Goal: Task Accomplishment & Management: Complete application form

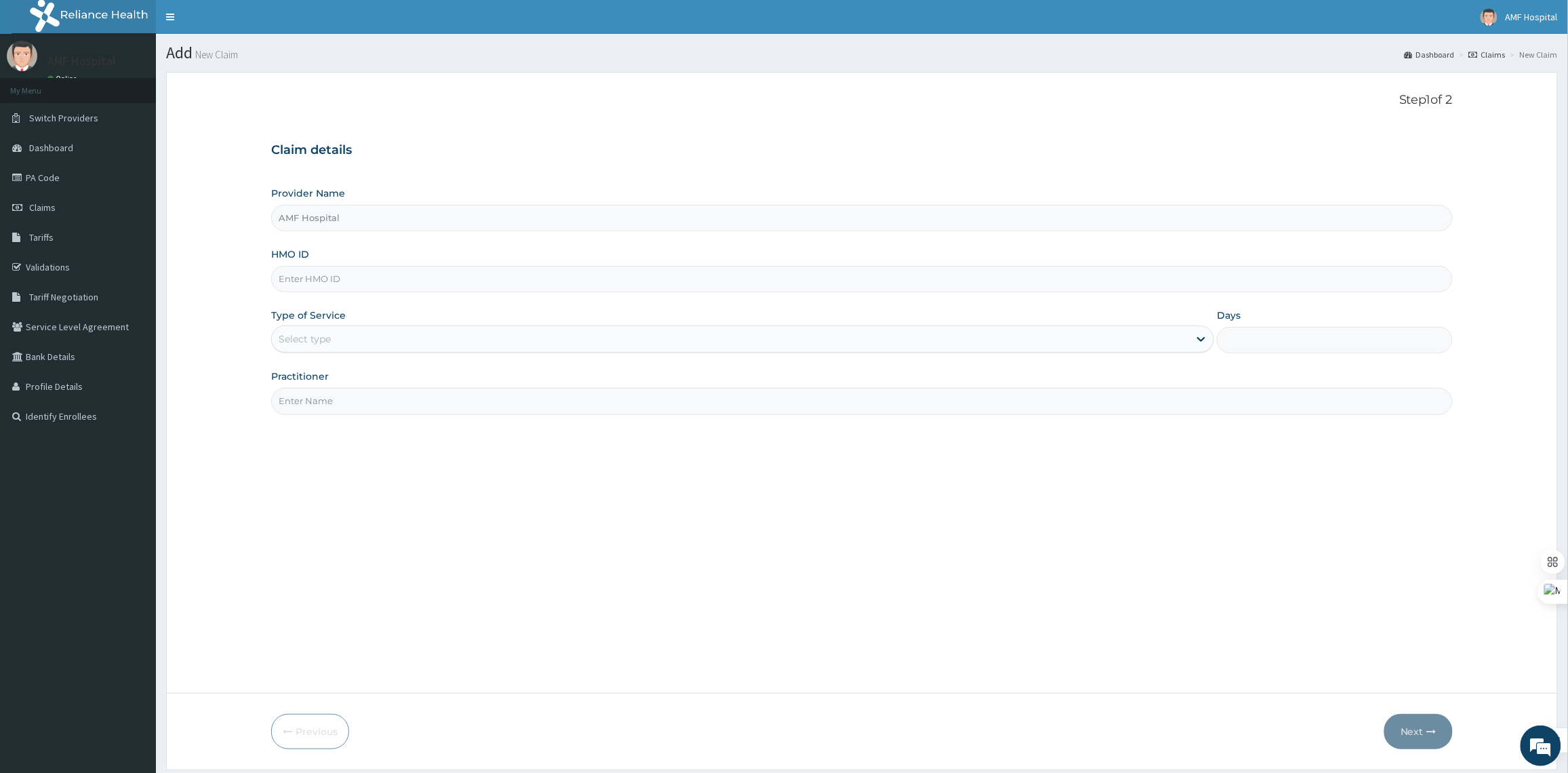
click at [521, 274] on input "HMO ID" at bounding box center [862, 278] width 1181 height 27
click at [662, 552] on div "Step 1 of 2 Claim details Provider Name AMF Hospital HMO ID Type of Service Sel…" at bounding box center [862, 382] width 1181 height 580
type input "AMF Hospital"
click at [902, 217] on input "AMF Hospital" at bounding box center [862, 217] width 1181 height 27
drag, startPoint x: 623, startPoint y: 266, endPoint x: 606, endPoint y: 280, distance: 22.0
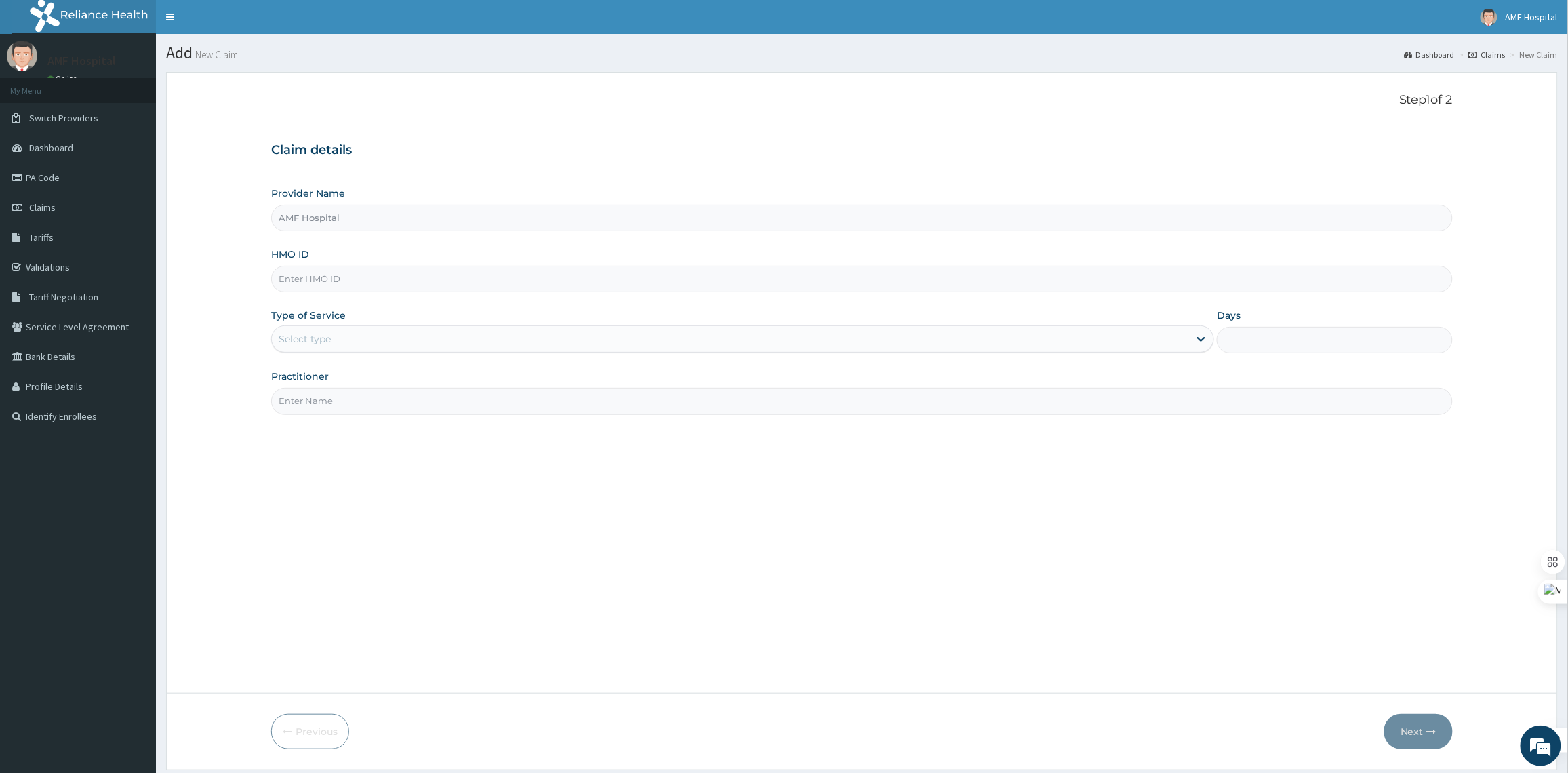
click at [617, 272] on input "HMO ID" at bounding box center [862, 278] width 1181 height 27
click at [93, 180] on link "PA Code" at bounding box center [78, 177] width 156 height 29
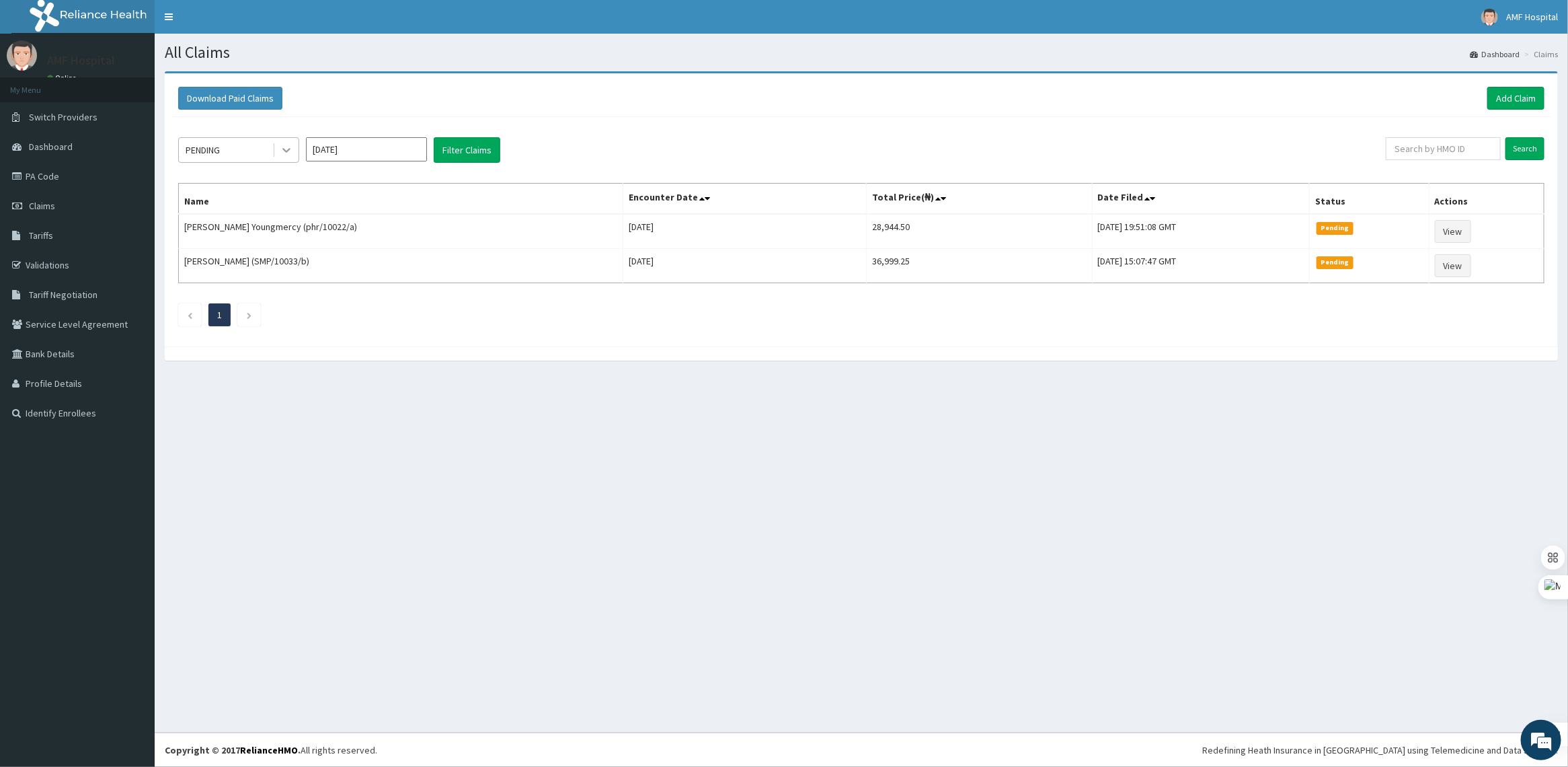
click at [296, 152] on div at bounding box center [287, 150] width 24 height 25
click at [263, 201] on div "Approved" at bounding box center [239, 208] width 121 height 25
click at [478, 154] on button "Filter Claims" at bounding box center [467, 150] width 67 height 26
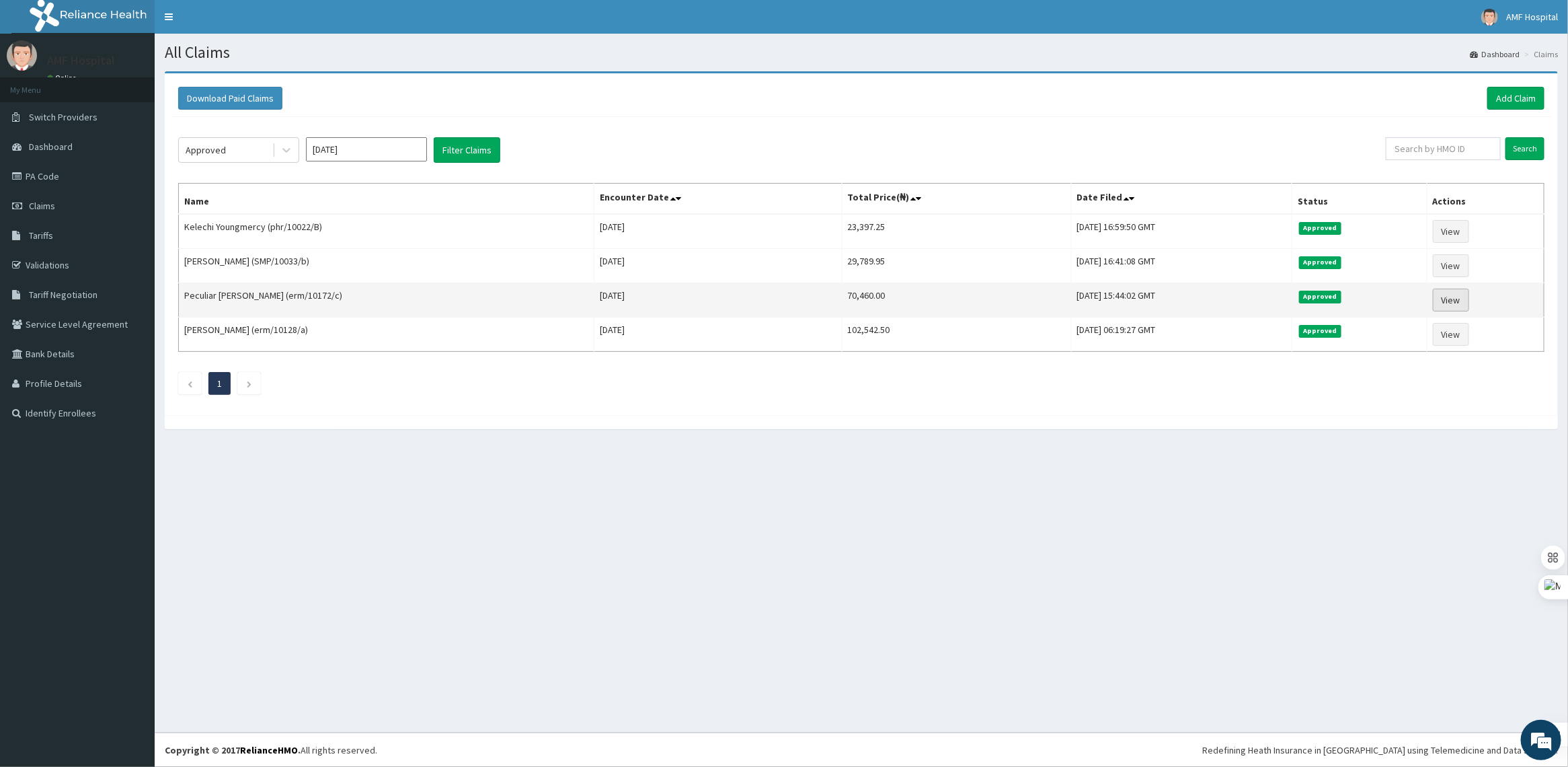
click at [1446, 301] on link "View" at bounding box center [1451, 300] width 36 height 23
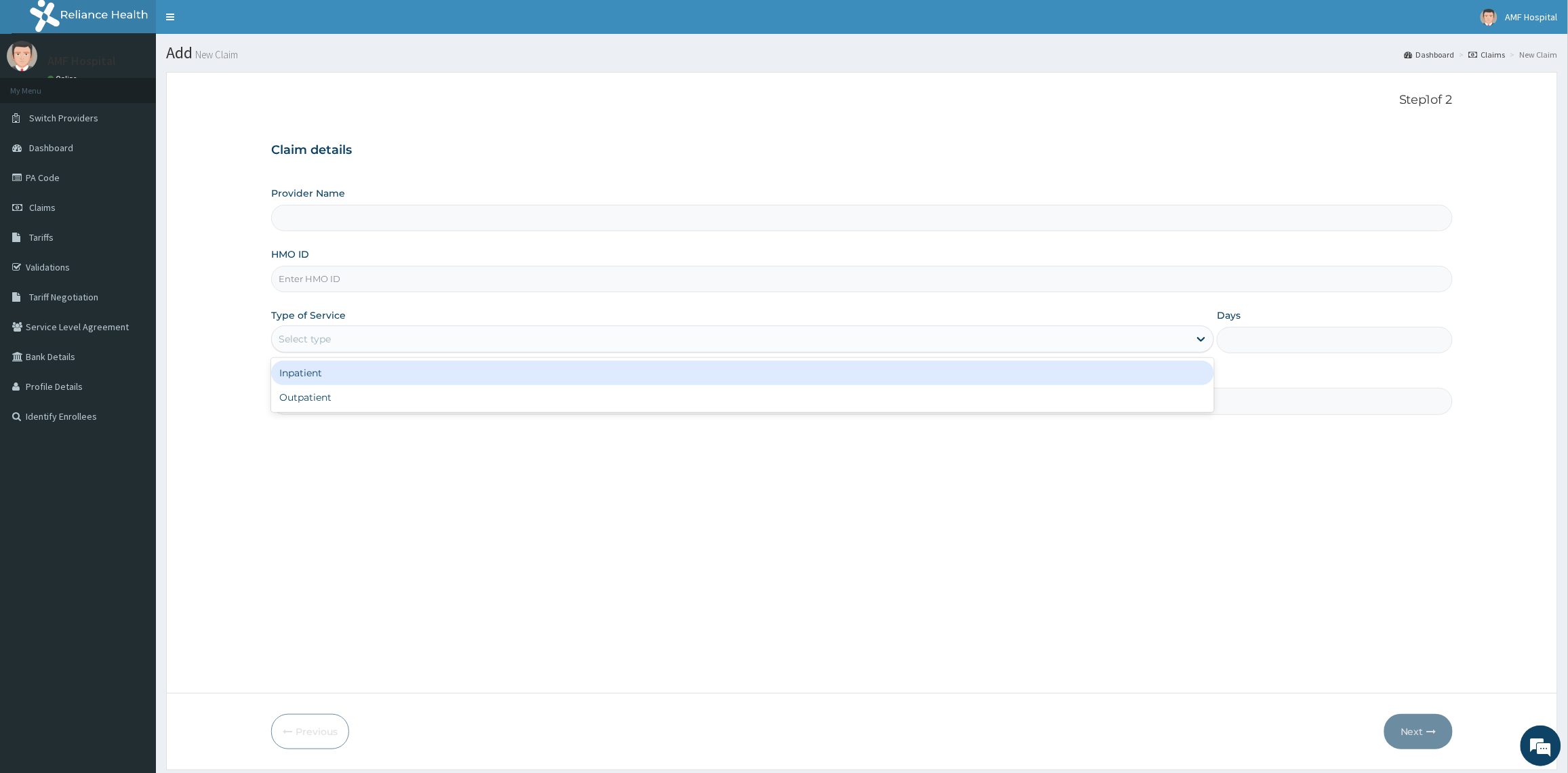
type input "AMF Hospital"
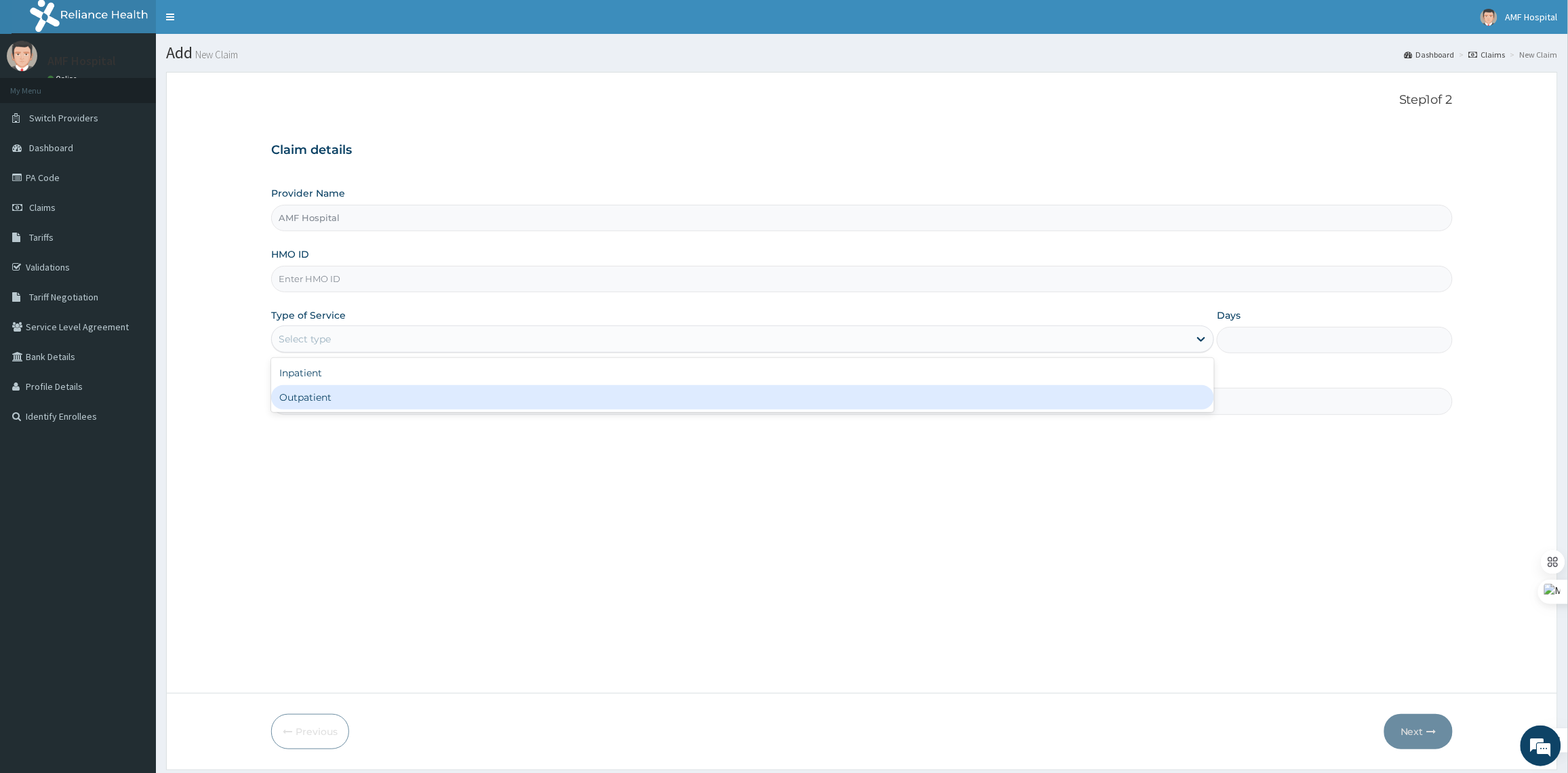
click at [606, 401] on div "Outpatient" at bounding box center [742, 397] width 943 height 25
type input "1"
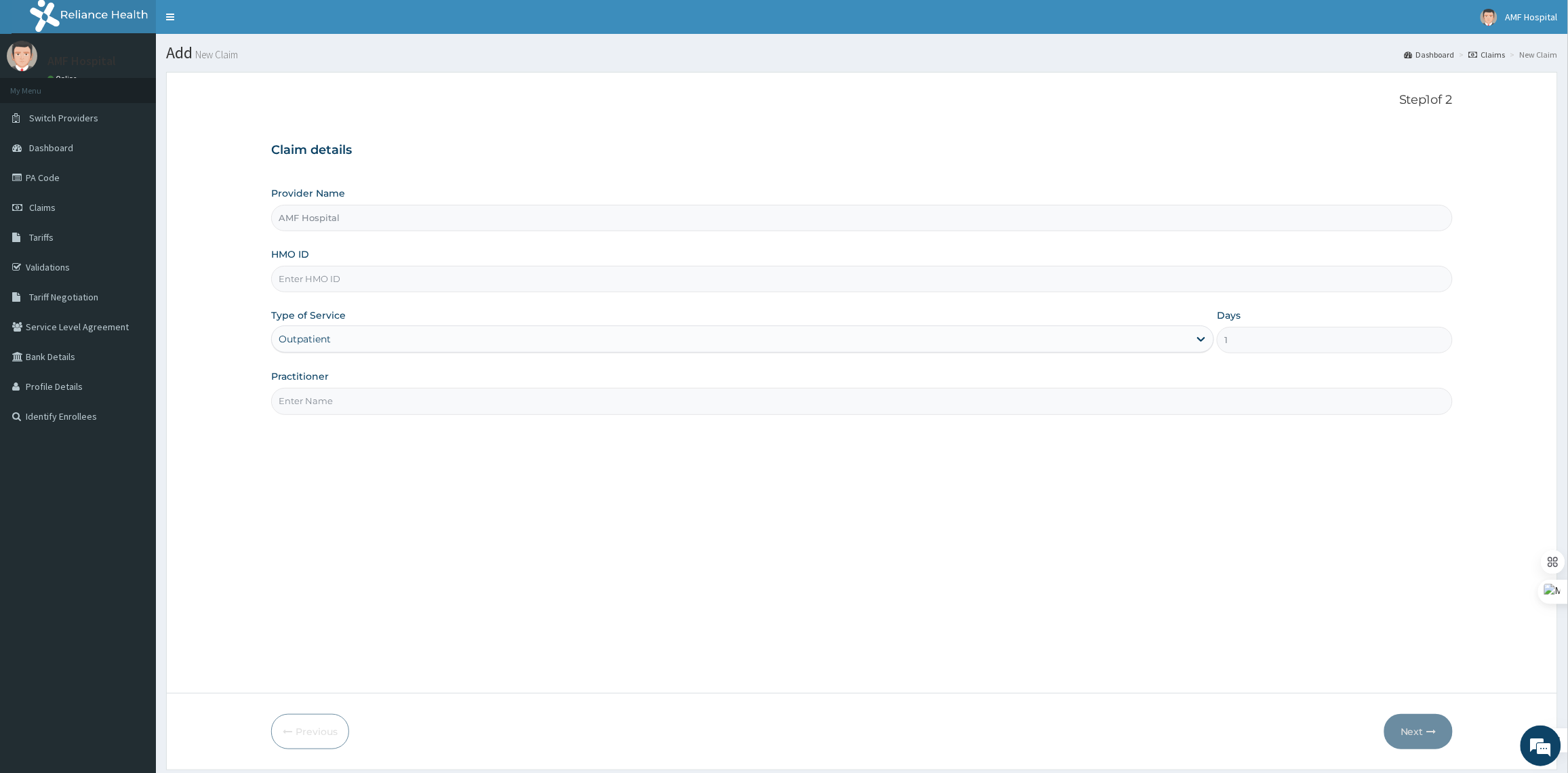
click at [651, 288] on input "HMO ID" at bounding box center [862, 278] width 1181 height 27
click at [370, 285] on input "HMO ID" at bounding box center [862, 278] width 1181 height 27
paste input "erm/10172/c"
type input "erm/10172/c"
click at [512, 409] on input "Practitioner" at bounding box center [862, 401] width 1181 height 27
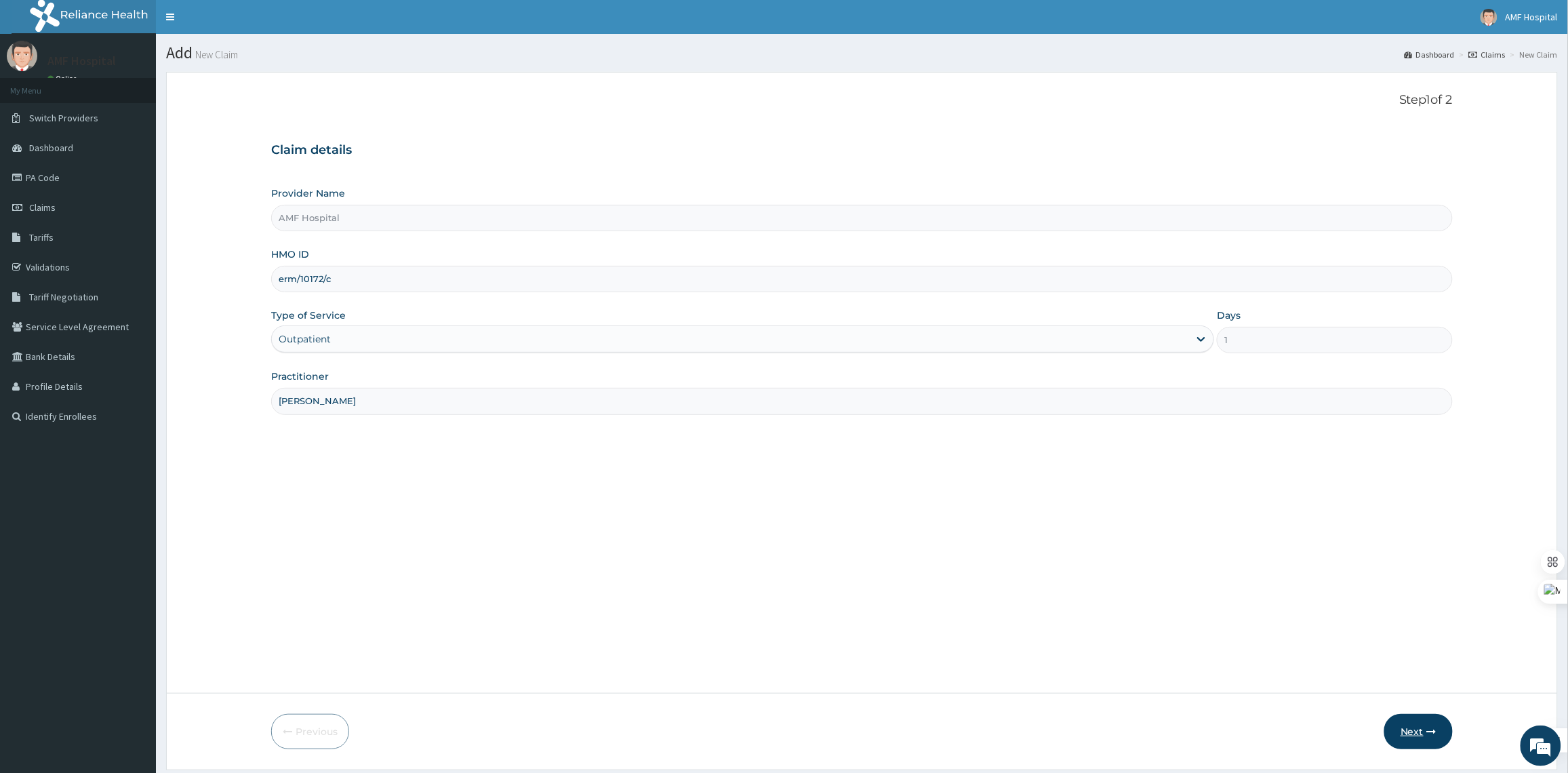
type input "EZE MICHAEL"
click at [1424, 727] on button "Next" at bounding box center [1418, 731] width 69 height 35
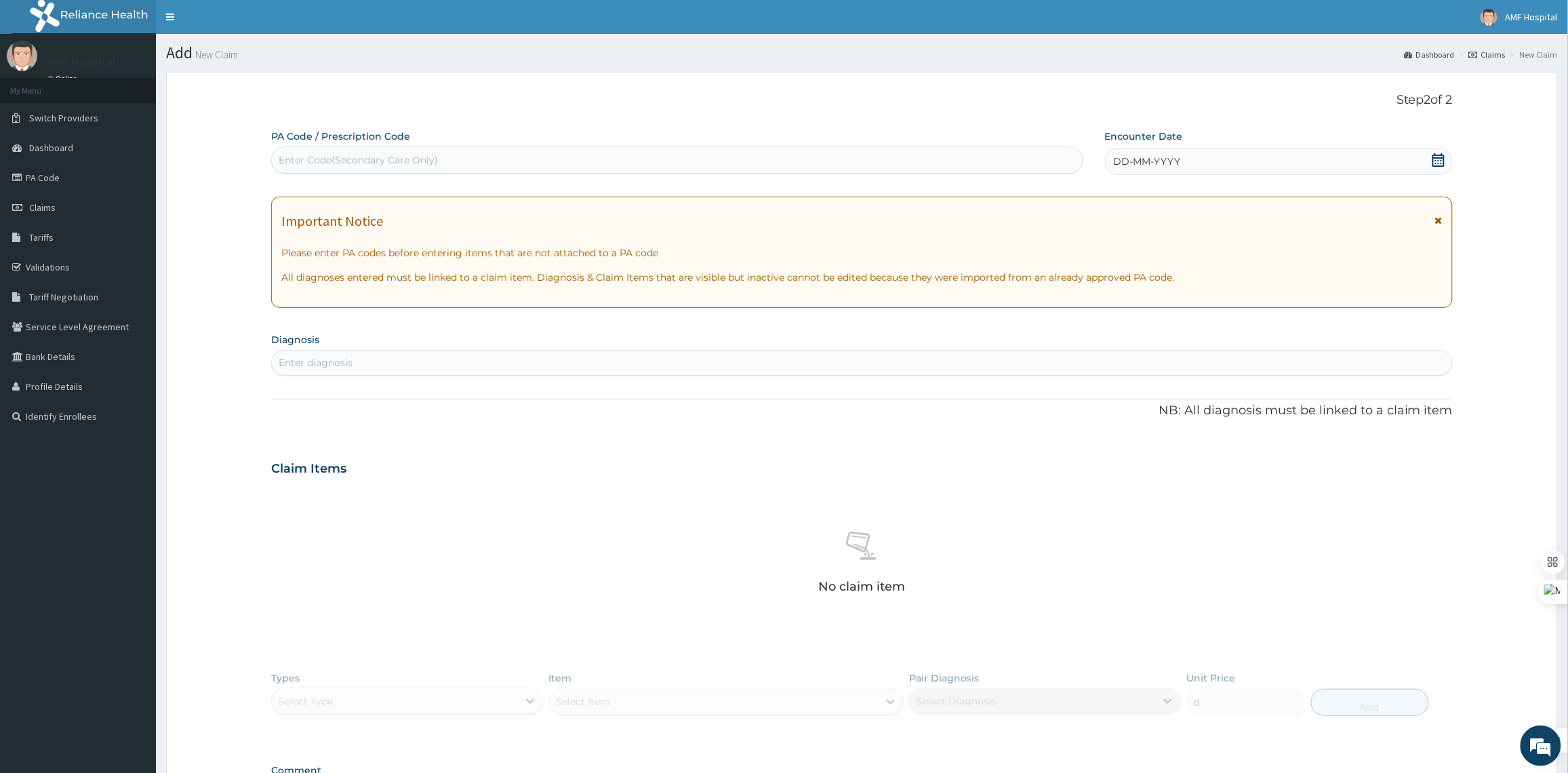
click at [1432, 153] on icon at bounding box center [1438, 160] width 14 height 14
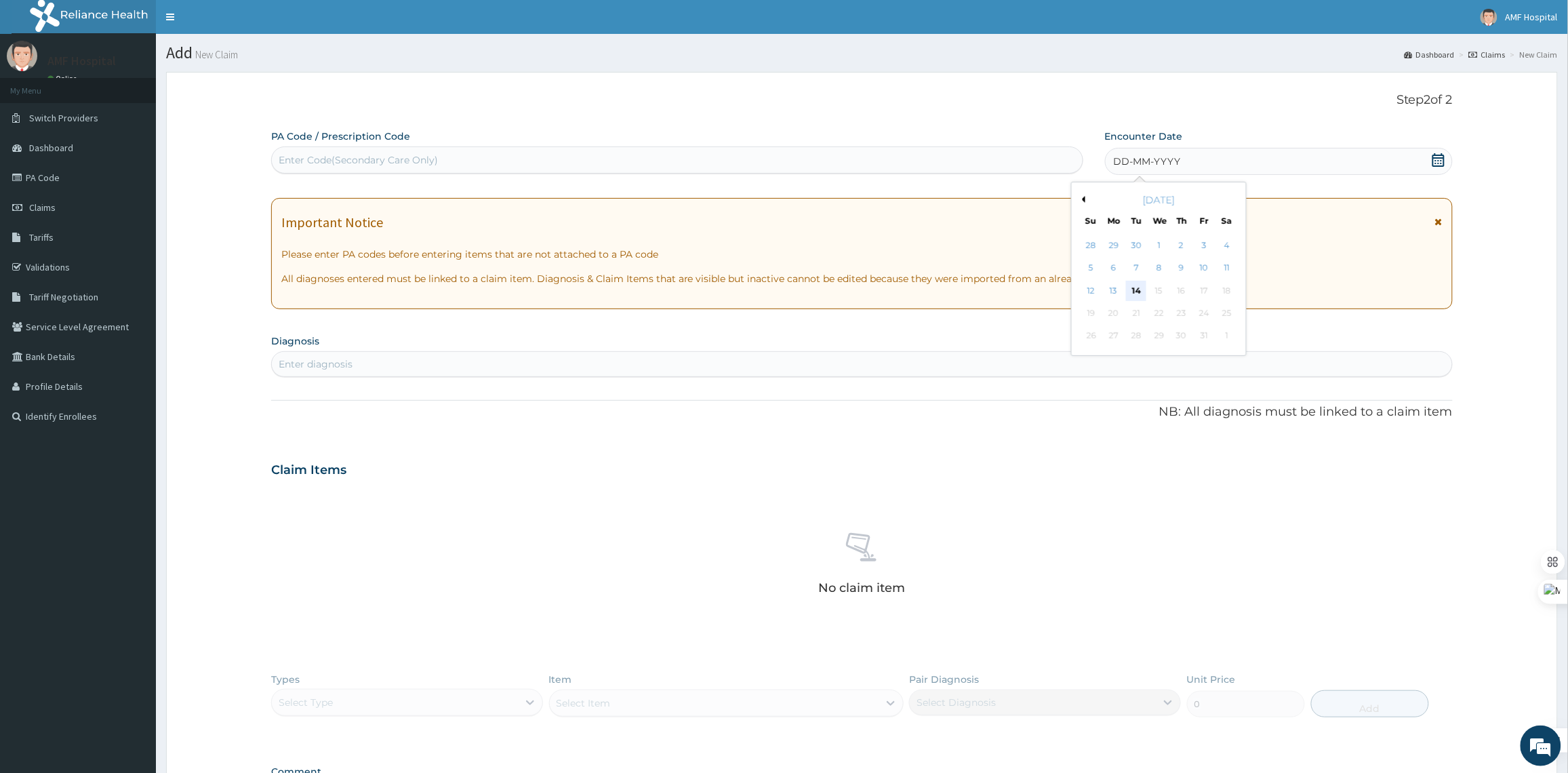
click at [1139, 289] on div "14" at bounding box center [1136, 291] width 21 height 21
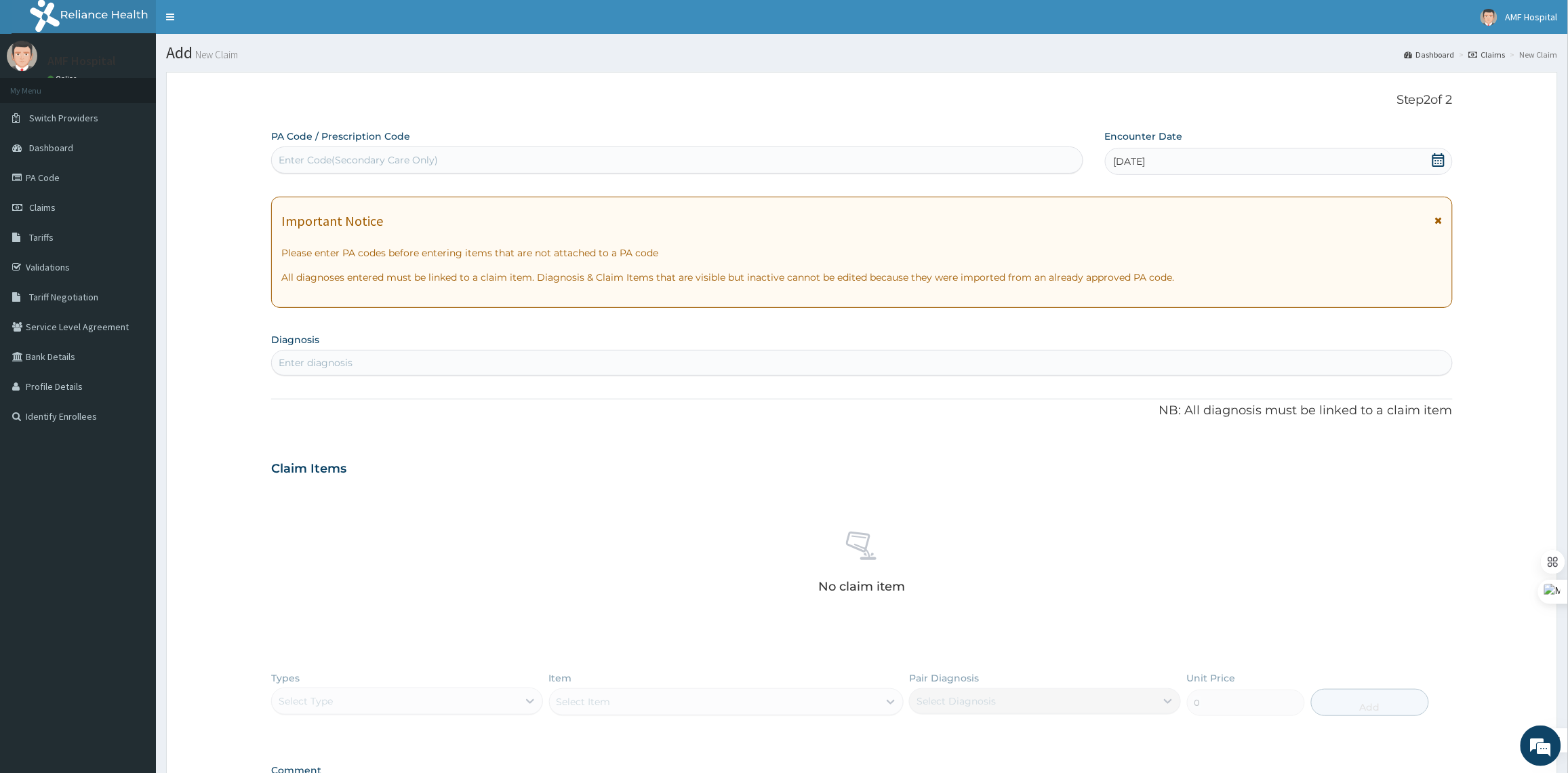
click at [514, 356] on div "Enter diagnosis" at bounding box center [862, 363] width 1180 height 22
type input "MALARIA"
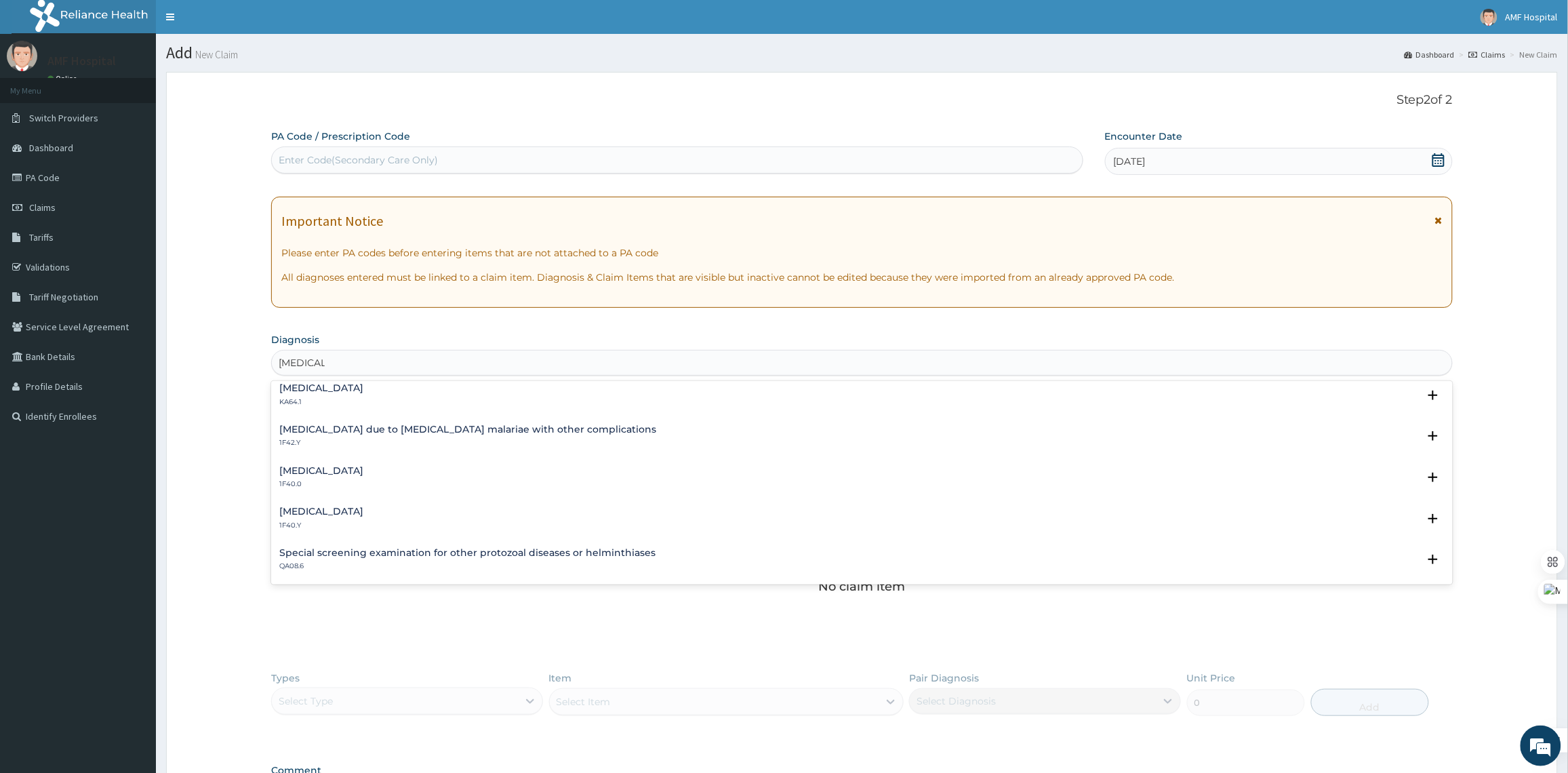
scroll to position [390, 0]
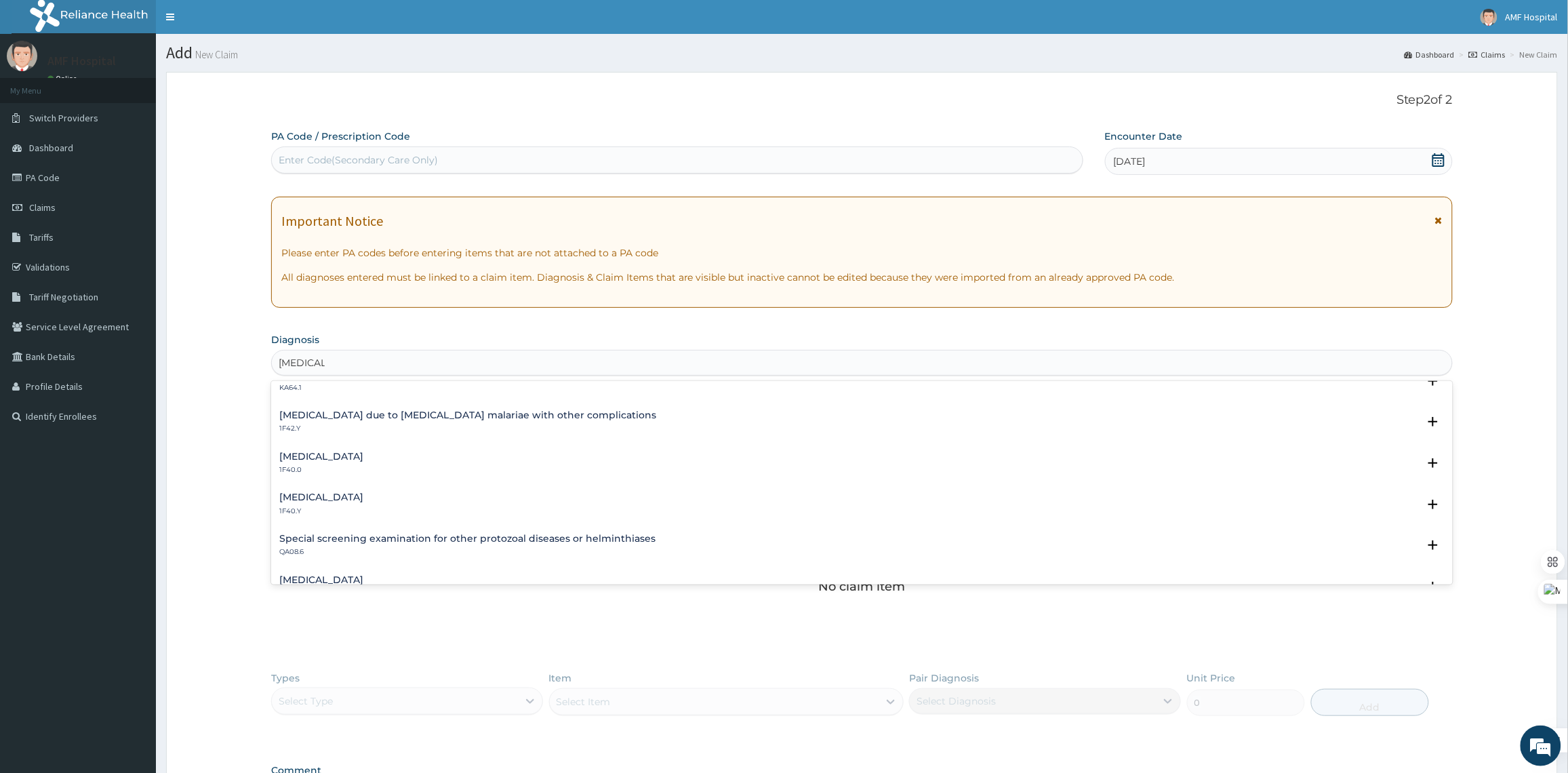
click at [364, 495] on h4 "[MEDICAL_DATA]" at bounding box center [321, 497] width 84 height 10
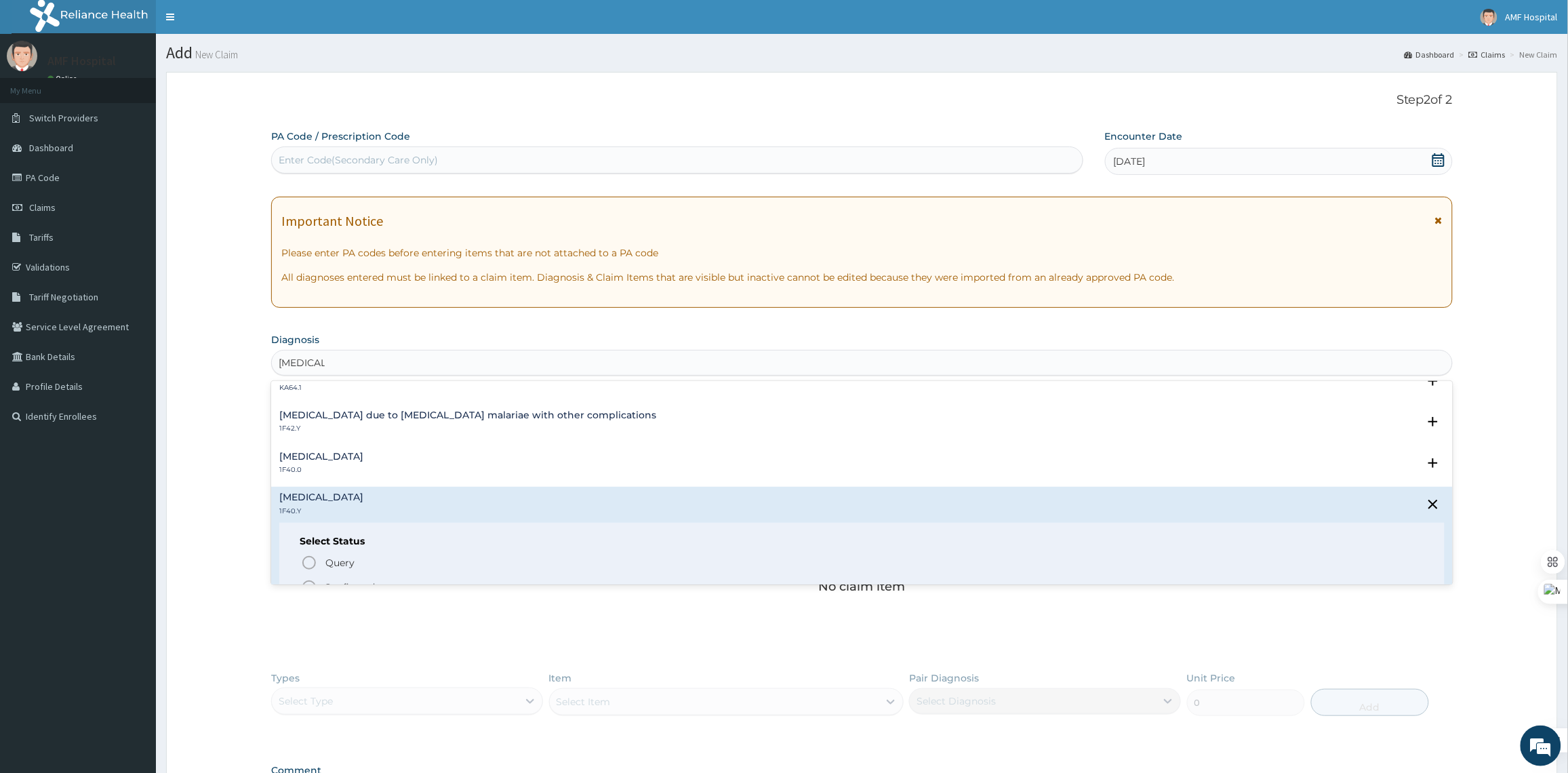
click at [326, 584] on p "Confirmed" at bounding box center [349, 587] width 51 height 14
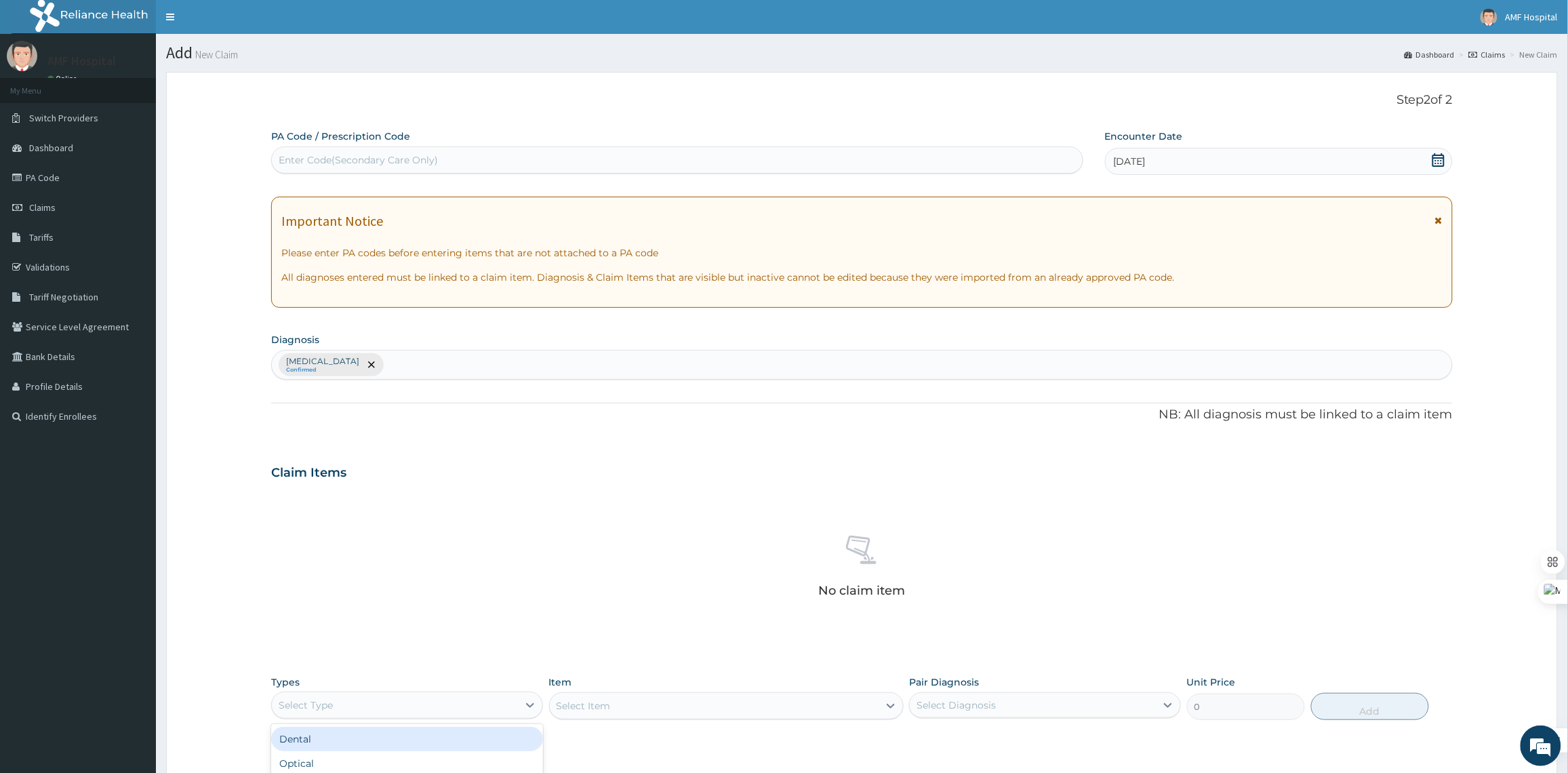
click at [465, 706] on div "Select Type" at bounding box center [394, 705] width 246 height 22
click at [770, 363] on div "Other severe and complicated Plasmodium falciparum malaria Confirmed" at bounding box center [862, 365] width 1180 height 29
type input "ASTHMA"
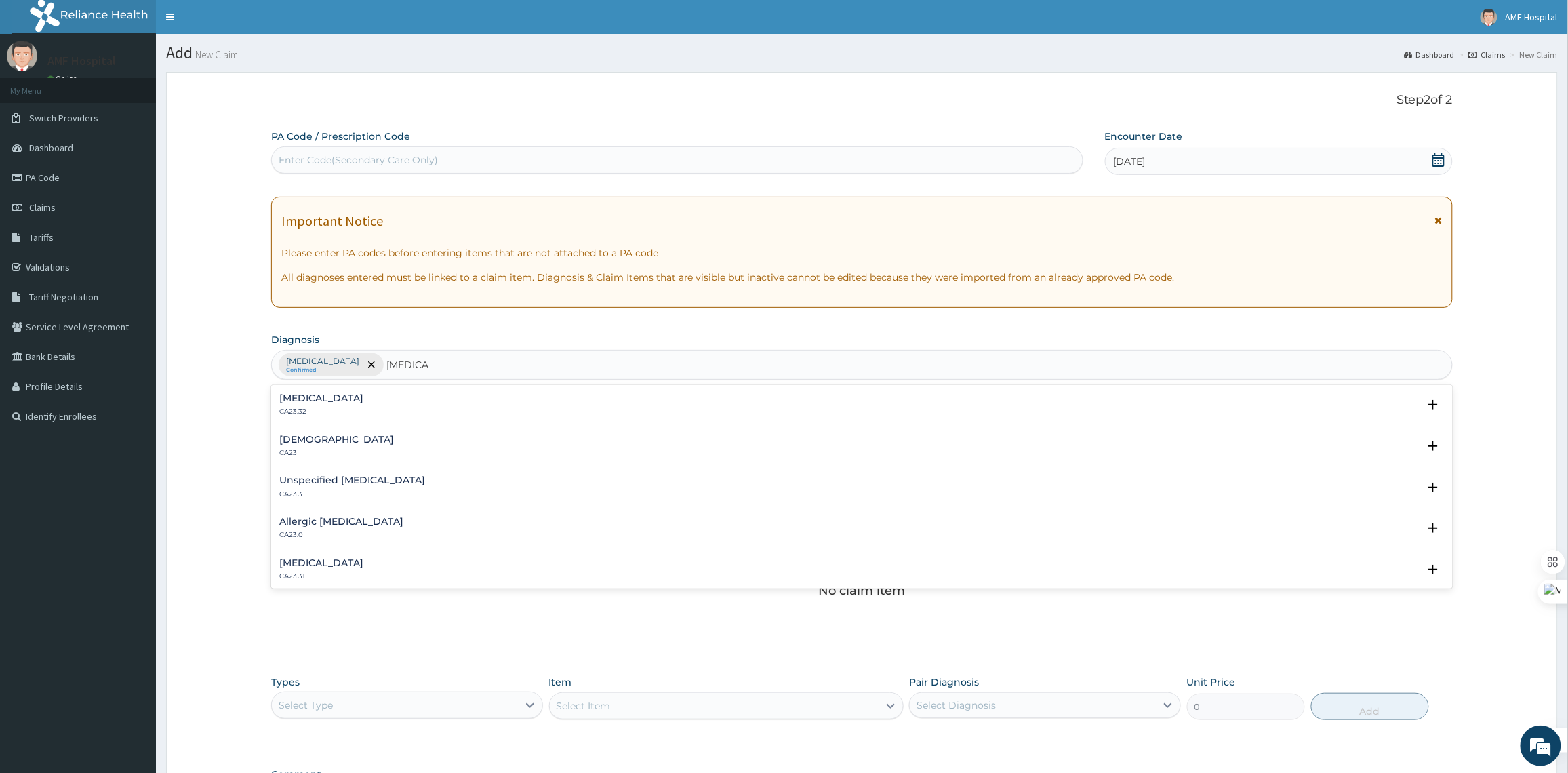
click at [343, 480] on h4 "Unspecified asthma" at bounding box center [352, 480] width 145 height 10
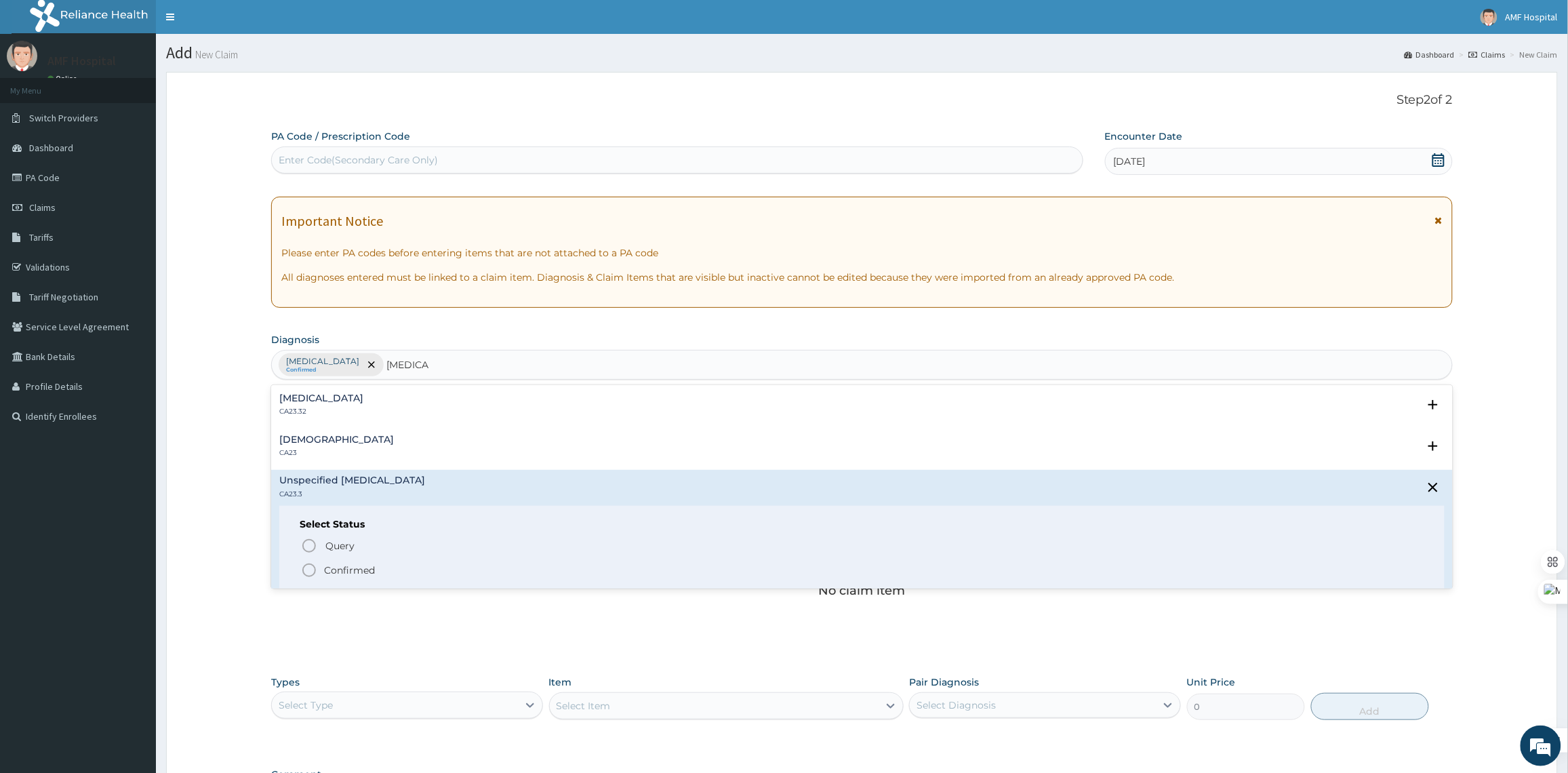
click at [313, 564] on icon "status option filled" at bounding box center [309, 570] width 16 height 16
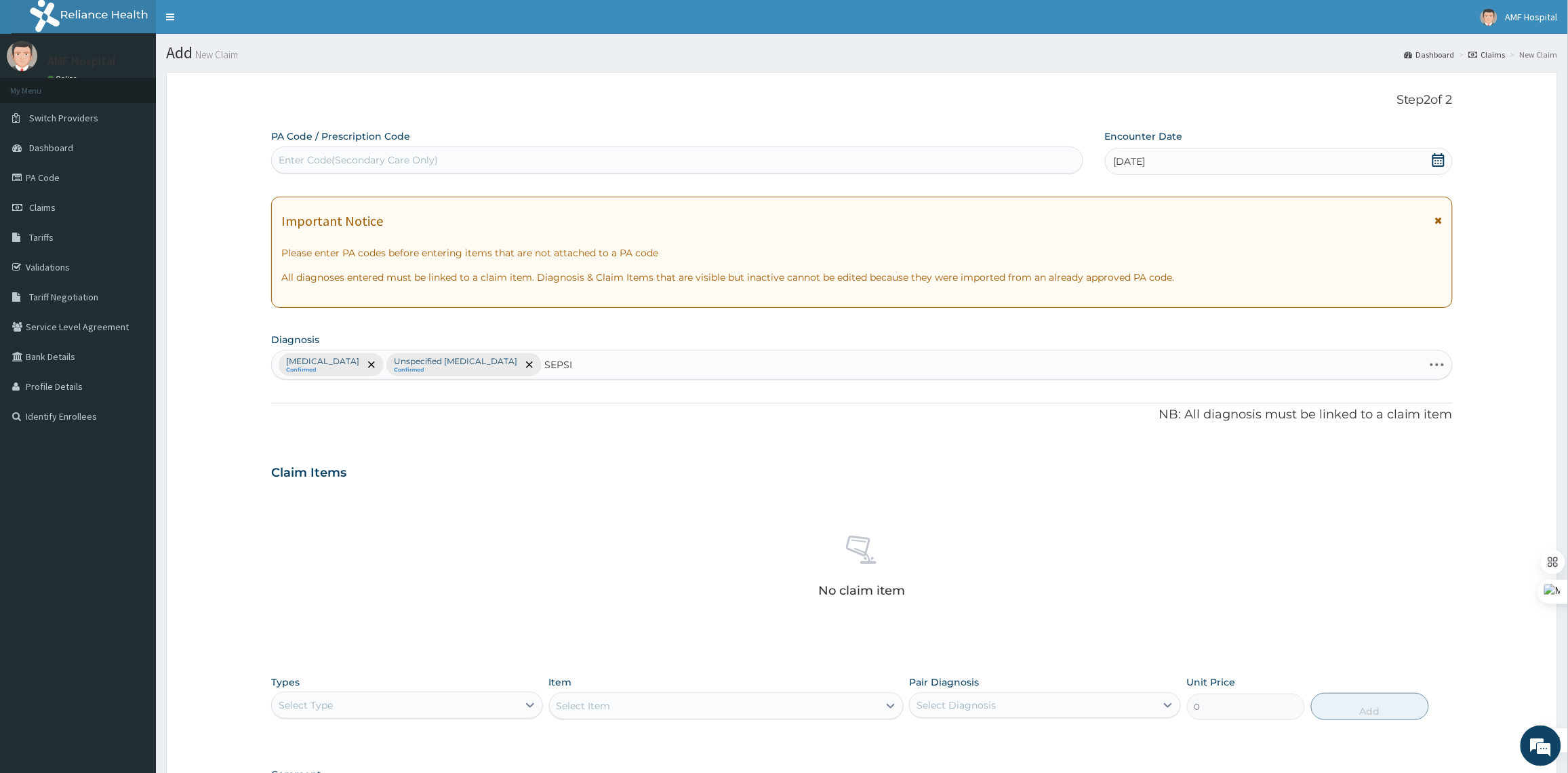
type input "SEPSIS"
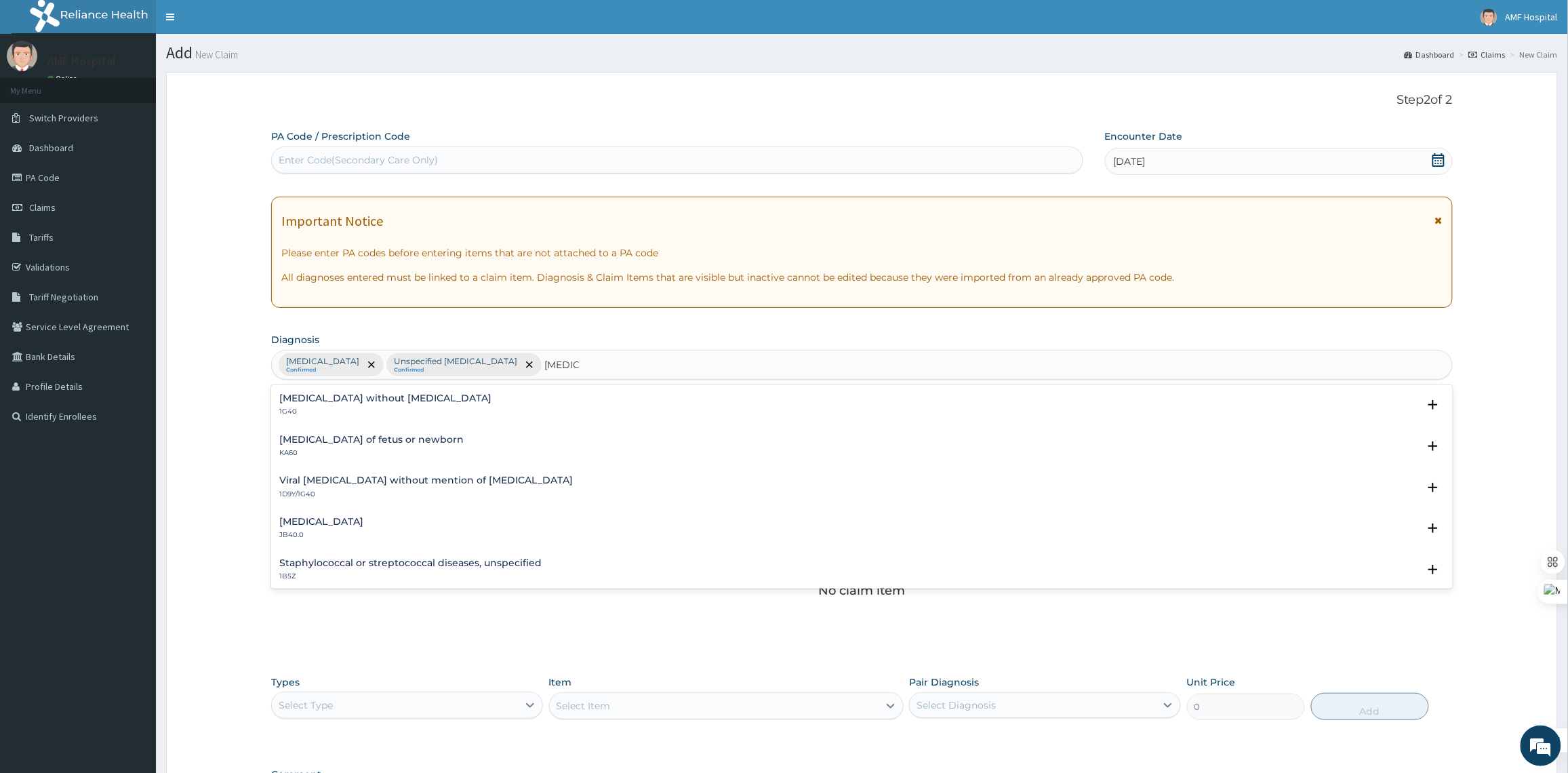
click at [578, 417] on div "Sepsis without septic shock 1G40" at bounding box center [862, 405] width 1165 height 24
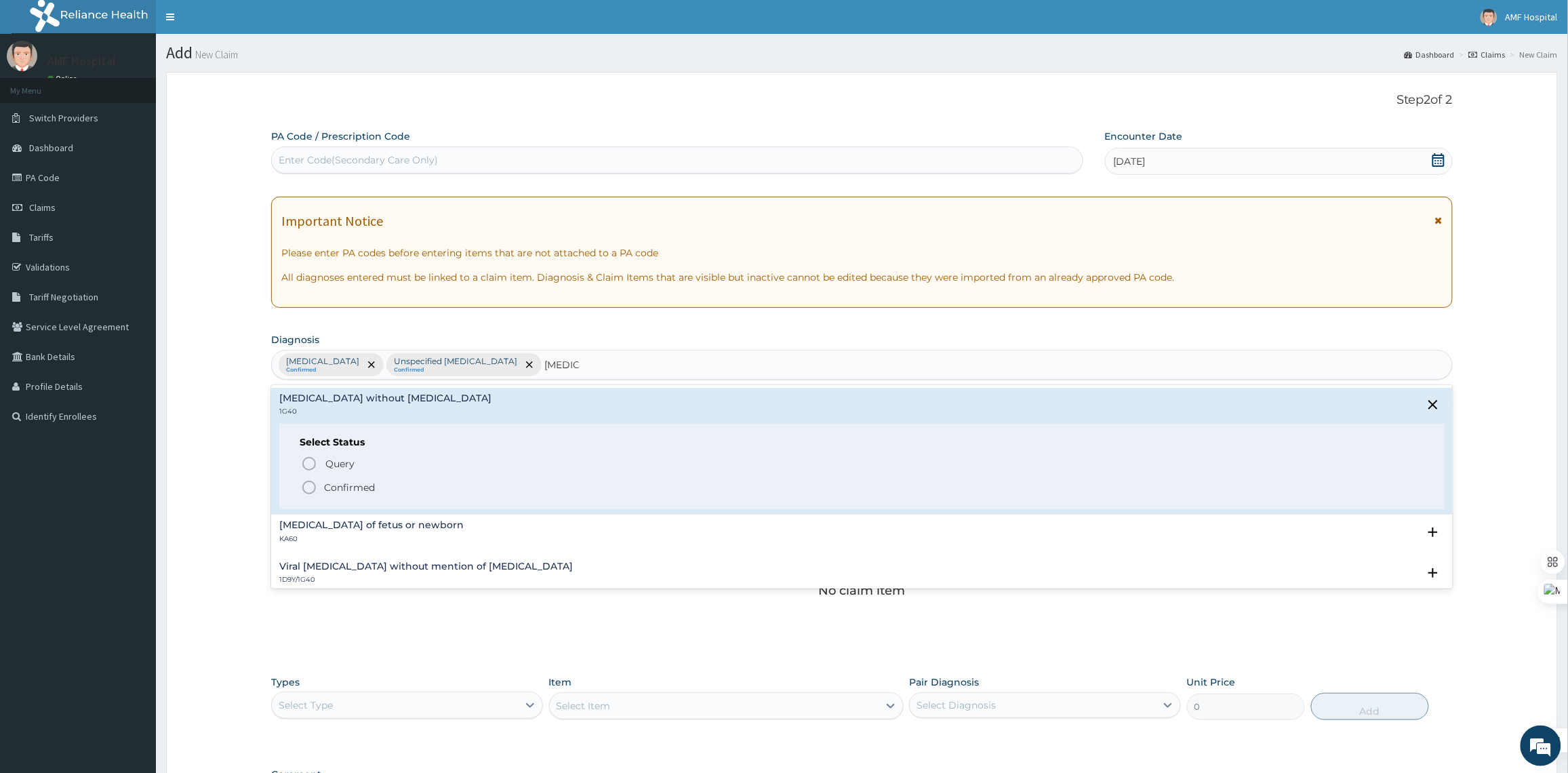
click at [357, 488] on p "Confirmed" at bounding box center [349, 488] width 51 height 14
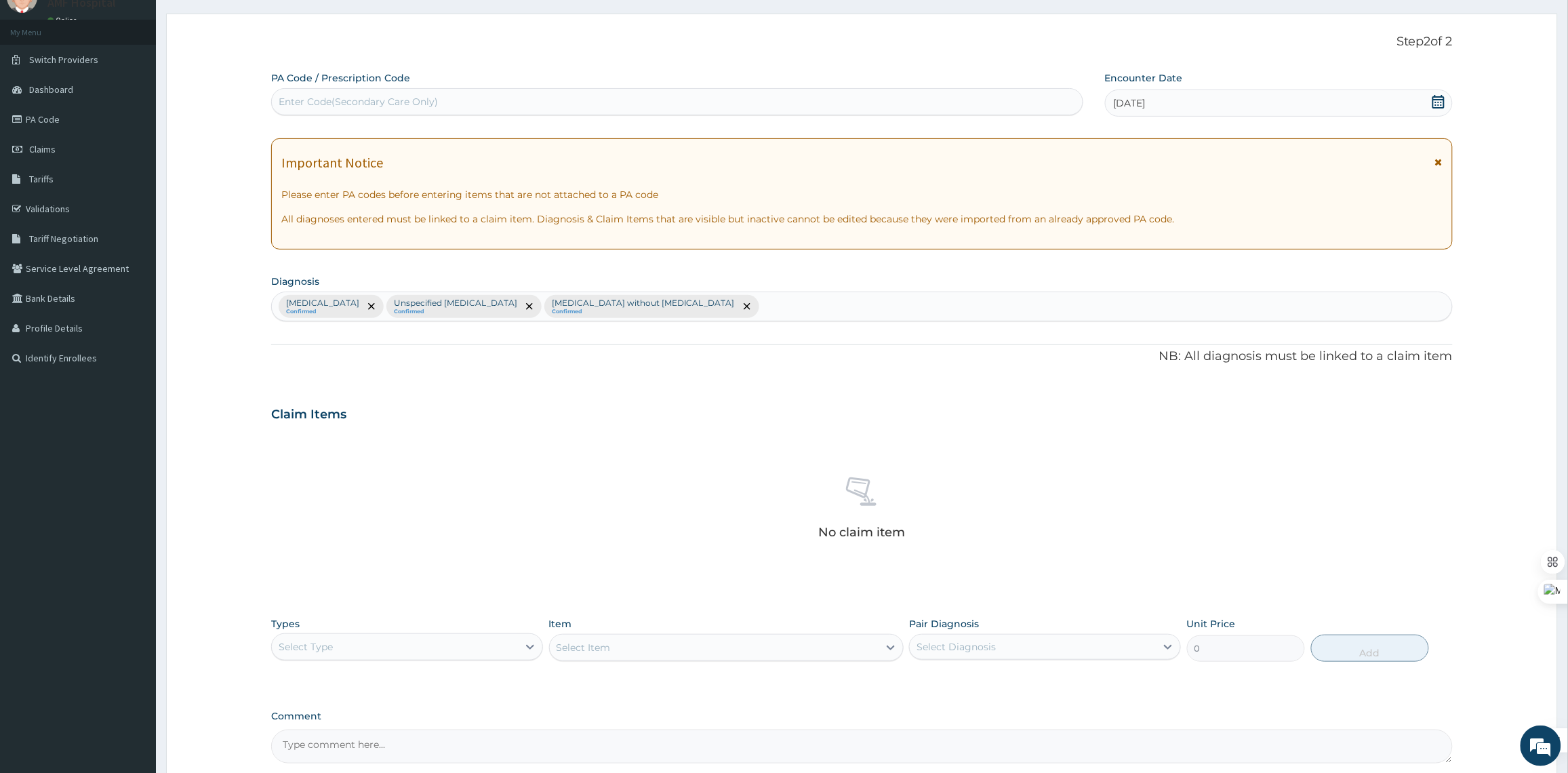
scroll to position [85, 0]
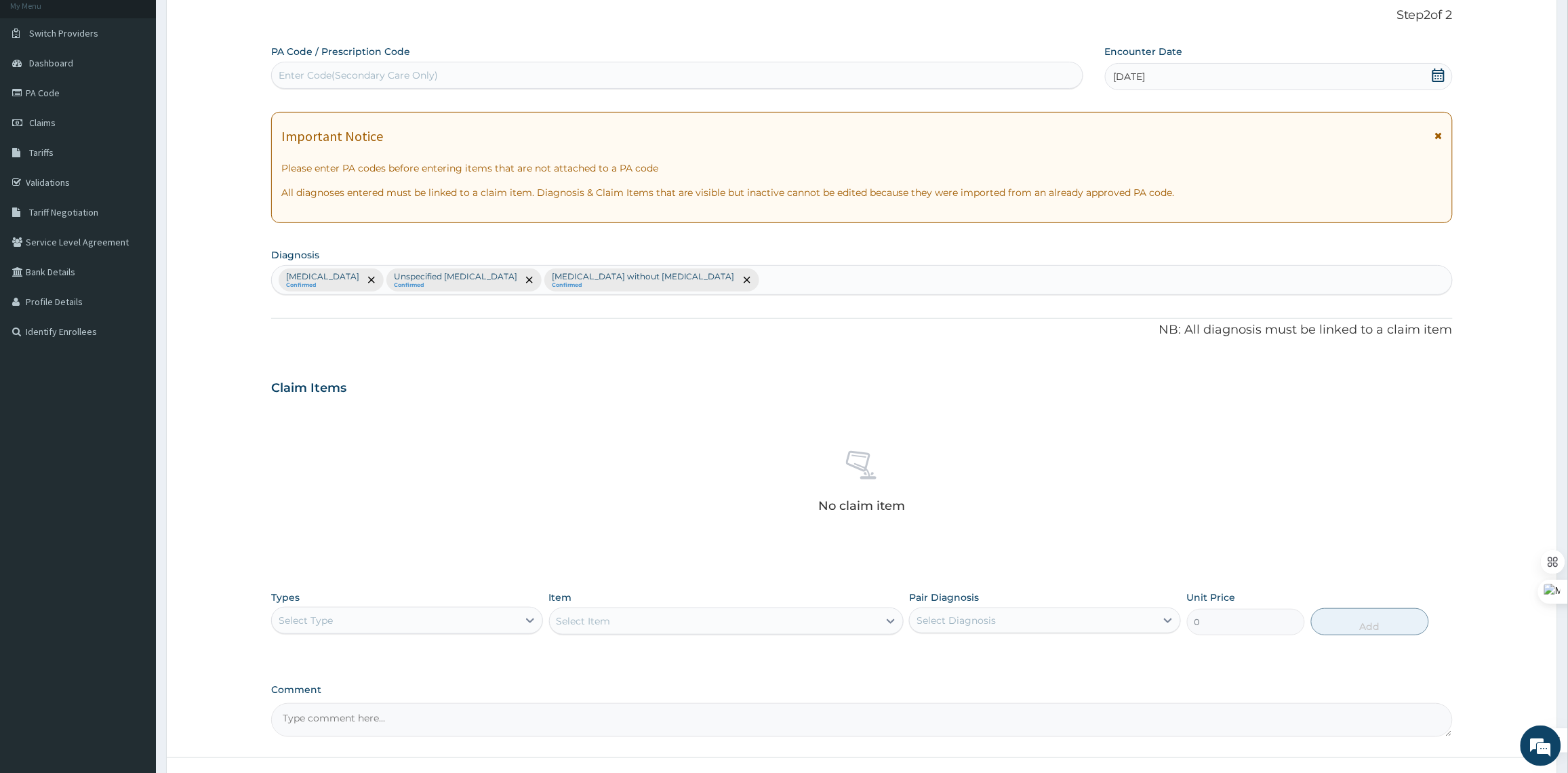
click at [473, 610] on div "Select Type" at bounding box center [394, 620] width 246 height 22
click at [307, 704] on div "Procedures" at bounding box center [407, 703] width 272 height 25
click at [739, 621] on div "Select Item" at bounding box center [726, 621] width 355 height 27
click at [739, 621] on div "Select Item" at bounding box center [713, 621] width 329 height 22
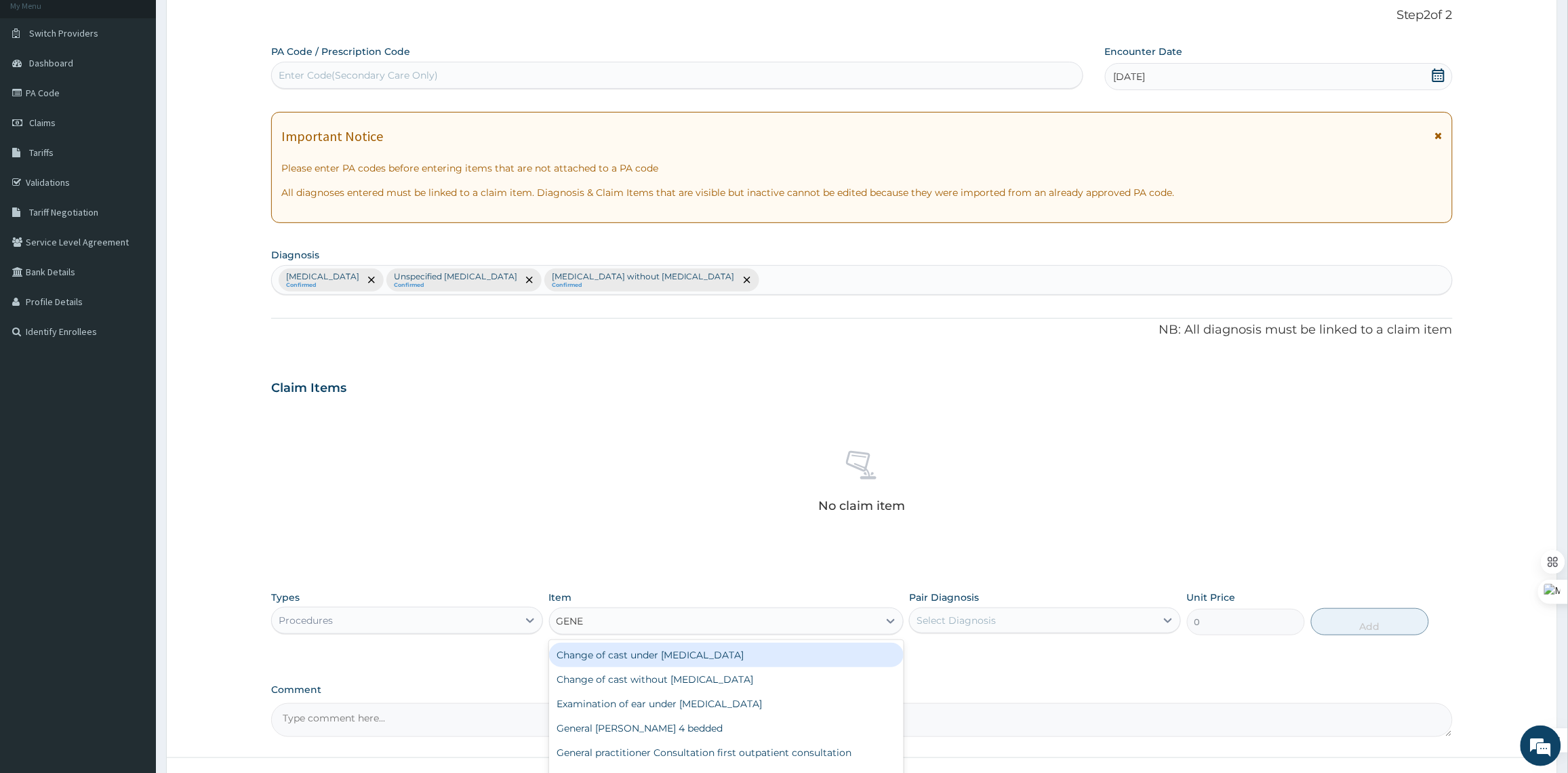
type input "GENER"
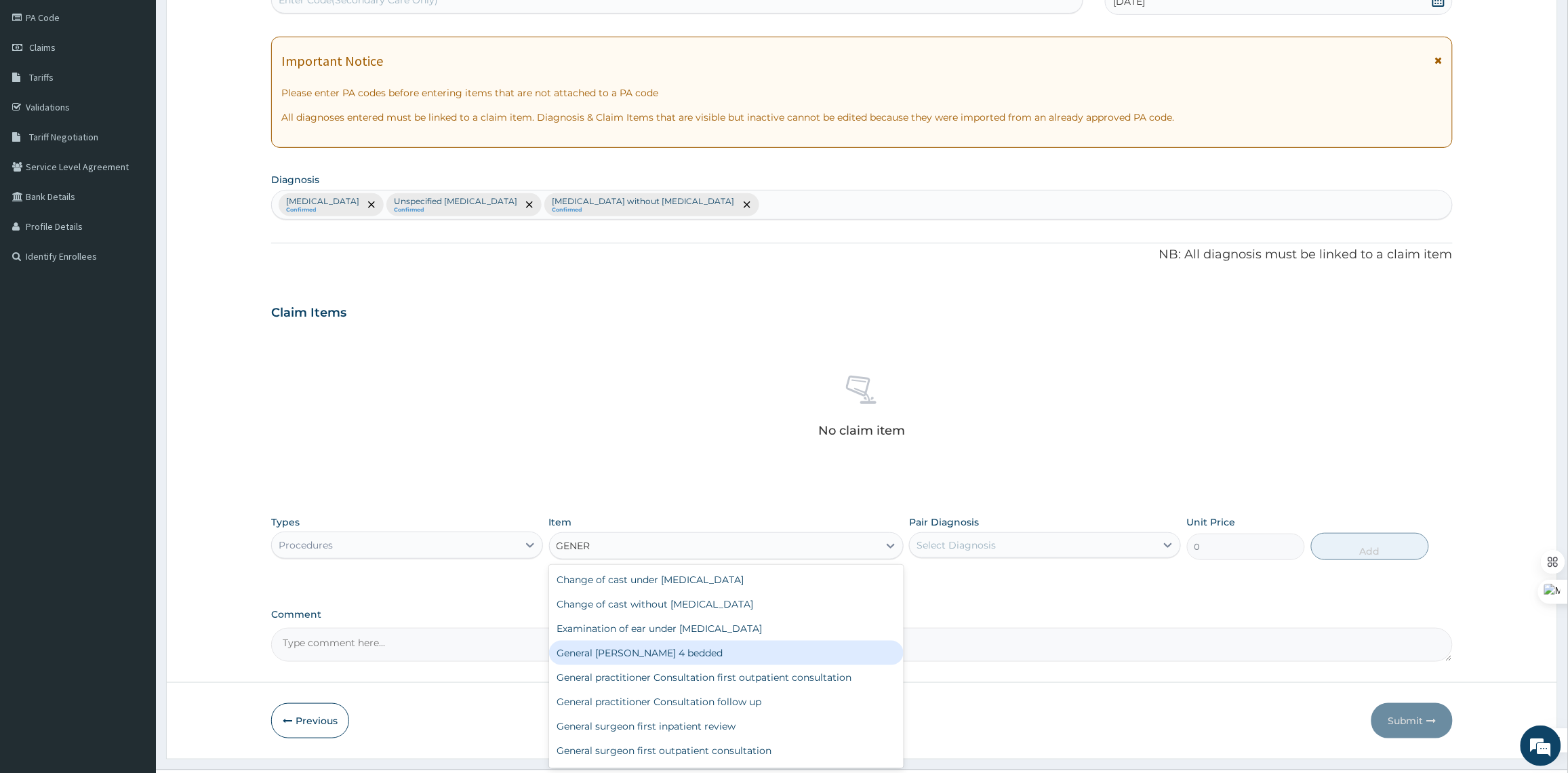
scroll to position [192, 0]
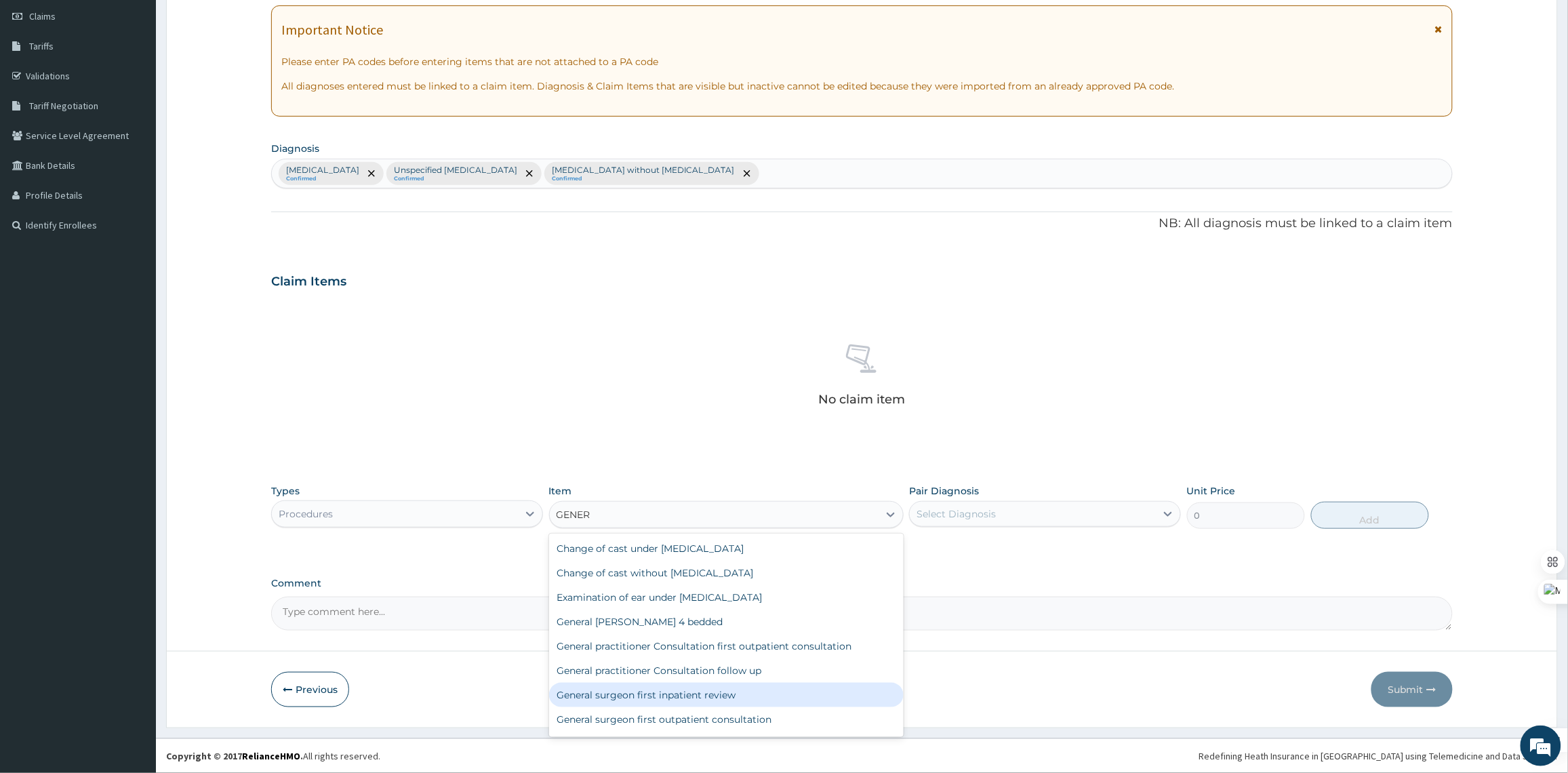
click at [748, 700] on div "General surgeon first inpatient review" at bounding box center [726, 695] width 355 height 25
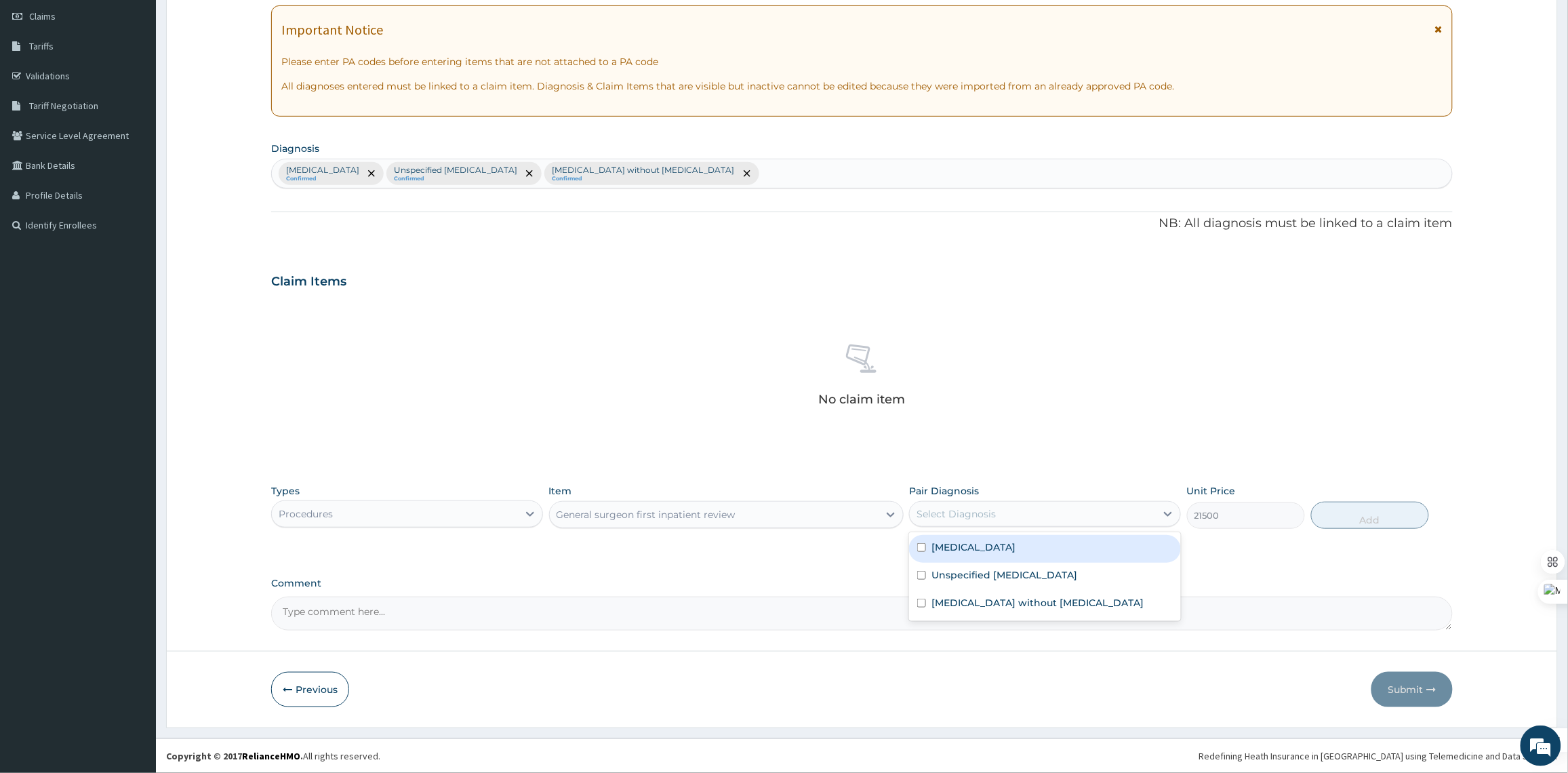
click at [1072, 510] on div "Select Diagnosis" at bounding box center [1032, 514] width 246 height 22
click at [859, 507] on div "General surgeon first inpatient review" at bounding box center [713, 514] width 329 height 22
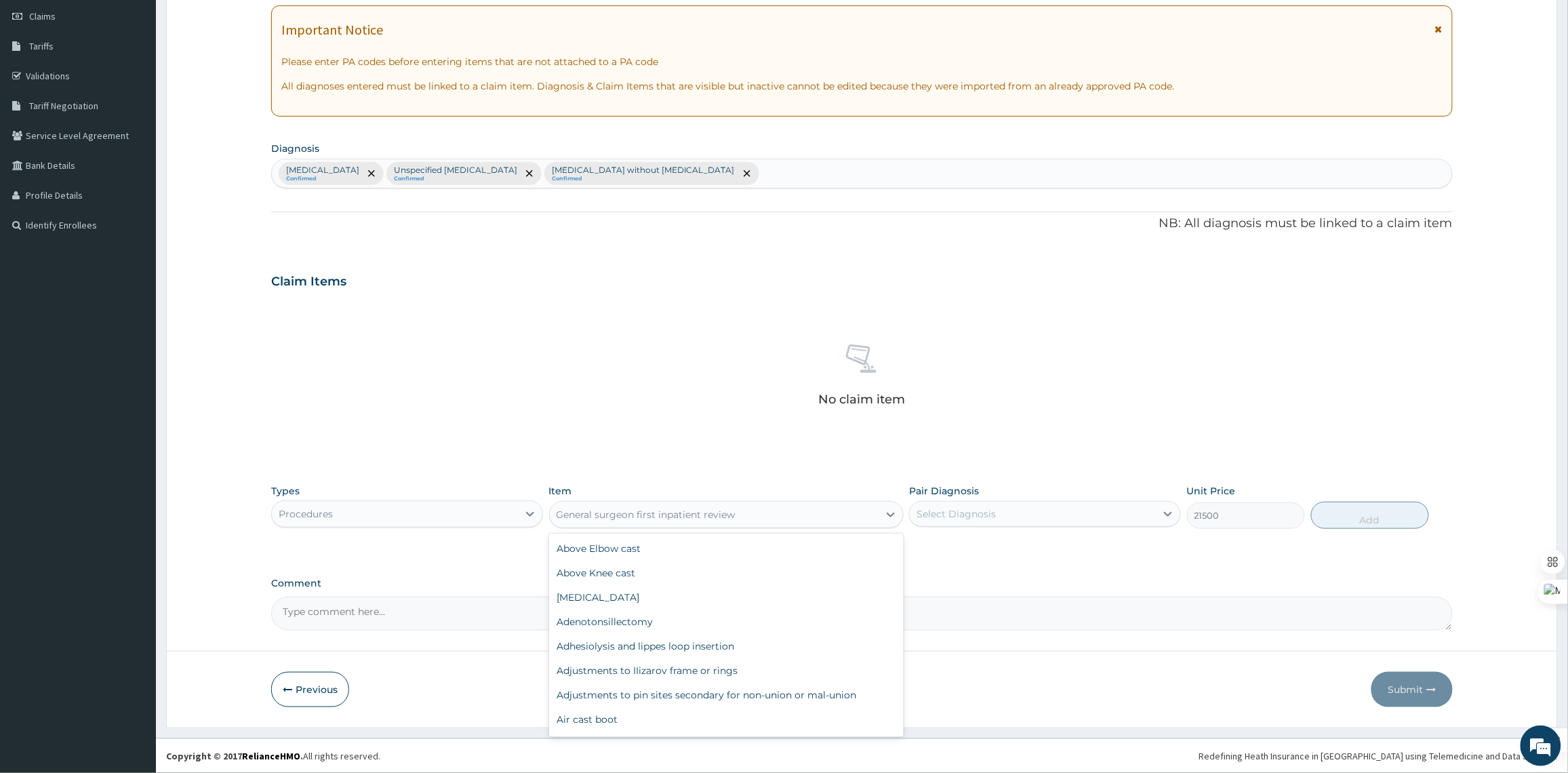
scroll to position [12848, 0]
type input "2365"
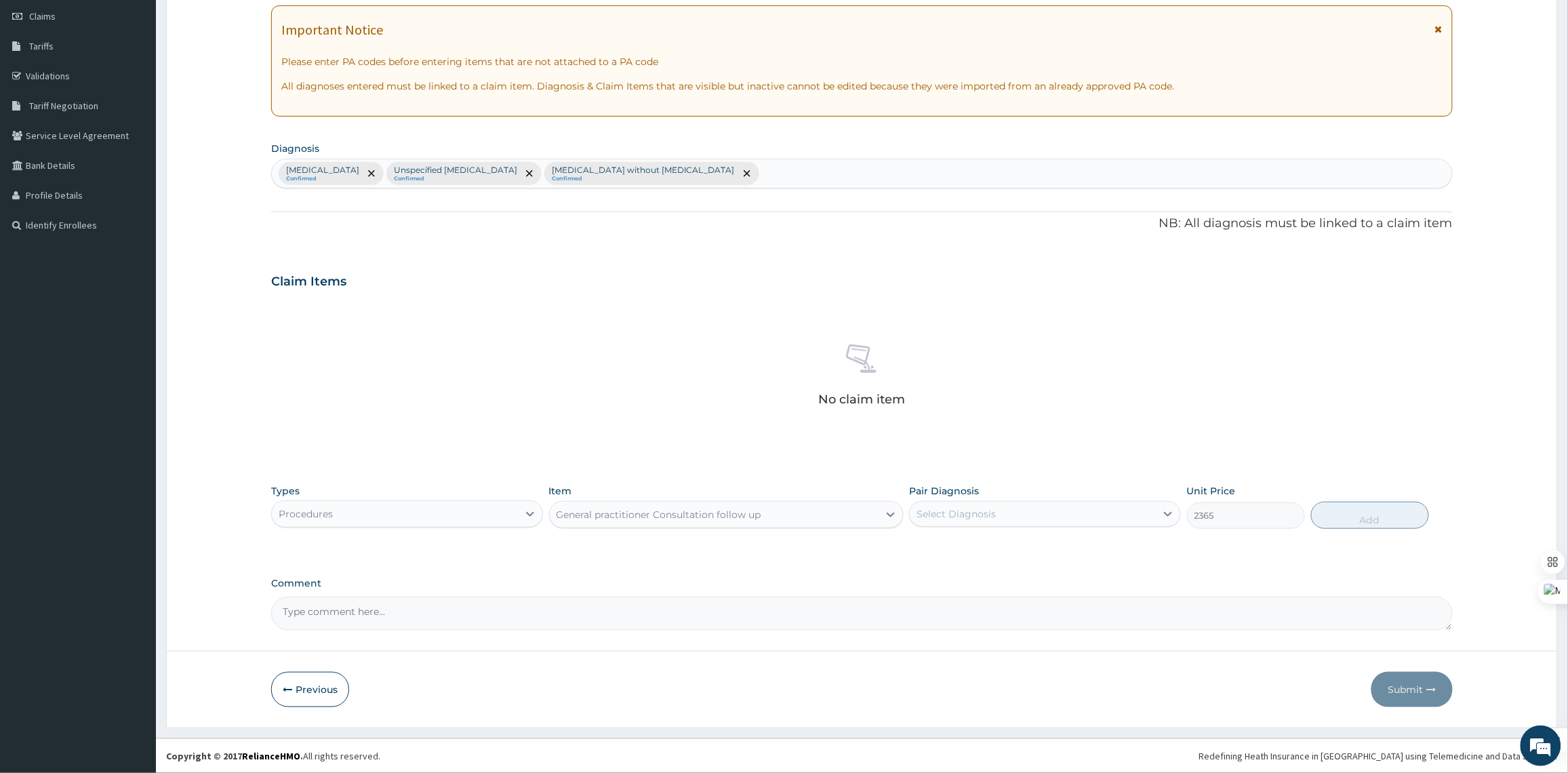
click at [1051, 514] on div "Select Diagnosis" at bounding box center [1032, 514] width 246 height 22
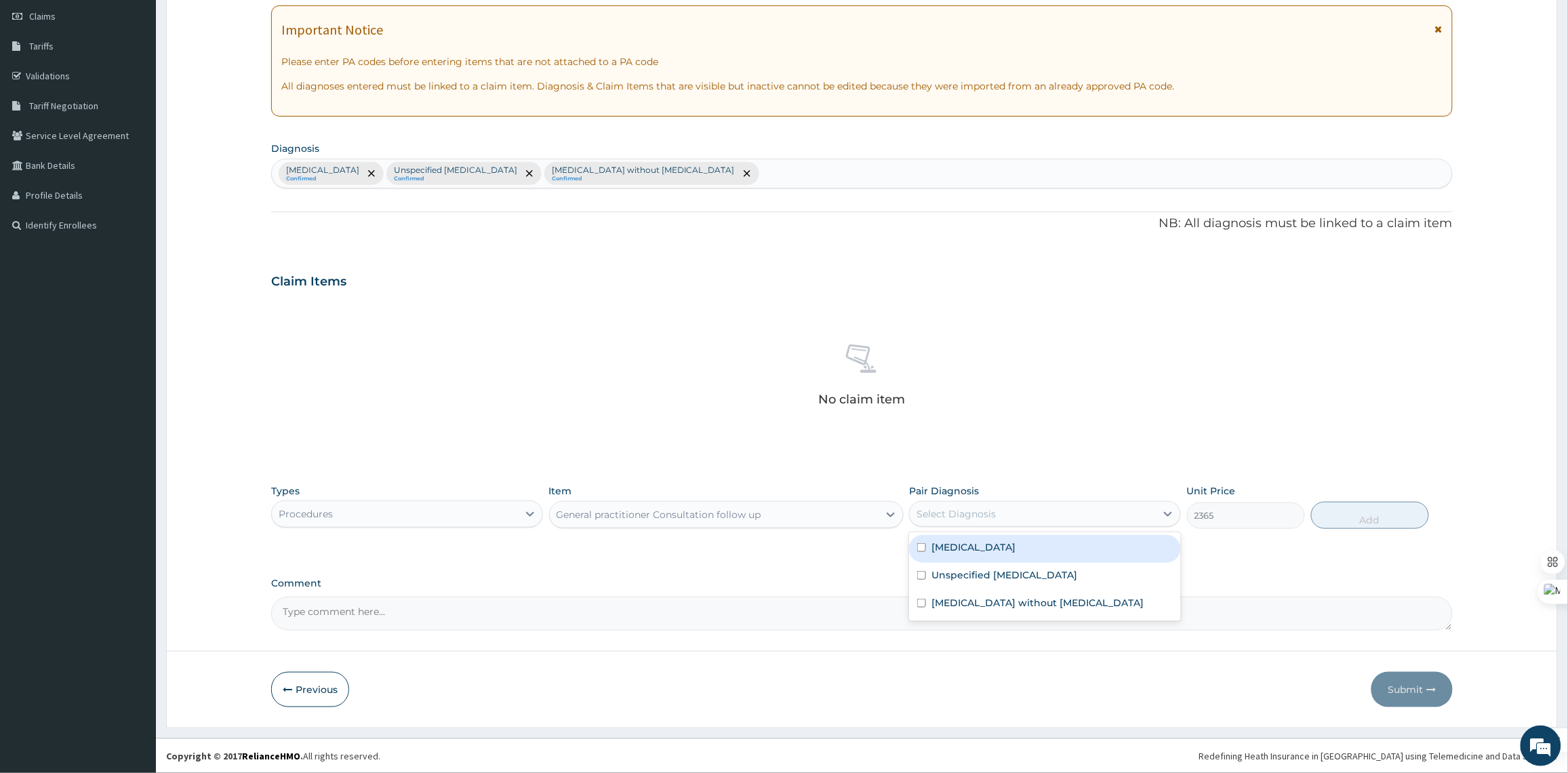
click at [923, 551] on input "checkbox" at bounding box center [921, 547] width 9 height 9
checkbox input "true"
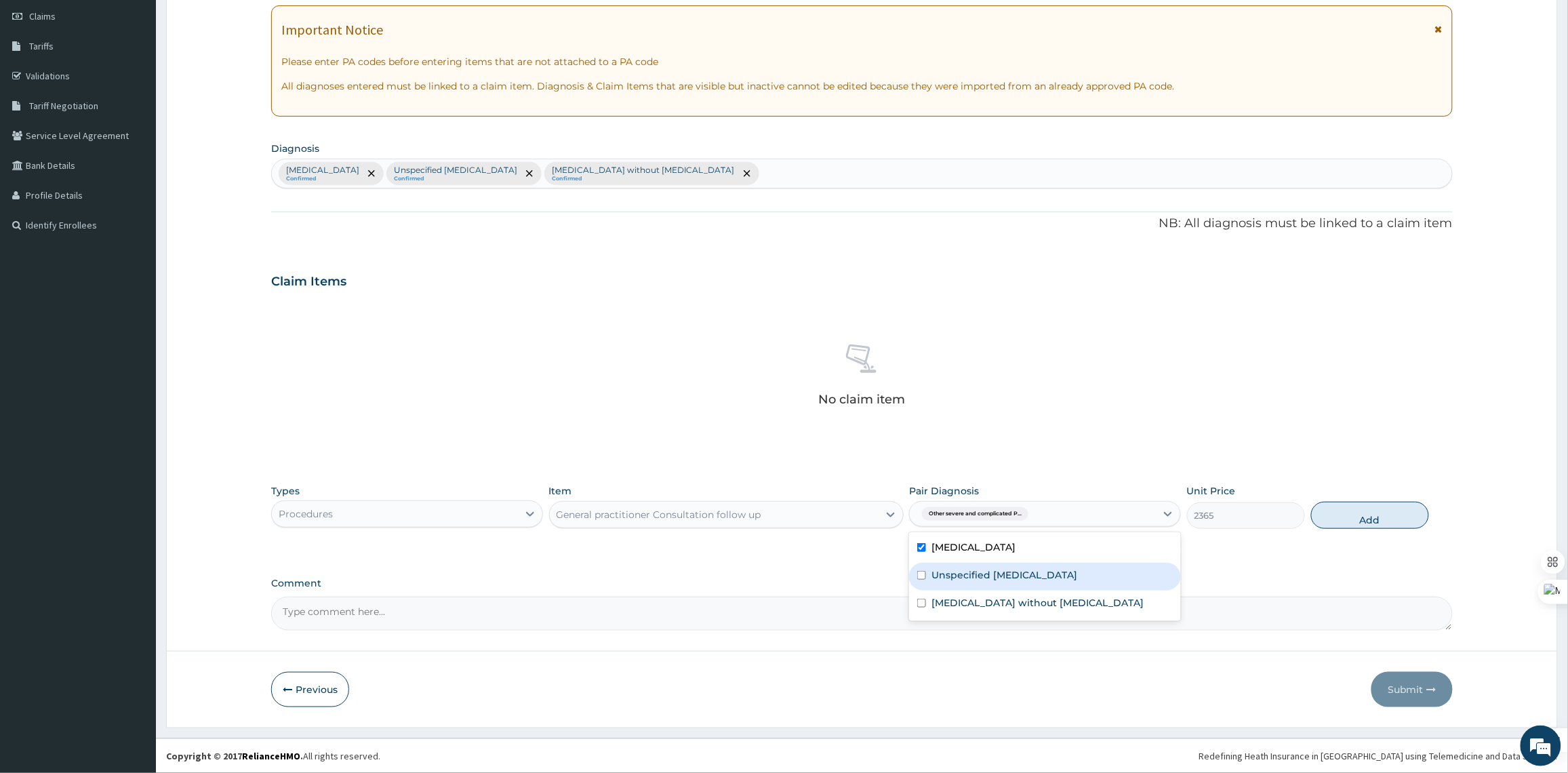
click at [919, 580] on input "checkbox" at bounding box center [921, 575] width 9 height 9
checkbox input "true"
click at [919, 618] on div "Sepsis without septic shock" at bounding box center [1045, 604] width 272 height 28
checkbox input "true"
click at [1383, 509] on button "Add" at bounding box center [1370, 515] width 118 height 27
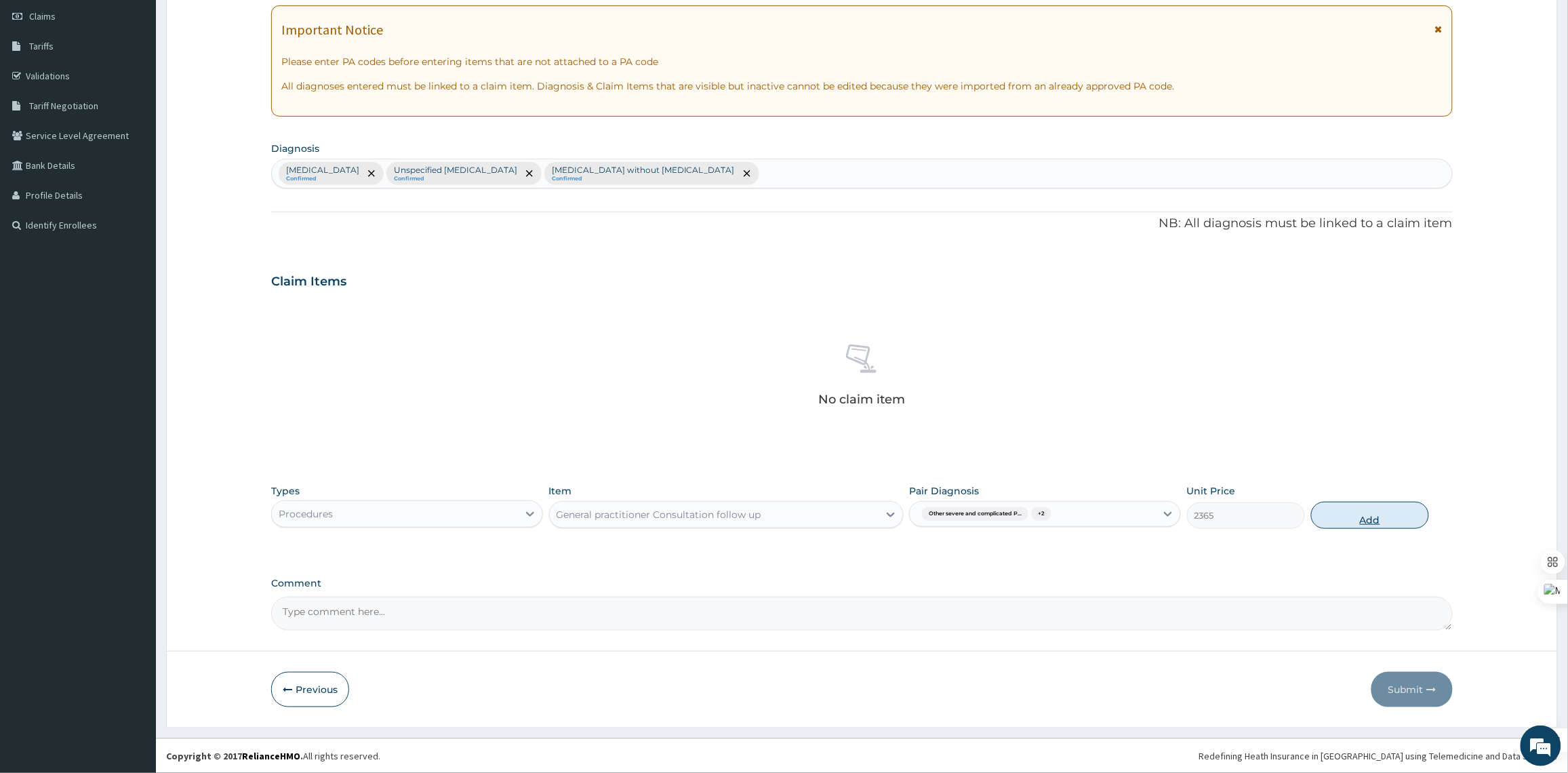
type input "0"
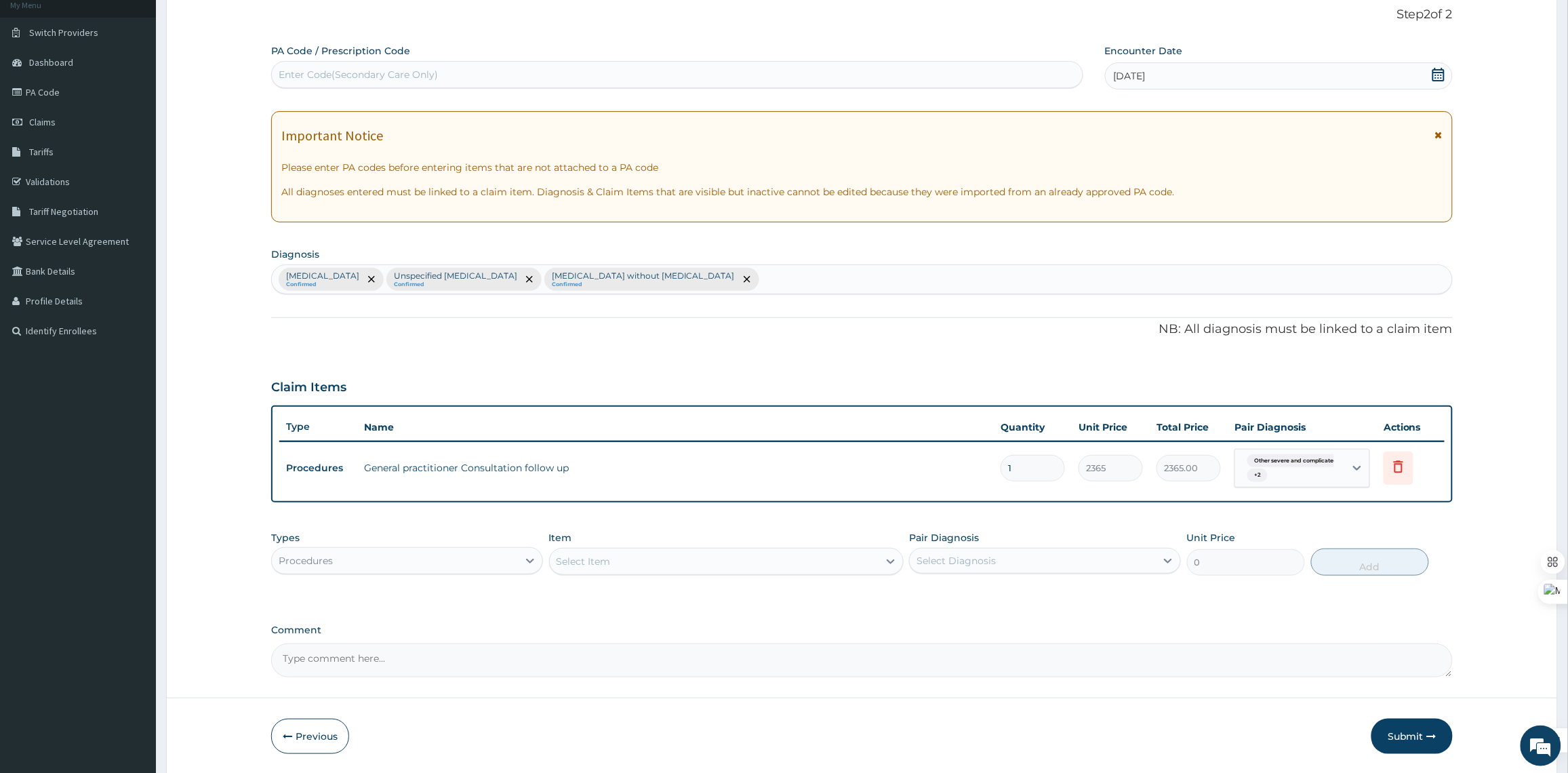
scroll to position [47, 0]
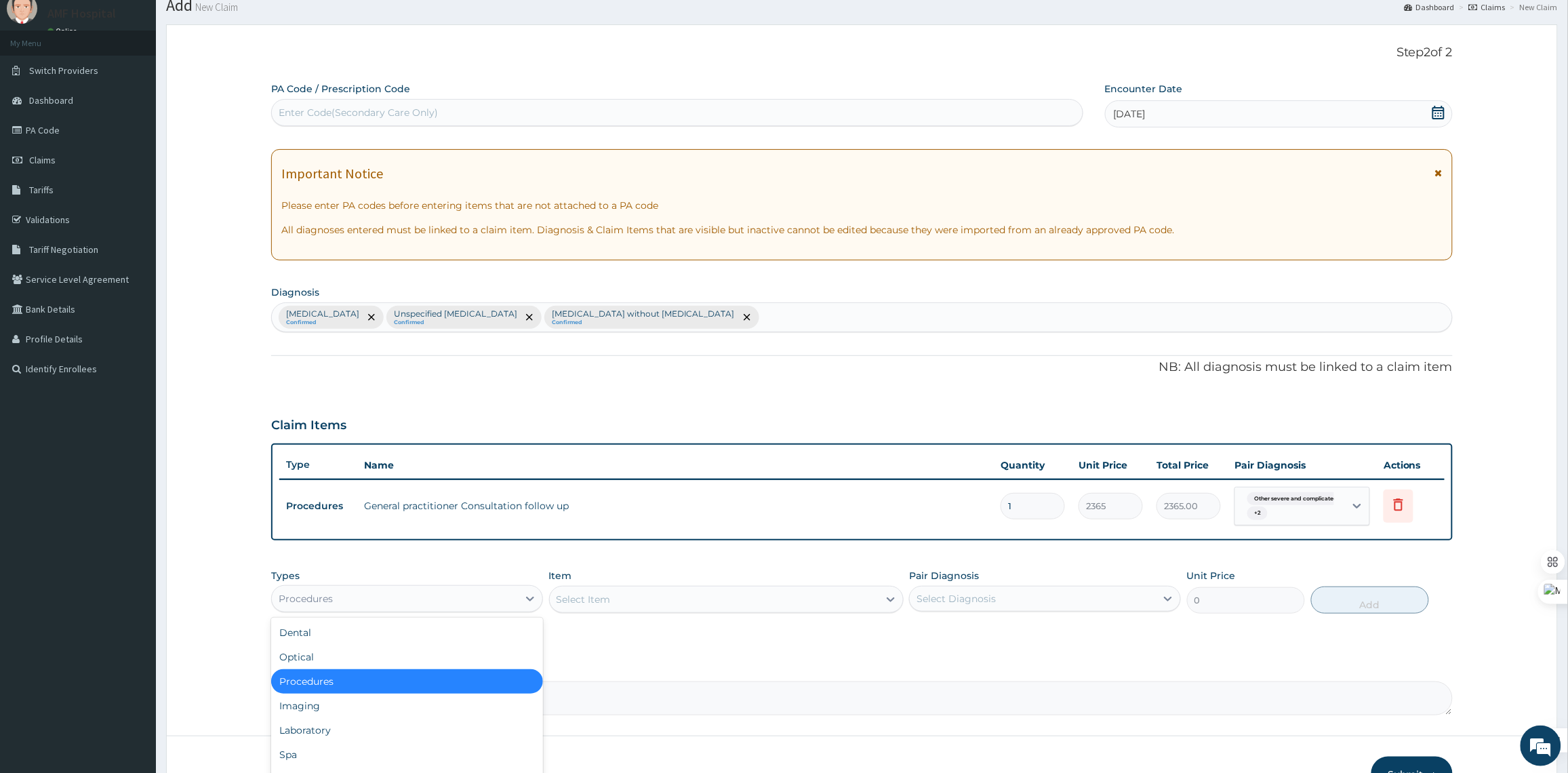
click at [485, 600] on div "Procedures" at bounding box center [394, 599] width 246 height 22
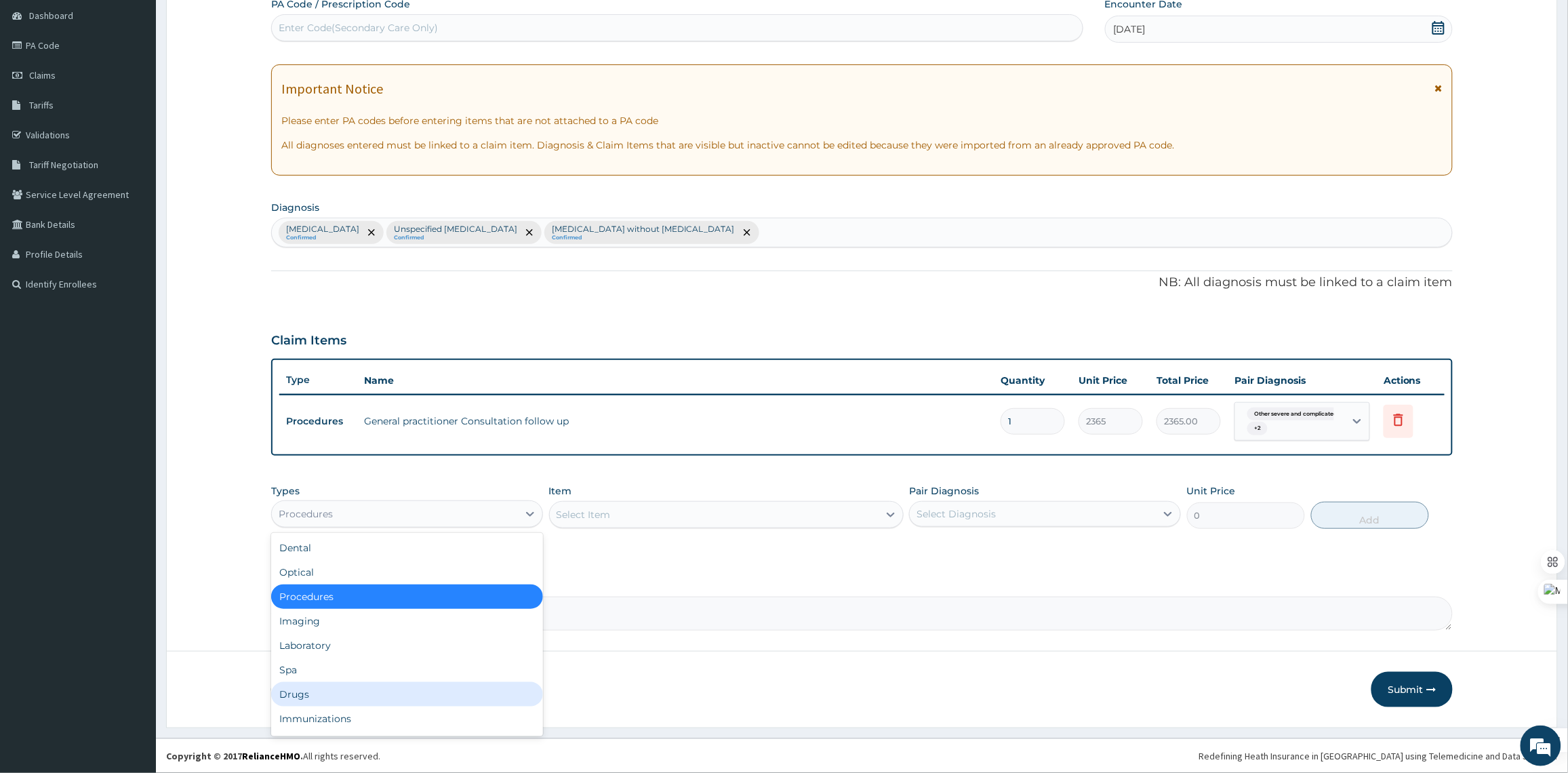
click at [306, 691] on div "Drugs" at bounding box center [407, 694] width 272 height 25
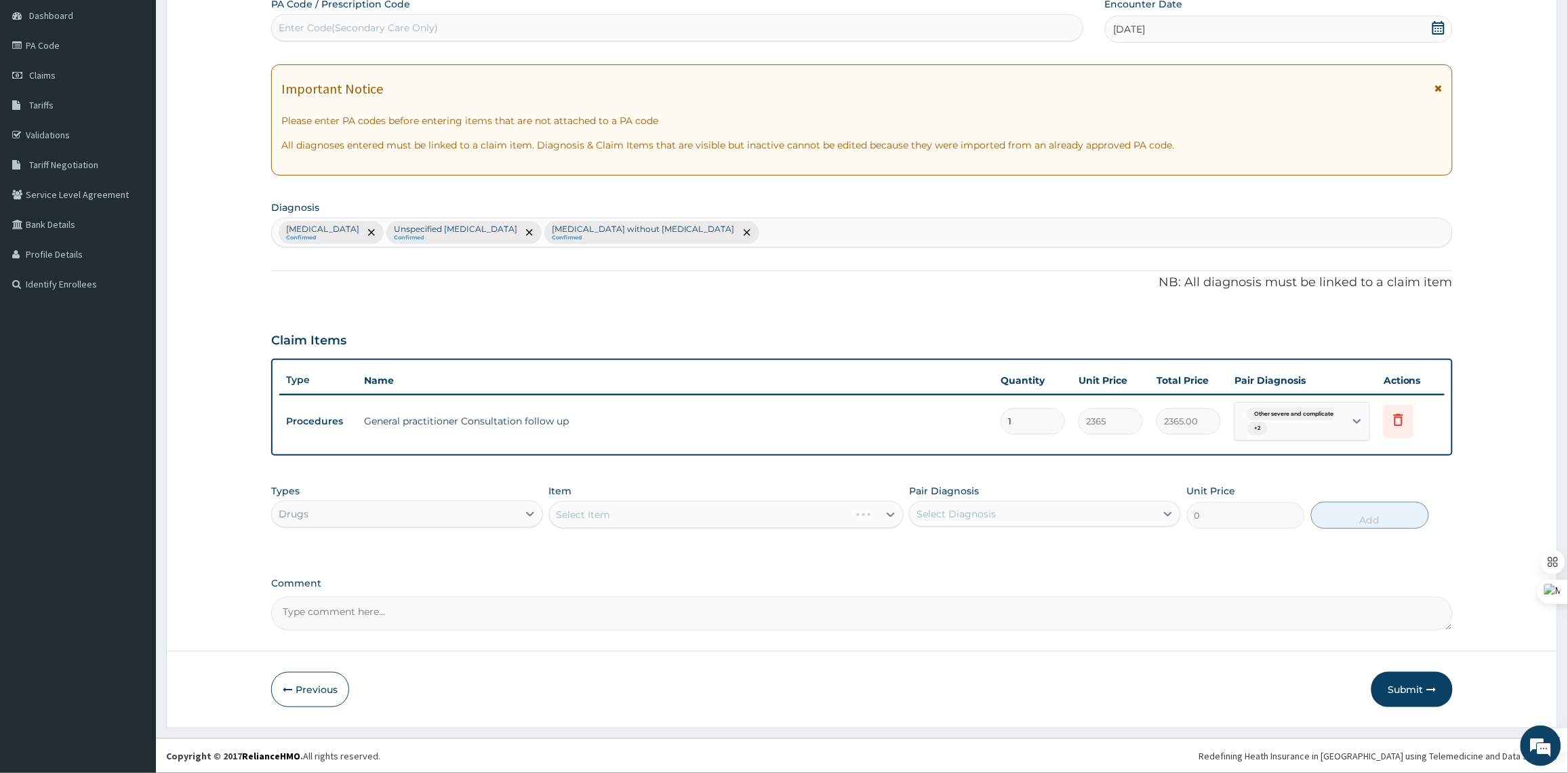
click at [672, 521] on div "Select Item" at bounding box center [726, 514] width 355 height 27
click at [685, 513] on div "Select Item" at bounding box center [726, 514] width 355 height 27
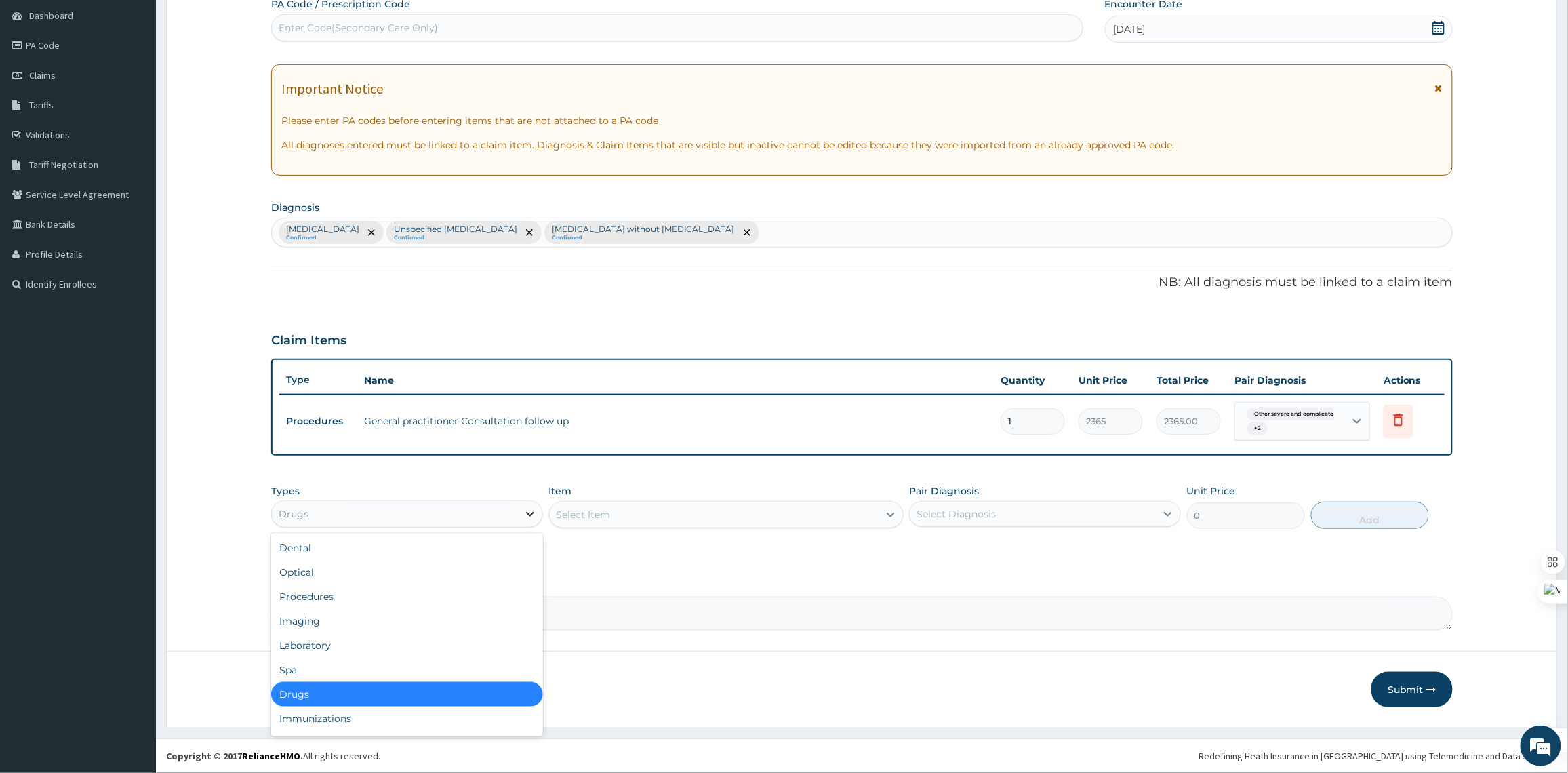
click at [521, 519] on div at bounding box center [530, 514] width 25 height 25
click at [401, 641] on div "Laboratory" at bounding box center [407, 645] width 272 height 25
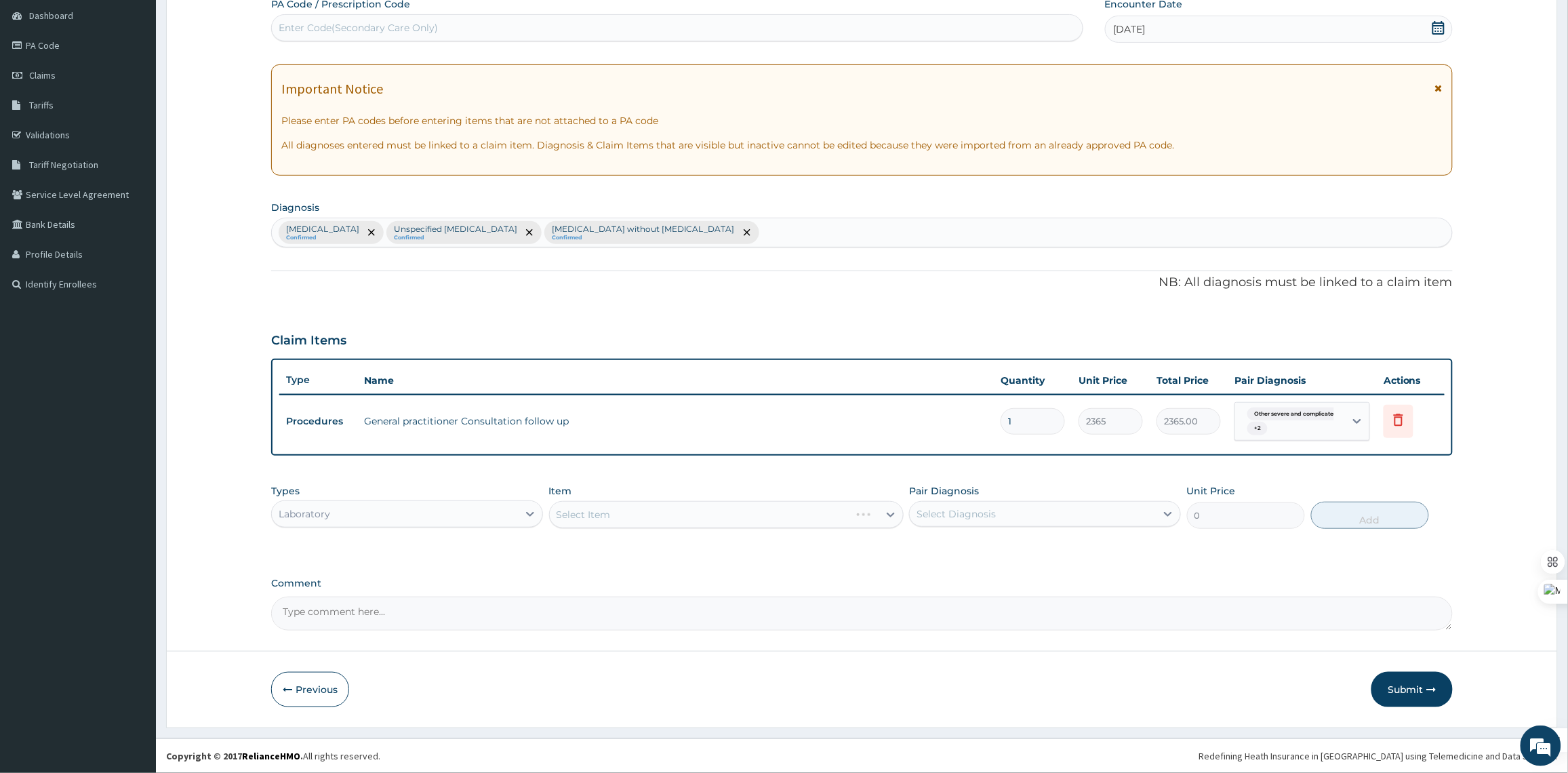
click at [707, 523] on div "Select Item" at bounding box center [726, 514] width 355 height 27
click at [727, 513] on div "Select Item" at bounding box center [726, 514] width 355 height 27
click at [727, 513] on div "Select Item" at bounding box center [700, 514] width 300 height 22
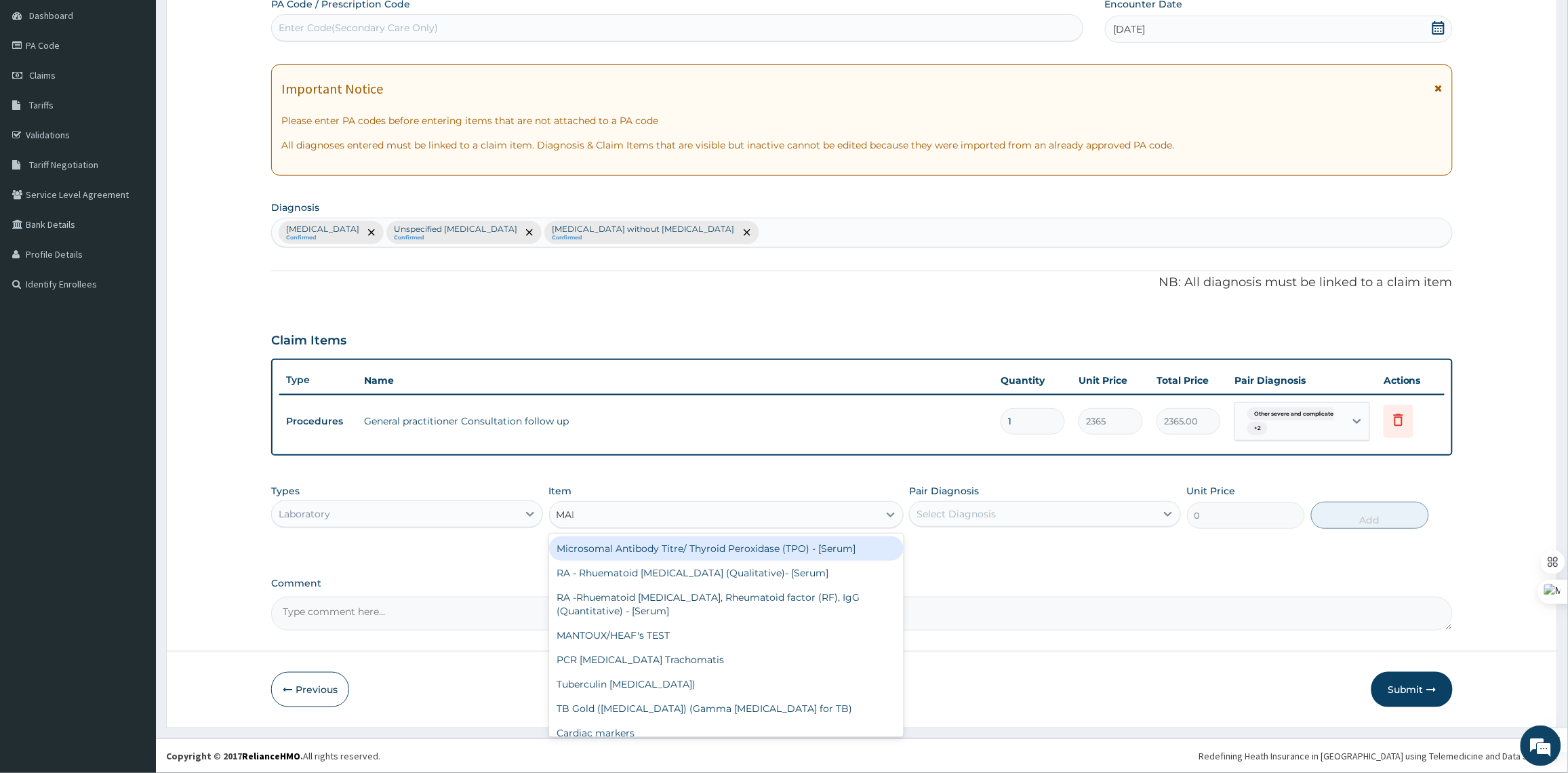
type input "MALA"
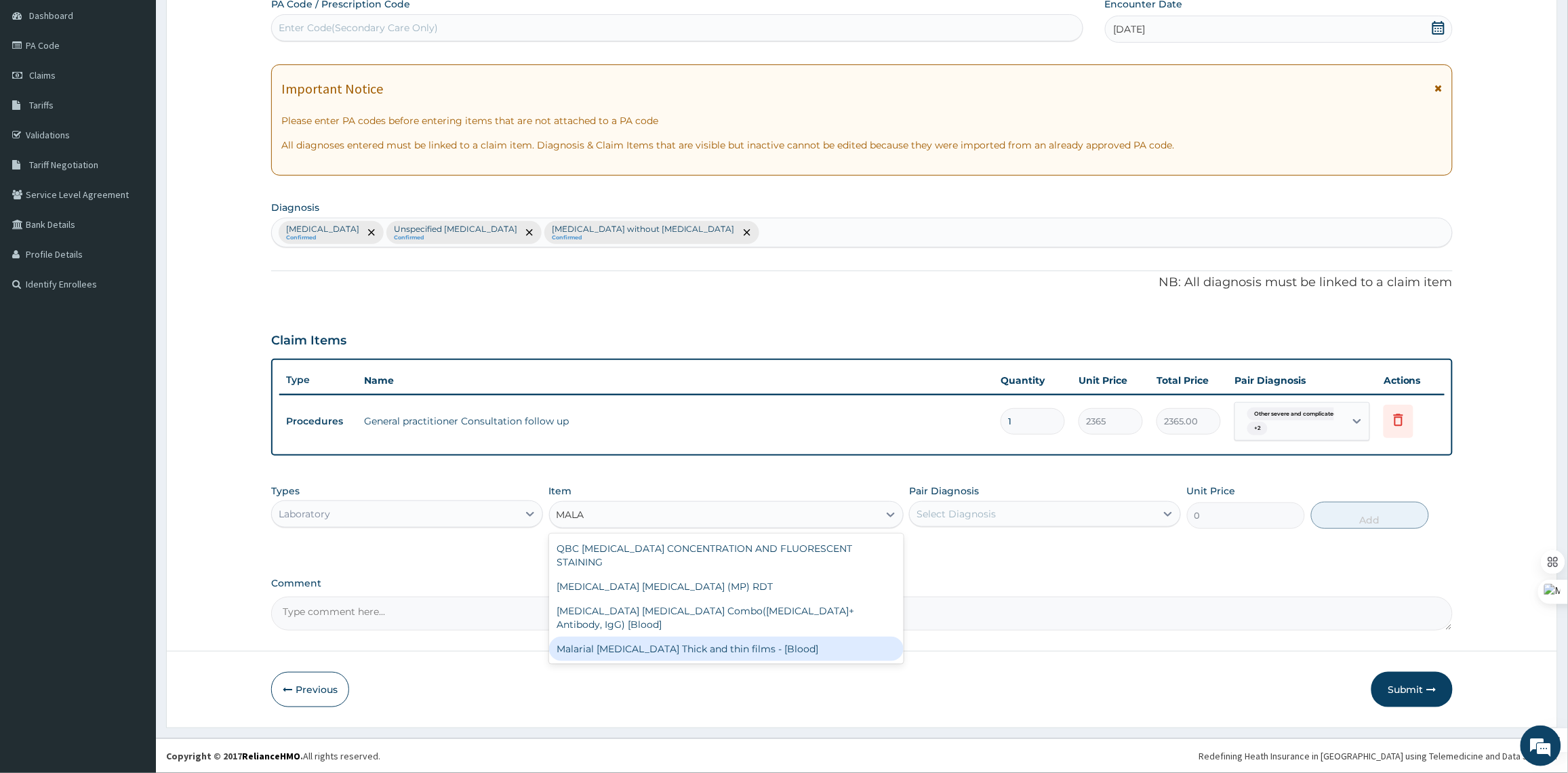
click at [726, 637] on div "Malarial Parasite Thick and thin films - [Blood]" at bounding box center [726, 649] width 355 height 25
type input "1612.5"
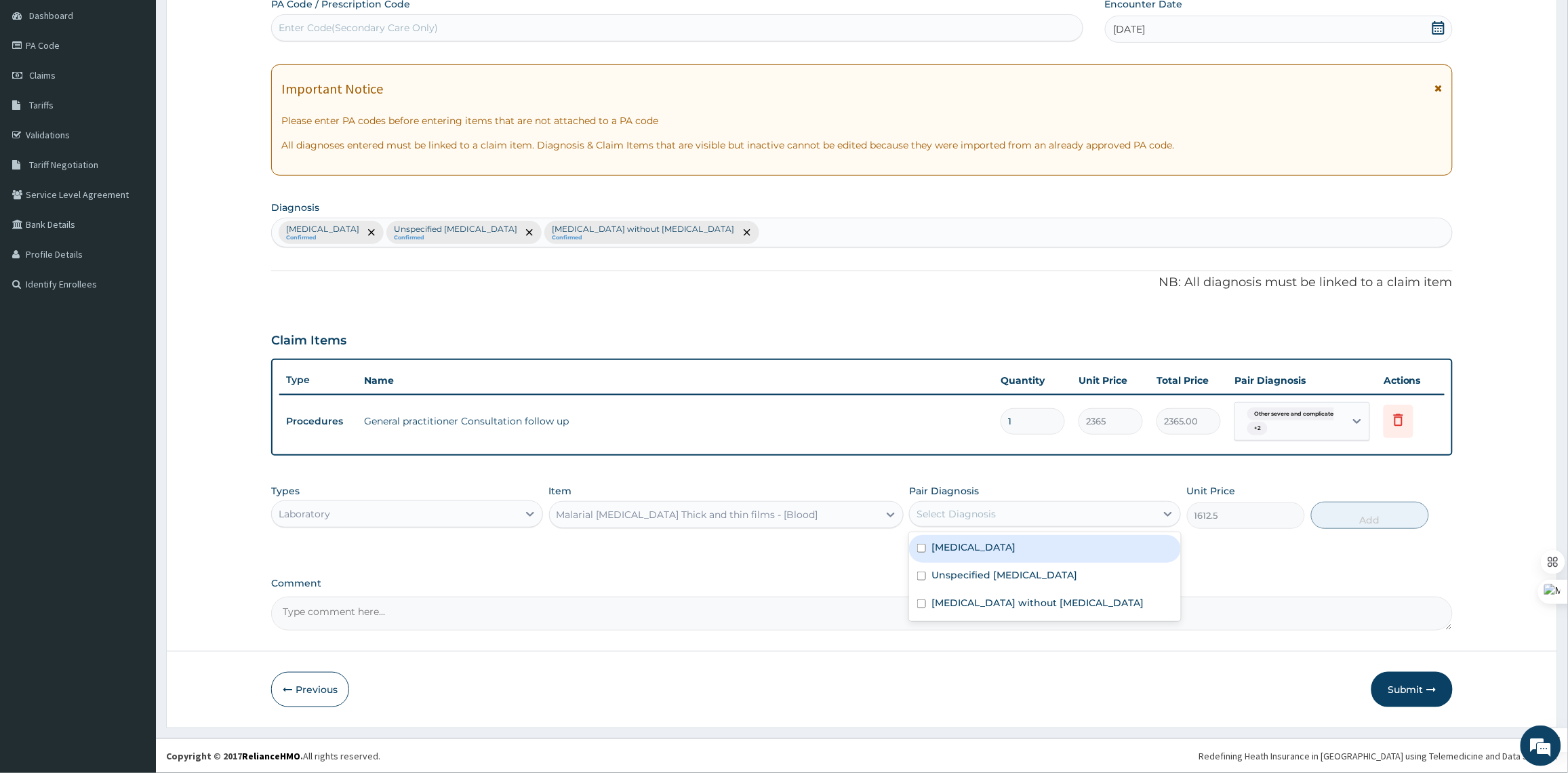
click at [1017, 517] on div "Select Diagnosis" at bounding box center [1032, 514] width 246 height 22
click at [1005, 554] on label "Other severe and complicated Plasmodium falciparum malaria" at bounding box center [973, 547] width 84 height 14
checkbox input "true"
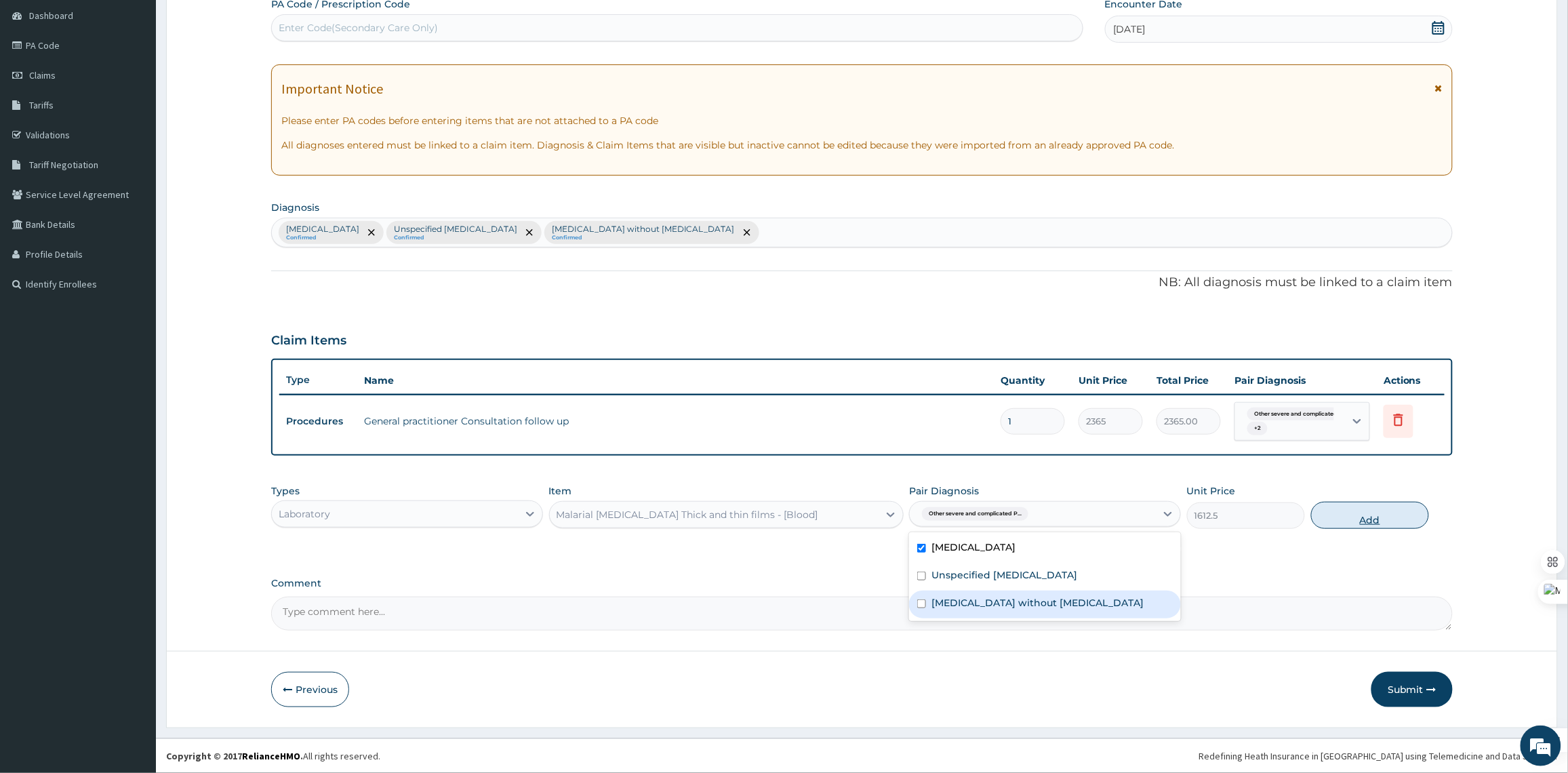
click at [1374, 526] on button "Add" at bounding box center [1370, 515] width 118 height 27
type input "0"
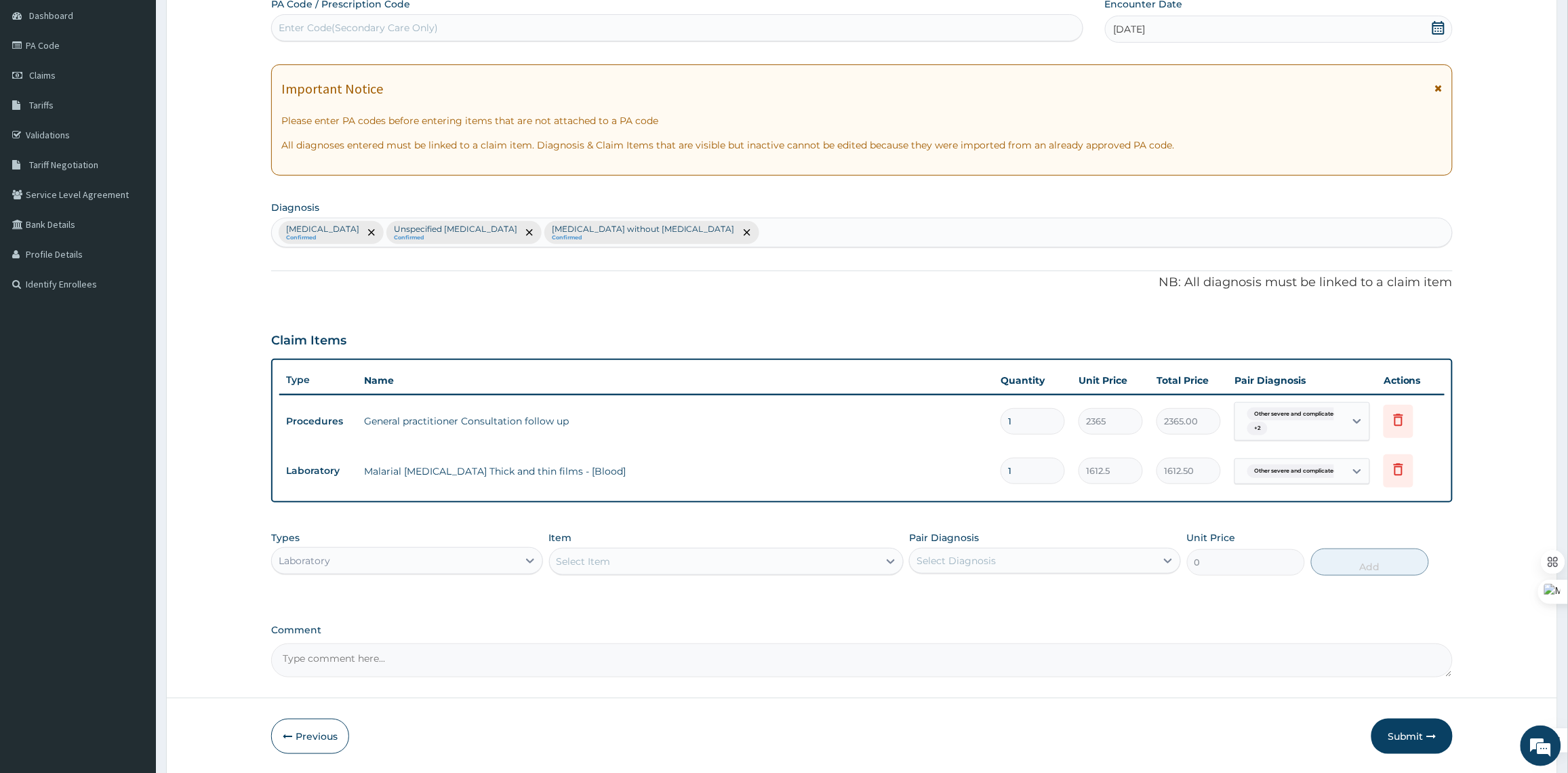
click at [442, 567] on div "Laboratory" at bounding box center [394, 560] width 246 height 22
type input "CIPROF"
click at [442, 573] on div "Laboratory" at bounding box center [407, 560] width 272 height 27
click at [437, 578] on div "Types option Laboratory, selected. Select is focused ,type to refine list, pres…" at bounding box center [862, 553] width 1181 height 58
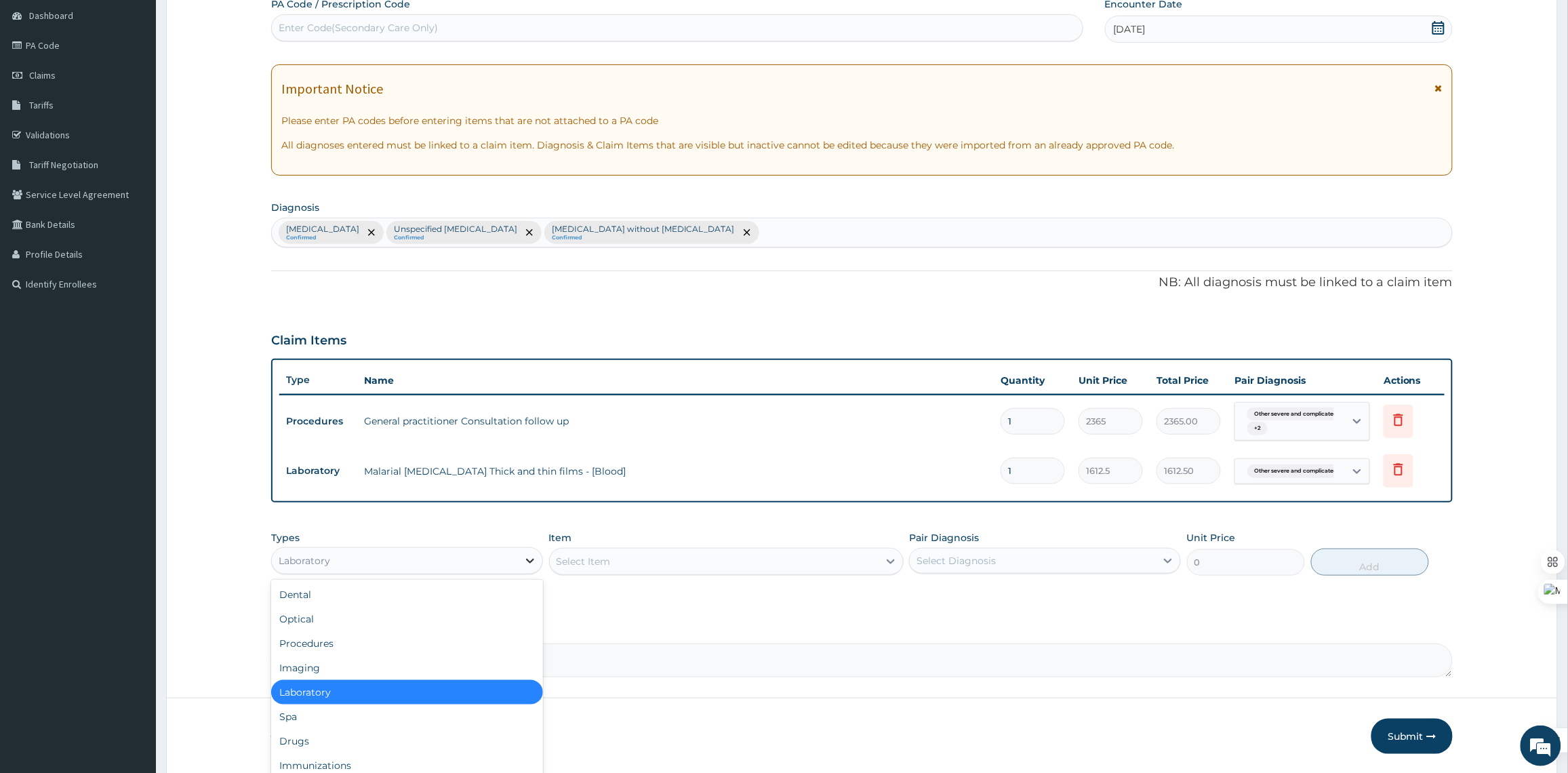
click at [534, 567] on icon at bounding box center [530, 560] width 14 height 14
click at [376, 734] on div "Drugs" at bounding box center [407, 741] width 272 height 25
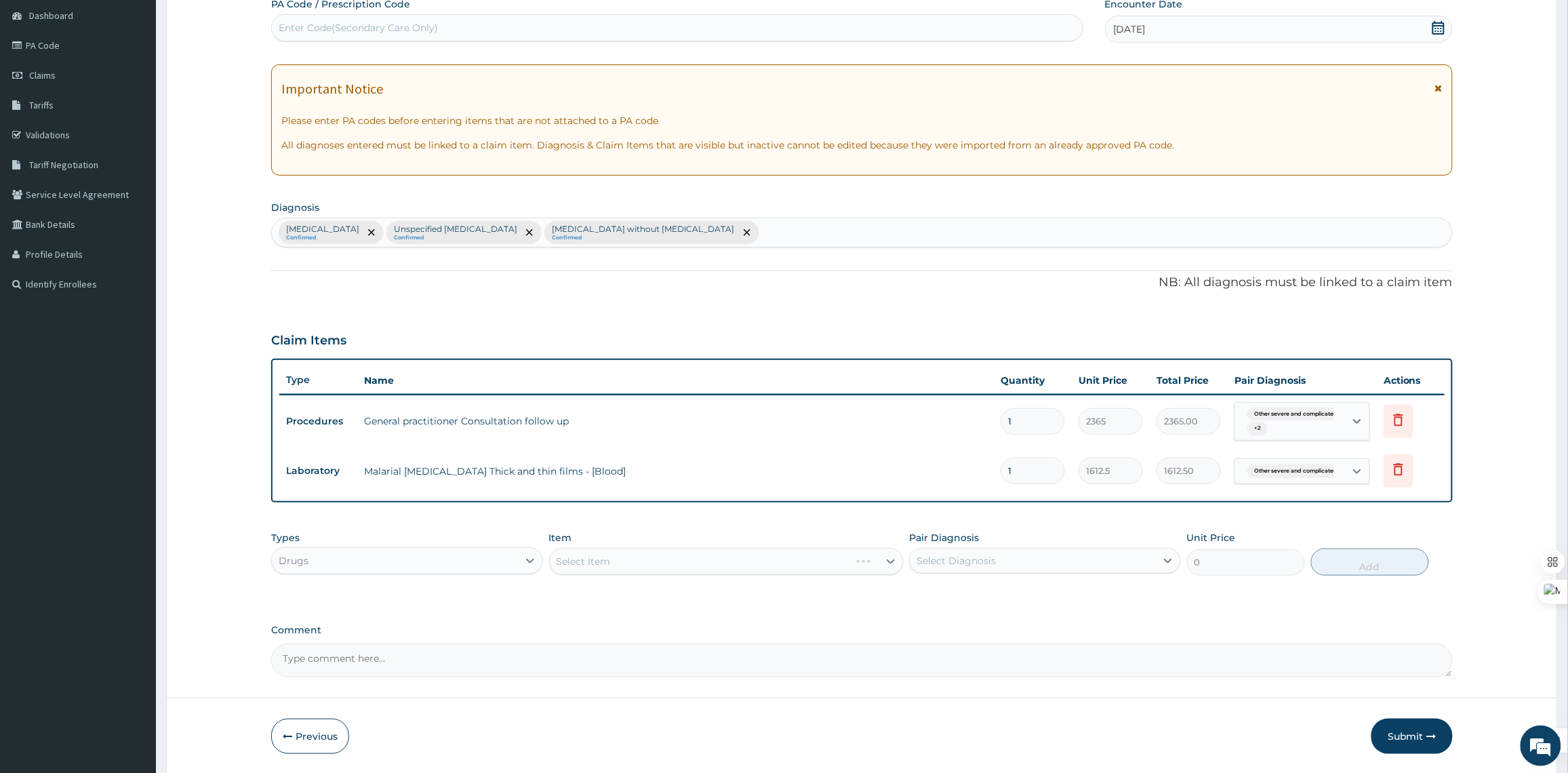
click at [621, 574] on div "Item Select Item" at bounding box center [726, 553] width 355 height 45
click at [630, 563] on div "Select Item" at bounding box center [726, 561] width 355 height 27
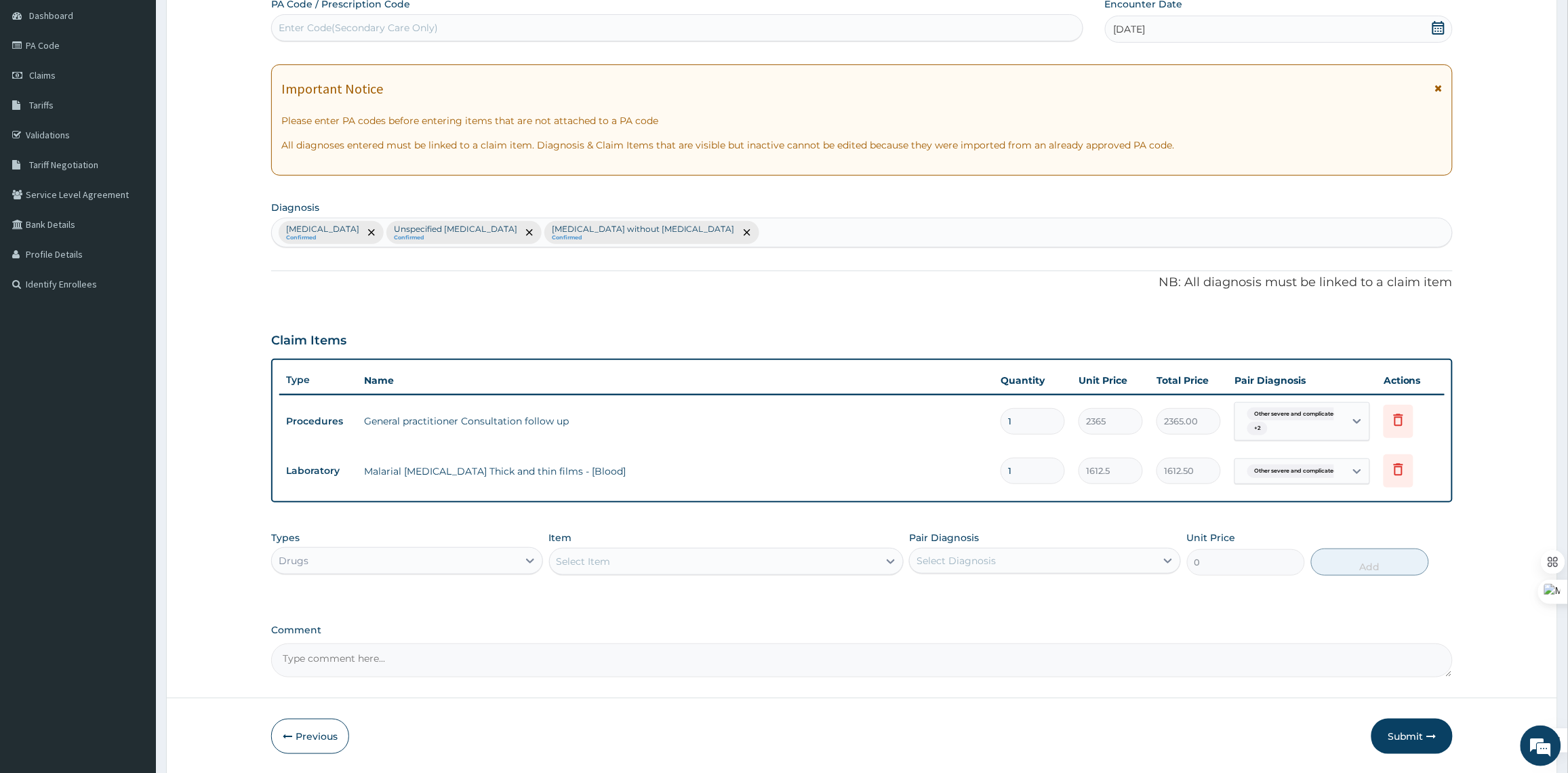
click at [630, 563] on div "Select Item" at bounding box center [713, 561] width 329 height 22
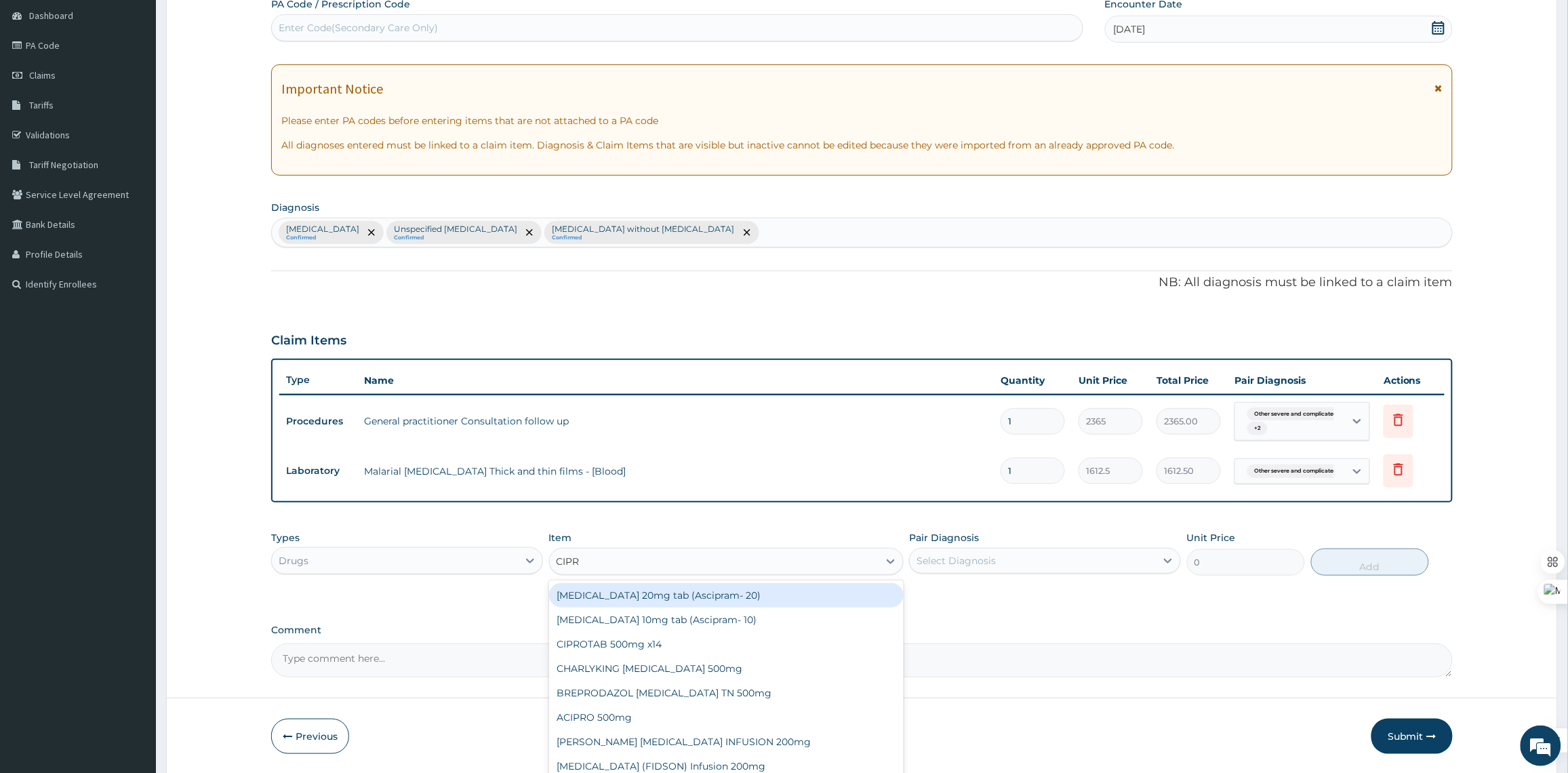
type input "CIPRO"
click at [685, 594] on div "CIPROTAB 500mg x14" at bounding box center [726, 595] width 355 height 25
type input "400"
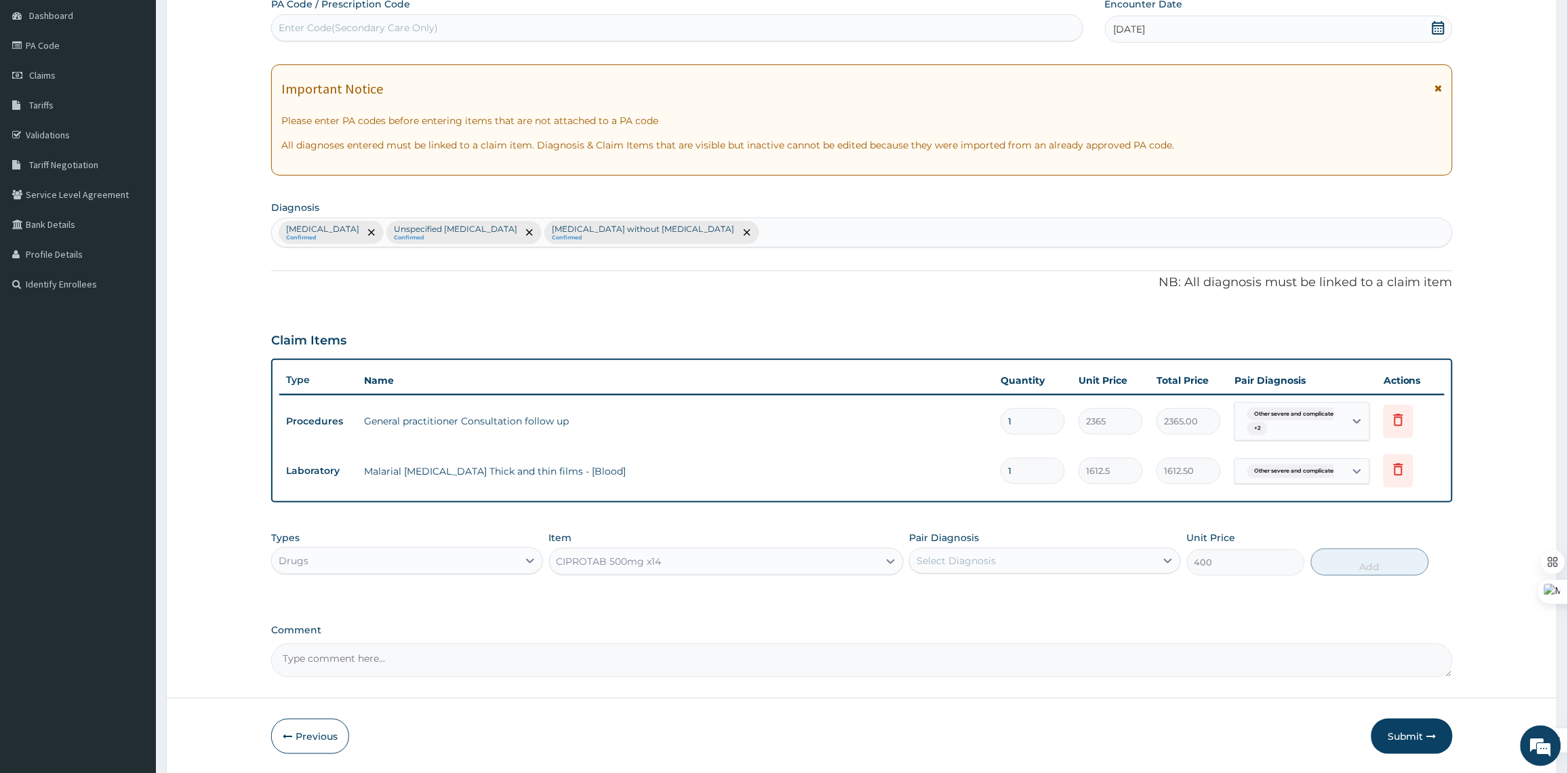
click at [1029, 571] on div "Select Diagnosis" at bounding box center [1045, 560] width 272 height 26
click at [960, 656] on label "Sepsis without septic shock" at bounding box center [1037, 650] width 212 height 14
checkbox input "true"
click at [1391, 570] on button "Add" at bounding box center [1370, 562] width 118 height 27
type input "0"
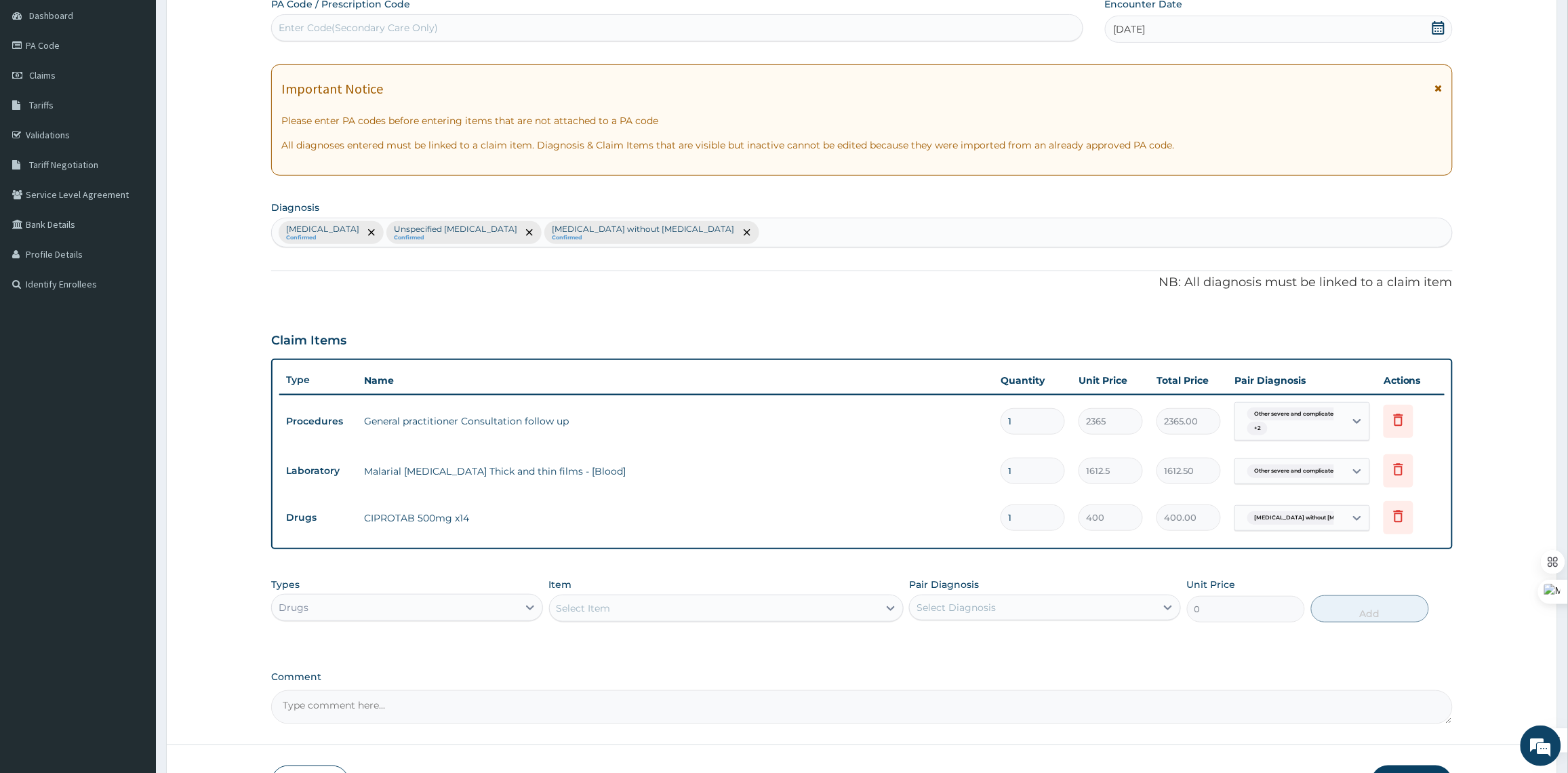
type input "14"
type input "5600.00"
type input "14"
click at [954, 229] on div "Other severe and complicated Plasmodium falciparum malaria Confirmed Unspecifie…" at bounding box center [862, 233] width 1180 height 29
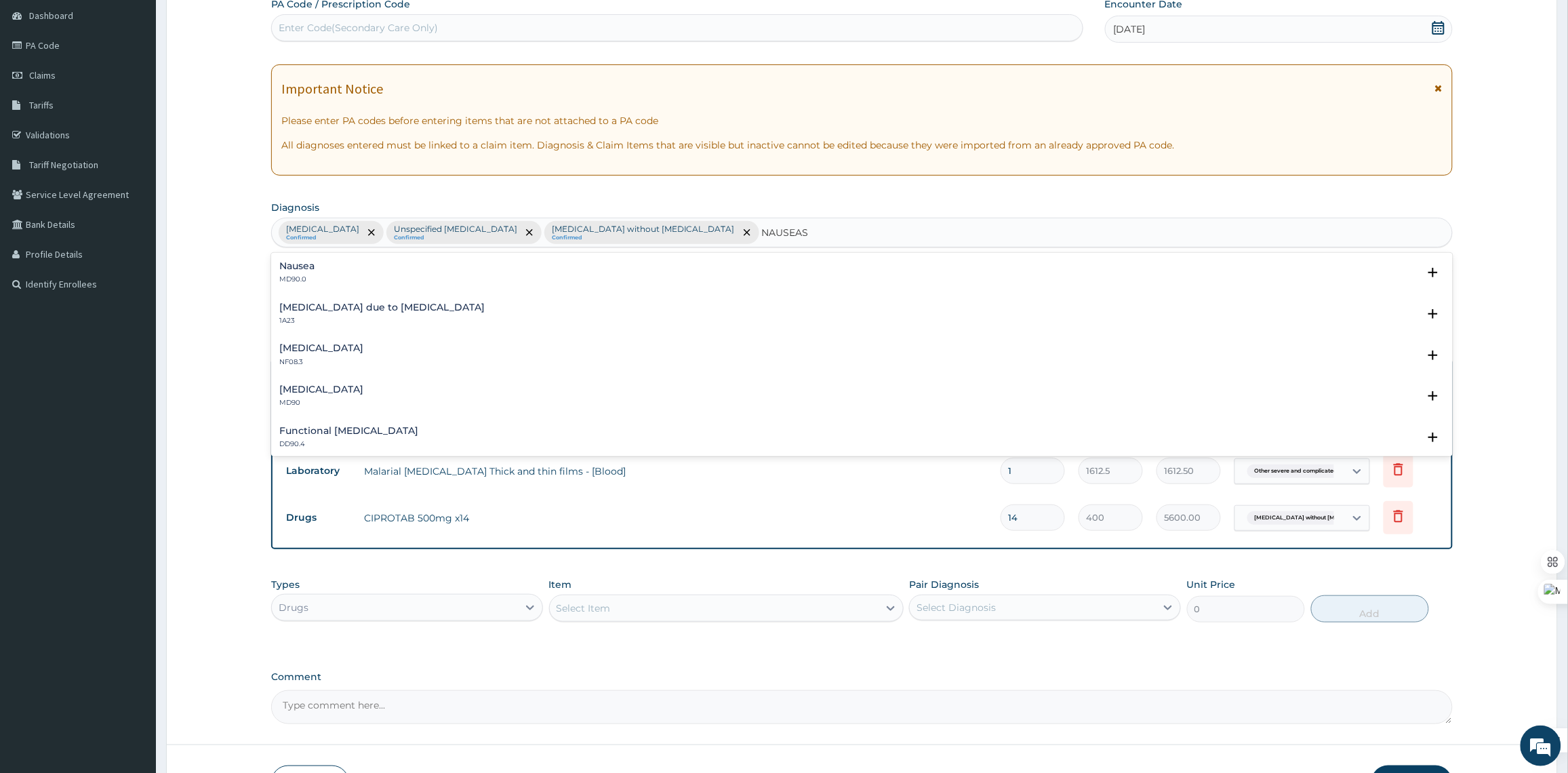
type input "NAUSEA"
click at [469, 281] on div "Nausea MD90.0" at bounding box center [862, 272] width 1165 height 24
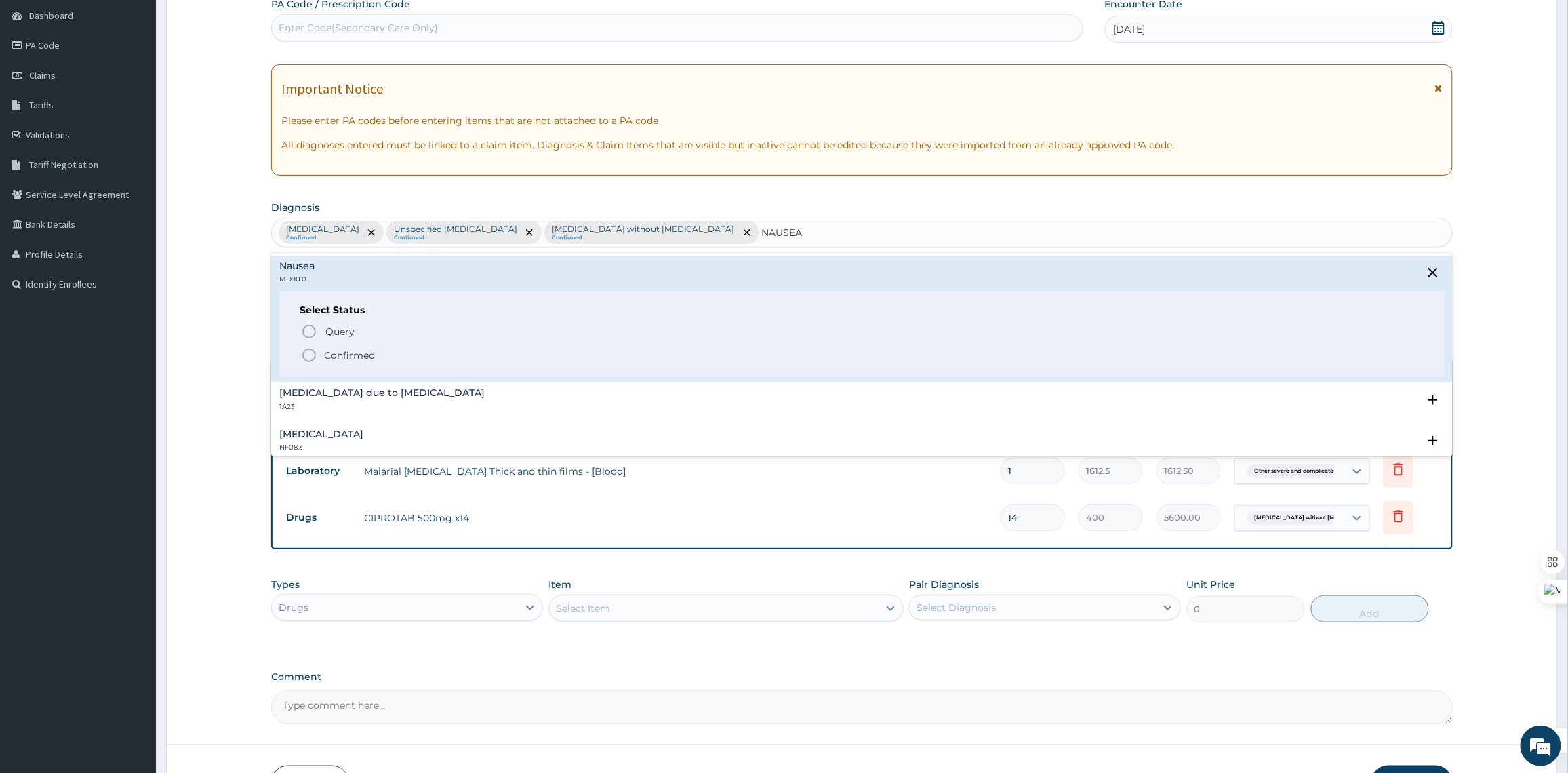
click at [359, 358] on p "Confirmed" at bounding box center [349, 355] width 51 height 14
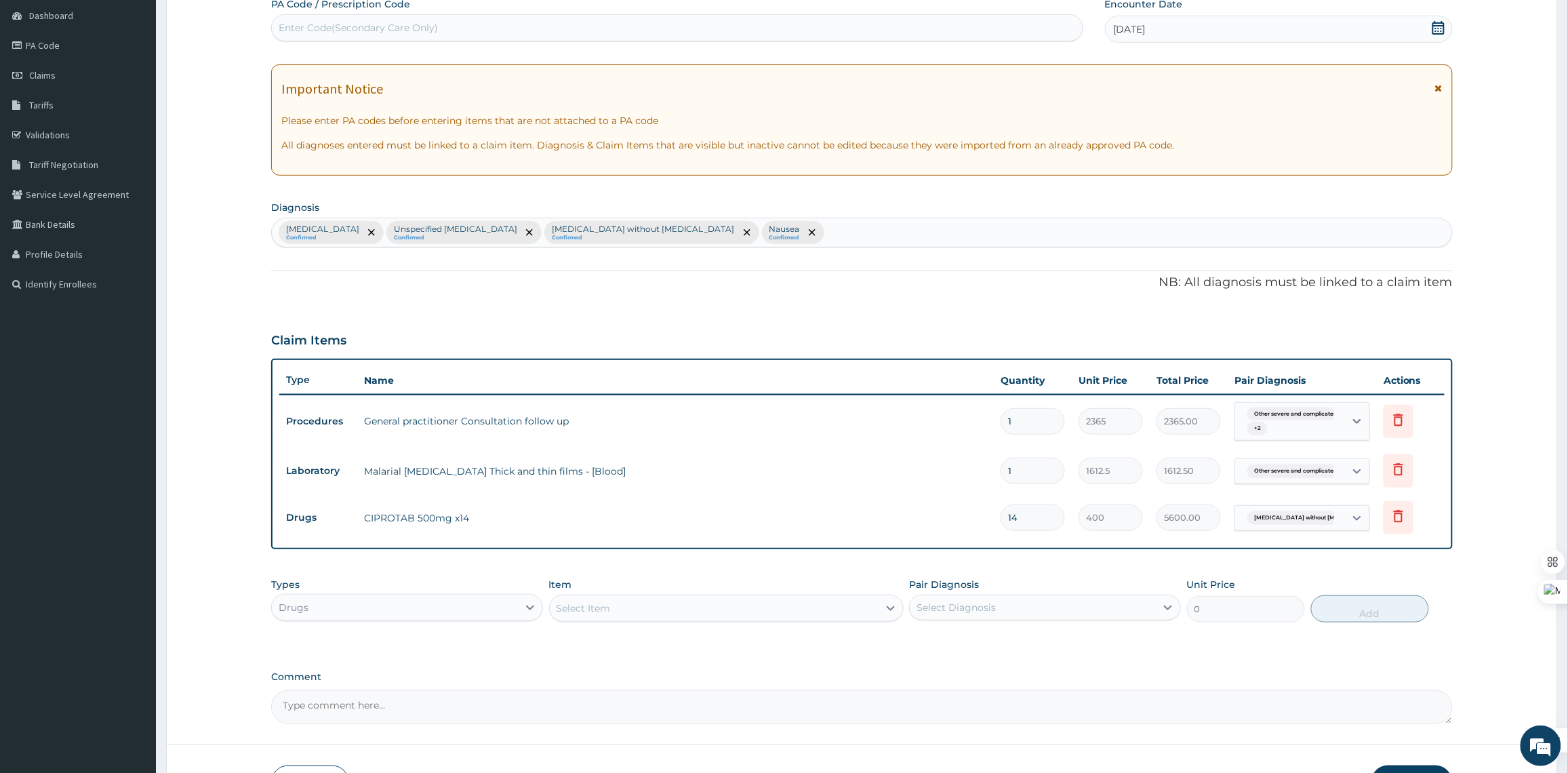
click at [645, 614] on div "Select Item" at bounding box center [713, 608] width 329 height 22
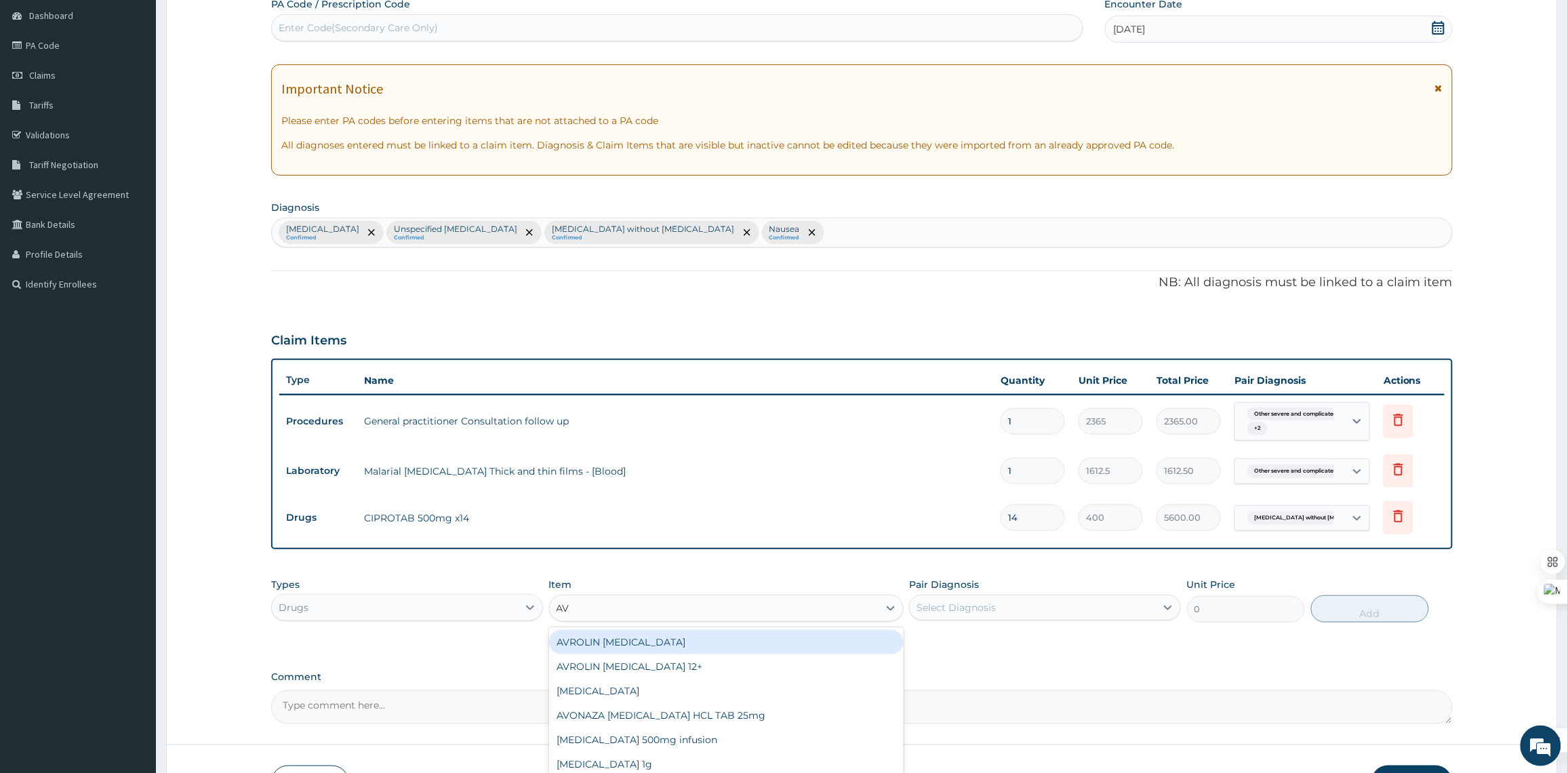
type input "AVO"
click at [838, 644] on div "AVONAZA PROMETHAZINE HCL TAB 25mg" at bounding box center [726, 642] width 355 height 25
type input "60"
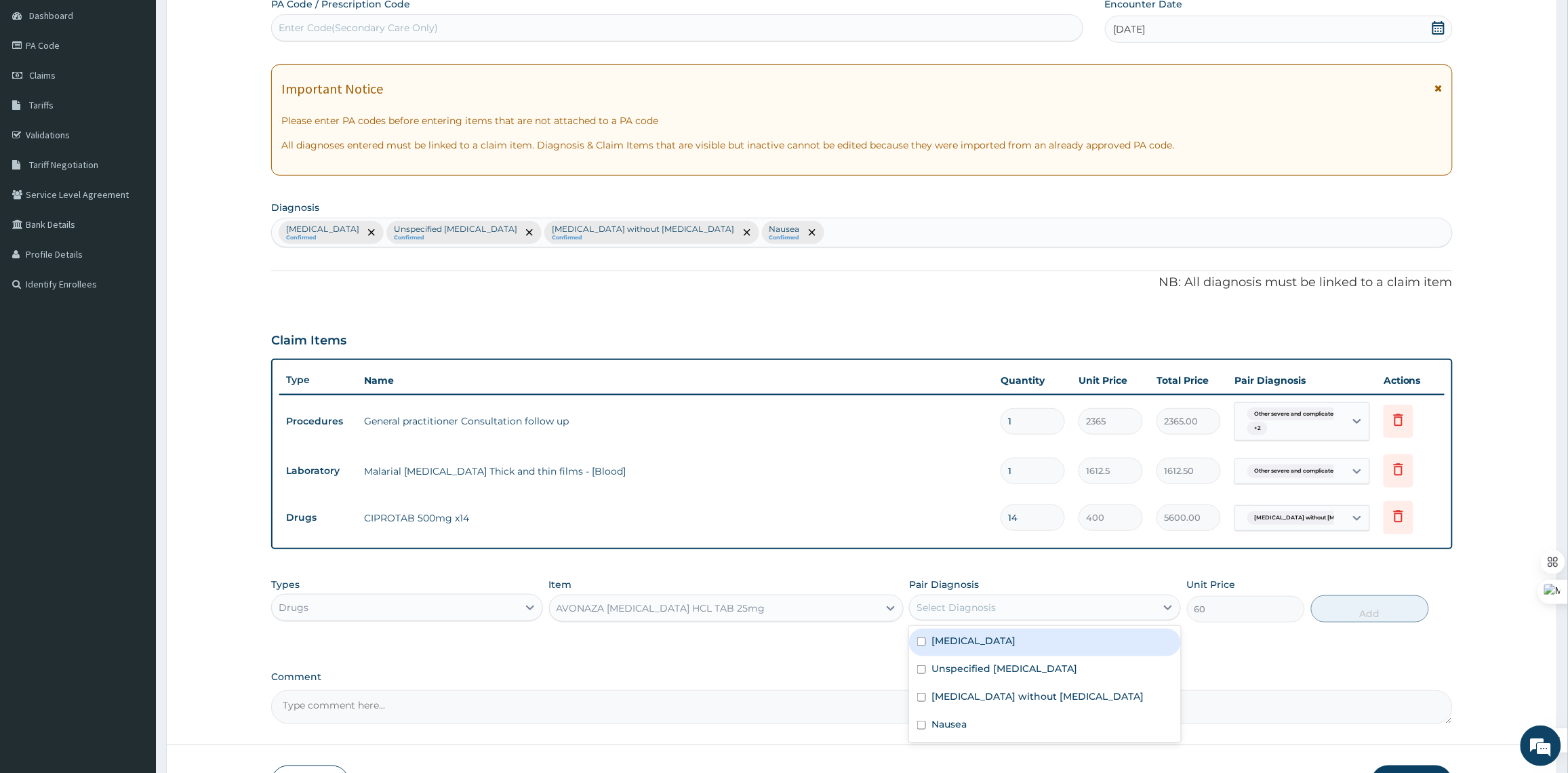
click at [1105, 617] on div "Select Diagnosis" at bounding box center [1032, 608] width 246 height 22
click at [1014, 729] on div "Nausea" at bounding box center [1045, 726] width 272 height 28
checkbox input "true"
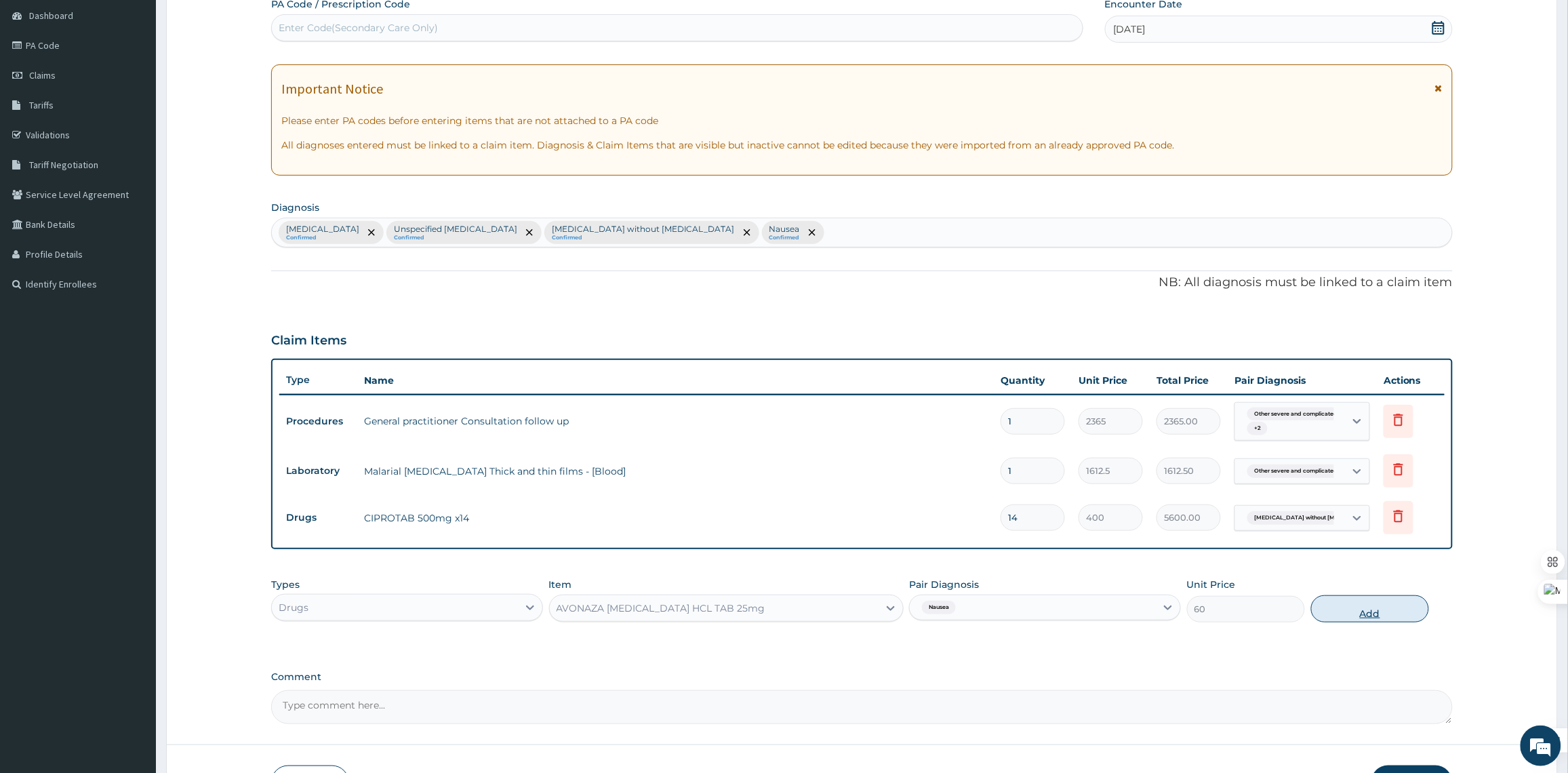
click at [1364, 613] on button "Add" at bounding box center [1370, 609] width 118 height 27
type input "0"
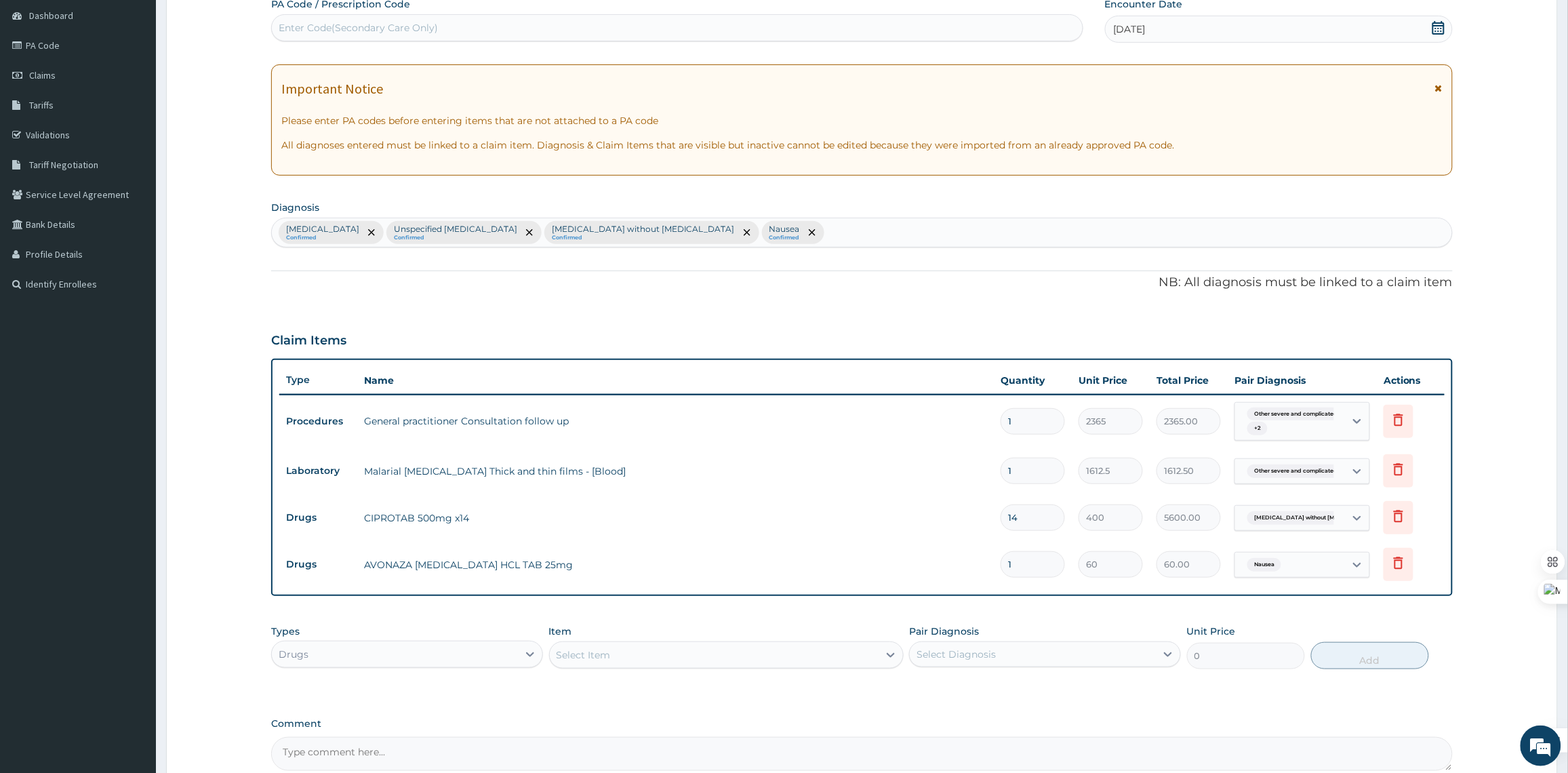
click at [1031, 564] on input "1" at bounding box center [1033, 564] width 64 height 27
type input "14"
type input "840.00"
type input "14"
click at [697, 658] on div "Select Item" at bounding box center [713, 655] width 329 height 22
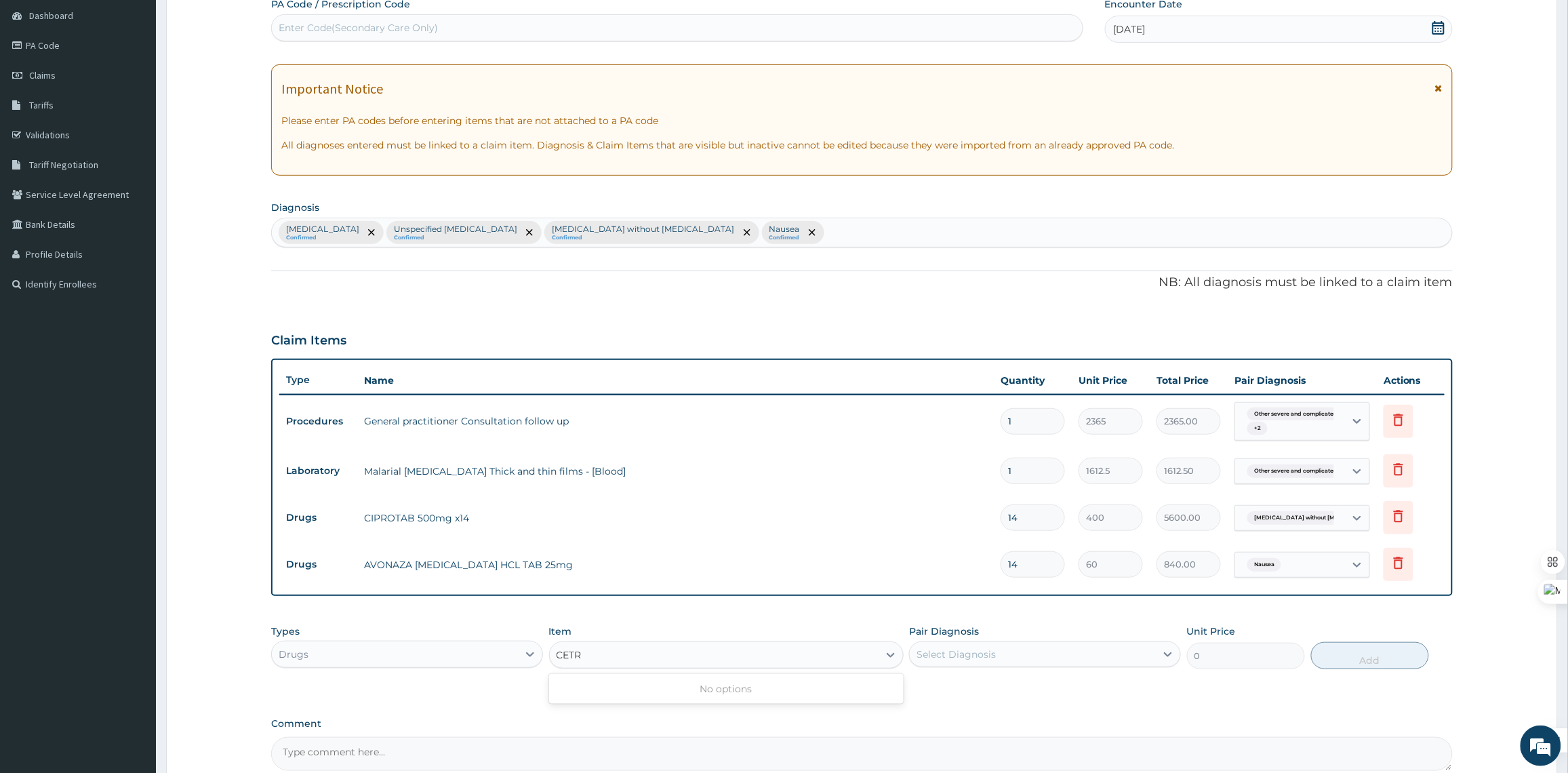
type input "CET"
click at [787, 685] on div "ZYNCET CETIRIZINE HYDROCHLORIDE TAB" at bounding box center [726, 689] width 355 height 25
type input "200"
click at [990, 652] on div "Select Diagnosis" at bounding box center [956, 654] width 80 height 14
click at [1052, 651] on div "Select Diagnosis" at bounding box center [1032, 654] width 246 height 22
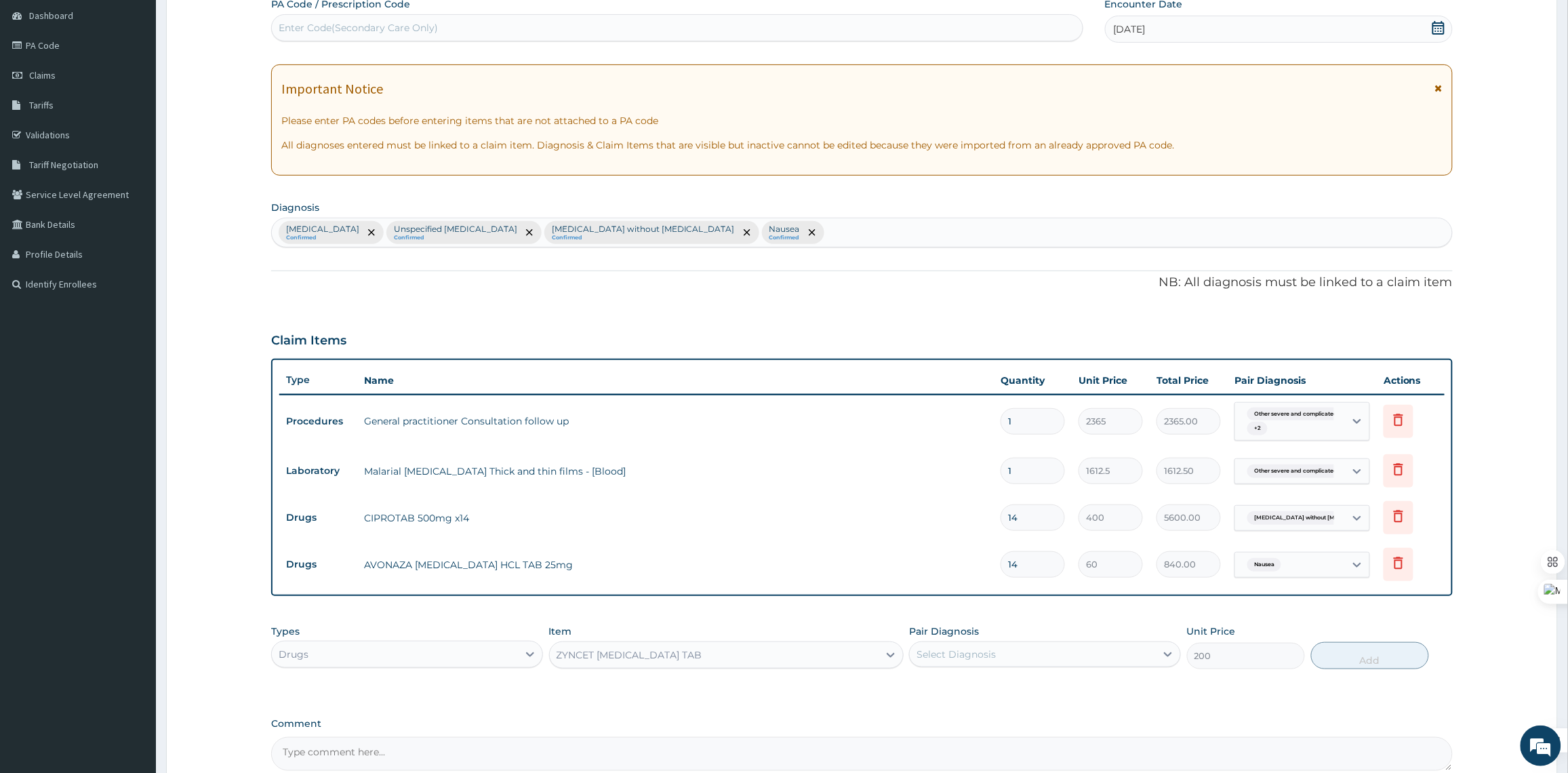
click at [1130, 649] on div "Select Diagnosis" at bounding box center [1032, 654] width 246 height 22
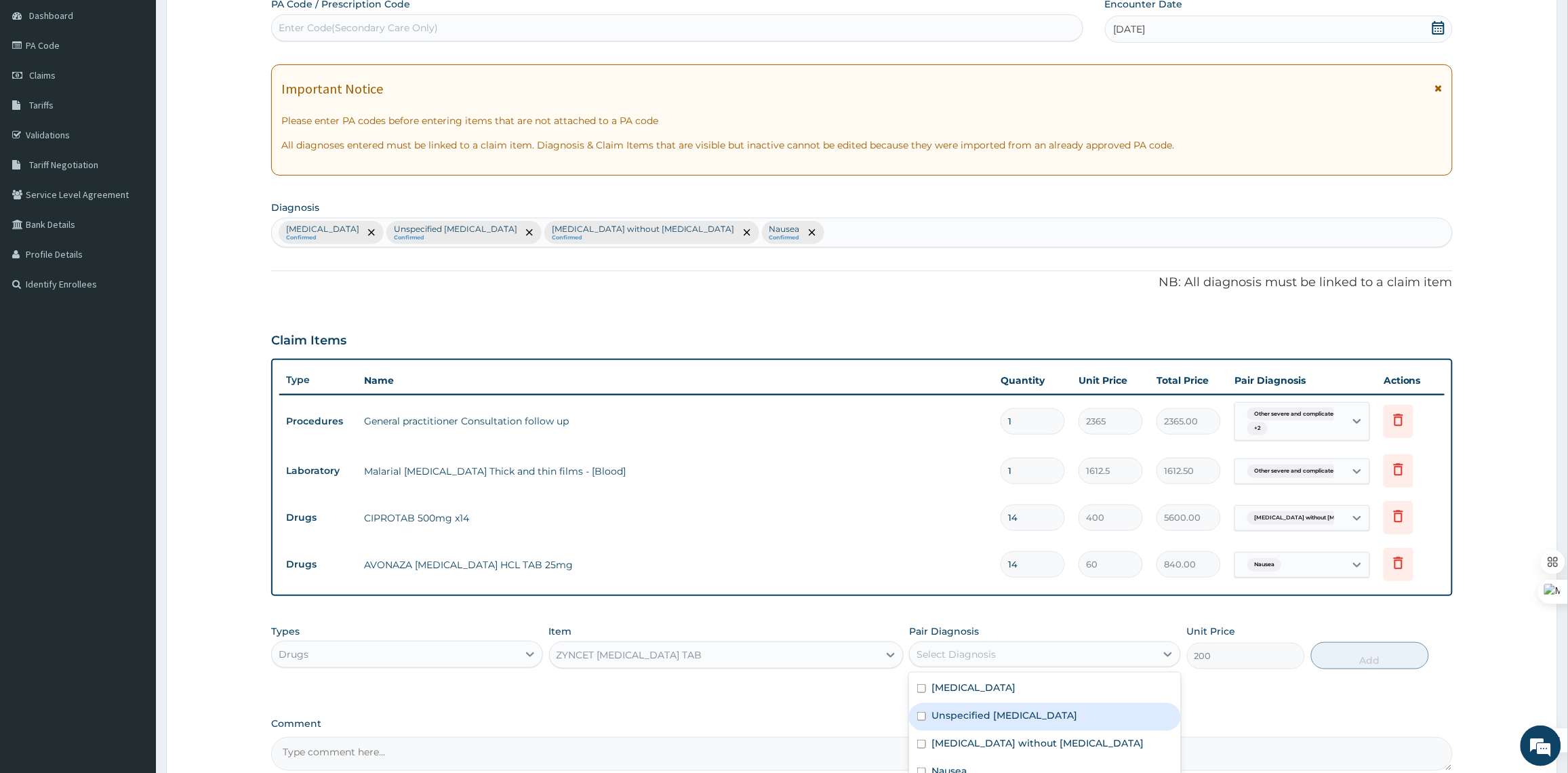
click at [1042, 730] on div "Unspecified asthma" at bounding box center [1045, 717] width 272 height 28
checkbox input "true"
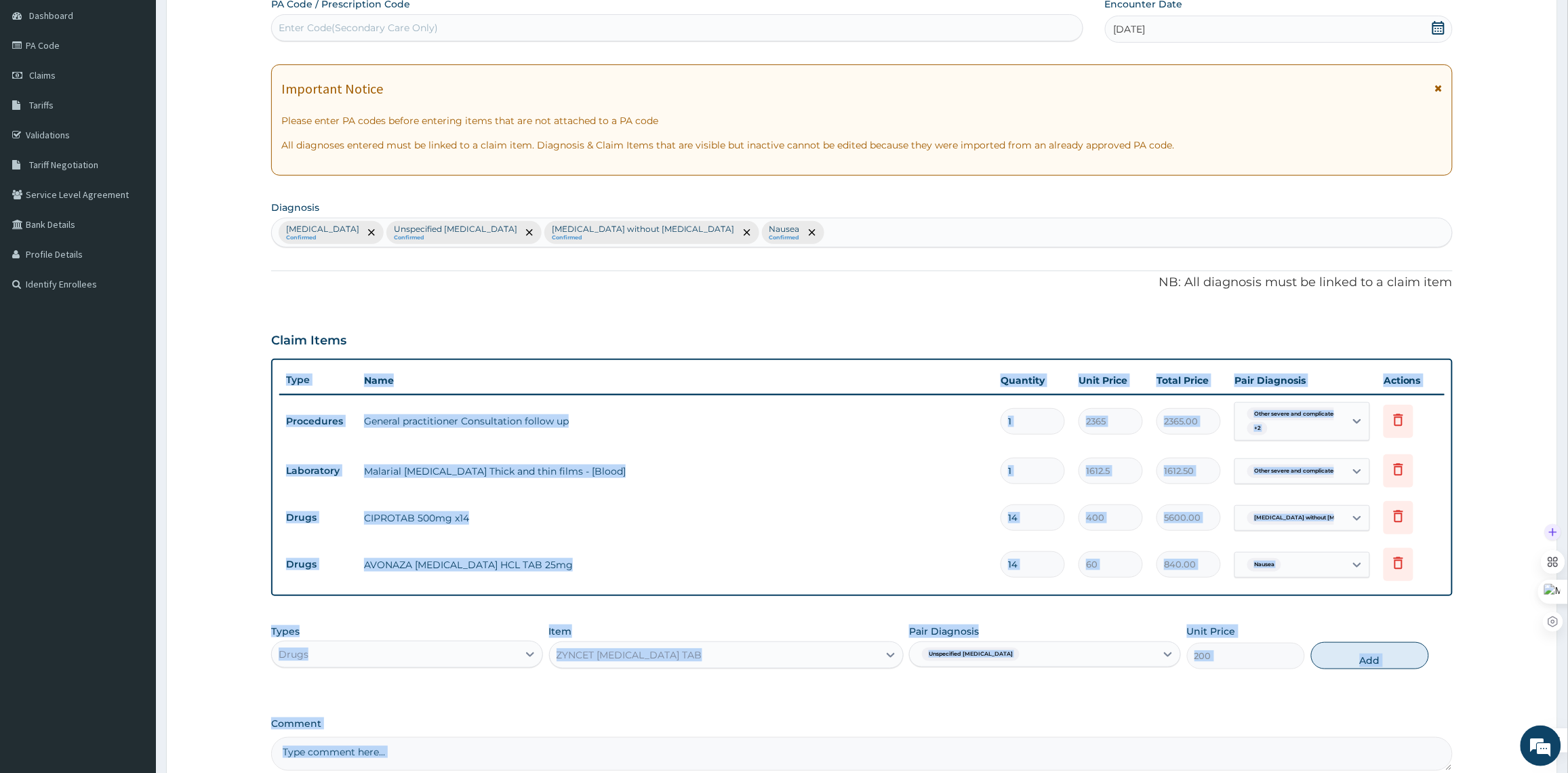
drag, startPoint x: 1563, startPoint y: 495, endPoint x: 1563, endPoint y: 549, distance: 54.0
click at [1563, 549] on body "R EL Toggle navigation AMF Hospital AMF Hospital - amfhospital@gmail.com Member…" at bounding box center [784, 390] width 1568 height 1045
click at [1451, 673] on div "Types Drugs Item ZYNCET CETIRIZINE HYDROCHLORIDE TAB Pair Diagnosis Unspecified…" at bounding box center [862, 646] width 1181 height 58
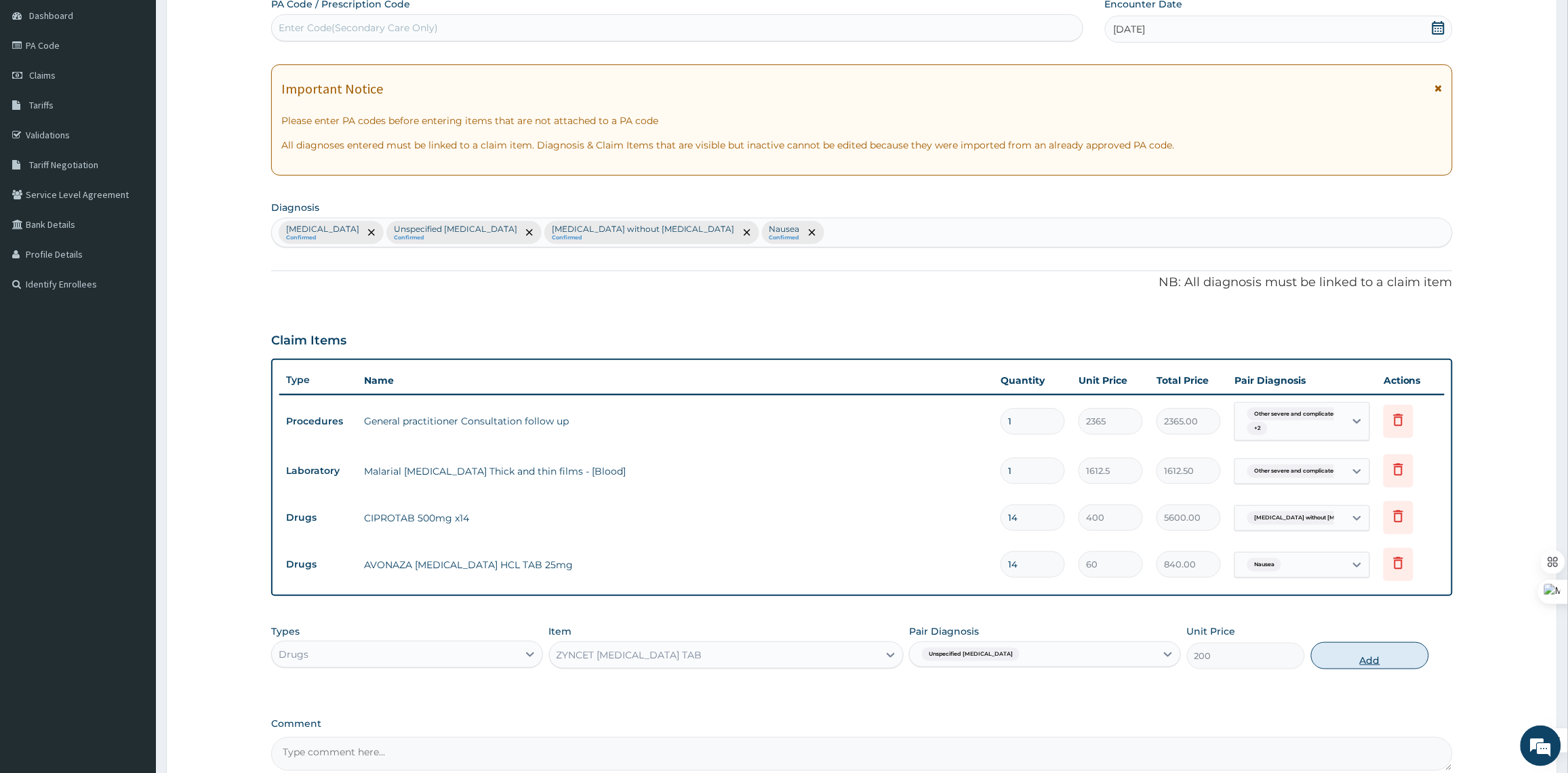
click at [1376, 658] on button "Add" at bounding box center [1370, 656] width 118 height 27
type input "0"
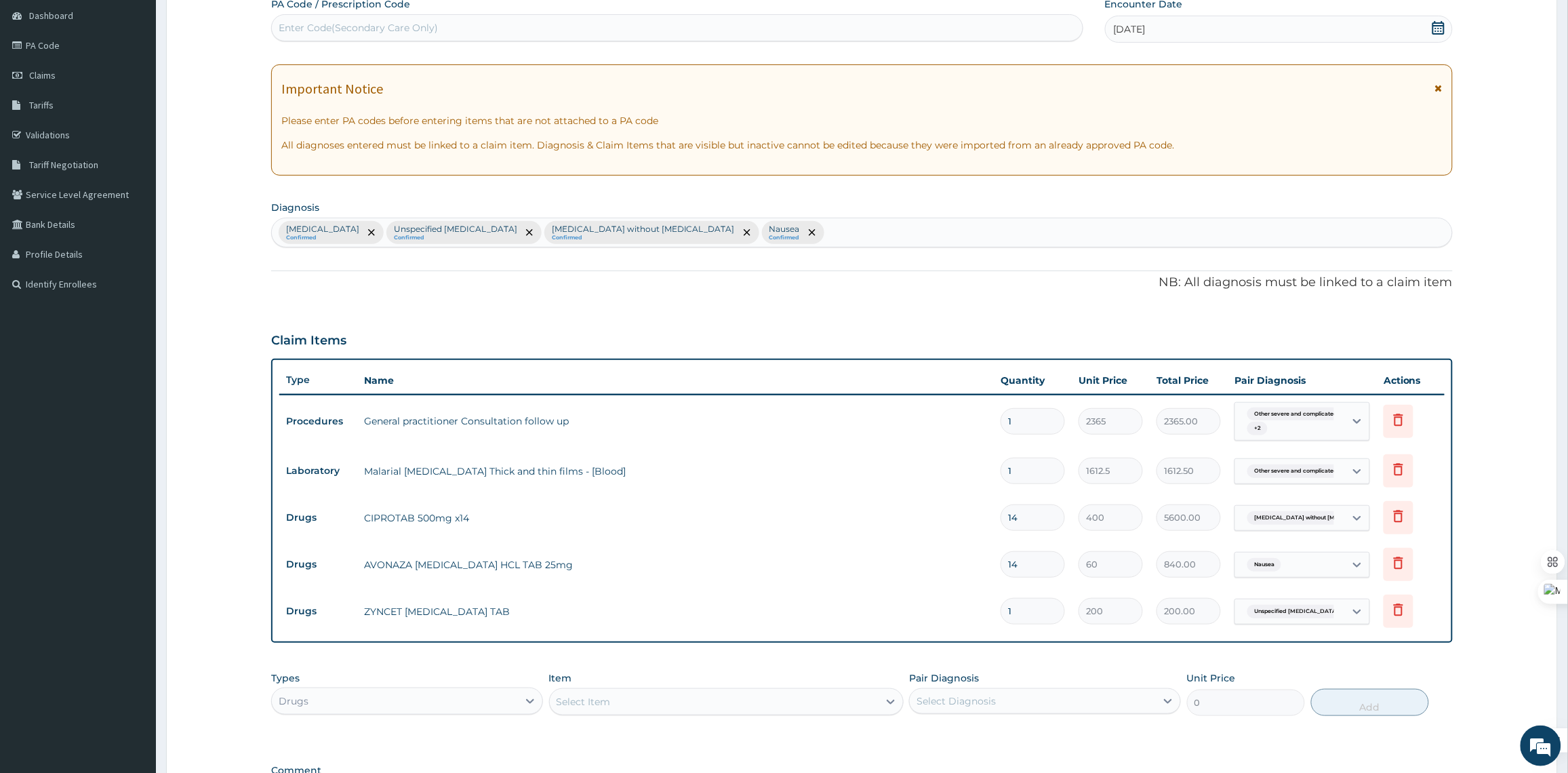
drag, startPoint x: 1012, startPoint y: 607, endPoint x: 990, endPoint y: 607, distance: 22.0
click at [990, 607] on tr "Drugs ZYNCET CETIRIZINE HYDROCHLORIDE TAB 1 200 200.00 Unspecified asthma Delete" at bounding box center [862, 611] width 1165 height 47
type input "7"
type input "1400.00"
type input "7"
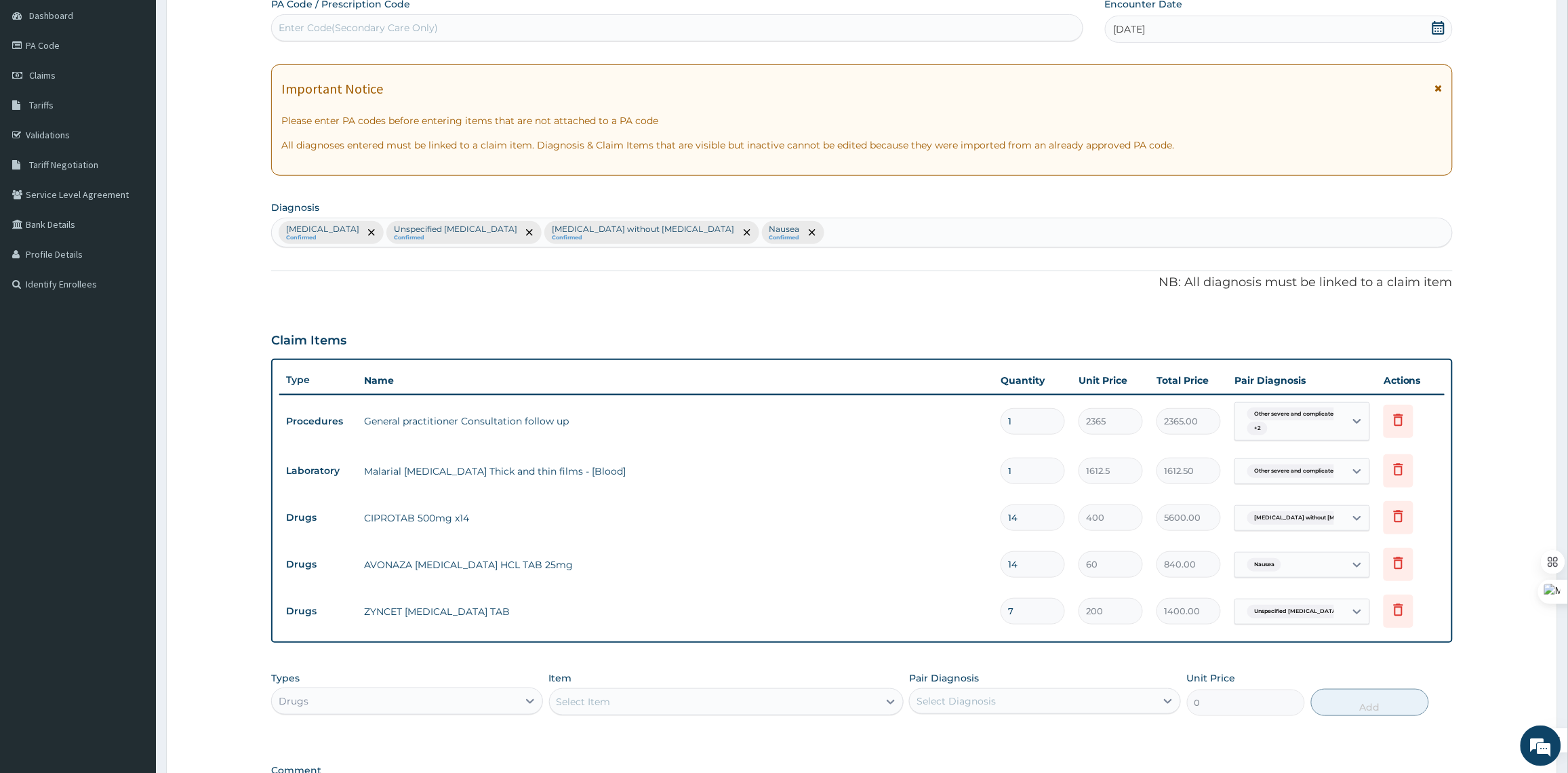
click at [1082, 221] on div "Other severe and complicated Plasmodium falciparum malaria Confirmed Unspecifie…" at bounding box center [862, 233] width 1180 height 29
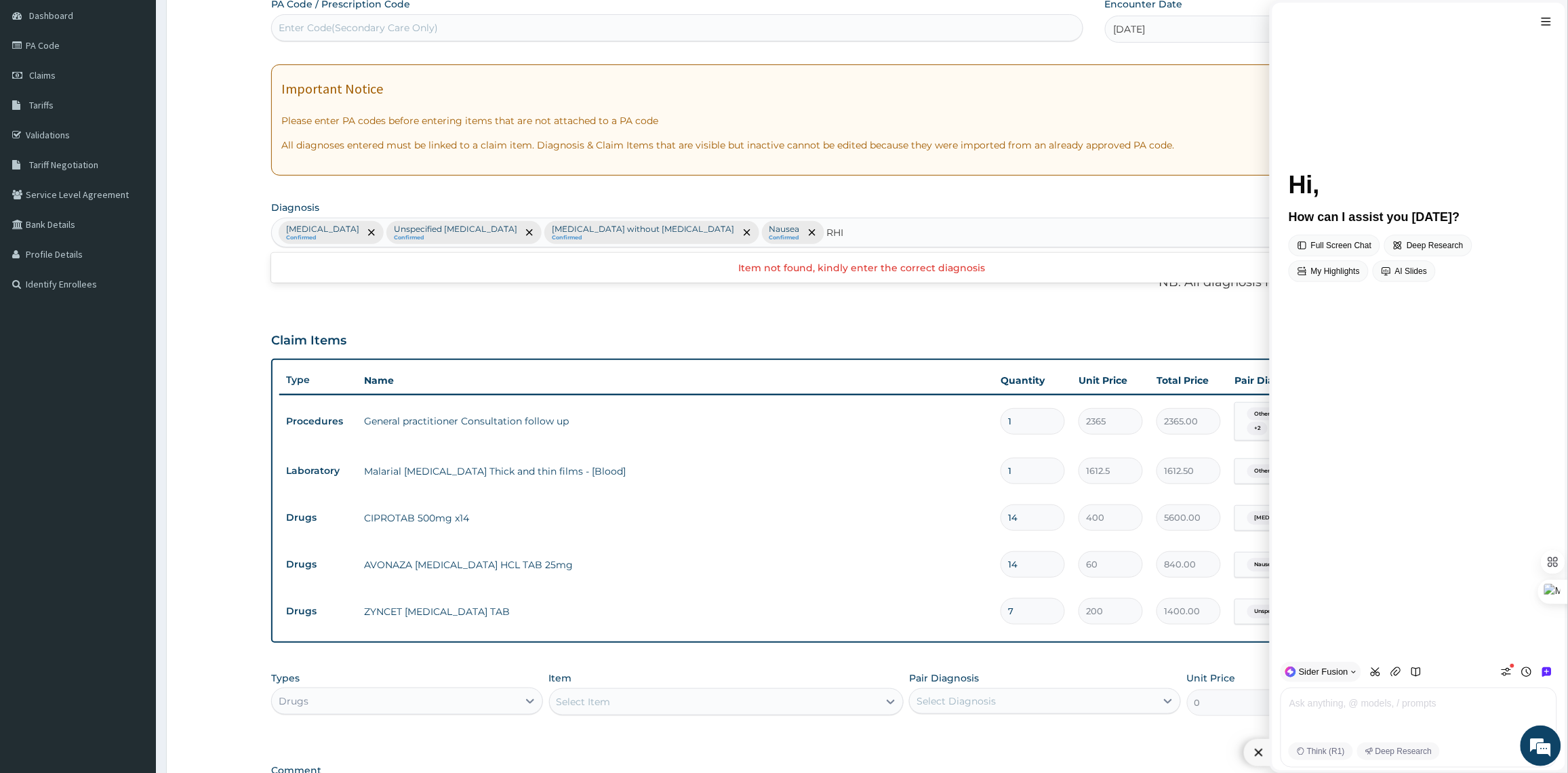
type input "RHI"
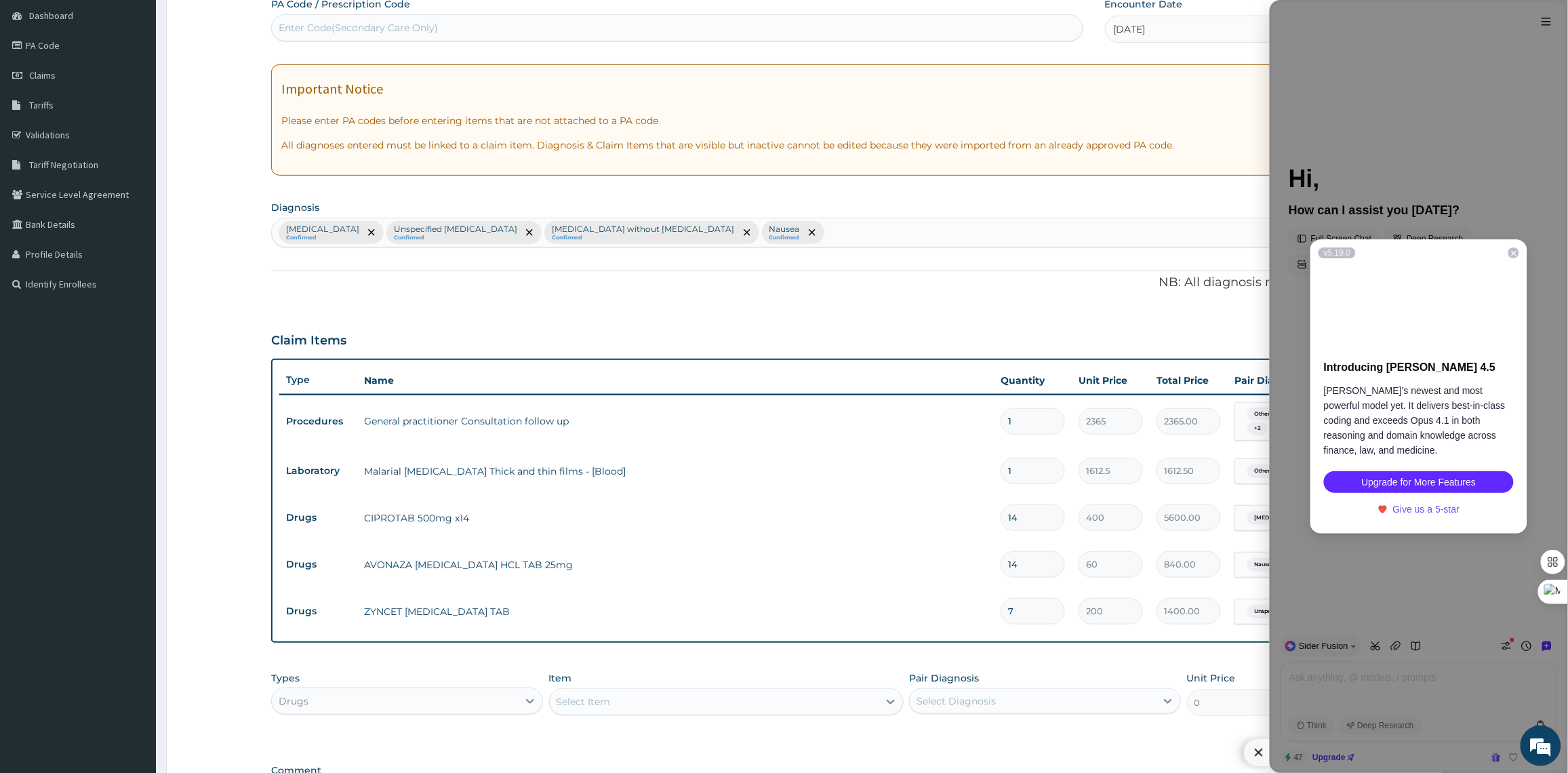
click at [1514, 251] on icon at bounding box center [1514, 253] width 8 height 8
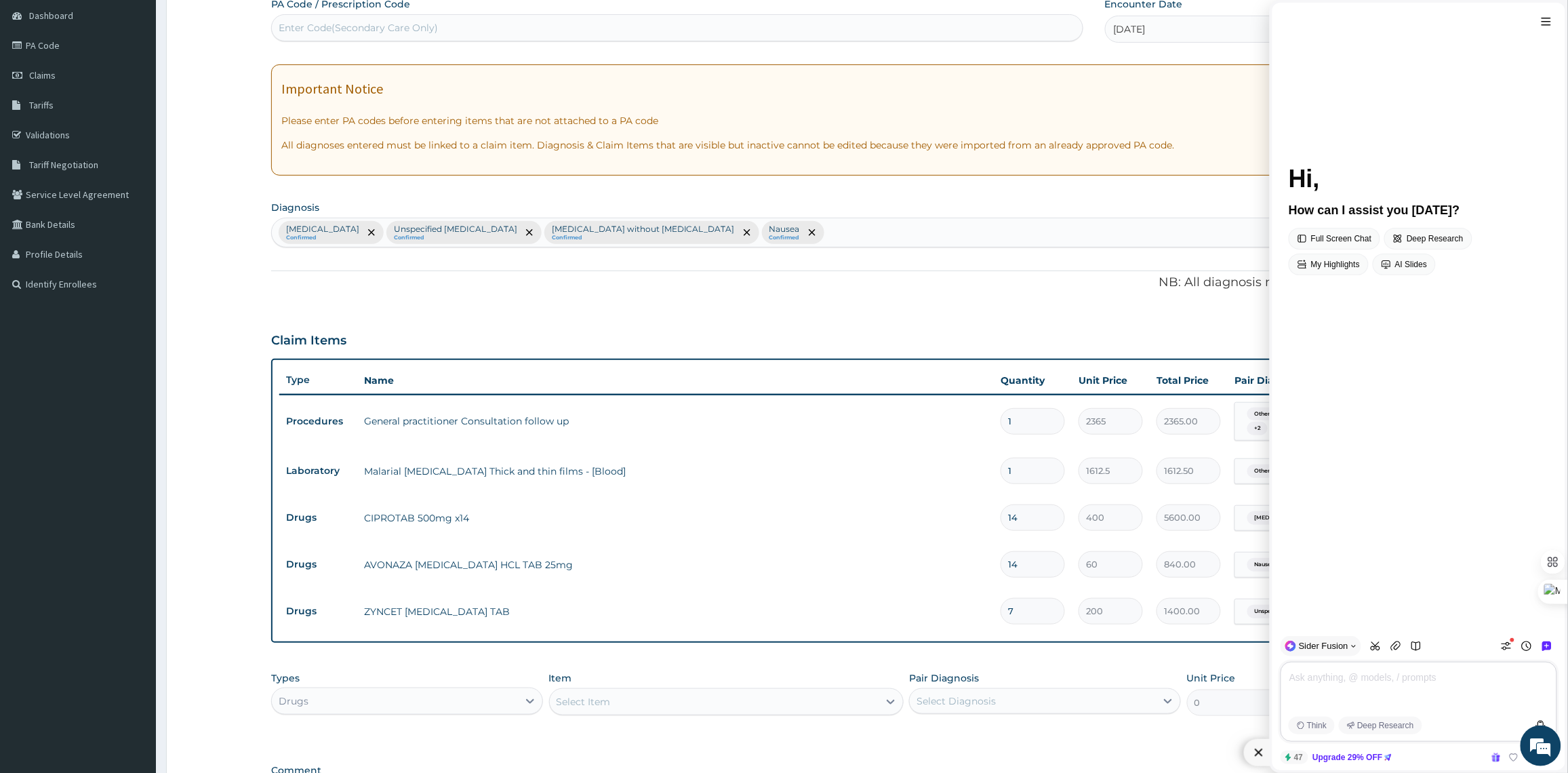
click at [1324, 693] on textarea at bounding box center [1421, 690] width 267 height 43
type textarea "RHINTINS"
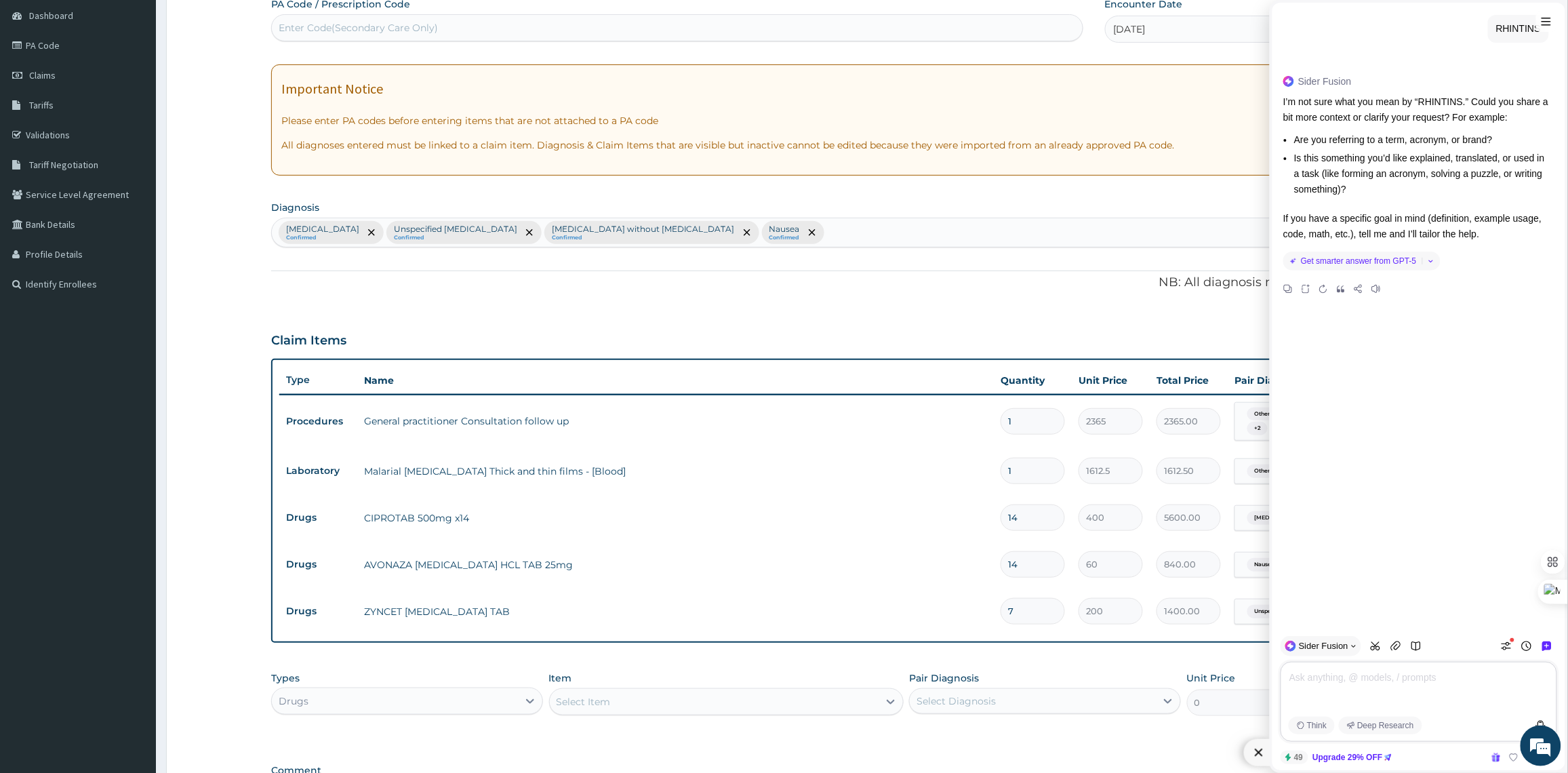
click at [1359, 687] on textarea at bounding box center [1421, 690] width 267 height 43
type textarea "RHINITIS"
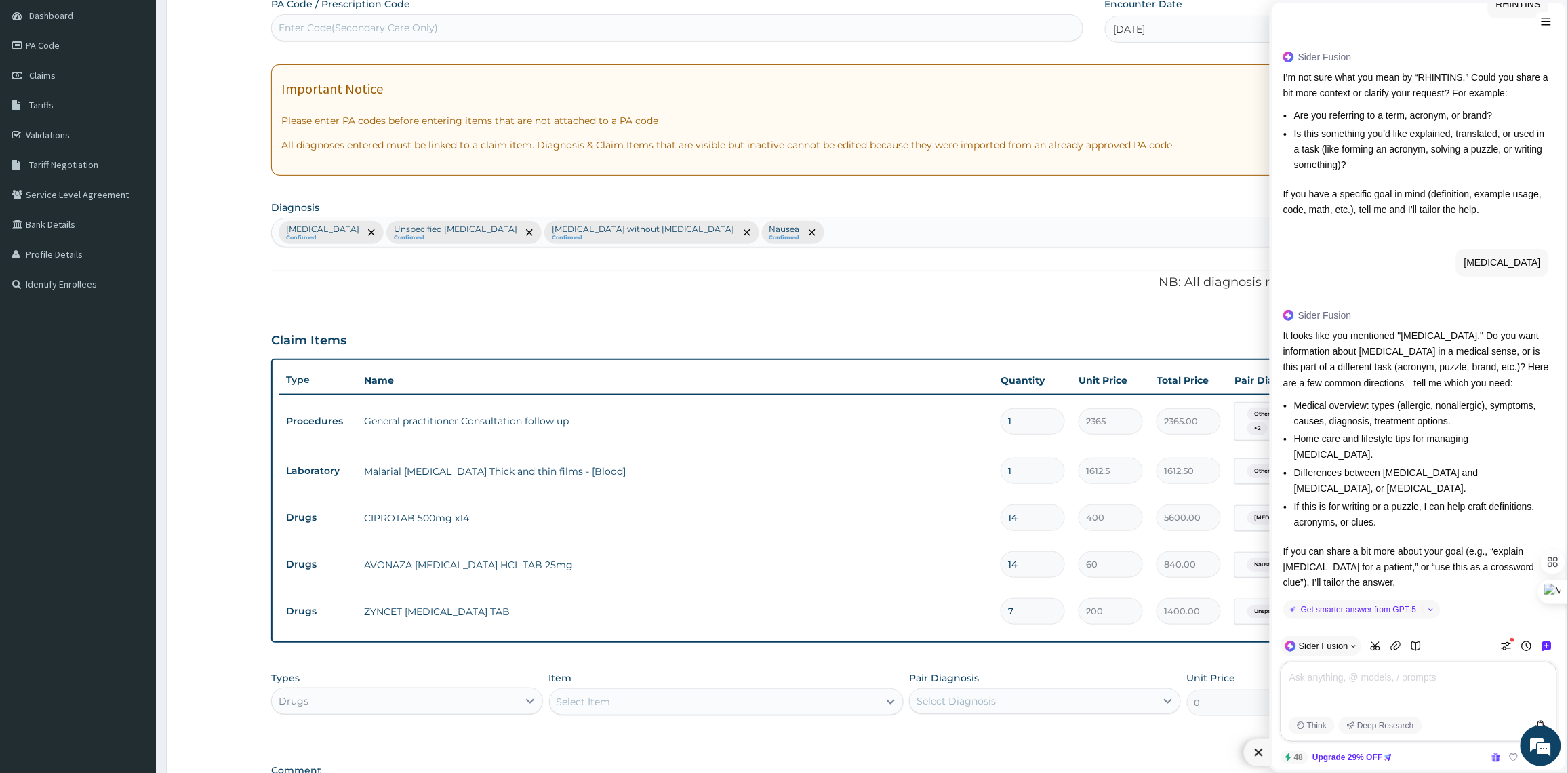
scroll to position [59, 0]
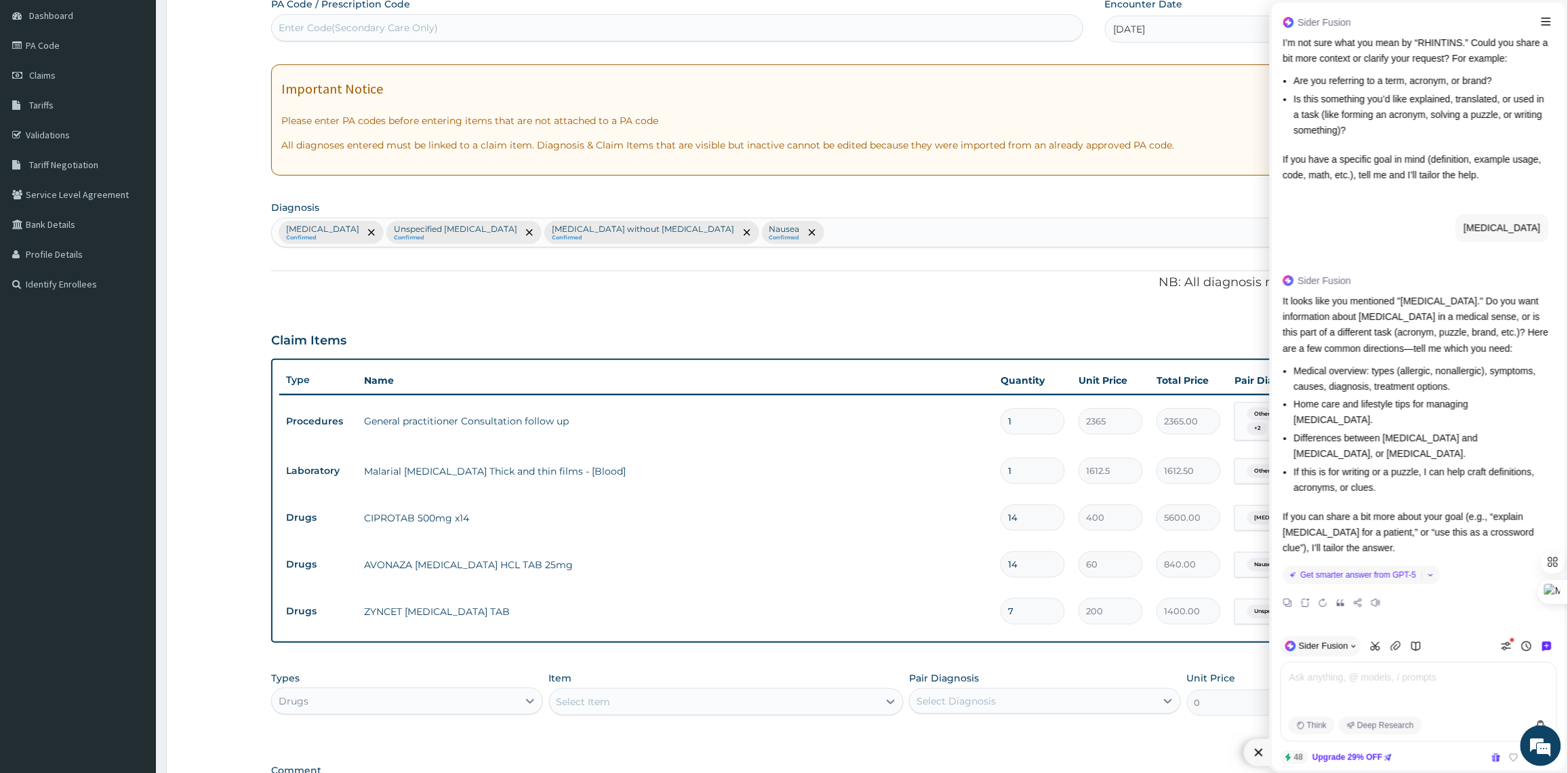
drag, startPoint x: 1394, startPoint y: 314, endPoint x: 1364, endPoint y: 314, distance: 30.0
click at [1364, 314] on p "It looks like you mentioned "RHINITIS." Do you want information about rhinitis …" at bounding box center [1416, 324] width 265 height 62
click at [990, 222] on div "Other severe and complicated Plasmodium falciparum malaria Confirmed Unspecifie…" at bounding box center [862, 233] width 1180 height 29
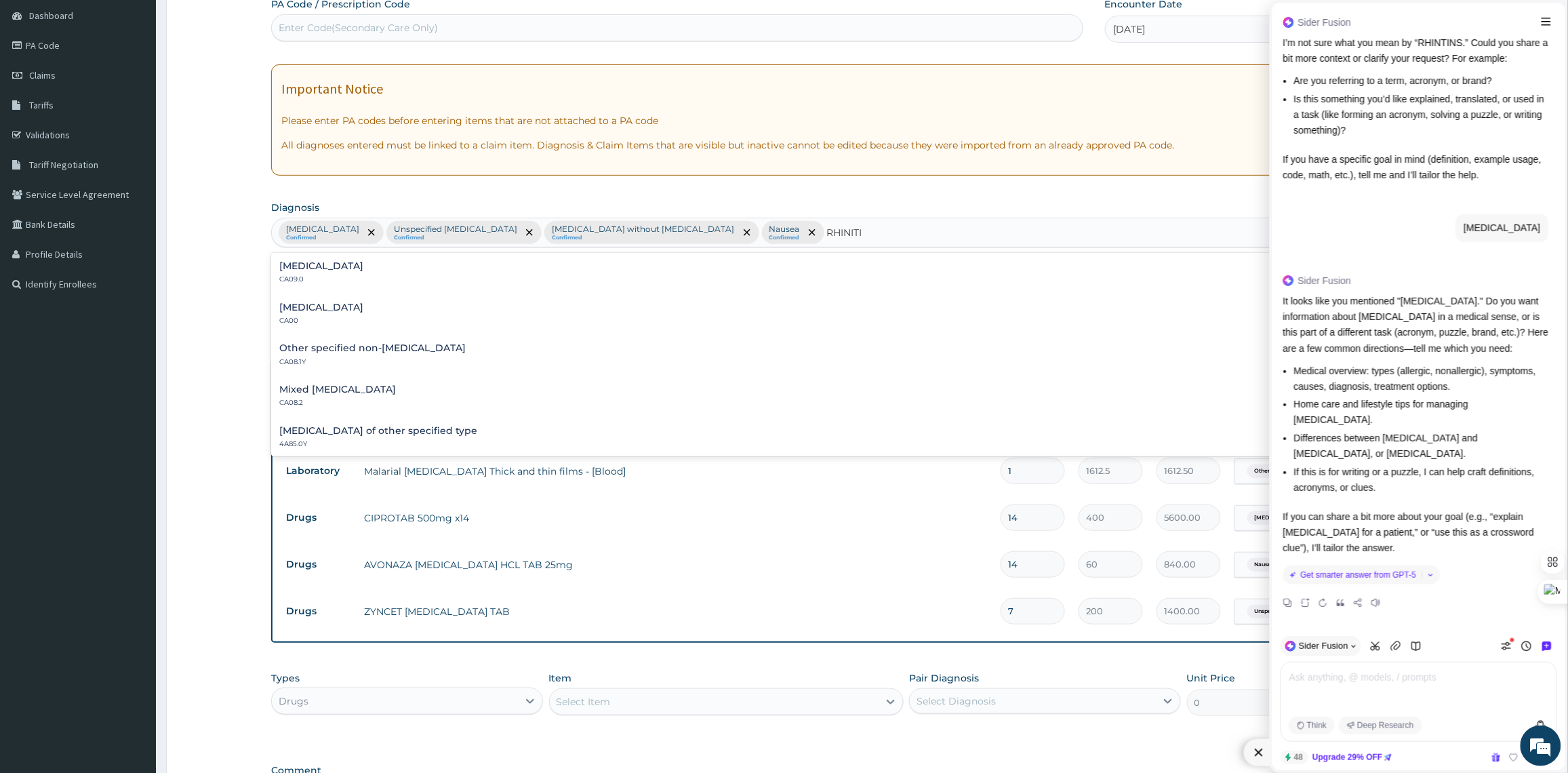
type input "RHINITIS"
click at [374, 399] on div "Mixed rhinitis CA08.2" at bounding box center [862, 396] width 1165 height 24
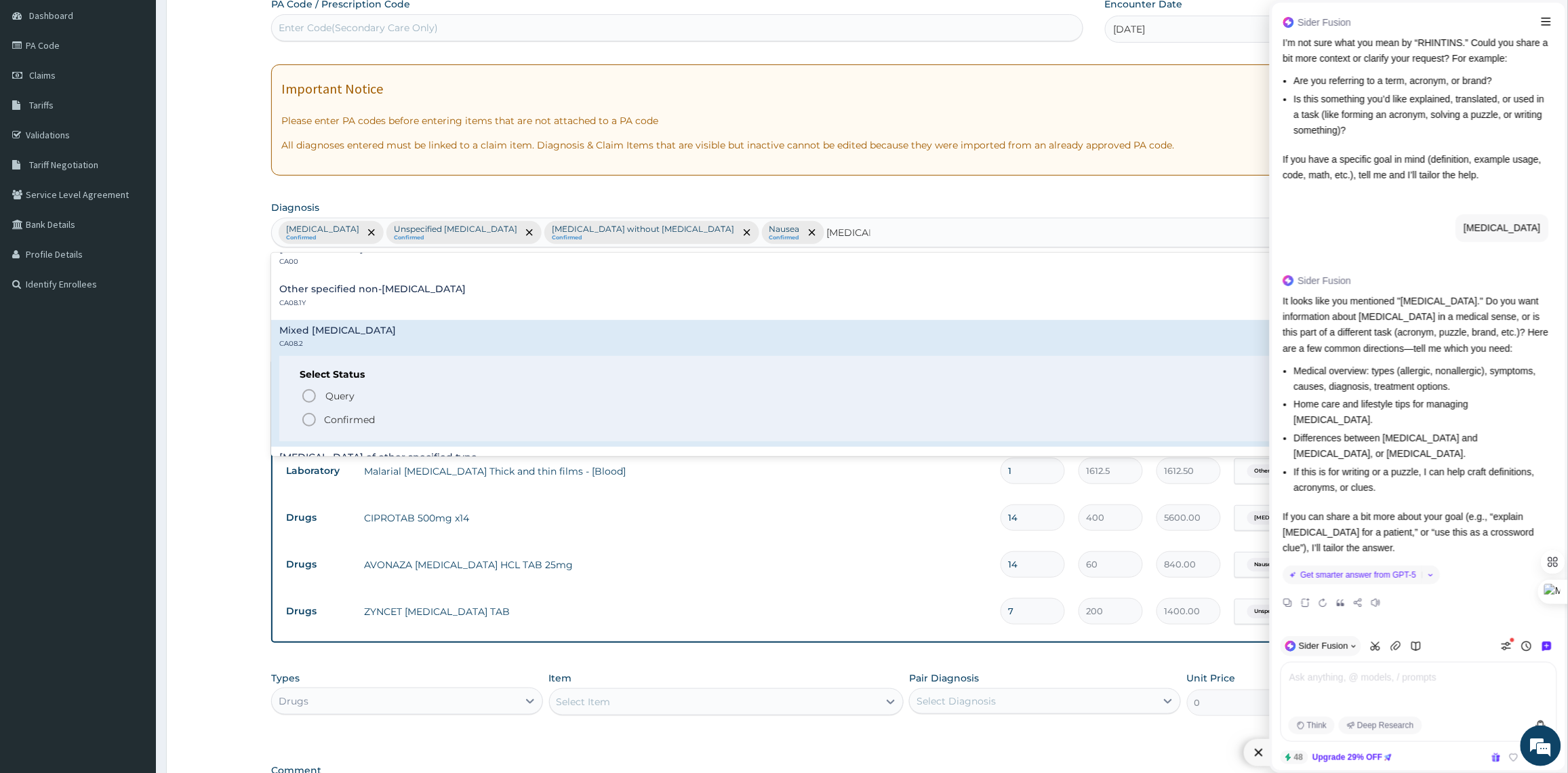
scroll to position [85, 0]
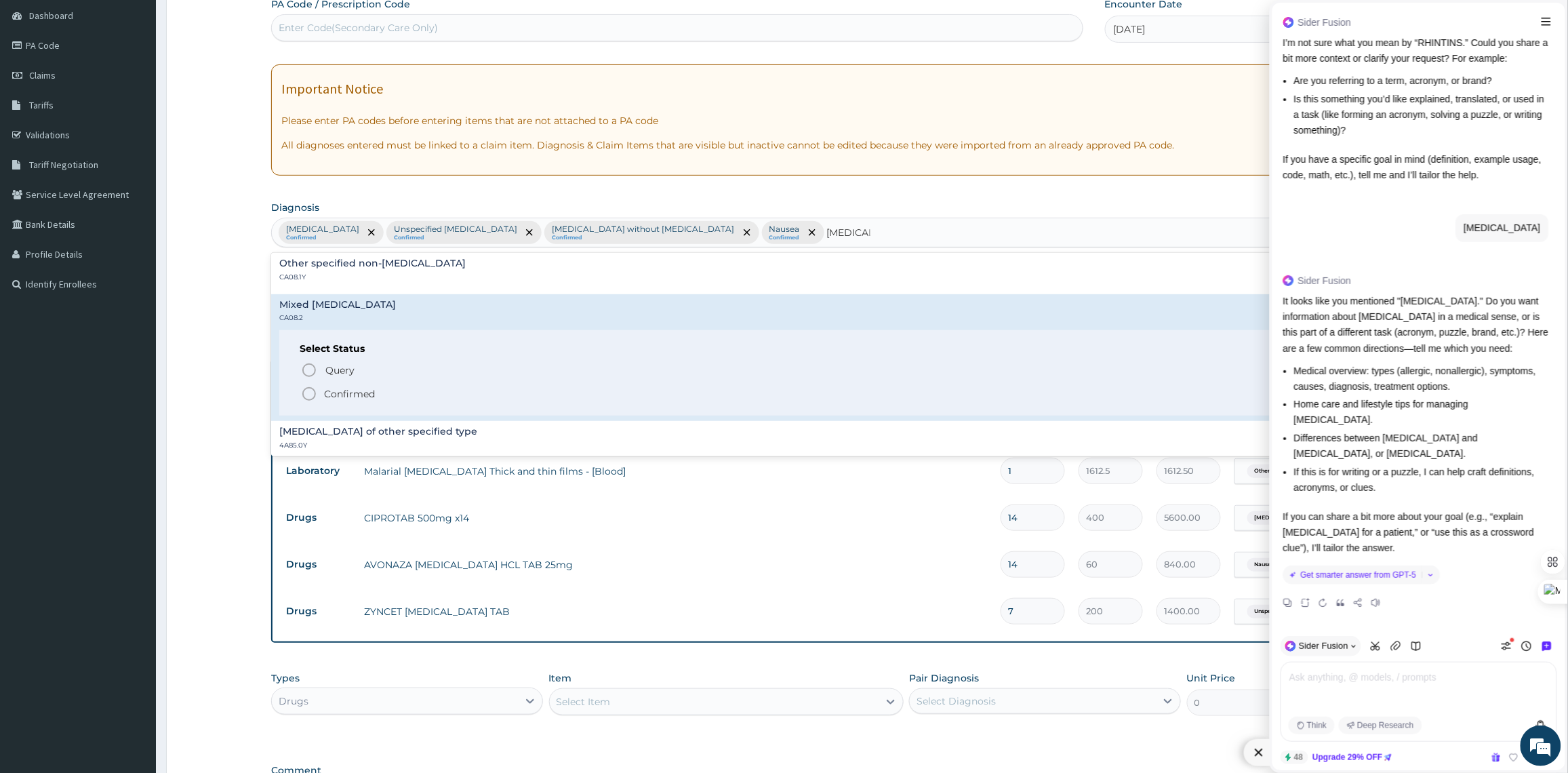
click at [351, 386] on span "Confirmed" at bounding box center [862, 394] width 1123 height 16
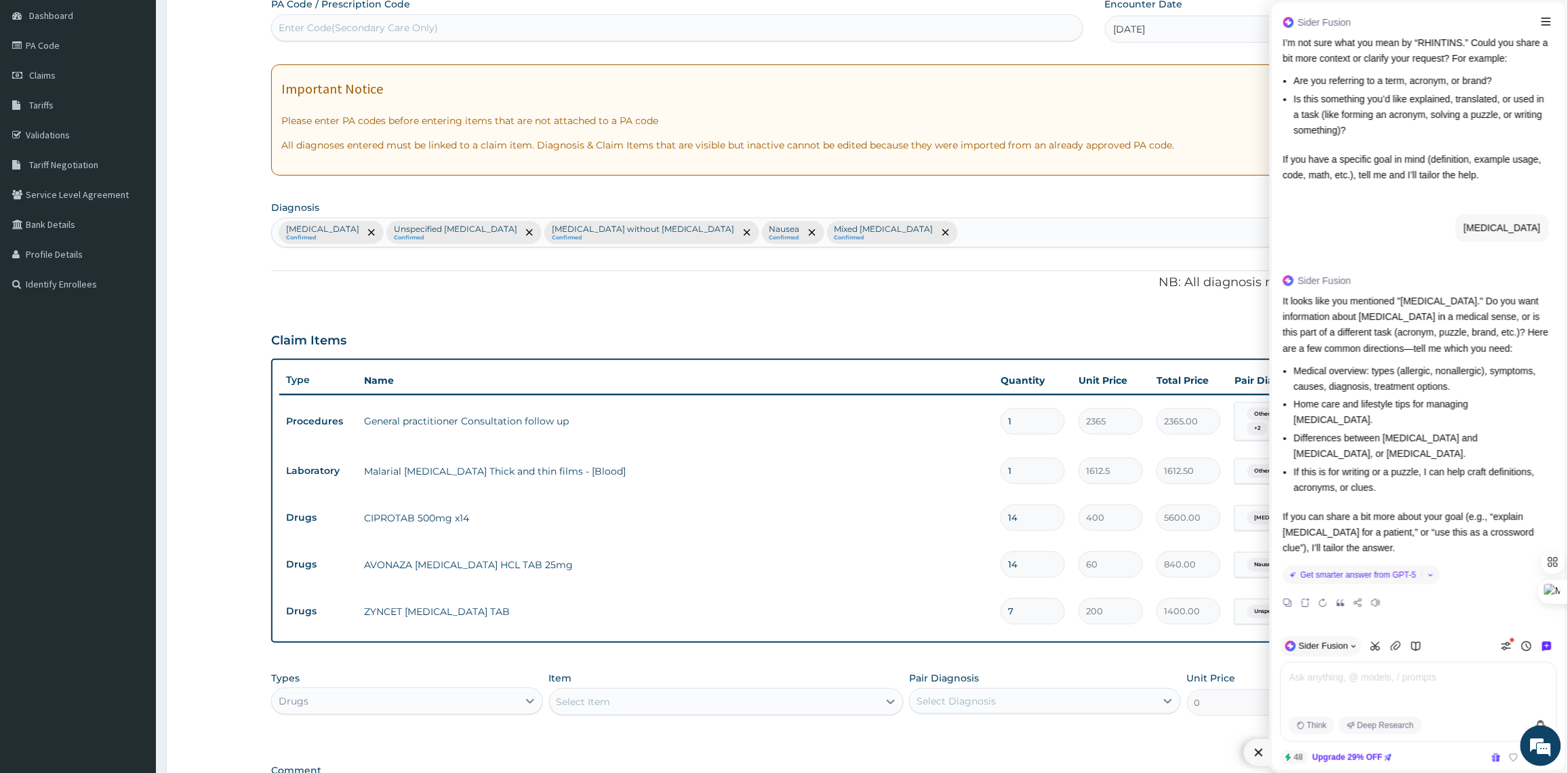
click at [698, 697] on div "Select Item" at bounding box center [713, 702] width 329 height 22
type input "PREDNISOLE"
drag, startPoint x: 663, startPoint y: 700, endPoint x: 565, endPoint y: 702, distance: 98.0
click at [565, 702] on div "Select Item" at bounding box center [713, 702] width 329 height 22
click at [1420, 687] on textarea at bounding box center [1421, 690] width 267 height 43
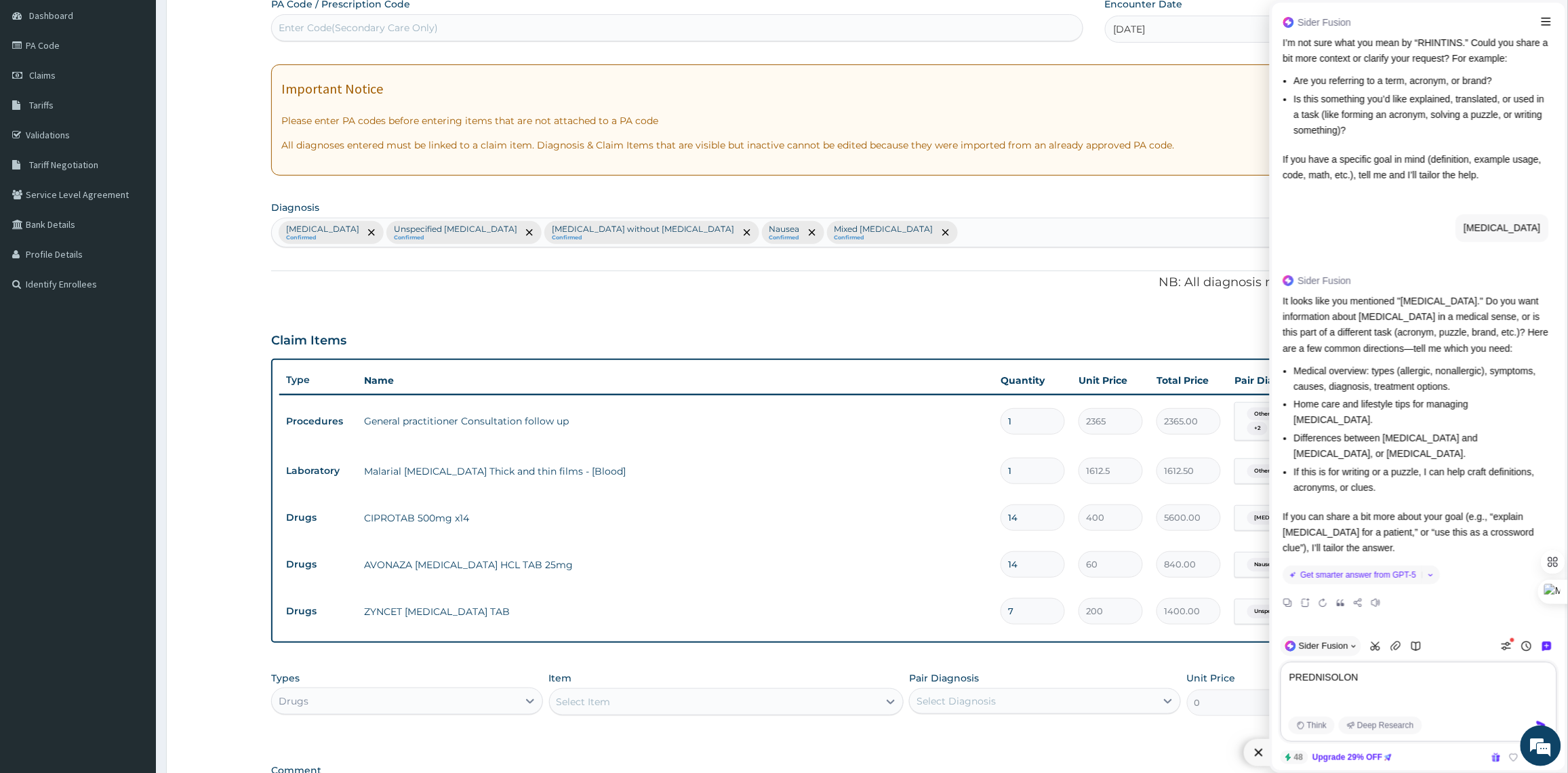
type textarea "PREDNISOLONE"
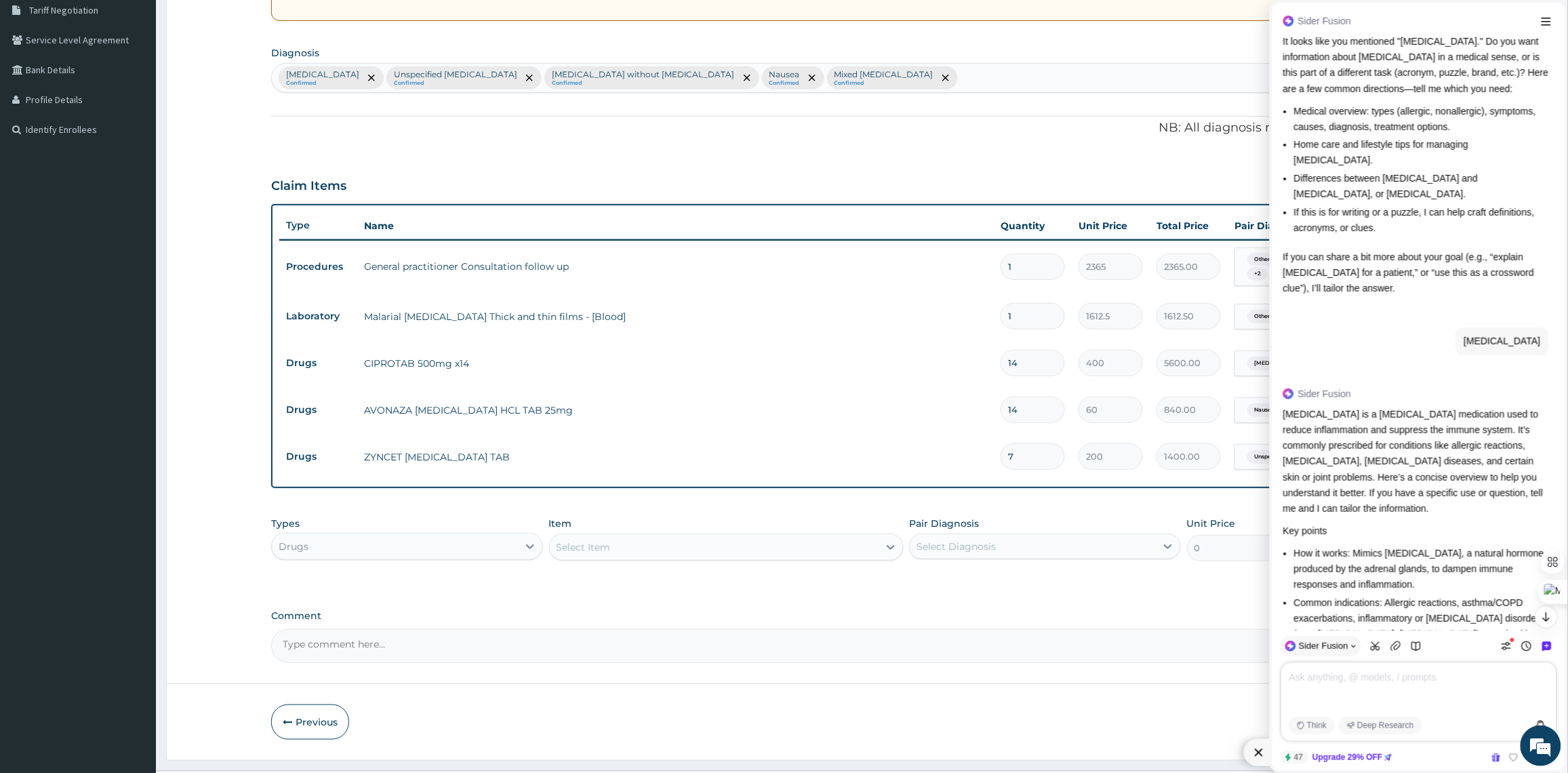
scroll to position [319, 0]
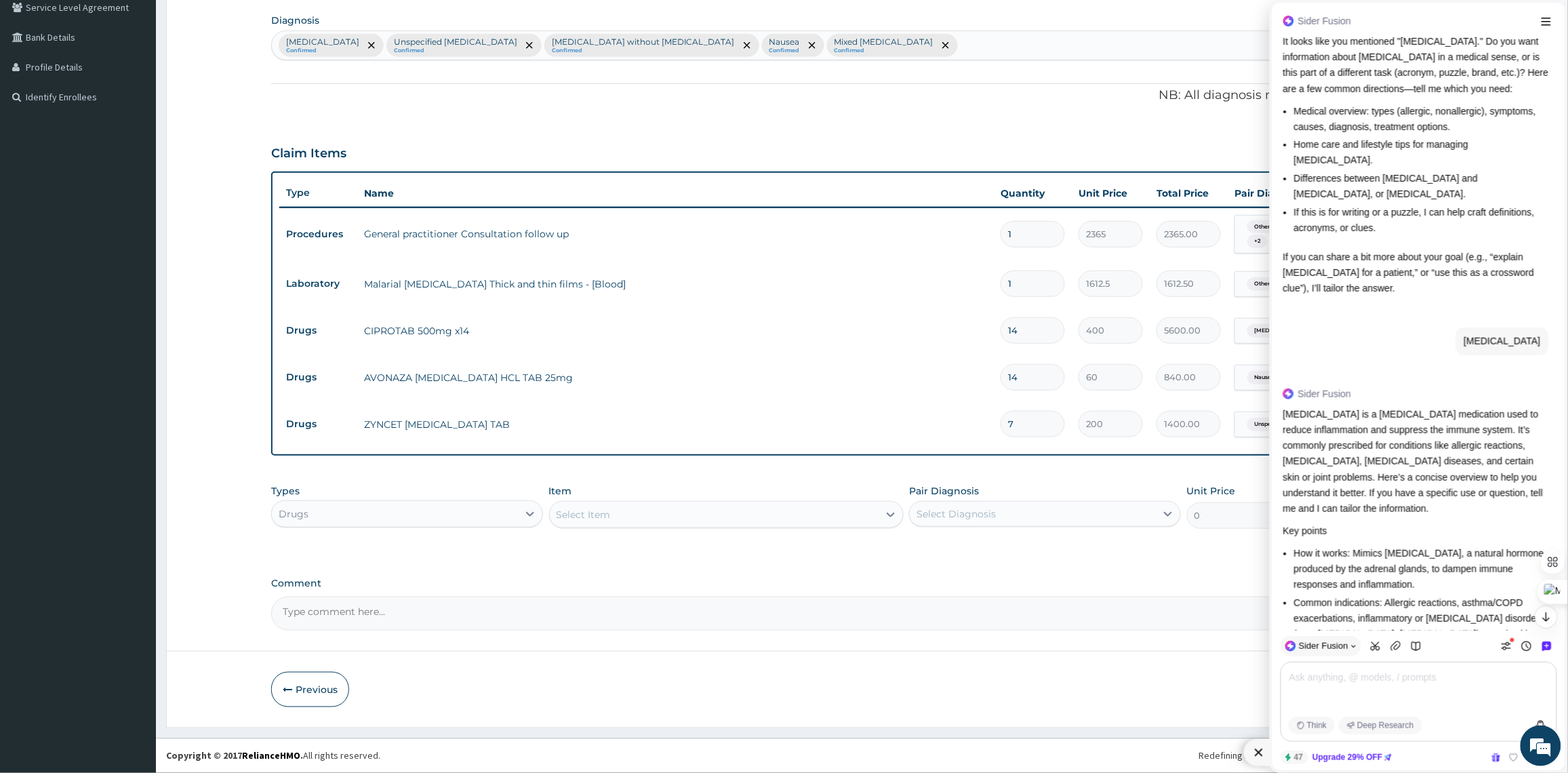
click at [1351, 692] on textarea at bounding box center [1421, 690] width 267 height 43
type textarea "ANOTHER BRAND NAME"
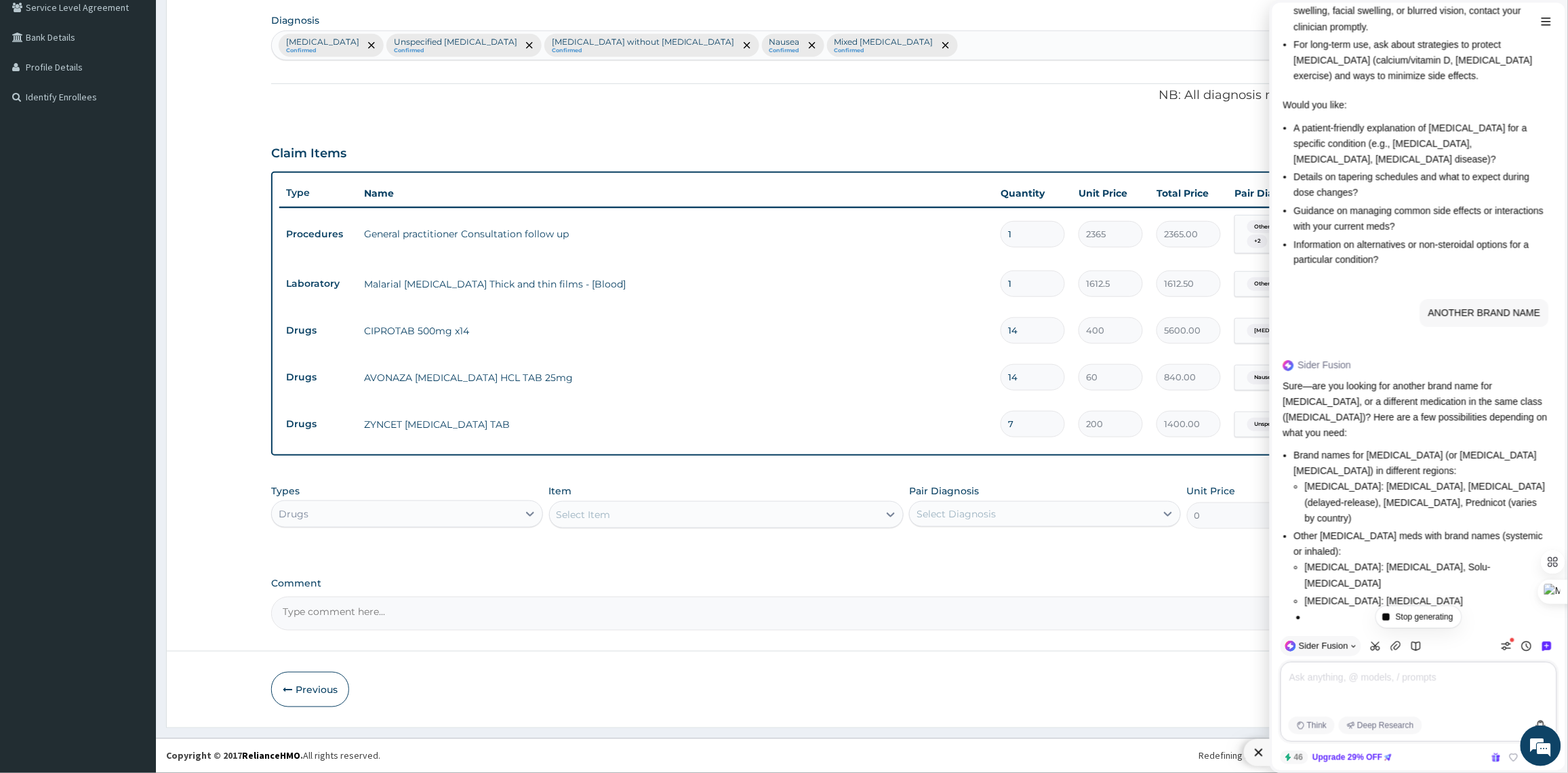
scroll to position [1518, 0]
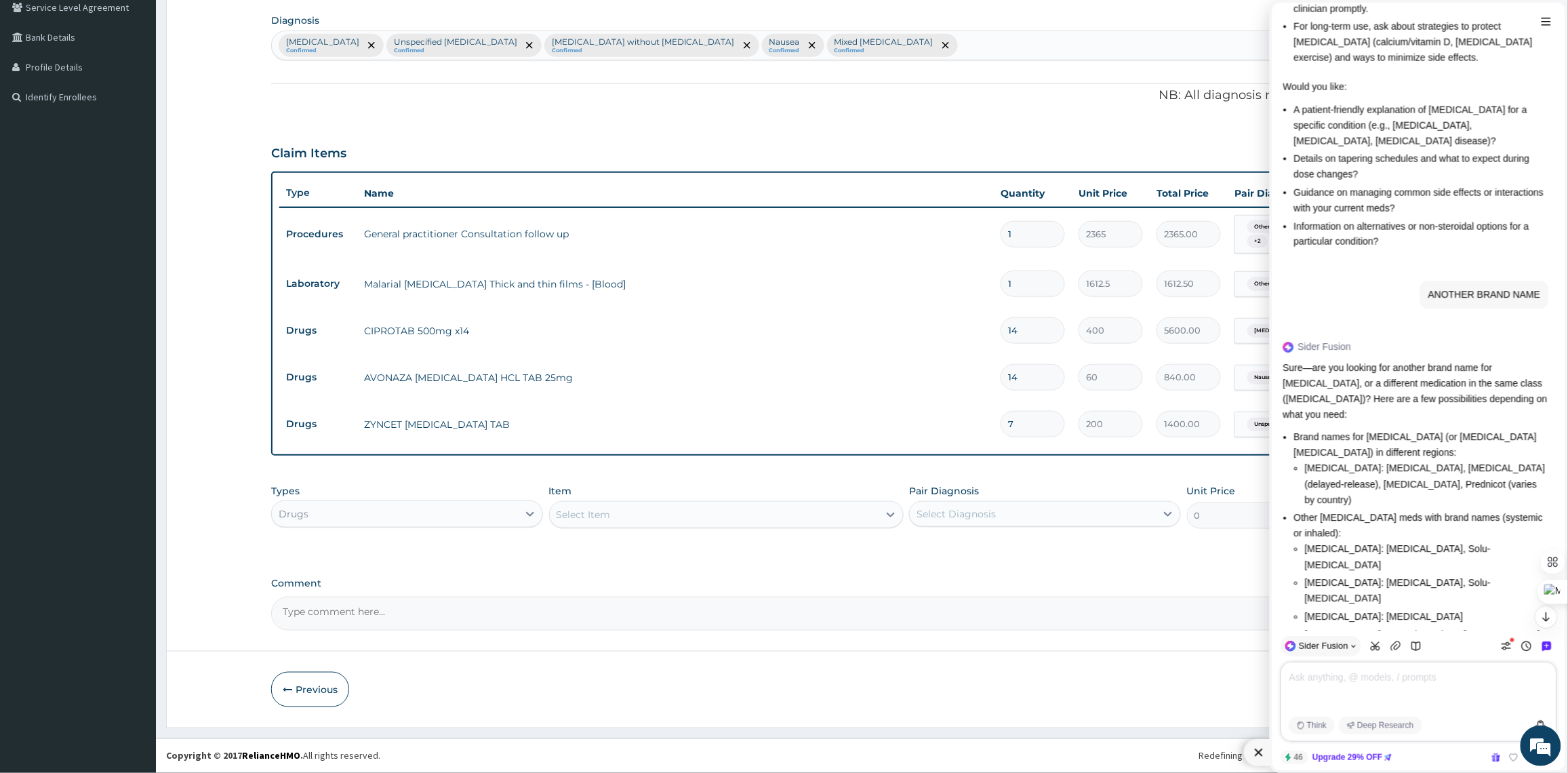
click at [663, 519] on div "Select Item" at bounding box center [713, 514] width 329 height 22
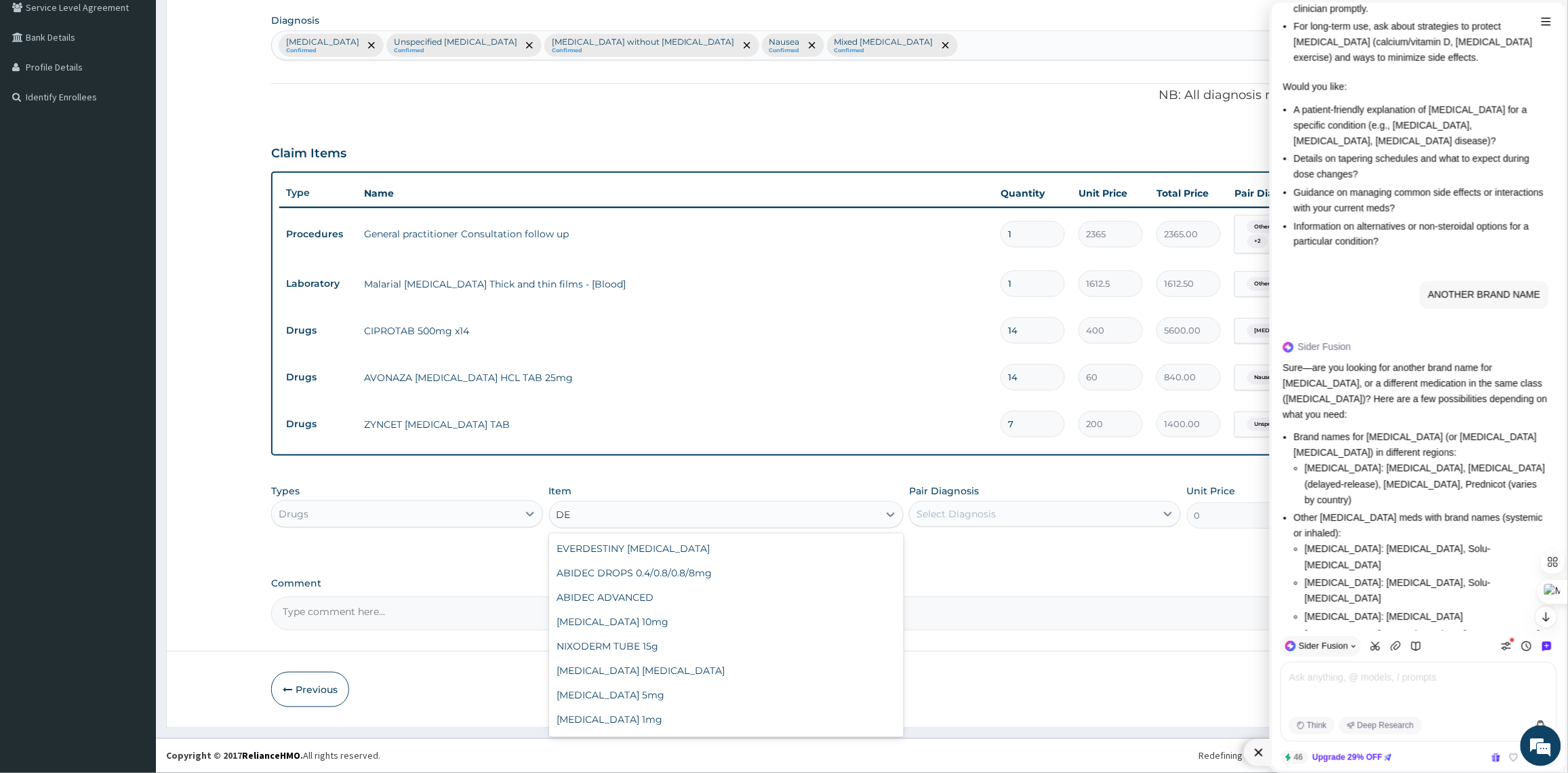
type input "D"
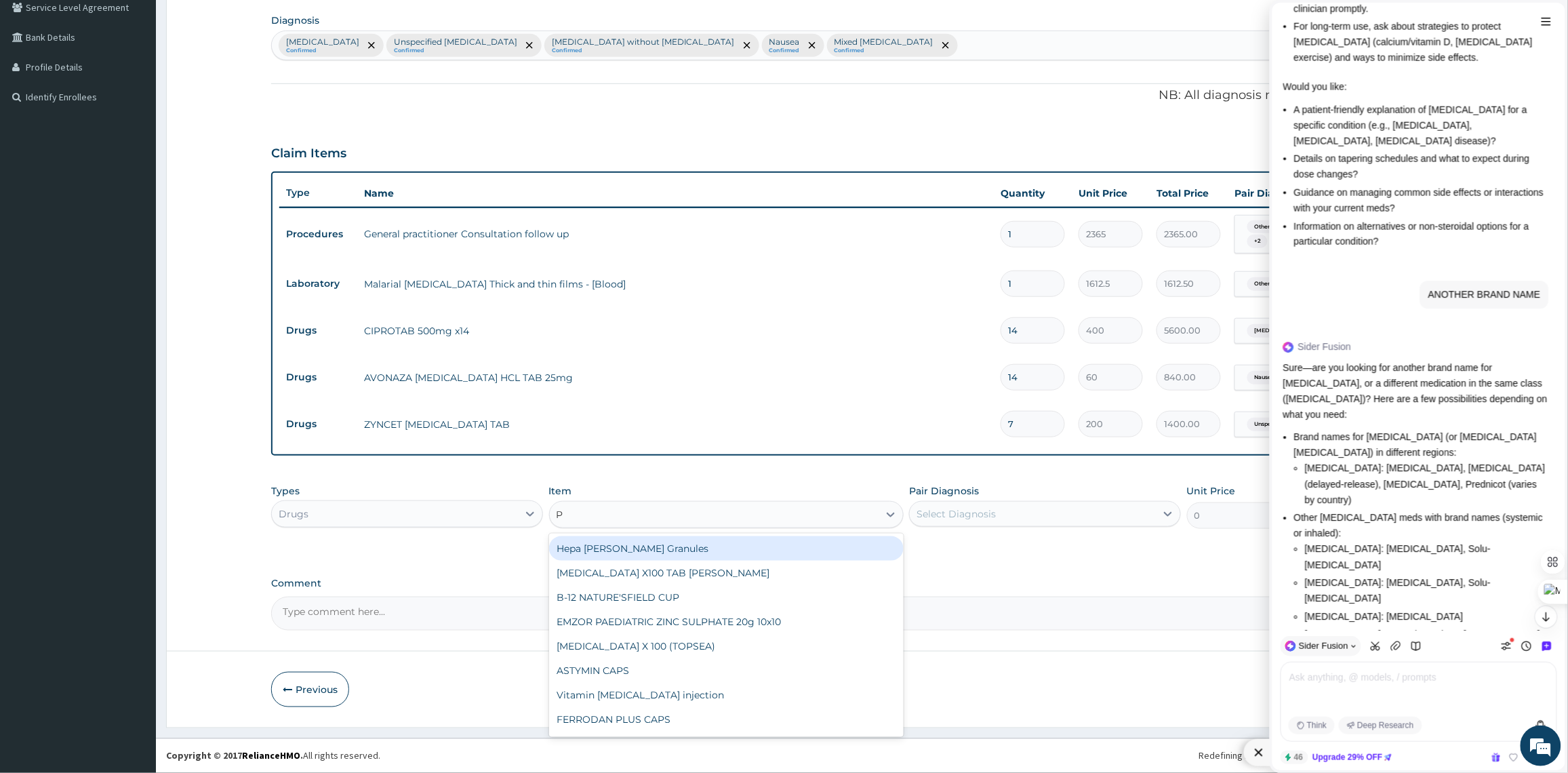
type input "PR"
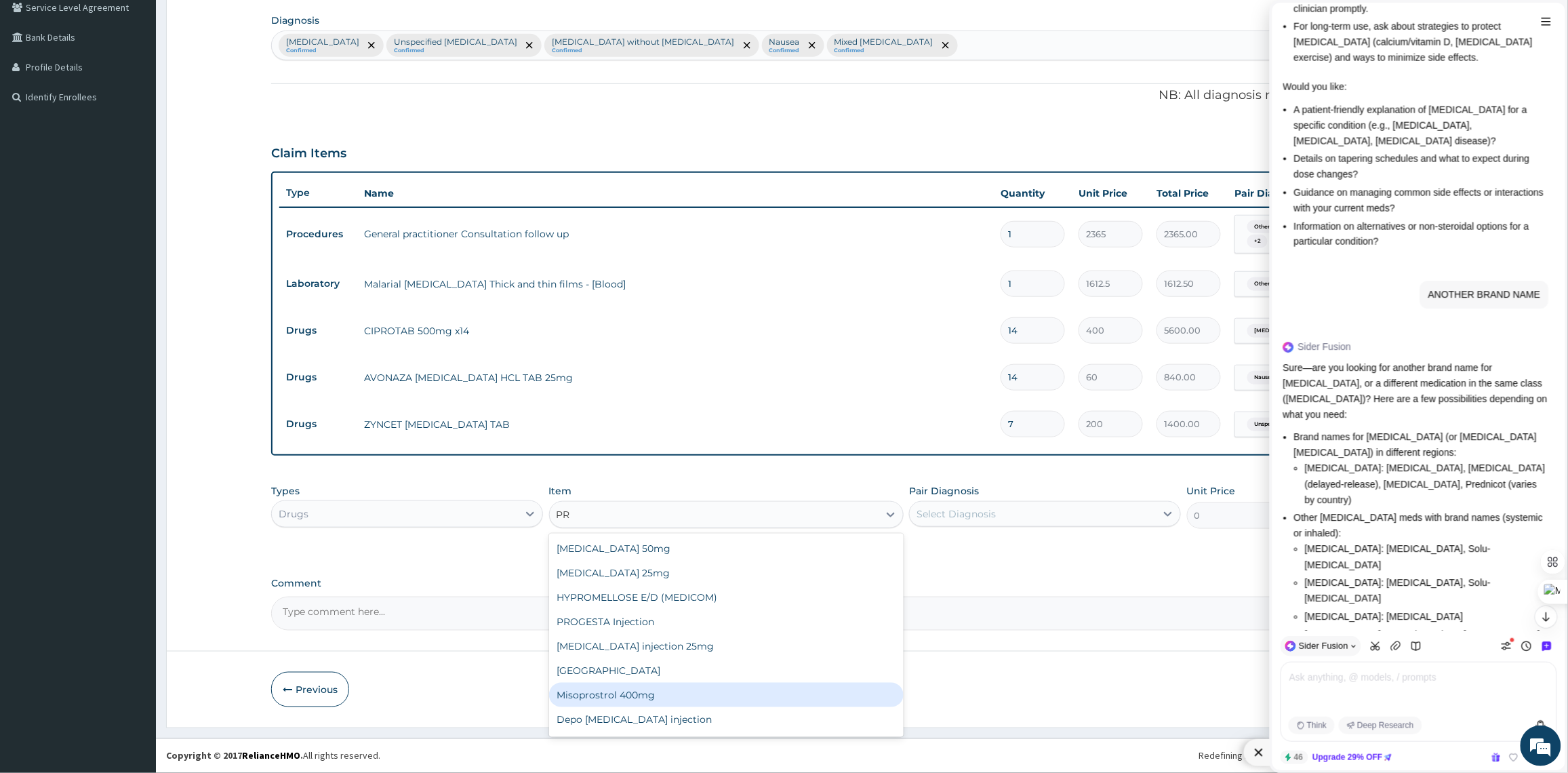
click at [656, 696] on div "Misoprostrol 400mg" at bounding box center [726, 695] width 355 height 25
type input "532.125"
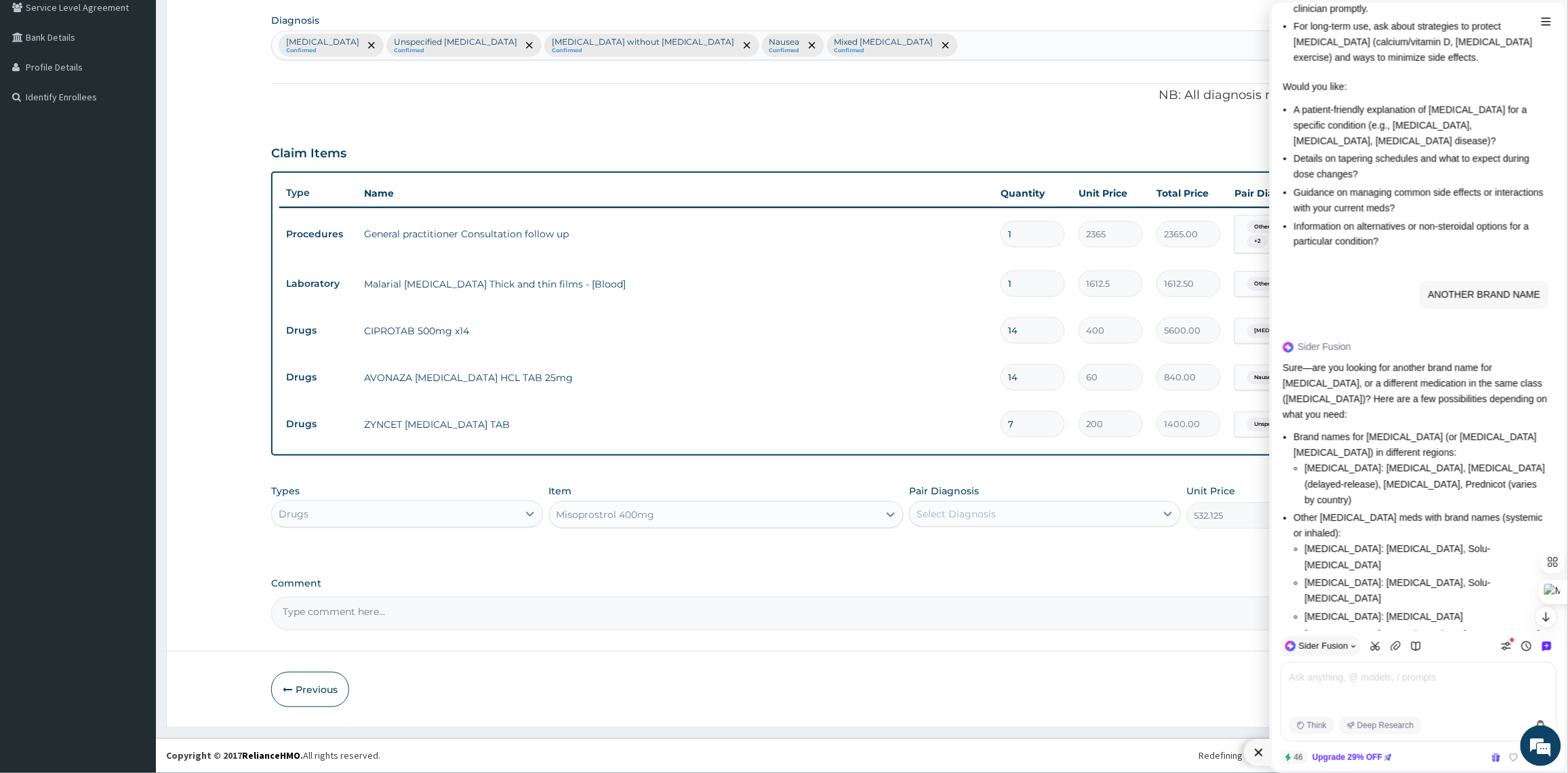
click at [658, 523] on div "Misoprostrol 400mg" at bounding box center [713, 514] width 329 height 22
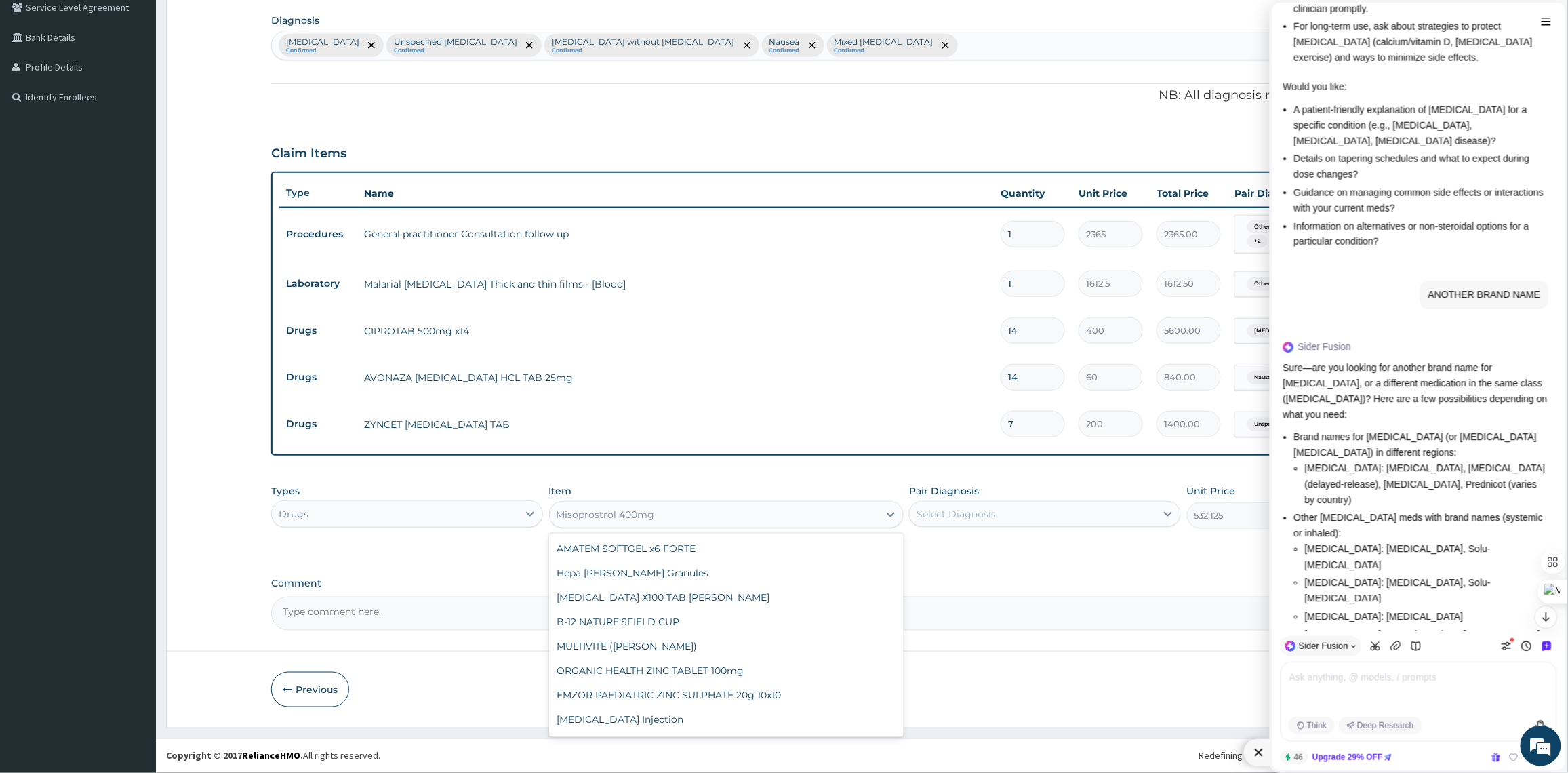
scroll to position [3635, 0]
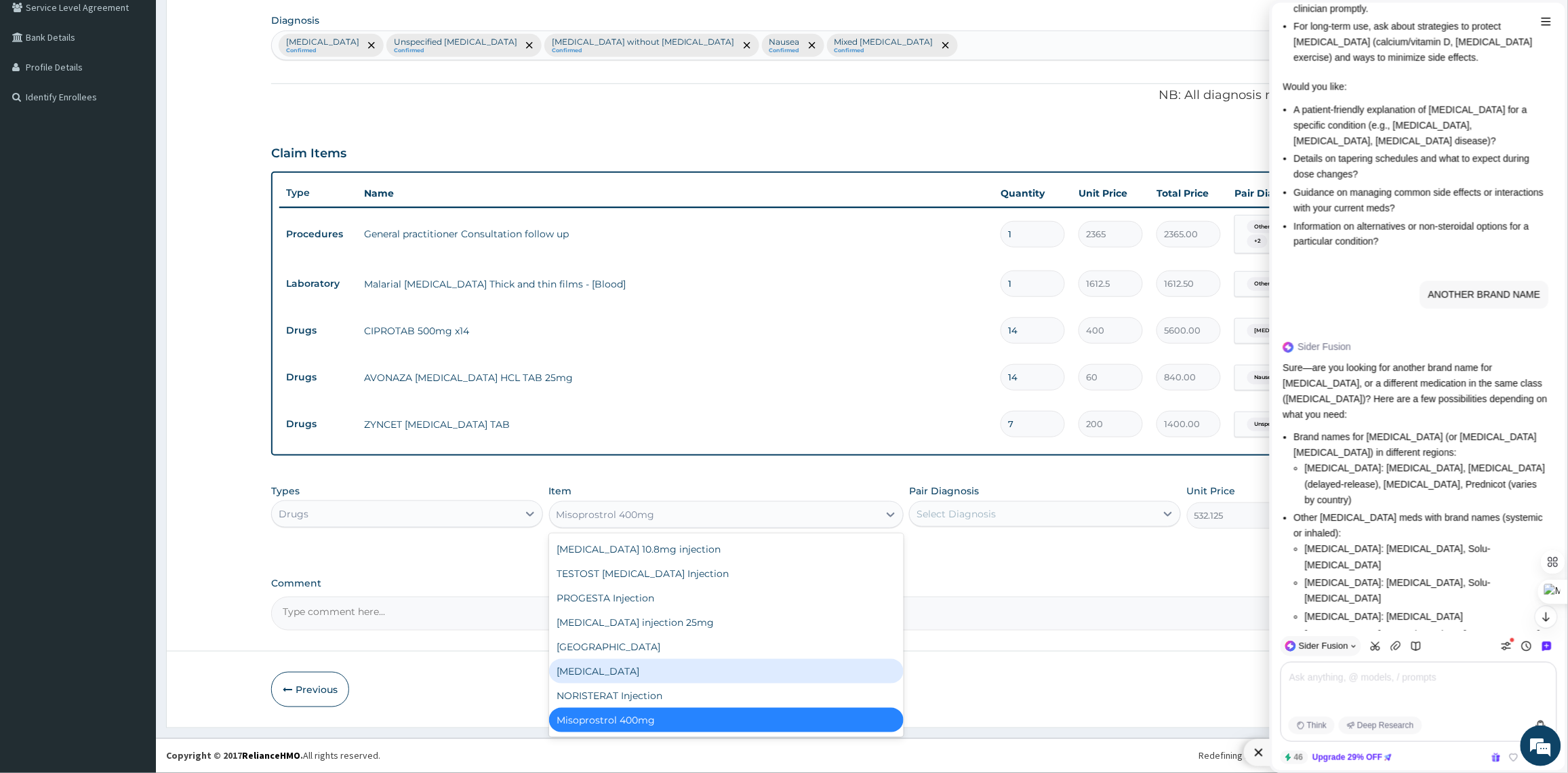
click at [1373, 689] on textarea at bounding box center [1421, 690] width 267 height 43
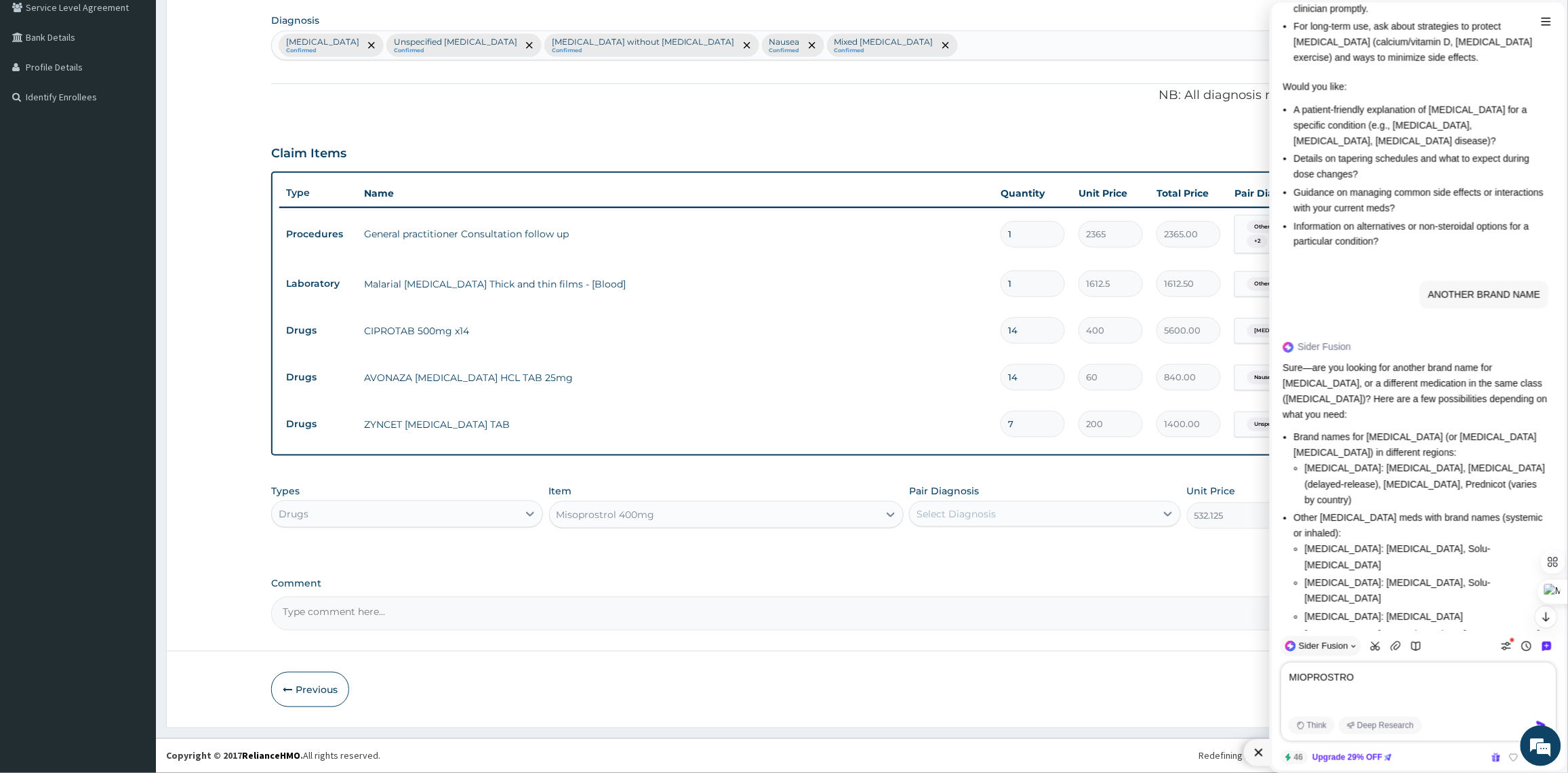
type textarea "MIOPROSTROL"
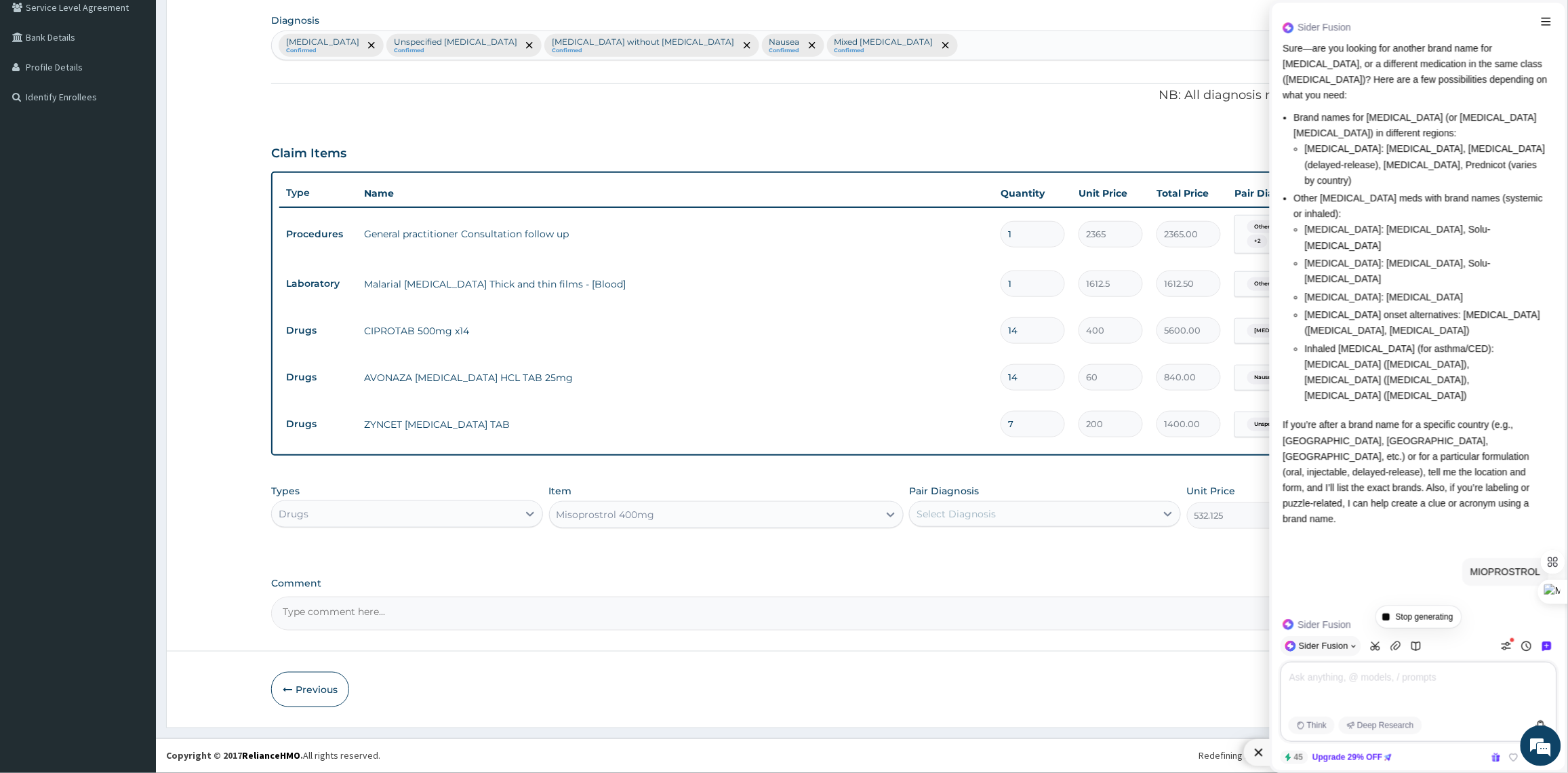
scroll to position [1891, 0]
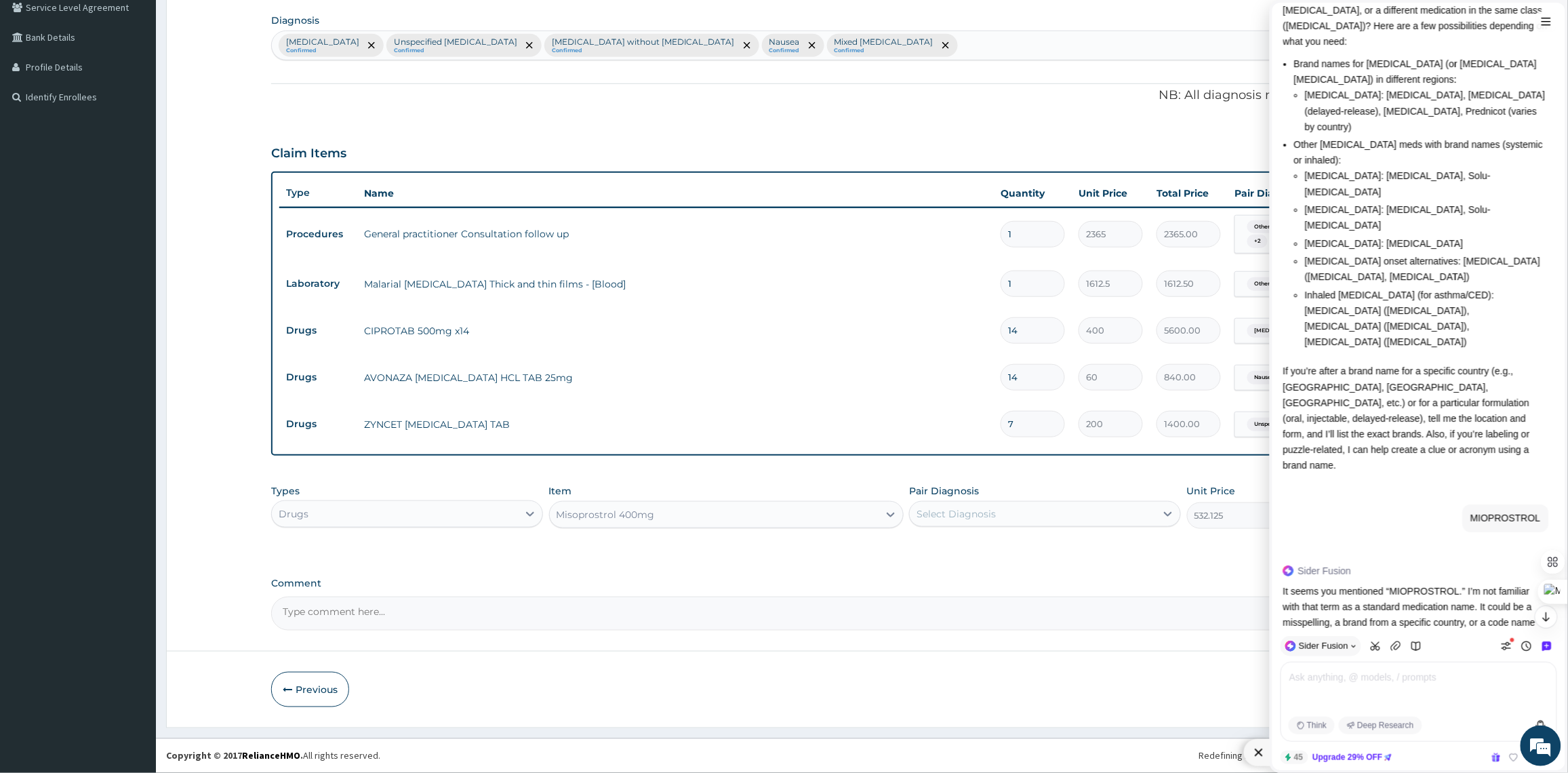
drag, startPoint x: 1459, startPoint y: 497, endPoint x: 1394, endPoint y: 497, distance: 65.0
click at [1394, 584] on p "It seems you mentioned “MIOPROSTROL.” I’m not familiar with that term as a stan…" at bounding box center [1416, 615] width 265 height 62
click at [1391, 669] on textarea at bounding box center [1421, 690] width 267 height 43
paste textarea "MIOPROSTROL"
click at [1298, 678] on textarea "MIOPROSTROL" at bounding box center [1421, 690] width 267 height 43
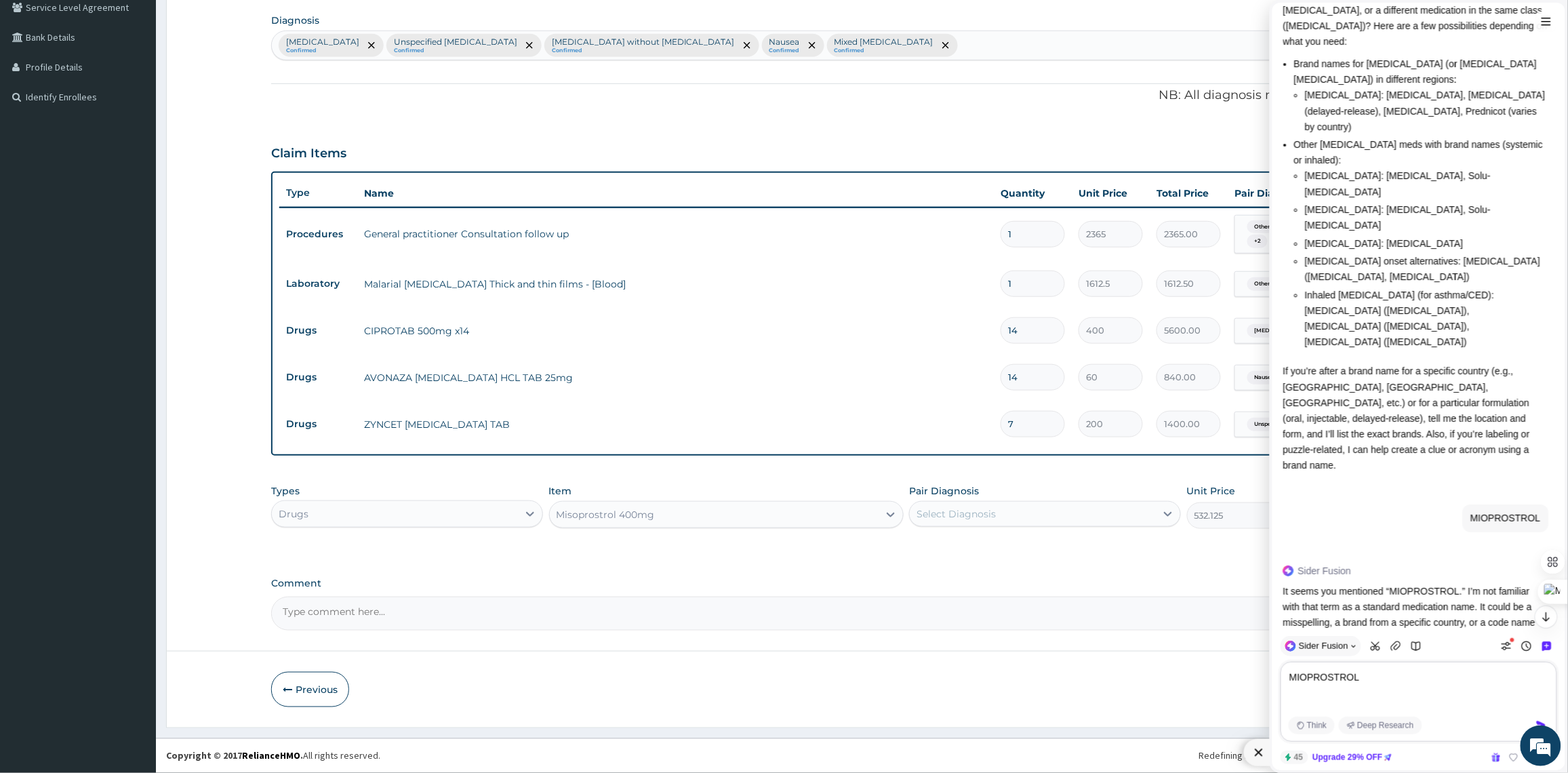
type textarea "MISOPROSTROL"
click at [1534, 719] on div at bounding box center [1541, 726] width 21 height 21
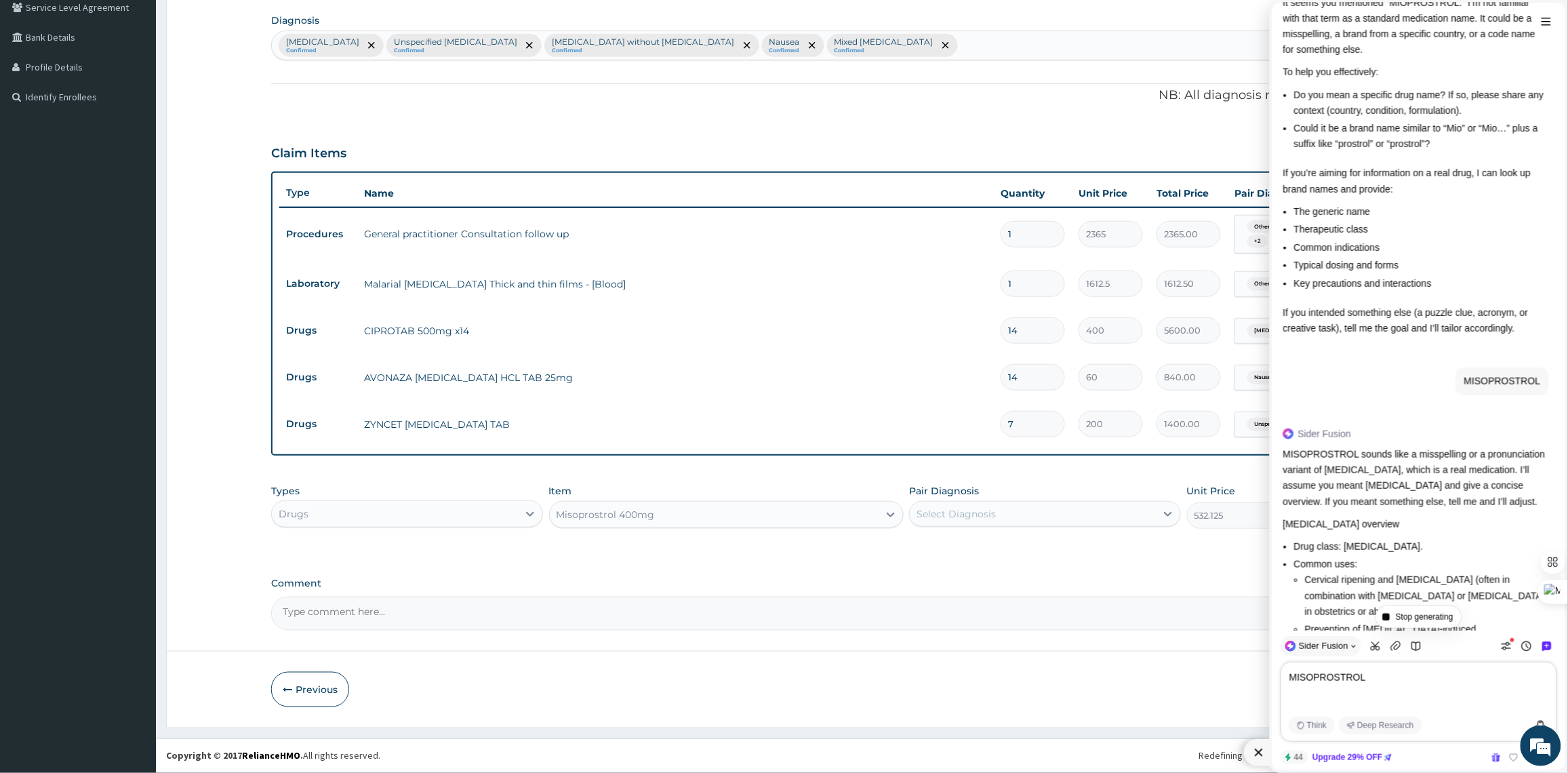
scroll to position [2497, 0]
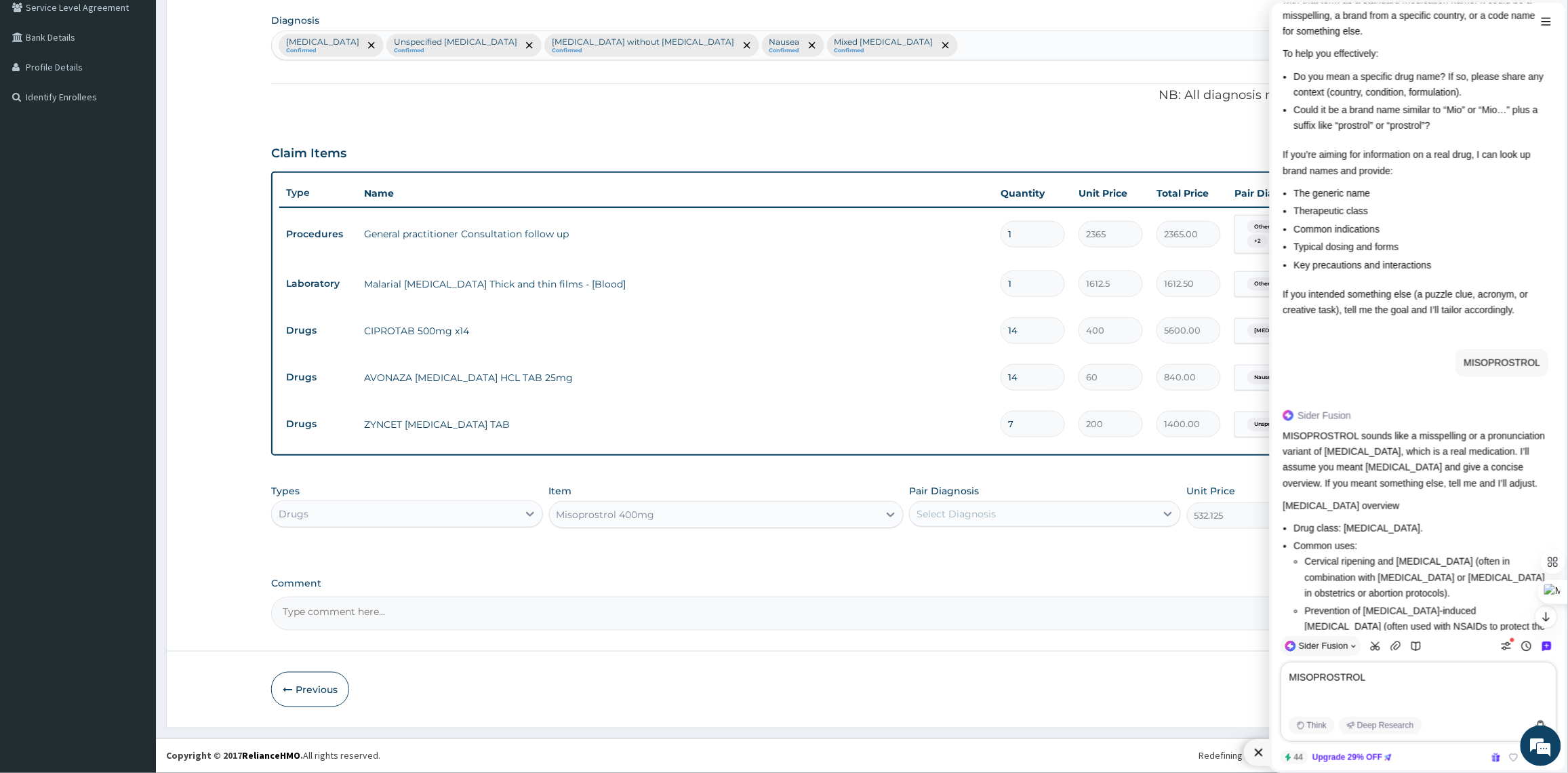
click at [1434, 690] on textarea "MISOPROSTROL" at bounding box center [1421, 690] width 267 height 43
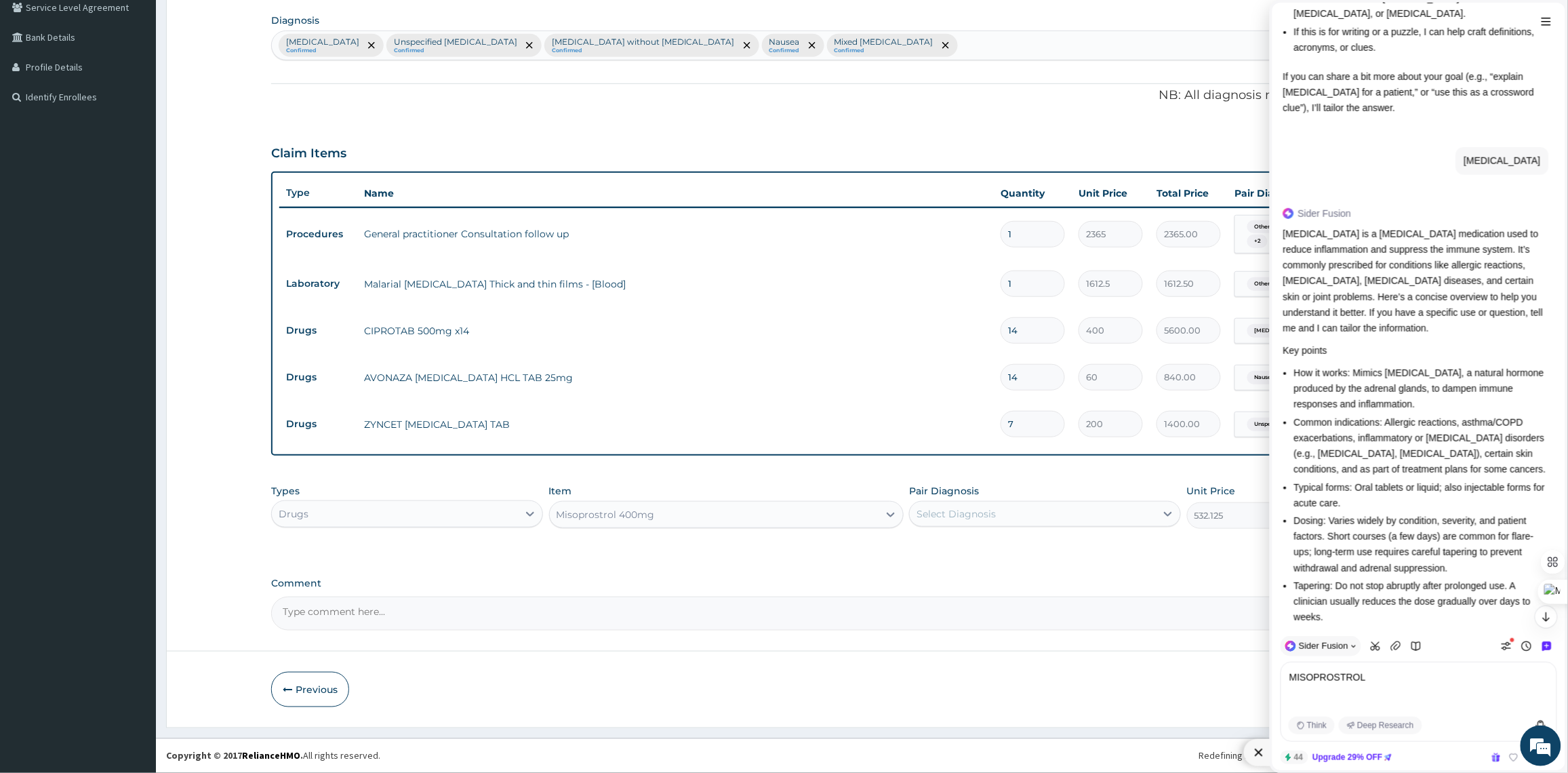
scroll to position [488, 0]
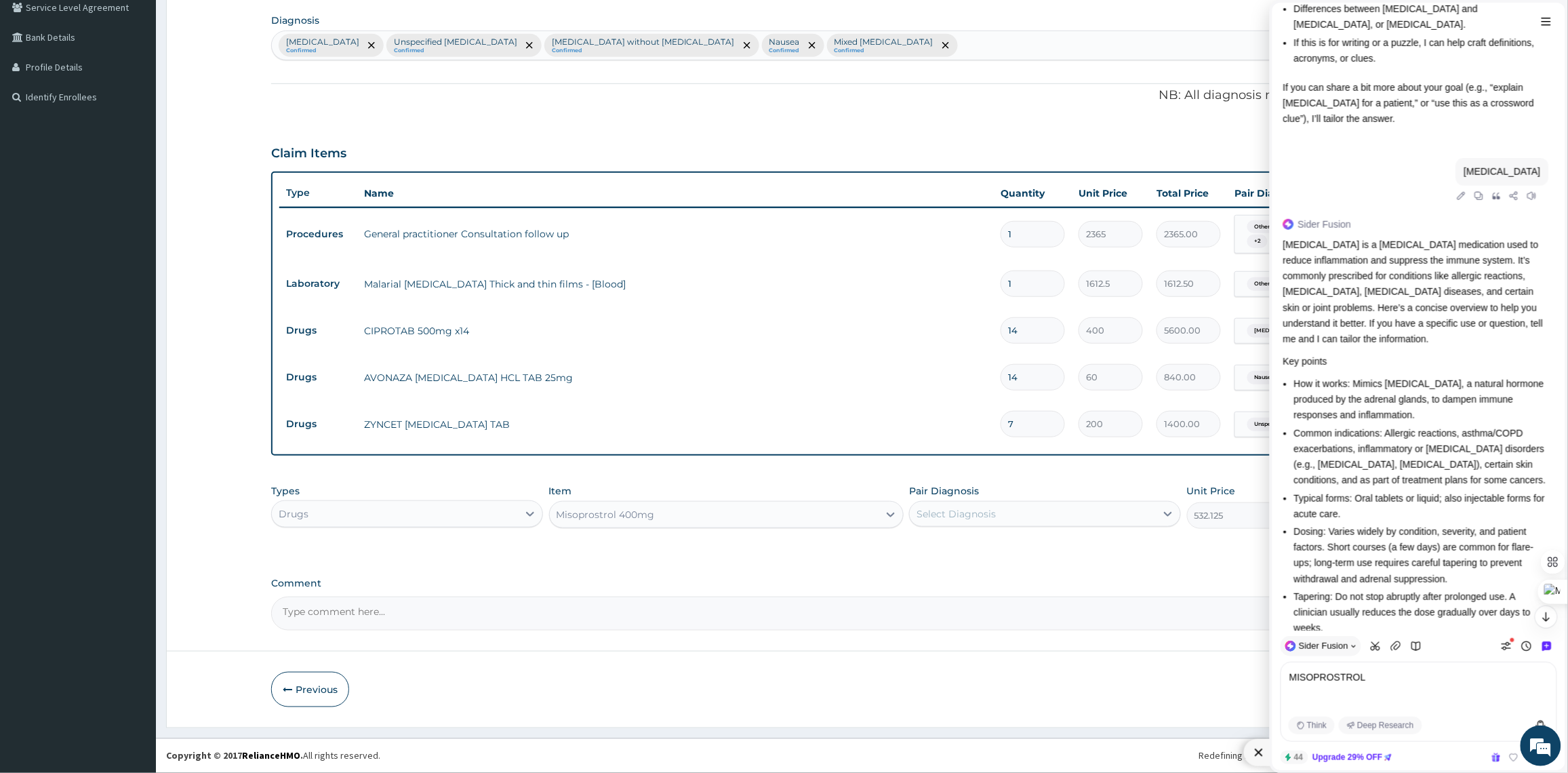
drag, startPoint x: 1475, startPoint y: 156, endPoint x: 1529, endPoint y: 150, distance: 54.3
click at [1529, 166] on span "PREDNISOLONE" at bounding box center [1502, 171] width 77 height 11
click at [1478, 191] on icon at bounding box center [1479, 196] width 10 height 10
click at [1344, 691] on textarea "MISOPROSTROL" at bounding box center [1421, 690] width 267 height 43
paste textarea "PREDNISOLONE"
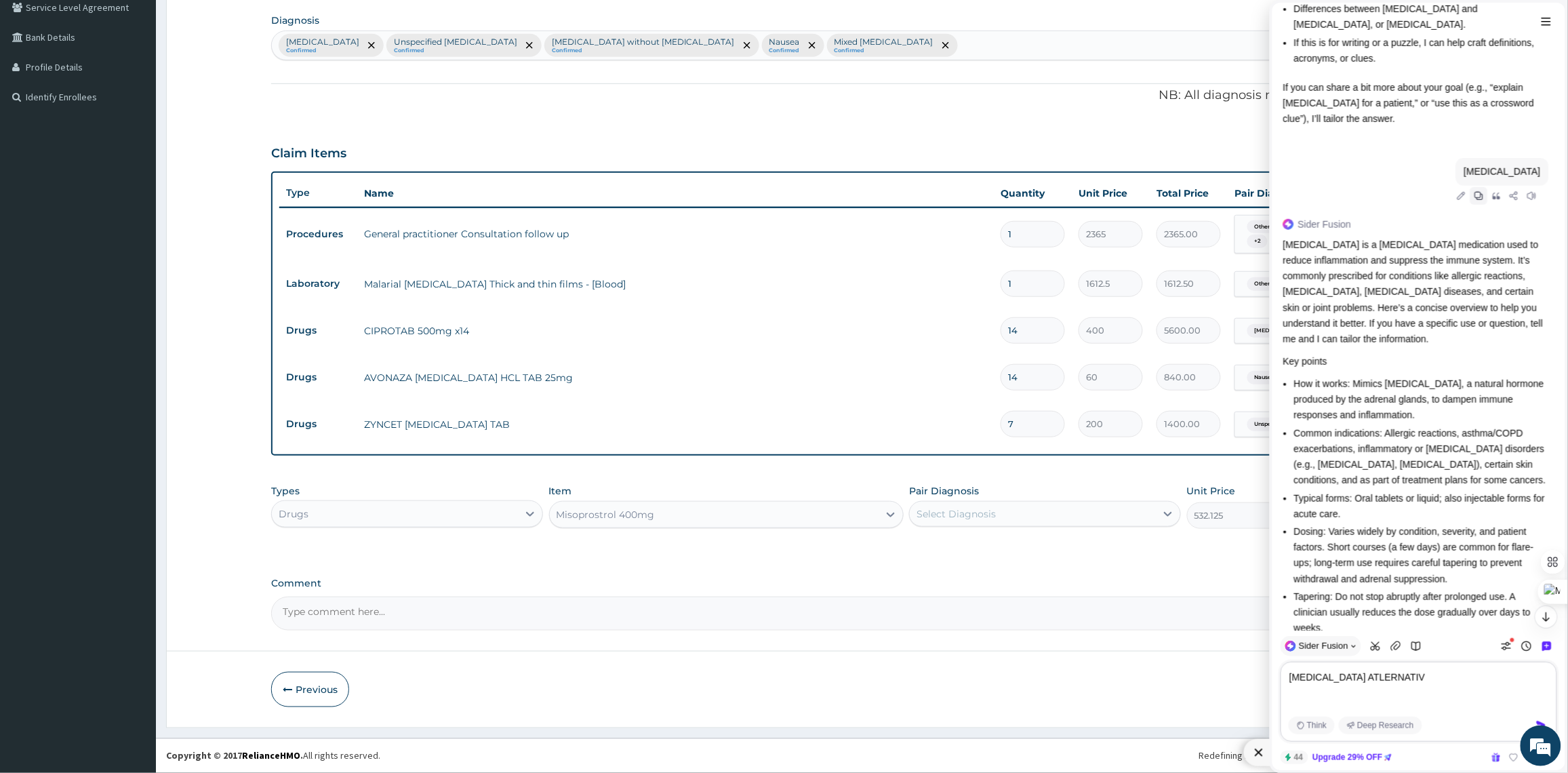
type textarea "PREDNISOLONE ATLERNATIVE"
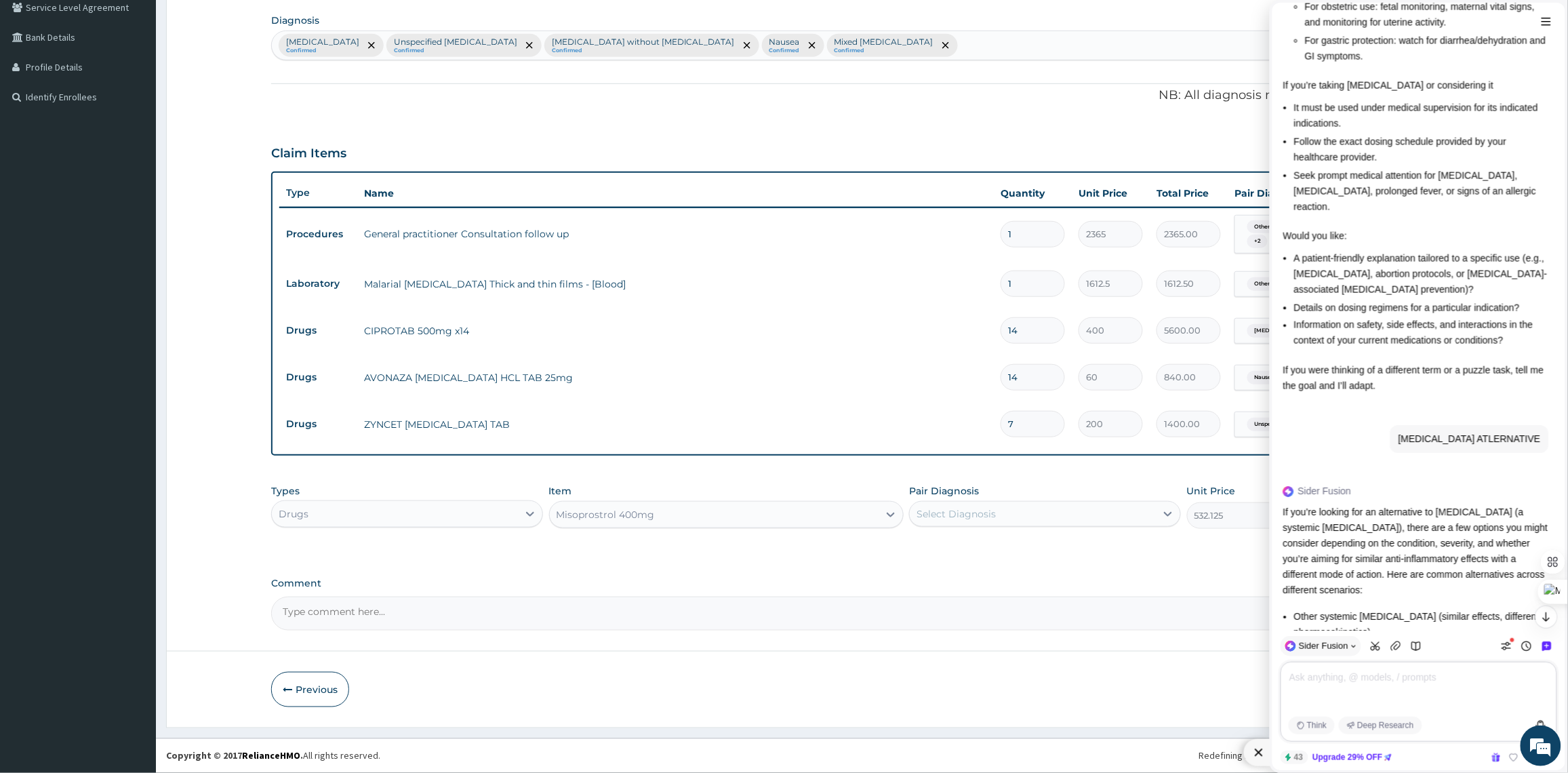
scroll to position [3635, 0]
click at [848, 507] on div "Misoprostrol 400mg" at bounding box center [713, 514] width 329 height 22
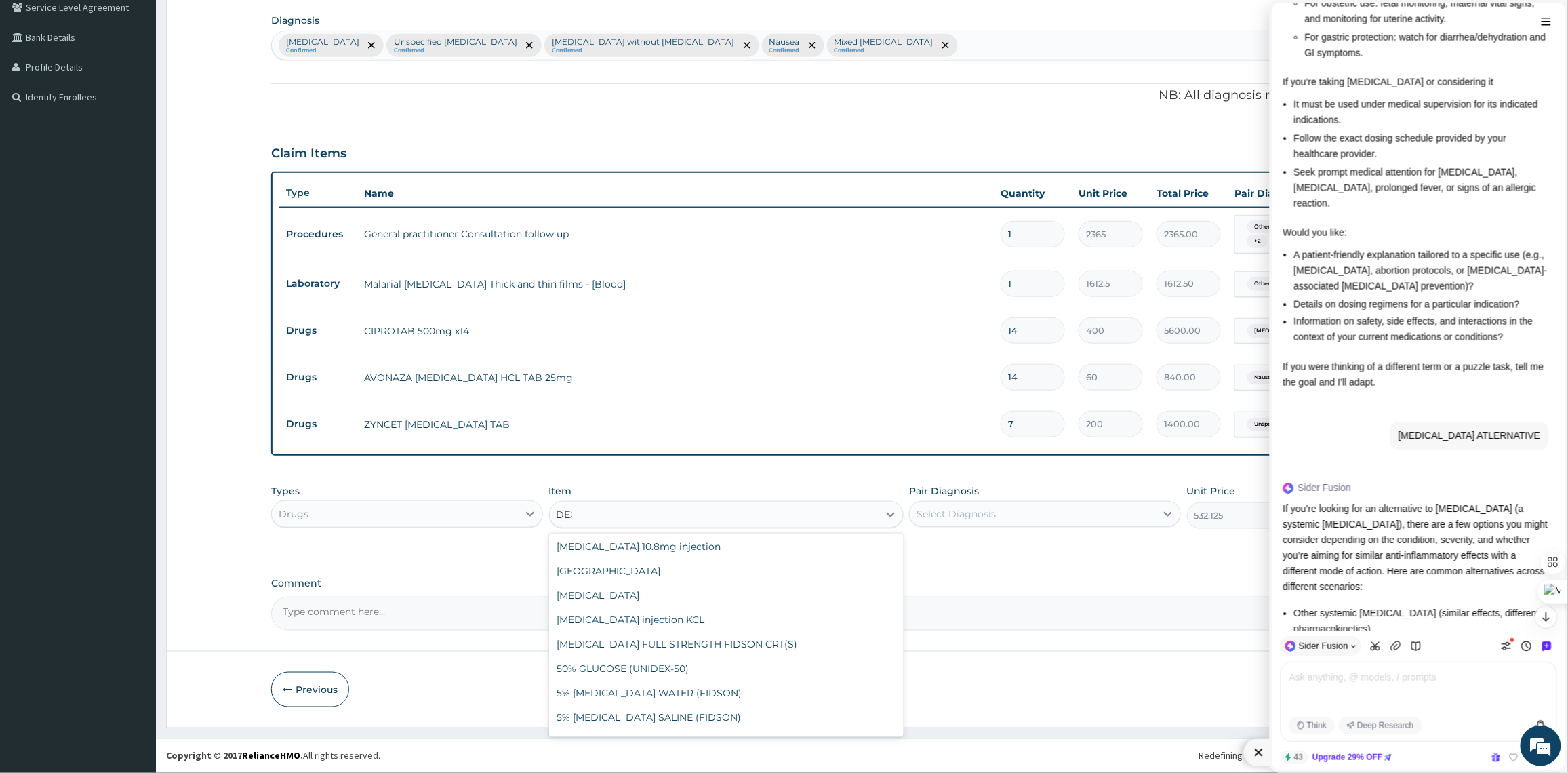
scroll to position [26, 0]
type input "DEXA"
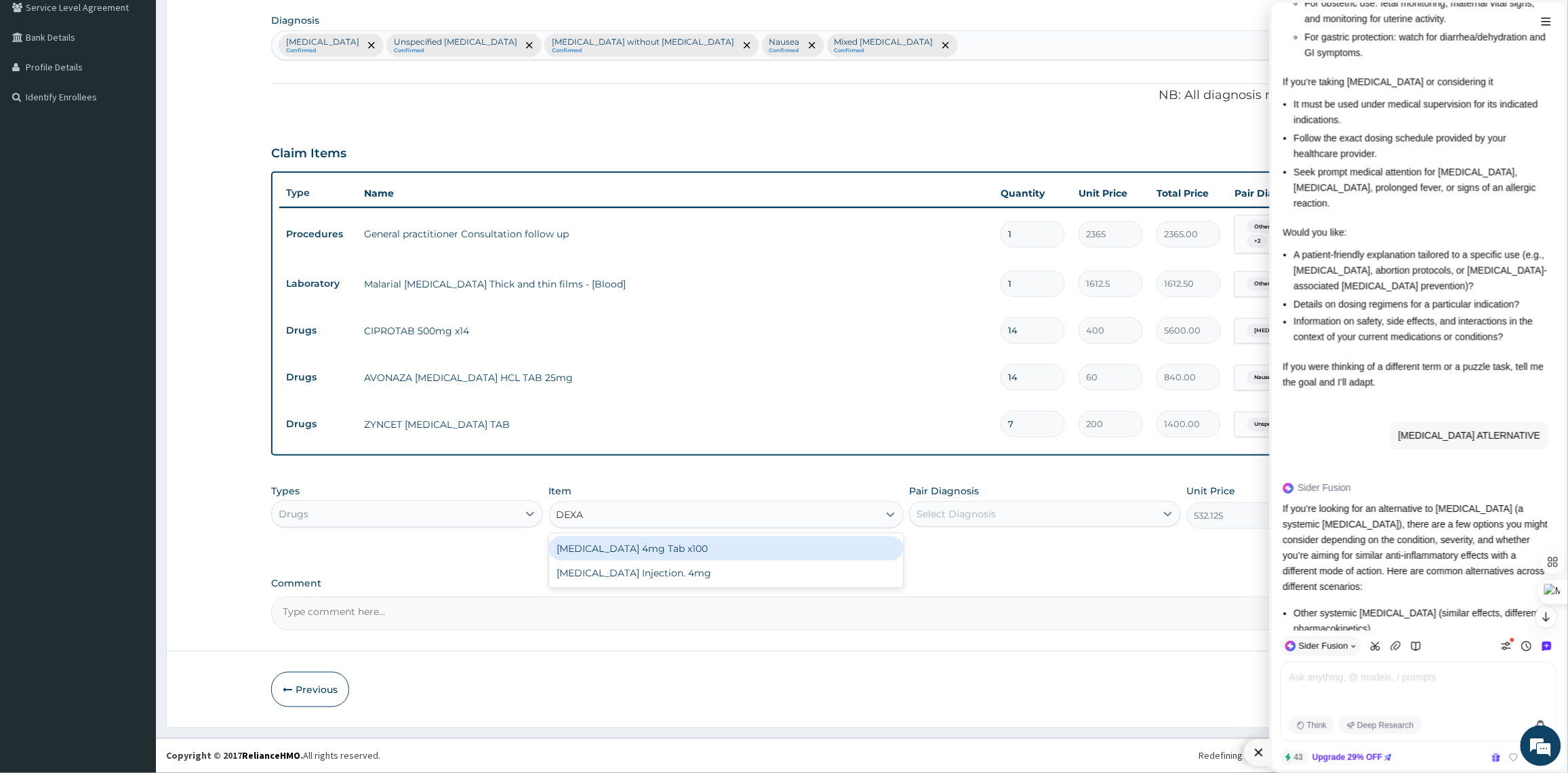
click at [841, 550] on div "Dexamethasone 4mg Tab x100" at bounding box center [726, 549] width 355 height 25
type input "65"
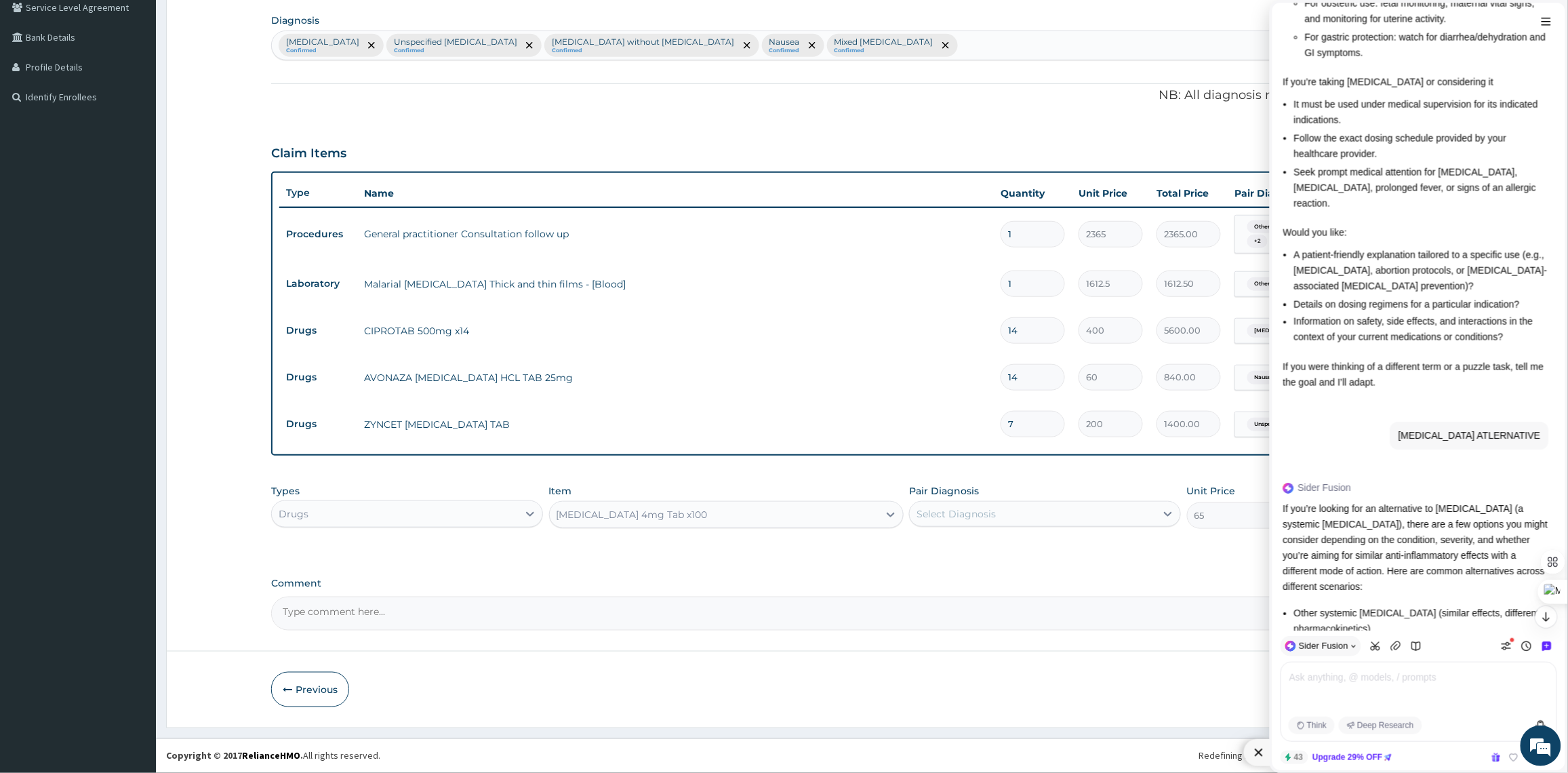
click at [1060, 519] on div "Select Diagnosis" at bounding box center [1032, 514] width 246 height 22
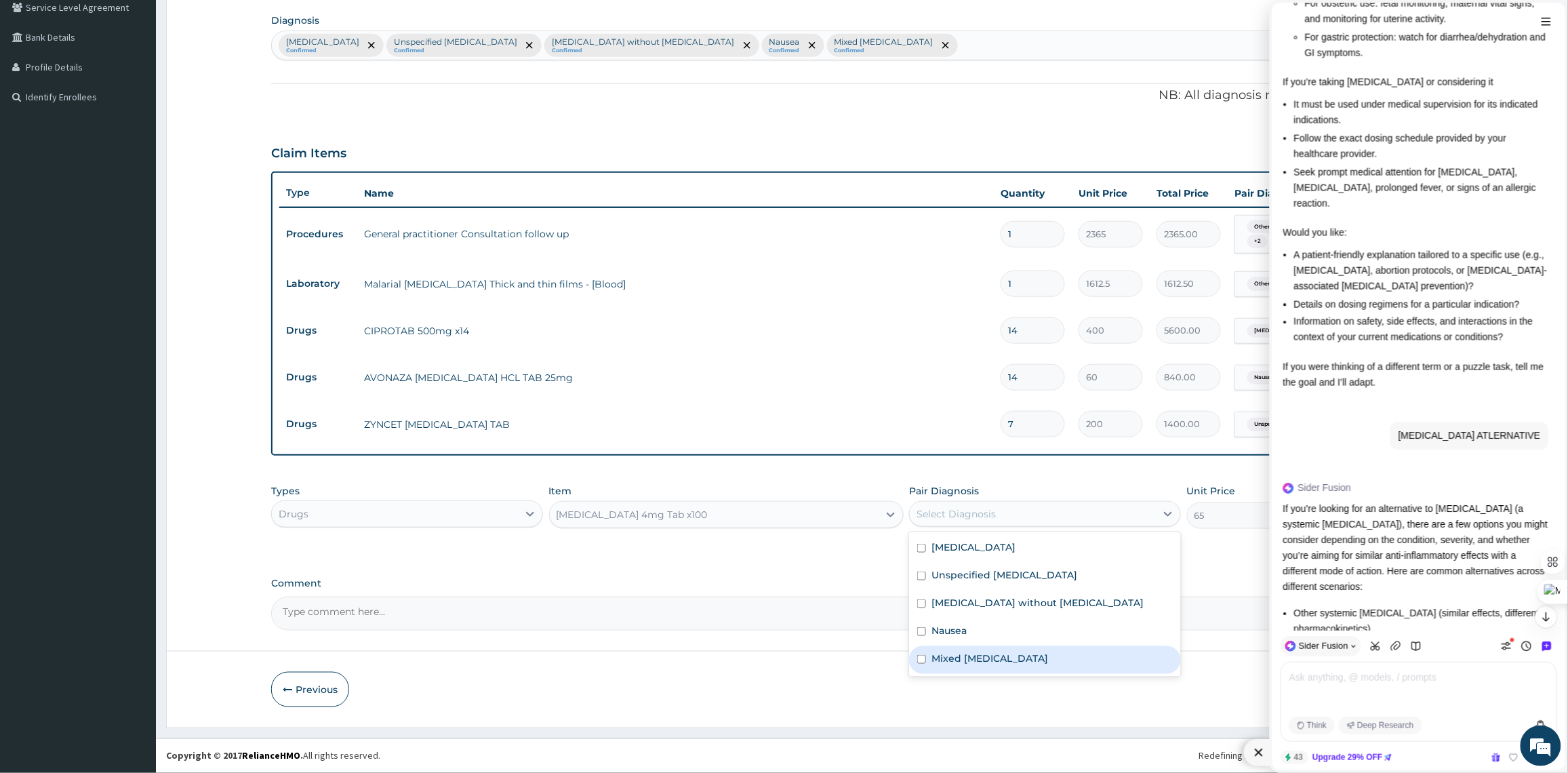
click at [1021, 671] on div "Mixed rhinitis" at bounding box center [1045, 660] width 272 height 28
checkbox input "true"
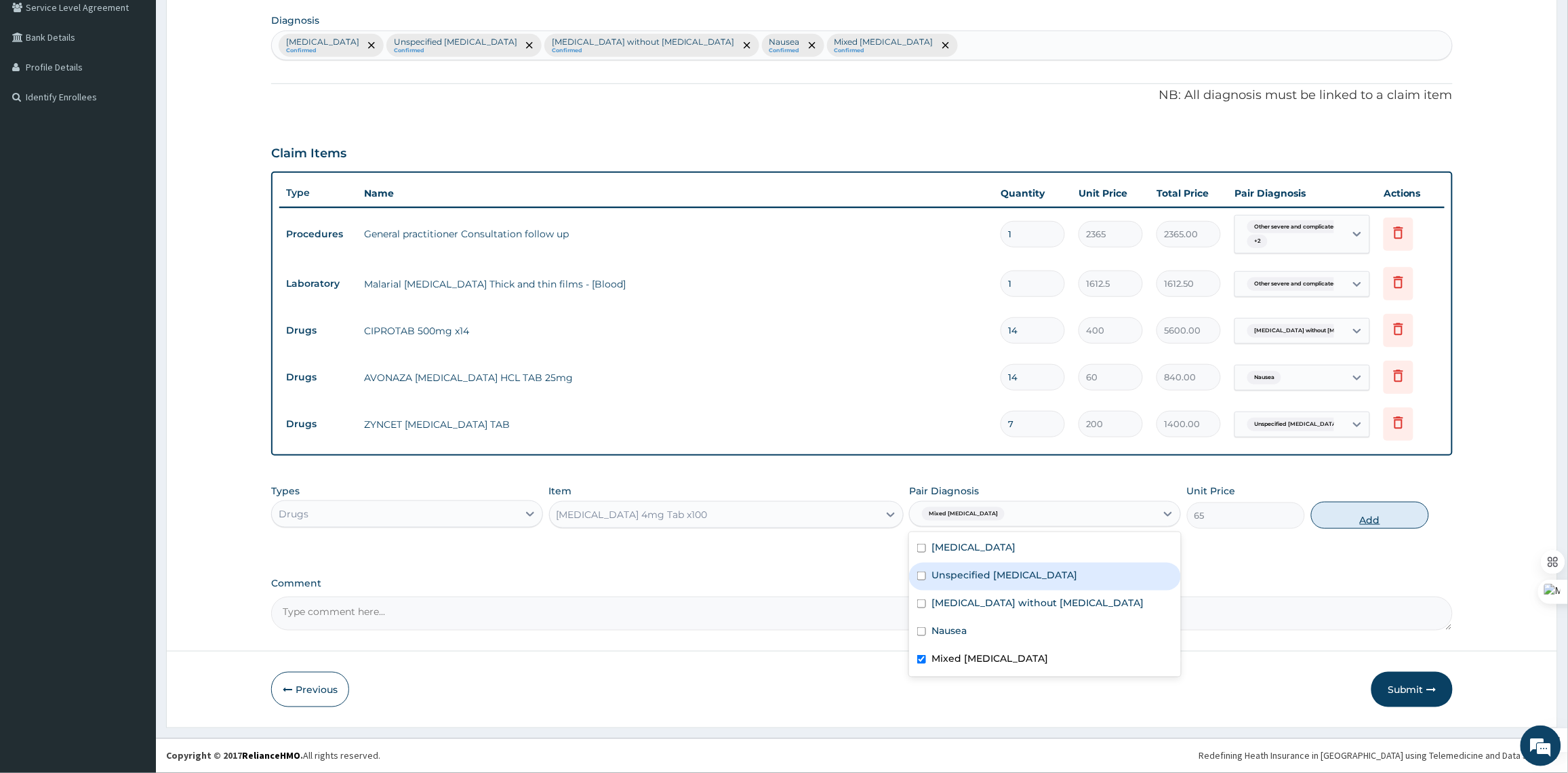
click at [1368, 516] on button "Add" at bounding box center [1370, 515] width 118 height 27
type input "0"
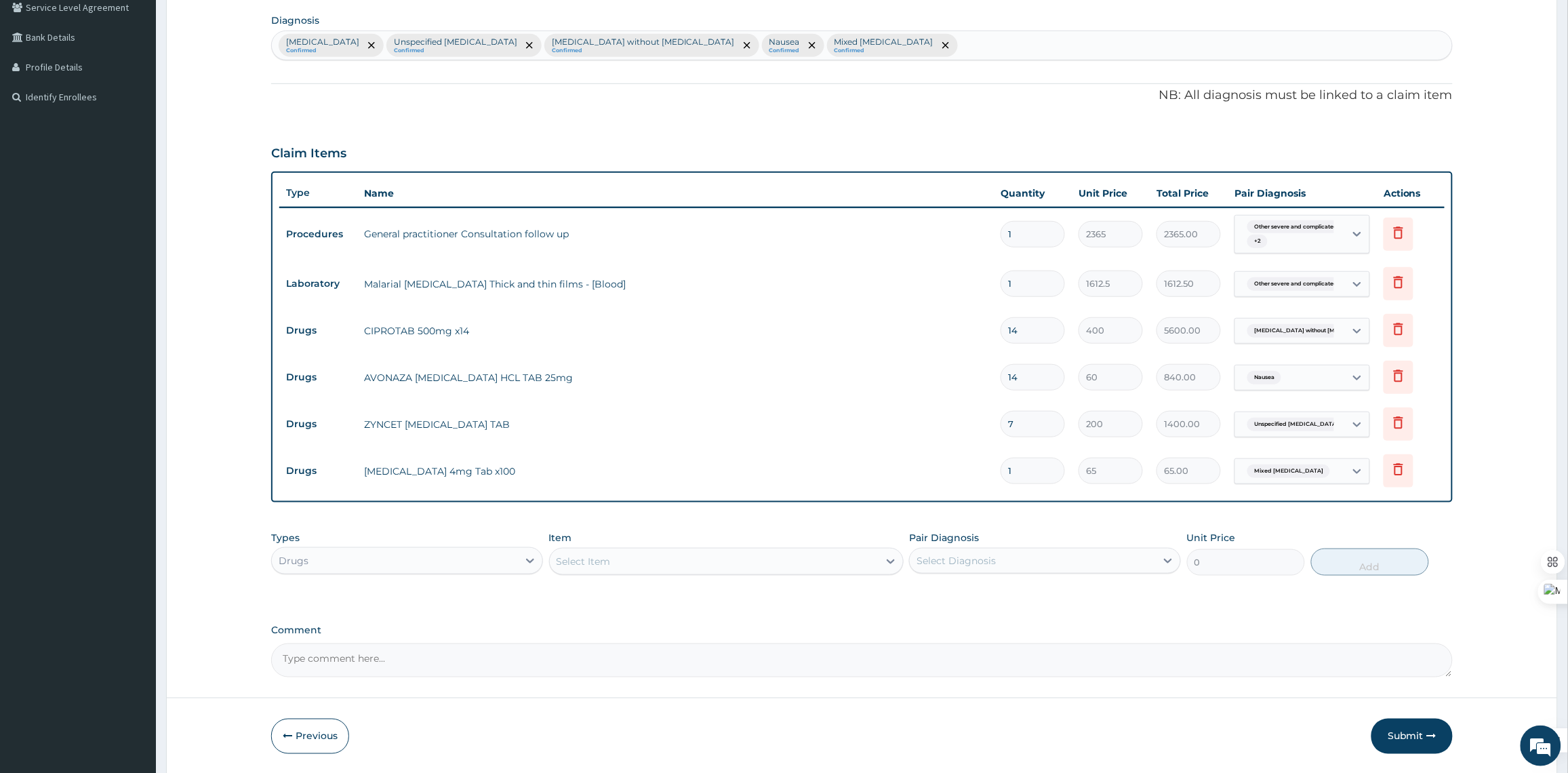
drag, startPoint x: 1038, startPoint y: 477, endPoint x: 1005, endPoint y: 472, distance: 33.4
click at [1005, 472] on input "1" at bounding box center [1033, 471] width 64 height 27
type input "7"
type input "455.00"
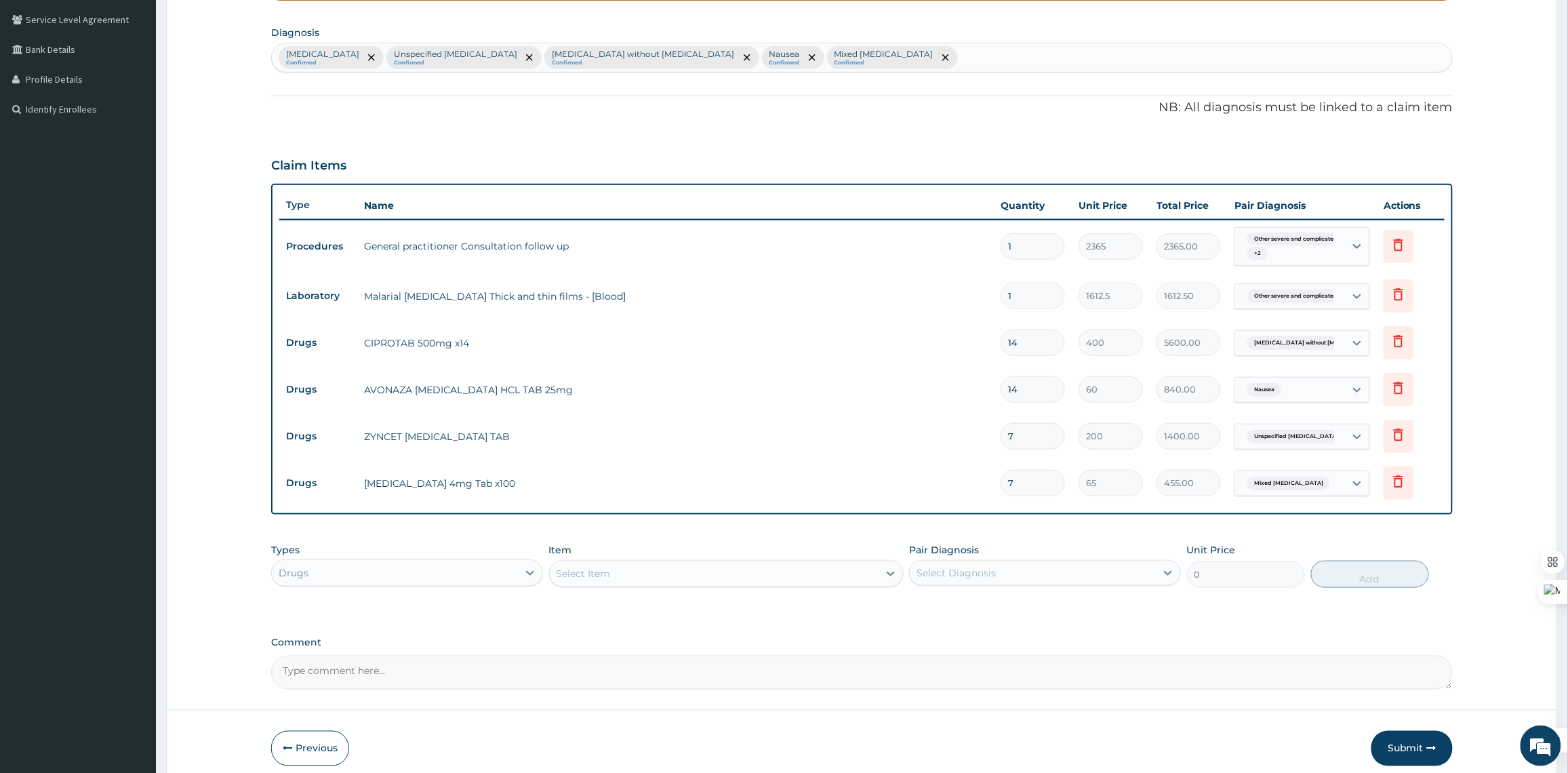
scroll to position [366, 0]
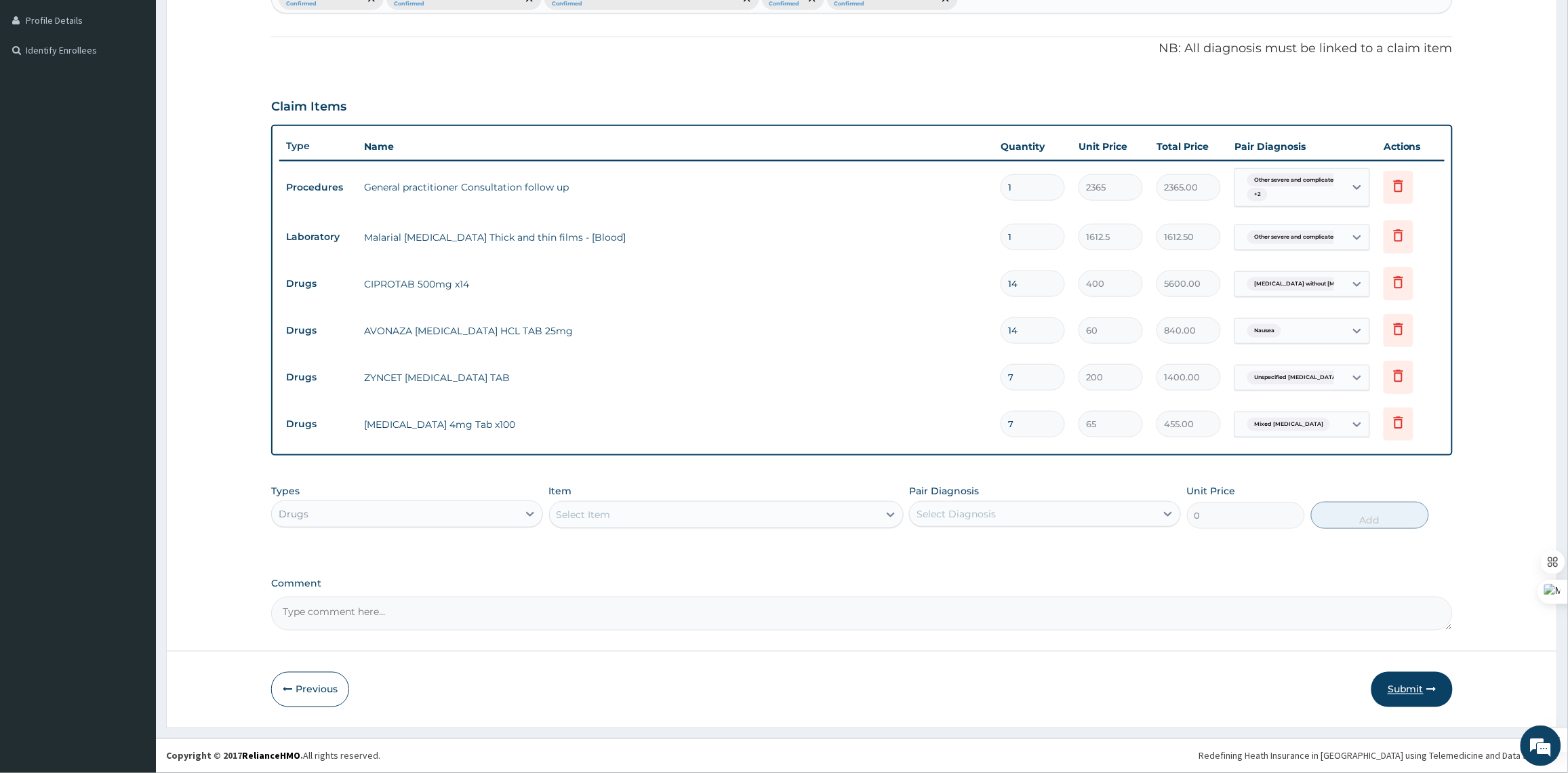
type input "7"
click at [1421, 695] on button "Submit" at bounding box center [1412, 689] width 82 height 35
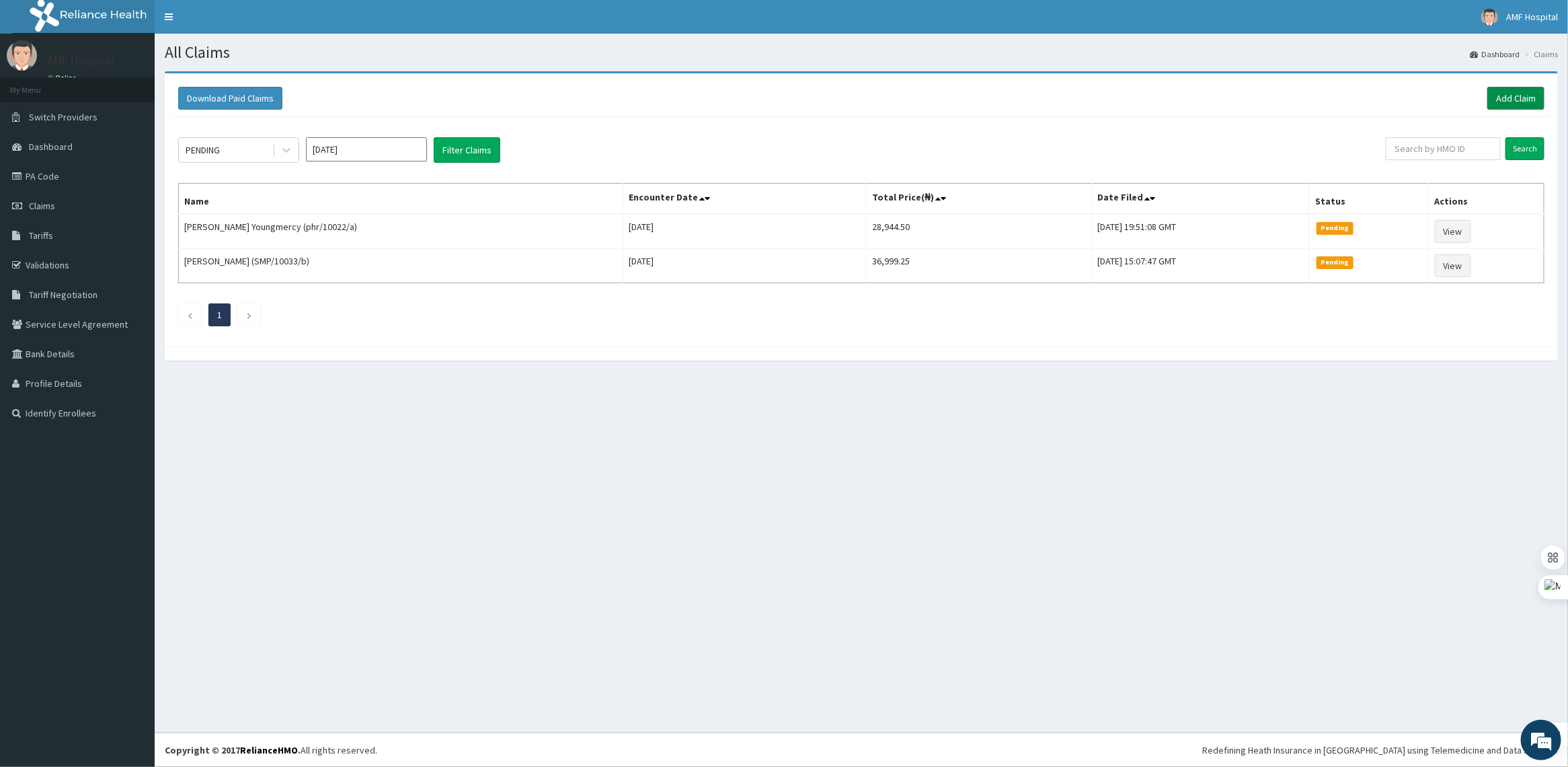
click at [1521, 101] on link "Add Claim" at bounding box center [1516, 98] width 57 height 23
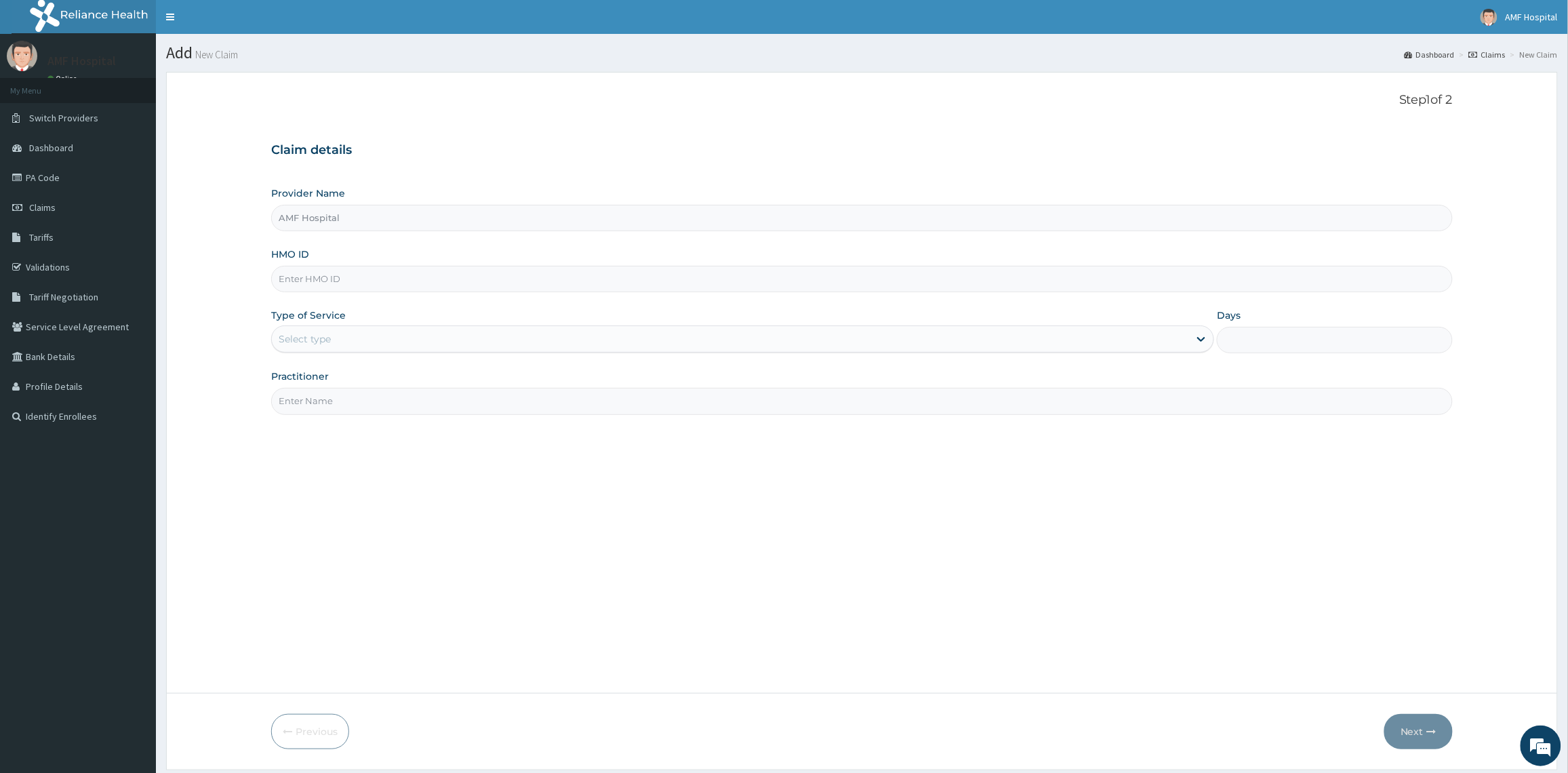
type input "AMF Hospital"
click at [363, 267] on input "HMO ID" at bounding box center [862, 278] width 1181 height 27
paste input "SMP/10033/b"
type input "SMP/10033/b"
click at [408, 344] on div "Select type" at bounding box center [730, 339] width 917 height 22
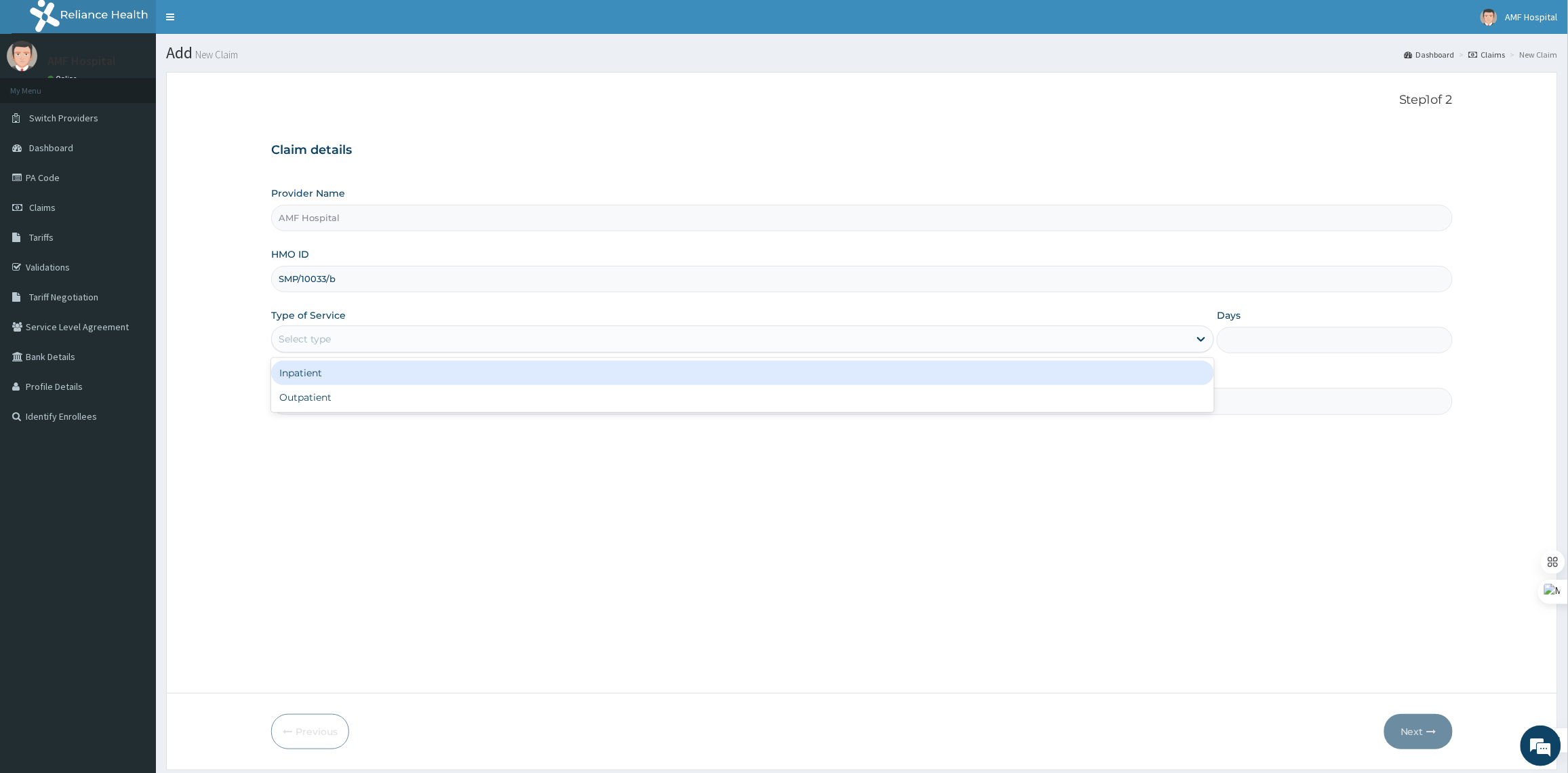
click at [377, 340] on div "Select type" at bounding box center [730, 339] width 917 height 22
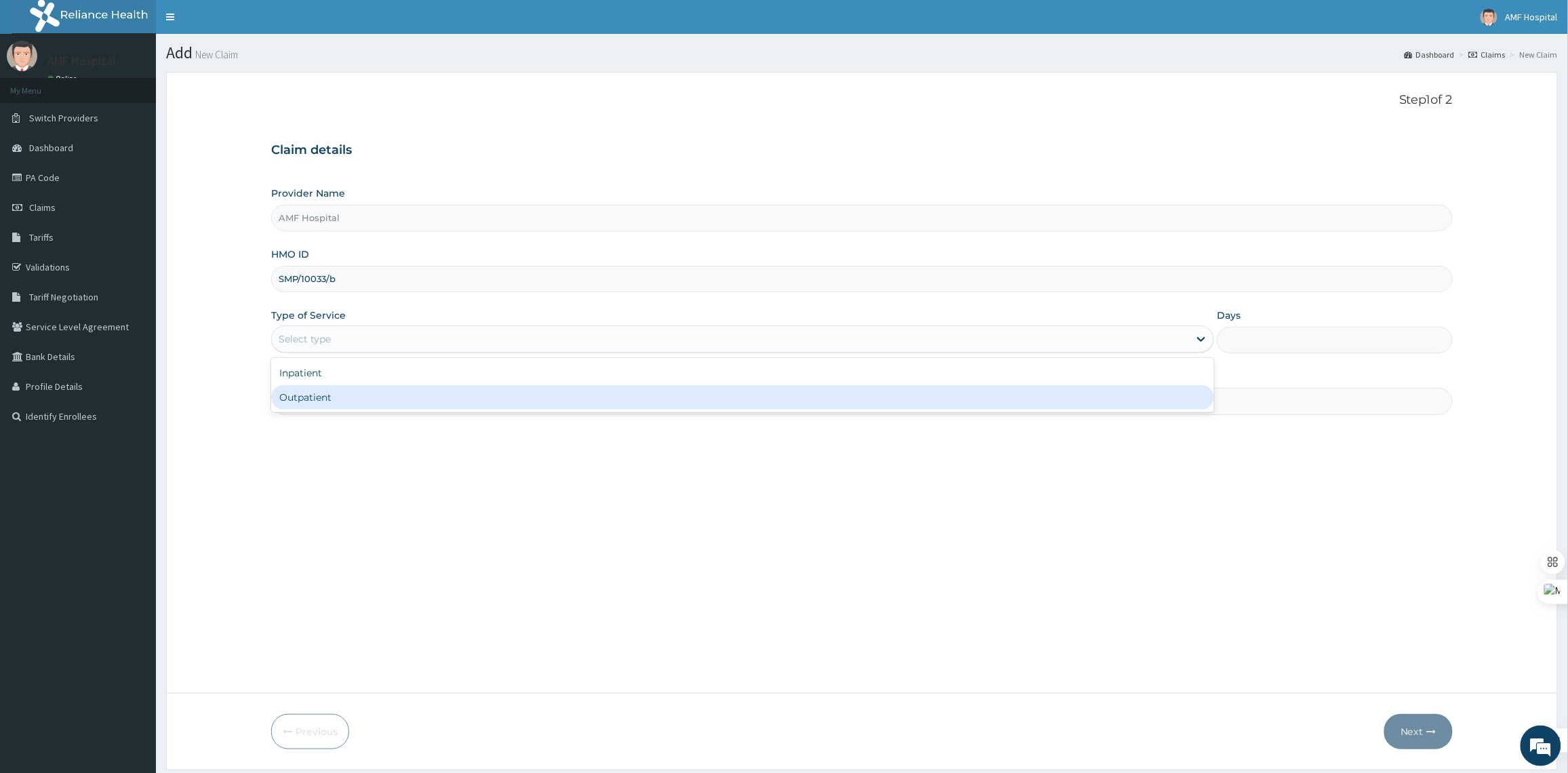
click at [360, 393] on div "Outpatient" at bounding box center [742, 397] width 943 height 25
type input "1"
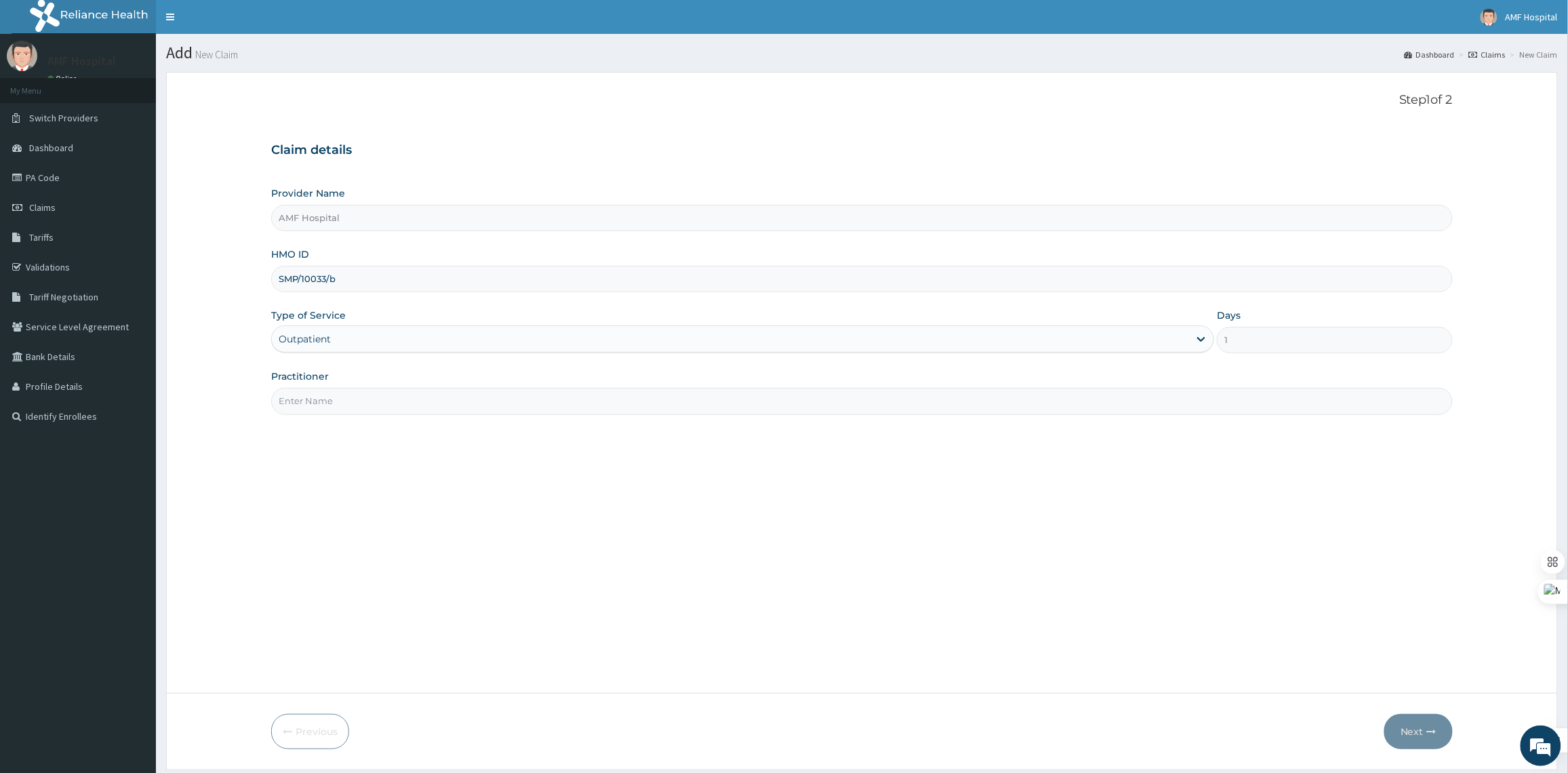
click at [940, 409] on input "Practitioner" at bounding box center [862, 401] width 1181 height 27
type input "e"
type input "EZE MICHAEL"
click at [1417, 735] on button "Next" at bounding box center [1418, 731] width 69 height 35
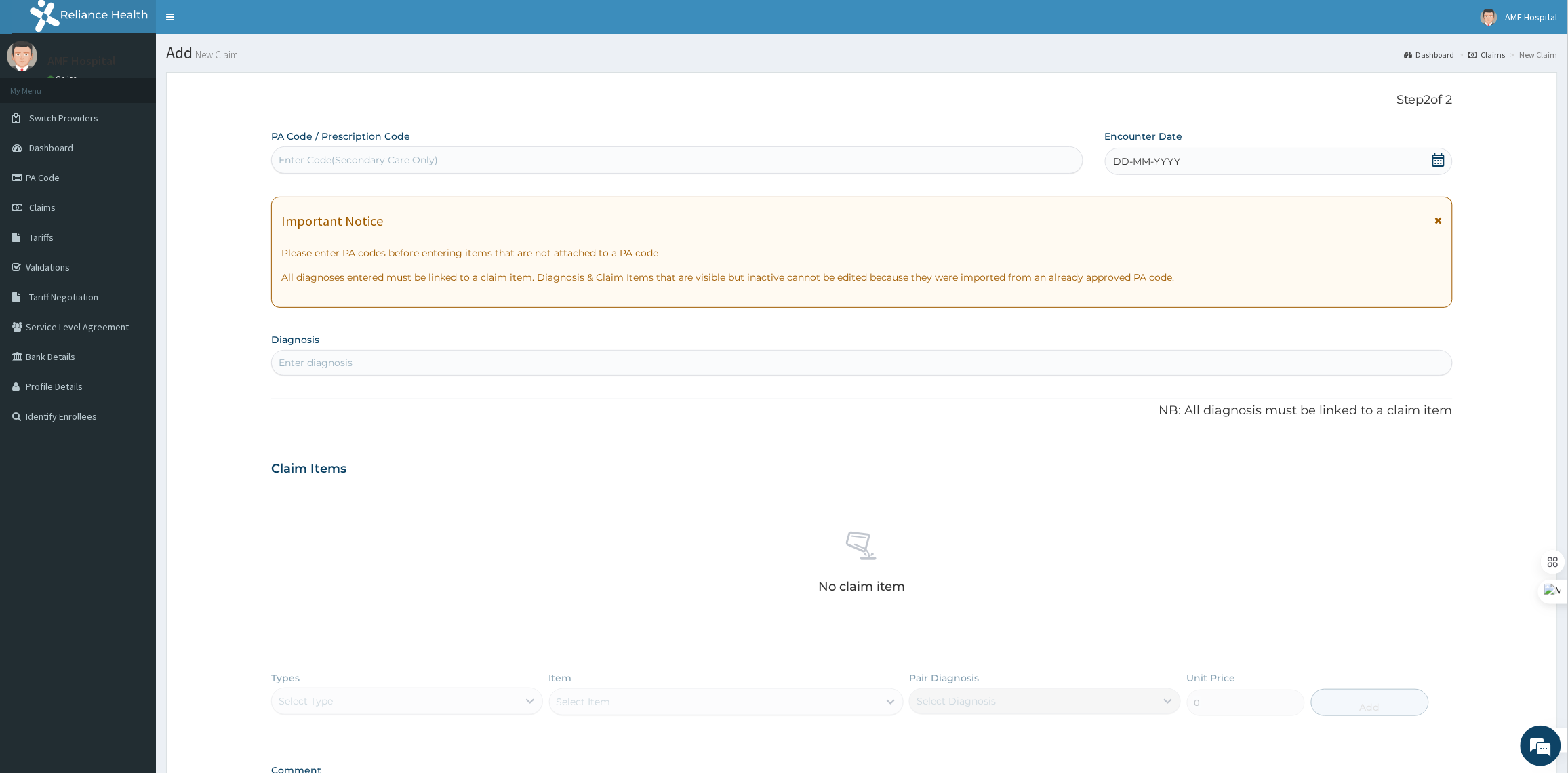
click at [475, 156] on div "Enter Code(Secondary Care Only)" at bounding box center [677, 160] width 811 height 22
paste input "PA/69BA3C"
type input "PA/69BA3C"
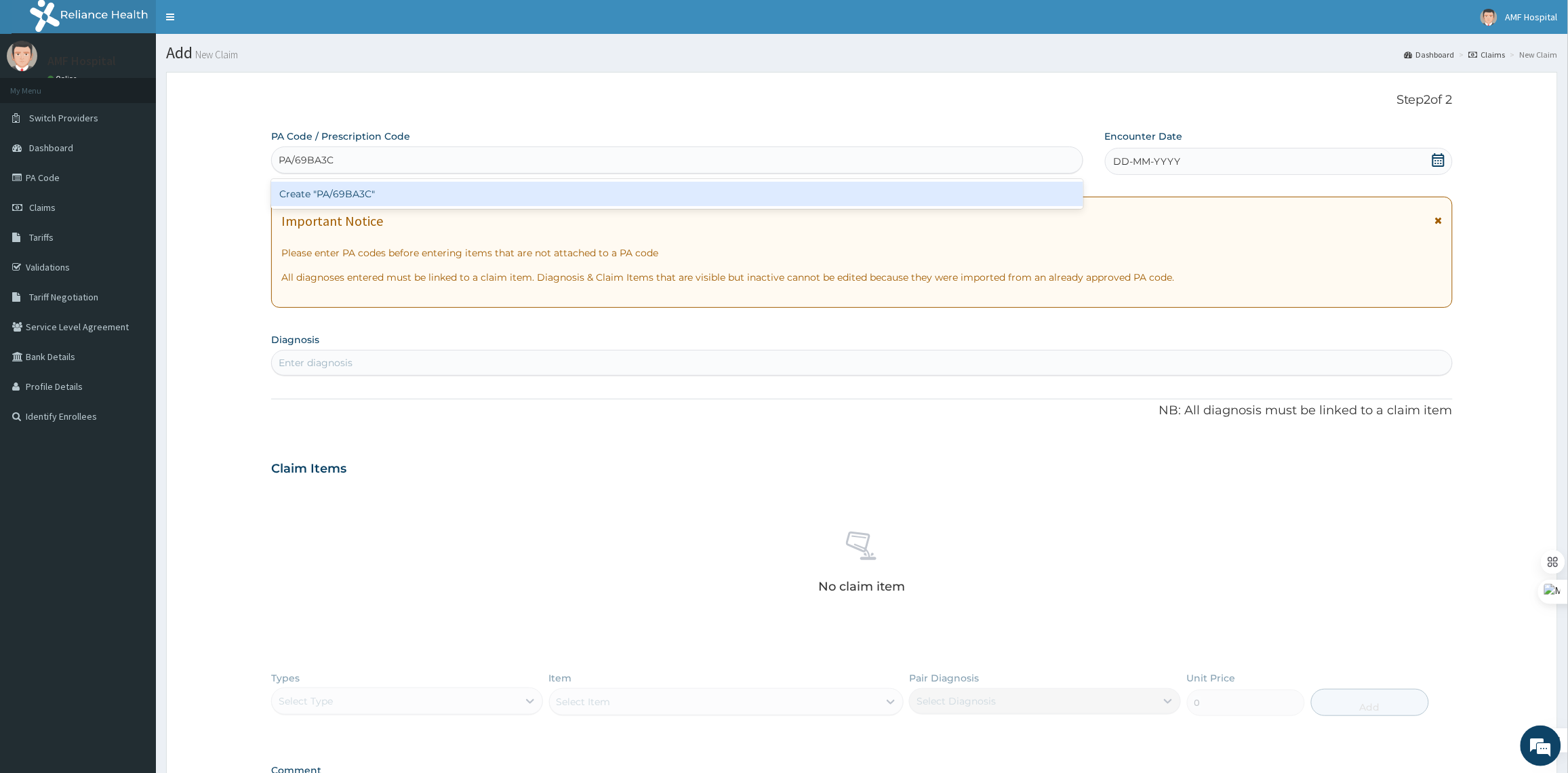
click at [456, 190] on div "Create "PA/69BA3C"" at bounding box center [677, 194] width 812 height 25
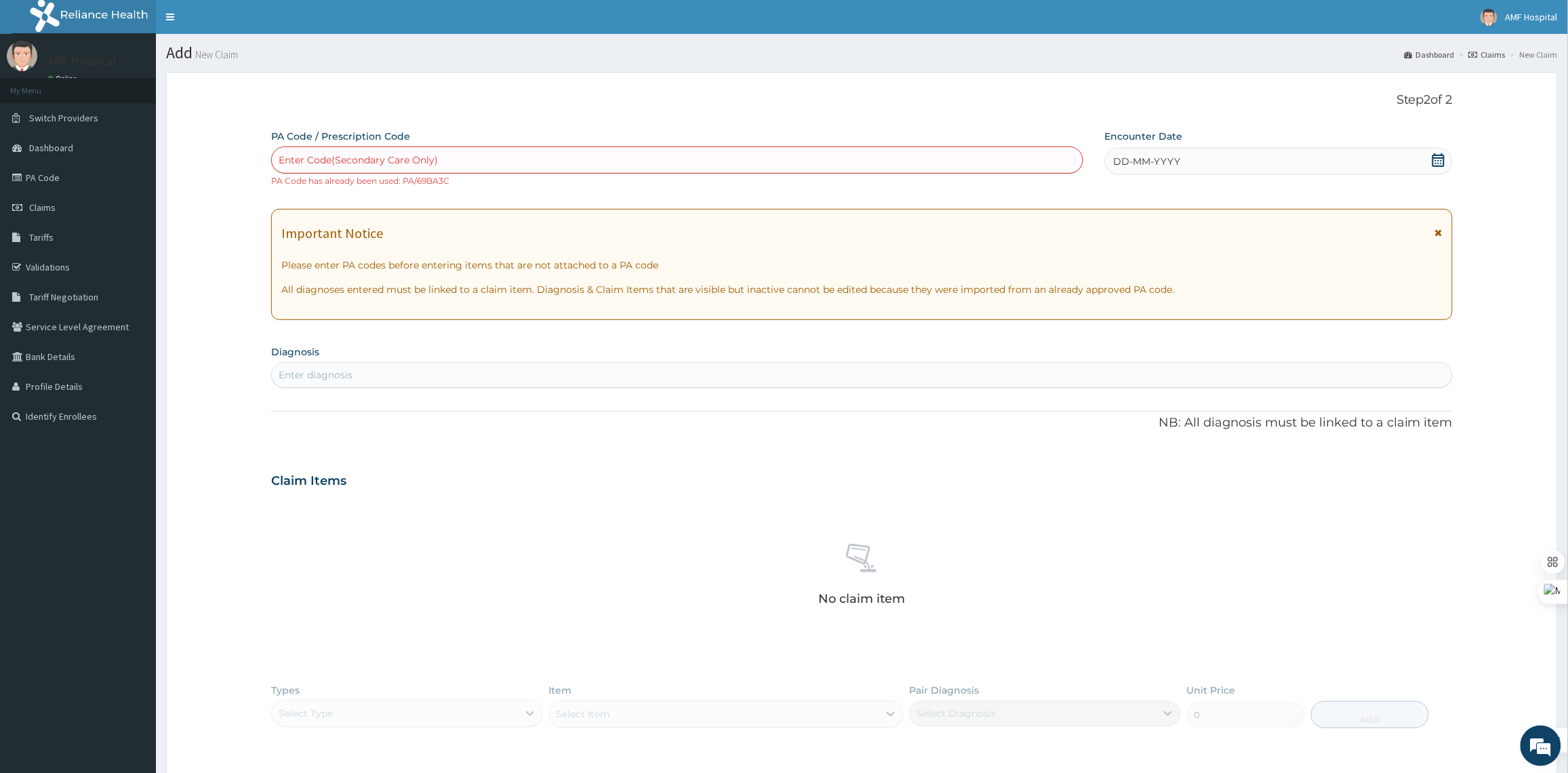
drag, startPoint x: 1560, startPoint y: 86, endPoint x: 1561, endPoint y: 254, distance: 168.0
click at [1561, 254] on section "Step 2 of 2 PA Code / Prescription Code Enter Code(Secondary Care Only) PA Code…" at bounding box center [862, 499] width 1412 height 876
click at [813, 185] on div "Enter Code(Secondary Care Only) PA Code has already been used: PA/69BA3C" at bounding box center [677, 166] width 812 height 40
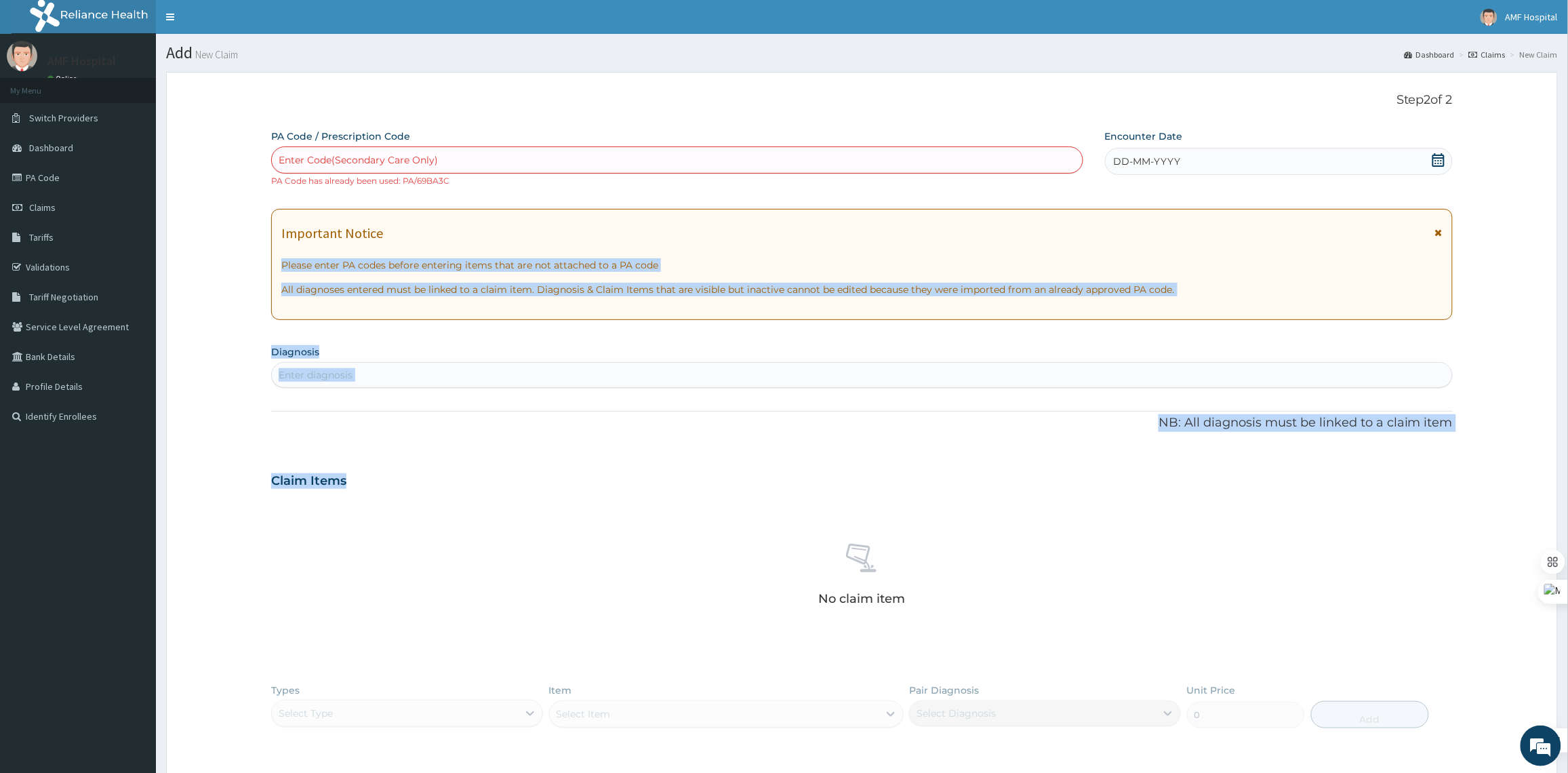
drag, startPoint x: 1560, startPoint y: 184, endPoint x: 1559, endPoint y: 455, distance: 271.0
click at [1559, 455] on section "Step 2 of 2 PA Code / Prescription Code Enter Code(Secondary Care Only) PA Code…" at bounding box center [862, 499] width 1412 height 876
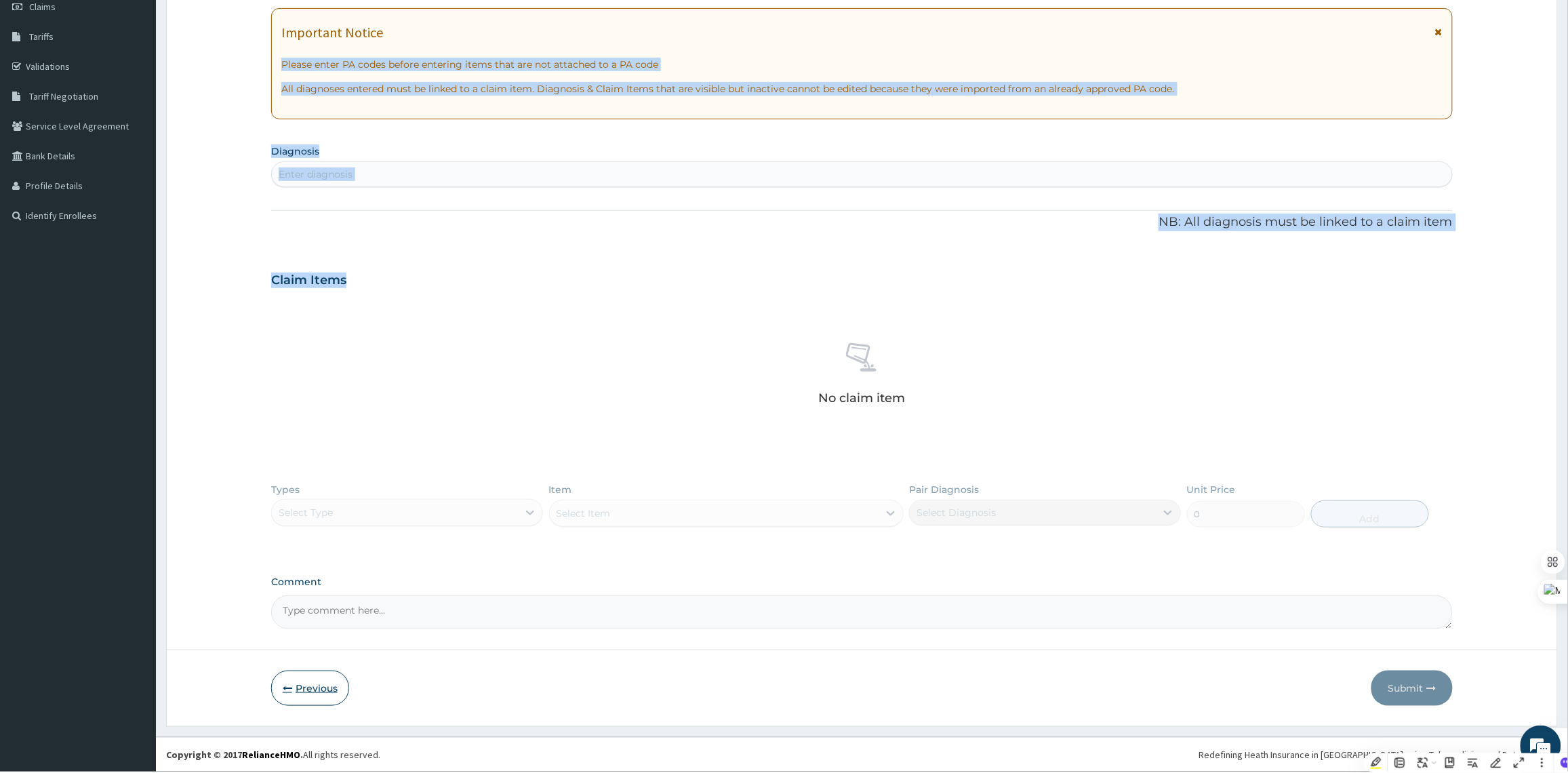
click at [322, 692] on button "Previous" at bounding box center [310, 687] width 78 height 35
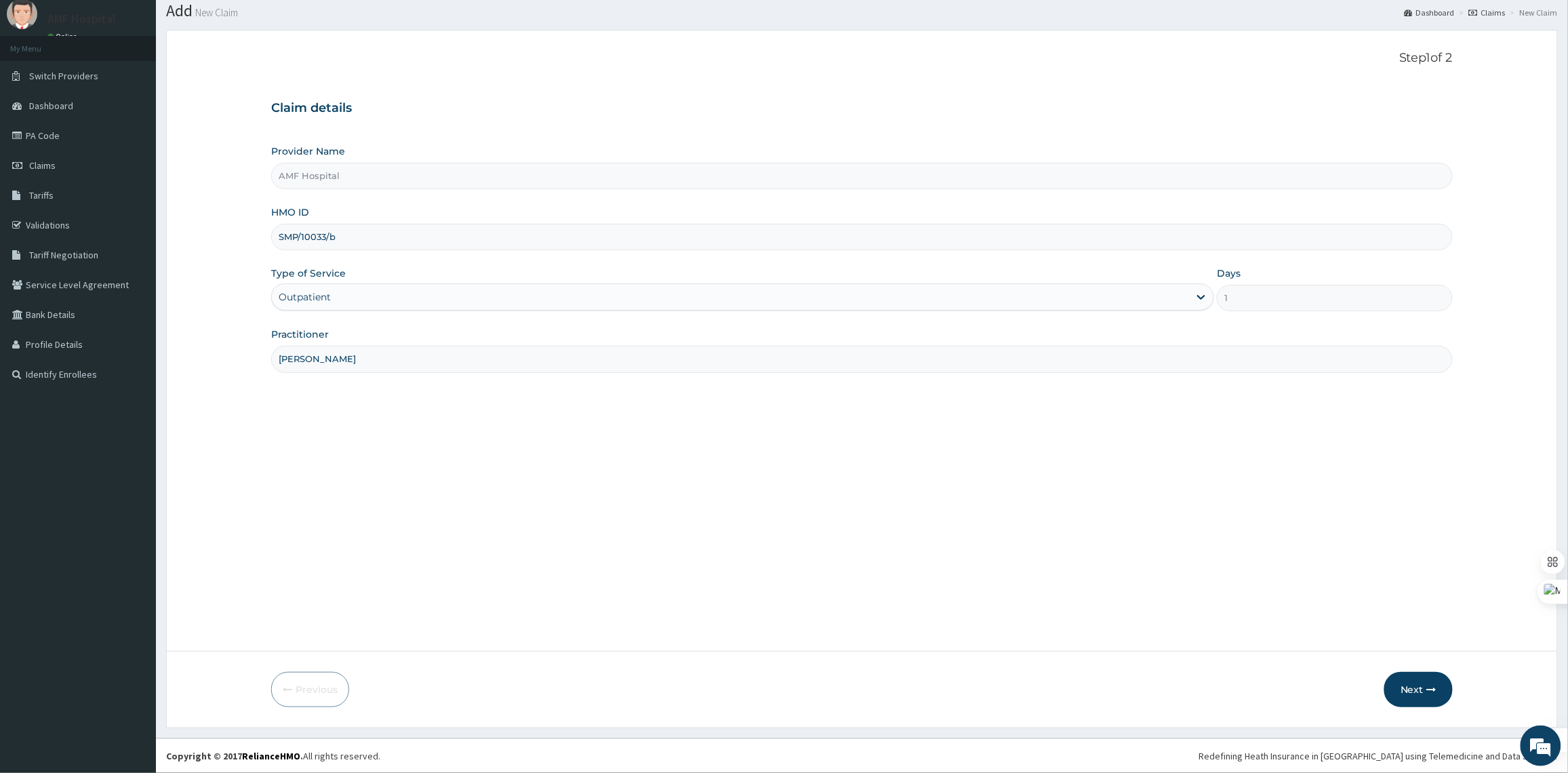
scroll to position [43, 0]
drag, startPoint x: 414, startPoint y: 230, endPoint x: 211, endPoint y: 203, distance: 204.8
click at [211, 203] on form "Step 1 of 2 Claim details Provider Name AMF Hospital HMO ID SMP/10033/b Type of…" at bounding box center [862, 379] width 1392 height 698
paste input "PA/A96BA9"
drag, startPoint x: 370, startPoint y: 226, endPoint x: 272, endPoint y: 226, distance: 98.0
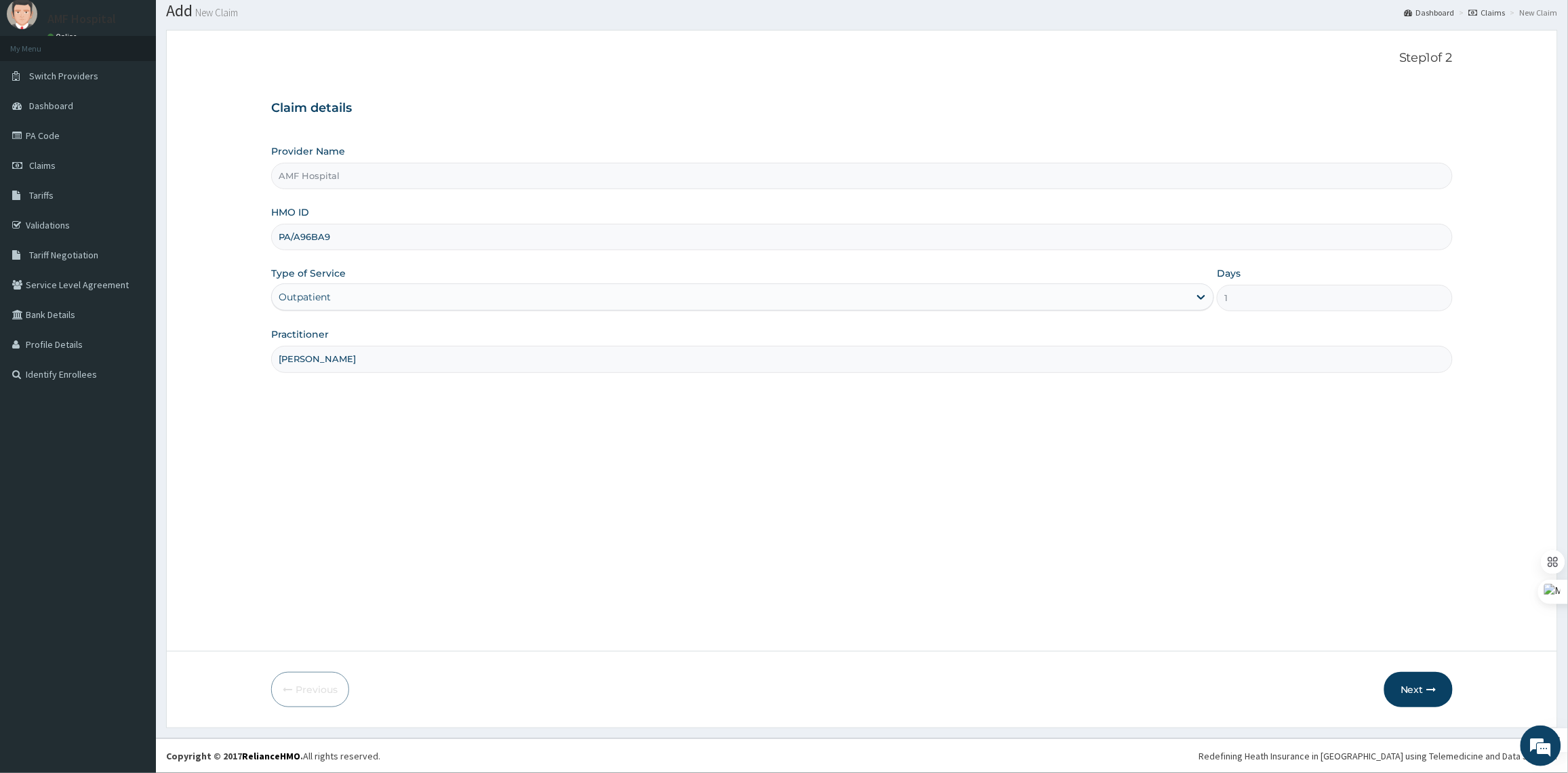
click at [272, 226] on div "PA/A96BA9" at bounding box center [862, 237] width 1181 height 27
paste input "SMP/10033/d"
type input "SMP/10033/d"
click at [1415, 690] on button "Next" at bounding box center [1418, 689] width 69 height 35
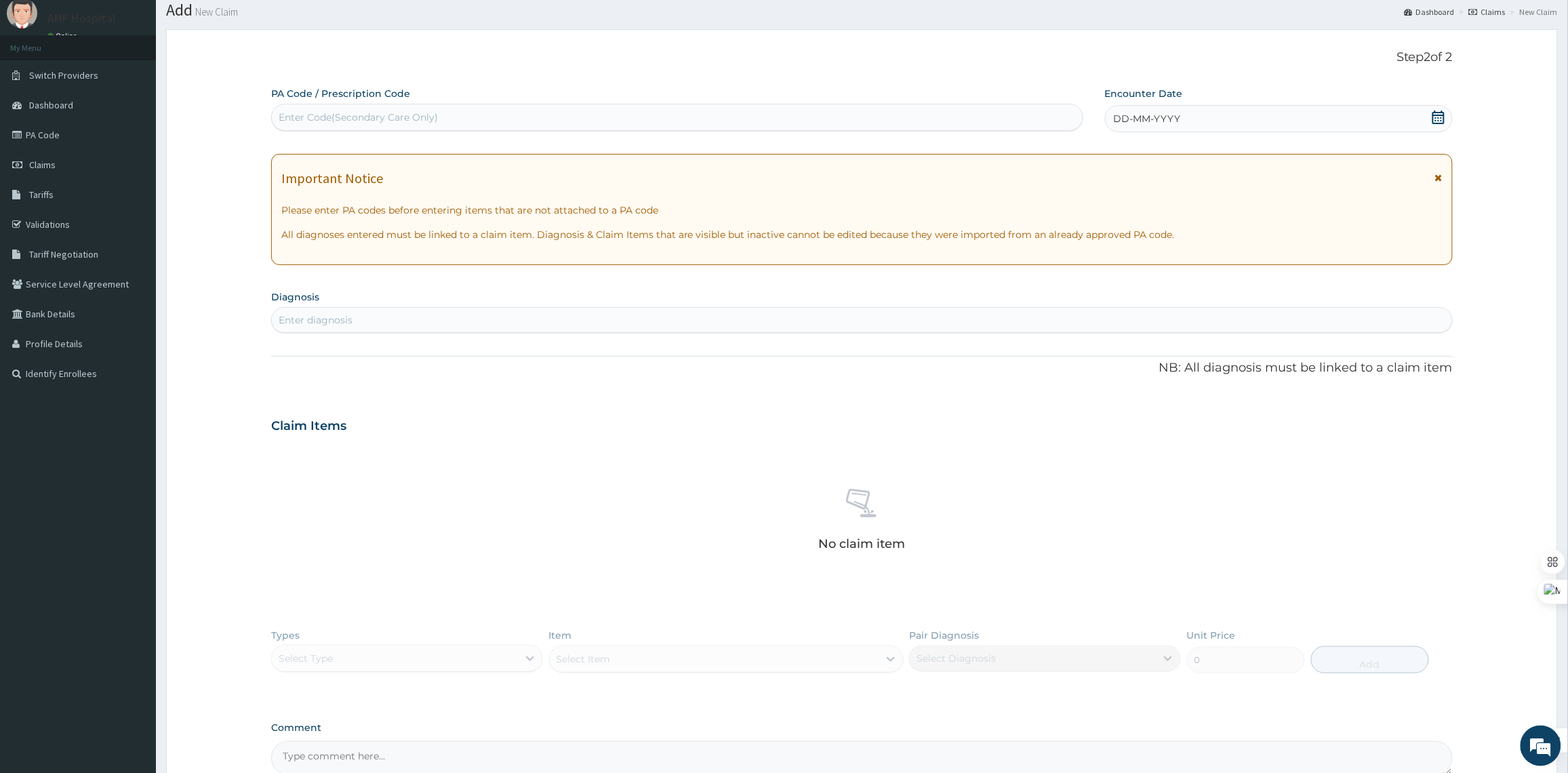
click at [811, 106] on div "Enter Code(Secondary Care Only)" at bounding box center [677, 117] width 811 height 22
paste input "PA/A96BA9"
type input "PA/A96BA9"
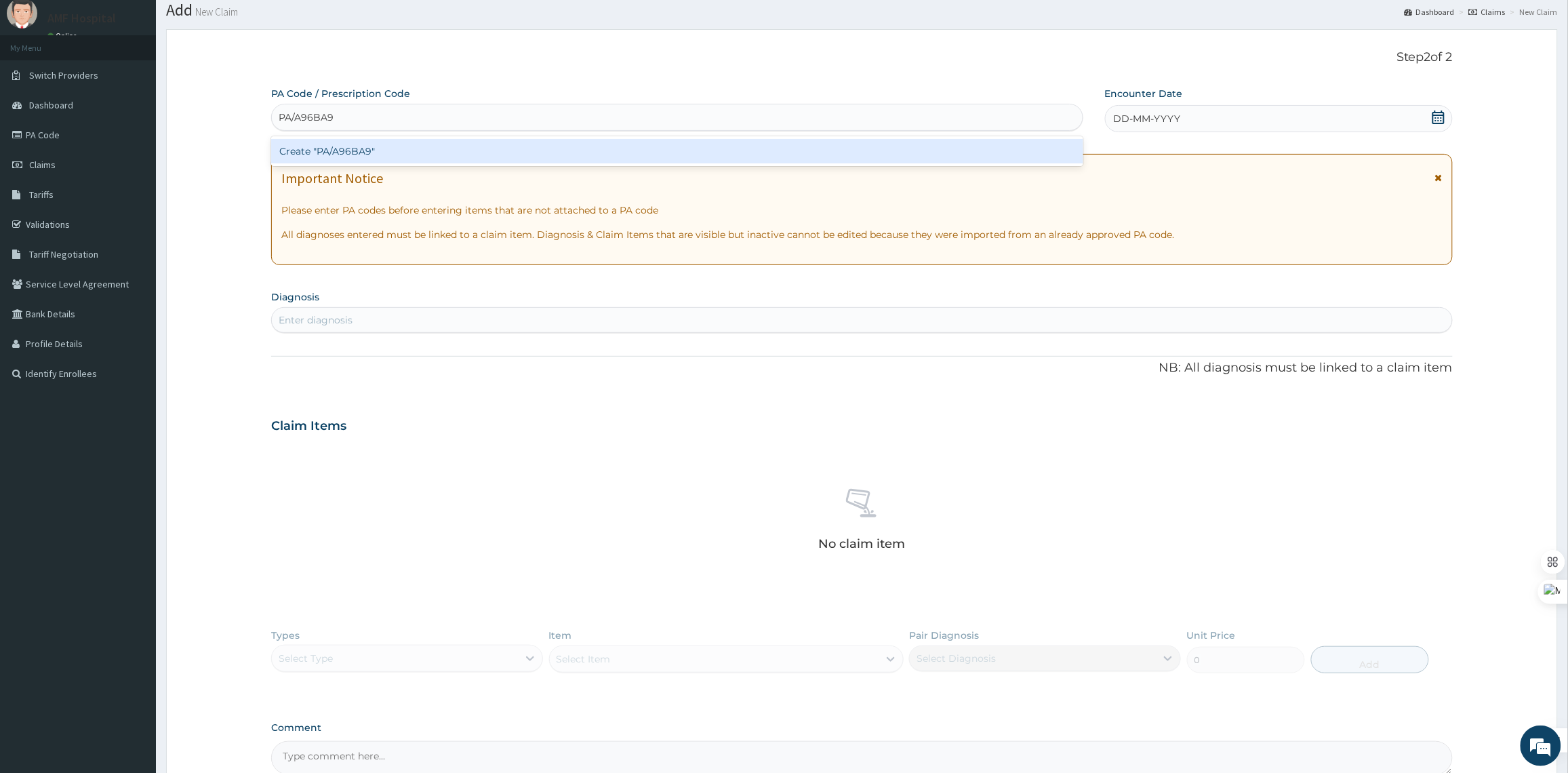
click at [724, 154] on div "Create "PA/A96BA9"" at bounding box center [677, 152] width 812 height 25
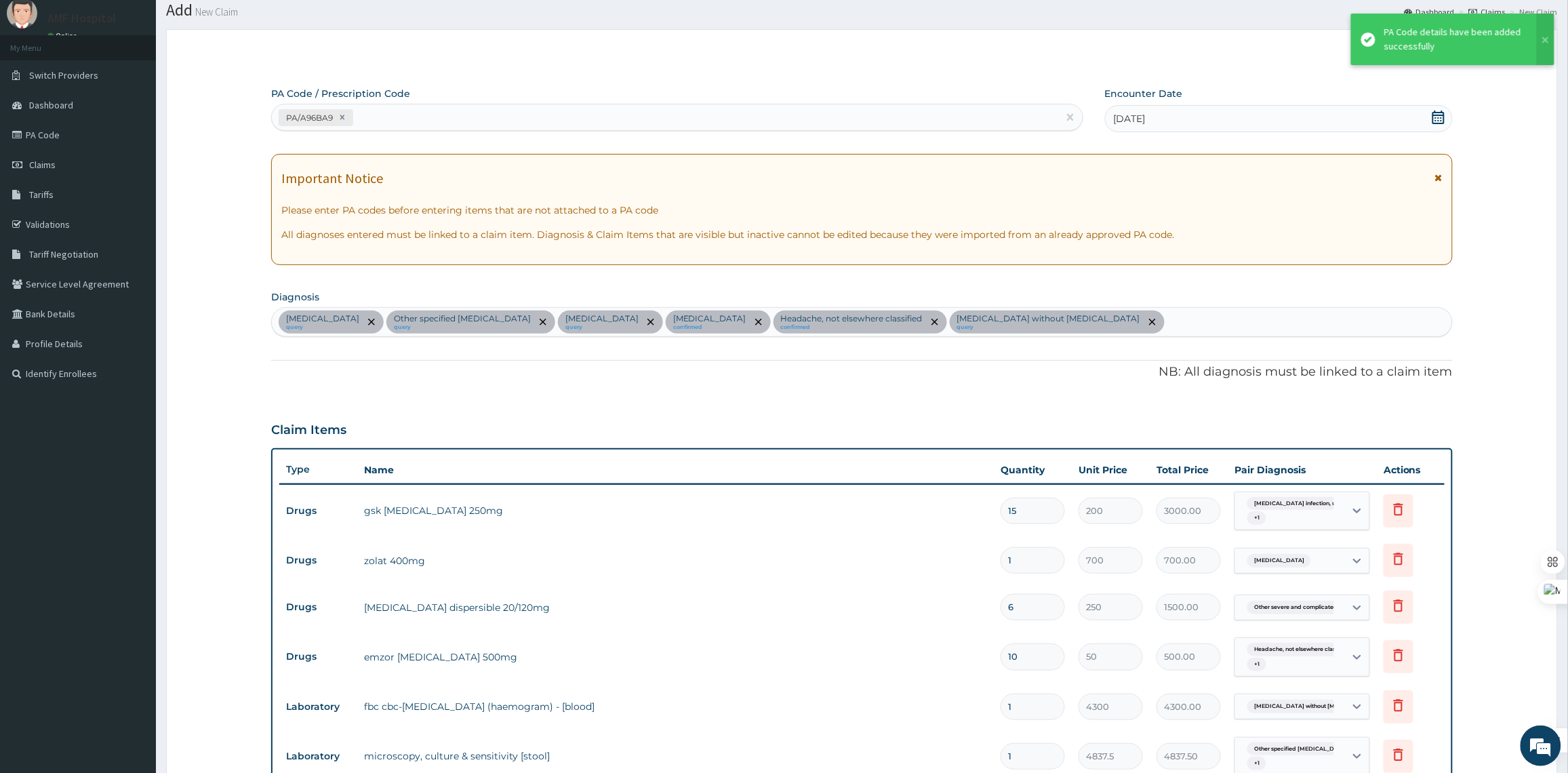
scroll to position [478, 0]
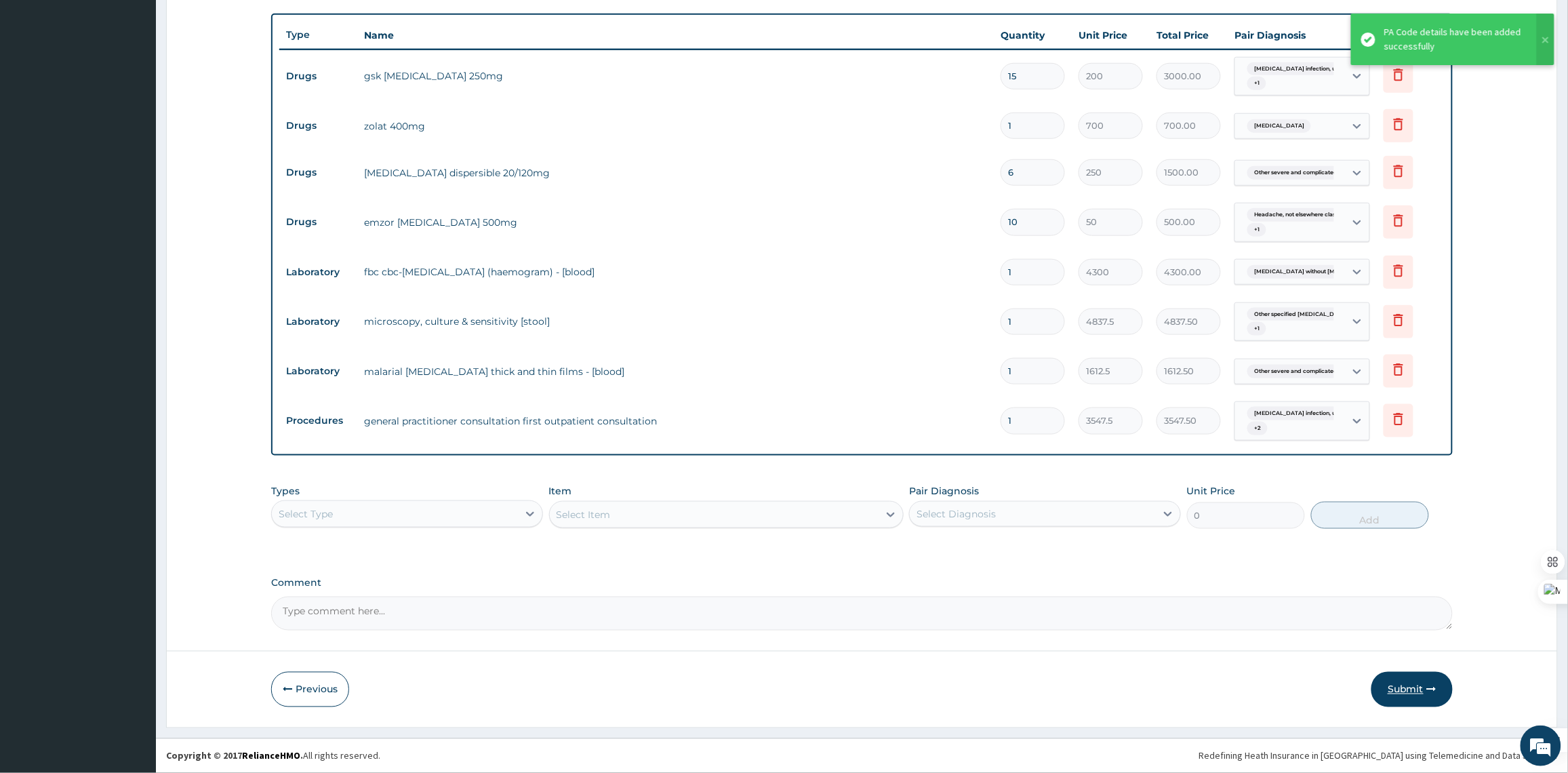
click at [1416, 691] on button "Submit" at bounding box center [1412, 689] width 82 height 35
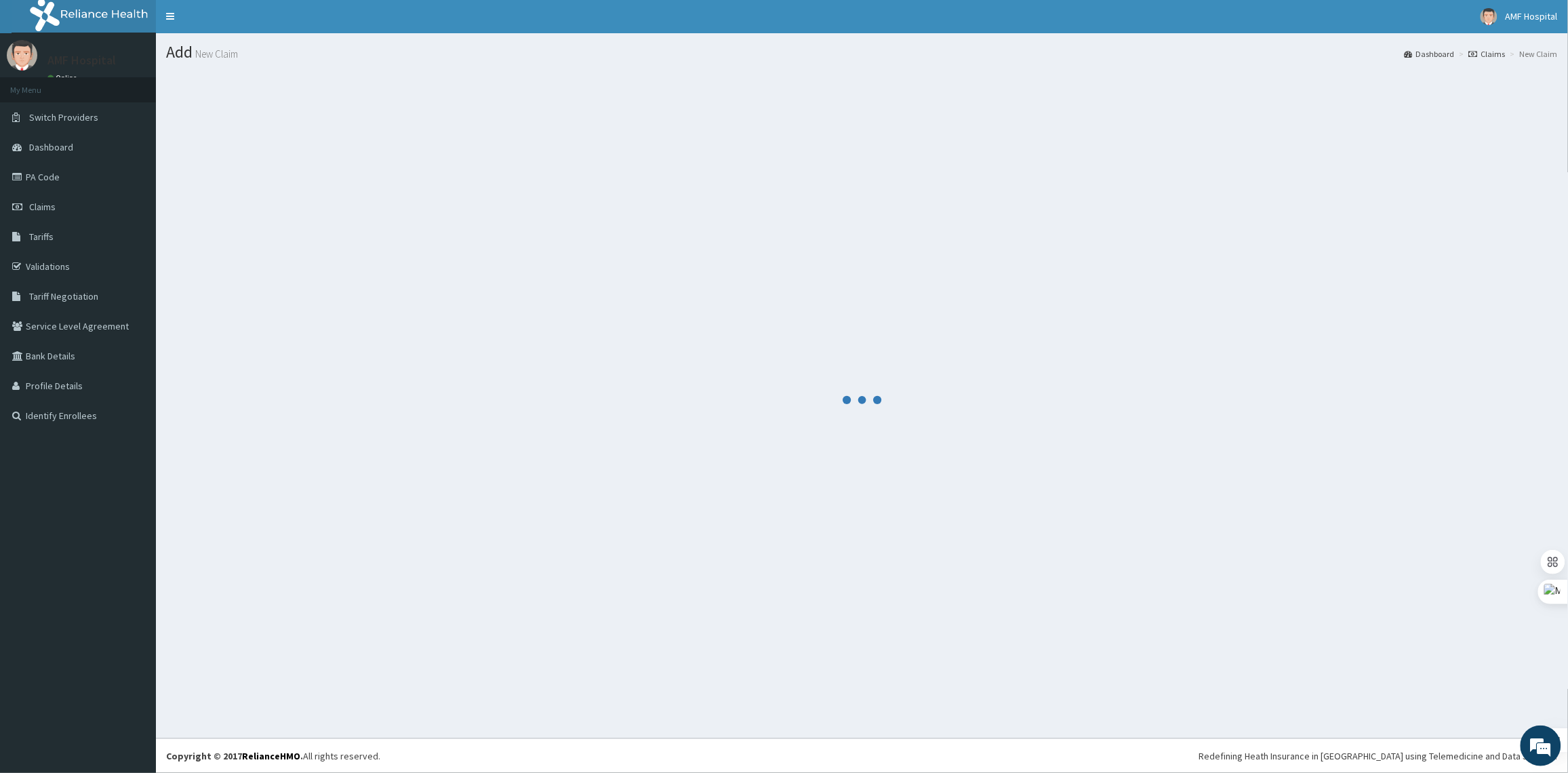
scroll to position [0, 0]
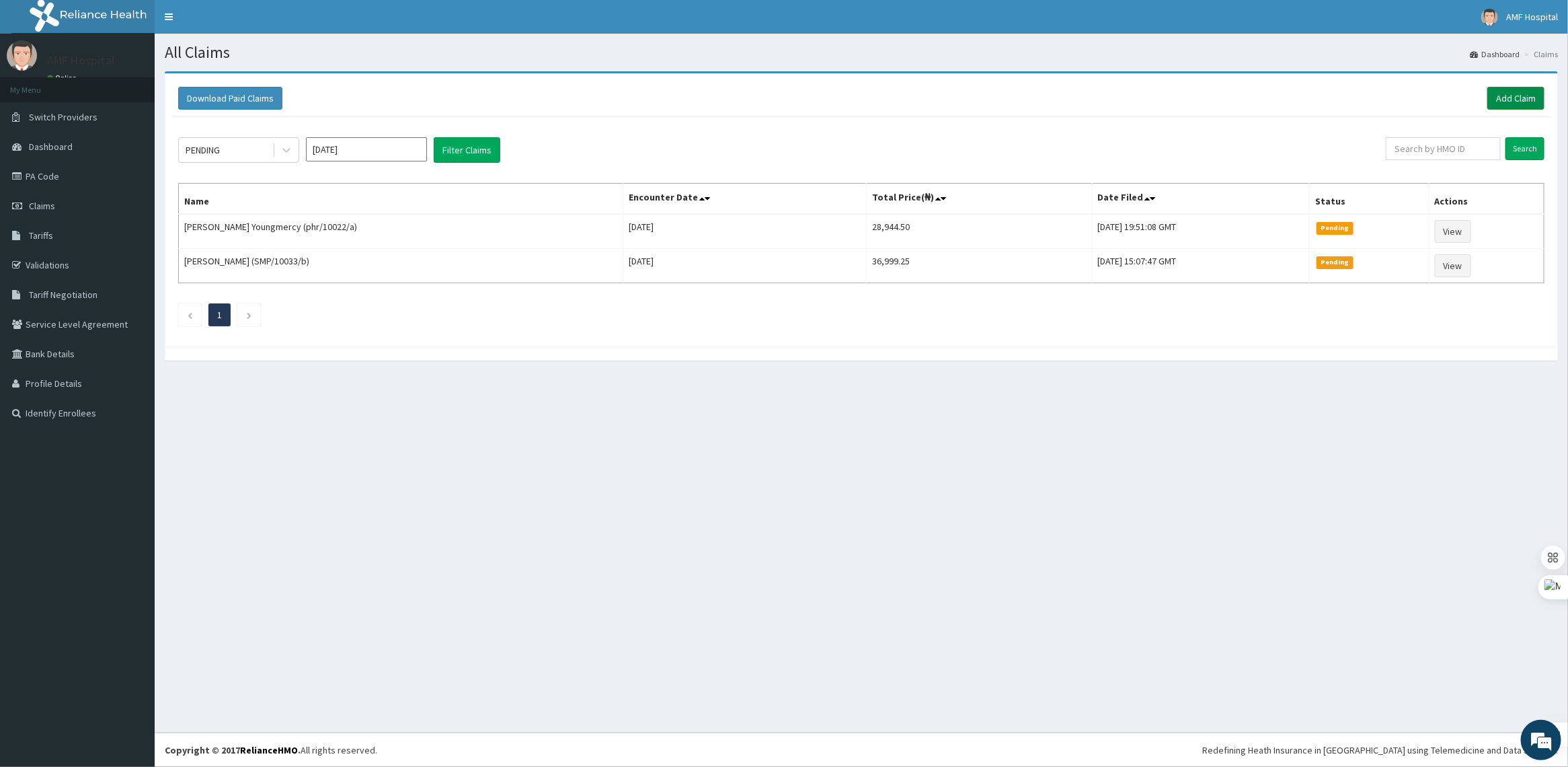
click at [1531, 99] on link "Add Claim" at bounding box center [1516, 98] width 57 height 23
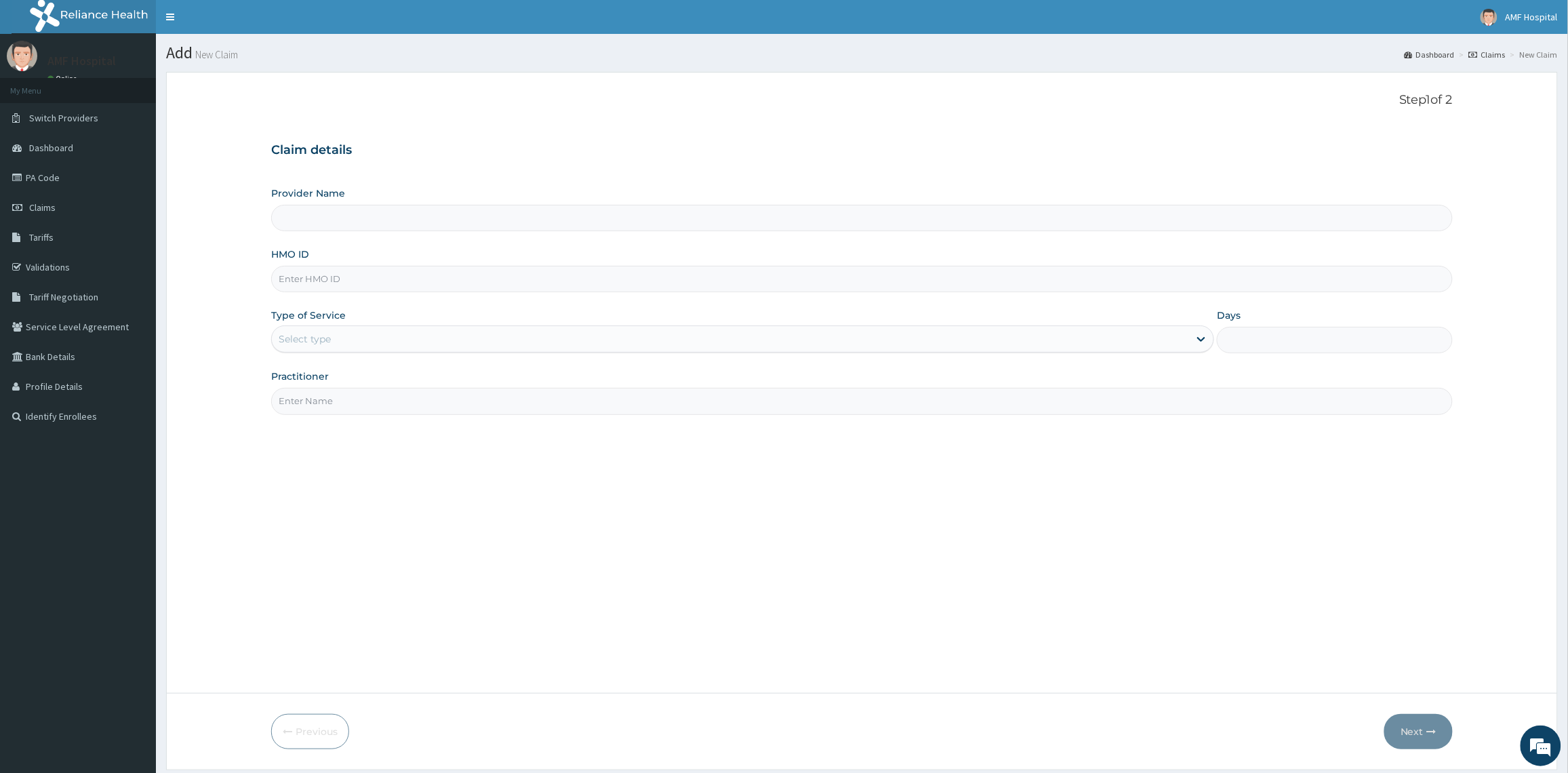
click at [544, 289] on input "HMO ID" at bounding box center [862, 278] width 1181 height 27
type input "OJE/10017/A"
type input "AMF Hospital"
type input "OJE/10017/A"
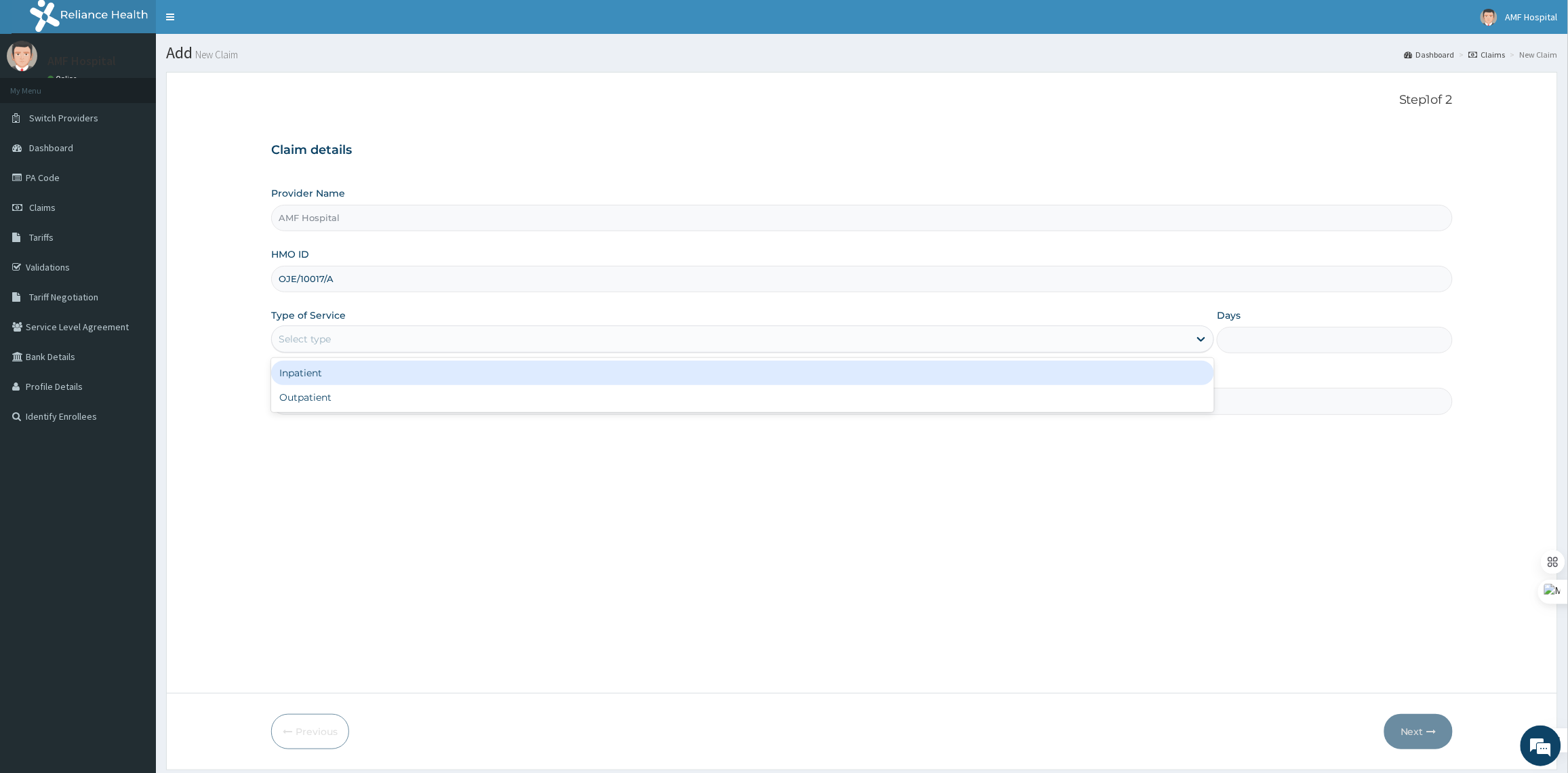
click at [728, 328] on div "Select type" at bounding box center [730, 339] width 917 height 22
click at [387, 336] on div "Select type" at bounding box center [730, 339] width 917 height 22
click at [385, 372] on div "Inpatient" at bounding box center [742, 373] width 943 height 25
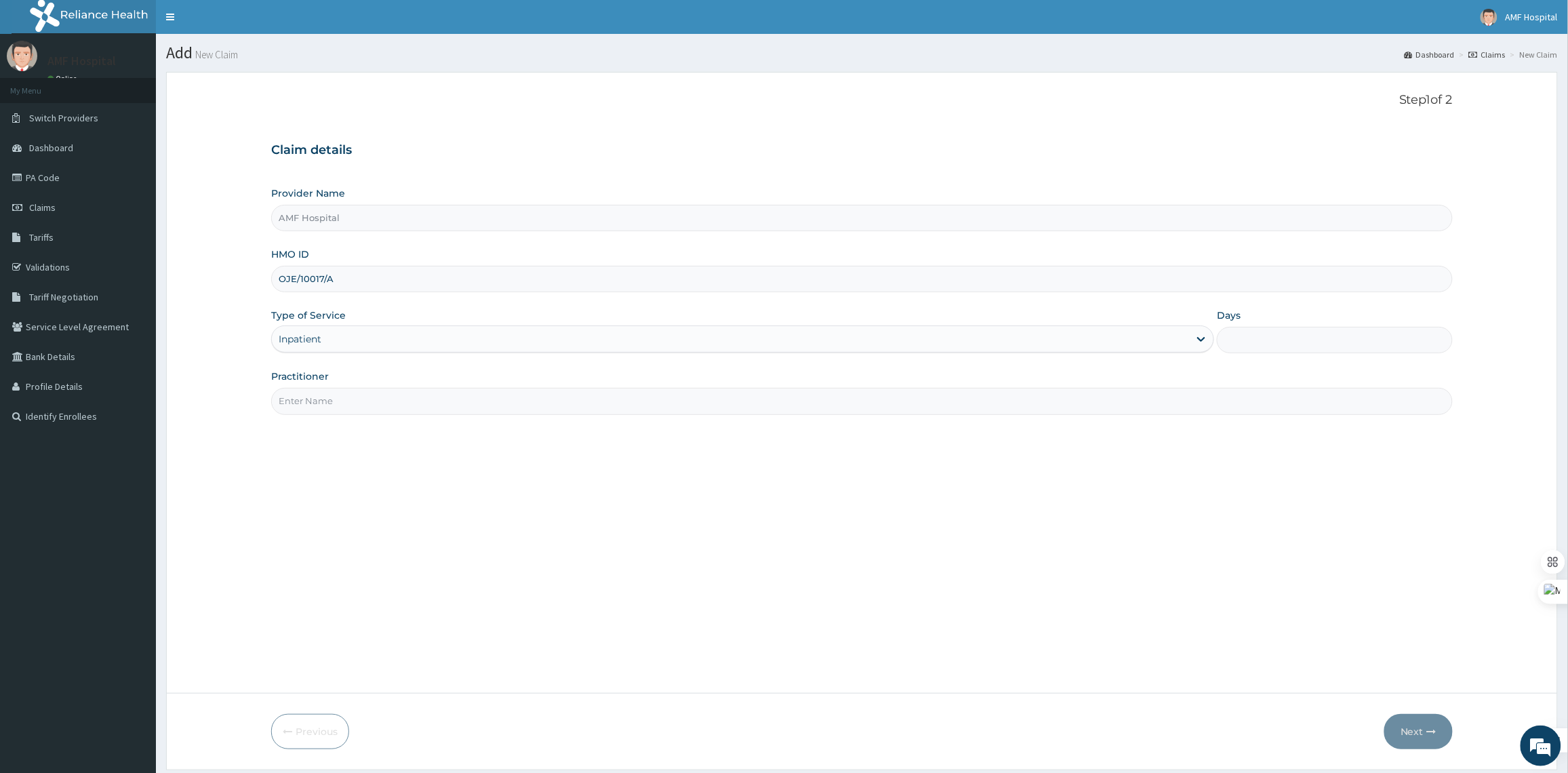
click at [1280, 337] on input "Days" at bounding box center [1335, 340] width 236 height 27
type input "2"
click at [1130, 405] on input "Practitioner" at bounding box center [862, 401] width 1181 height 27
type input "EZE MICHAEL"
click at [1434, 728] on icon "button" at bounding box center [1432, 731] width 10 height 10
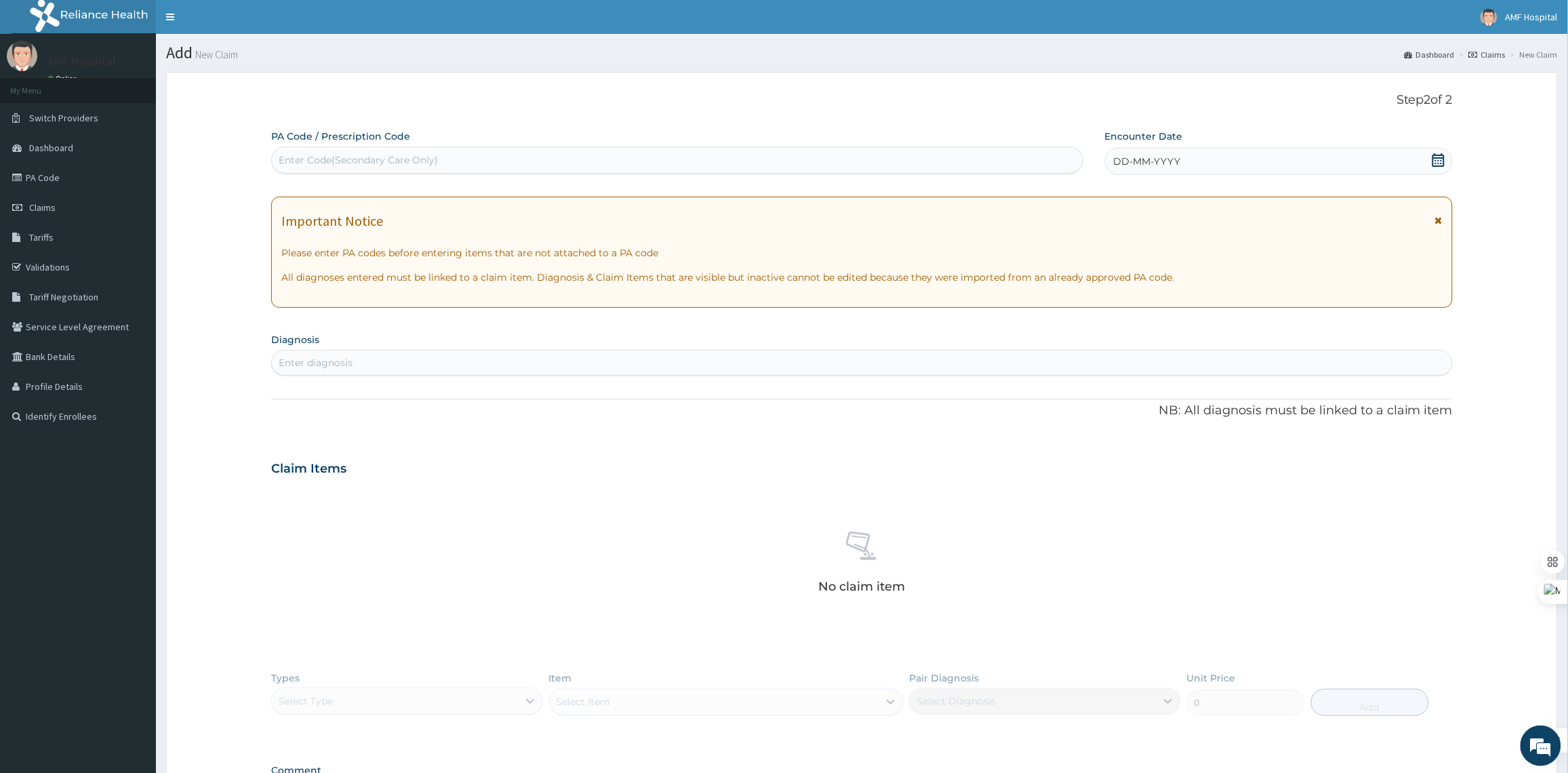
click at [880, 159] on div "Enter Code(Secondary Care Only)" at bounding box center [677, 160] width 811 height 22
drag, startPoint x: 880, startPoint y: 159, endPoint x: 466, endPoint y: 160, distance: 414.0
click at [466, 160] on div "Enter Code(Secondary Care Only)" at bounding box center [677, 160] width 811 height 22
paste input "PA/C05927"
type input "PA/C05927"
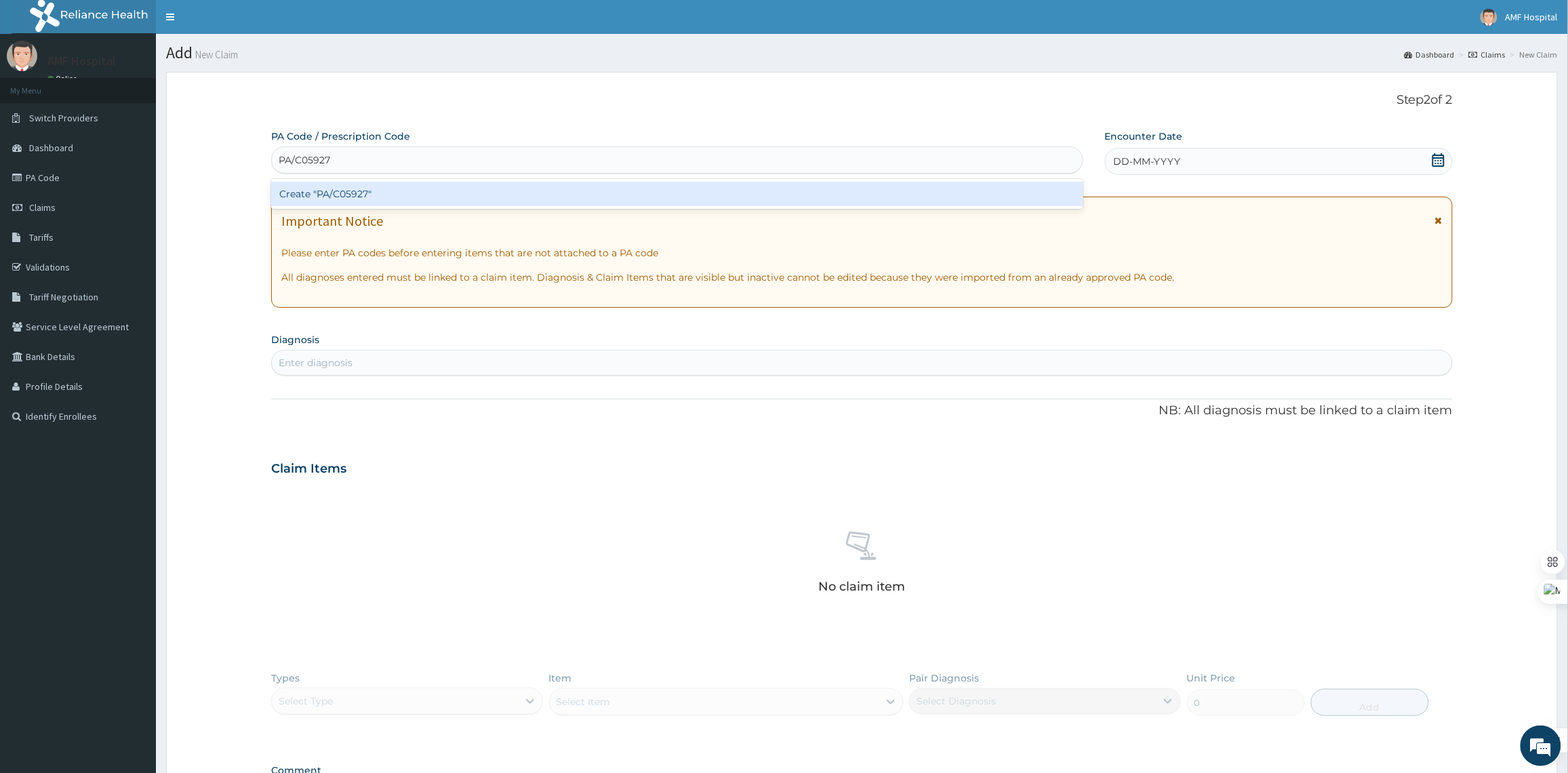
click at [462, 195] on div "Create "PA/C05927"" at bounding box center [677, 194] width 812 height 25
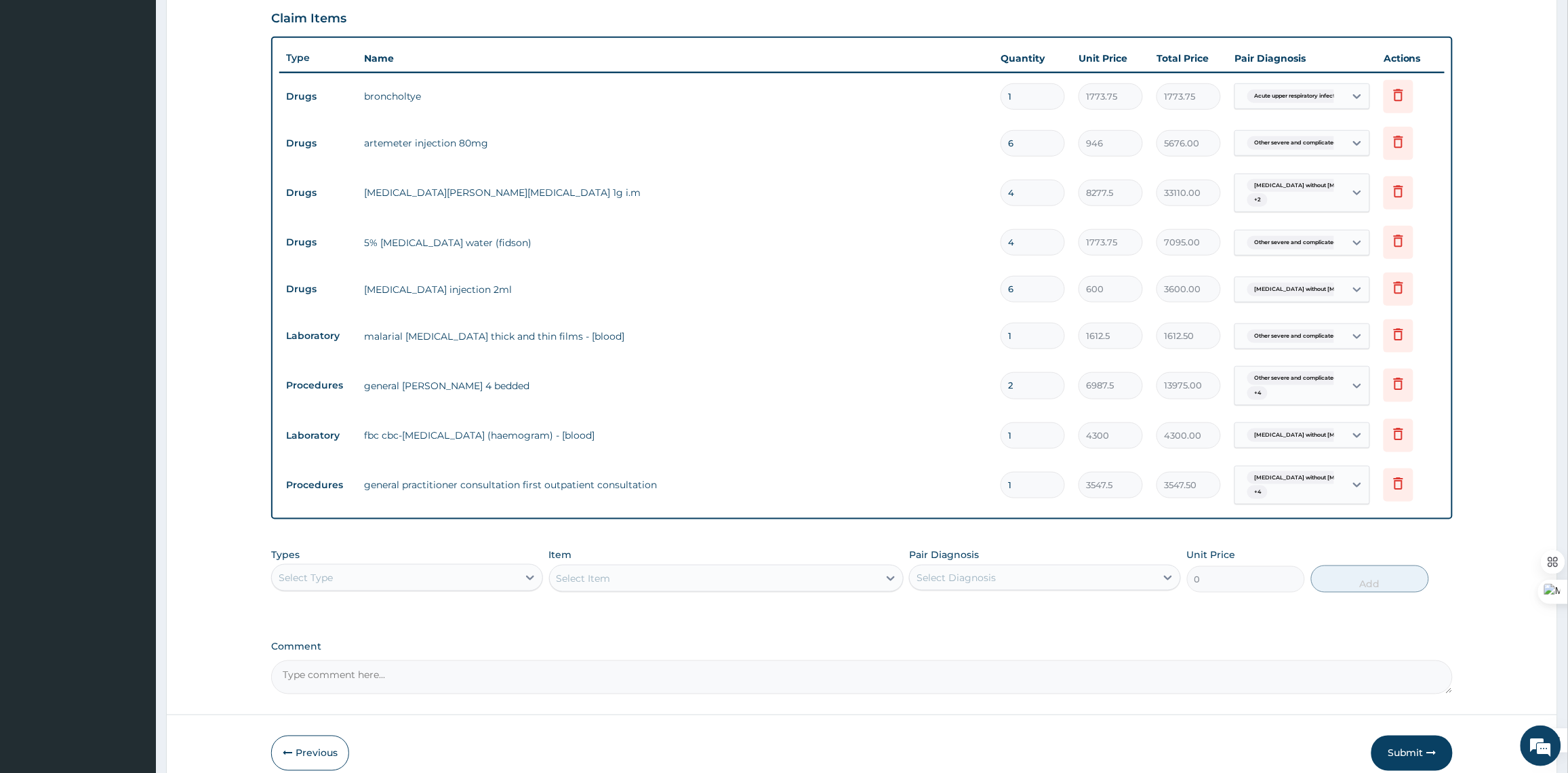
scroll to position [462, 0]
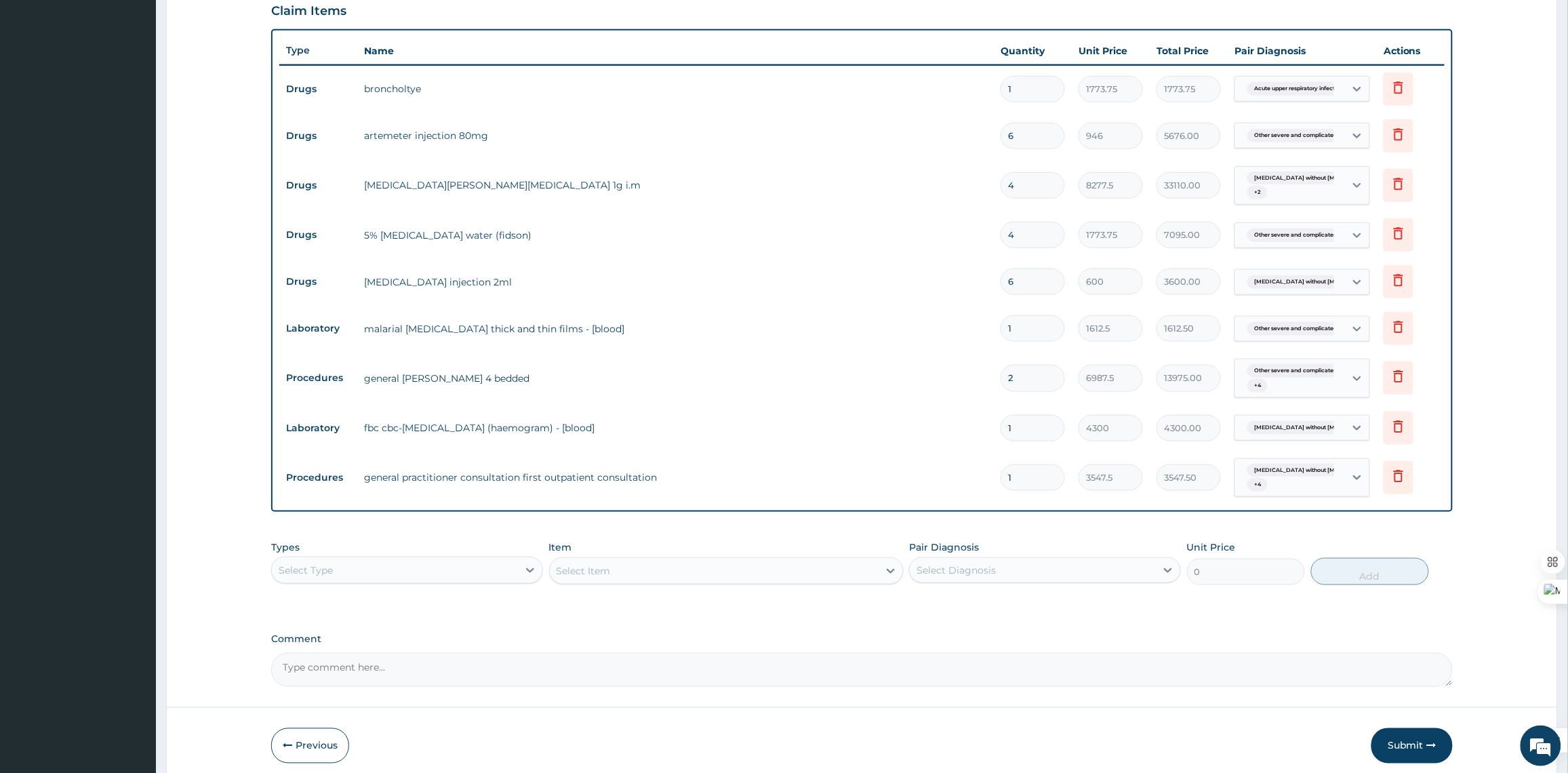
click at [366, 580] on div "Select Type" at bounding box center [394, 570] width 246 height 22
click at [357, 659] on div "Procedures" at bounding box center [407, 653] width 272 height 25
click at [685, 559] on div "Select Item" at bounding box center [726, 571] width 355 height 27
click at [678, 578] on div "Select Item" at bounding box center [726, 571] width 355 height 27
click at [692, 567] on div "Select Item" at bounding box center [726, 571] width 355 height 27
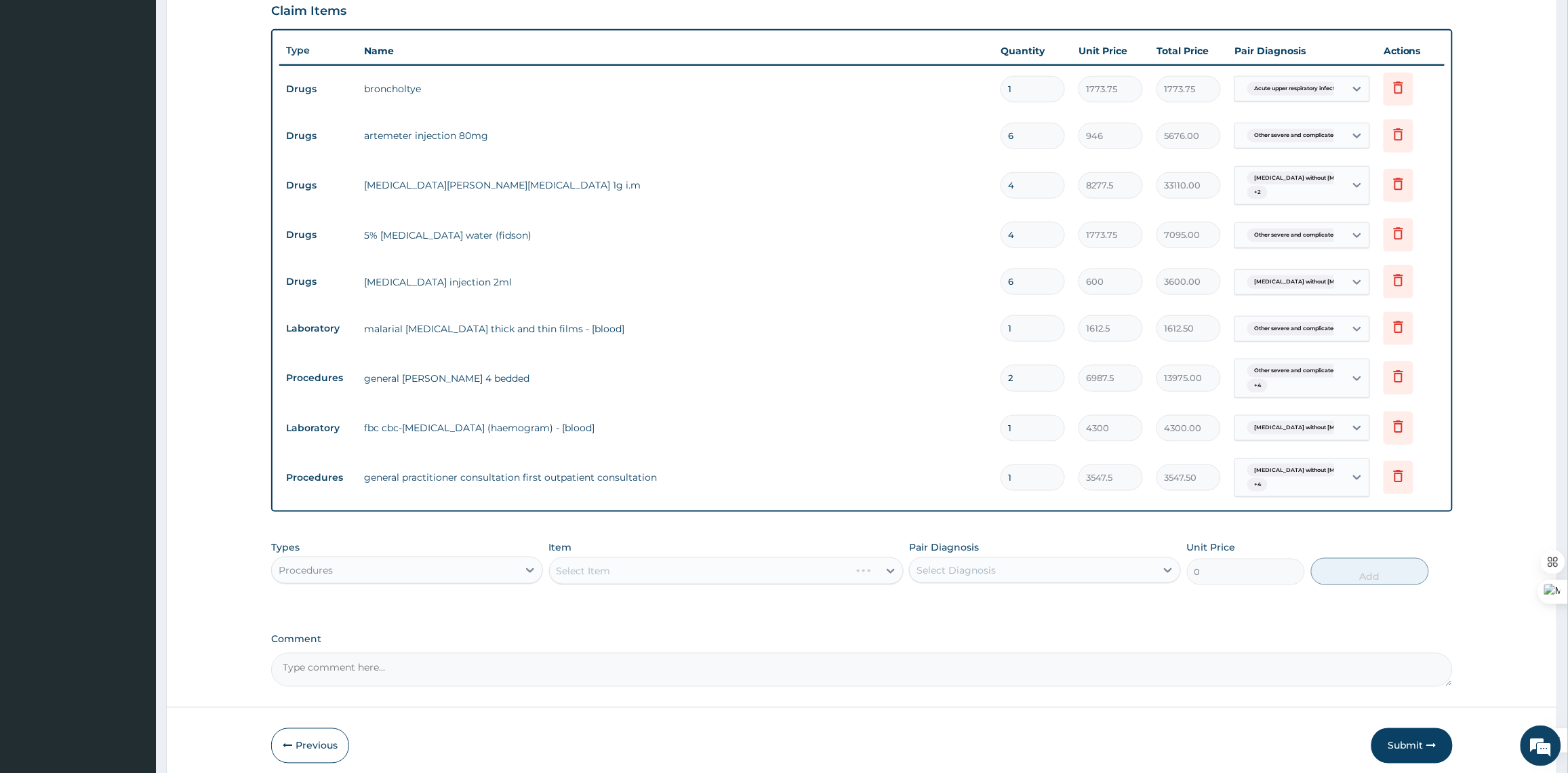
click at [692, 567] on div "Select Item" at bounding box center [726, 571] width 355 height 27
click at [879, 570] on div at bounding box center [891, 571] width 25 height 25
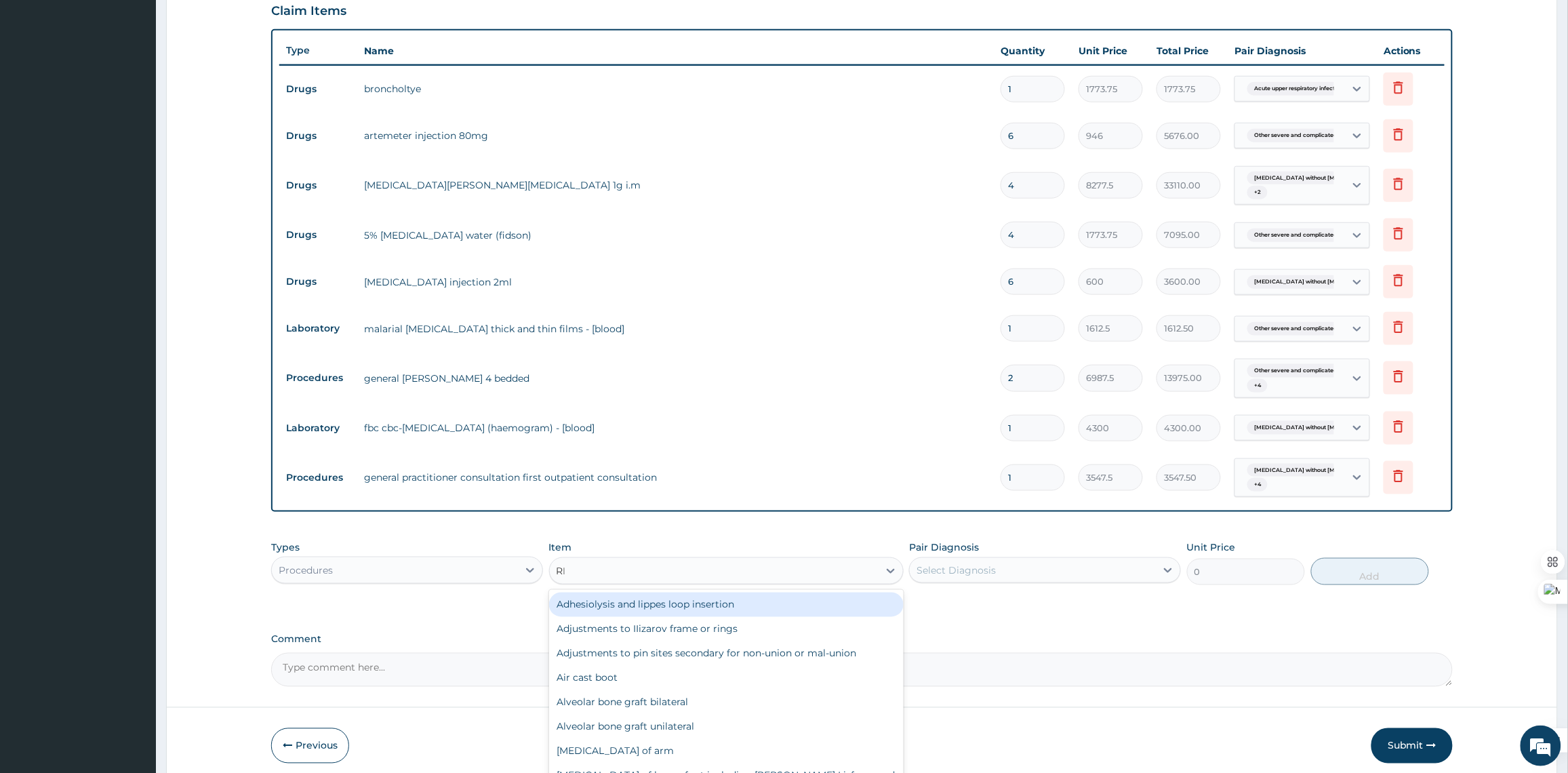
type input "RIV"
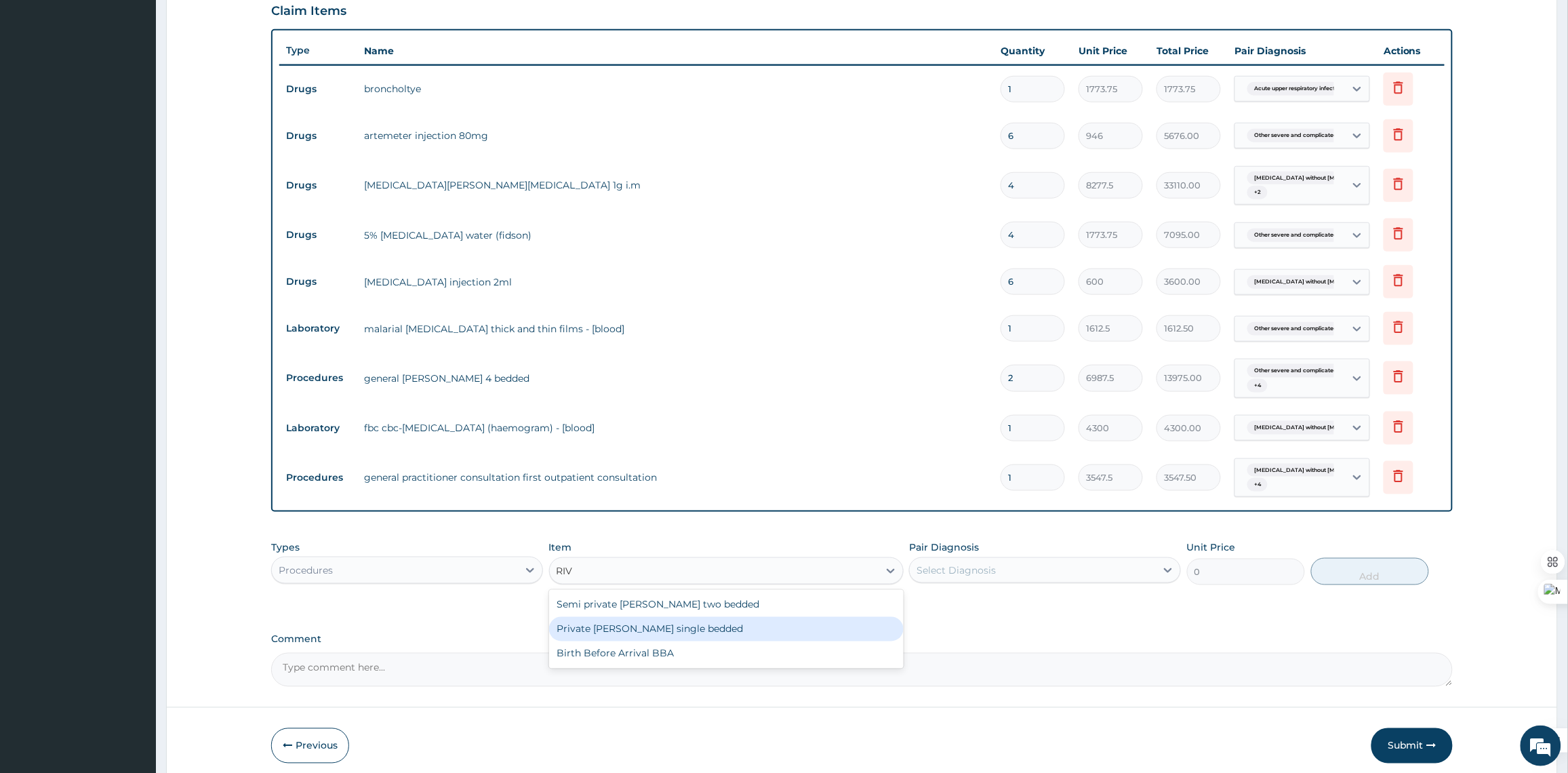
click at [753, 629] on div "Private ward single bedded" at bounding box center [726, 629] width 355 height 25
type input "15050"
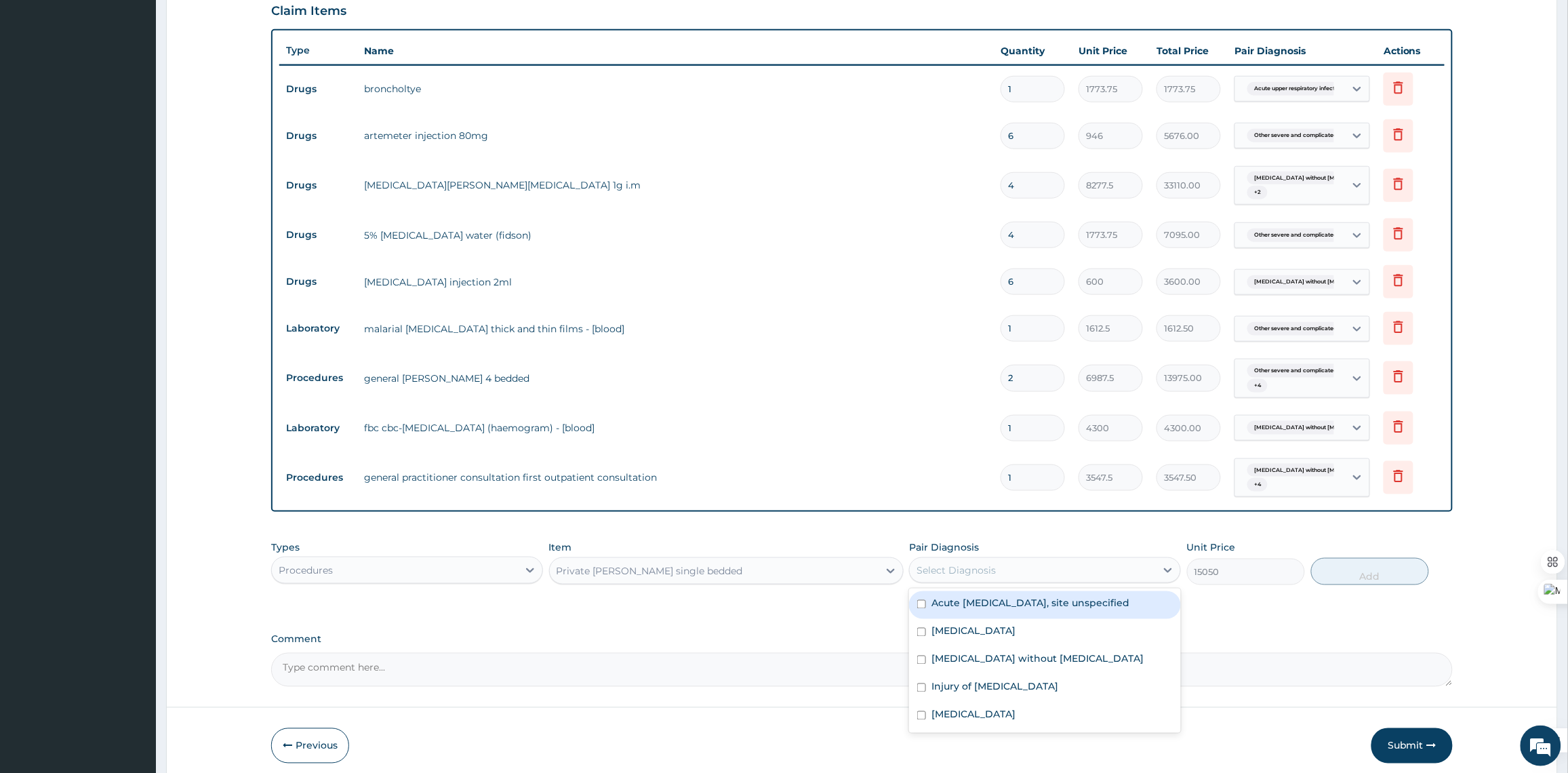
click at [1048, 568] on div "Select Diagnosis" at bounding box center [1032, 570] width 246 height 22
click at [920, 604] on input "checkbox" at bounding box center [921, 604] width 9 height 9
checkbox input "true"
click at [923, 637] on input "checkbox" at bounding box center [921, 632] width 9 height 9
checkbox input "true"
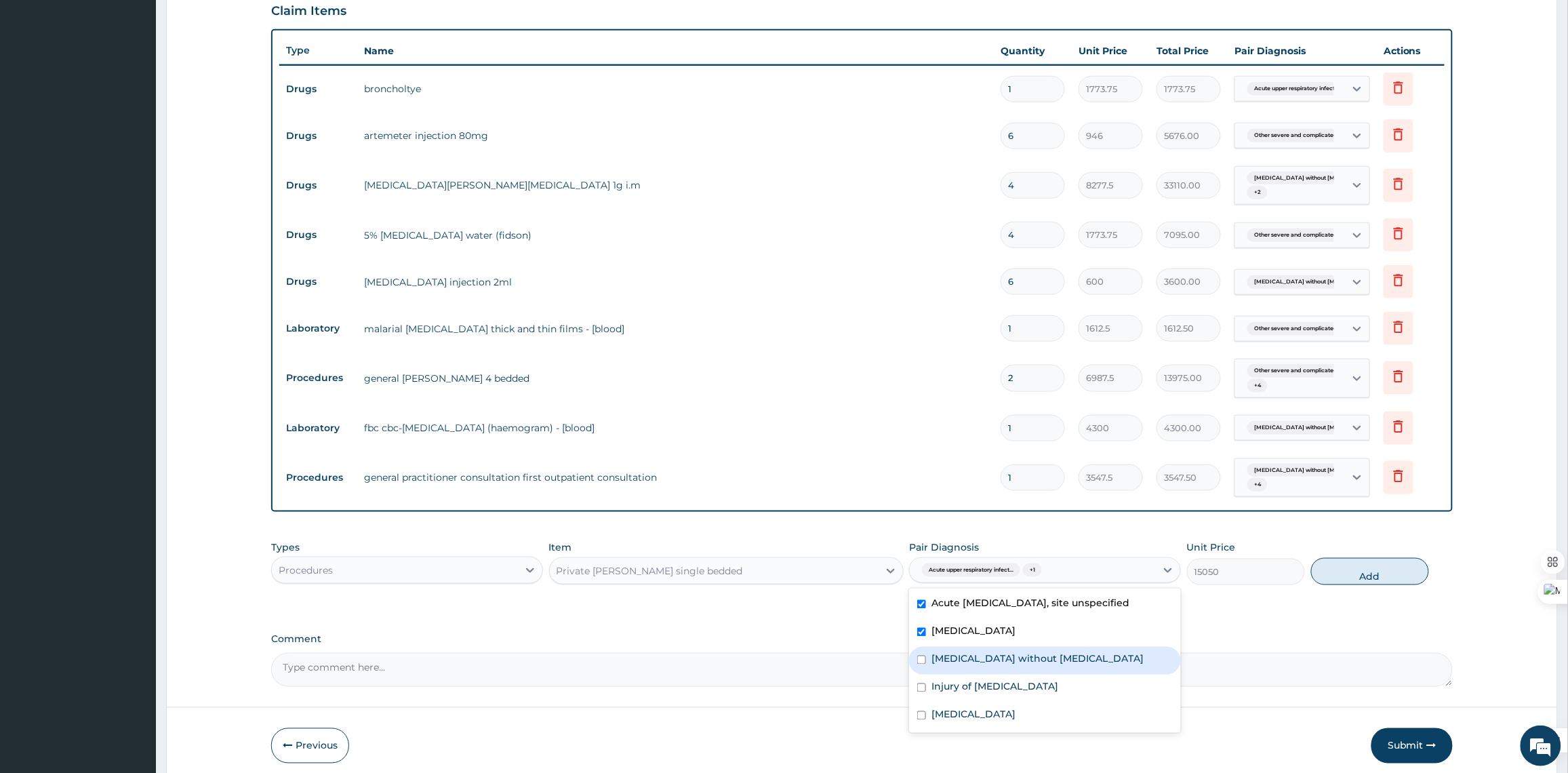
click at [917, 664] on input "checkbox" at bounding box center [921, 660] width 9 height 9
checkbox input "true"
click at [917, 692] on input "checkbox" at bounding box center [921, 687] width 9 height 9
checkbox input "true"
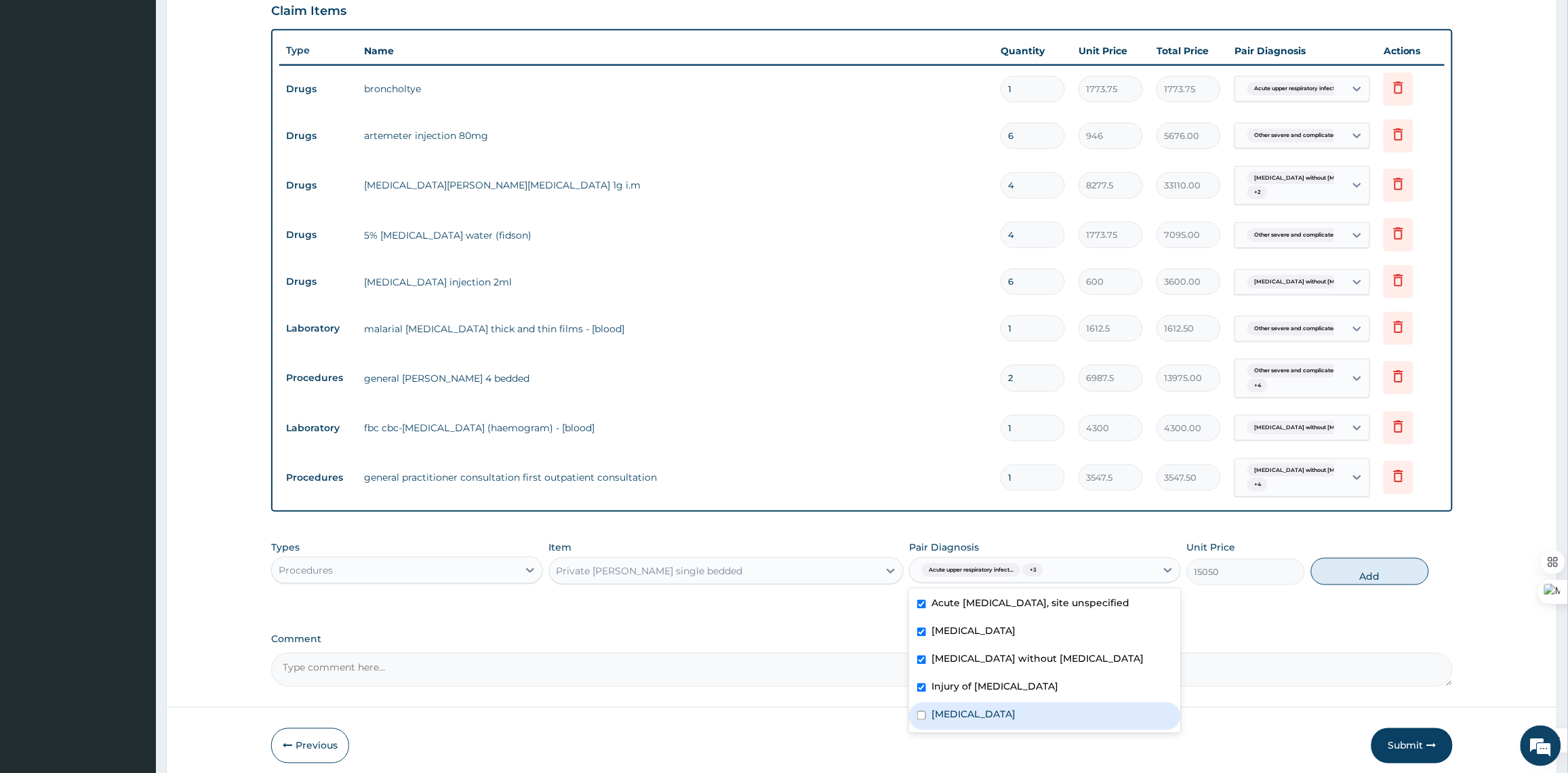
click at [917, 720] on input "checkbox" at bounding box center [921, 715] width 9 height 9
checkbox input "true"
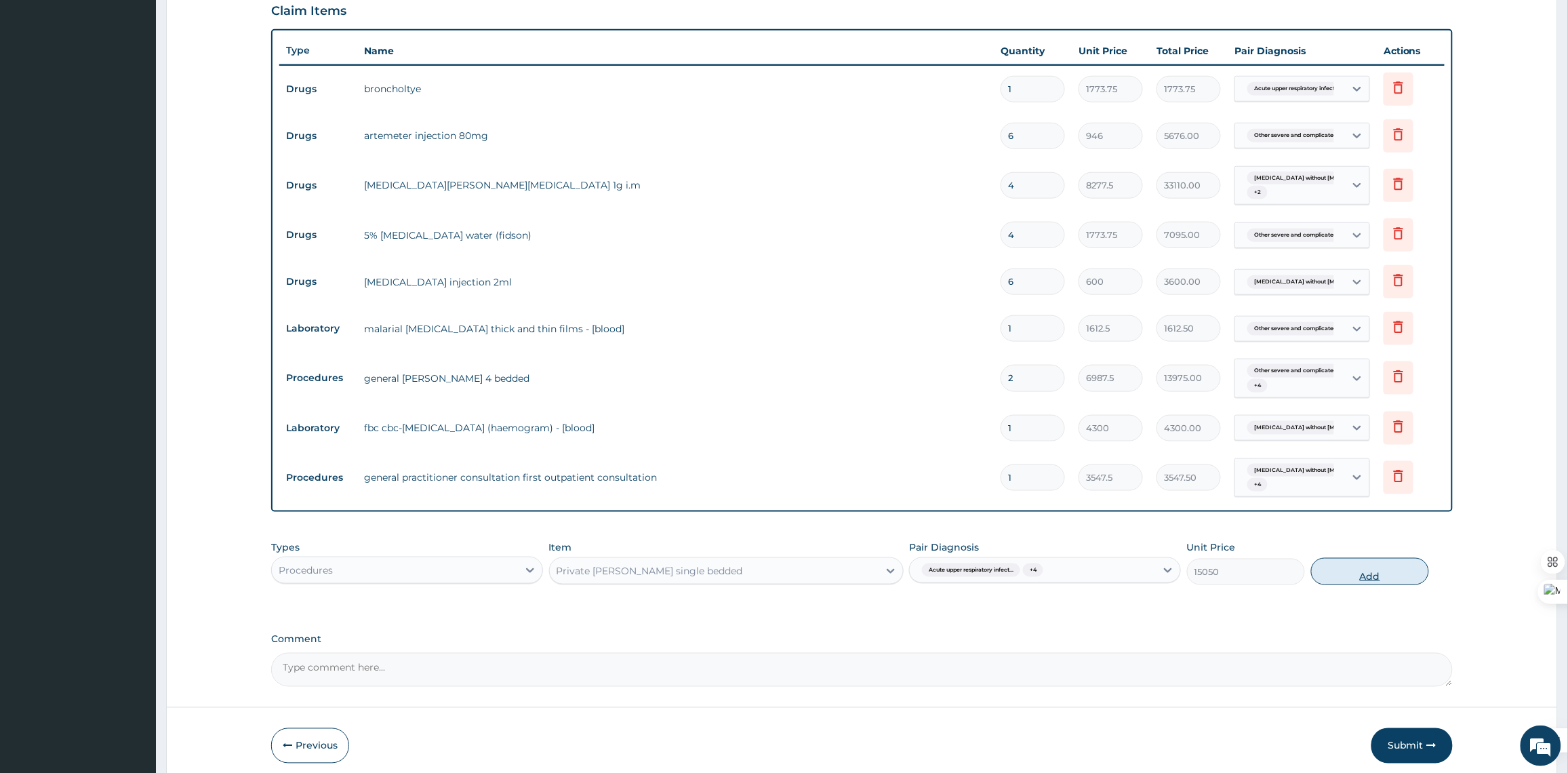
click at [1343, 573] on button "Add" at bounding box center [1370, 571] width 118 height 27
type input "0"
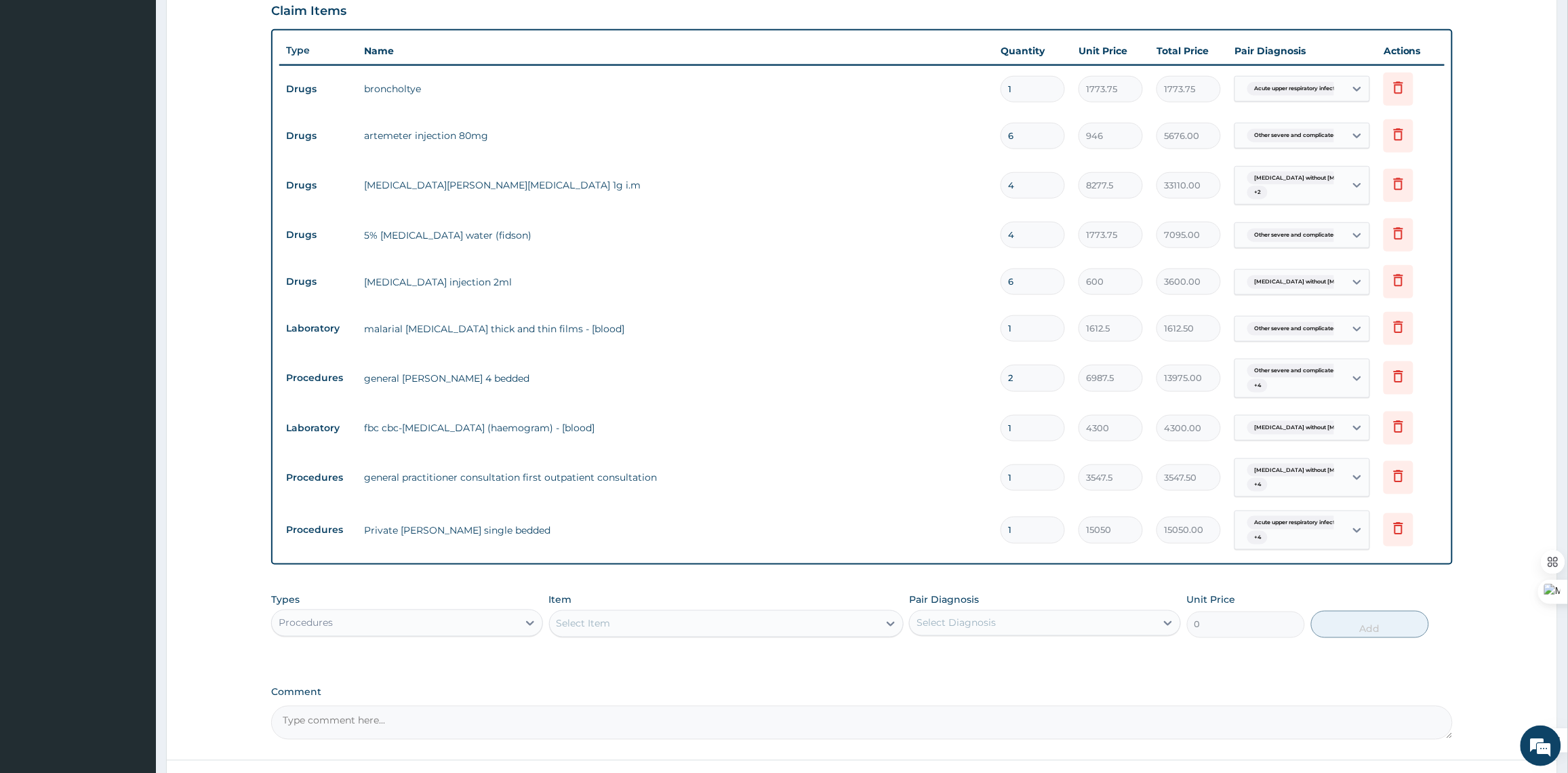
drag, startPoint x: 1034, startPoint y: 533, endPoint x: 984, endPoint y: 533, distance: 50.0
click at [984, 533] on tr "Procedures Private ward single bedded 1 15050 15050.00 Acute upper respiratory …" at bounding box center [862, 530] width 1165 height 53
type input "2"
type input "30100.00"
type input "2"
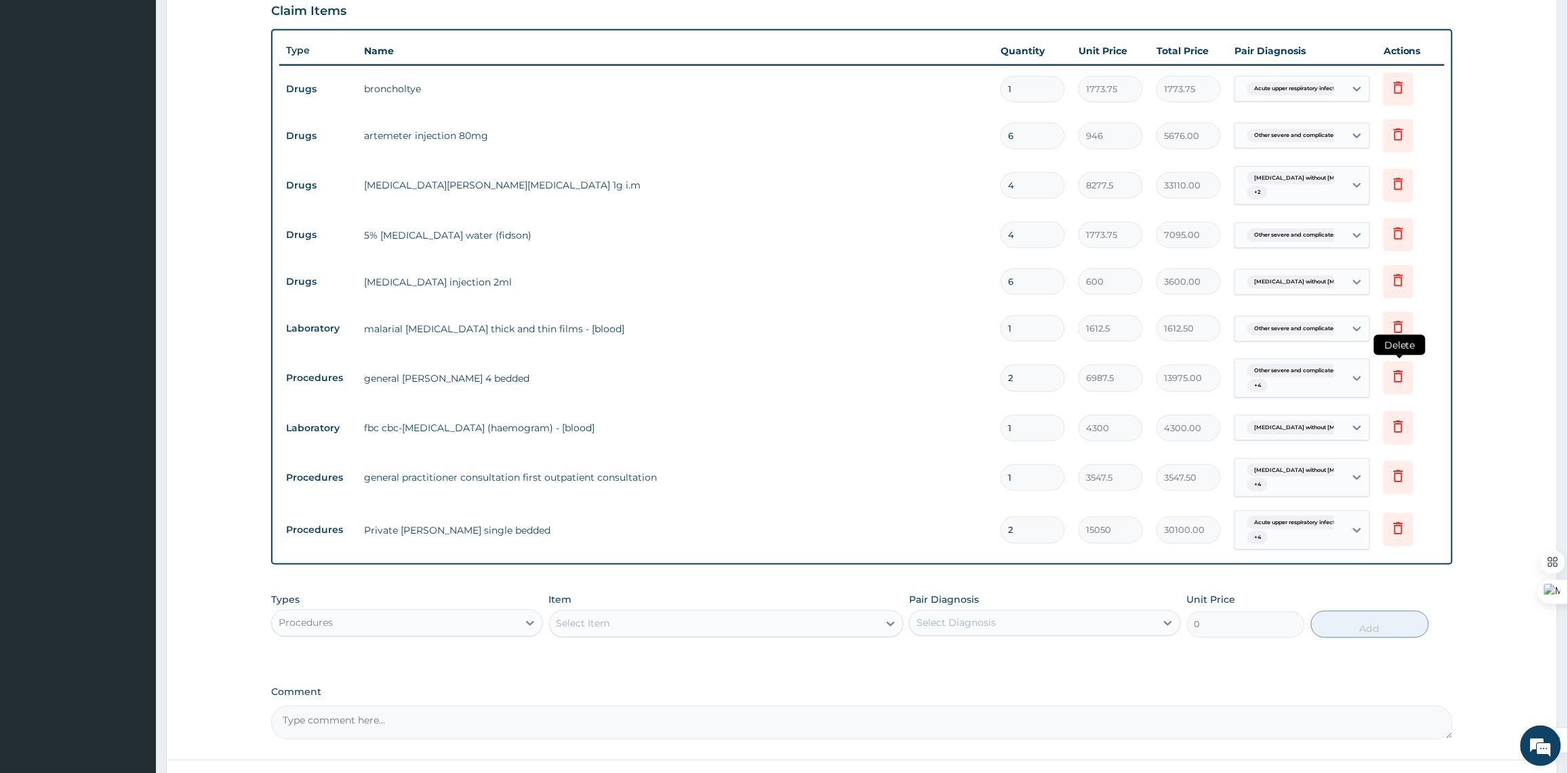
click at [1406, 386] on icon at bounding box center [1398, 378] width 29 height 33
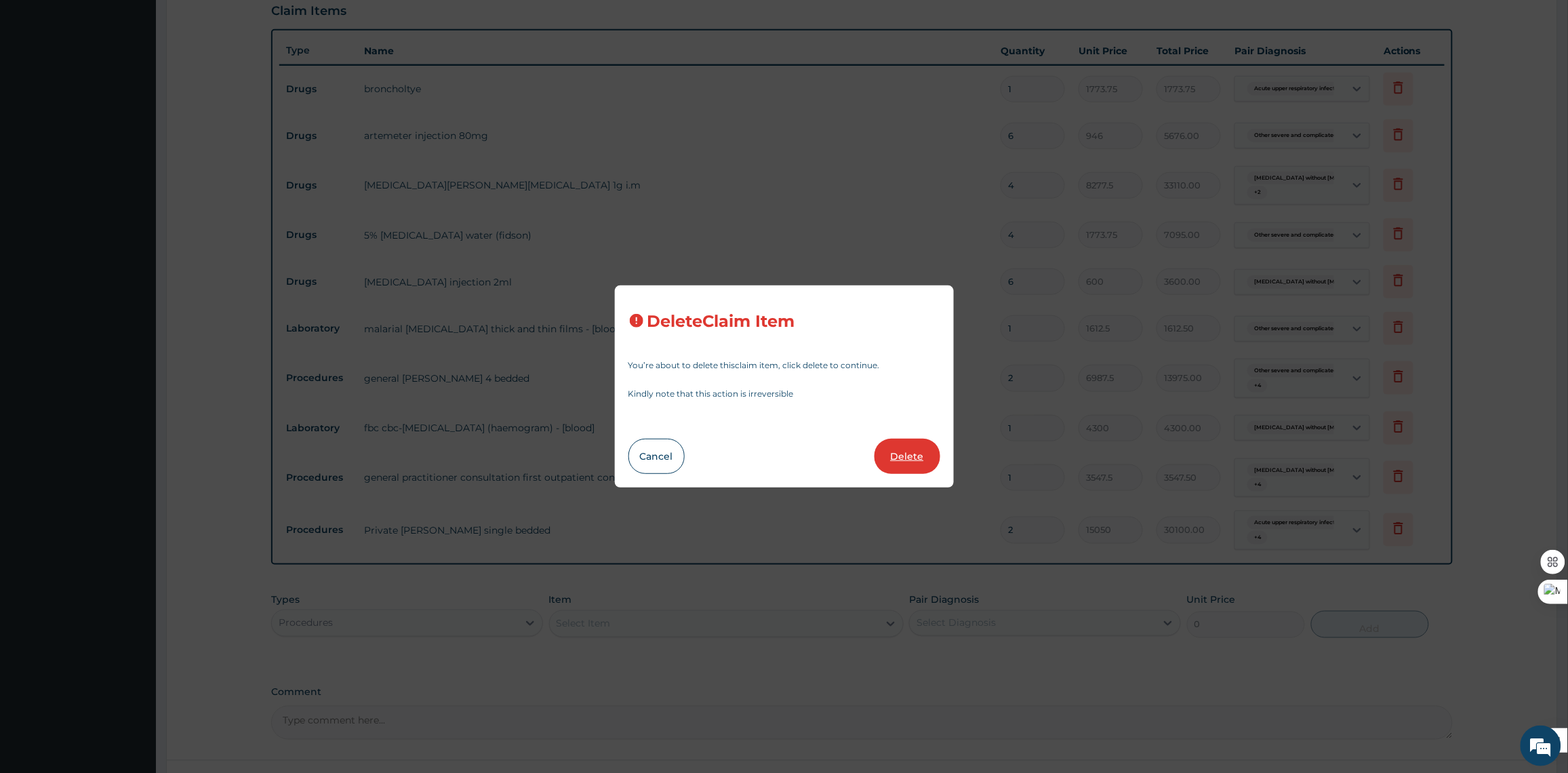
click at [891, 462] on button "Delete" at bounding box center [907, 455] width 66 height 35
type input "1"
type input "4300"
type input "4300.00"
type input "3547.5"
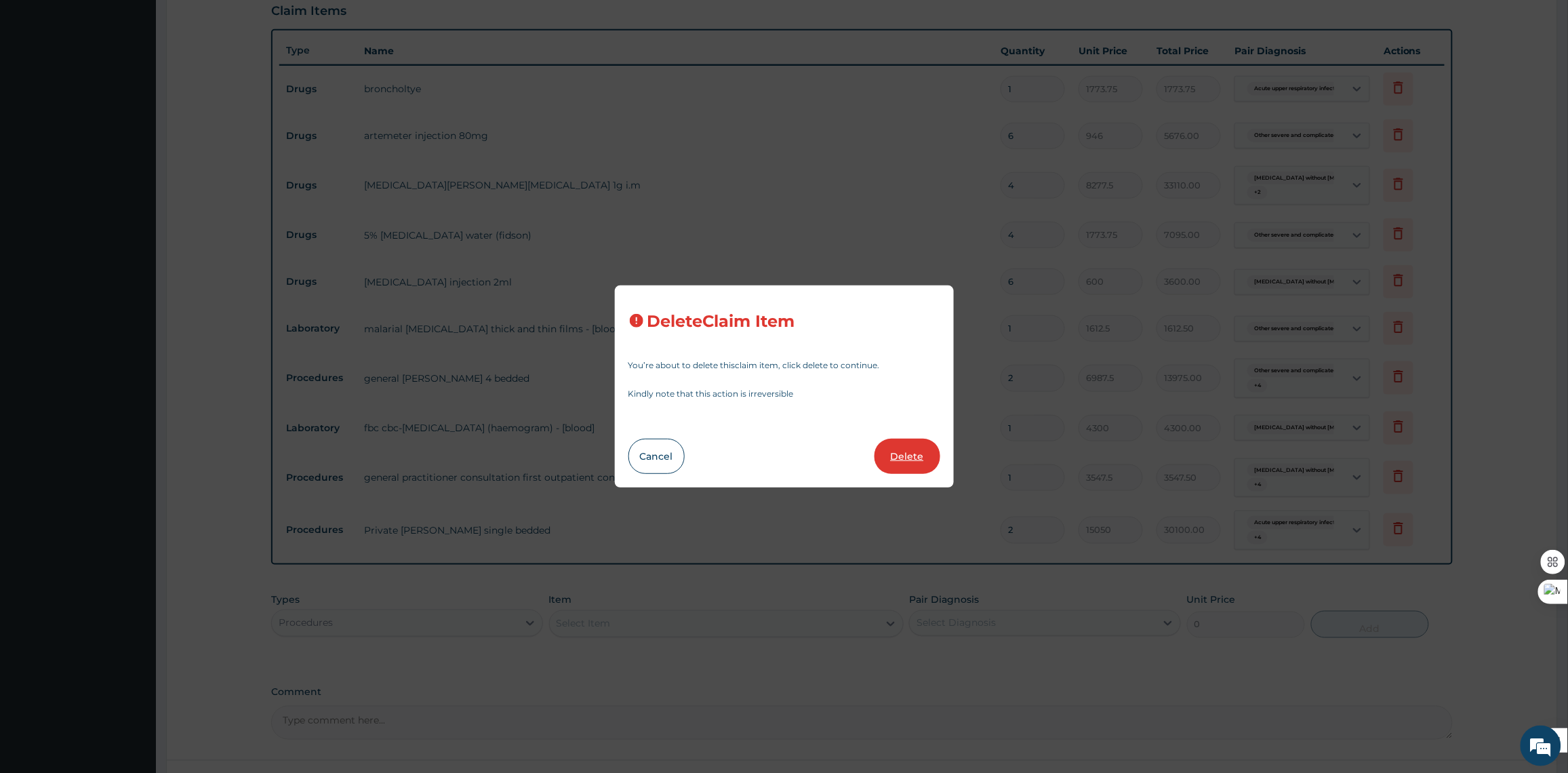
type input "3547.50"
type input "2"
type input "15050"
type input "30100.00"
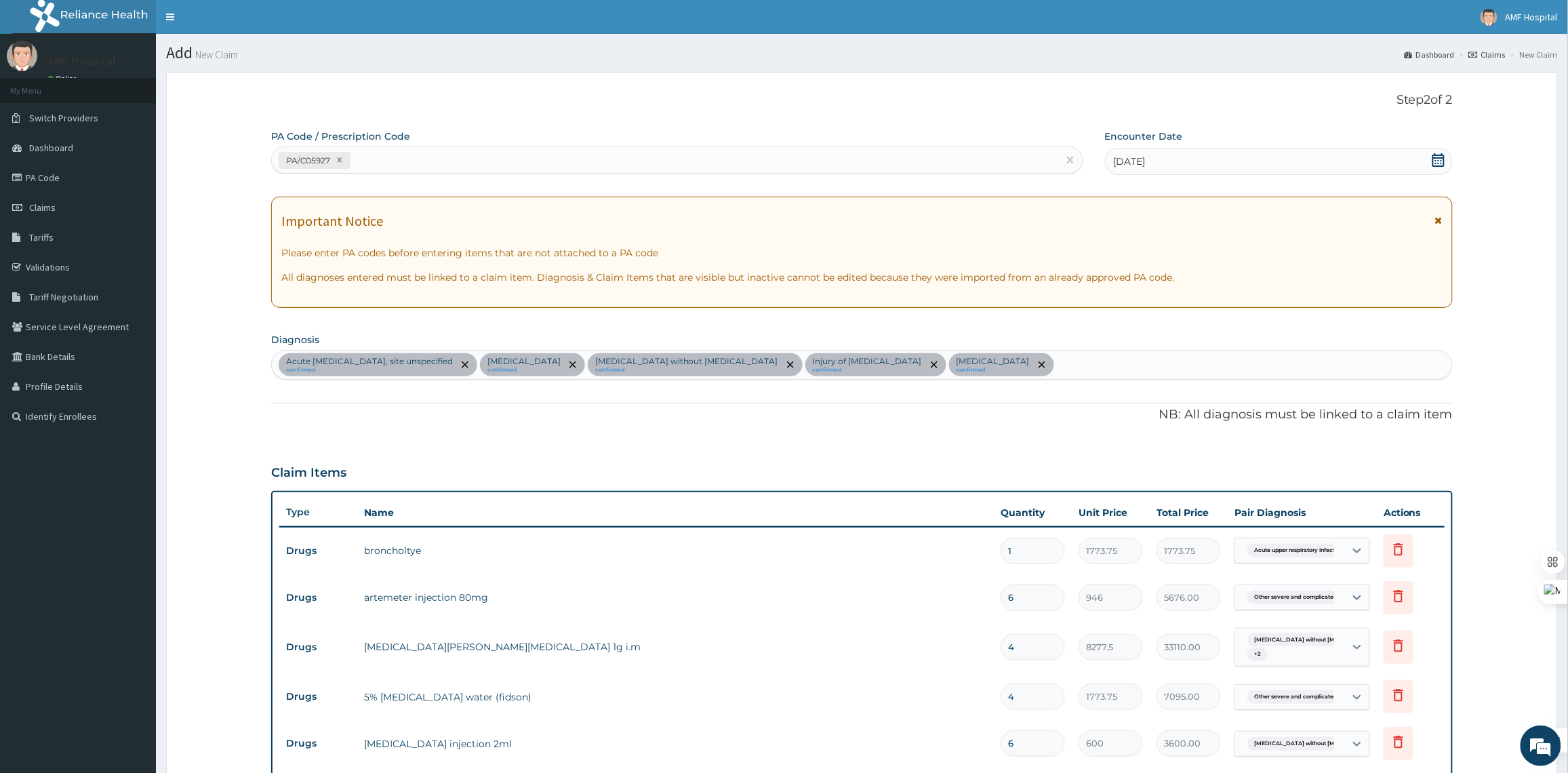
scroll to position [519, 0]
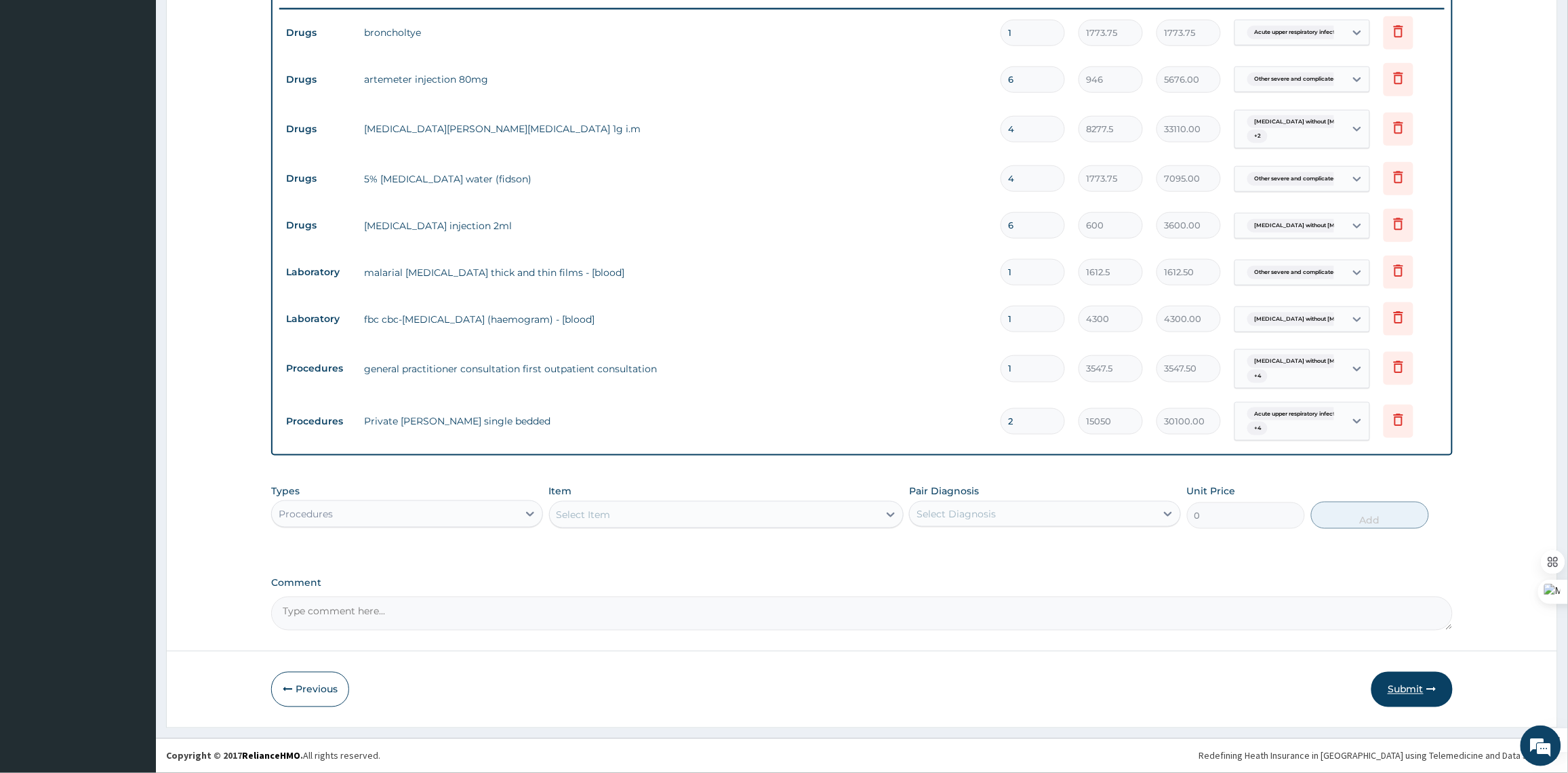
click at [1415, 676] on button "Submit" at bounding box center [1412, 689] width 82 height 35
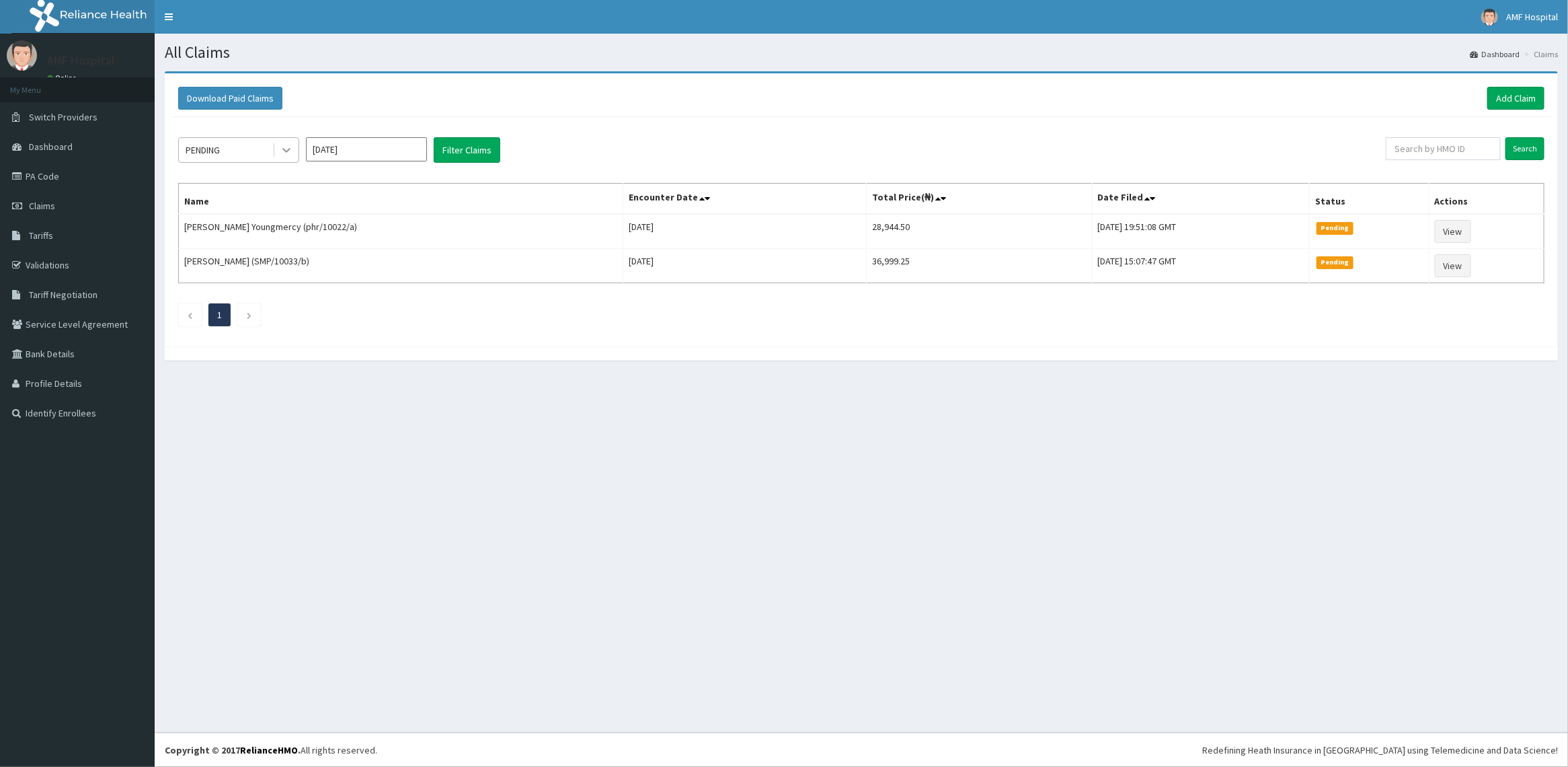
click at [274, 152] on div at bounding box center [287, 150] width 24 height 25
click at [256, 206] on div "Approved" at bounding box center [239, 208] width 121 height 25
click at [487, 149] on button "Filter Claims" at bounding box center [467, 150] width 67 height 26
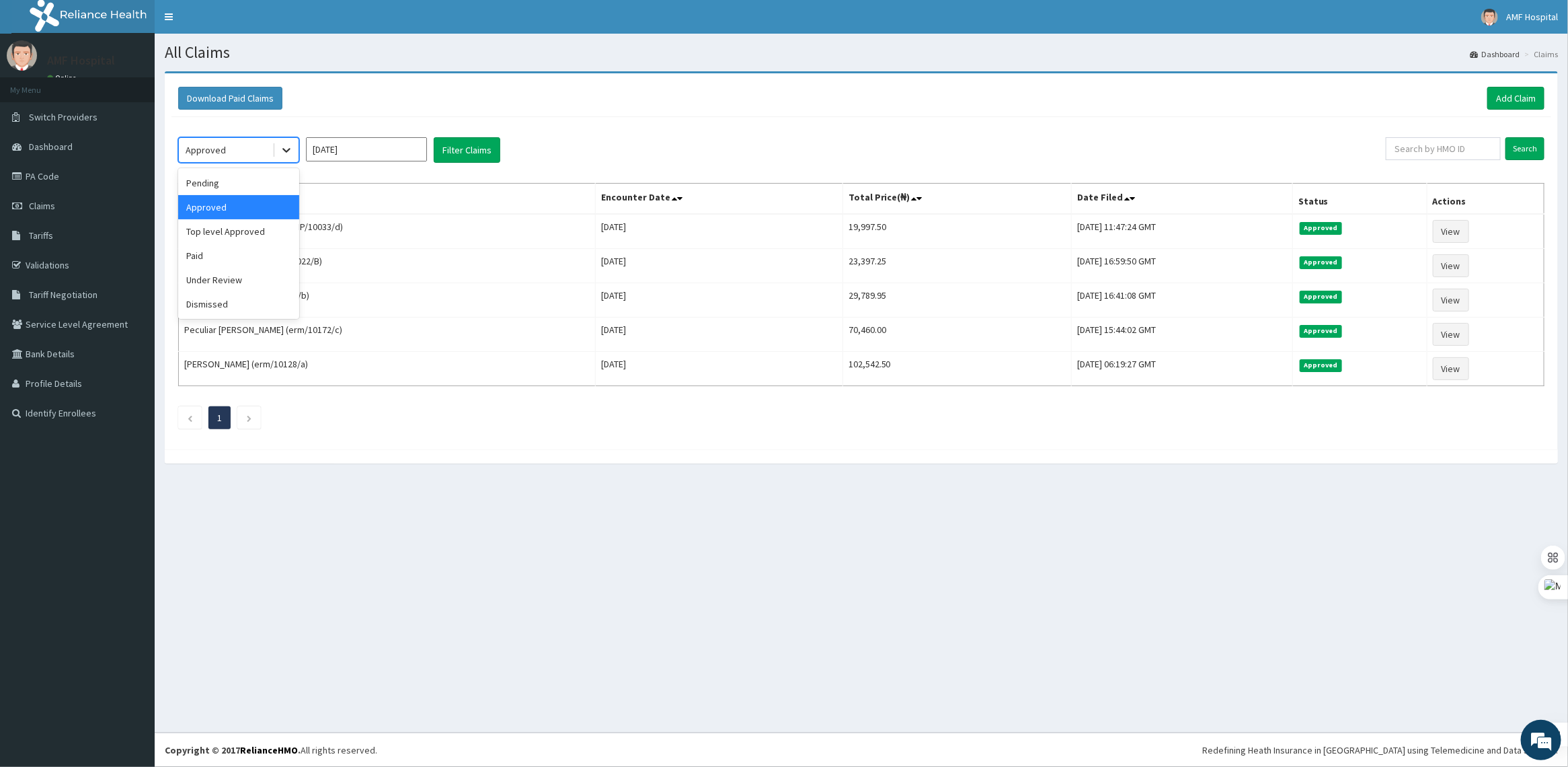
click at [282, 157] on icon at bounding box center [287, 150] width 14 height 14
click at [246, 282] on div "Under Review" at bounding box center [239, 280] width 121 height 25
click at [464, 148] on button "Filter Claims" at bounding box center [467, 150] width 67 height 26
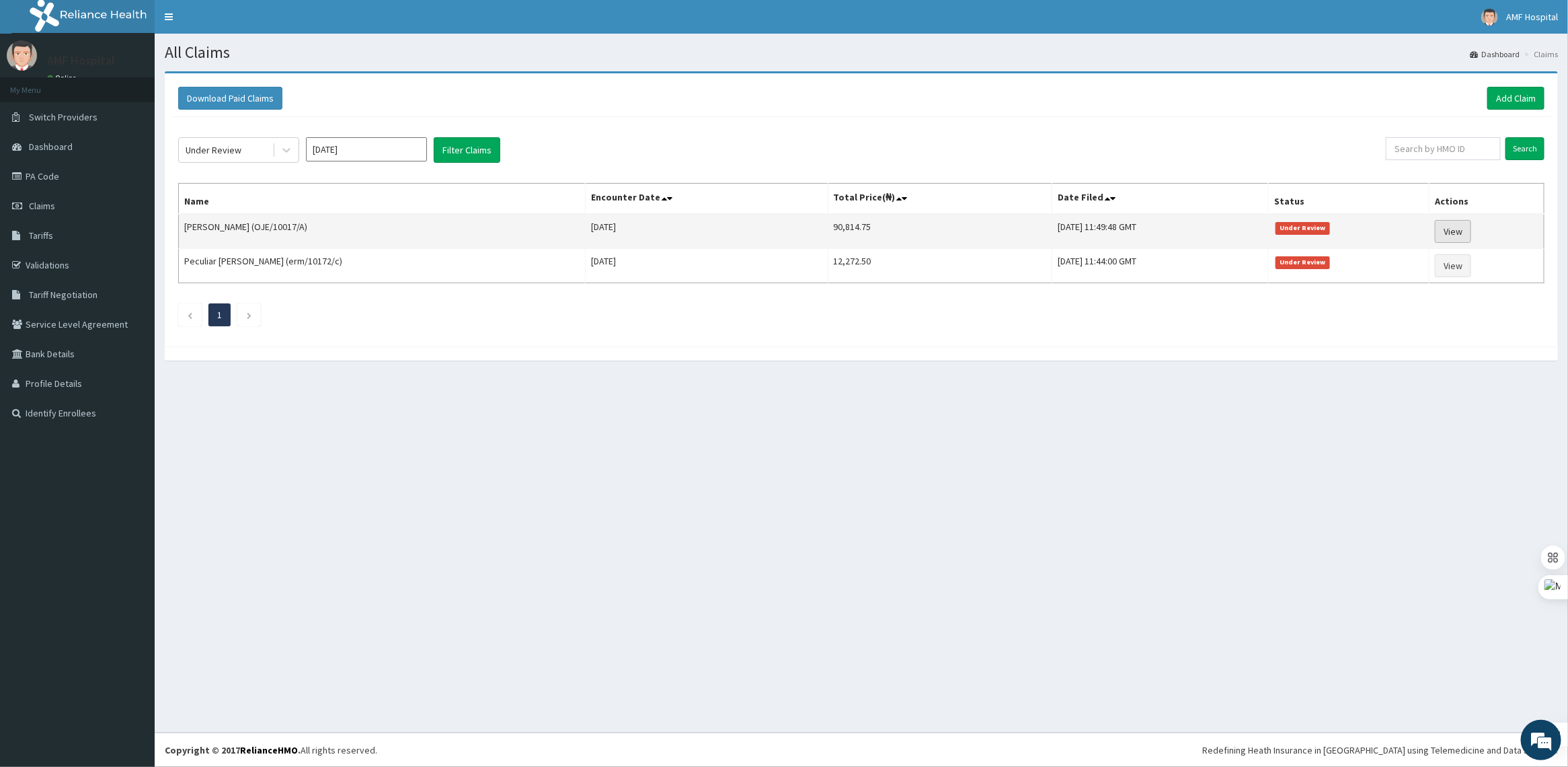
click at [1449, 237] on link "View" at bounding box center [1453, 231] width 36 height 23
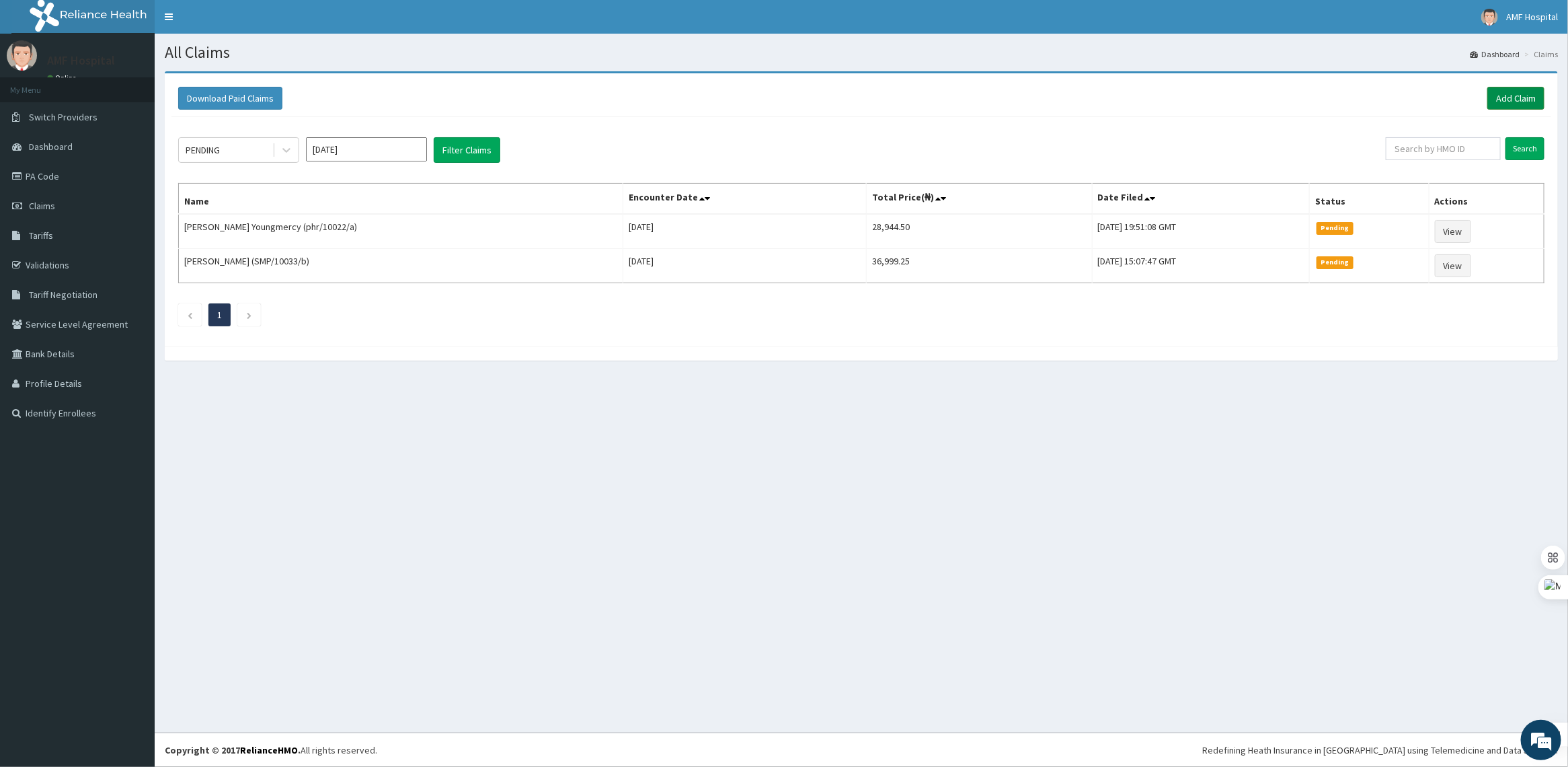
click at [1523, 101] on link "Add Claim" at bounding box center [1516, 98] width 57 height 23
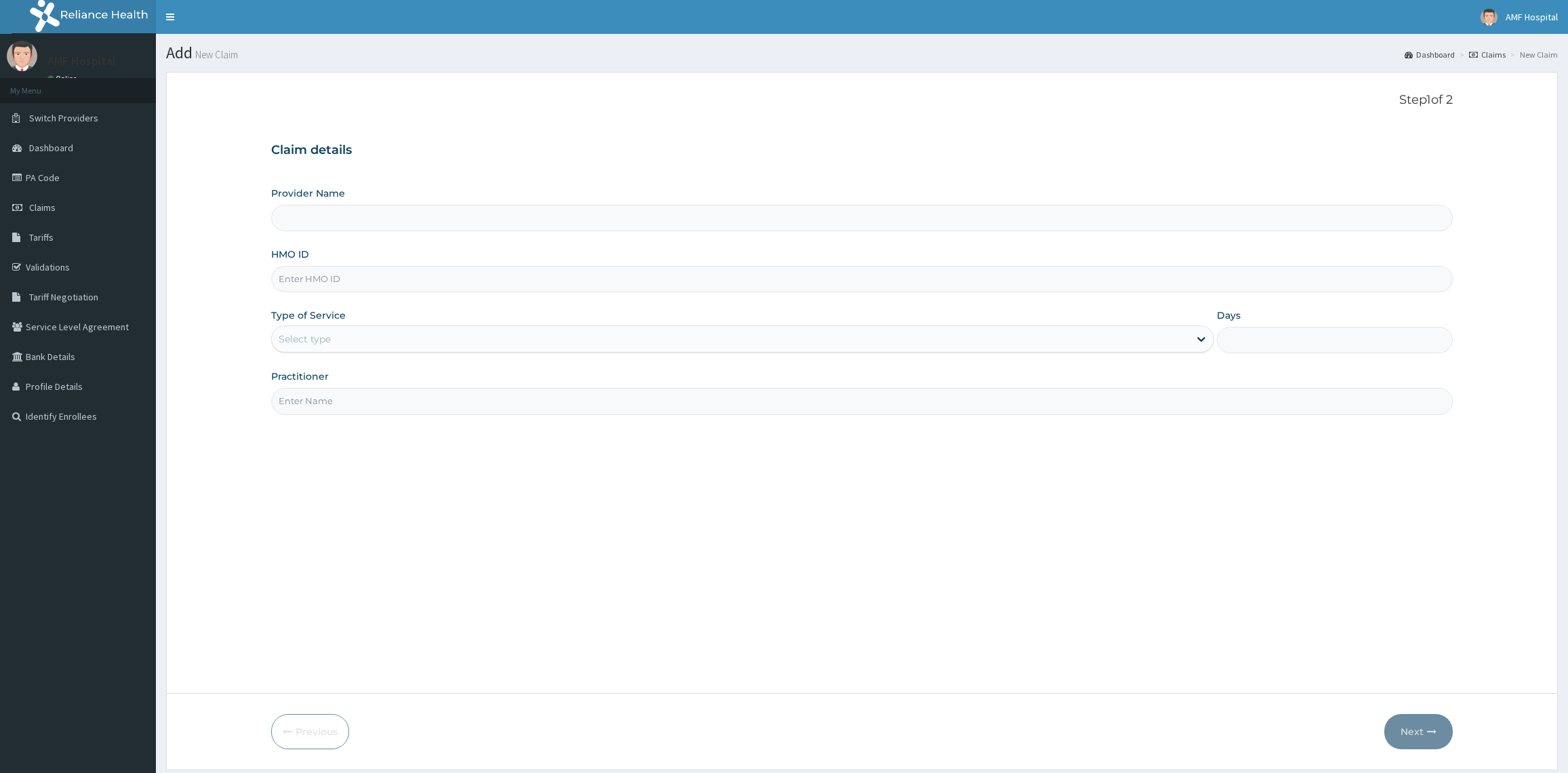
type input "AMF Hospital"
type input "ERM/10413/A"
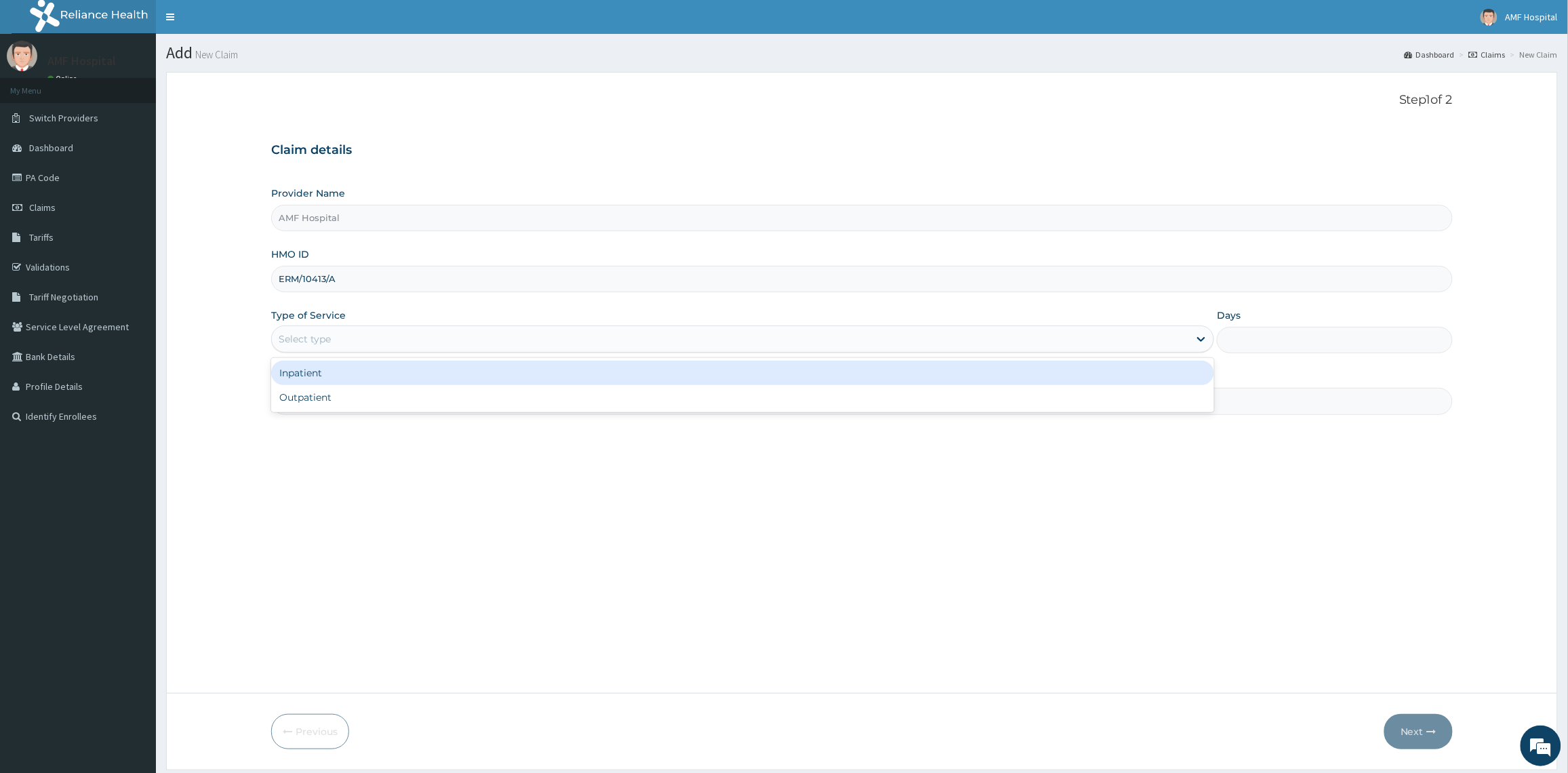
click at [452, 337] on div "Select type" at bounding box center [730, 339] width 917 height 22
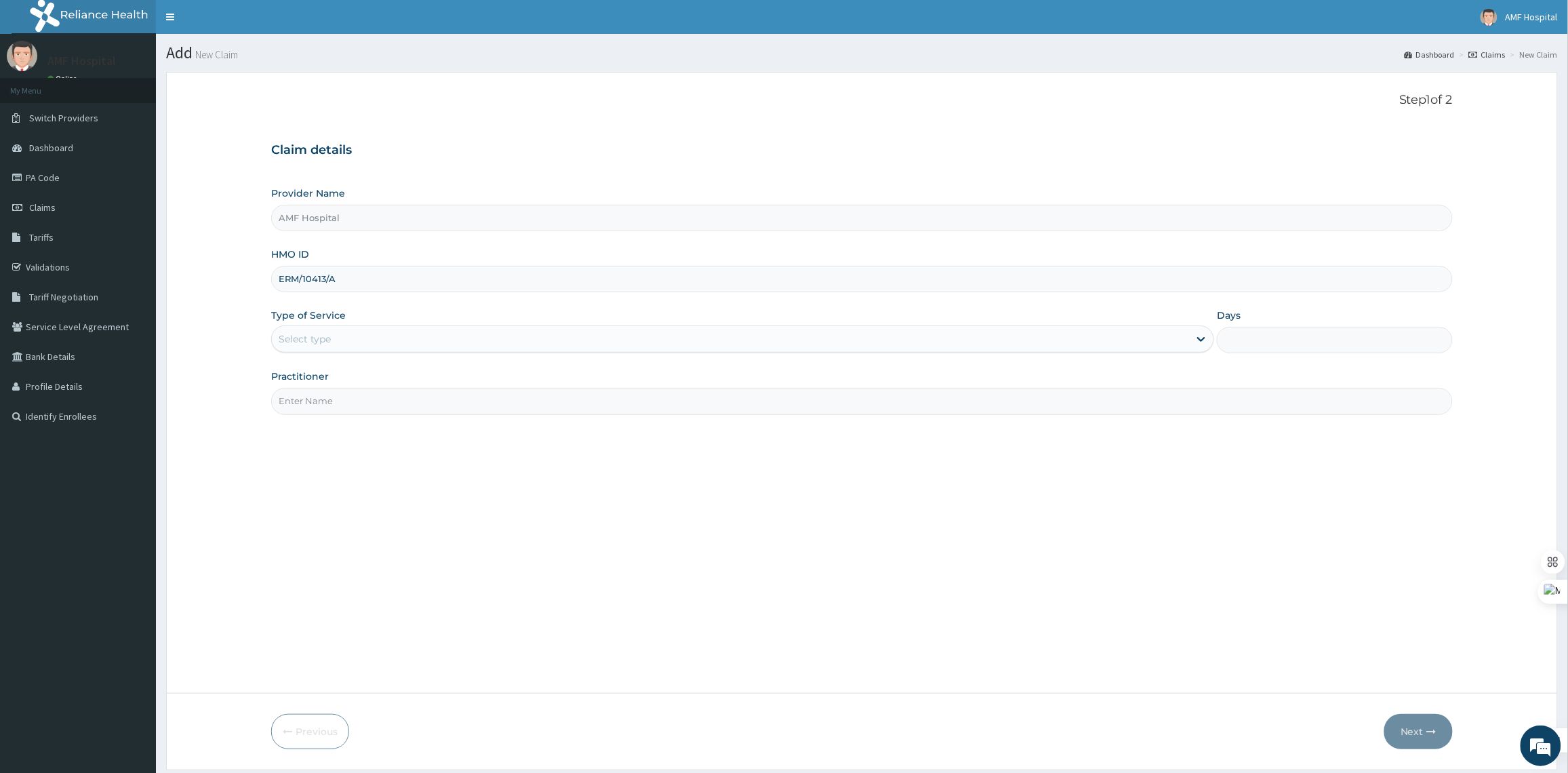
click at [365, 337] on div "Select type" at bounding box center [730, 339] width 917 height 22
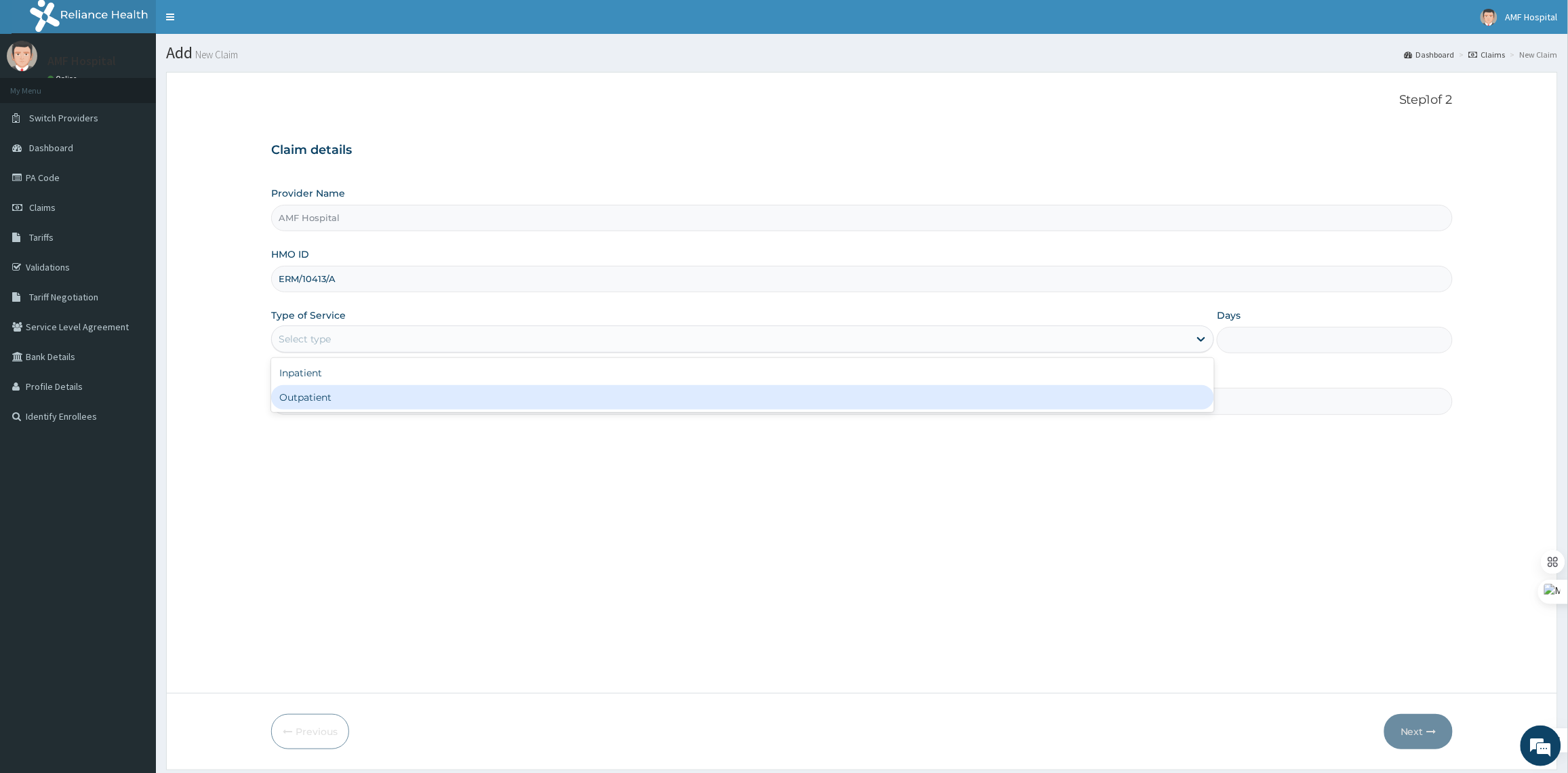
click at [355, 395] on div "Outpatient" at bounding box center [742, 397] width 943 height 25
type input "1"
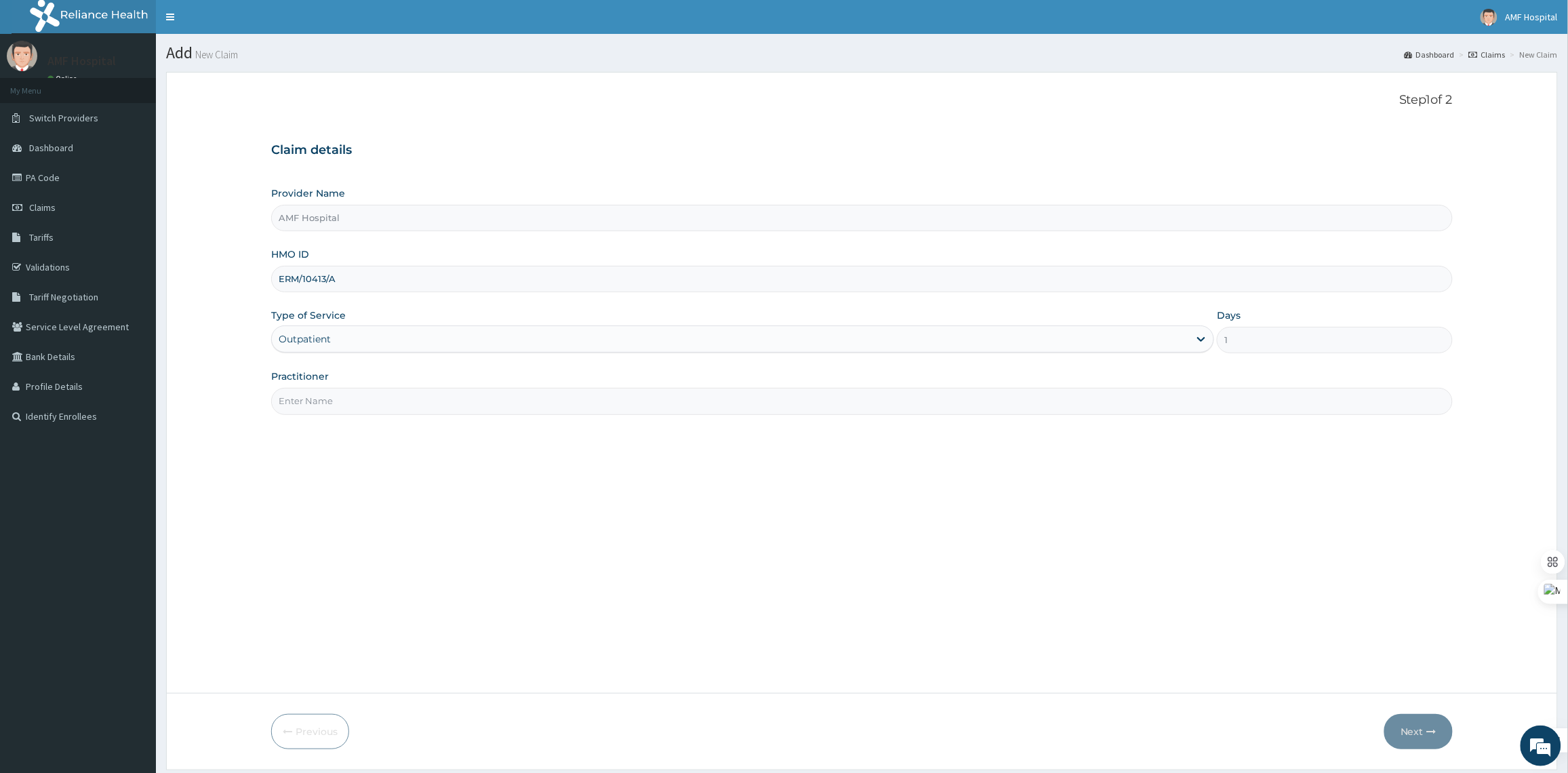
click at [578, 419] on div "Step 1 of 2 Claim details Provider Name AMF Hospital HMO ID ERM/10413/A Type of…" at bounding box center [862, 382] width 1181 height 580
click at [581, 408] on input "Practitioner" at bounding box center [862, 401] width 1181 height 27
type input "[PERSON_NAME]"
click at [1410, 725] on button "Next" at bounding box center [1418, 731] width 69 height 35
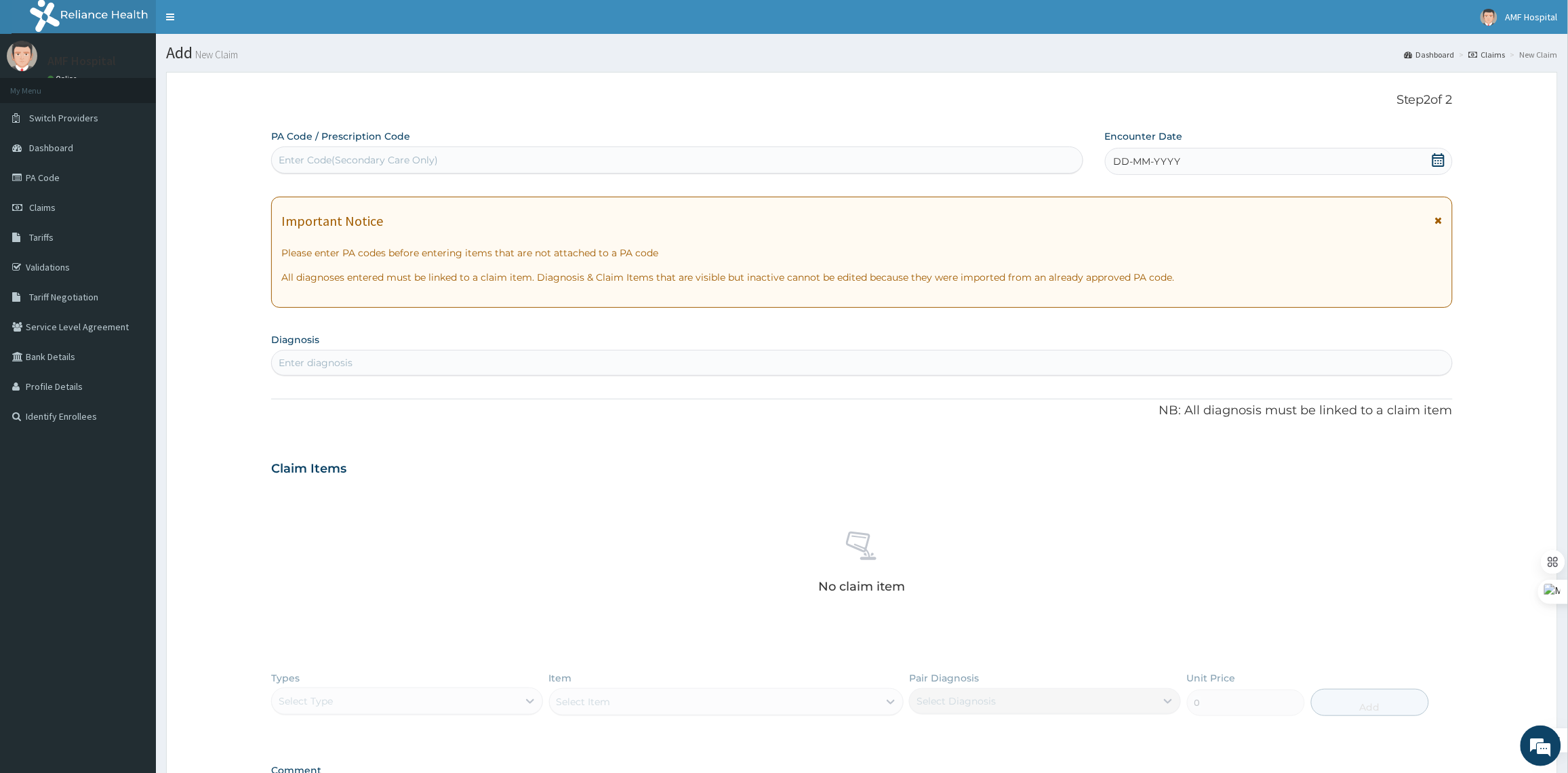
click at [475, 156] on div "Enter Code(Secondary Care Only)" at bounding box center [677, 160] width 811 height 22
paste input "PA/56596B"
type input "PA/56596B"
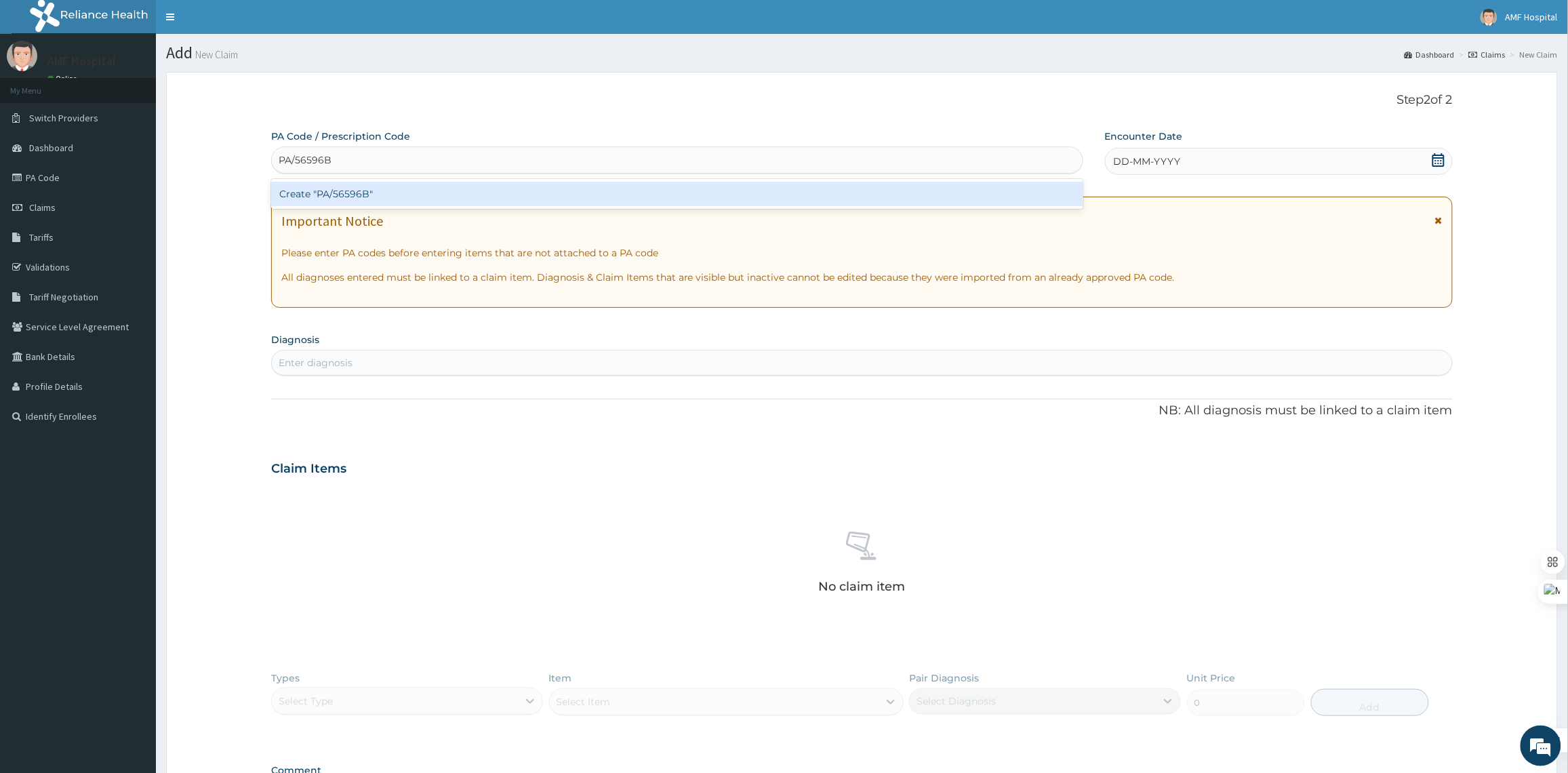
click at [648, 204] on div "Create "PA/56596B"" at bounding box center [677, 194] width 812 height 25
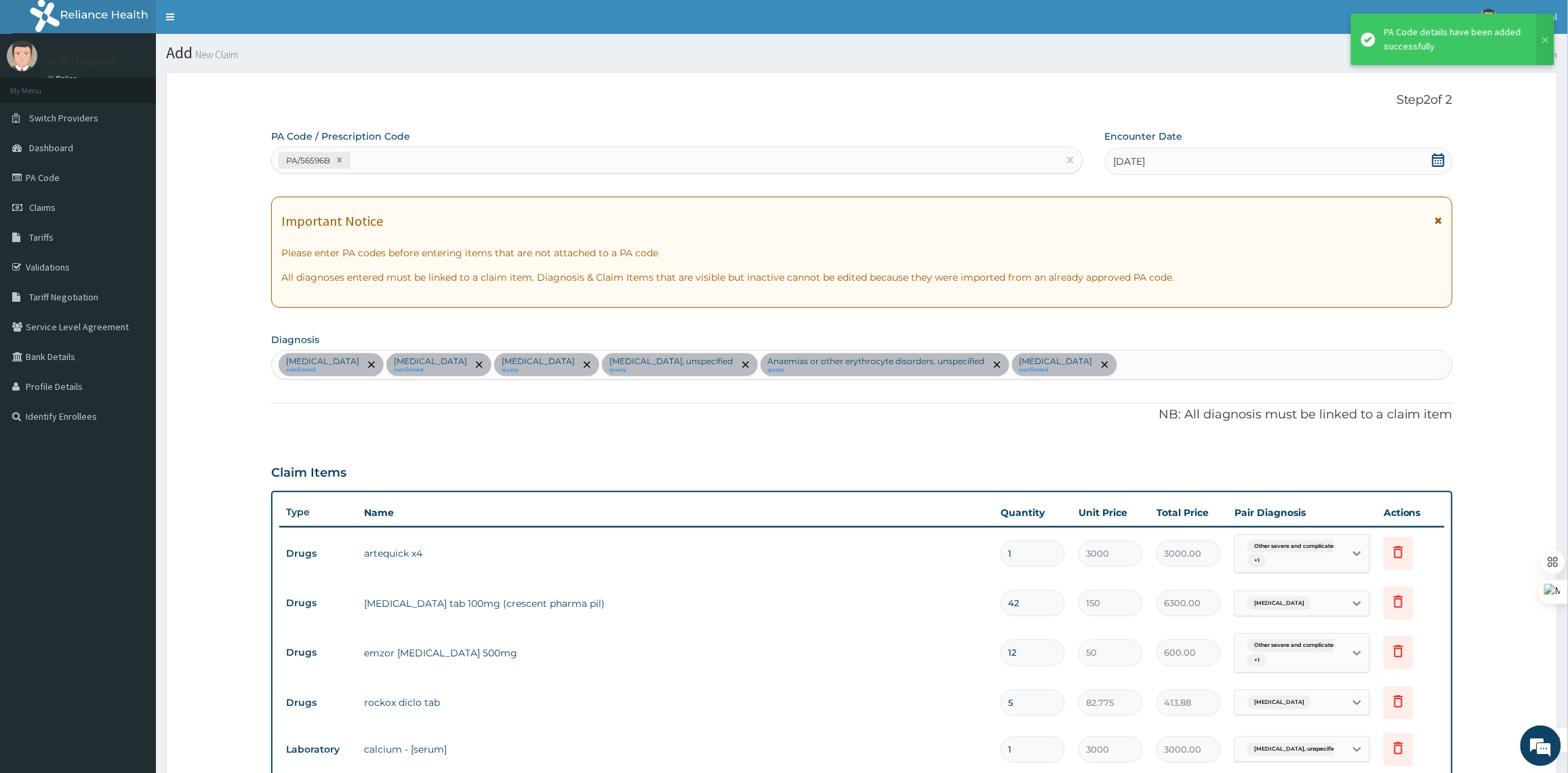
scroll to position [472, 0]
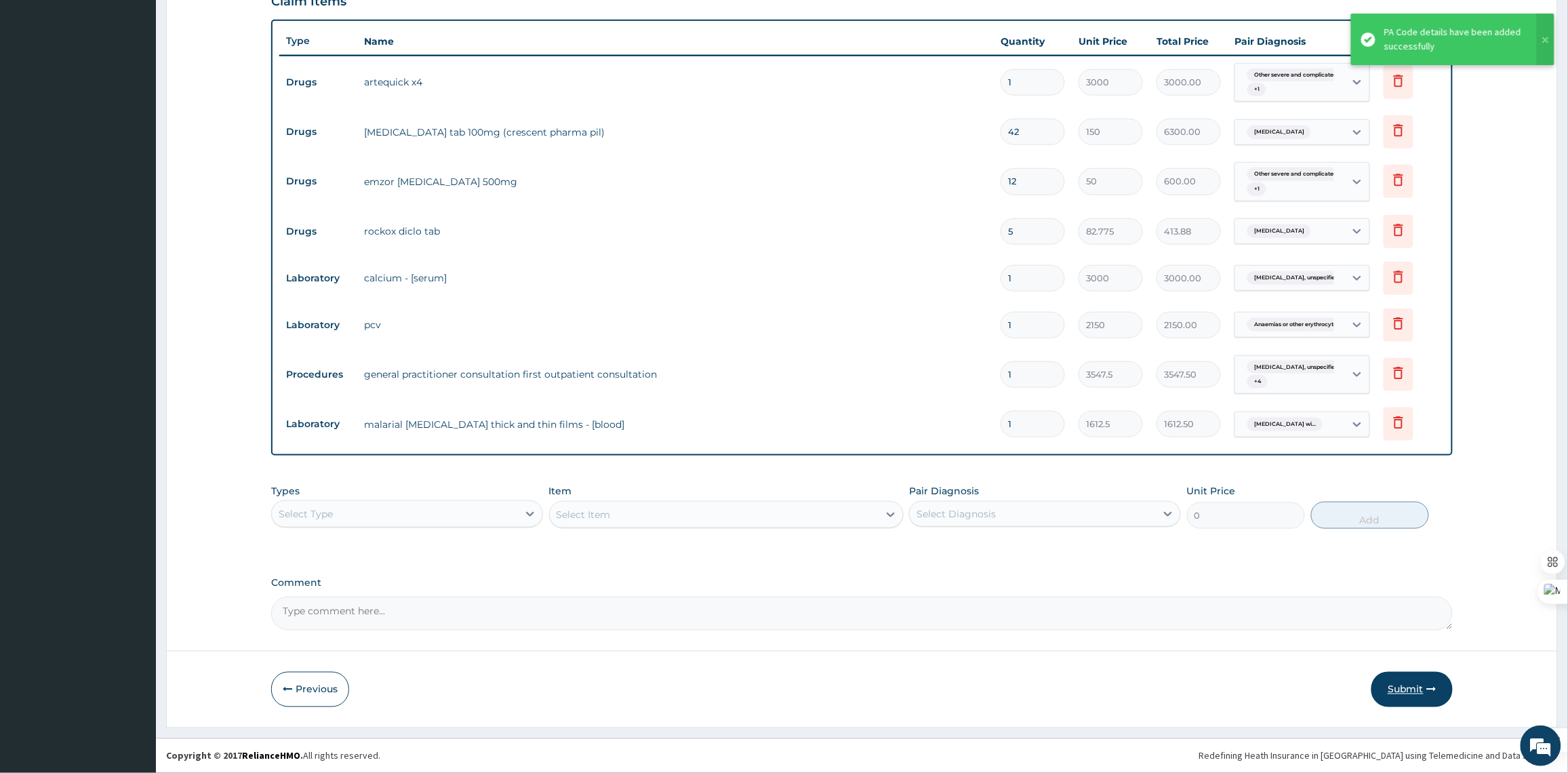
click at [1442, 693] on button "Submit" at bounding box center [1412, 689] width 82 height 35
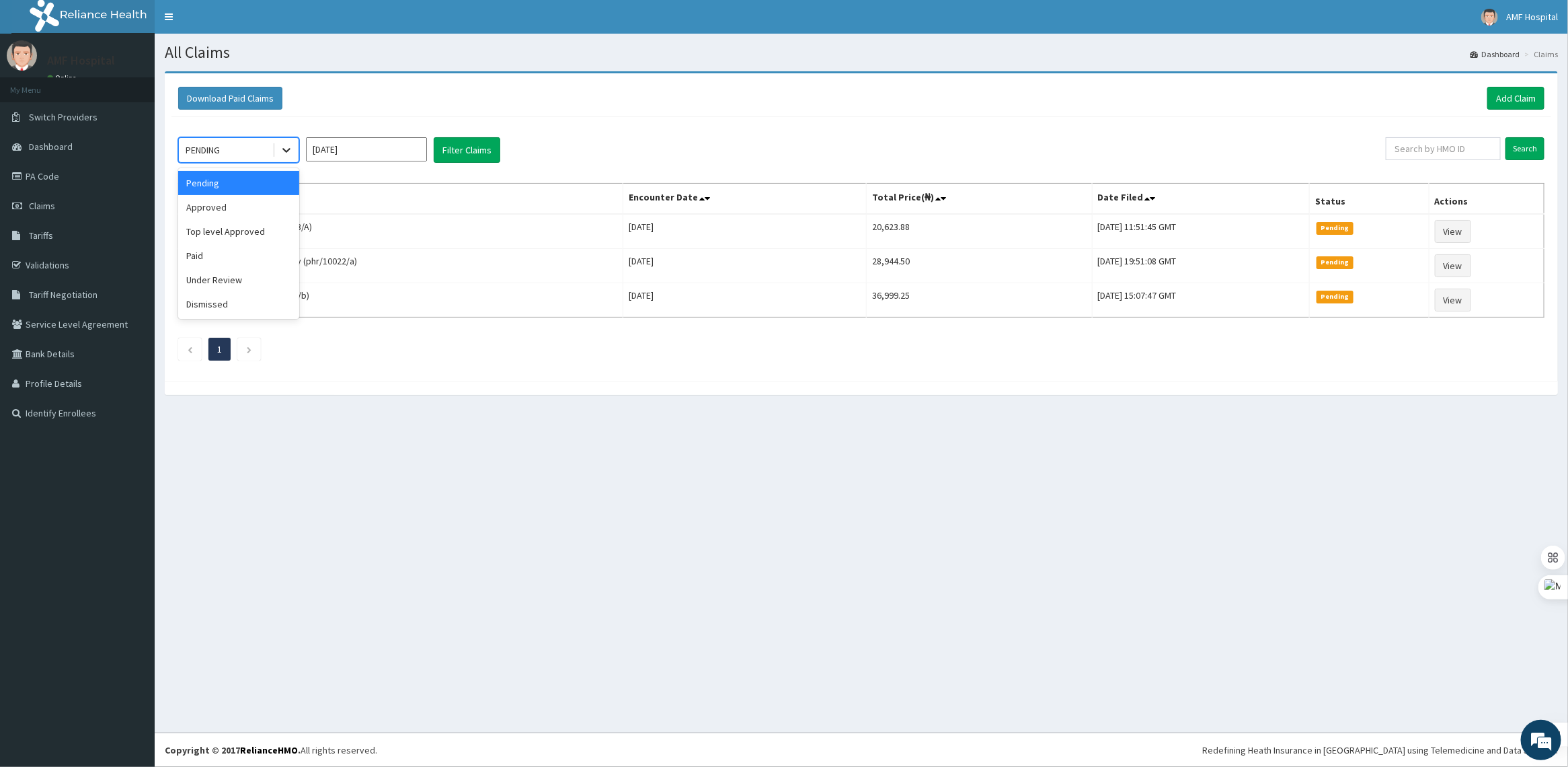
click at [288, 153] on icon at bounding box center [287, 150] width 14 height 14
click at [270, 212] on div "Approved" at bounding box center [239, 208] width 121 height 25
click at [451, 151] on button "Filter Claims" at bounding box center [467, 150] width 67 height 26
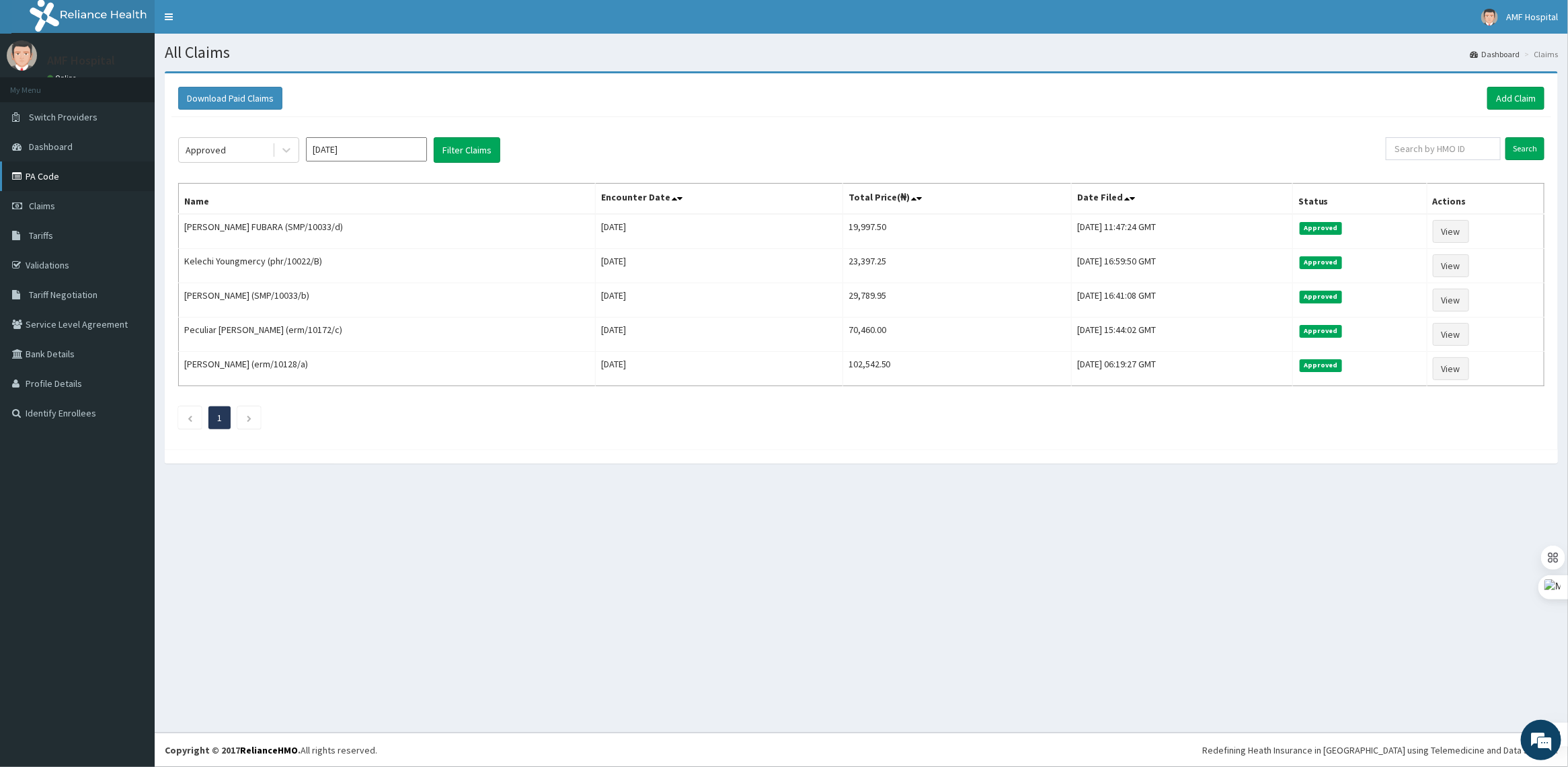
click at [62, 176] on link "PA Code" at bounding box center [77, 176] width 154 height 29
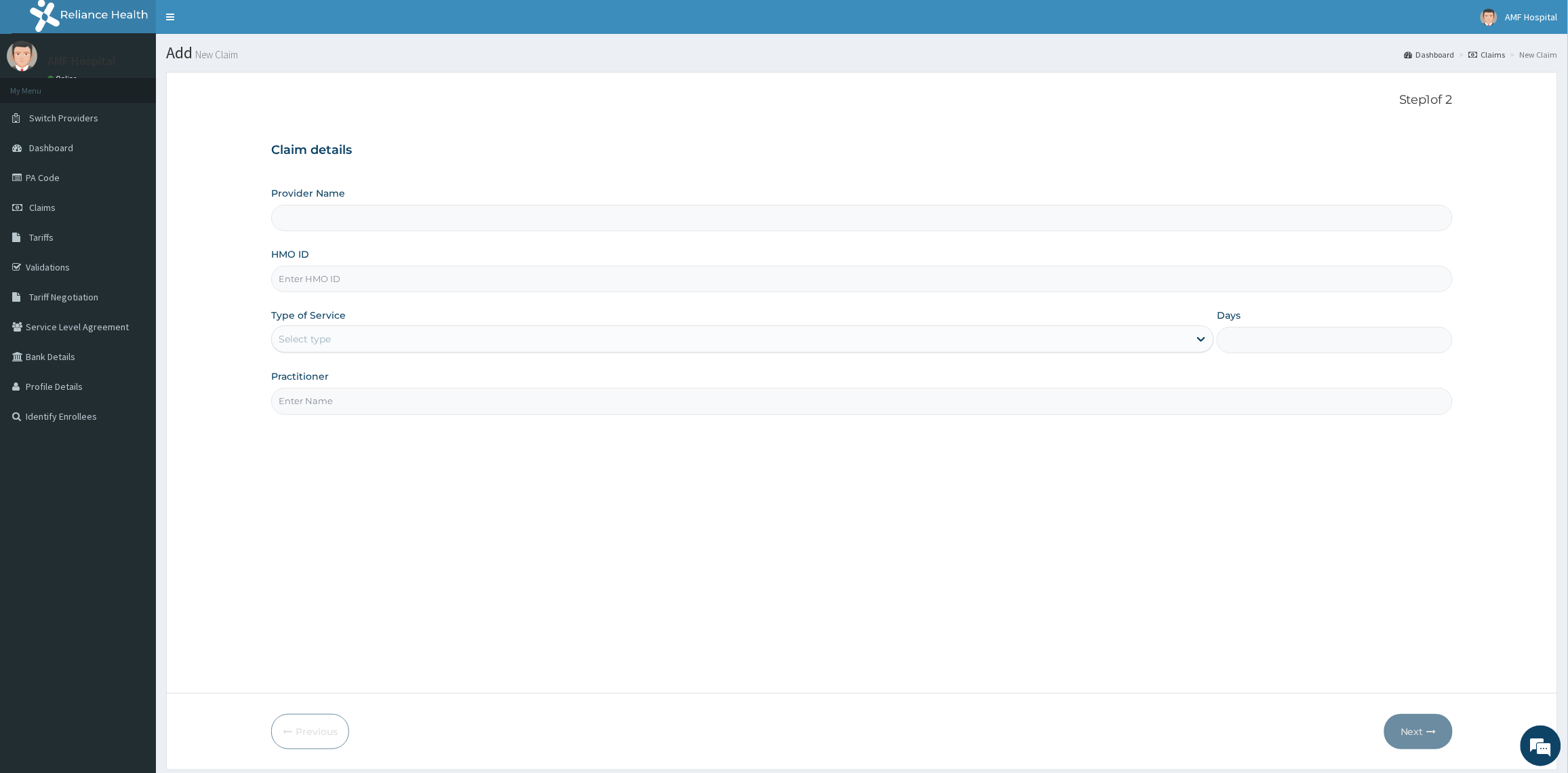
click at [805, 229] on input "Provider Name" at bounding box center [862, 217] width 1181 height 27
type input "AMF Hospital"
click at [556, 275] on input "HMO ID" at bounding box center [862, 278] width 1181 height 27
click at [1262, 272] on input "HMO ID" at bounding box center [862, 278] width 1181 height 27
type input "ERM/10413/C"
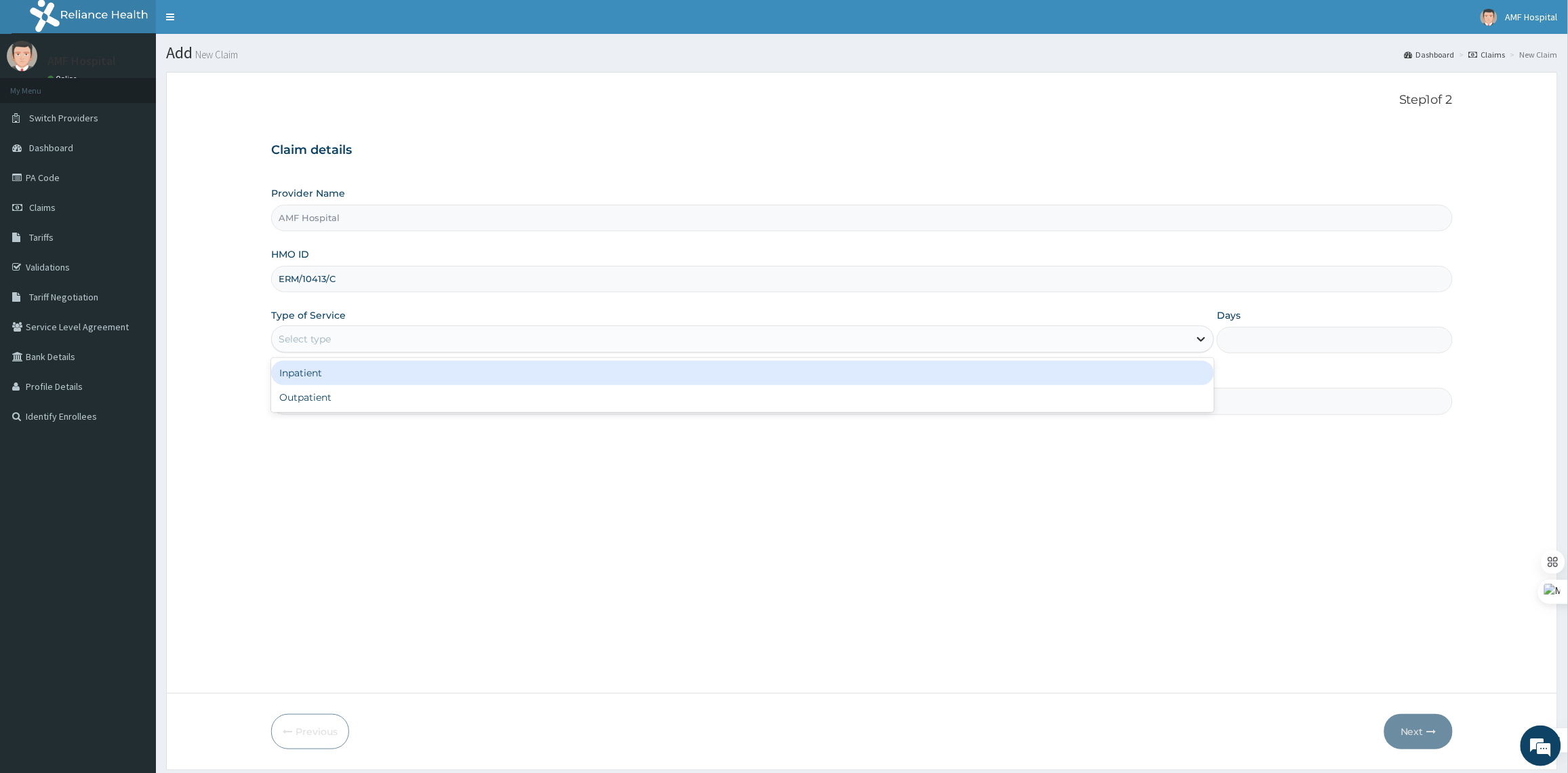
click at [1195, 344] on icon at bounding box center [1201, 339] width 14 height 14
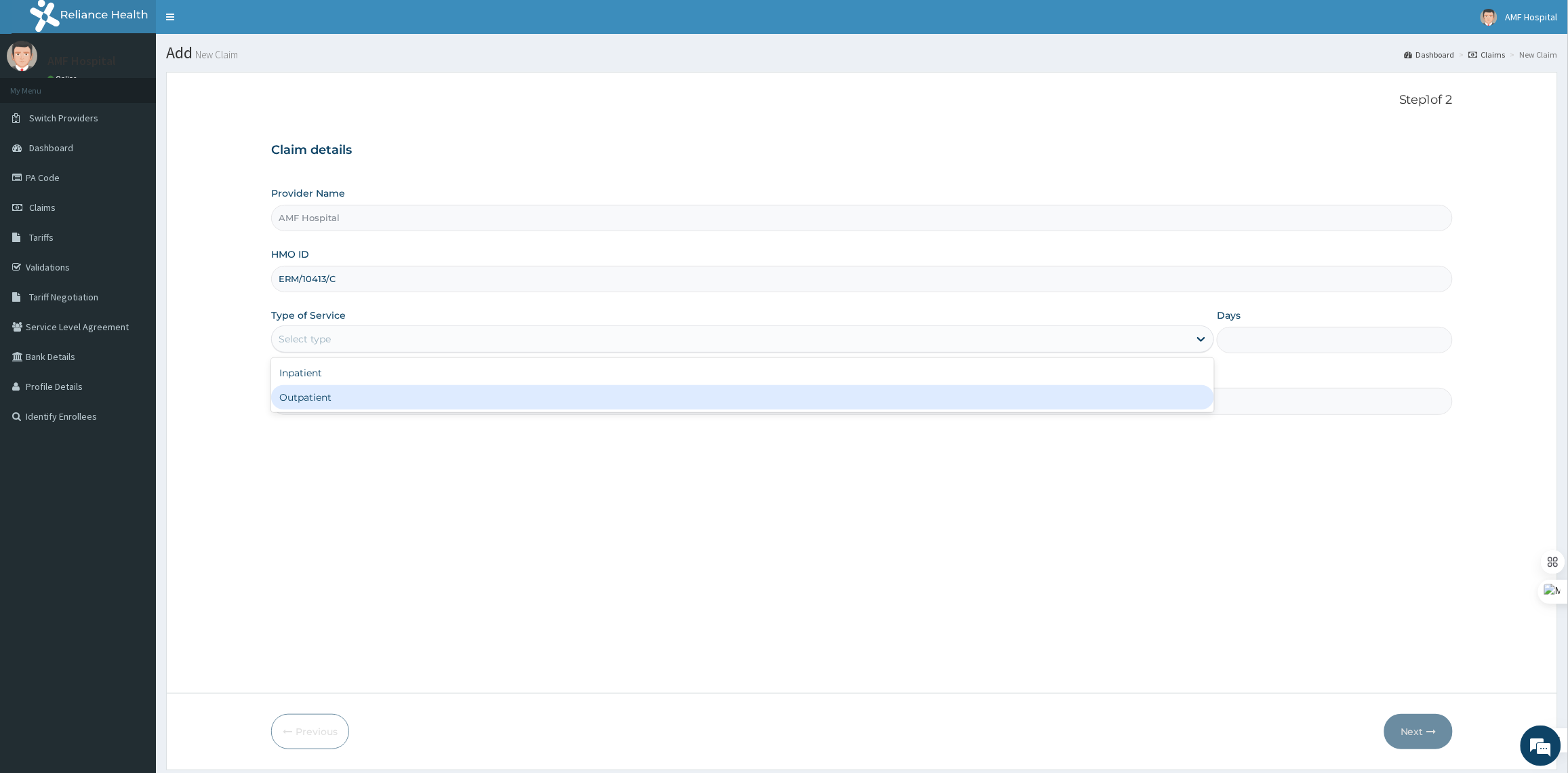
click at [975, 407] on div "Outpatient" at bounding box center [742, 397] width 943 height 25
type input "1"
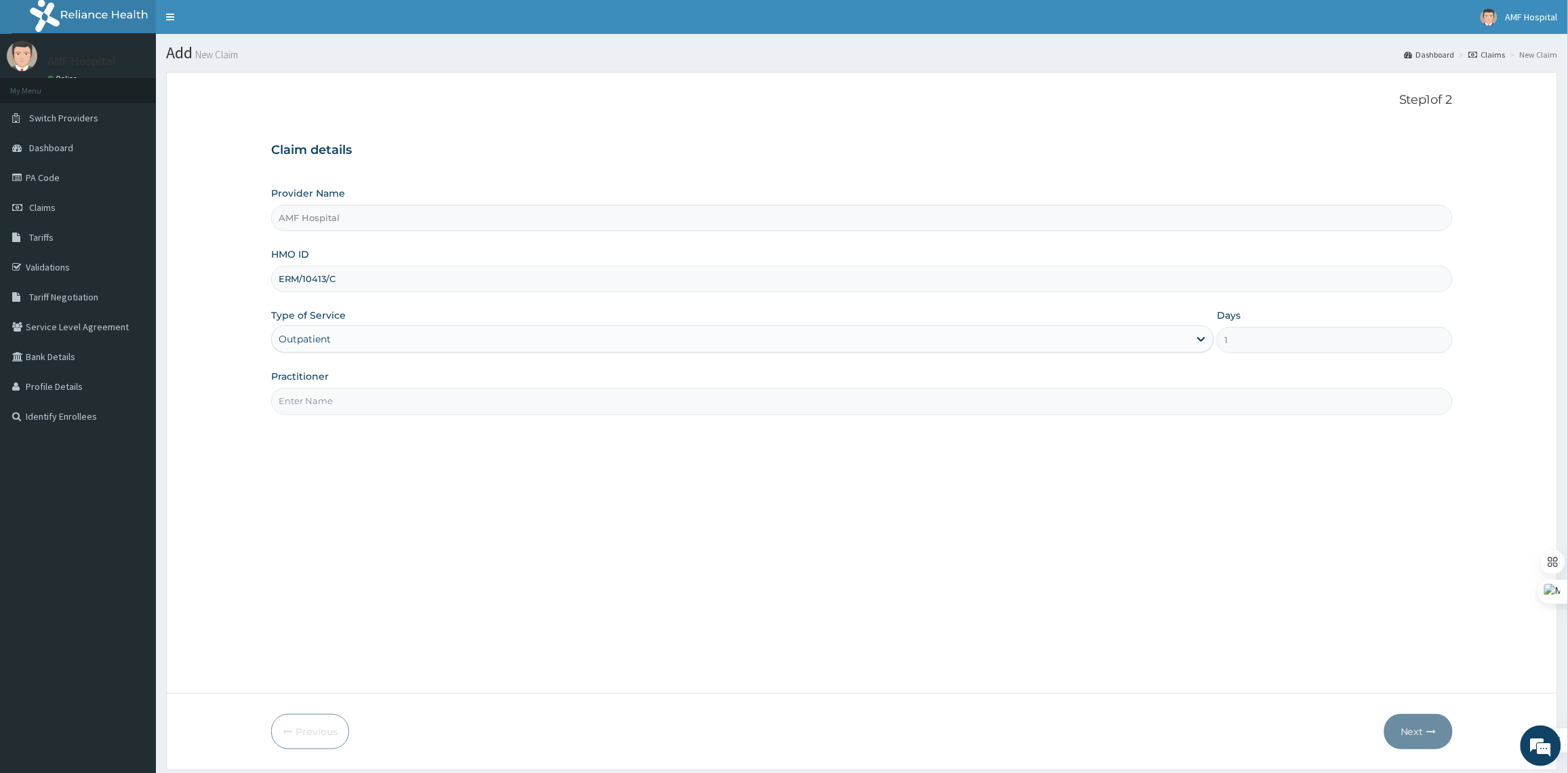
click at [829, 410] on input "Practitioner" at bounding box center [862, 401] width 1181 height 27
type input "[PERSON_NAME]"
click at [1438, 739] on button "Next" at bounding box center [1418, 731] width 69 height 35
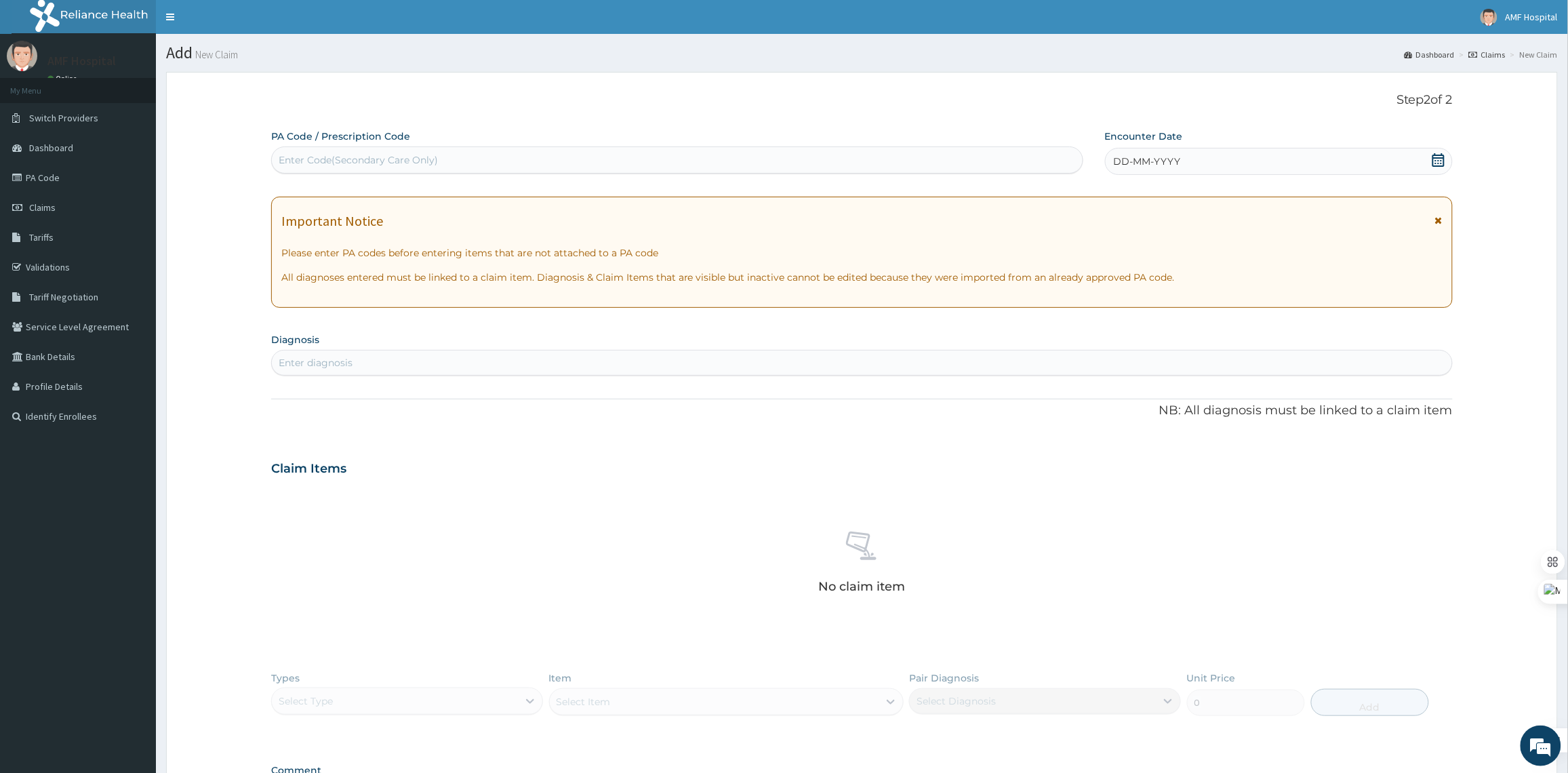
click at [1002, 160] on div "Enter Code(Secondary Care Only)" at bounding box center [677, 160] width 811 height 22
click at [1432, 157] on icon at bounding box center [1438, 160] width 14 height 14
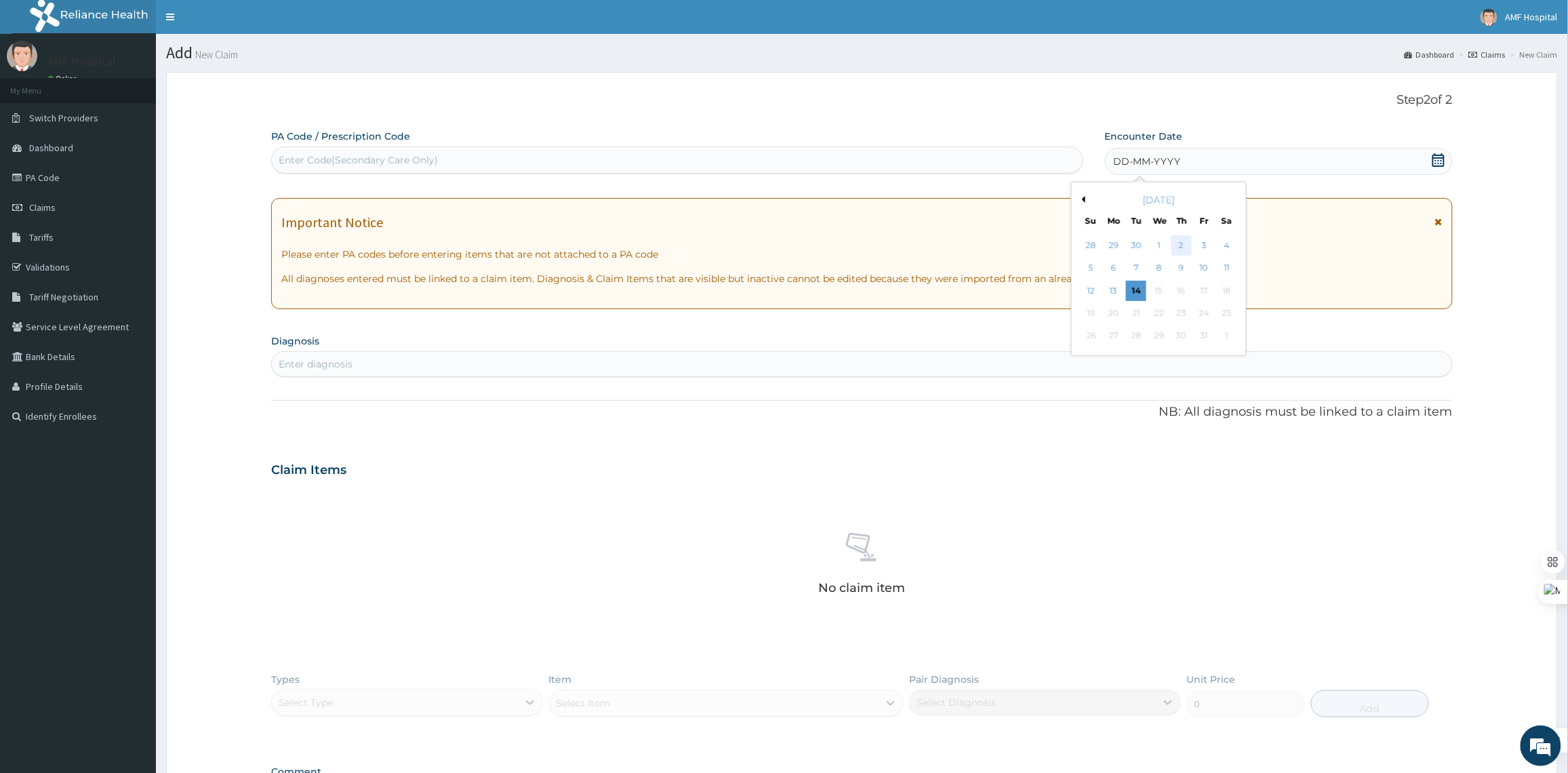
click at [1173, 249] on div "2" at bounding box center [1182, 246] width 21 height 21
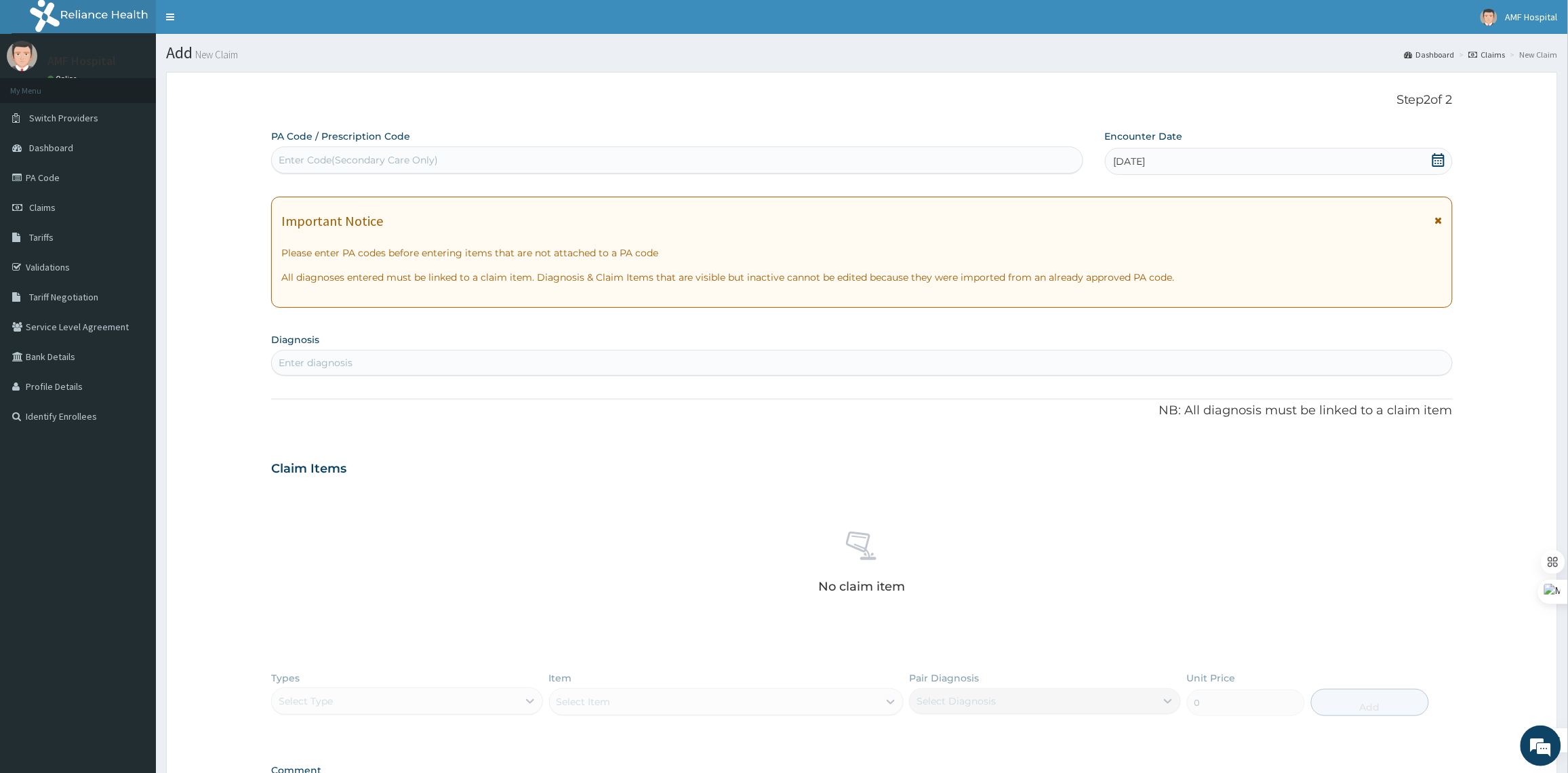
click at [632, 361] on div "Enter diagnosis" at bounding box center [862, 363] width 1180 height 22
type input "MALARIA"
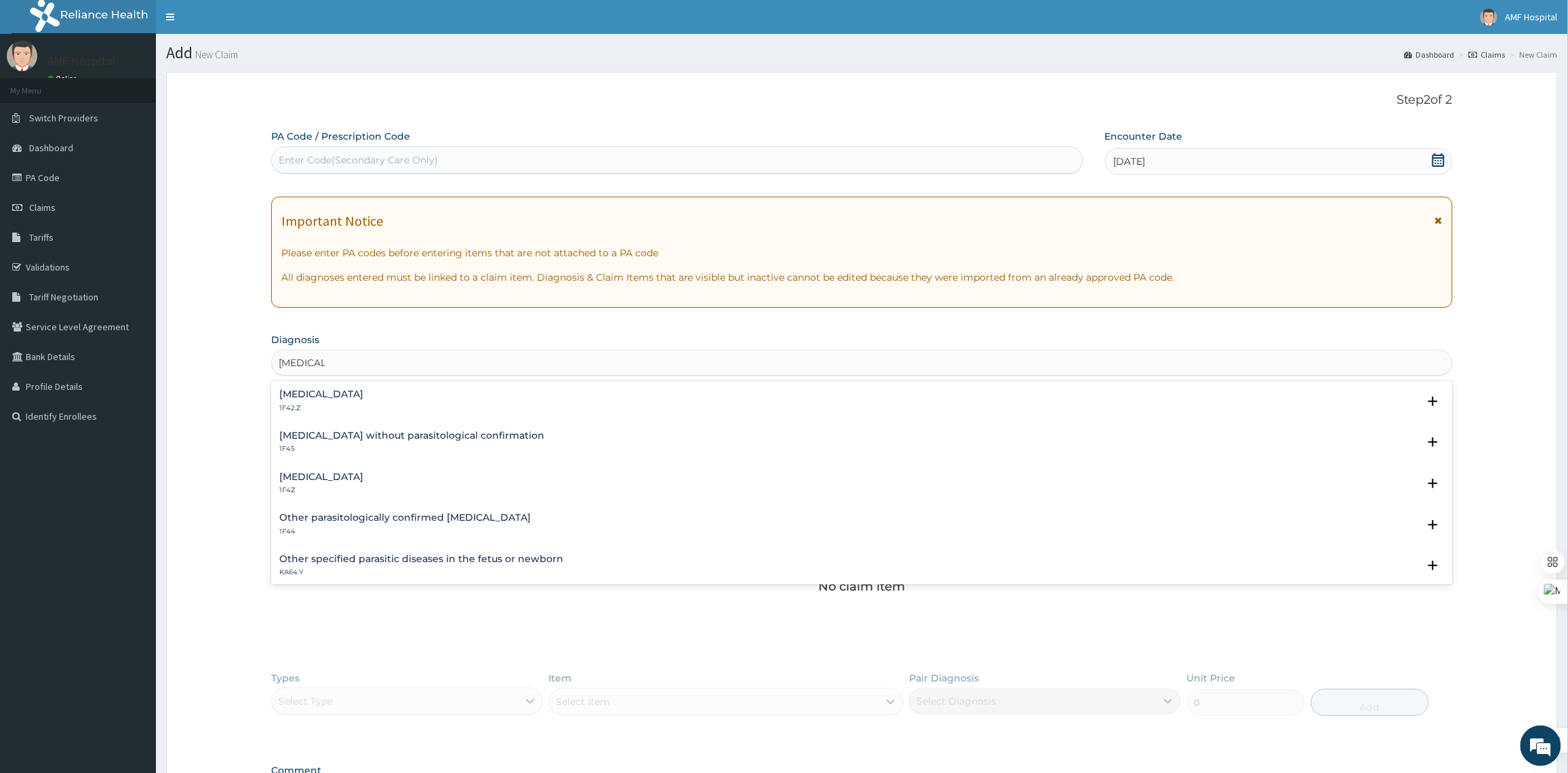
click at [405, 484] on div "Malaria, unspecified 1F4Z" at bounding box center [862, 484] width 1165 height 24
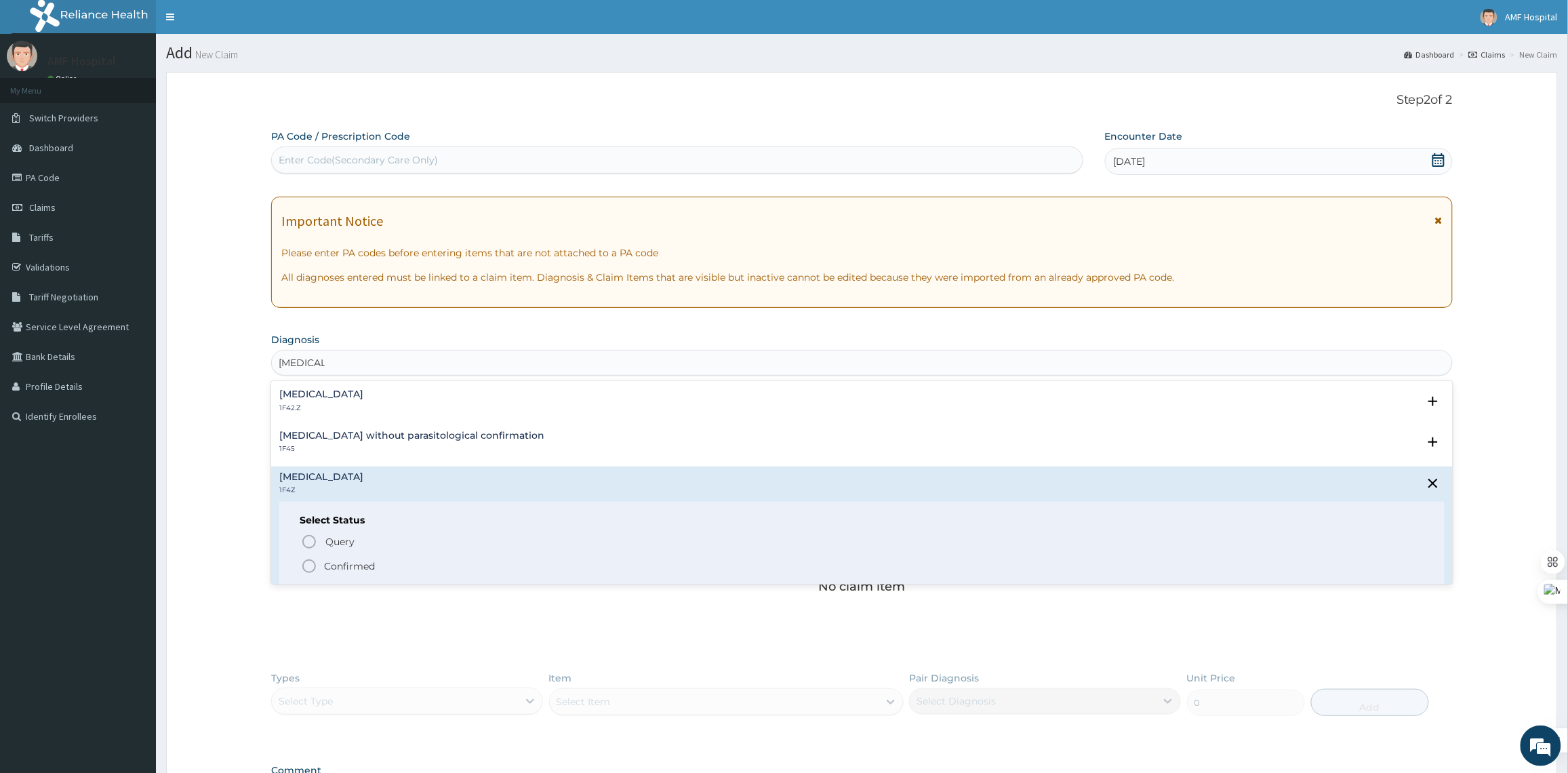
click at [359, 567] on p "Confirmed" at bounding box center [349, 566] width 51 height 14
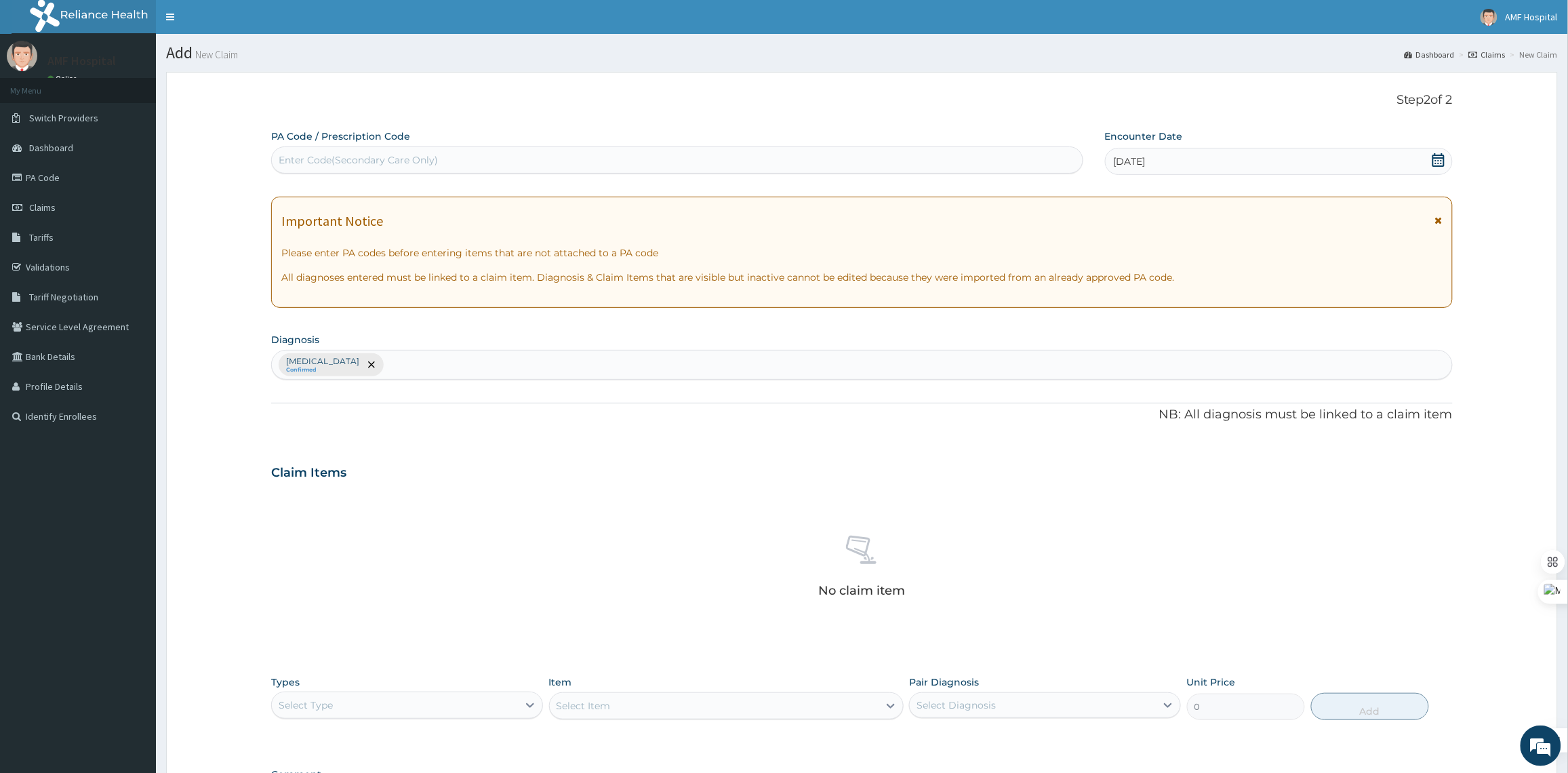
click at [492, 370] on div "Malaria, unspecified Confirmed" at bounding box center [862, 365] width 1180 height 29
type input "TYPHOID"
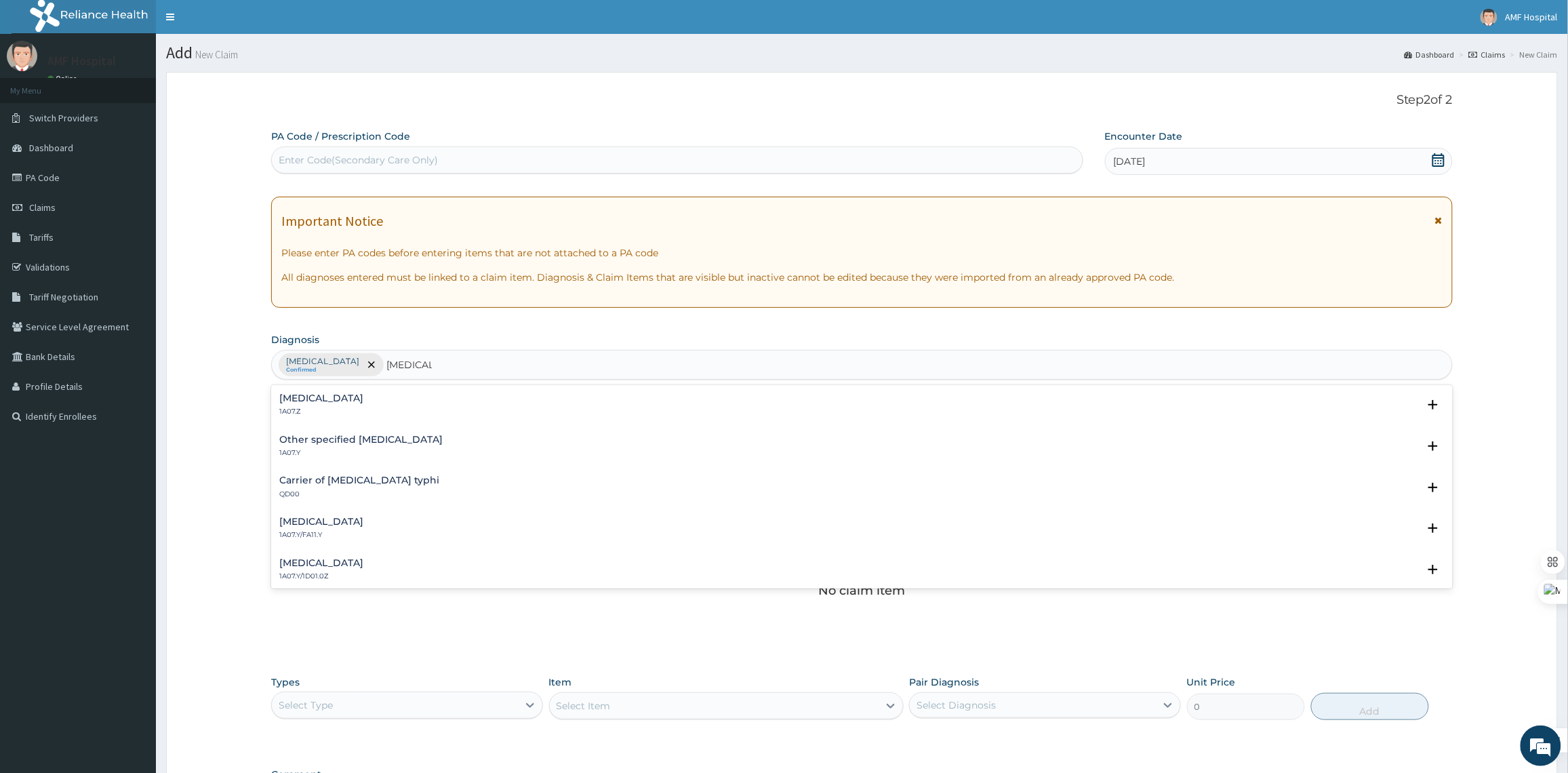
click at [449, 408] on div "Typhoid fever, unspecified 1A07.Z" at bounding box center [862, 405] width 1165 height 24
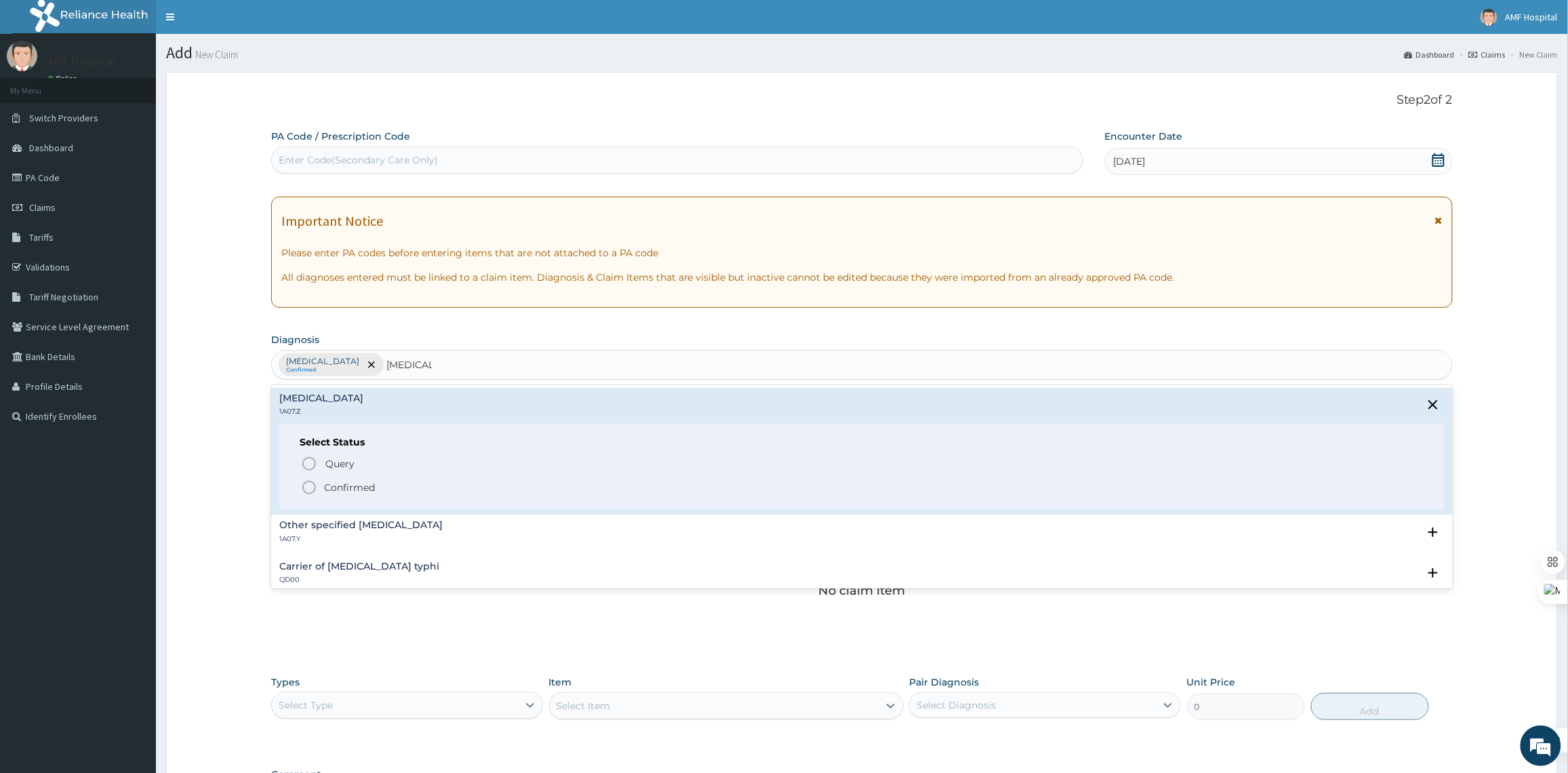
click at [324, 486] on p "Confirmed" at bounding box center [349, 488] width 51 height 14
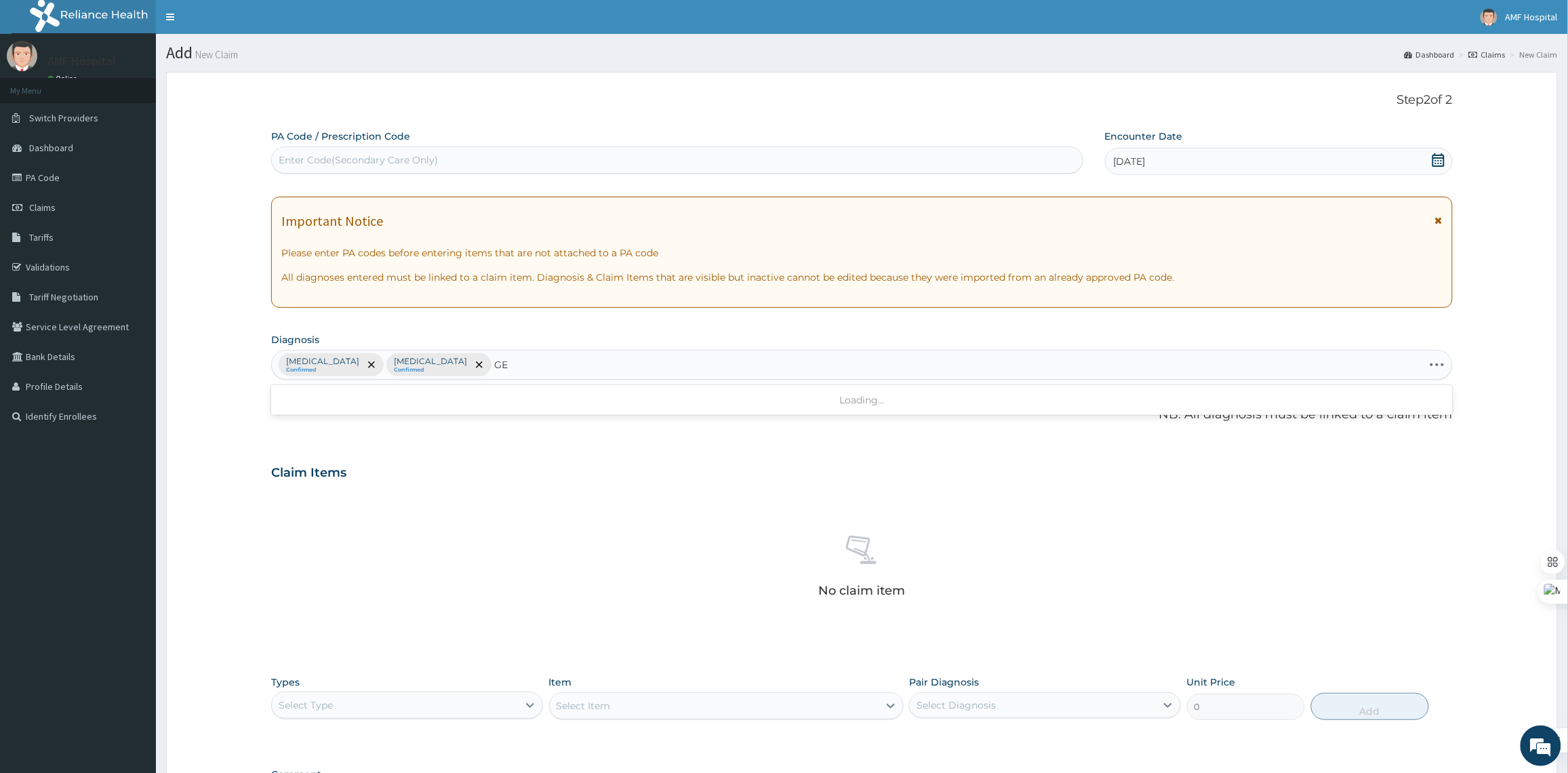
type input "G"
type input "TRACT"
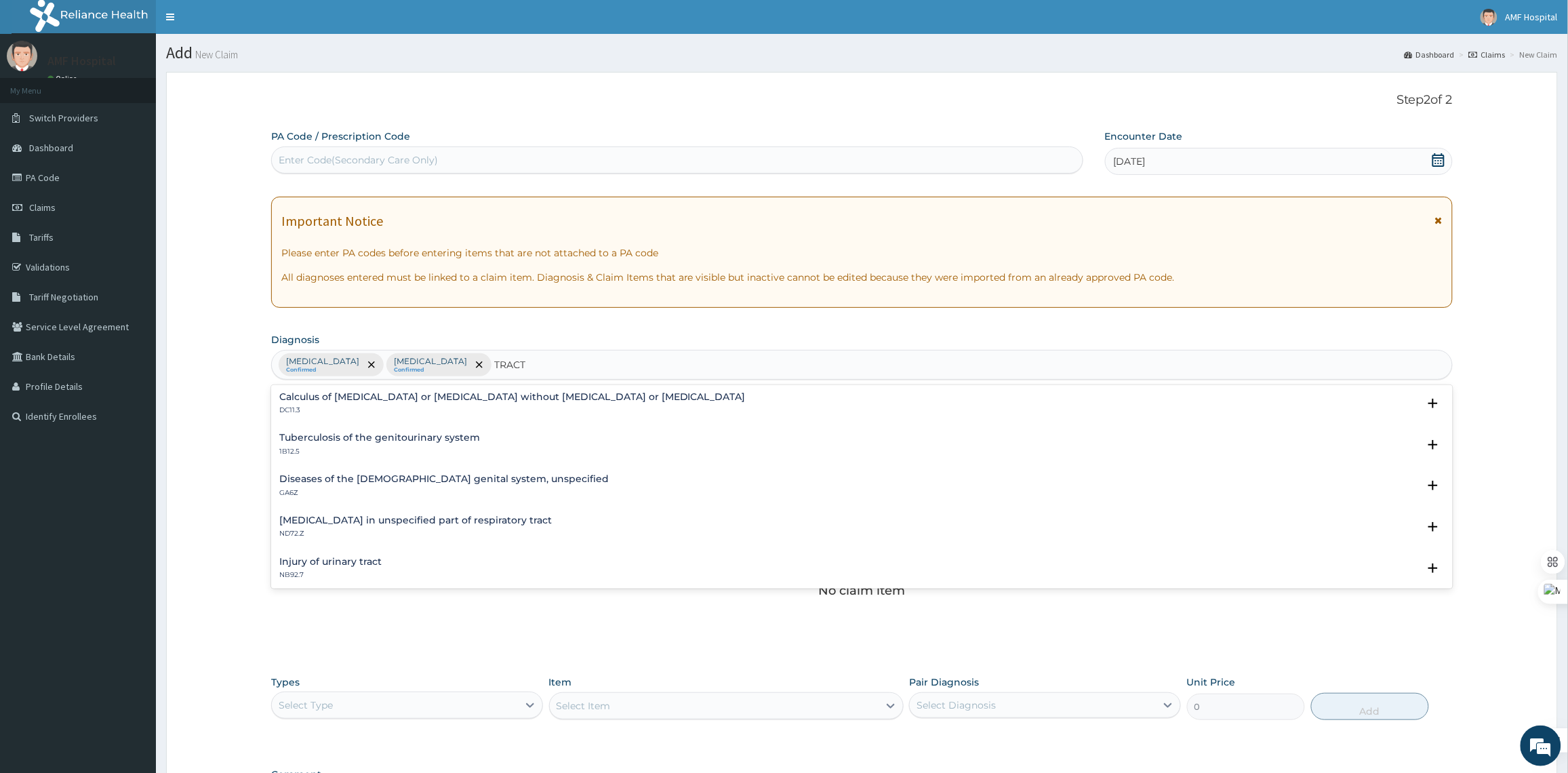
scroll to position [546, 0]
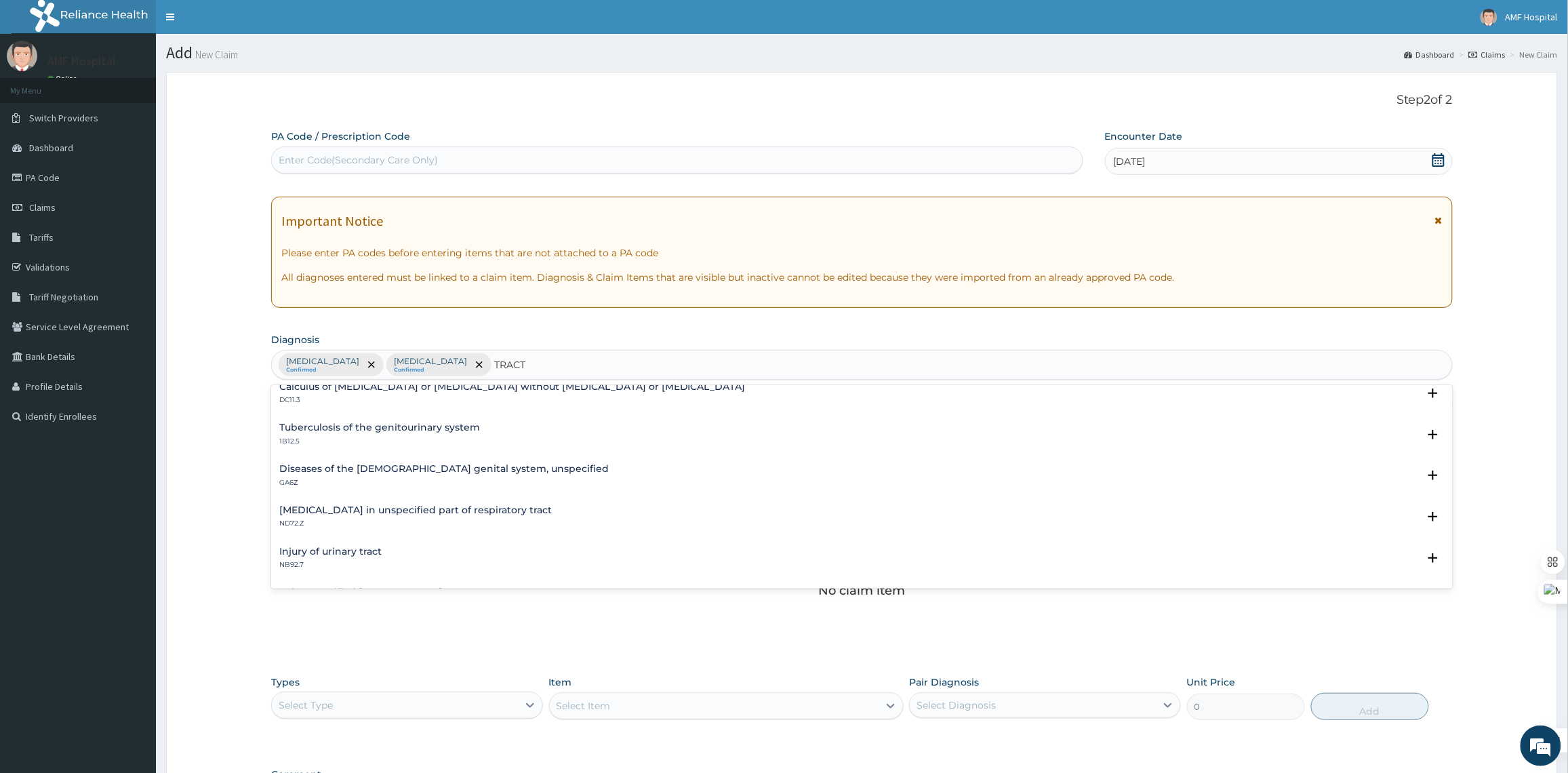
click at [446, 469] on h4 "Diseases of the female genital system, unspecified" at bounding box center [444, 468] width 329 height 10
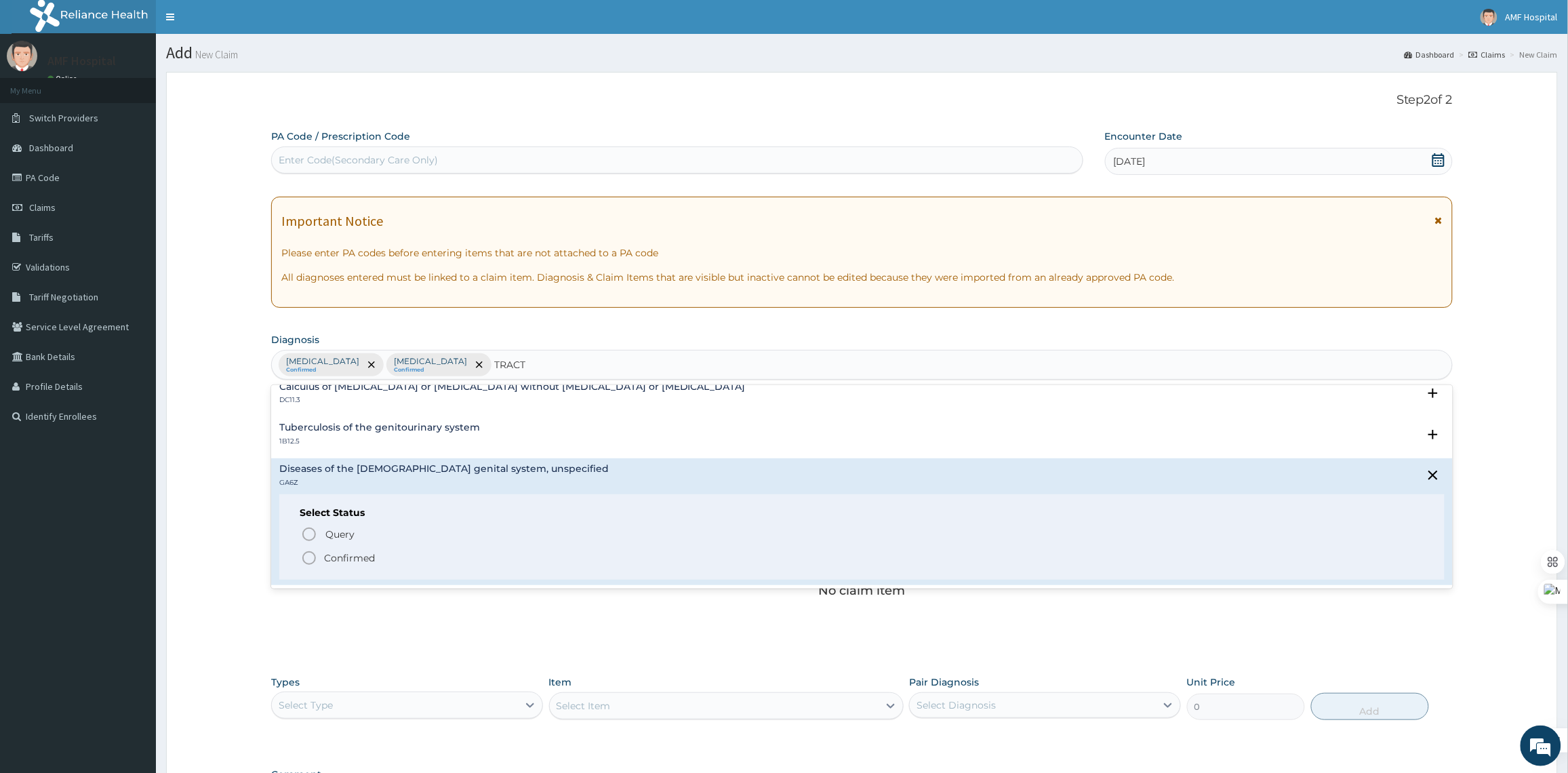
click at [365, 560] on p "Confirmed" at bounding box center [349, 558] width 51 height 14
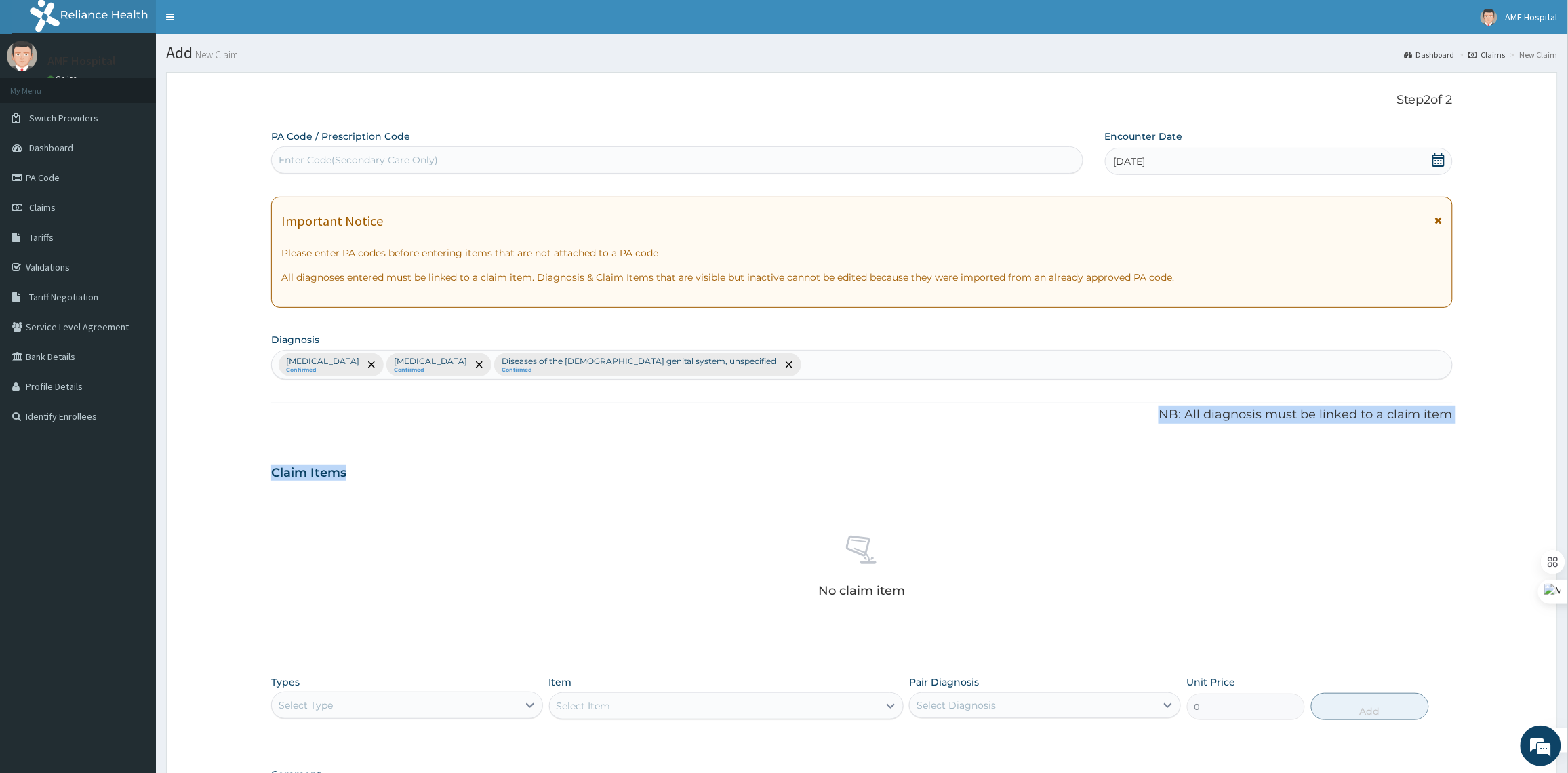
drag, startPoint x: 1565, startPoint y: 371, endPoint x: 1569, endPoint y: 454, distance: 83.1
click at [1567, 454] on html "R EL Toggle navigation AMF Hospital AMF Hospital - amfhospital@gmail.com Member…" at bounding box center [784, 481] width 1568 height 964
click at [1567, 468] on div "Ctrl J" at bounding box center [1579, 475] width 49 height 19
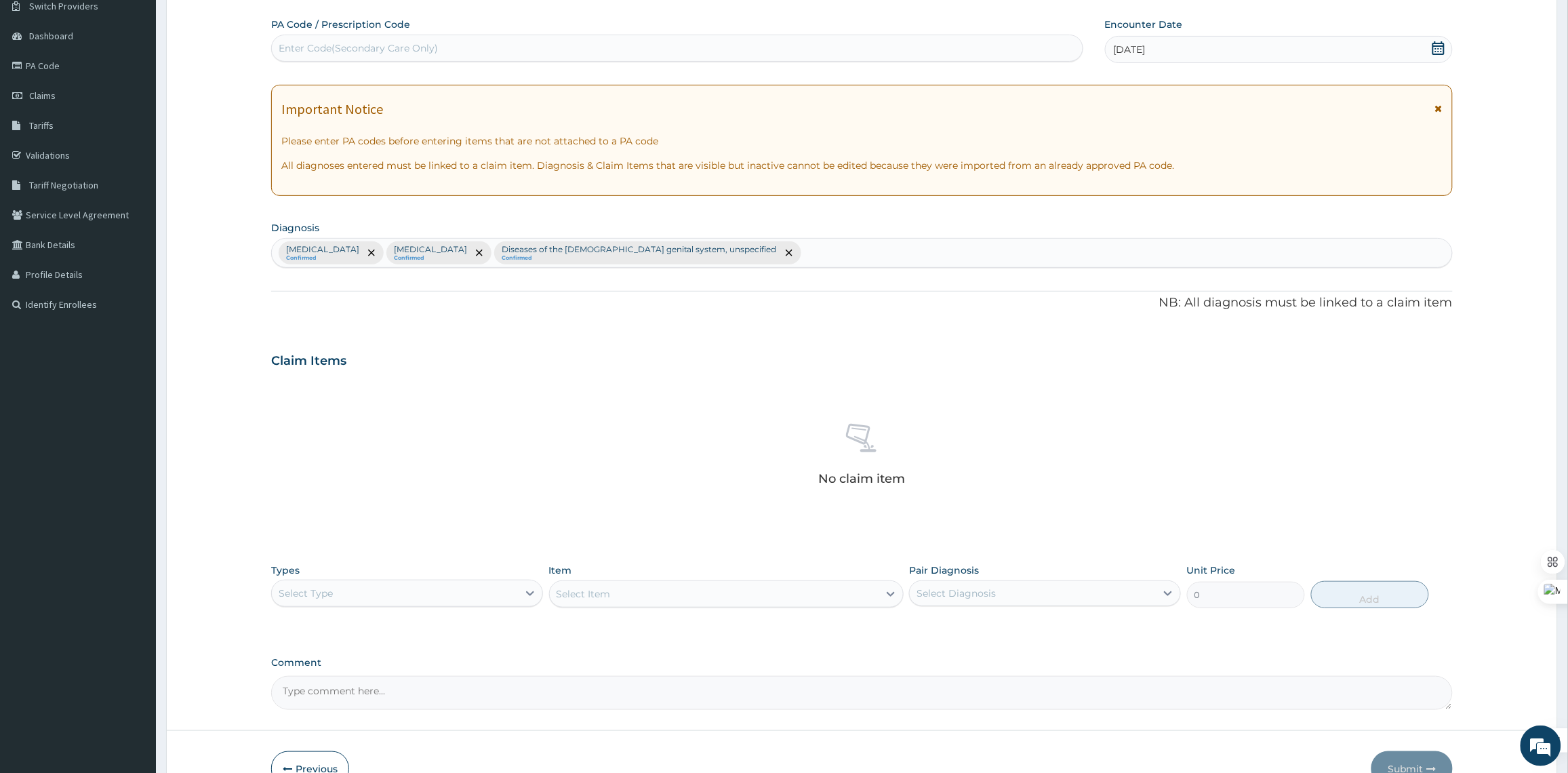
scroll to position [192, 0]
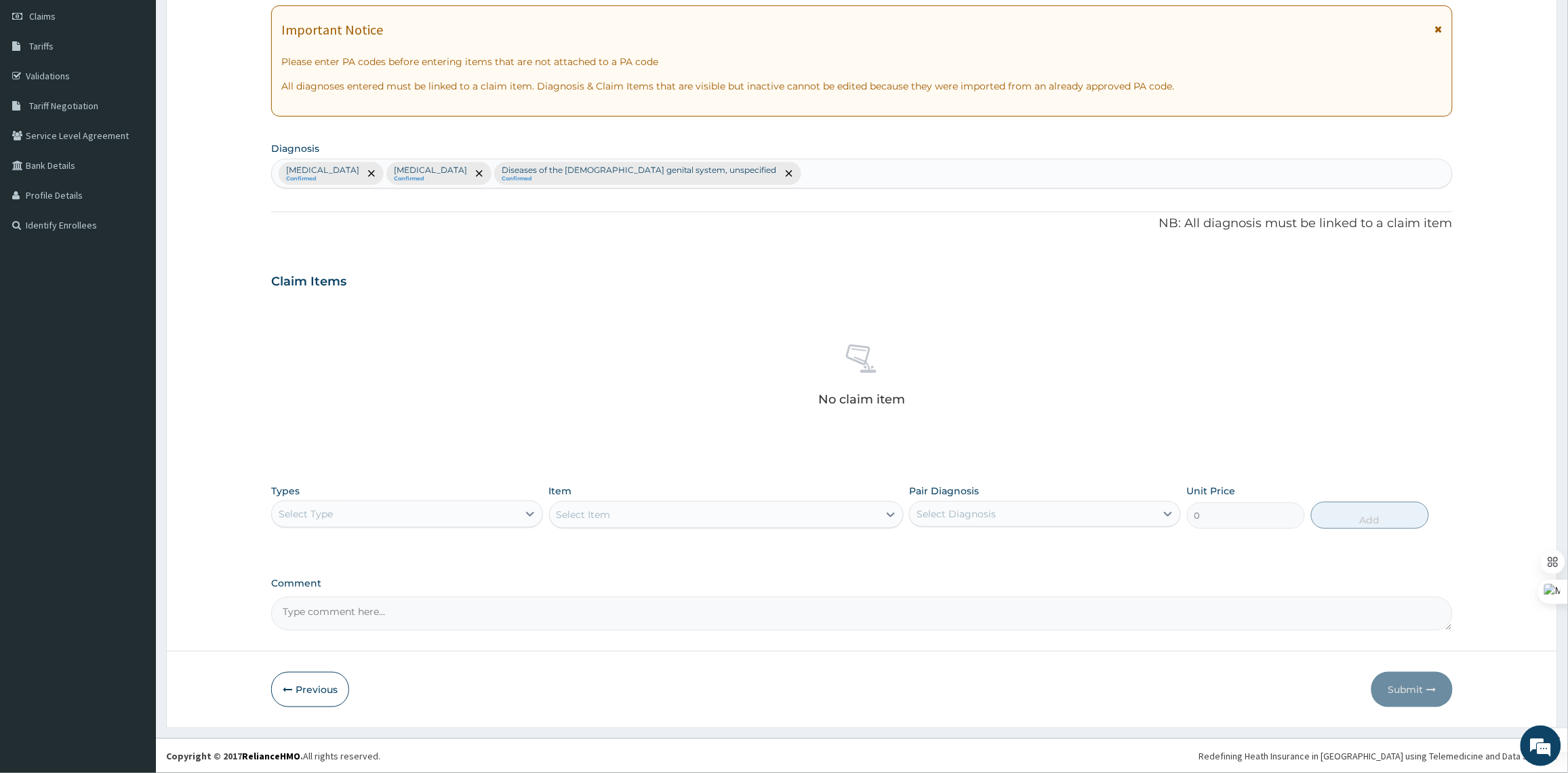
click at [417, 520] on div "Select Type" at bounding box center [394, 514] width 246 height 22
click at [374, 600] on div "Procedures" at bounding box center [407, 597] width 272 height 25
click at [679, 506] on div "Select Item" at bounding box center [726, 514] width 355 height 27
click at [696, 526] on div "Select Item" at bounding box center [726, 514] width 355 height 27
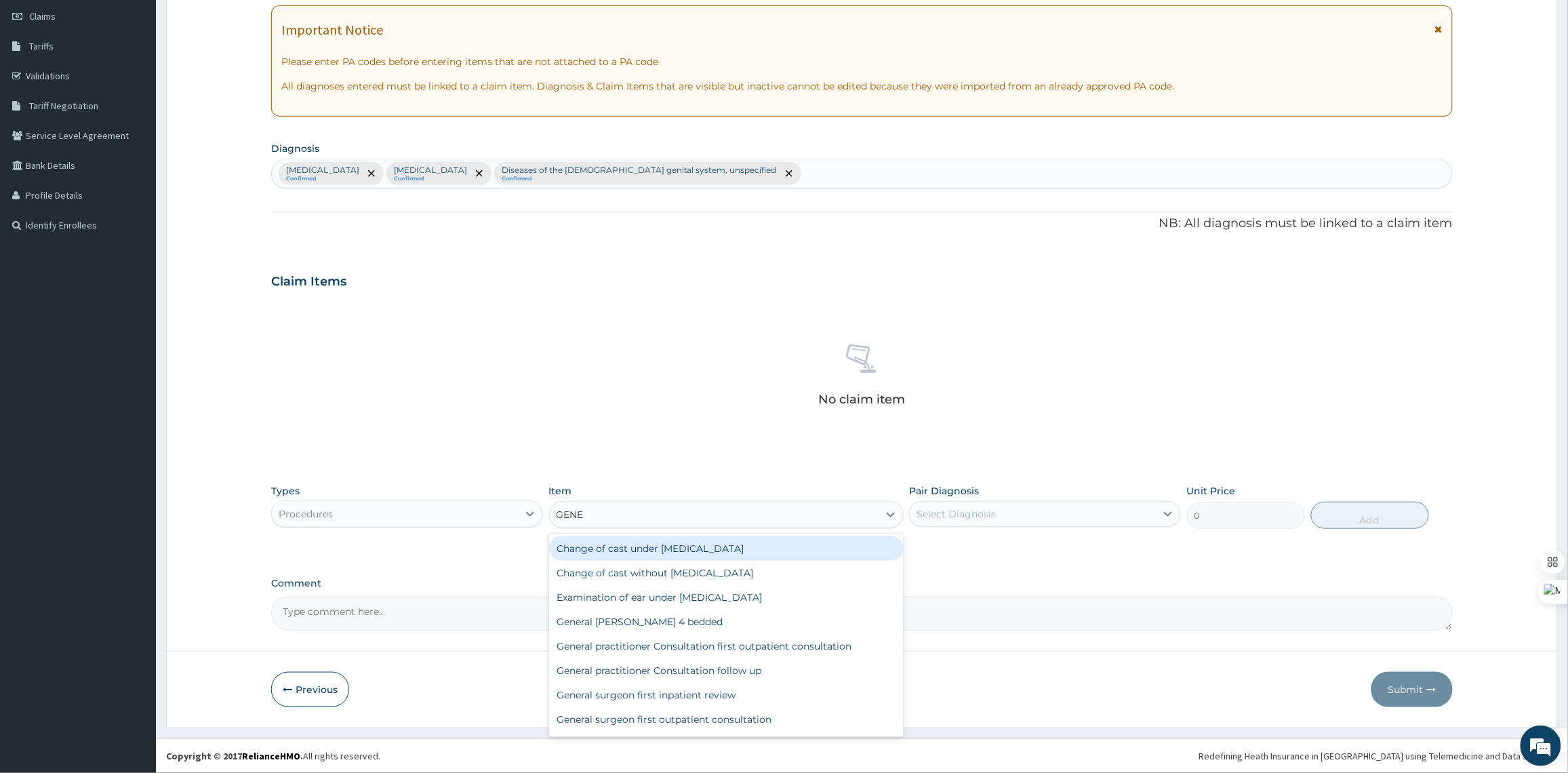
type input "GENER"
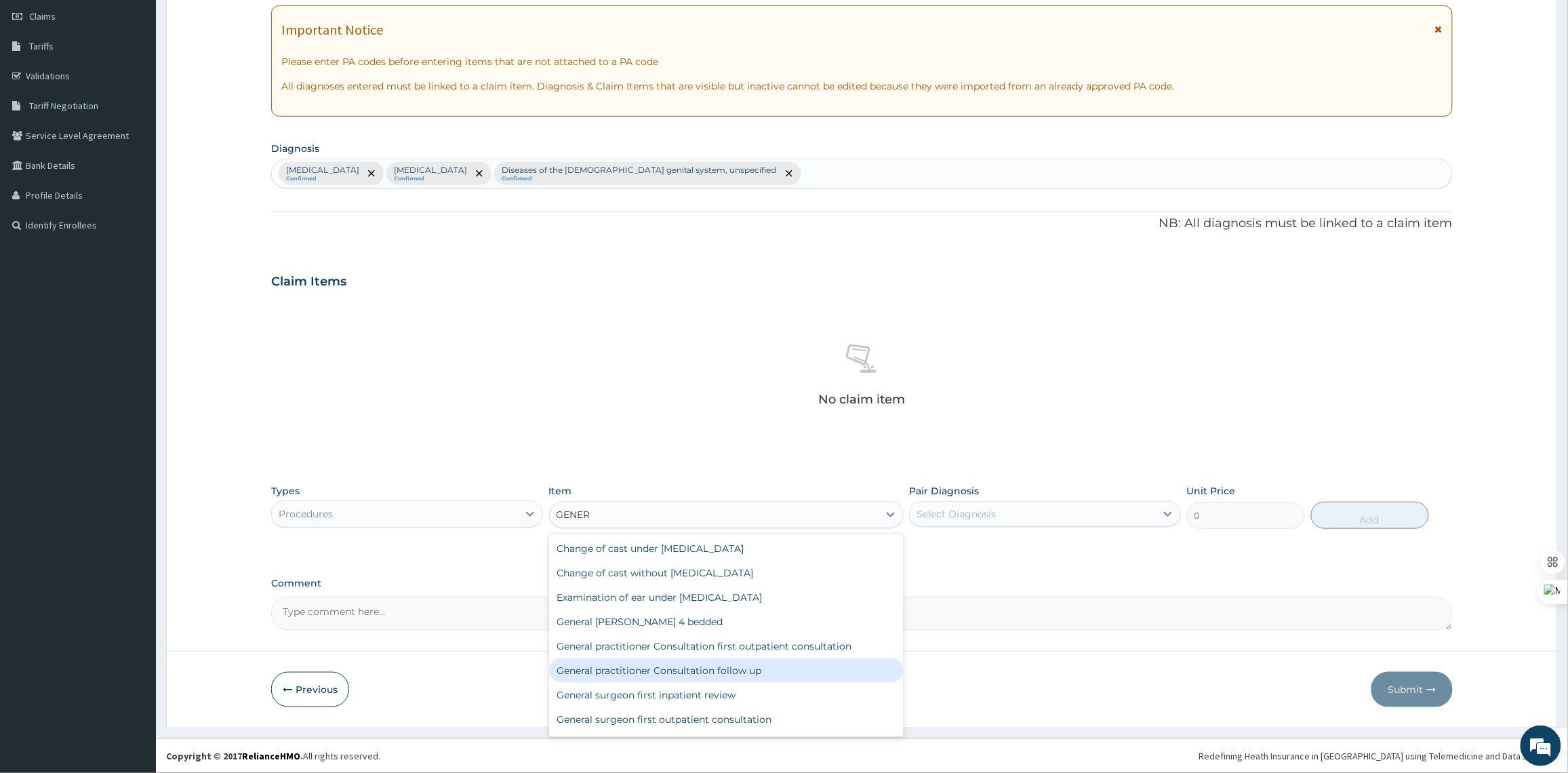
click at [696, 671] on div "General practitioner Consultation follow up" at bounding box center [726, 671] width 355 height 25
type input "2365"
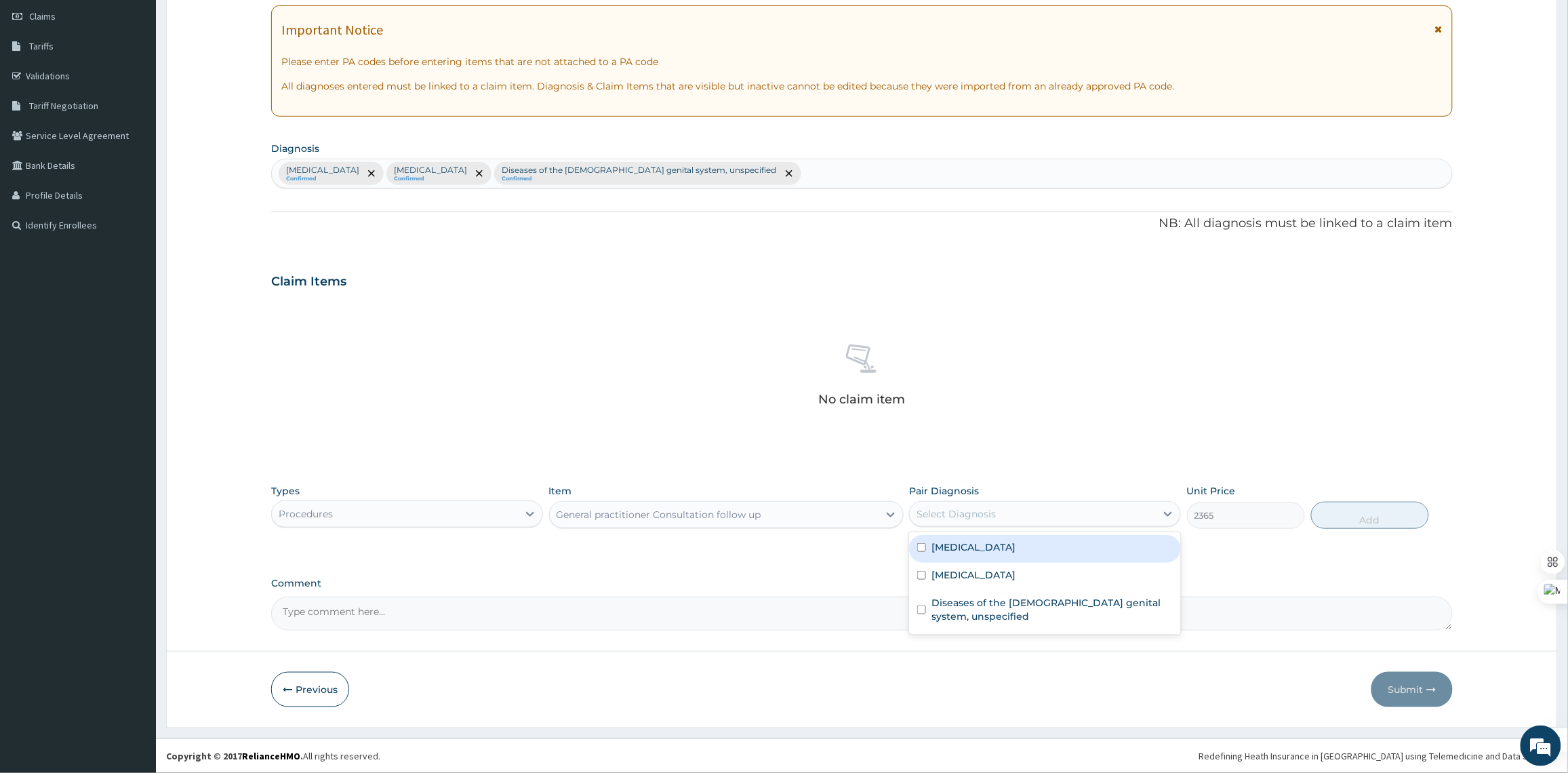
click at [1043, 517] on div "Select Diagnosis" at bounding box center [1032, 514] width 246 height 22
click at [919, 546] on input "checkbox" at bounding box center [921, 547] width 9 height 9
checkbox input "true"
click at [988, 526] on div "Malaria, unspecified" at bounding box center [1045, 514] width 272 height 26
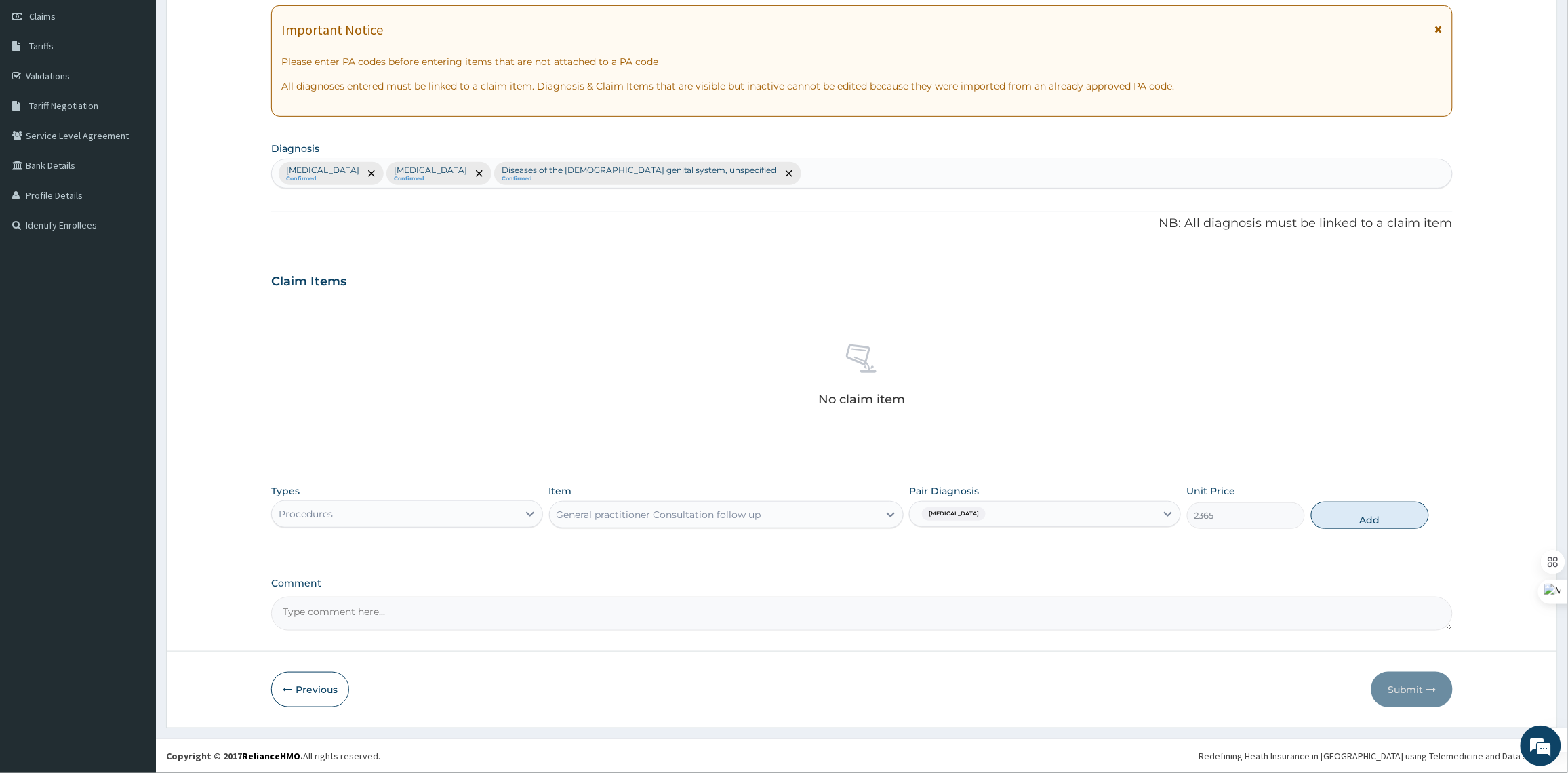
drag, startPoint x: 1045, startPoint y: 519, endPoint x: 1043, endPoint y: 525, distance: 6.3
click at [1046, 519] on div "Malaria, unspecified" at bounding box center [1032, 514] width 246 height 23
click at [920, 574] on input "checkbox" at bounding box center [921, 575] width 9 height 9
checkbox input "true"
click at [1046, 515] on div "Malaria, unspecified + 1" at bounding box center [1032, 514] width 246 height 23
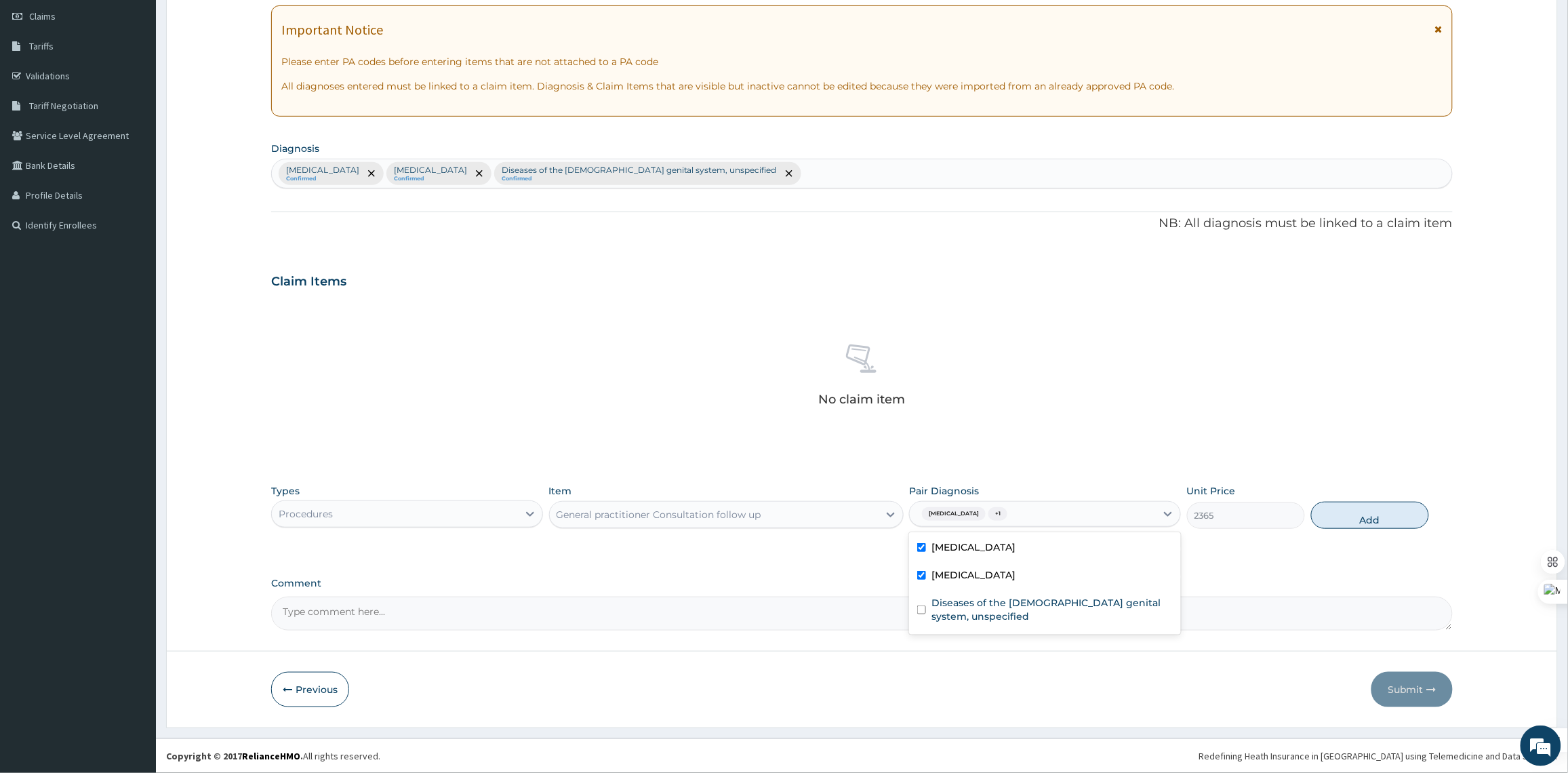
click at [1123, 508] on div "Malaria, unspecified + 1" at bounding box center [1032, 514] width 246 height 23
drag, startPoint x: 923, startPoint y: 603, endPoint x: 939, endPoint y: 603, distance: 16.0
click at [923, 603] on div "Diseases of the female genital system, unspecified" at bounding box center [1045, 611] width 272 height 41
checkbox input "true"
click at [1357, 521] on button "Add" at bounding box center [1370, 515] width 118 height 27
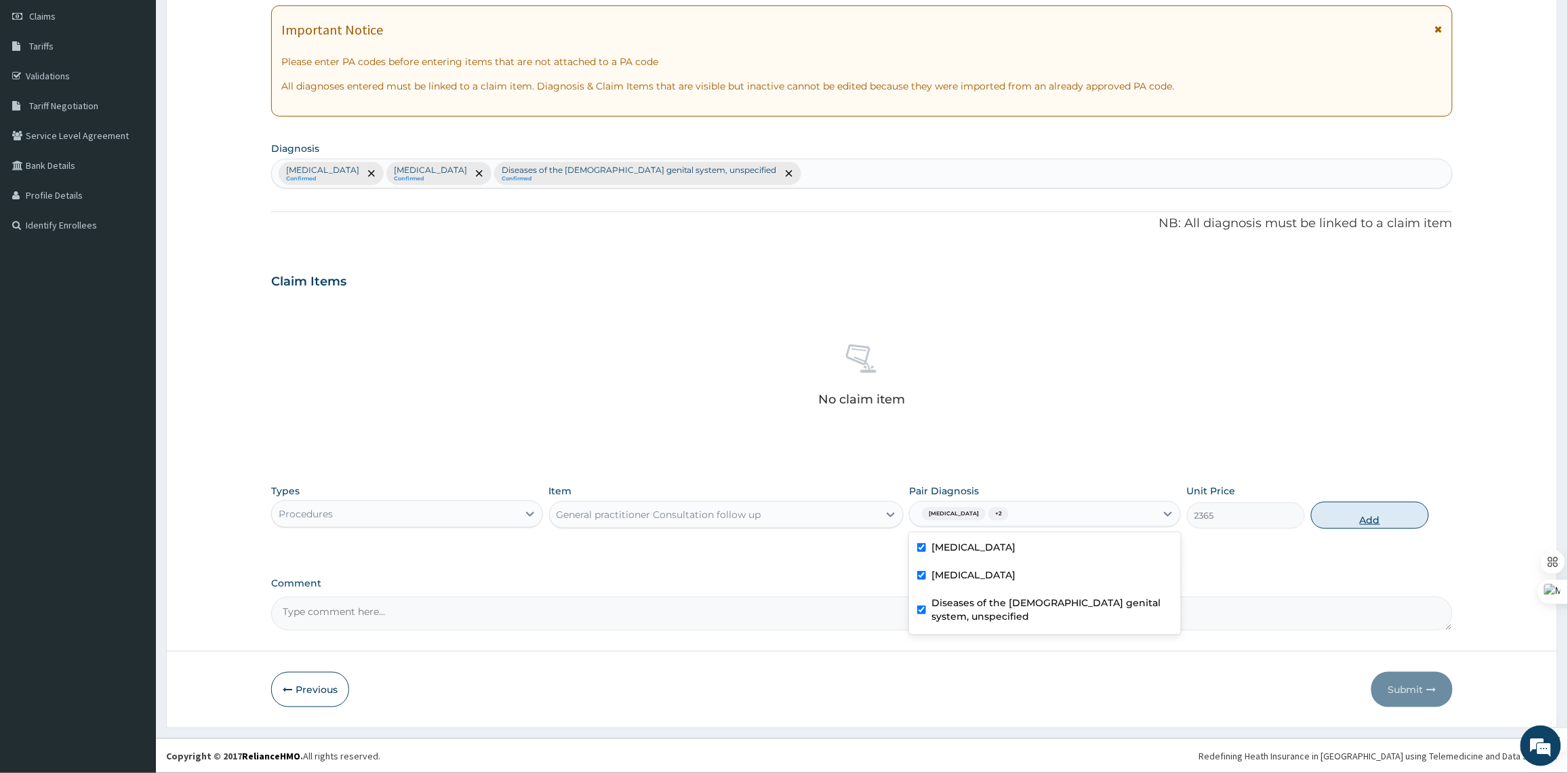
type input "0"
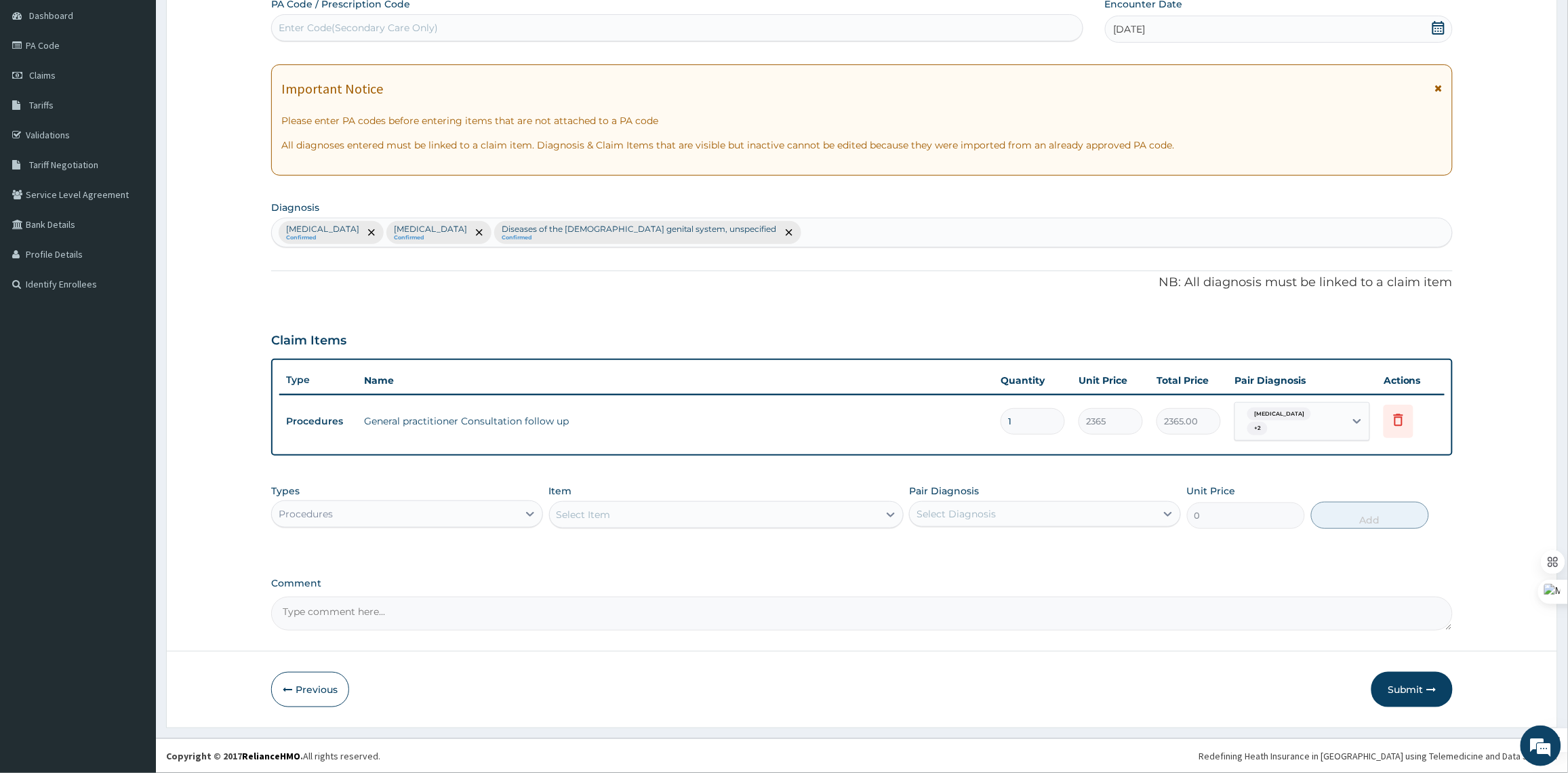
scroll to position [132, 0]
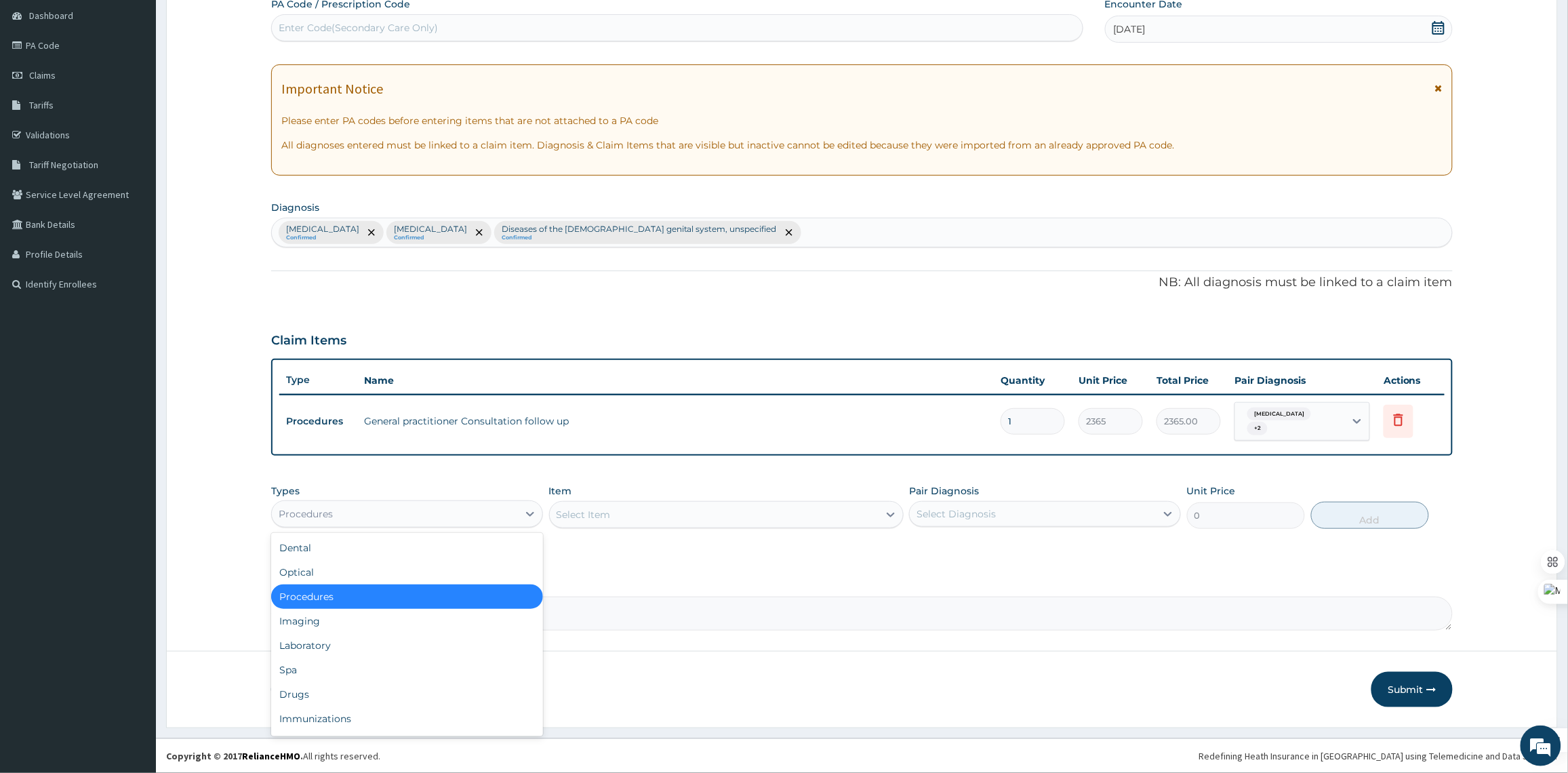
click at [422, 506] on div "Procedures" at bounding box center [394, 514] width 246 height 22
click at [379, 687] on div "Drugs" at bounding box center [407, 694] width 272 height 25
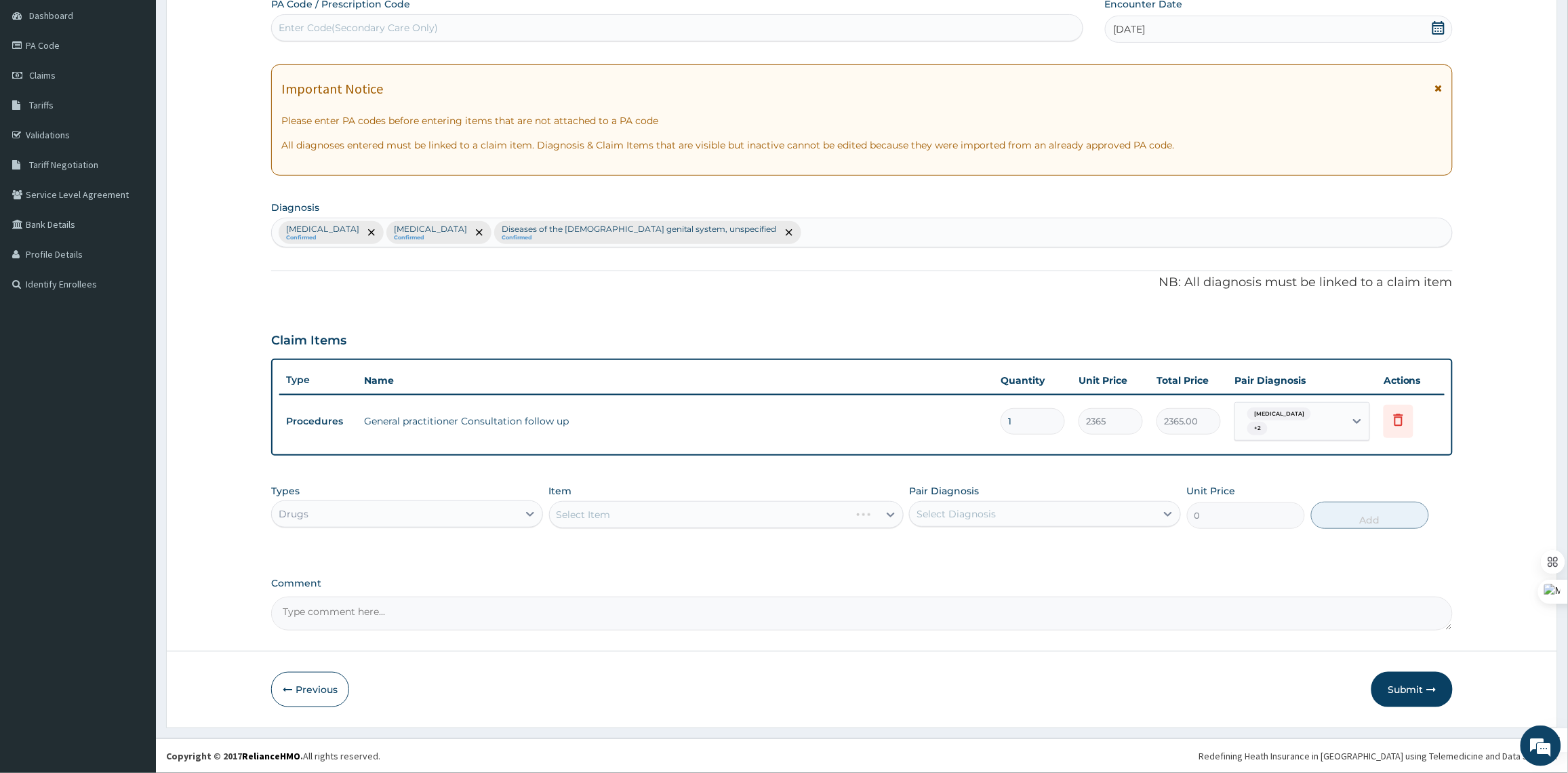
click at [730, 516] on div "Select Item" at bounding box center [726, 514] width 355 height 27
click at [735, 509] on div "Select Item" at bounding box center [726, 514] width 355 height 27
click at [735, 509] on div "Select Item" at bounding box center [713, 514] width 329 height 22
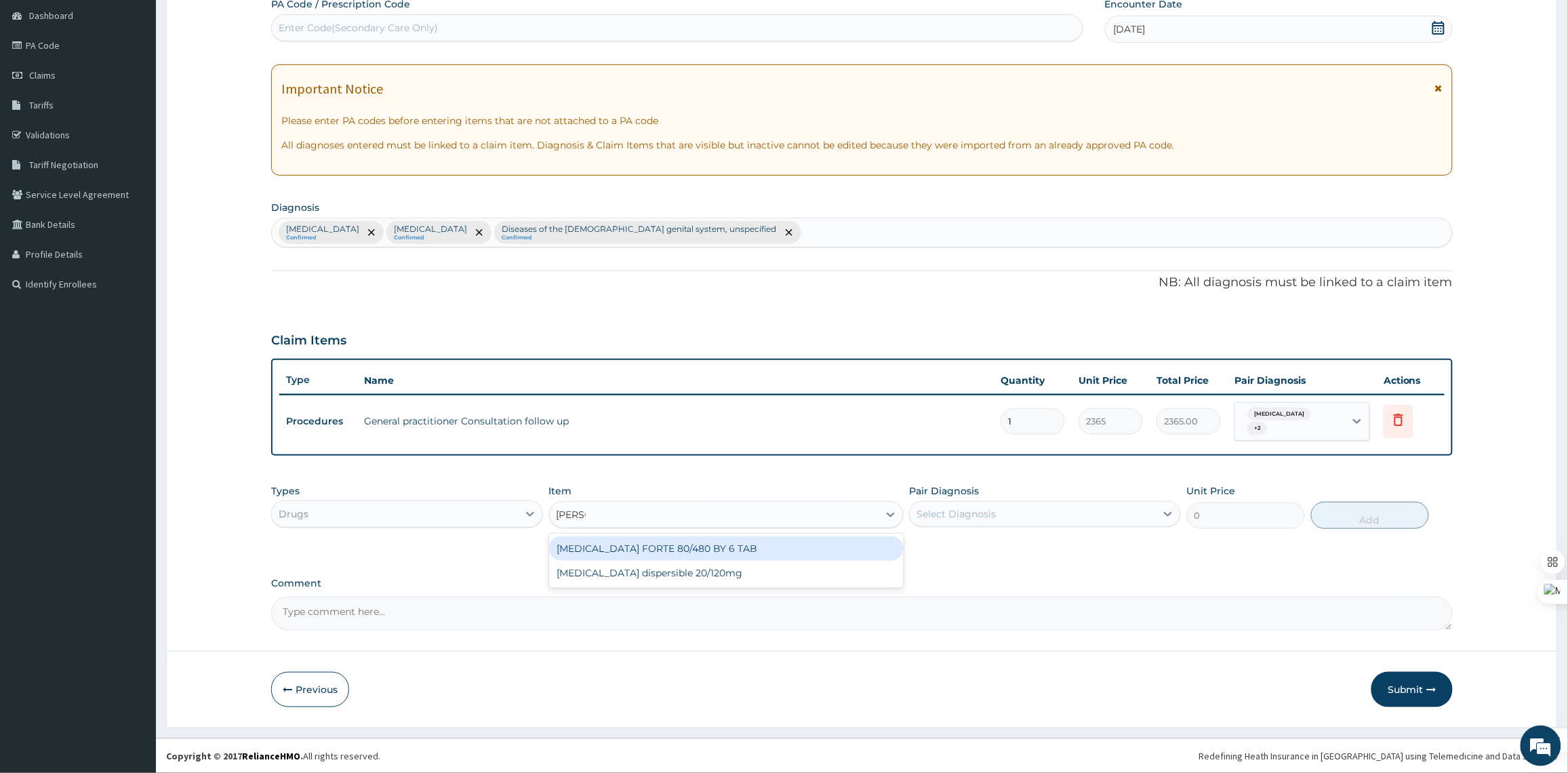
type input "COART"
click at [700, 549] on div "COARTEM FORTE 80/480 BY 6 TAB" at bounding box center [726, 549] width 355 height 25
type input "800"
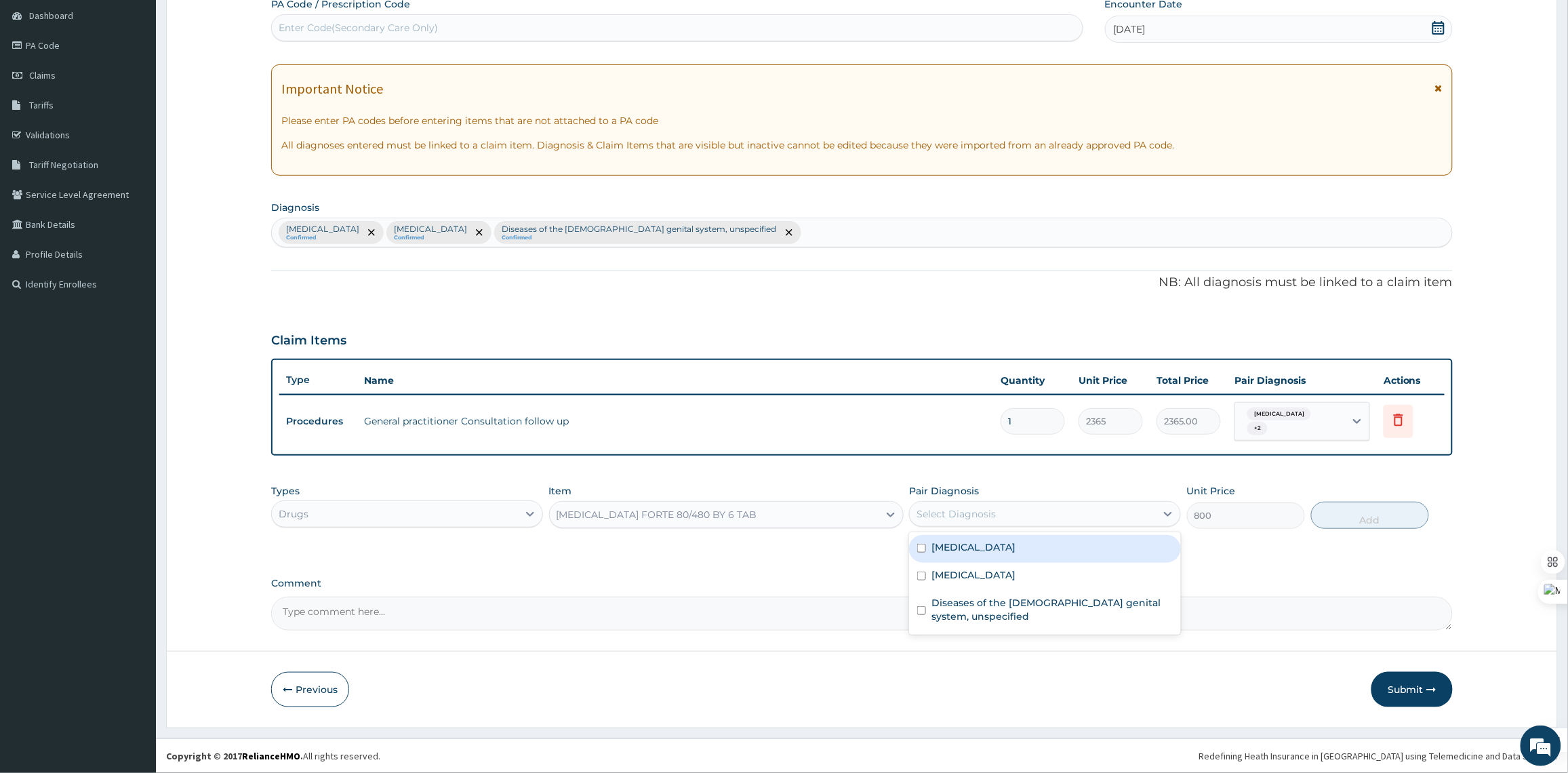
click at [968, 516] on div "Select Diagnosis" at bounding box center [956, 514] width 80 height 14
click at [964, 552] on label "Malaria, unspecified" at bounding box center [973, 547] width 84 height 14
checkbox input "true"
click at [1344, 523] on button "Add" at bounding box center [1370, 515] width 118 height 27
type input "0"
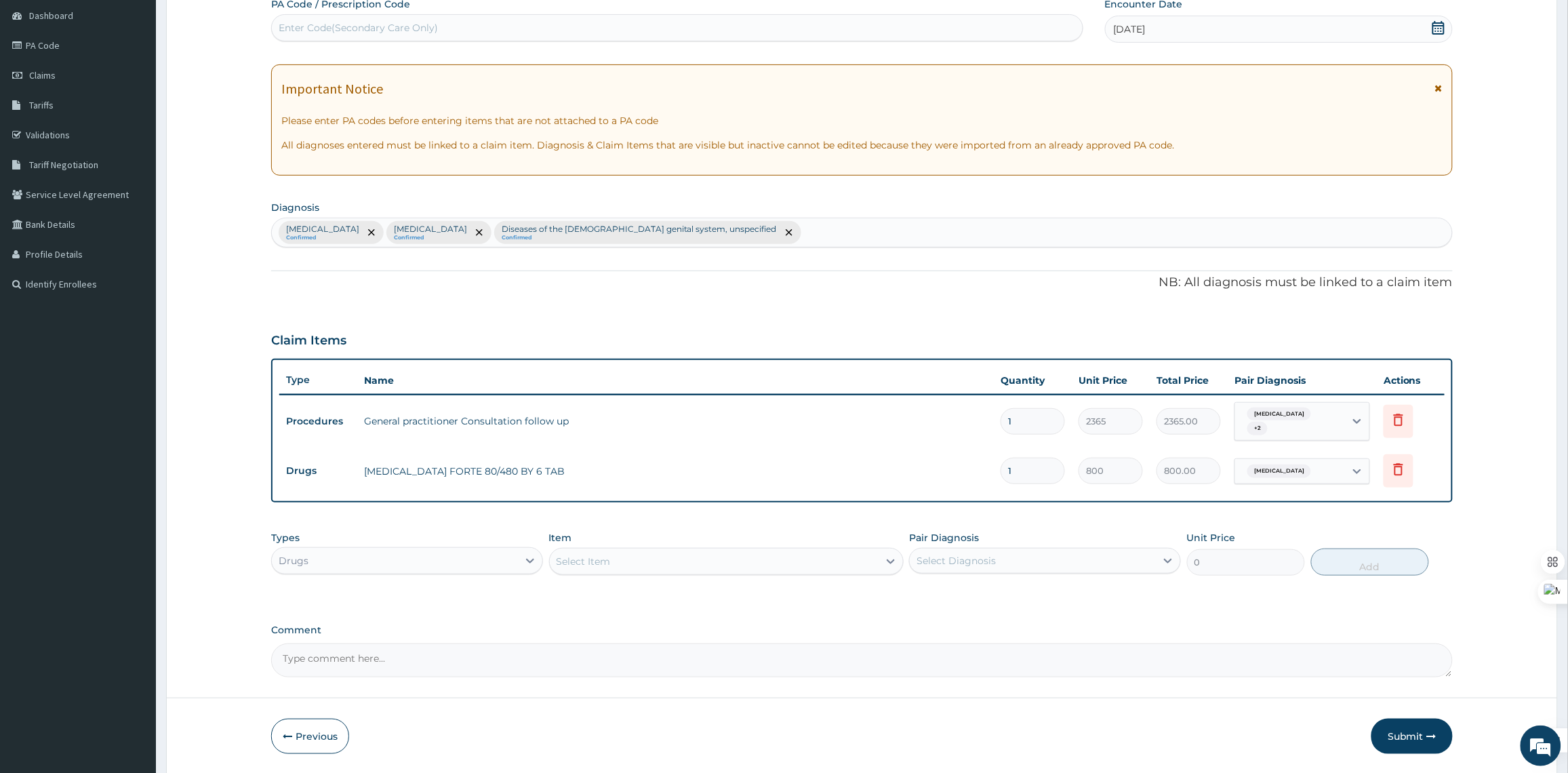
drag, startPoint x: 1041, startPoint y: 472, endPoint x: 990, endPoint y: 473, distance: 51.0
click at [990, 473] on tr "Drugs COARTEM FORTE 80/480 BY 6 TAB 1 800 800.00 Malaria, unspecified Delete" at bounding box center [862, 471] width 1165 height 47
type input "6"
type input "4800.00"
type input "6"
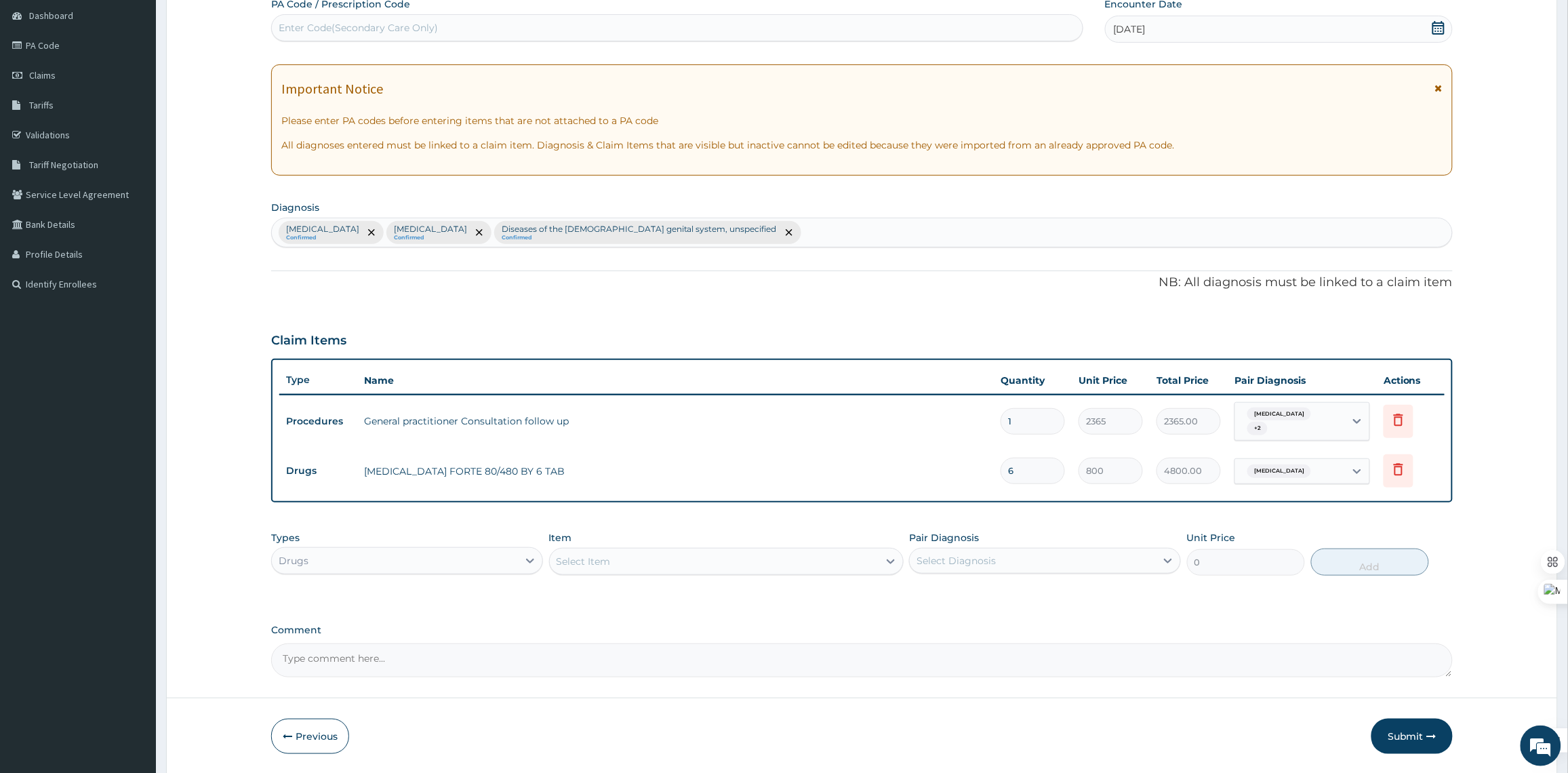
click at [610, 569] on div "Select Item" at bounding box center [713, 561] width 329 height 22
type input "LEVO"
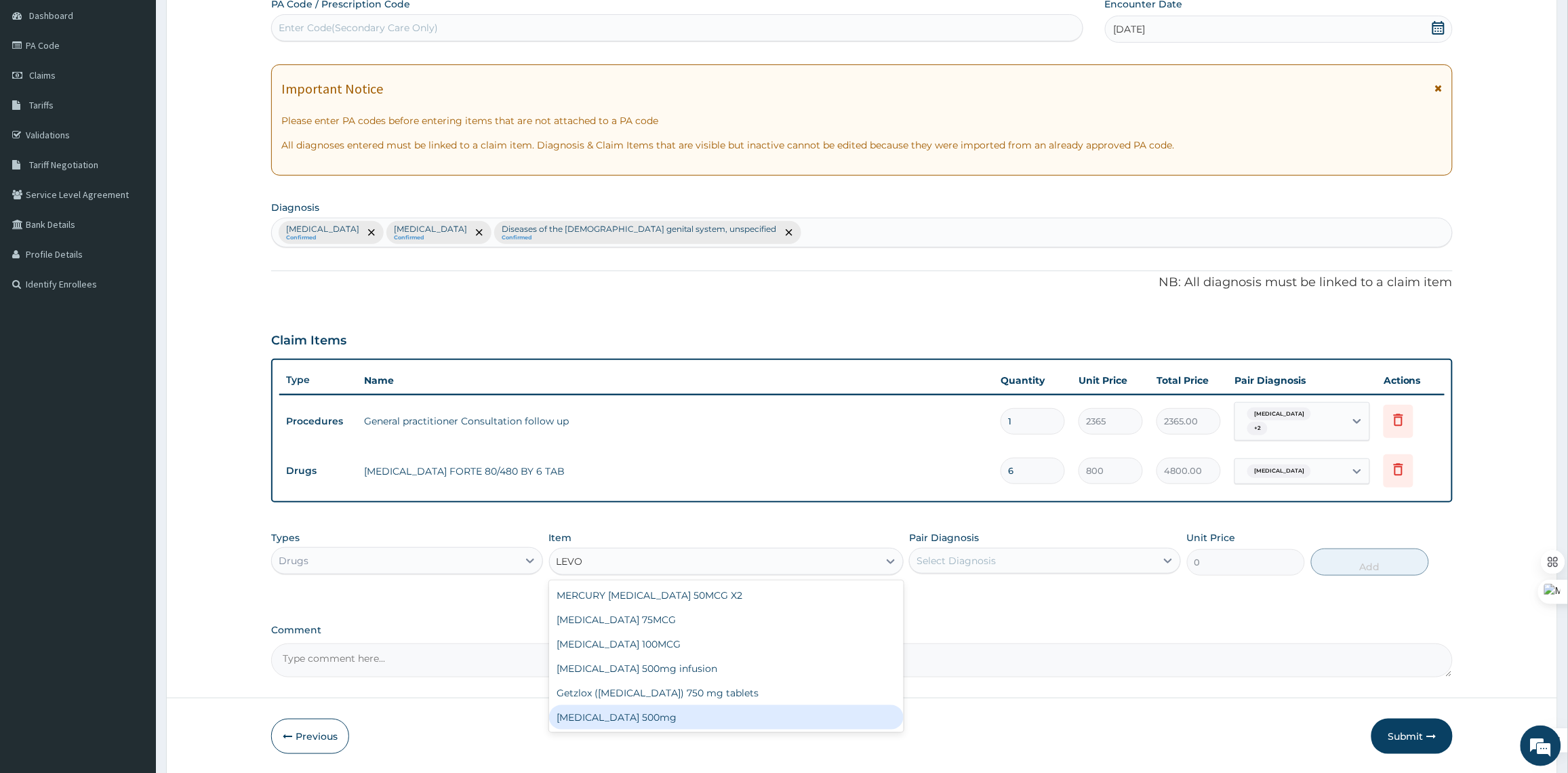
click at [723, 713] on div "LEVOFLOXACIN 500mg" at bounding box center [726, 717] width 355 height 25
type input "450"
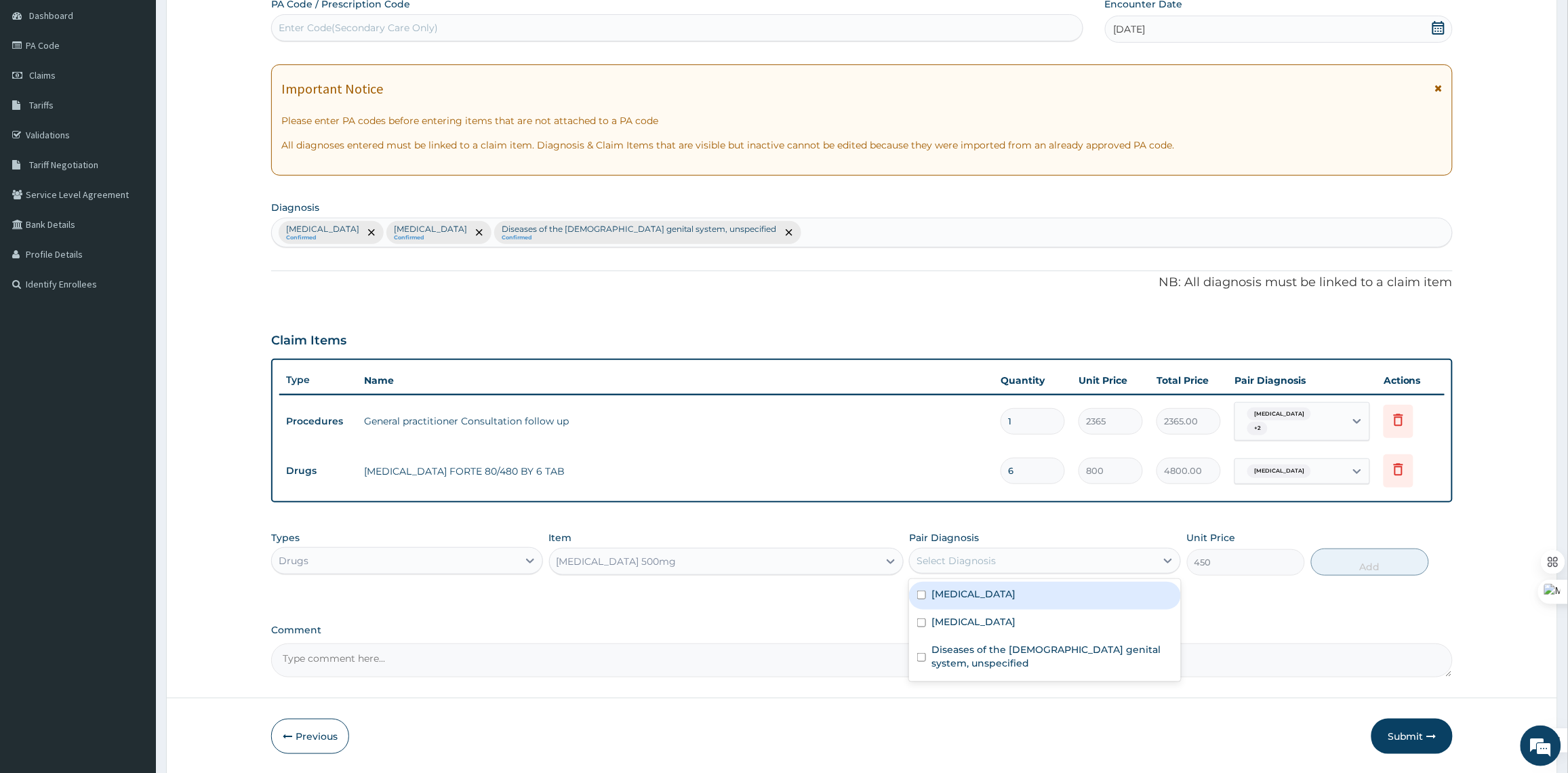
click at [990, 563] on div "Select Diagnosis" at bounding box center [956, 560] width 80 height 14
click at [1008, 617] on label "Typhoid fever, unspecified" at bounding box center [973, 621] width 84 height 14
checkbox input "true"
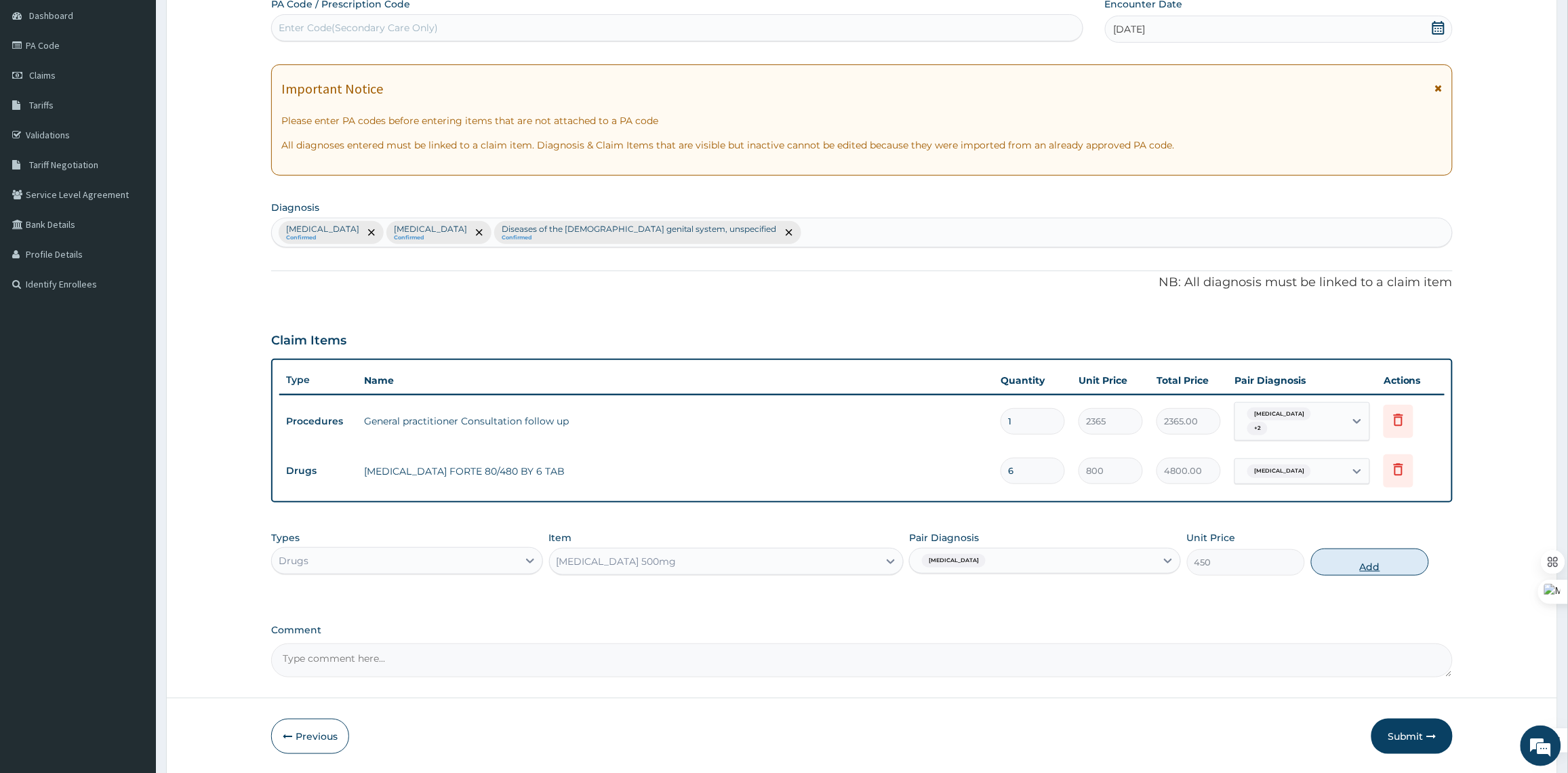
click at [1384, 569] on button "Add" at bounding box center [1370, 562] width 118 height 27
type input "0"
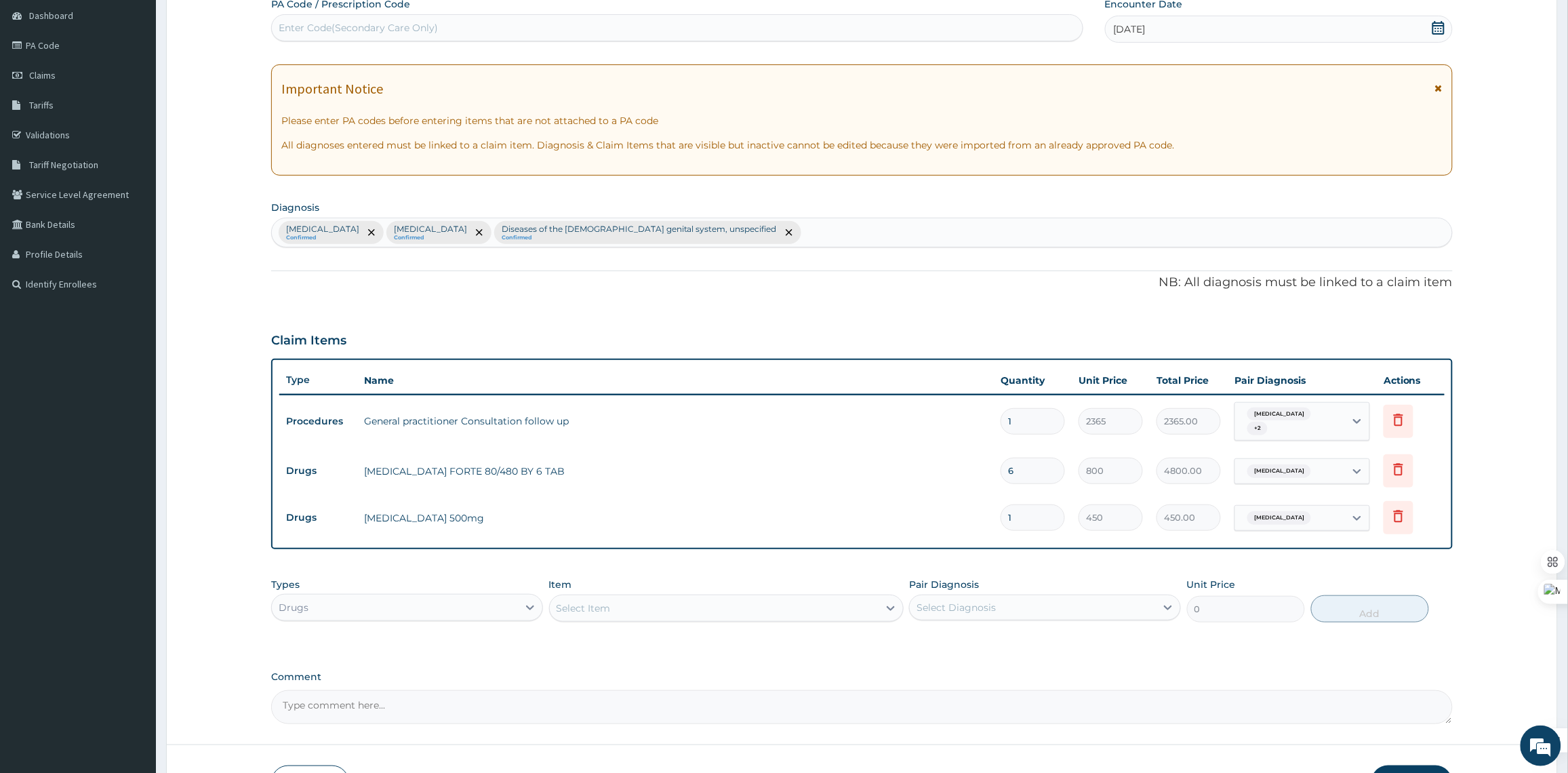
type input "10"
type input "4500.00"
type input "10"
click at [604, 615] on div "Select Item" at bounding box center [713, 608] width 329 height 22
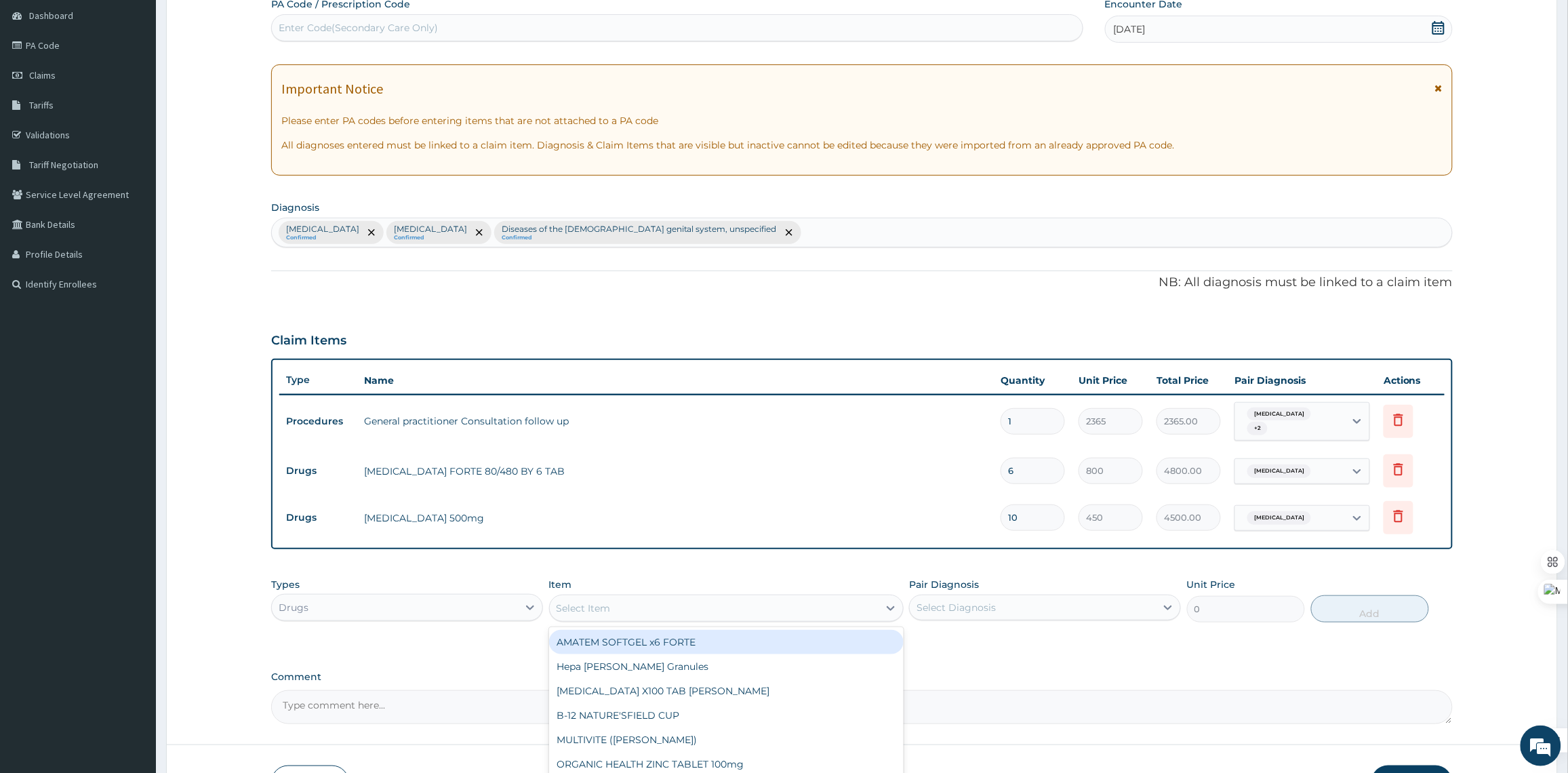
click at [613, 610] on div "Select Item" at bounding box center [713, 608] width 329 height 22
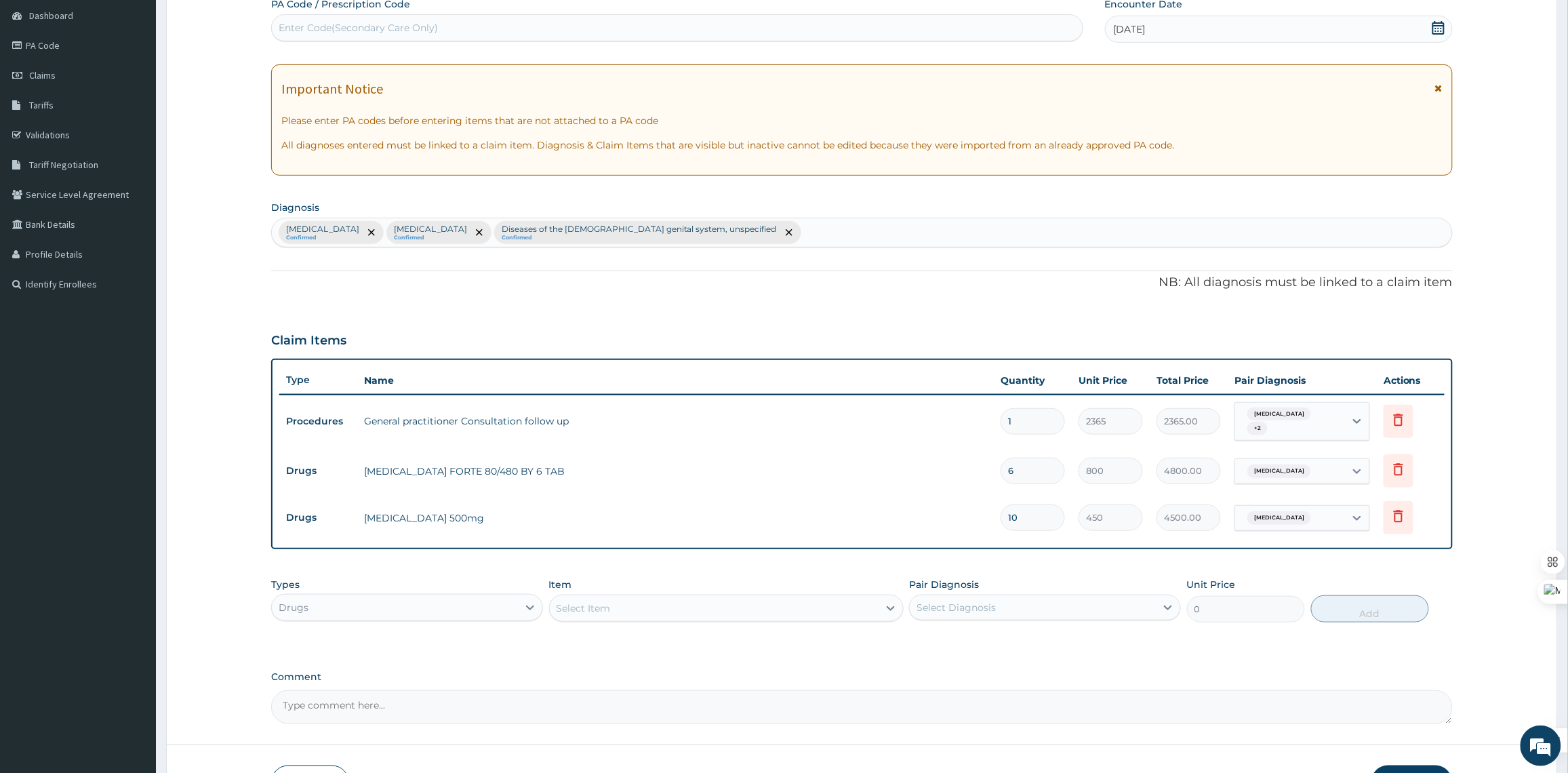
click at [613, 610] on div "Select Item" at bounding box center [713, 608] width 329 height 22
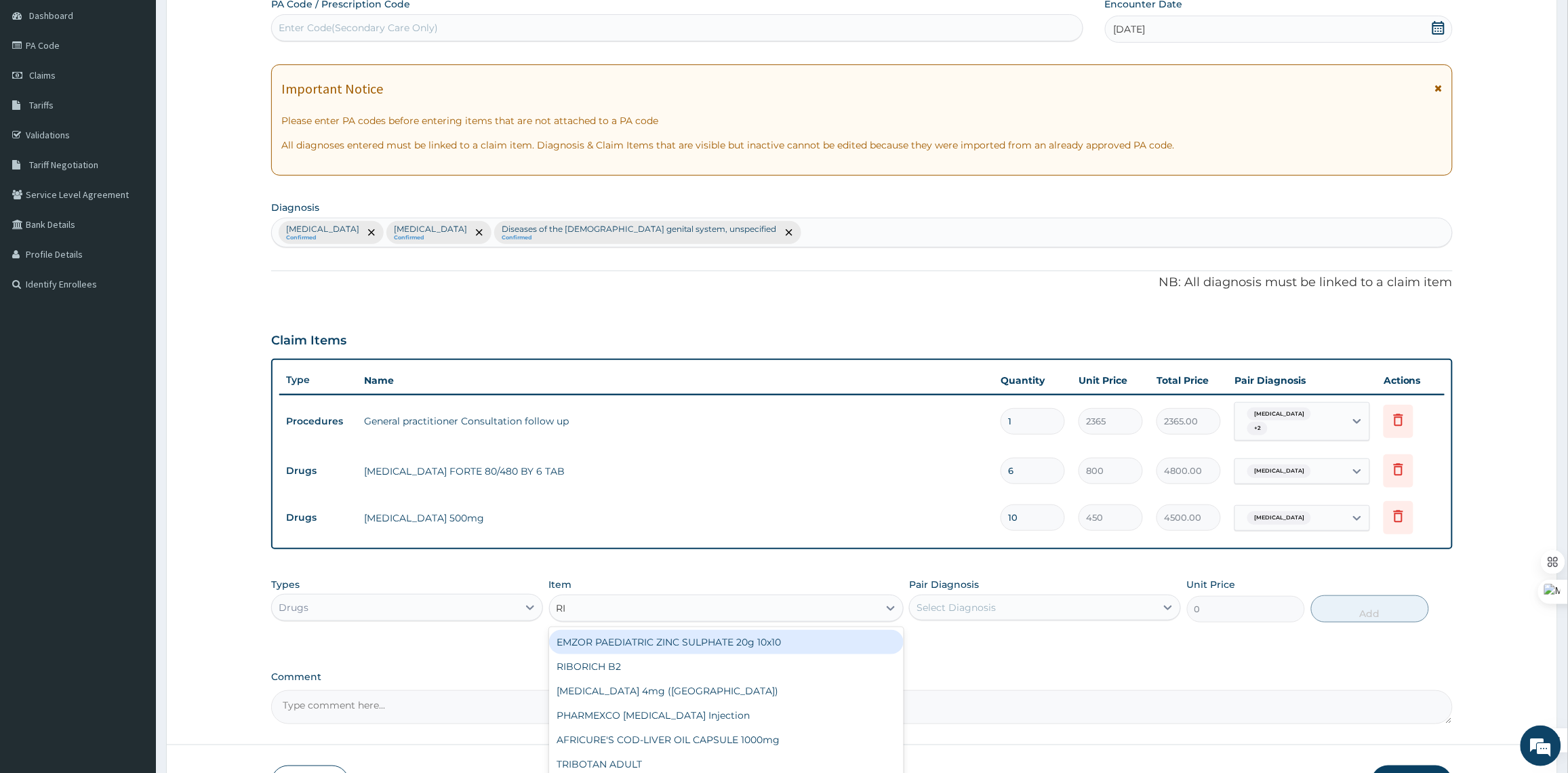
type input "RIF"
click at [666, 650] on div "RIFAMPICIN CAPSULE - 300MG" at bounding box center [726, 642] width 355 height 25
type input "300"
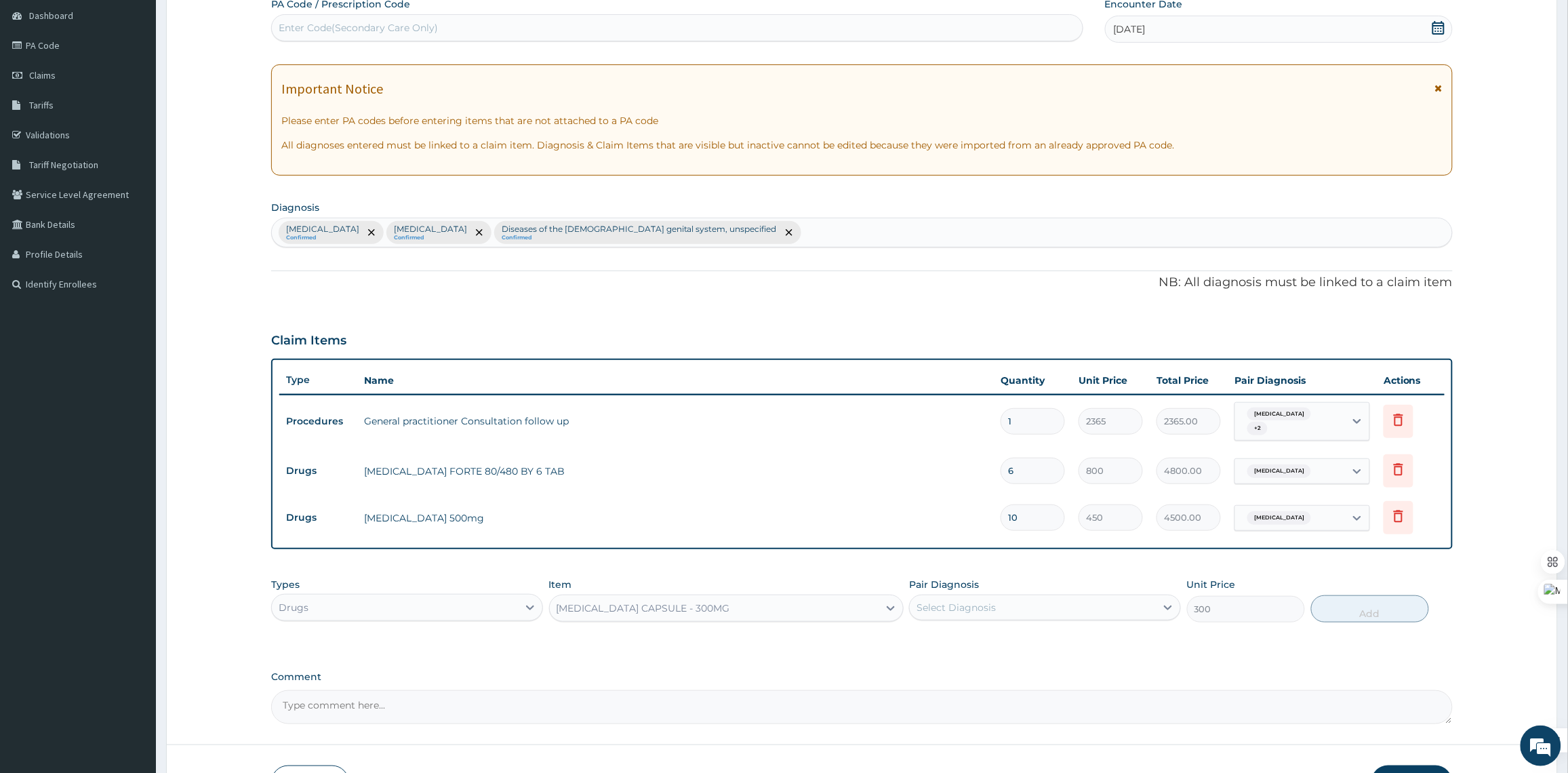
click at [969, 615] on div "Select Diagnosis" at bounding box center [1032, 608] width 246 height 22
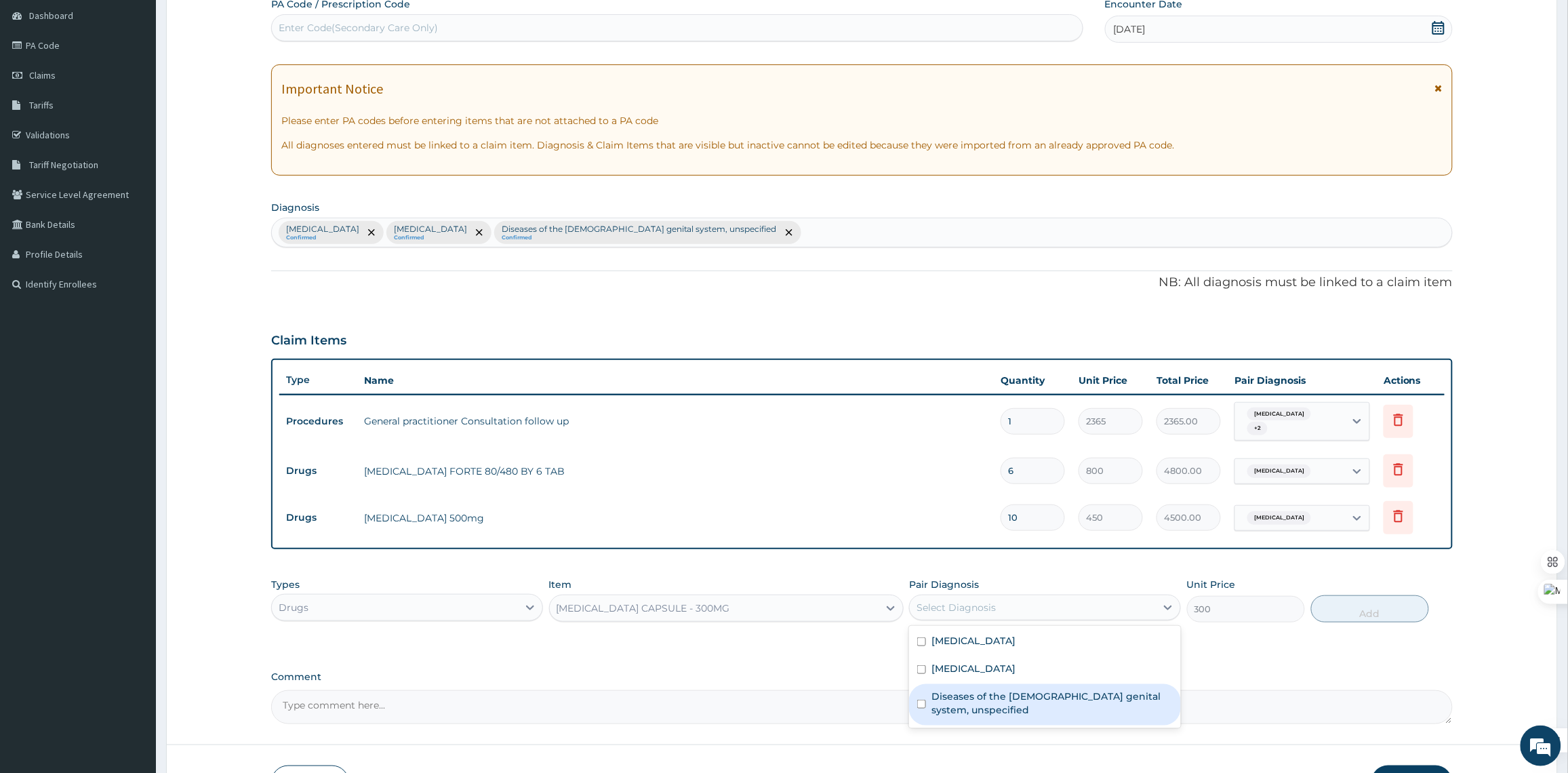
click at [980, 714] on label "Diseases of the female genital system, unspecified" at bounding box center [1052, 703] width 241 height 27
checkbox input "true"
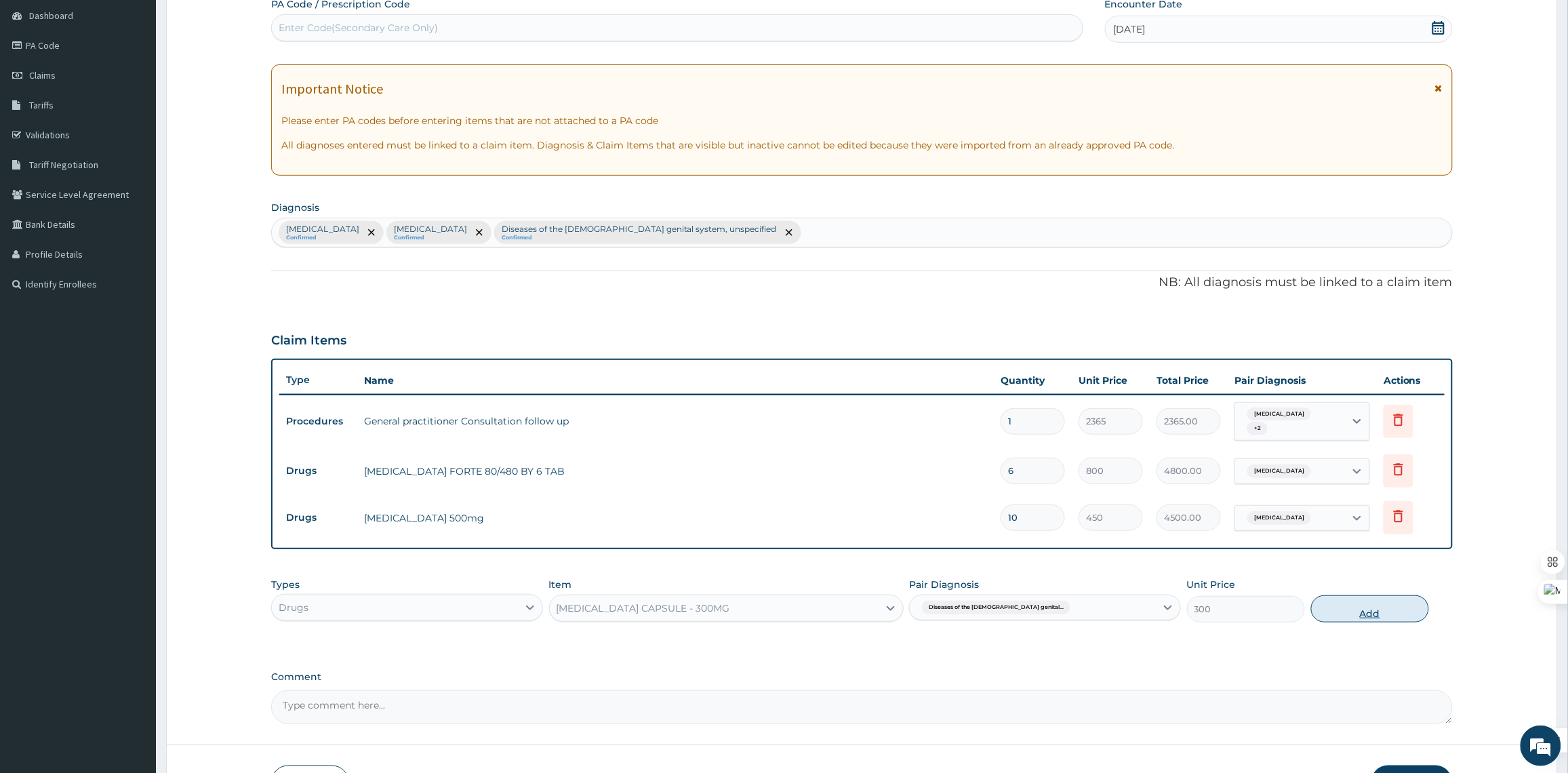
click at [1342, 608] on button "Add" at bounding box center [1370, 609] width 118 height 27
type input "0"
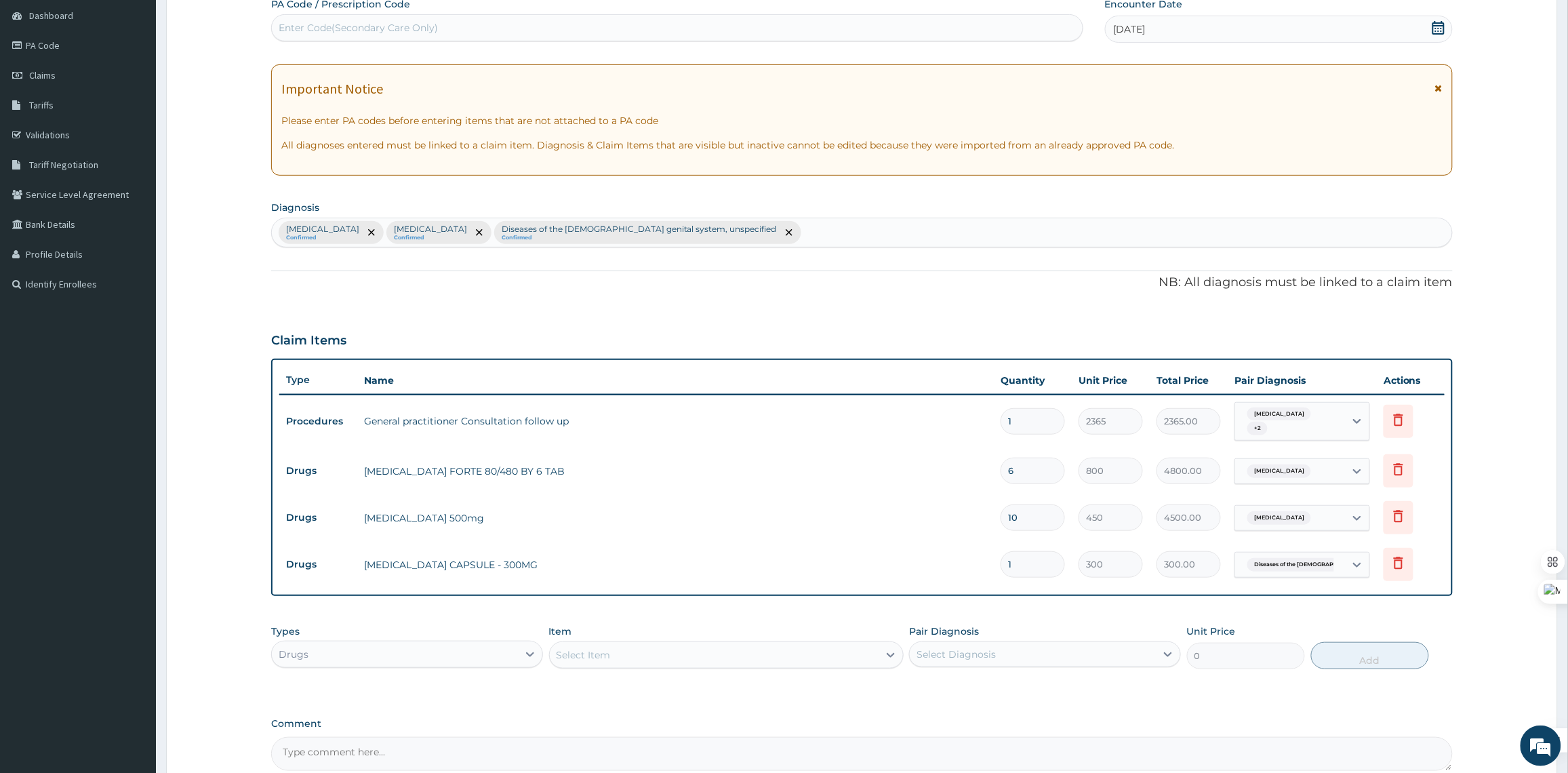
type input "10"
type input "3000.00"
type input "10"
click at [595, 653] on div "Select Item" at bounding box center [583, 655] width 54 height 14
type input "G"
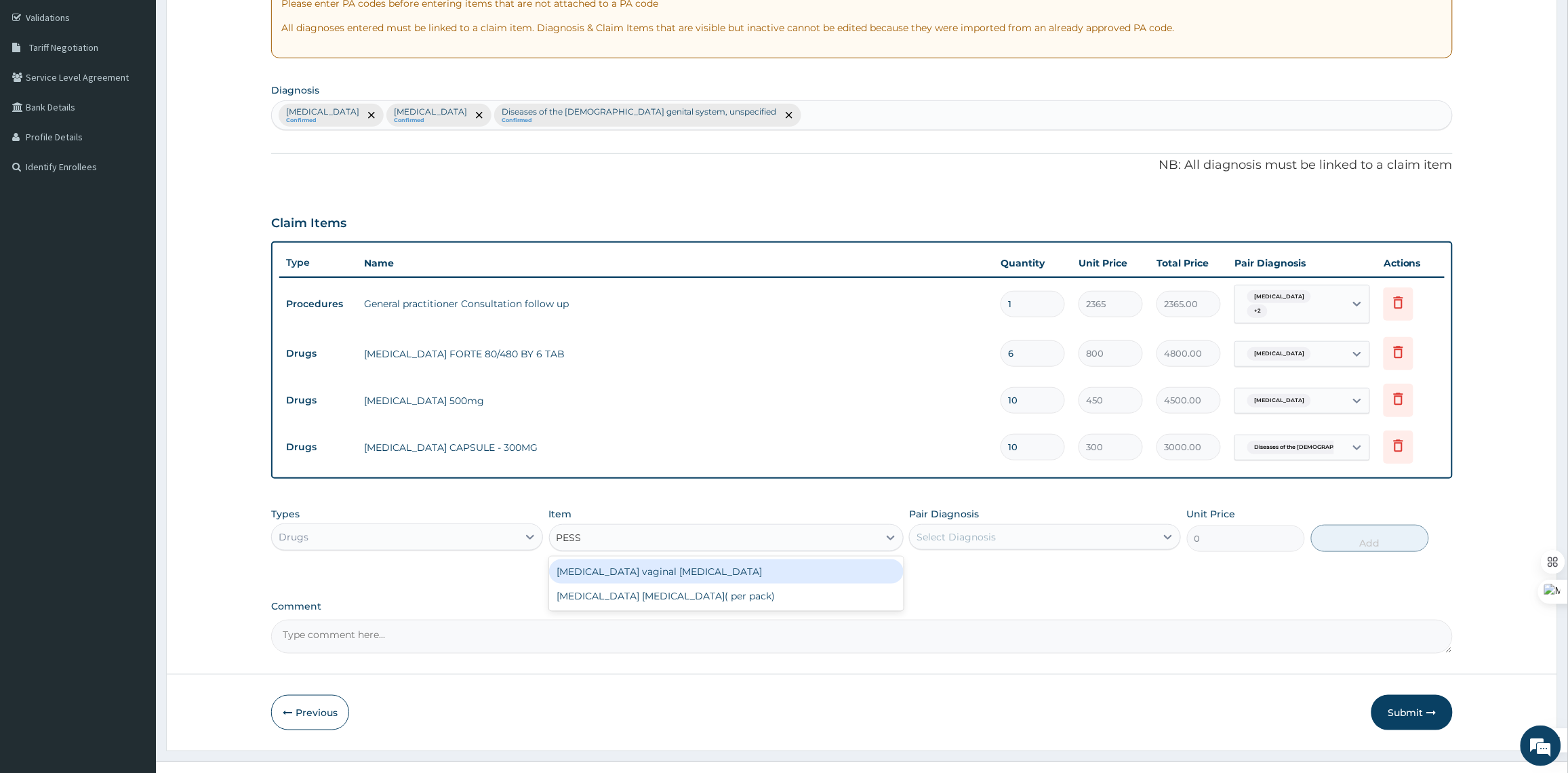
scroll to position [272, 0]
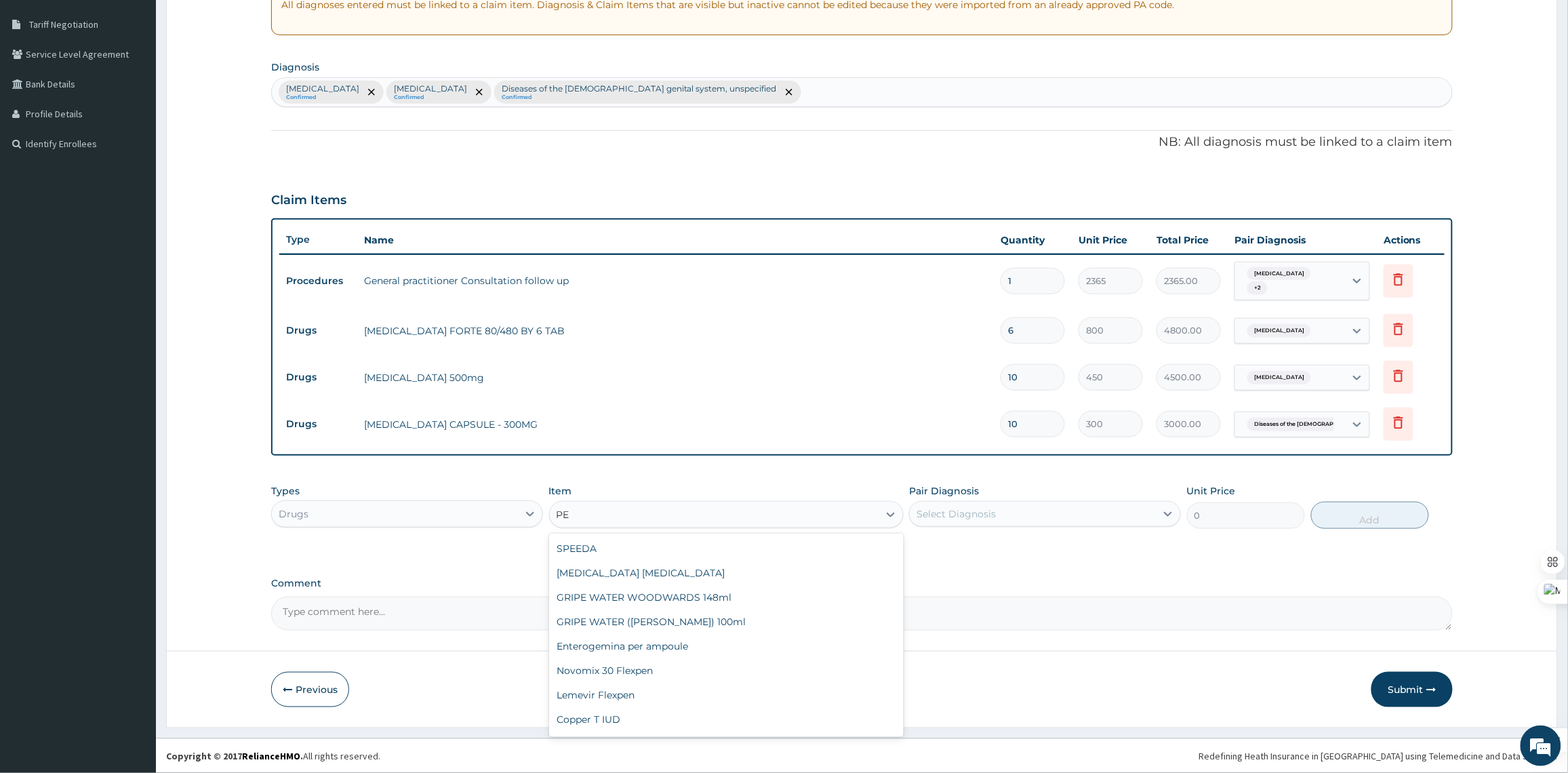
type input "P"
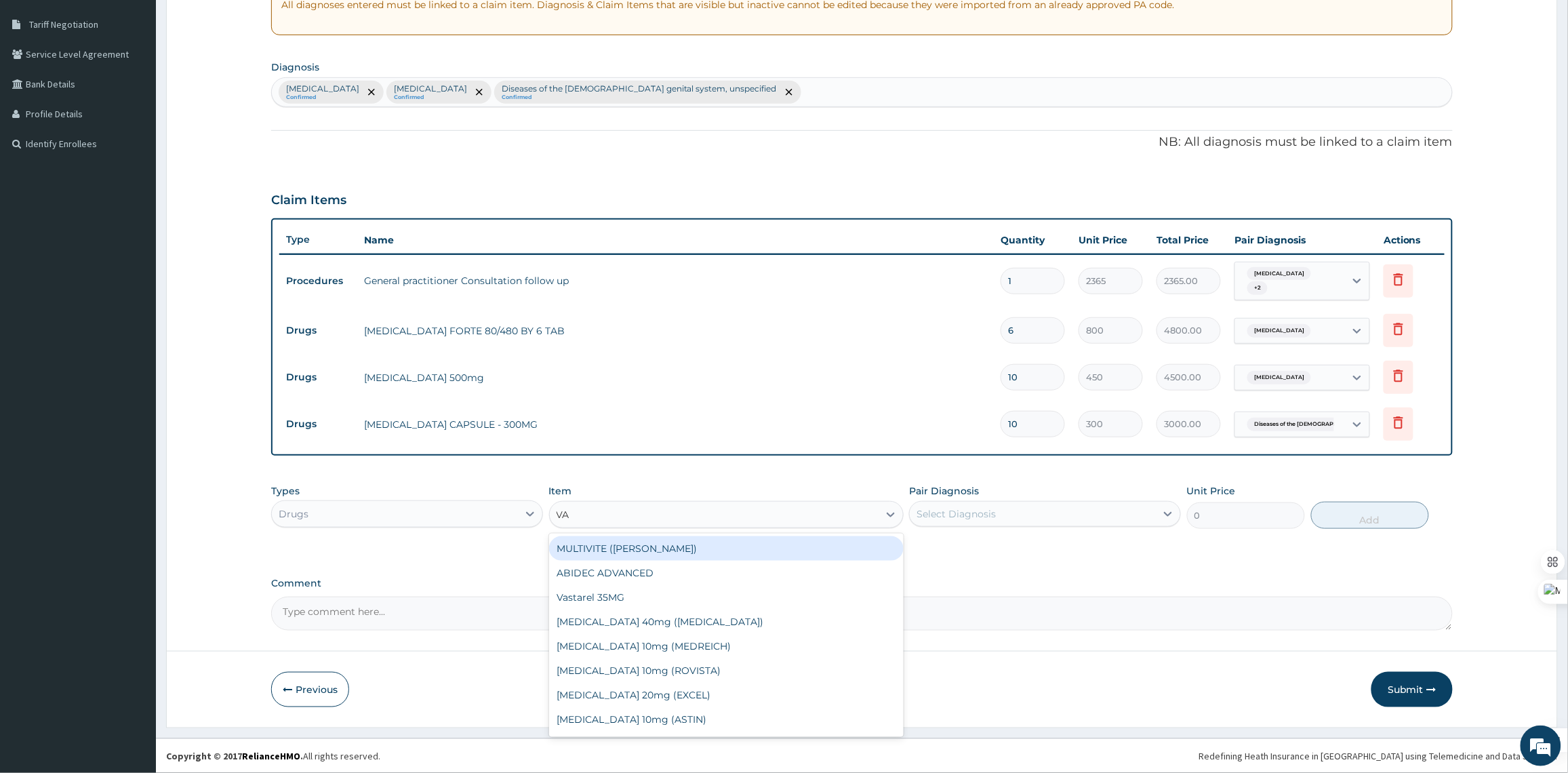
type input "VAG"
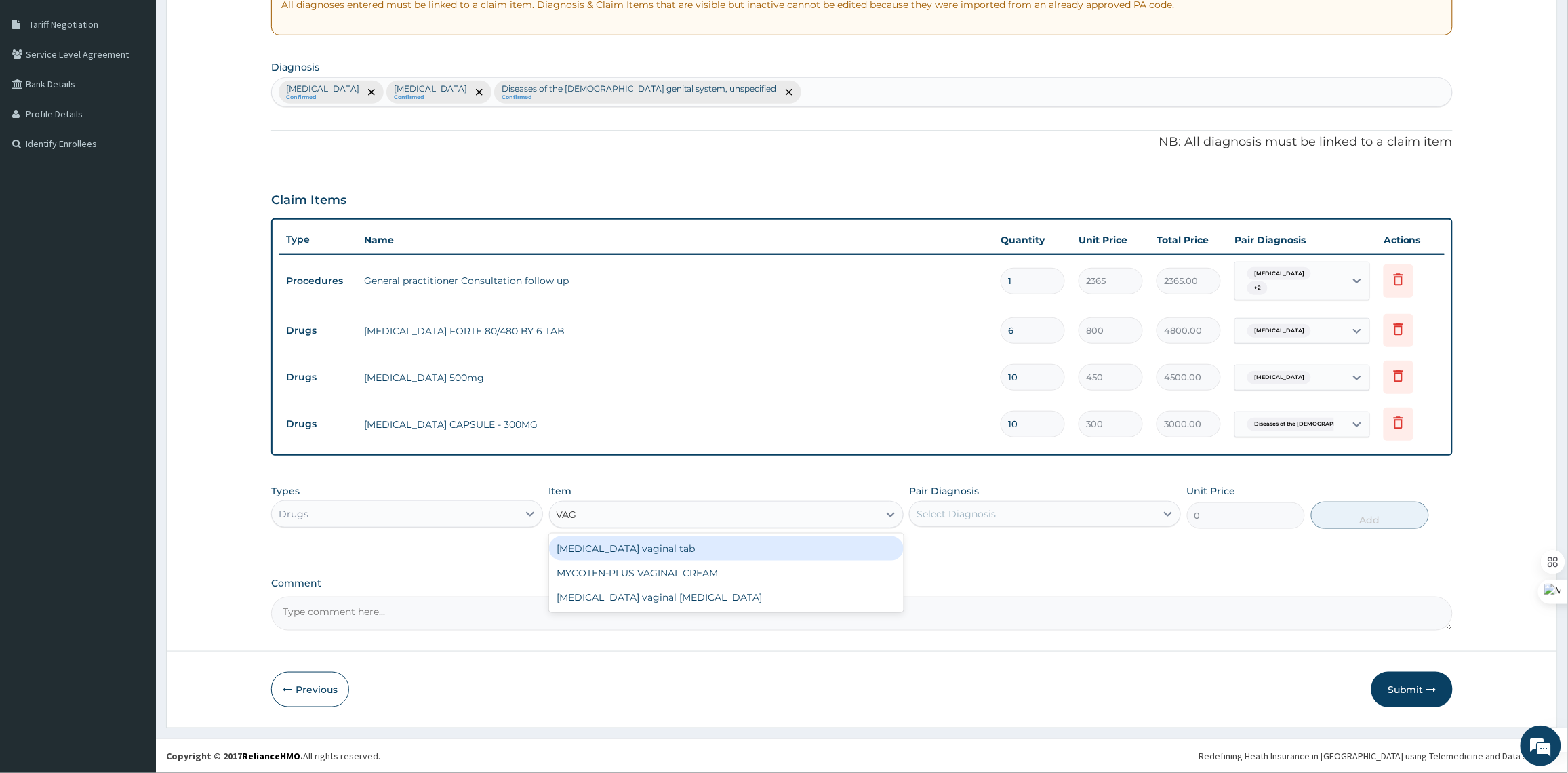
click at [607, 545] on div "Nystatin vaginal tab" at bounding box center [726, 549] width 355 height 25
type input "500"
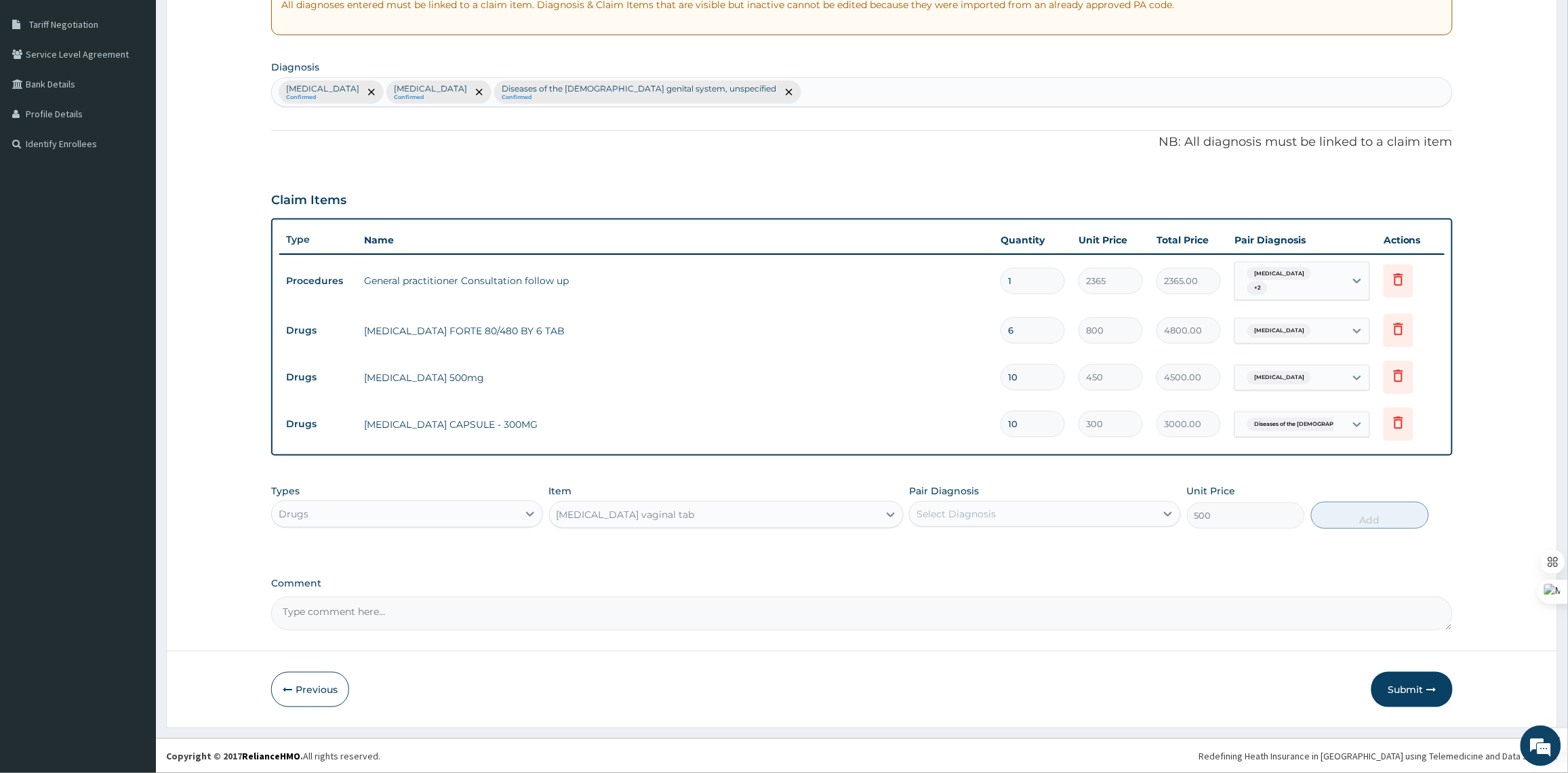
click at [724, 519] on div "Nystatin vaginal tab" at bounding box center [713, 514] width 329 height 22
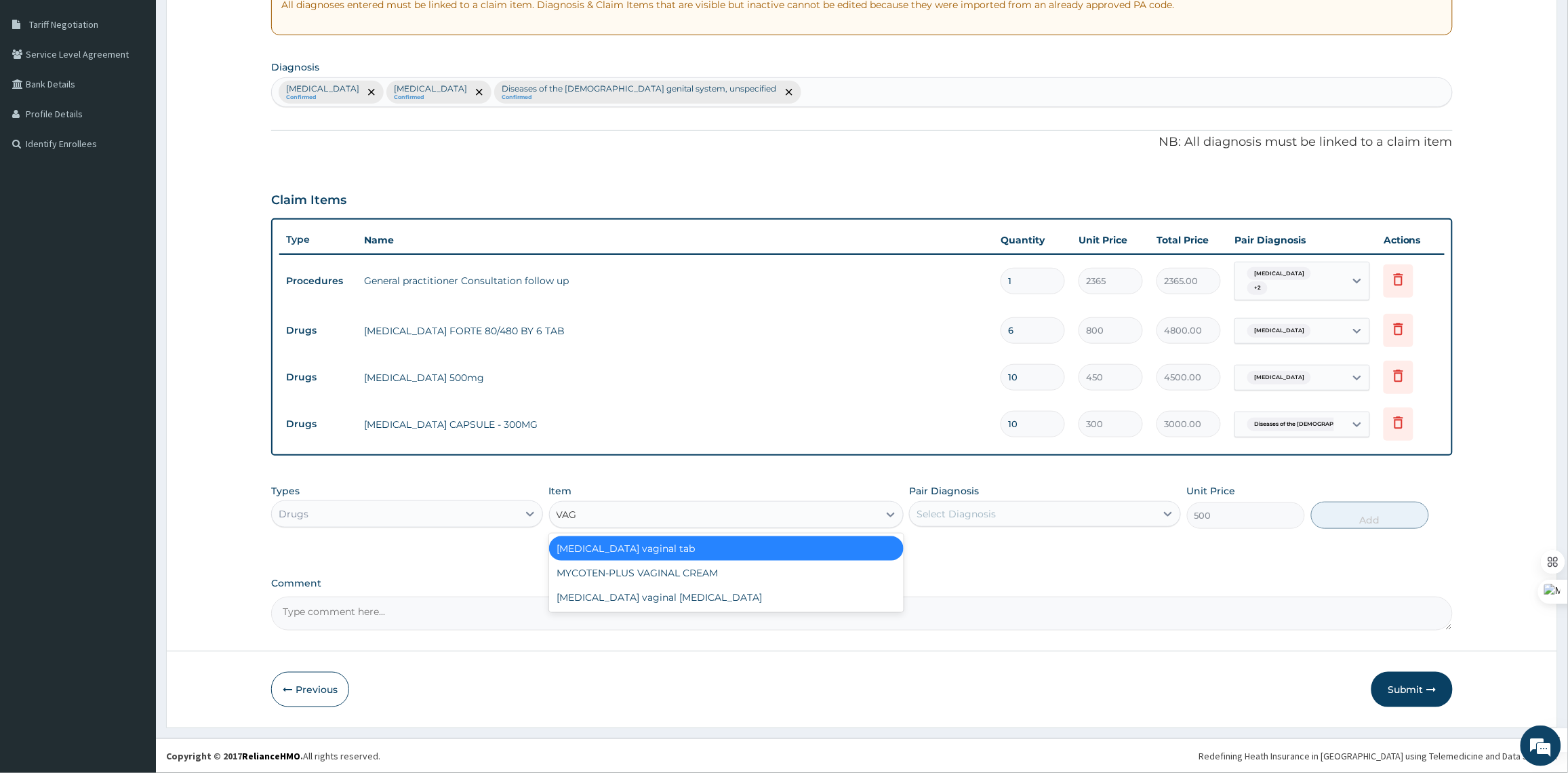
scroll to position [0, 0]
type input "VAGI"
click at [761, 601] on div "Clotrimazole vaginal pessary" at bounding box center [726, 597] width 355 height 25
type input "591.25"
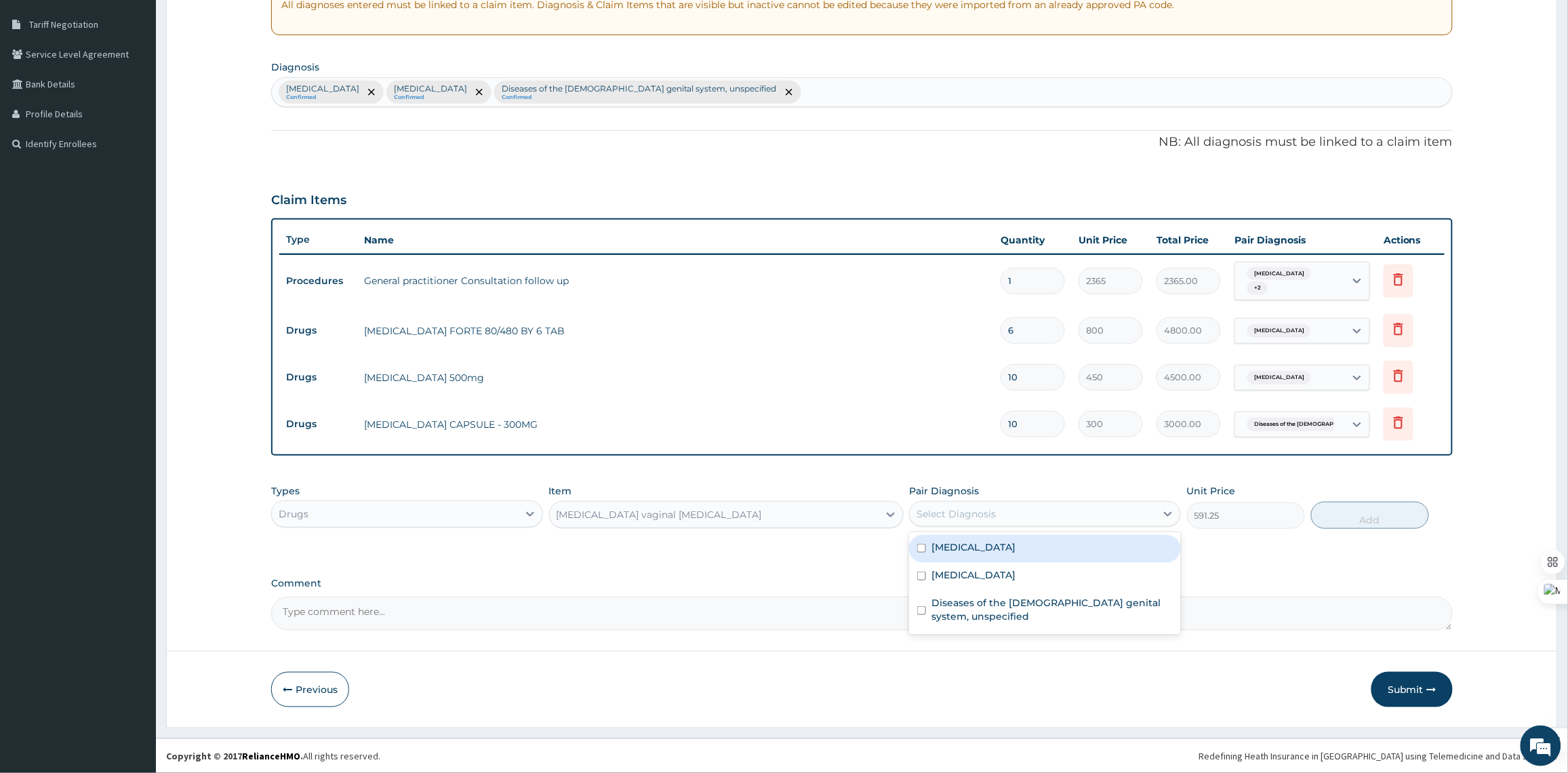
click at [1007, 519] on div "Select Diagnosis" at bounding box center [1032, 514] width 246 height 22
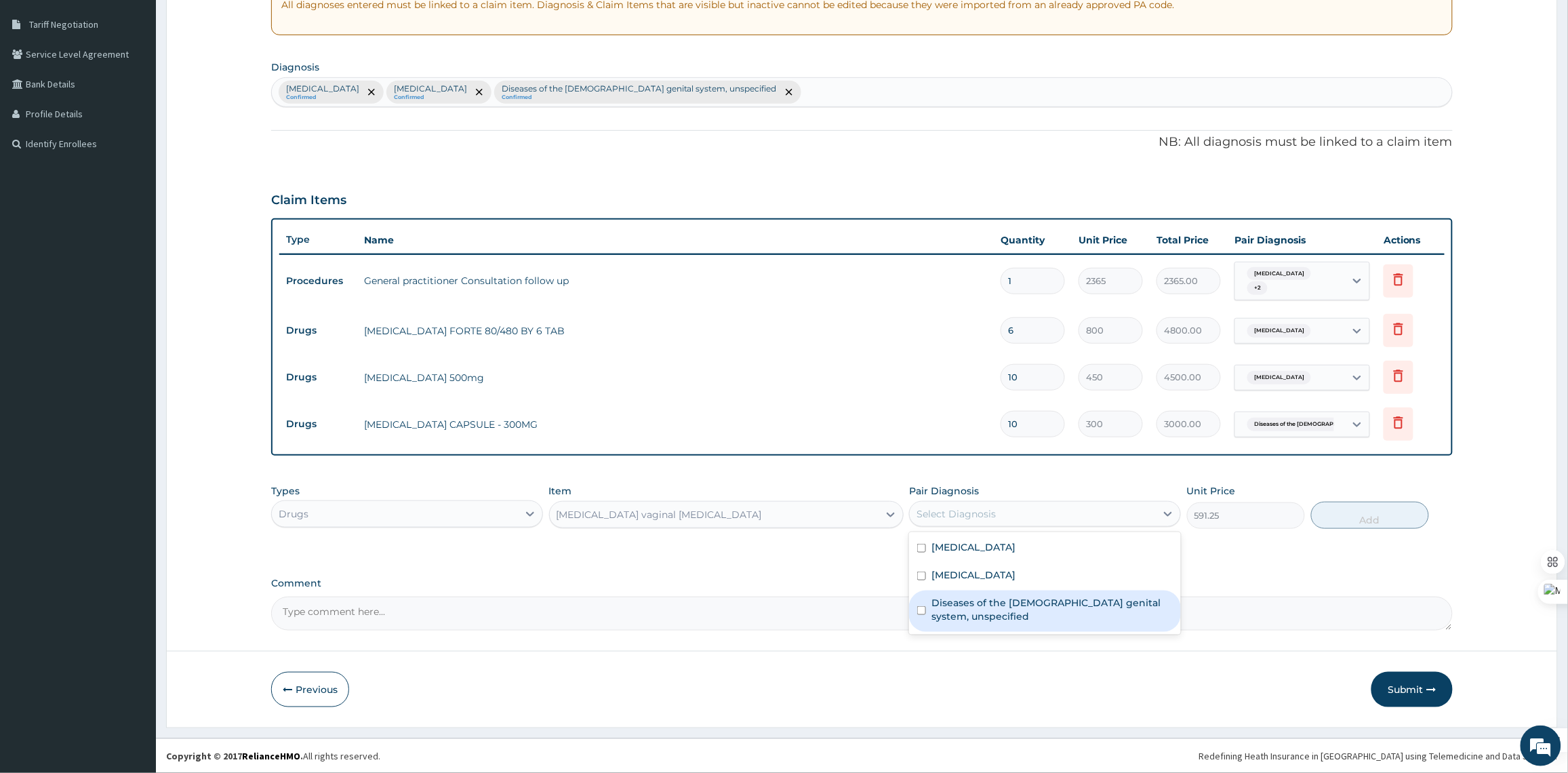
click at [998, 602] on label "Diseases of the female genital system, unspecified" at bounding box center [1052, 610] width 241 height 27
checkbox input "true"
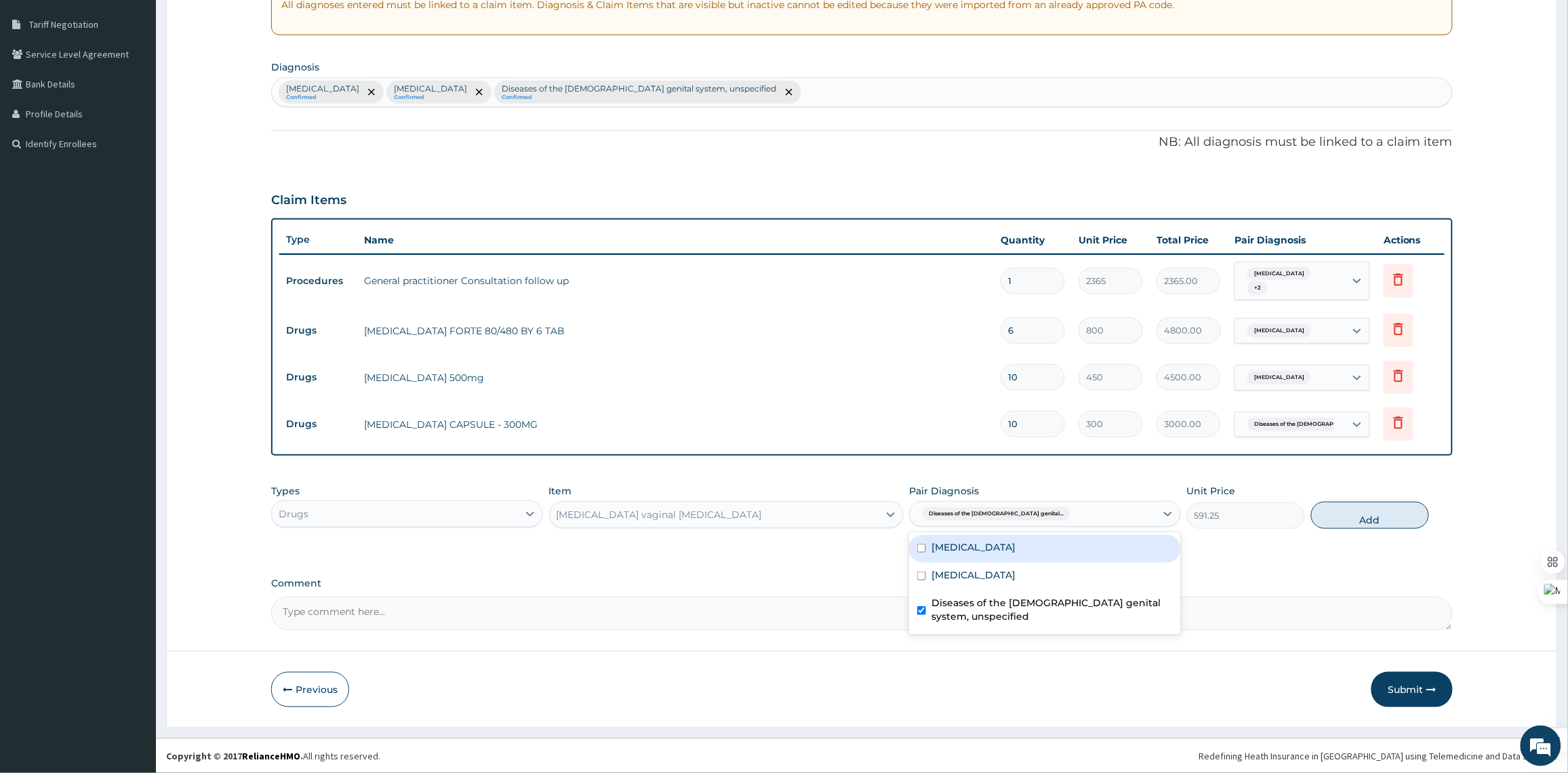
click at [822, 514] on div "Clotrimazole vaginal pessary" at bounding box center [713, 514] width 329 height 22
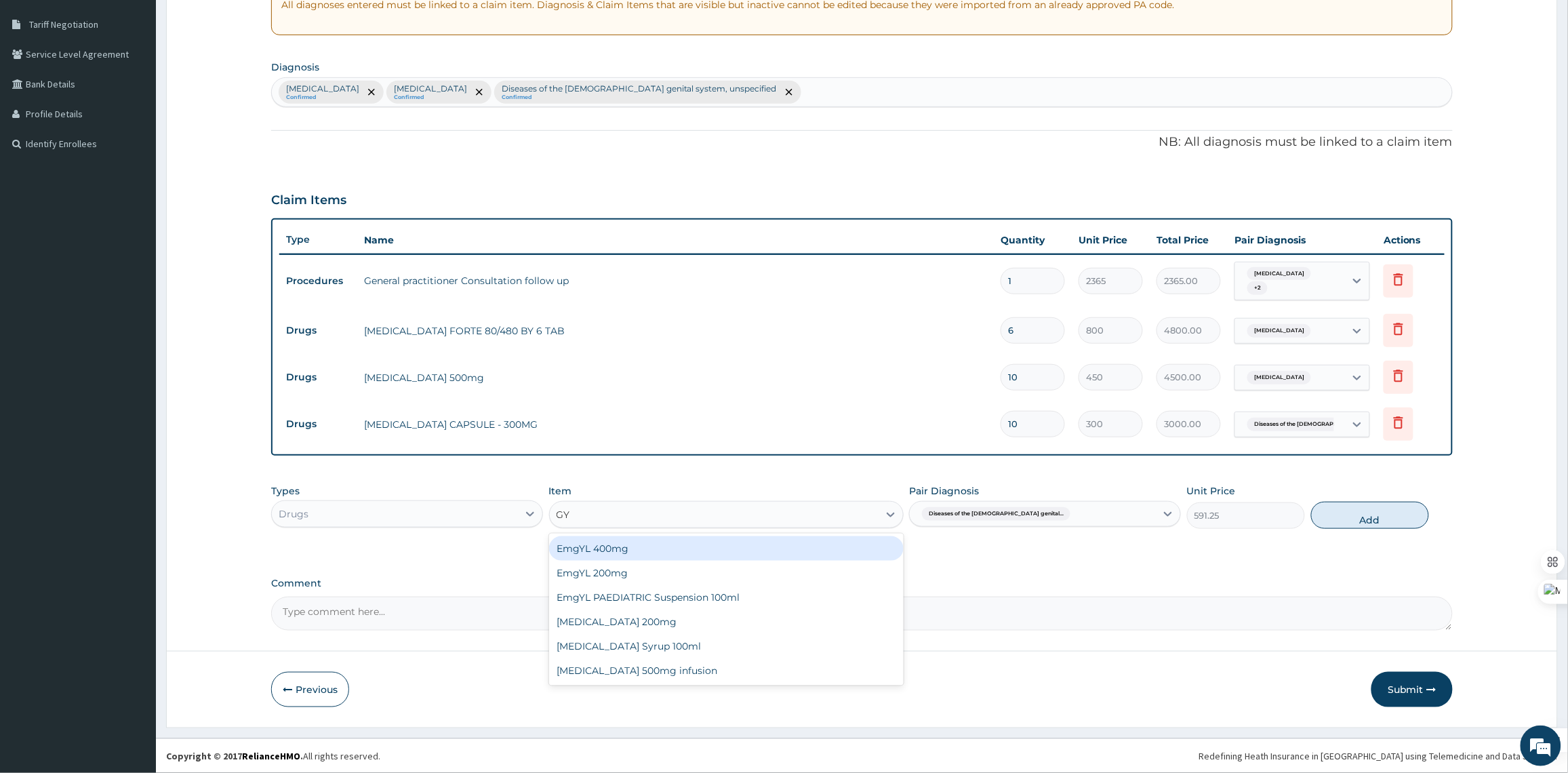
type input "G"
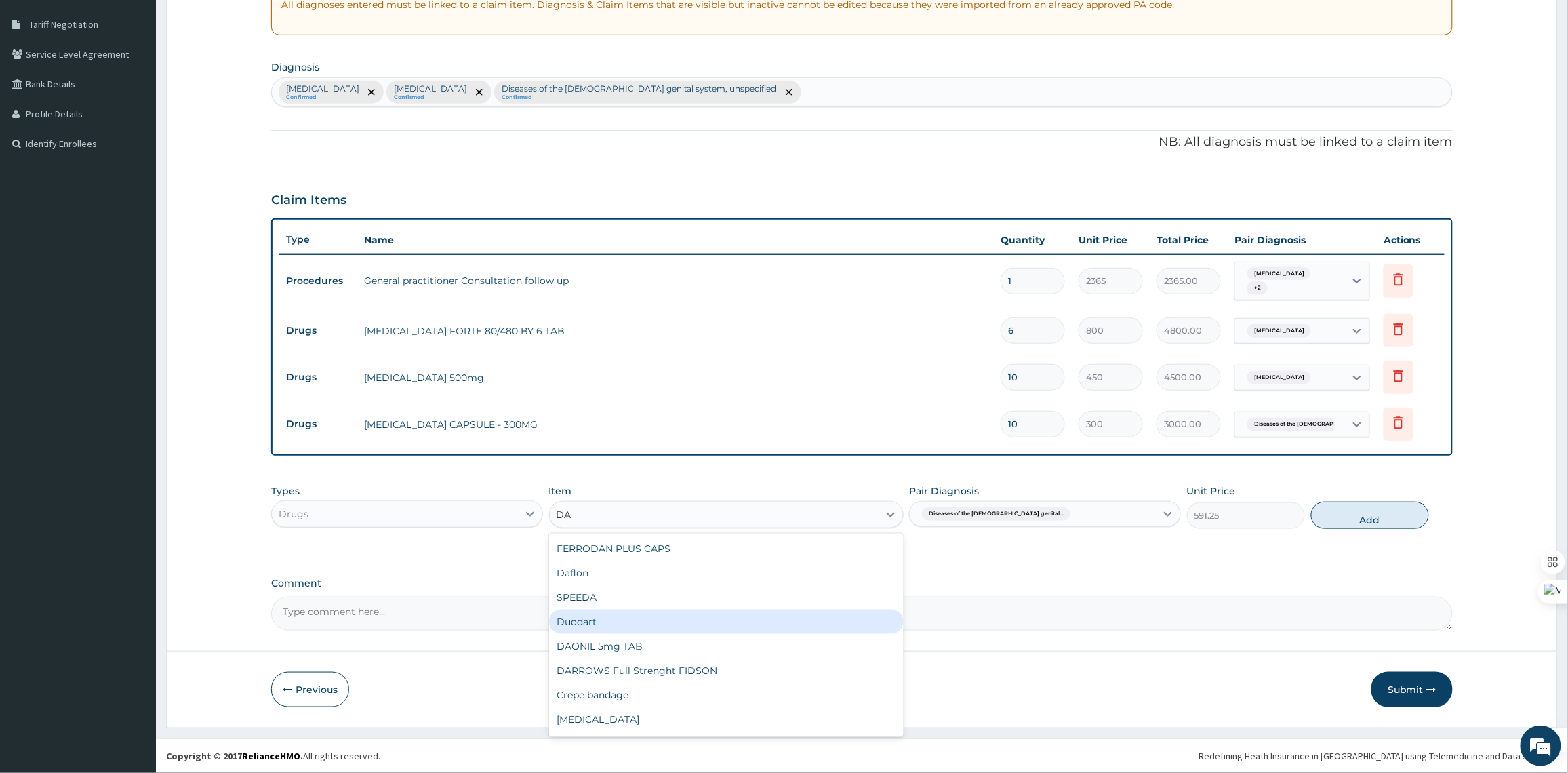
type input "D"
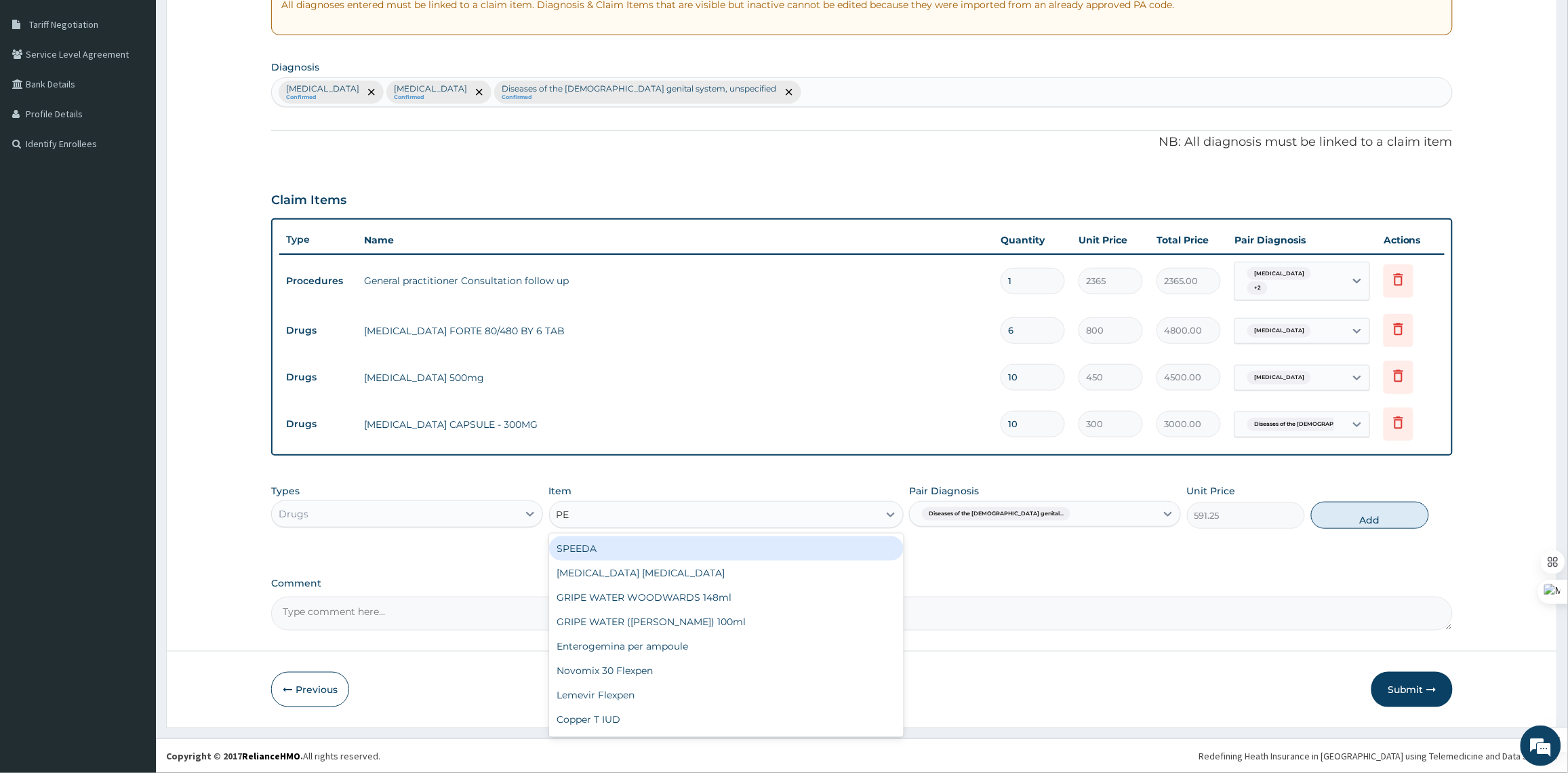
type input "PES"
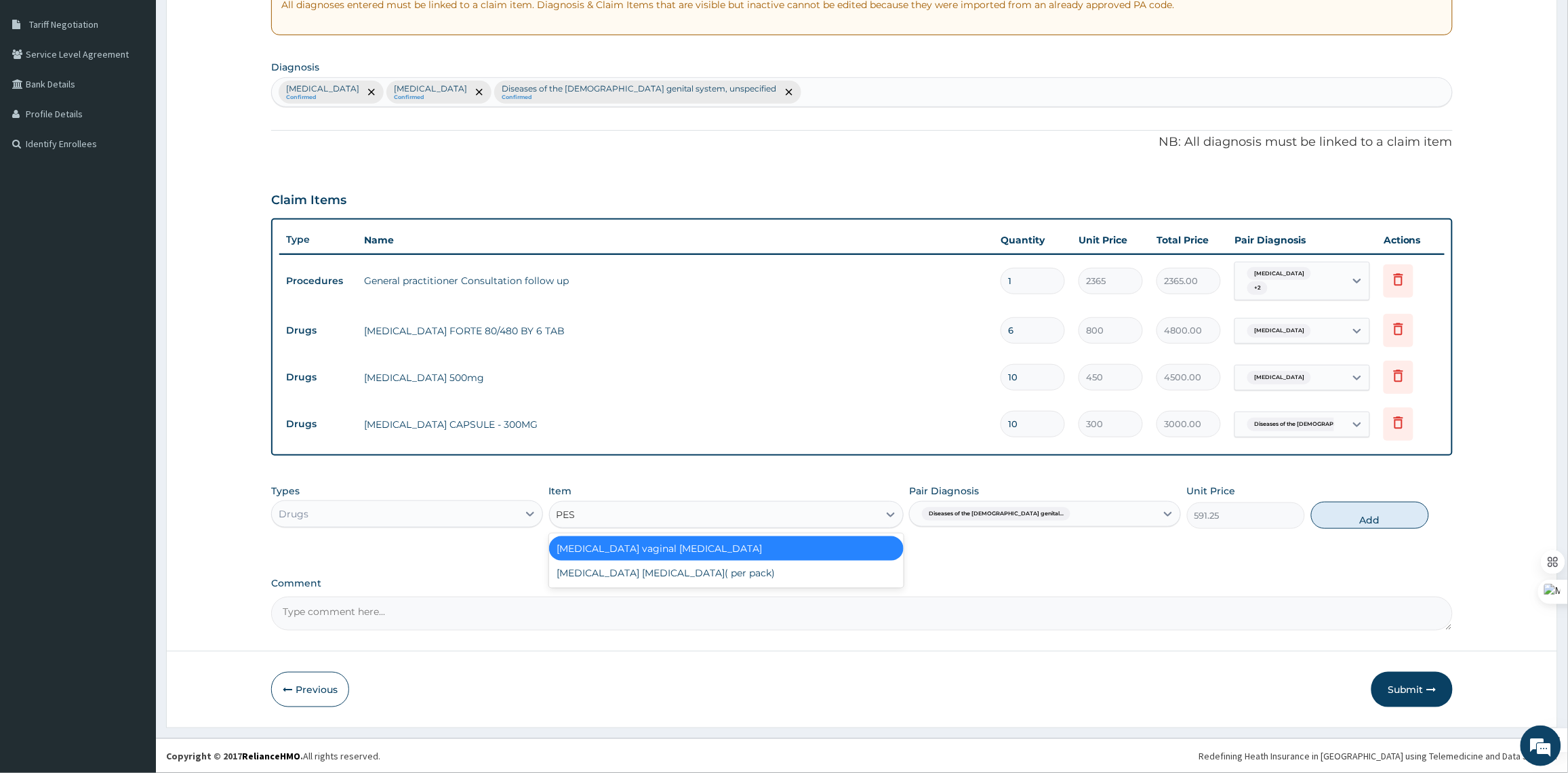
click at [777, 552] on div "Clotrimazole vaginal pessary" at bounding box center [726, 549] width 355 height 25
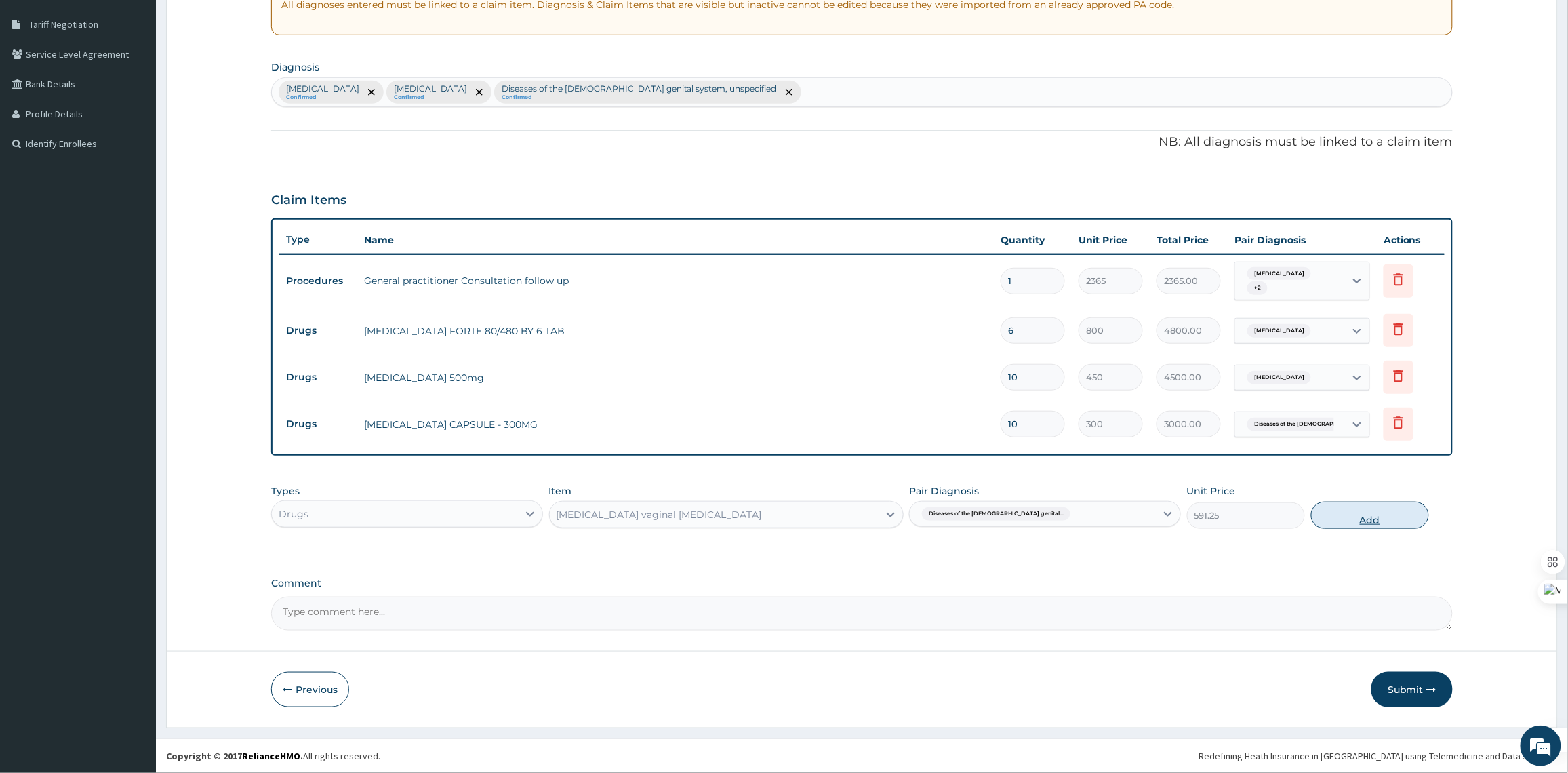
click at [1366, 516] on button "Add" at bounding box center [1370, 515] width 118 height 27
type input "0"
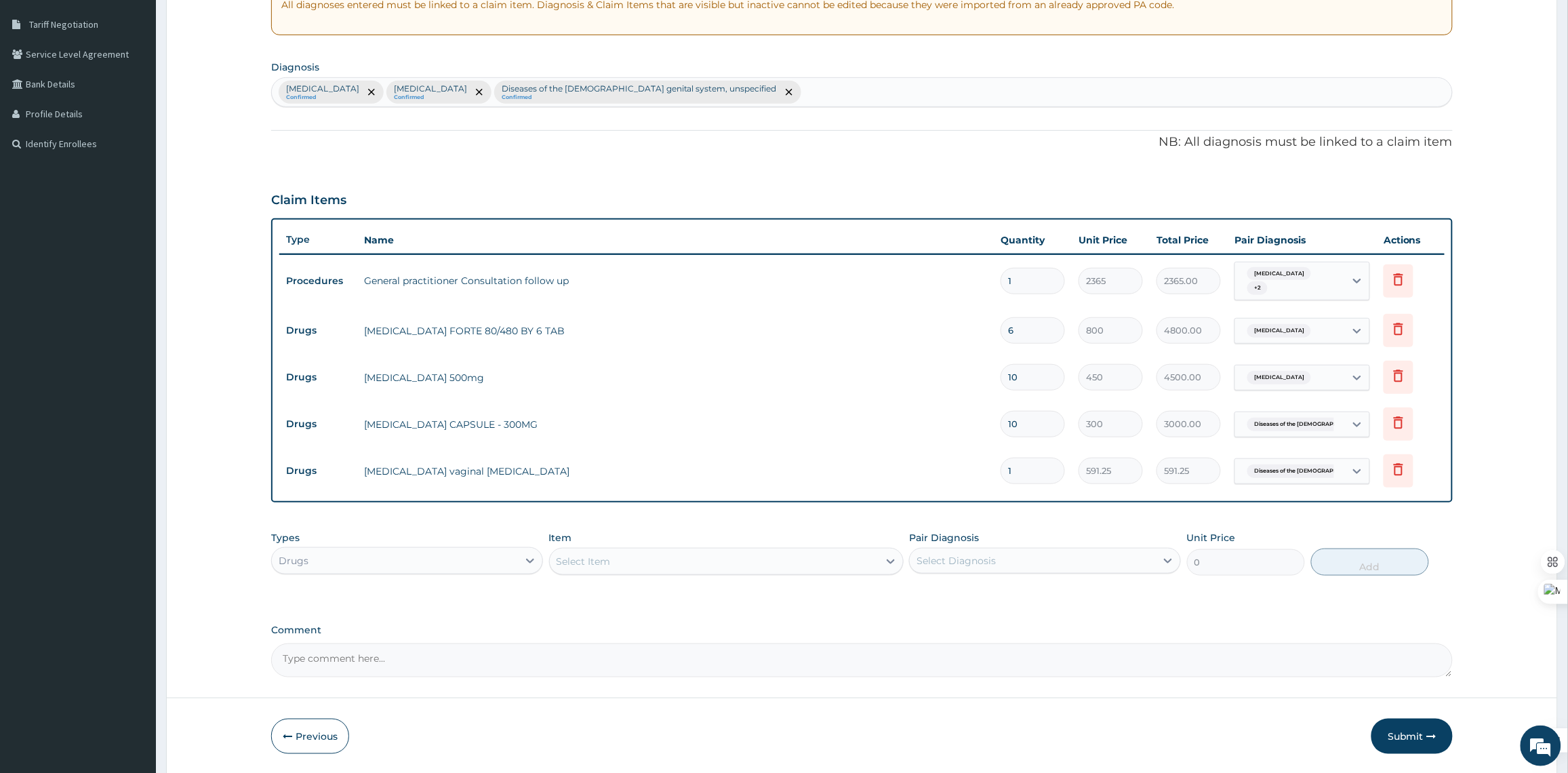
type input "12"
type input "7095.00"
drag, startPoint x: 1024, startPoint y: 473, endPoint x: 1001, endPoint y: 473, distance: 23.0
click at [1001, 473] on div "12" at bounding box center [1033, 471] width 64 height 27
type input "1"
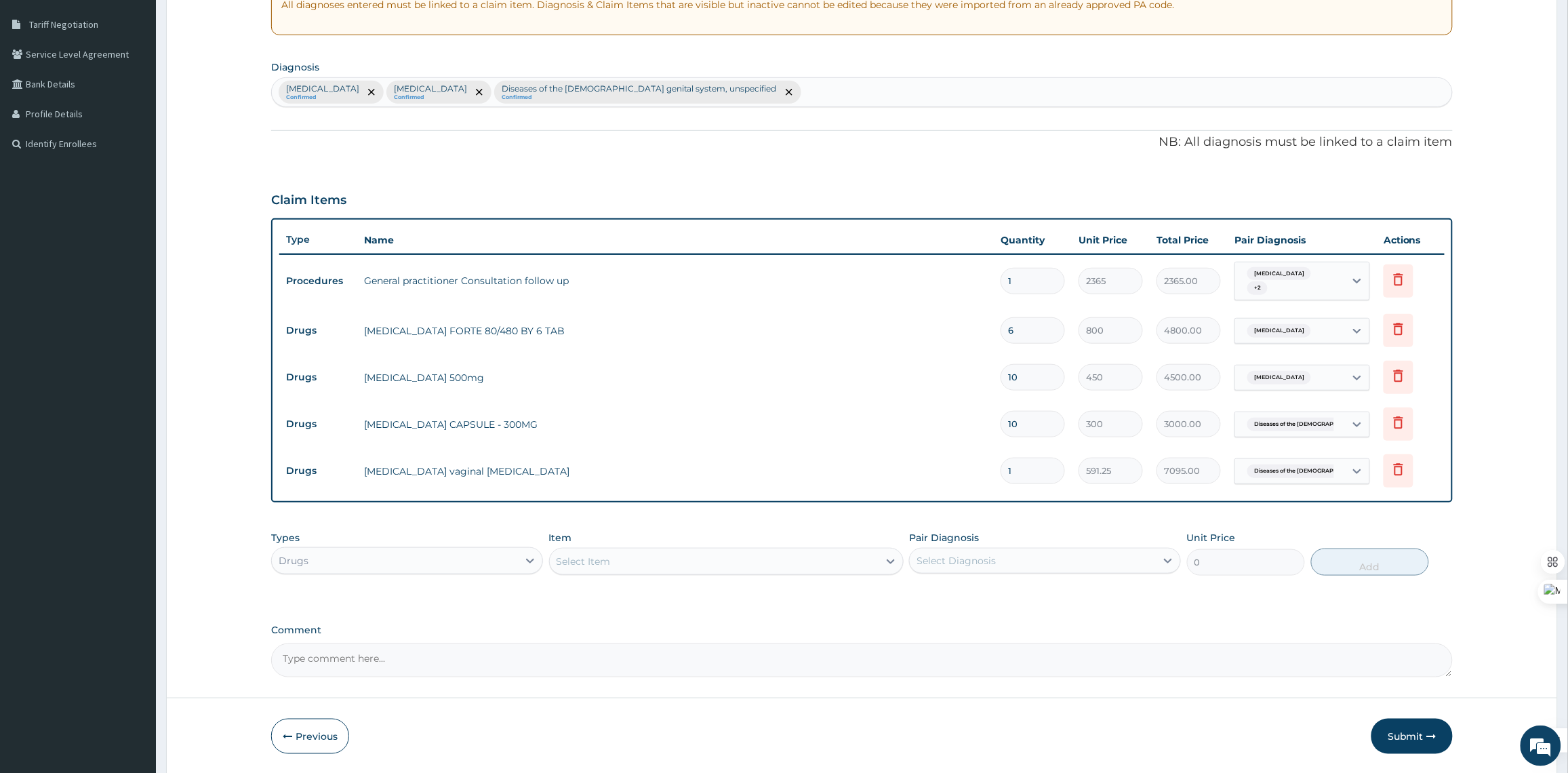
type input "591.25"
type input "10"
type input "5912.50"
type input "10"
drag, startPoint x: 522, startPoint y: 462, endPoint x: 357, endPoint y: 469, distance: 165.1
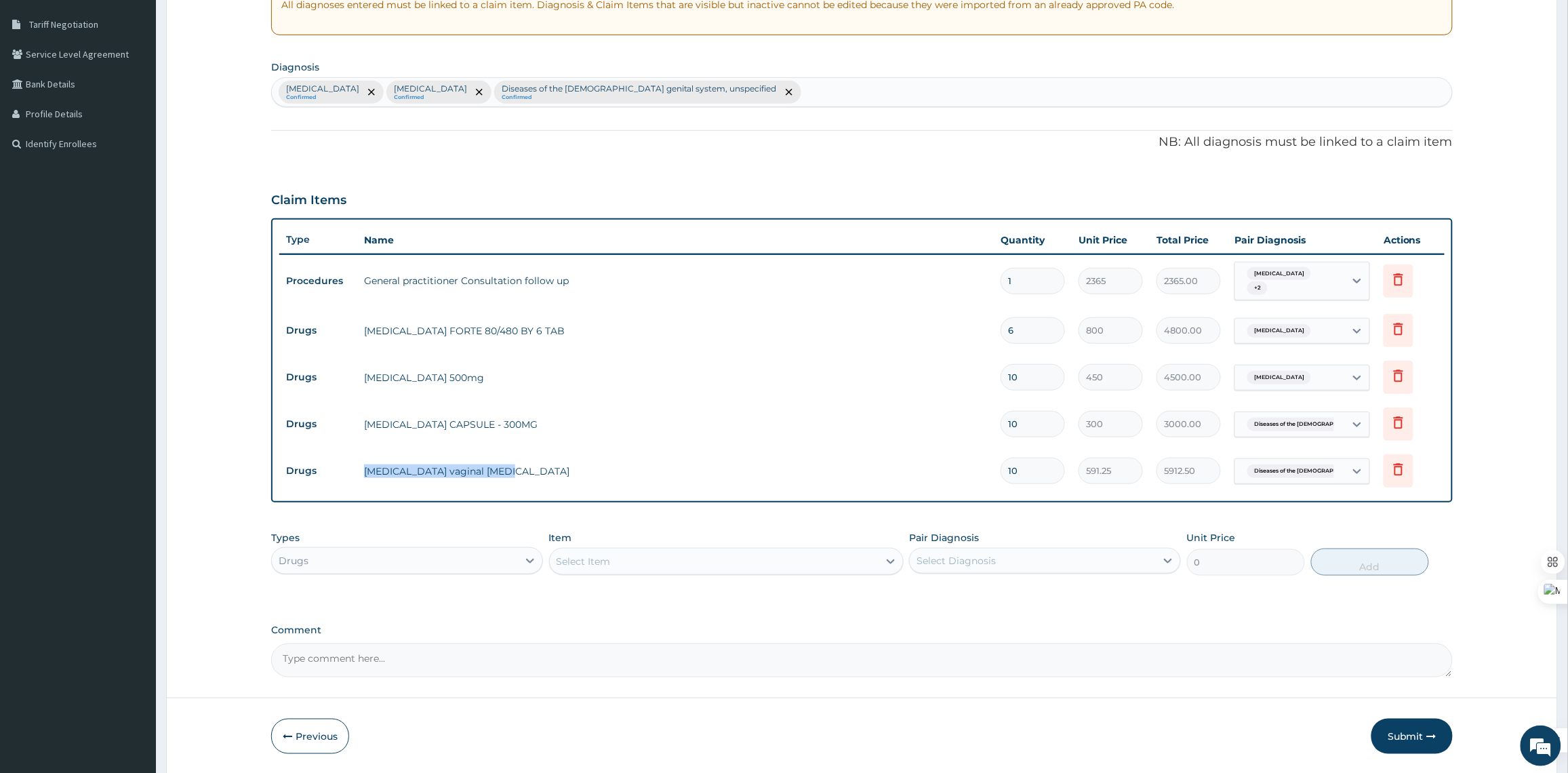
click at [357, 469] on td "Clotrimazole vaginal pessary" at bounding box center [676, 471] width 637 height 27
copy td "Clotrimazole vaginal pessary"
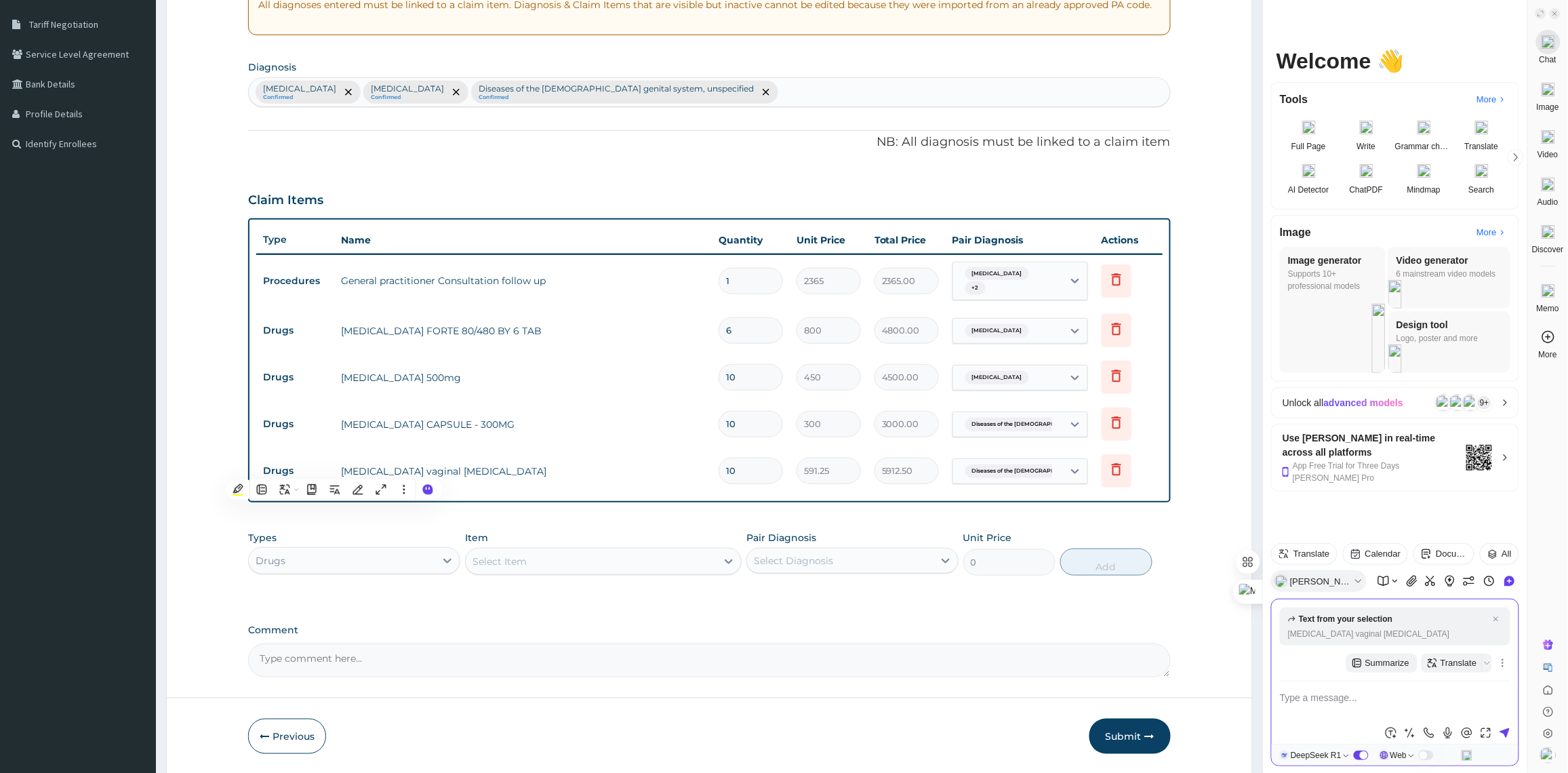
click at [1378, 689] on textarea at bounding box center [1395, 705] width 230 height 32
type textarea "Clotrimazole vaginal pessary"
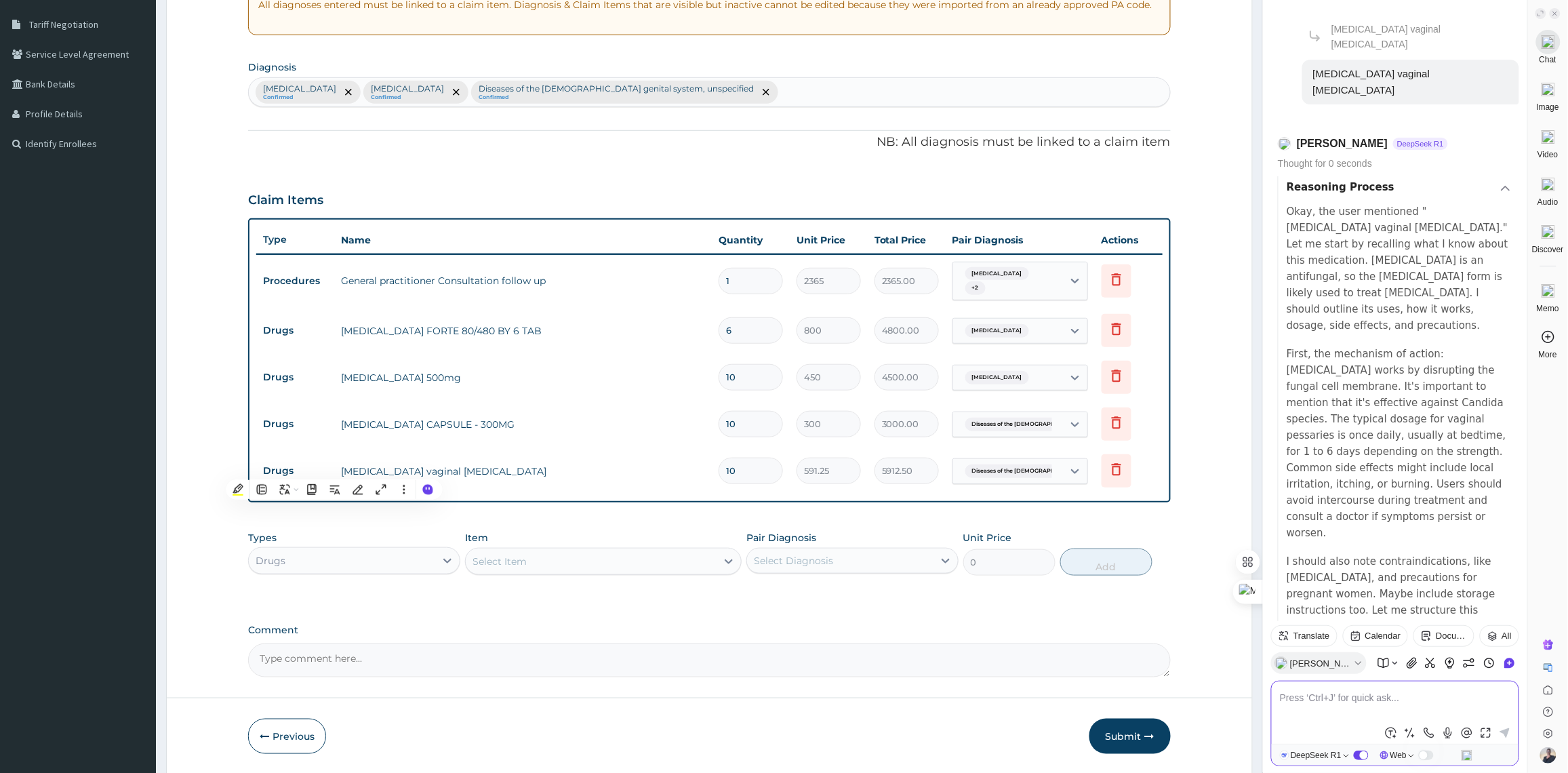
scroll to position [1008, 0]
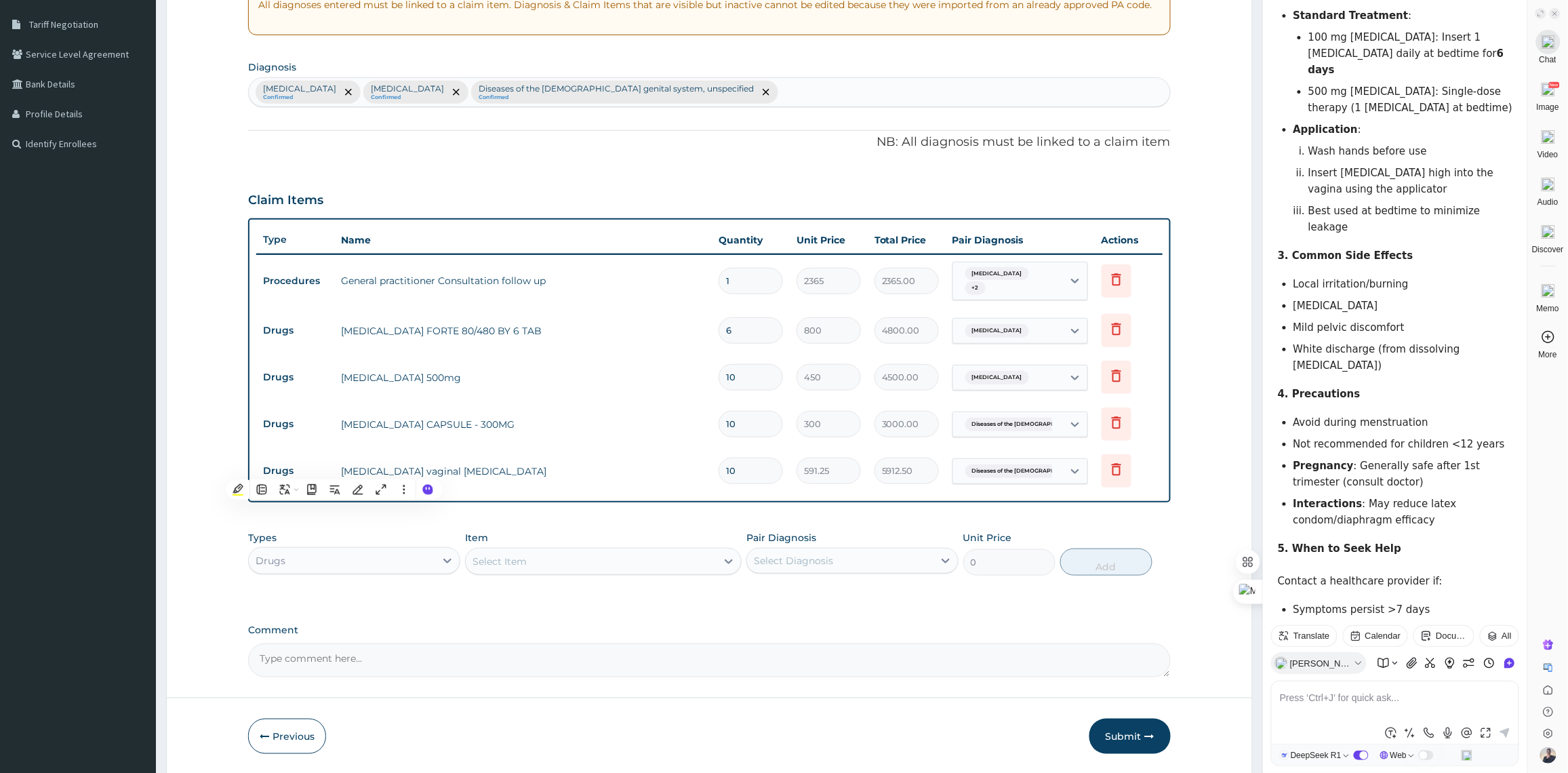
drag, startPoint x: 1523, startPoint y: 453, endPoint x: 1523, endPoint y: 386, distance: 67.0
click at [1502, 298] on li "Vaginal itching" at bounding box center [1406, 306] width 226 height 16
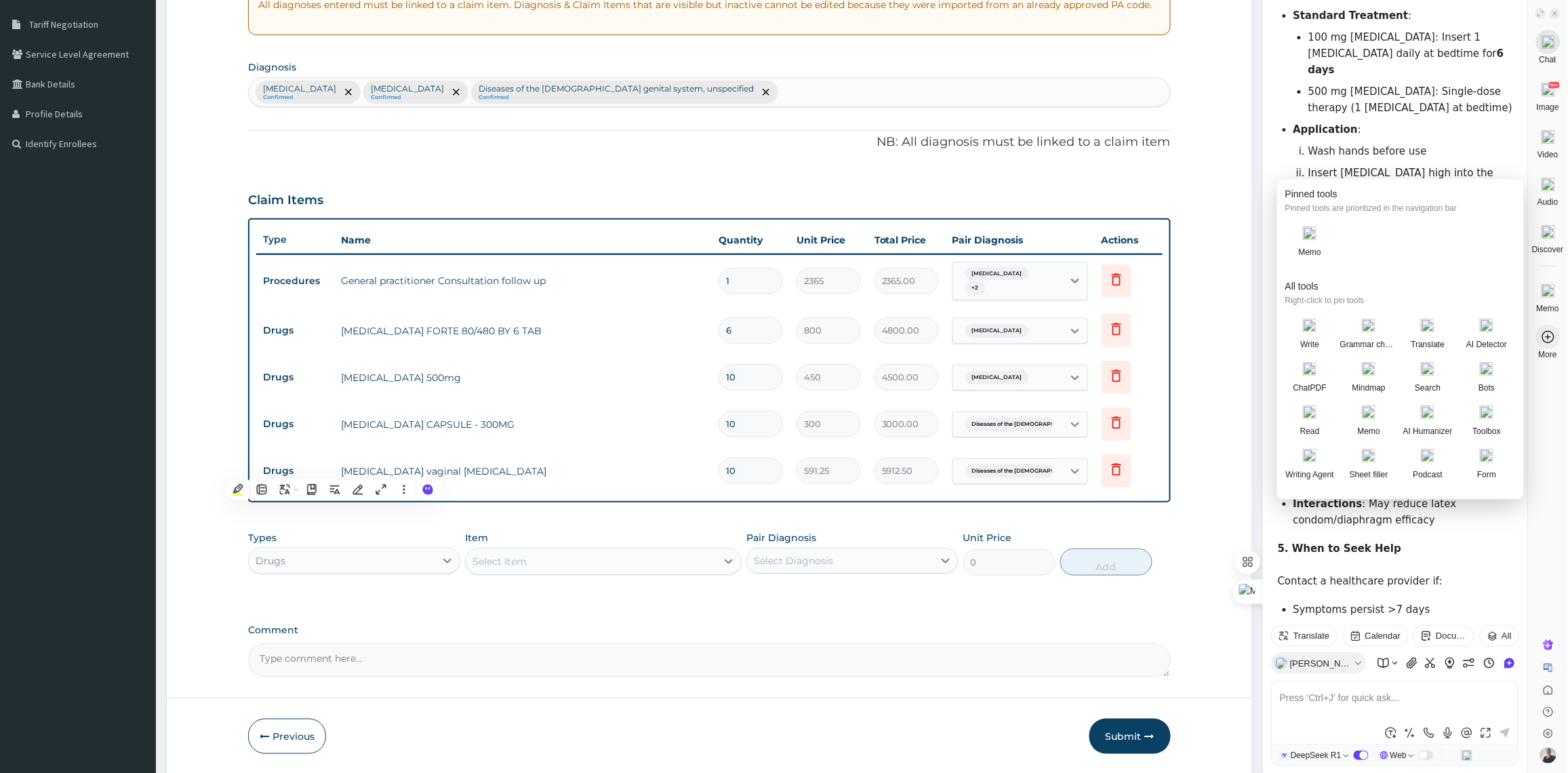
click at [1523, 418] on div "Pinned tools Pinned tools are prioritized in the navigation bar Memo All tools …" at bounding box center [1401, 339] width 248 height 321
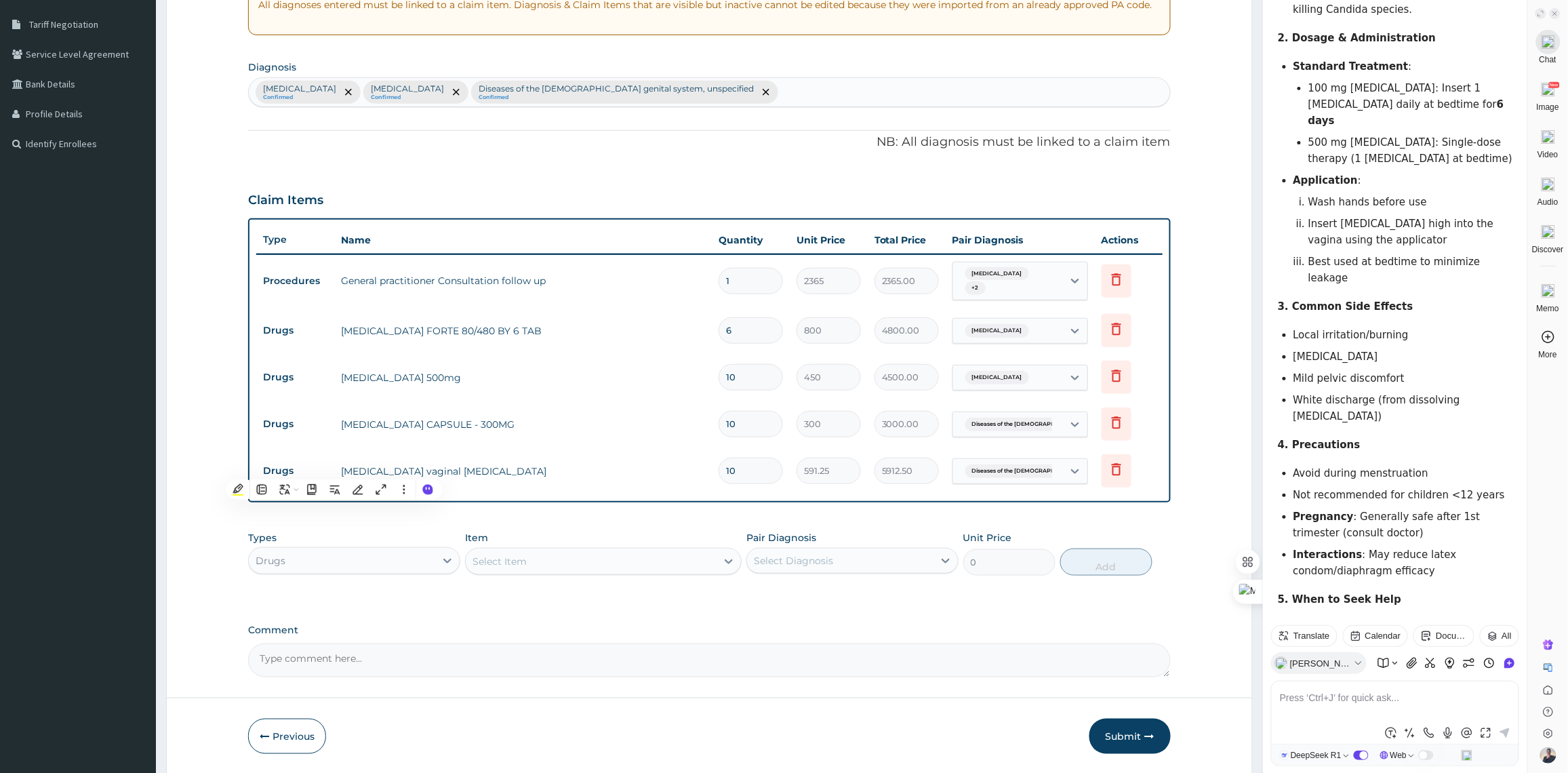
scroll to position [961, 0]
click at [1346, 715] on textarea at bounding box center [1395, 705] width 230 height 32
type textarea "WHAT IS IT USED TO TREAT"
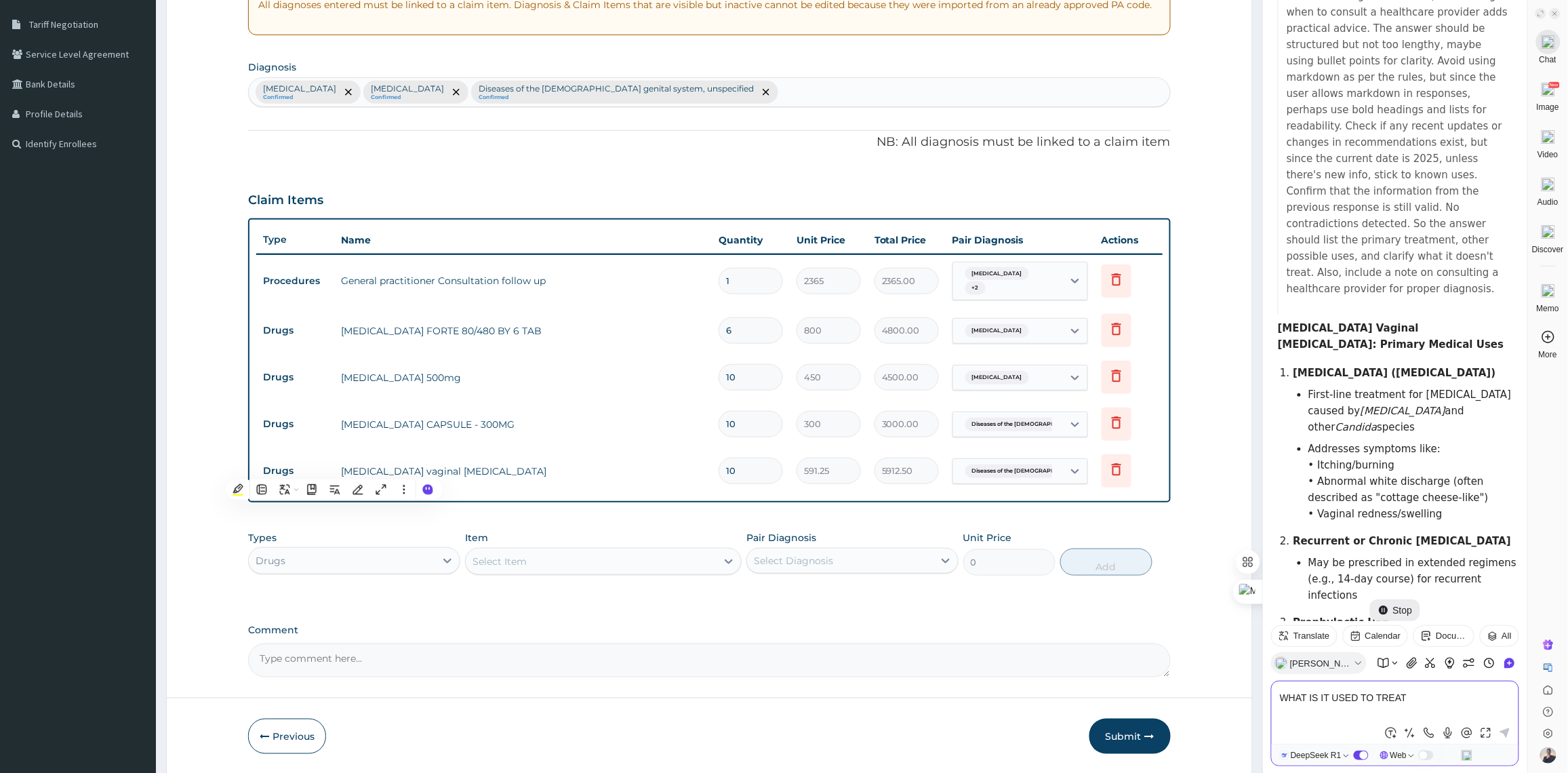
scroll to position [2508, 0]
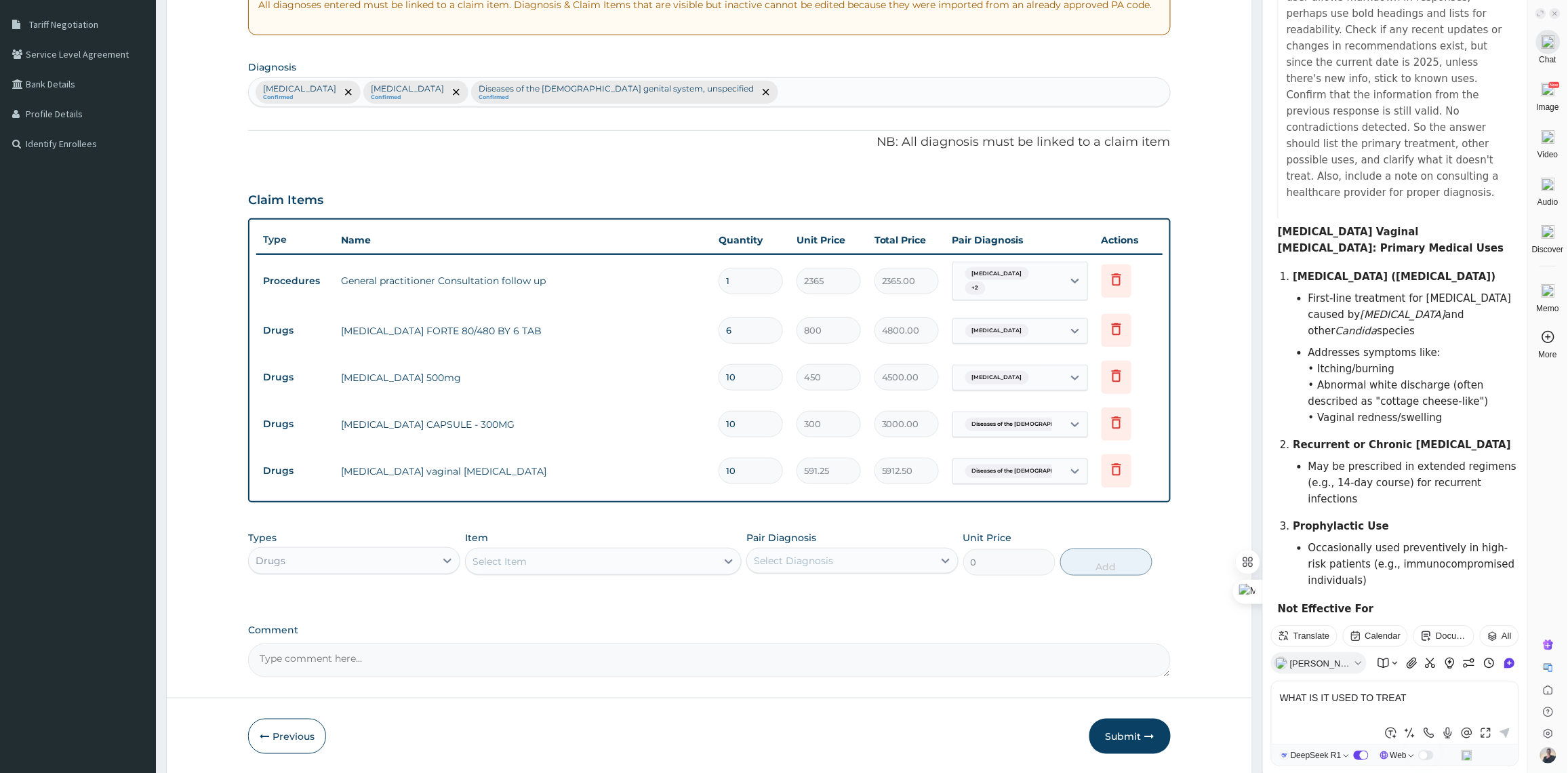
drag, startPoint x: 746, startPoint y: 435, endPoint x: 704, endPoint y: 425, distance: 43.2
click at [704, 425] on tr "Drugs RIFAMPICIN CAPSULE - 300MG 10 300 3000.00 Diseases of the female genital.…" at bounding box center [709, 424] width 906 height 47
type input "2"
type input "600.00"
type input "20"
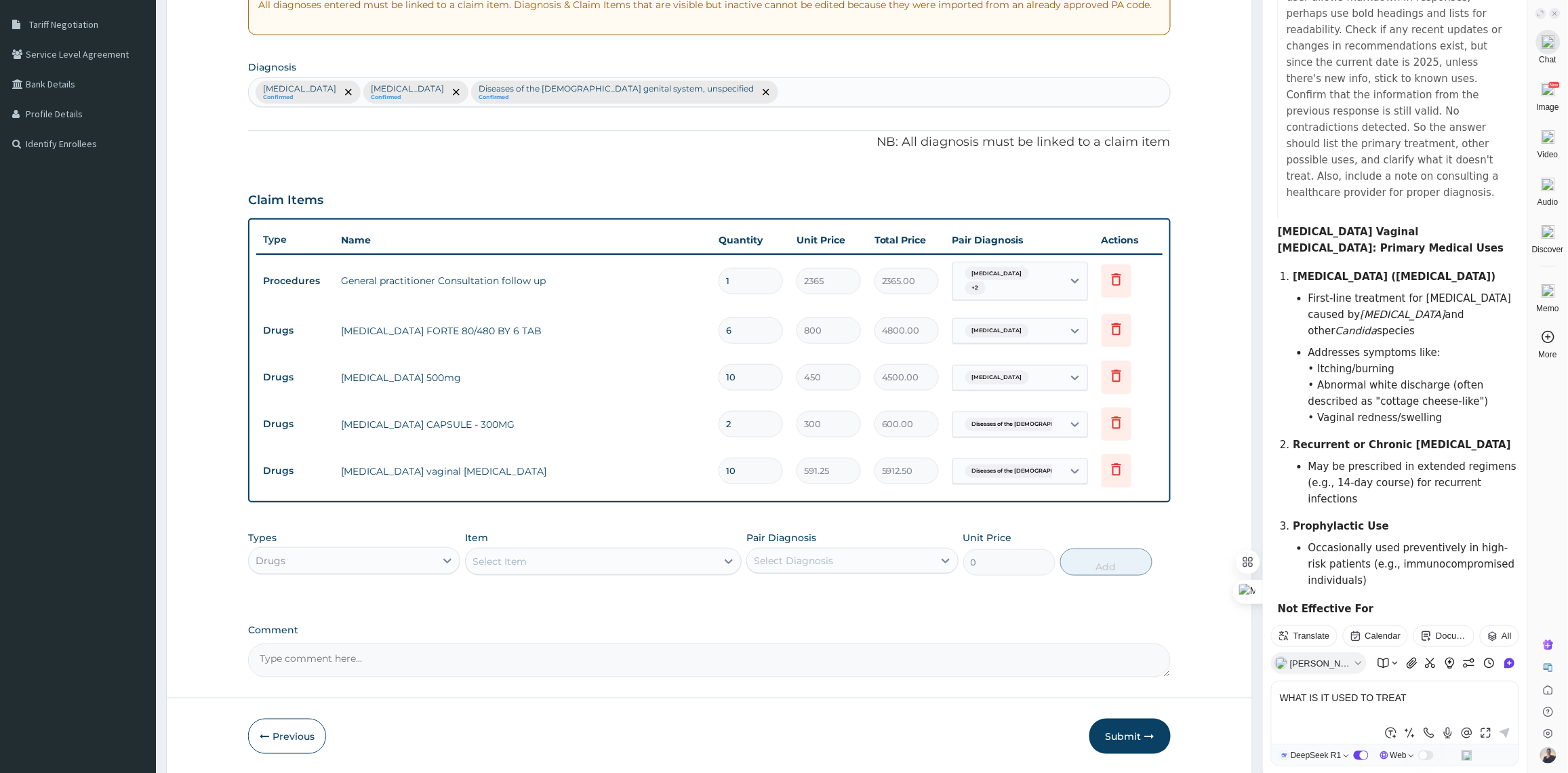
type input "6000.00"
type input "20"
click at [383, 564] on div "Drugs" at bounding box center [342, 560] width 187 height 22
click at [559, 556] on div "Select Item" at bounding box center [591, 561] width 251 height 22
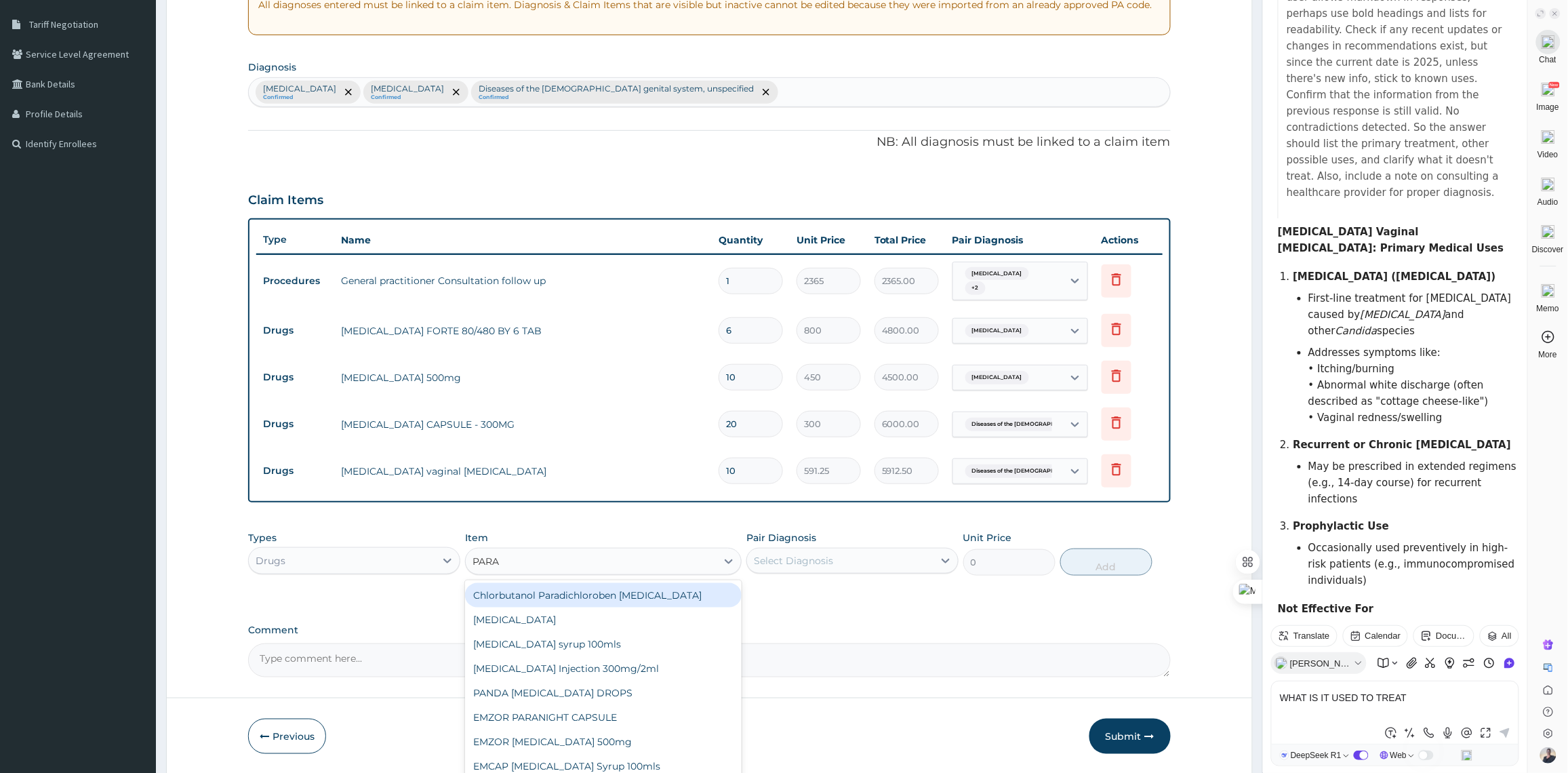
type input "PARAC"
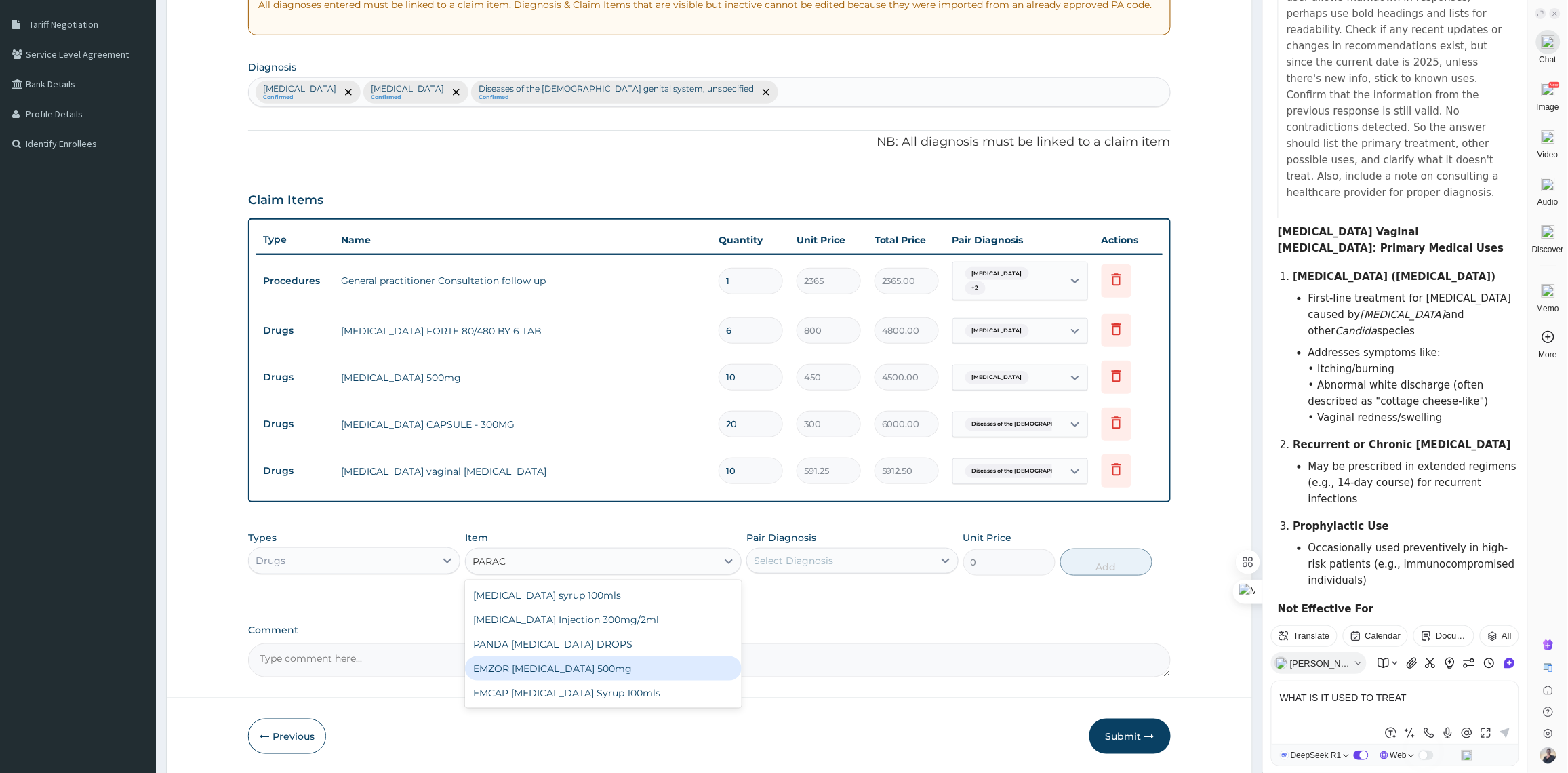
click at [612, 669] on div "EMZOR PARACETAMOL 500mg" at bounding box center [603, 669] width 276 height 25
type input "50"
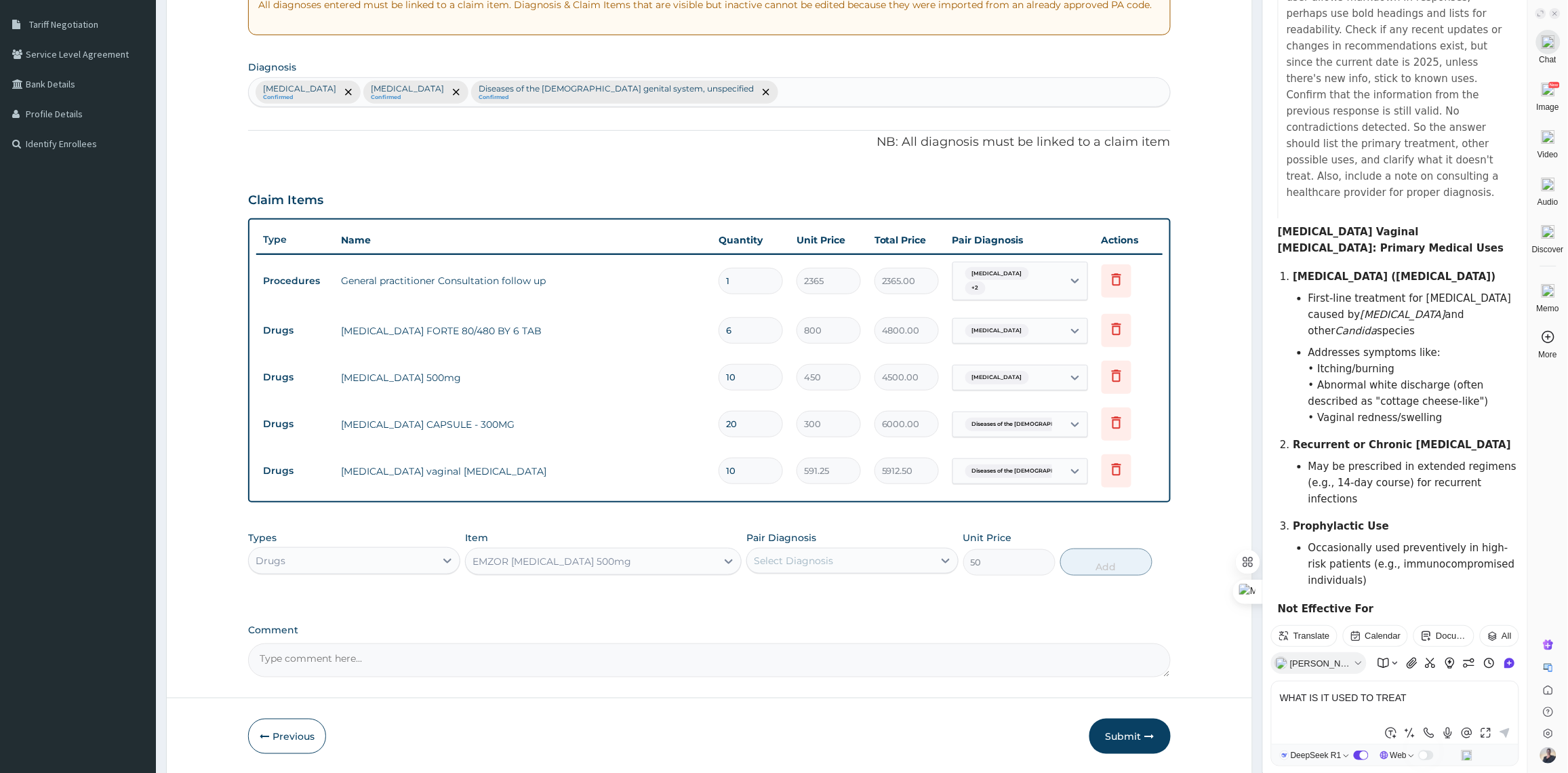
click at [839, 560] on div "Select Diagnosis" at bounding box center [840, 560] width 187 height 22
click at [839, 561] on div "Select Diagnosis" at bounding box center [840, 560] width 187 height 22
click at [770, 73] on section "Diagnosis Malaria, unspecified Confirmed Typhoid fever, unspecified Confirmed D…" at bounding box center [709, 82] width 923 height 50
click at [776, 93] on div "Malaria, unspecified Confirmed Typhoid fever, unspecified Confirmed Diseases of…" at bounding box center [709, 93] width 921 height 29
type input "MYALGIA"
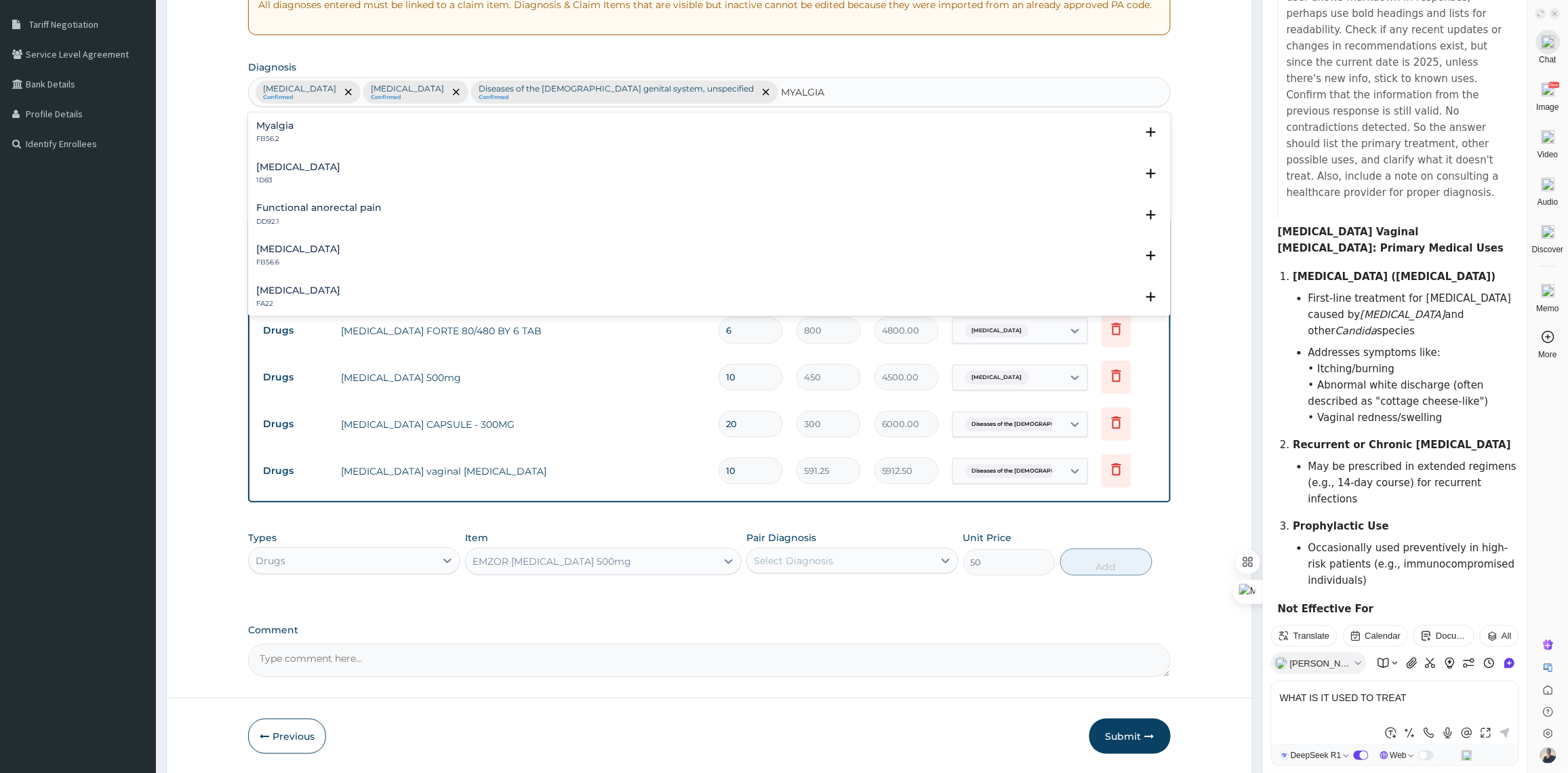
click at [326, 131] on div "Myalgia FB56.2" at bounding box center [709, 132] width 906 height 24
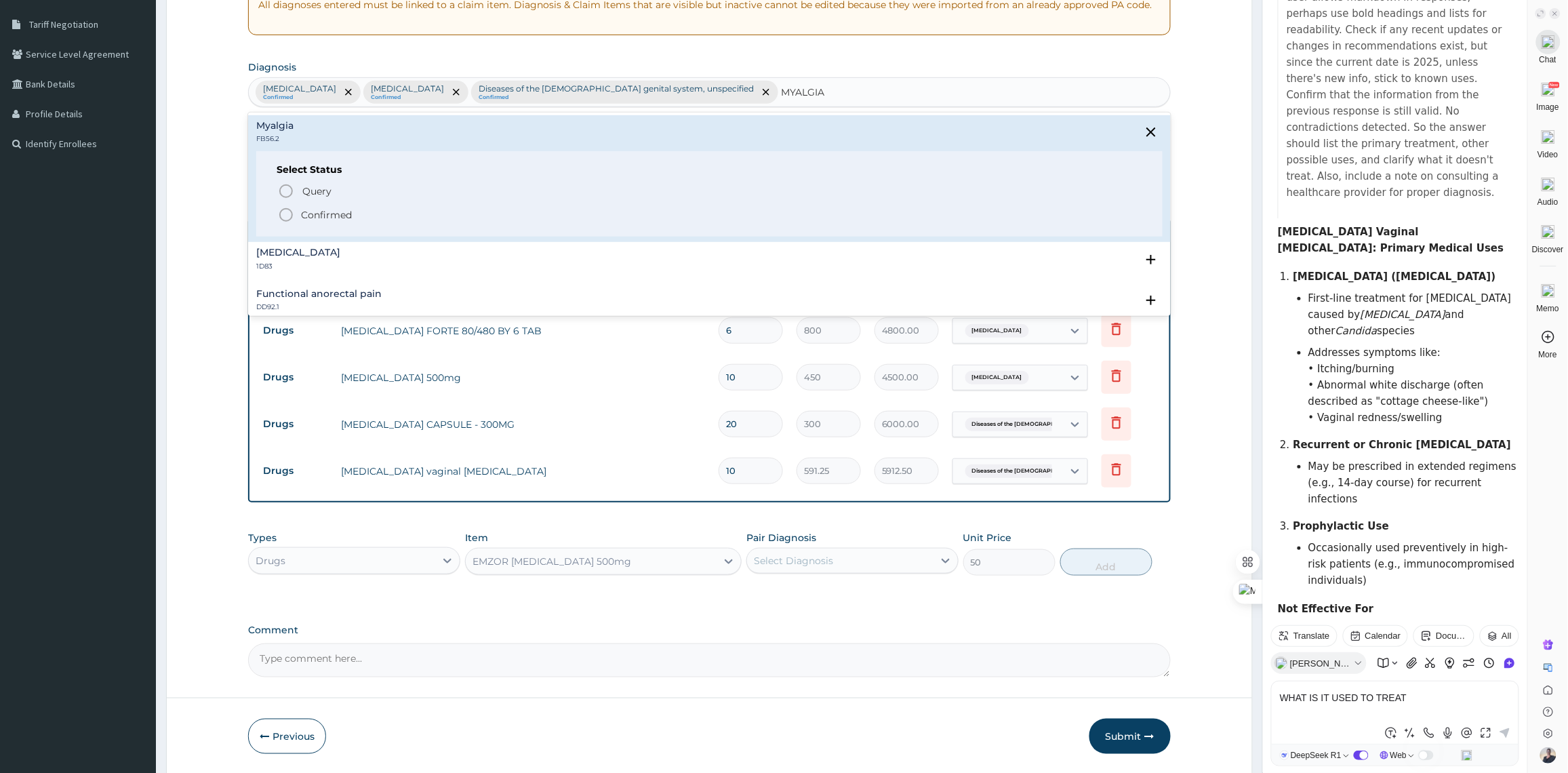
click at [348, 208] on p "Confirmed" at bounding box center [326, 215] width 51 height 14
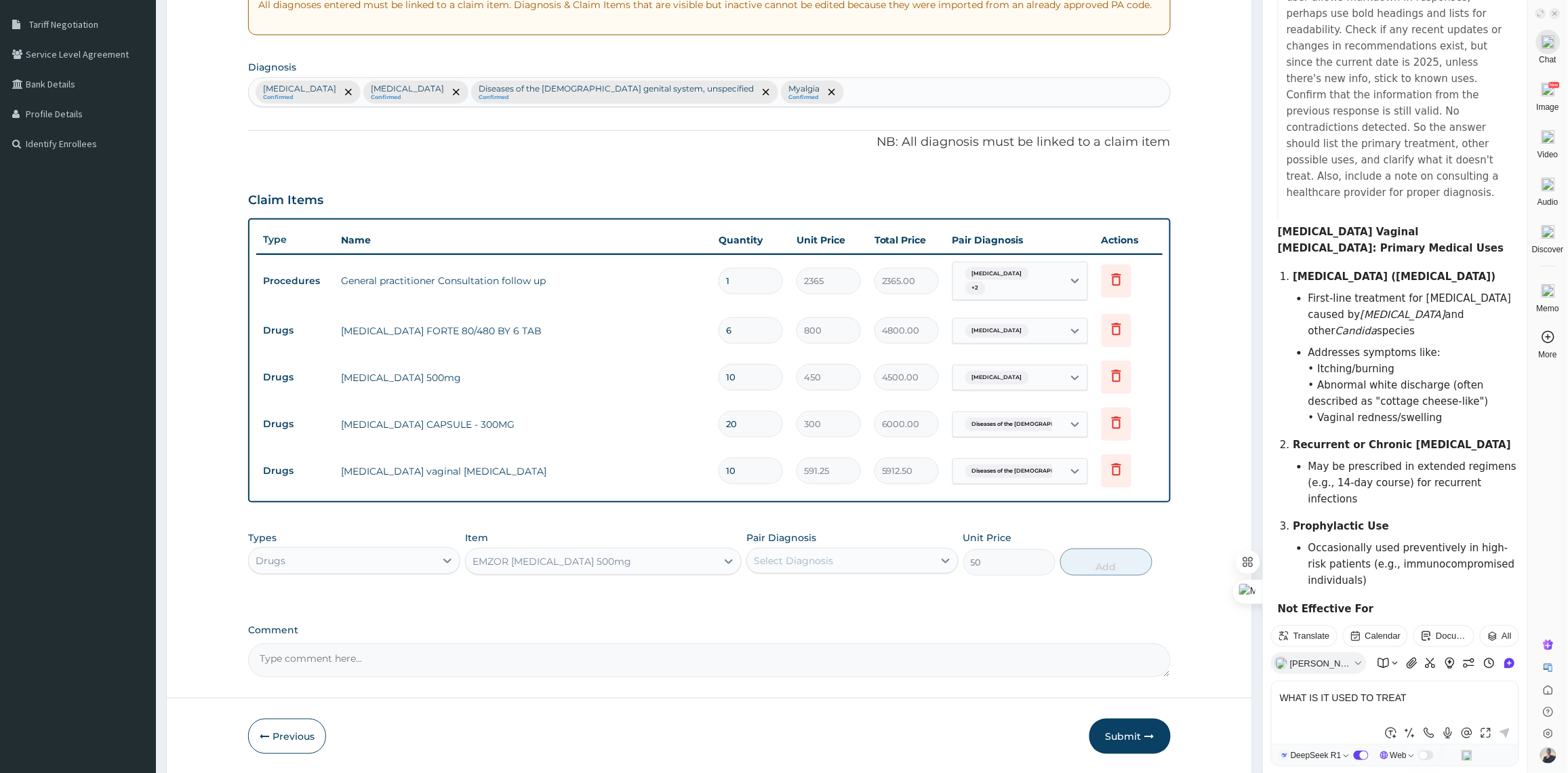
click at [909, 564] on div "Select Diagnosis" at bounding box center [840, 560] width 187 height 22
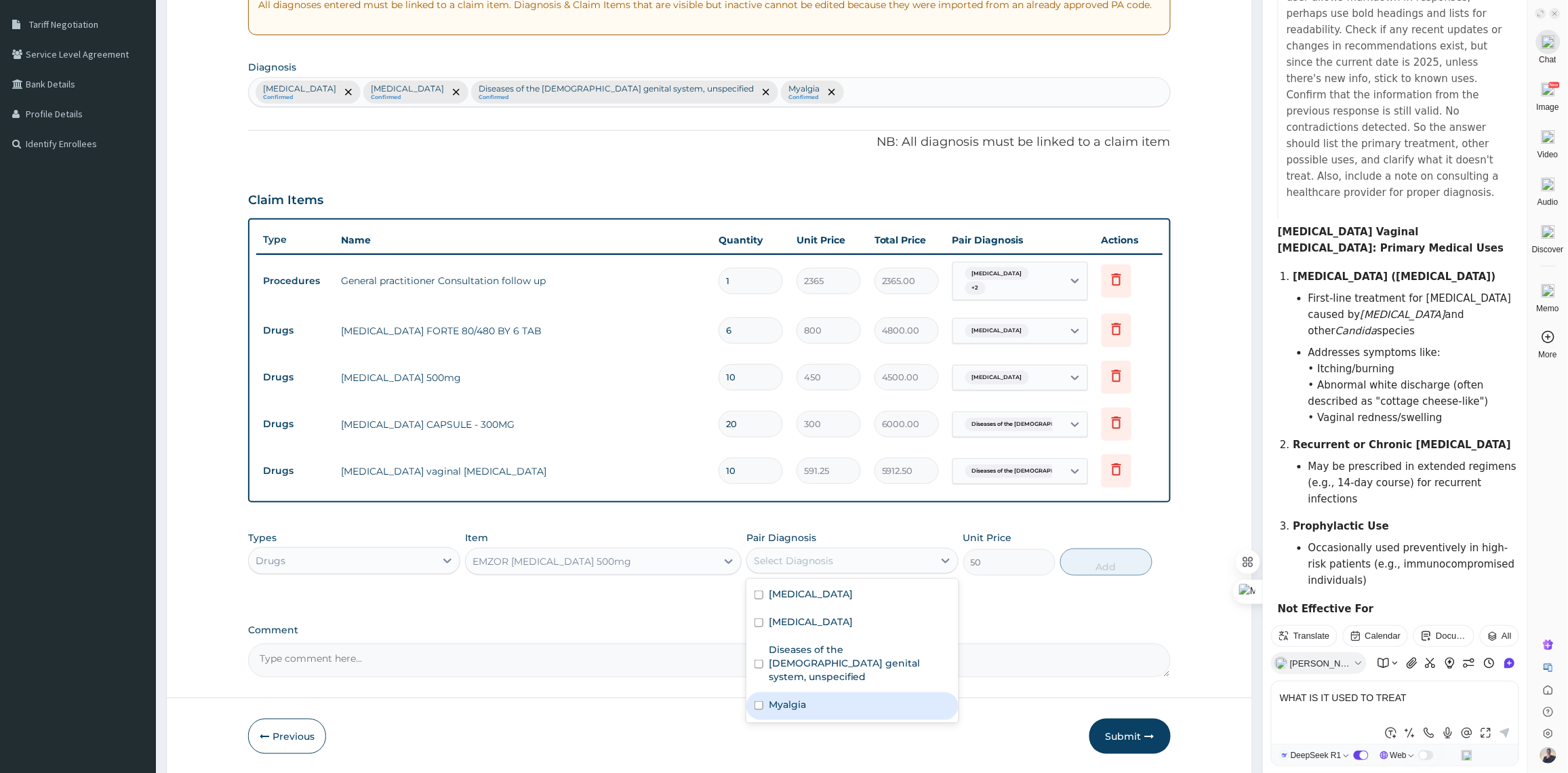
click at [842, 699] on div "Myalgia" at bounding box center [852, 706] width 212 height 28
checkbox input "true"
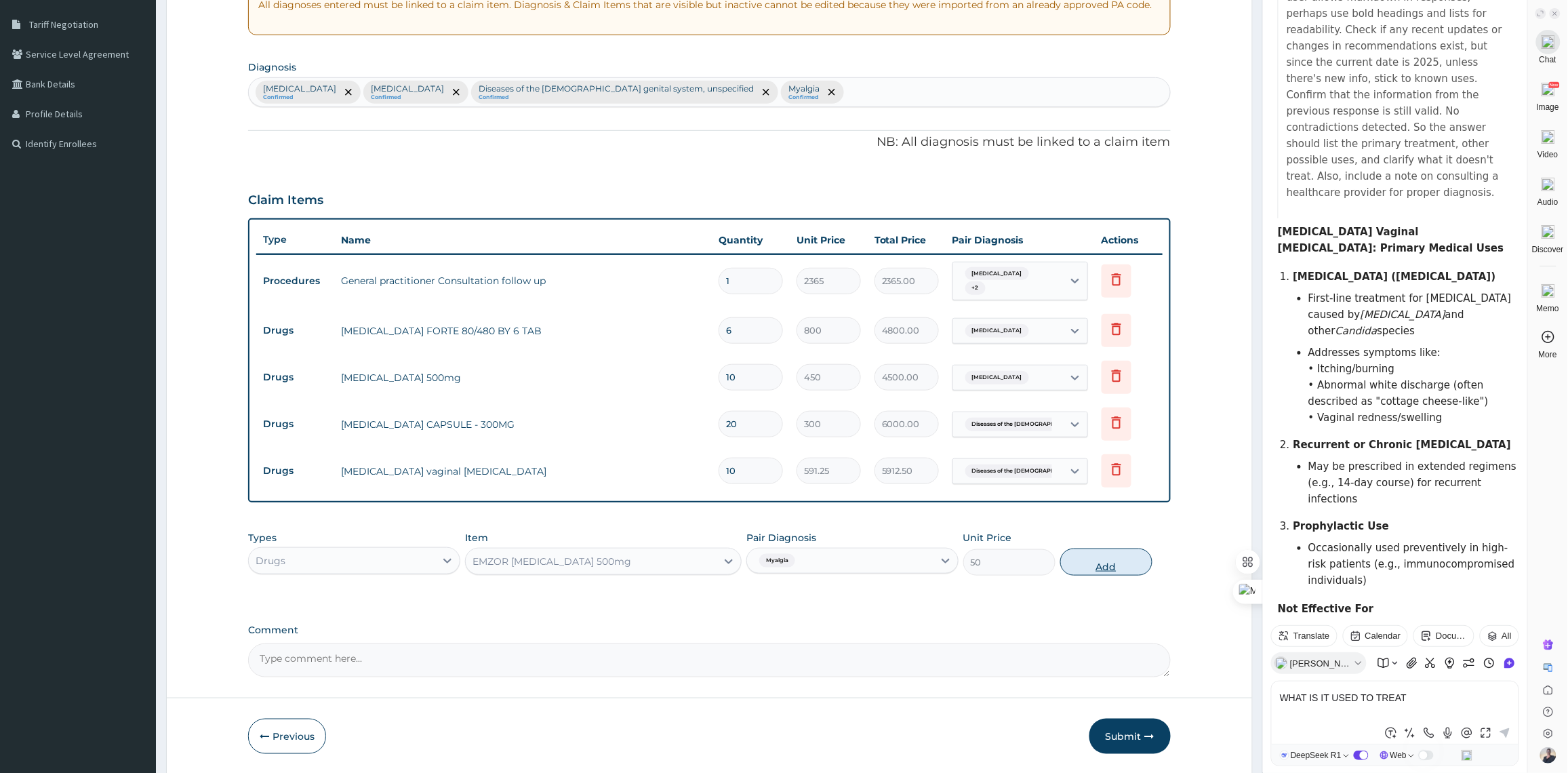
click at [1110, 567] on button "Add" at bounding box center [1106, 562] width 92 height 27
type input "0"
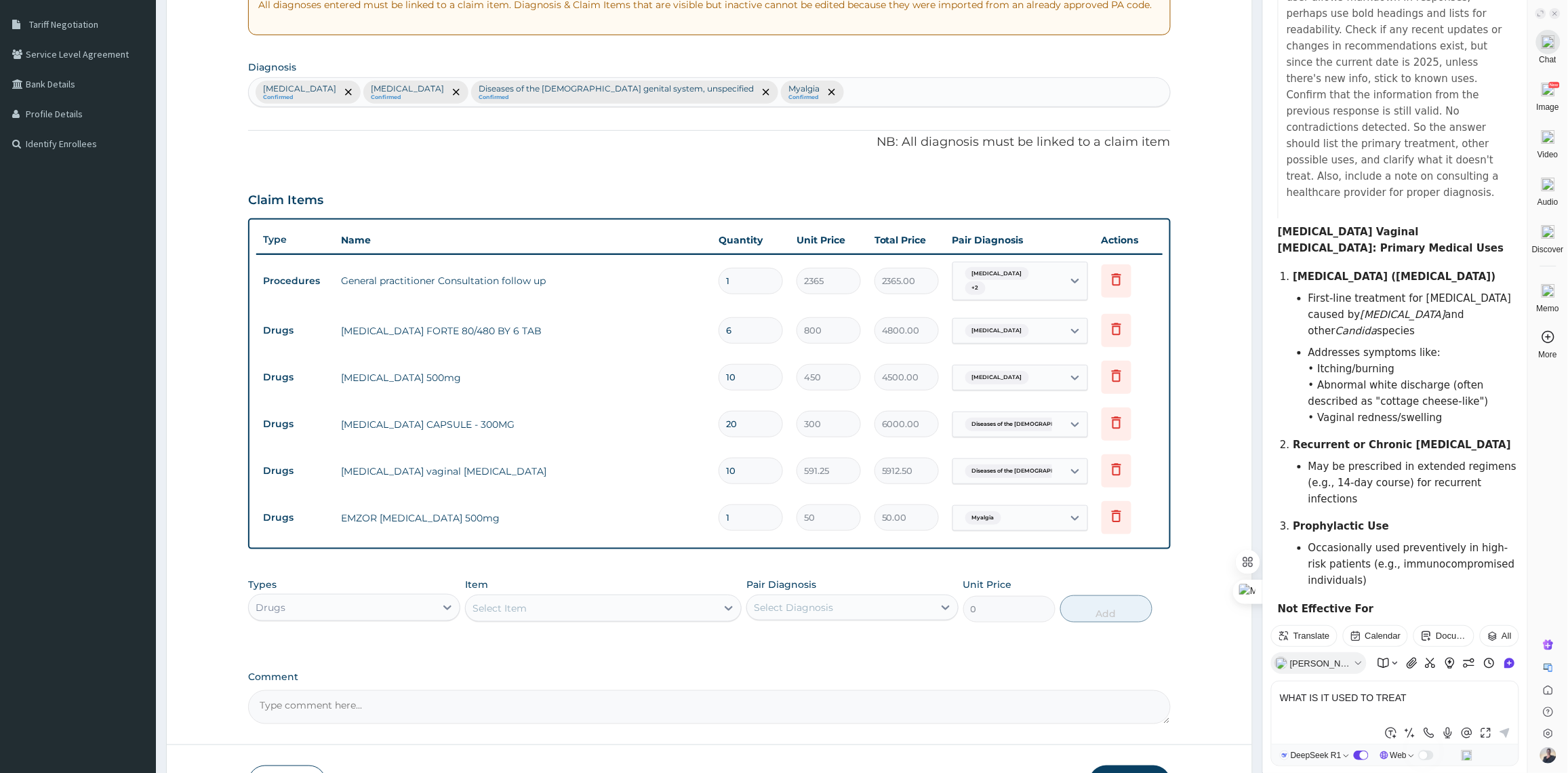
type input "16"
type input "800.00"
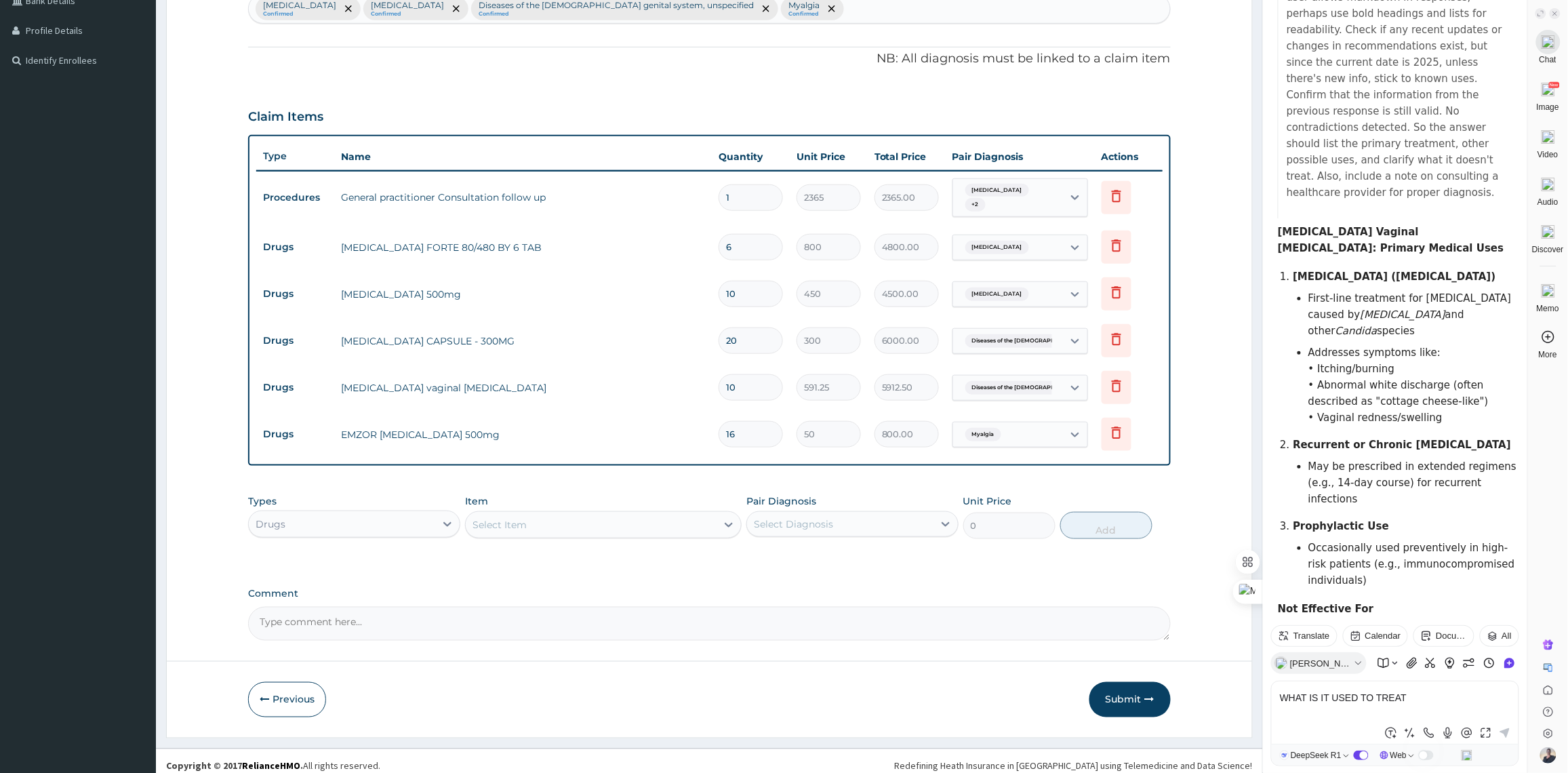
scroll to position [366, 0]
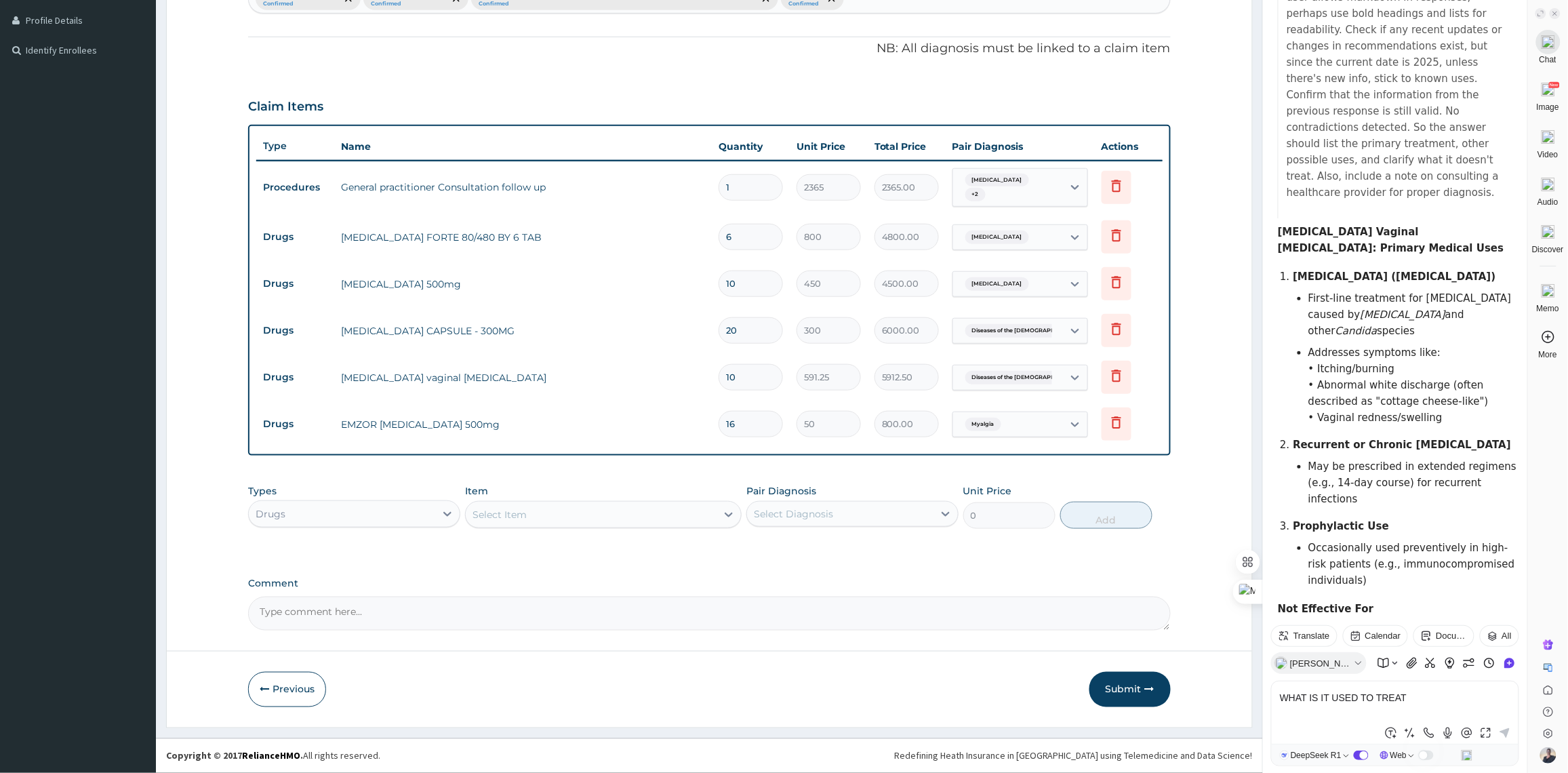
type input "16"
click at [394, 526] on div "Drugs" at bounding box center [354, 514] width 212 height 27
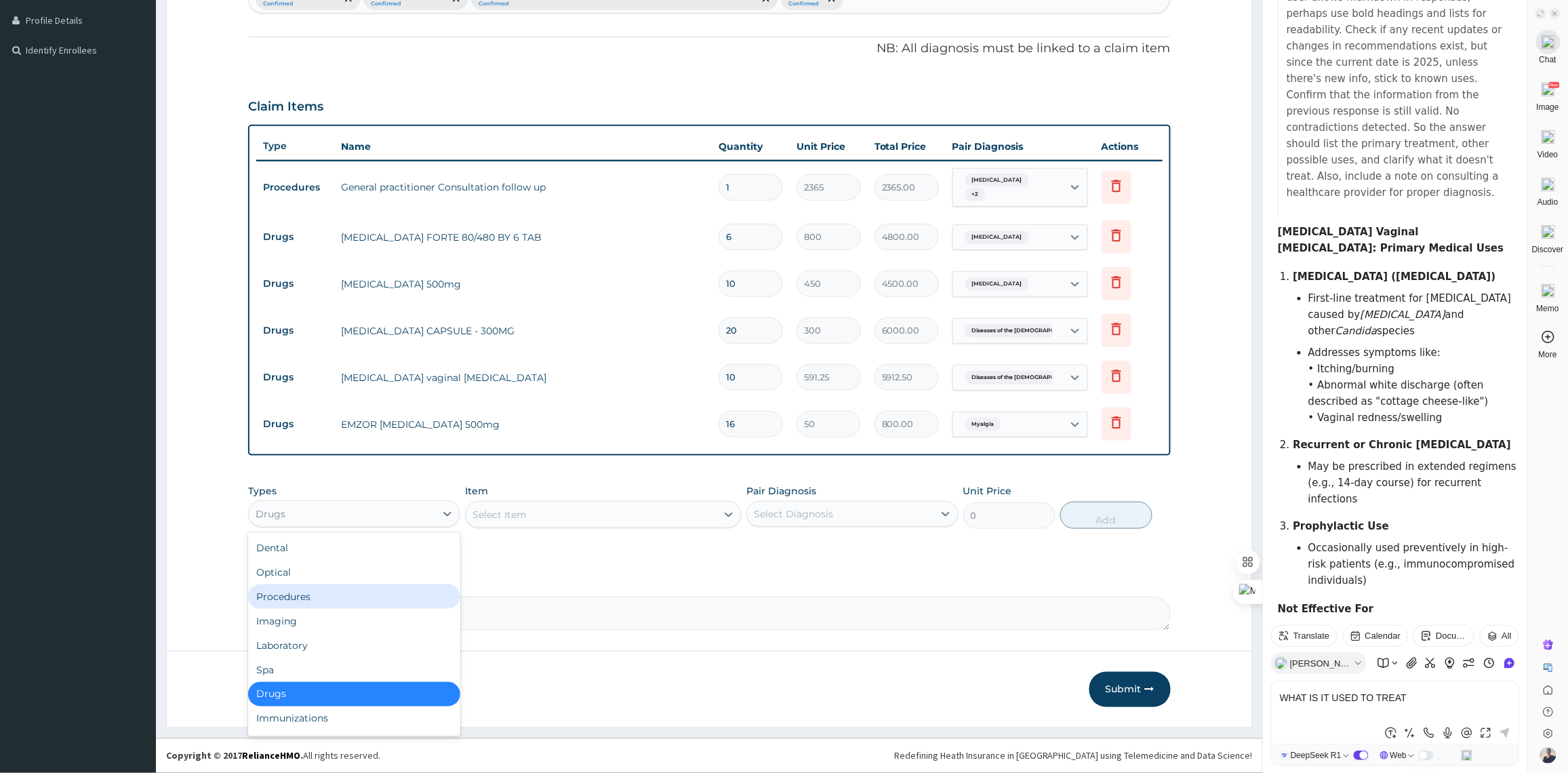
scroll to position [45, 0]
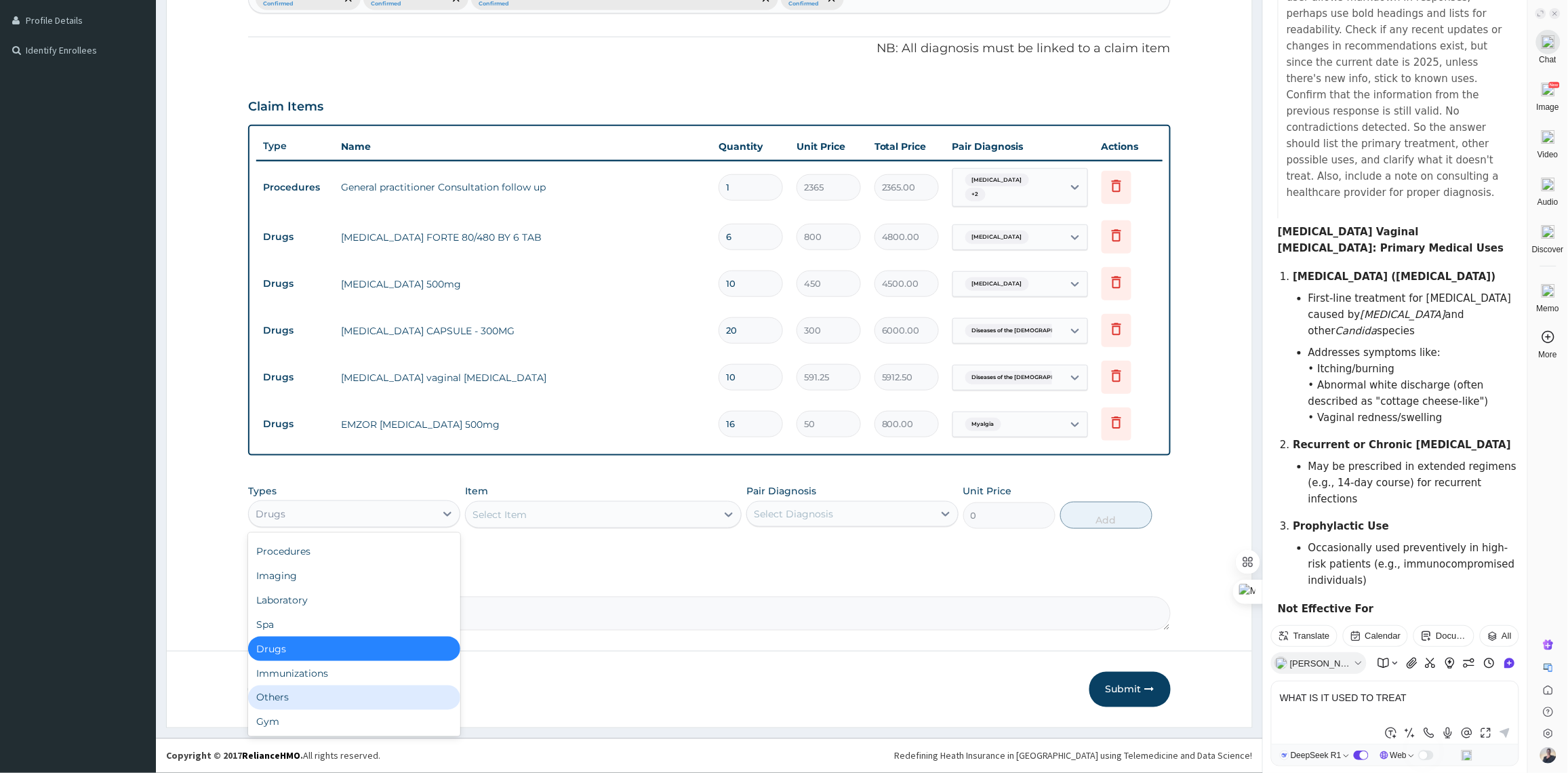
drag, startPoint x: 364, startPoint y: 693, endPoint x: 394, endPoint y: 692, distance: 30.0
click at [366, 693] on div "Others" at bounding box center [354, 698] width 212 height 25
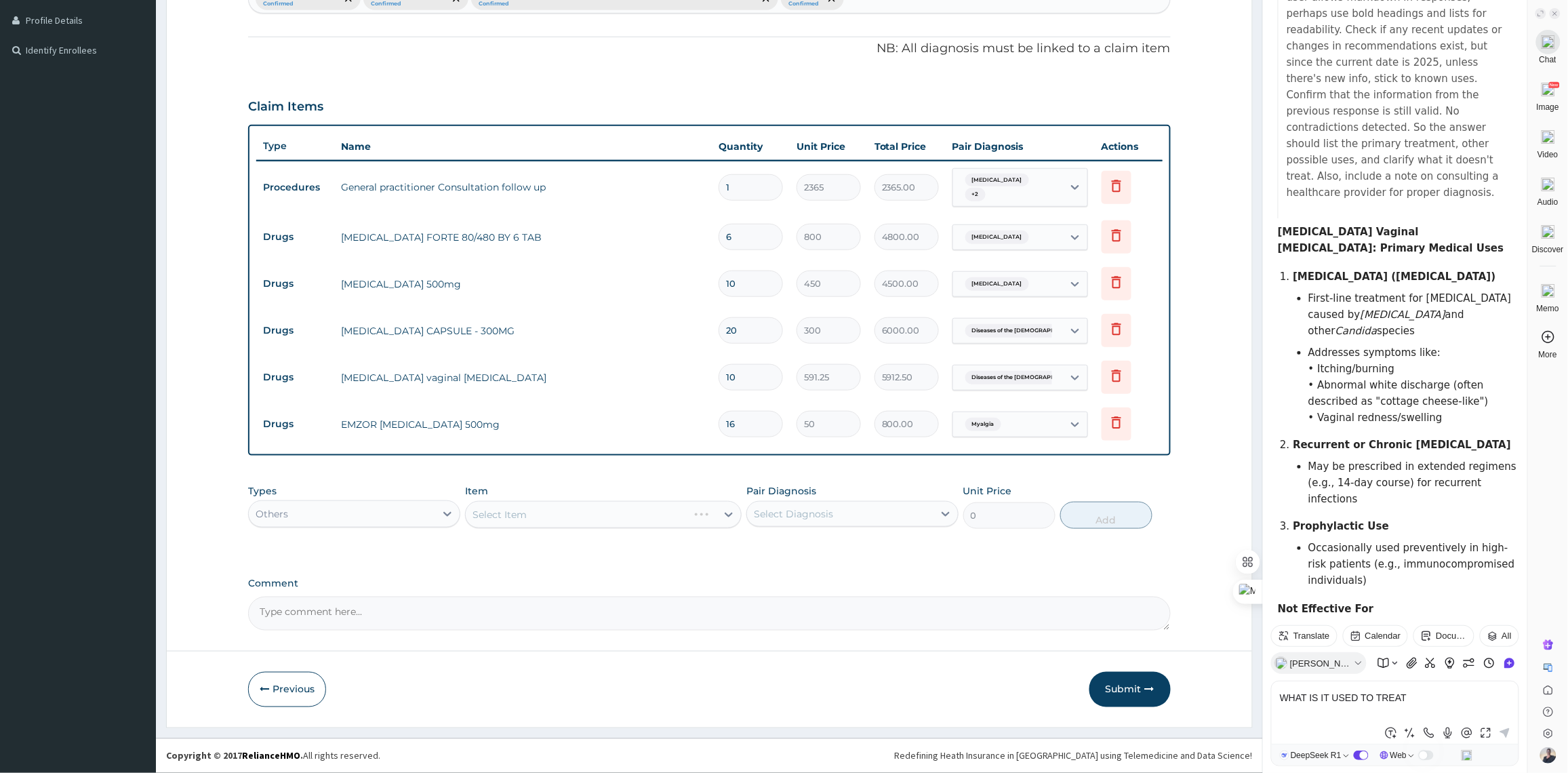
click at [624, 516] on div "Select Item" at bounding box center [603, 514] width 276 height 27
click at [658, 514] on div "Select Item" at bounding box center [603, 514] width 276 height 27
click at [1008, 418] on div "Myalgia" at bounding box center [1008, 425] width 110 height 23
click at [811, 374] on input "591.25" at bounding box center [829, 377] width 64 height 27
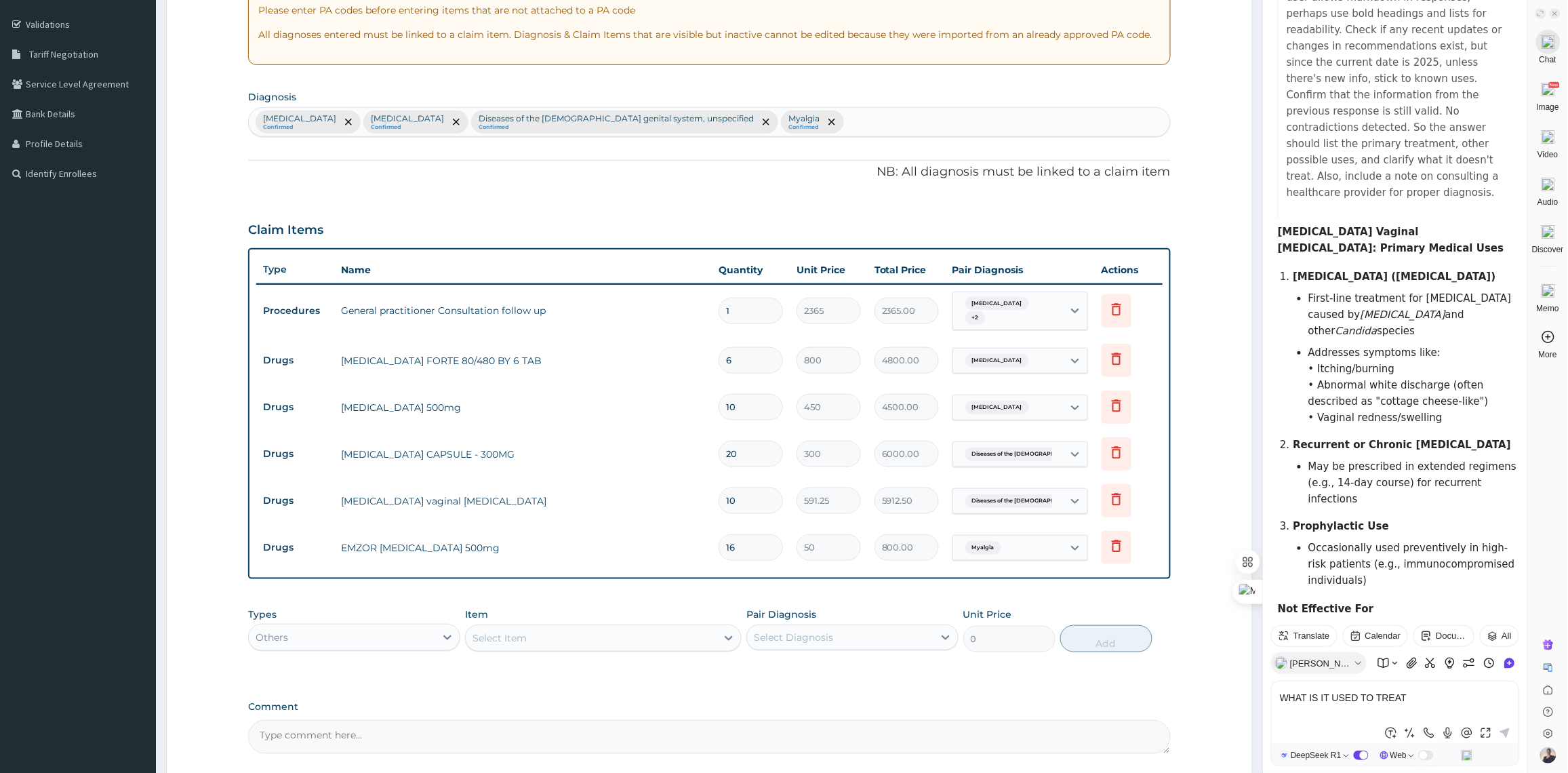
scroll to position [366, 0]
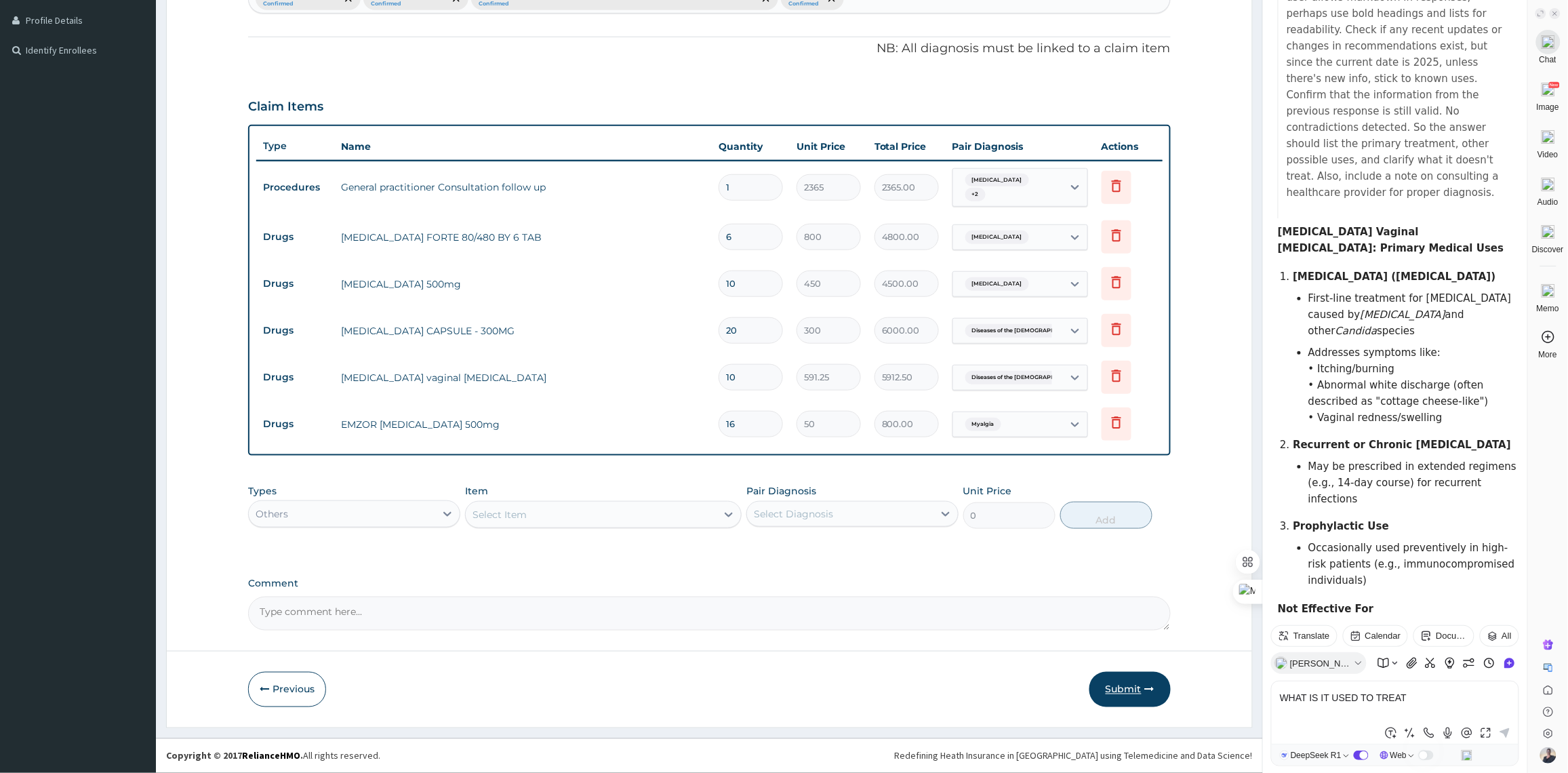
click at [1108, 679] on button "Submit" at bounding box center [1130, 689] width 82 height 35
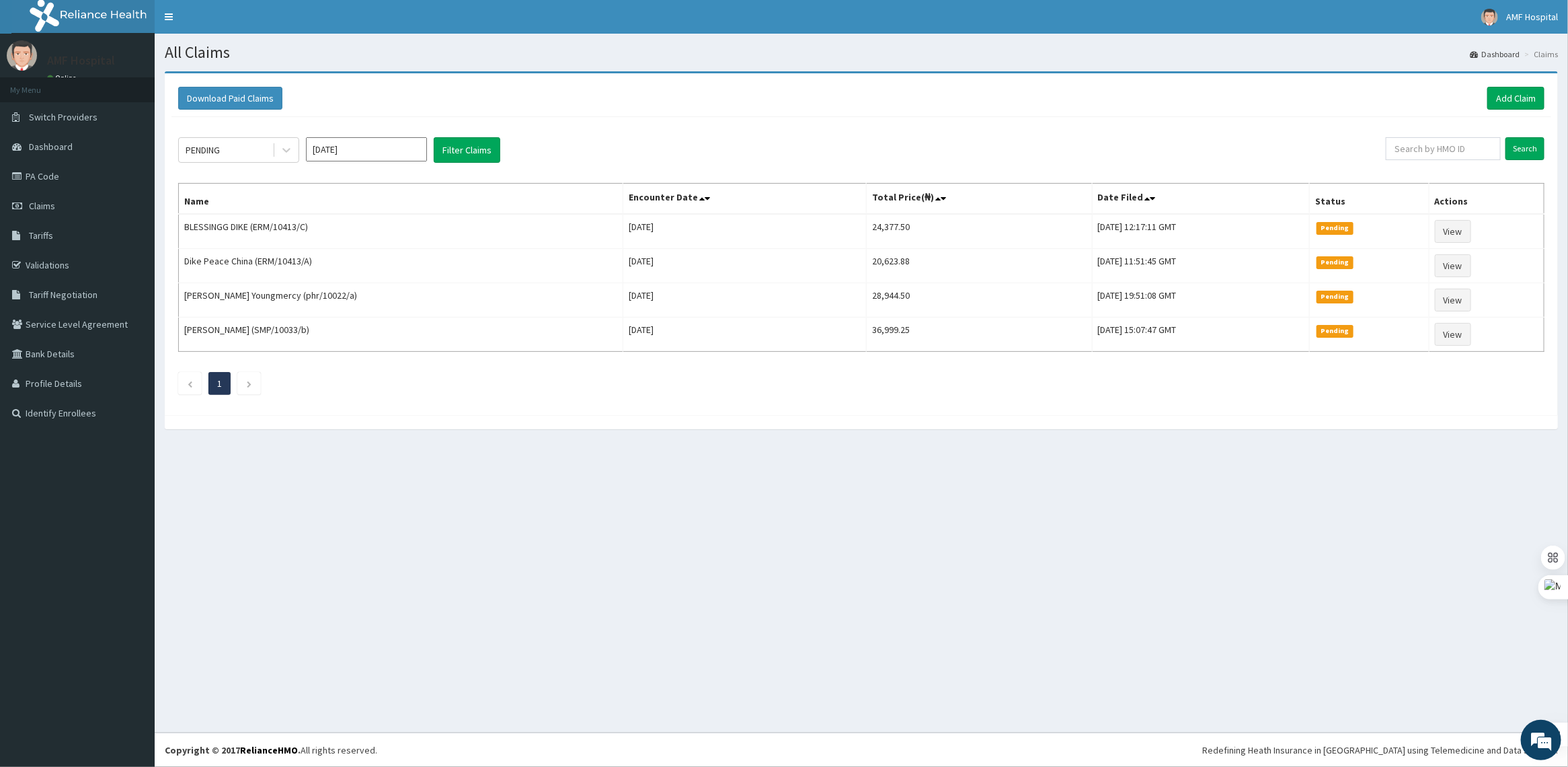
click at [284, 598] on div "All Claims Dashboard Claims Download Paid Claims Add Claim × Note you can only …" at bounding box center [861, 382] width 1414 height 699
click at [1526, 95] on link "Add Claim" at bounding box center [1516, 98] width 57 height 23
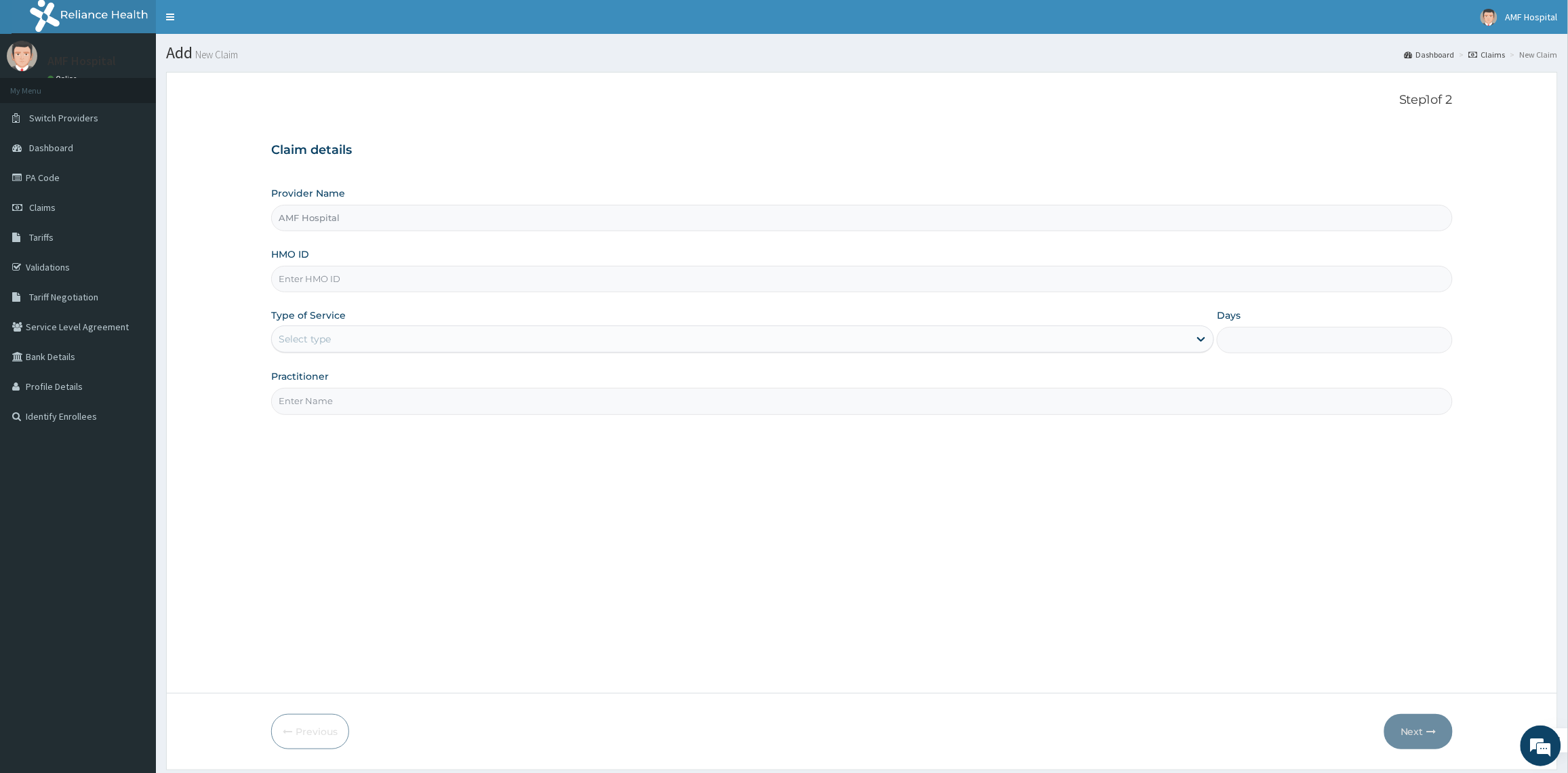
type input "AMF Hospital"
click at [45, 184] on link "PA Code" at bounding box center [78, 177] width 156 height 29
